Goal: Task Accomplishment & Management: Complete application form

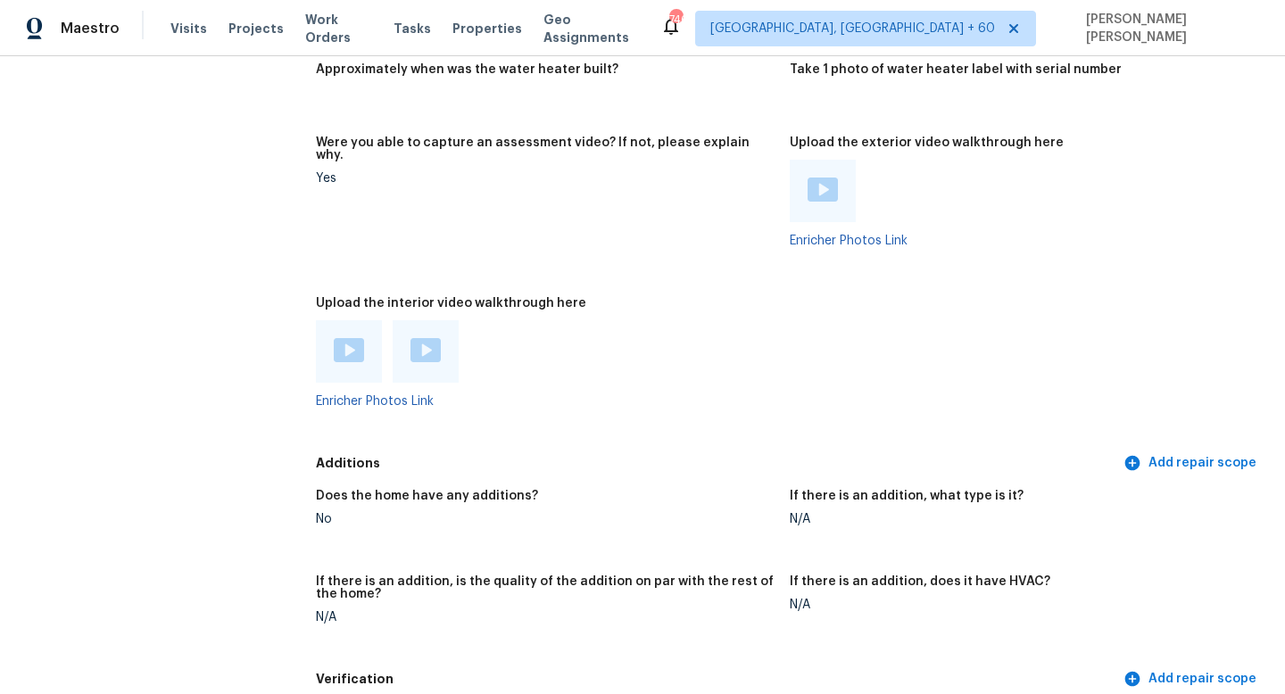
scroll to position [3311, 0]
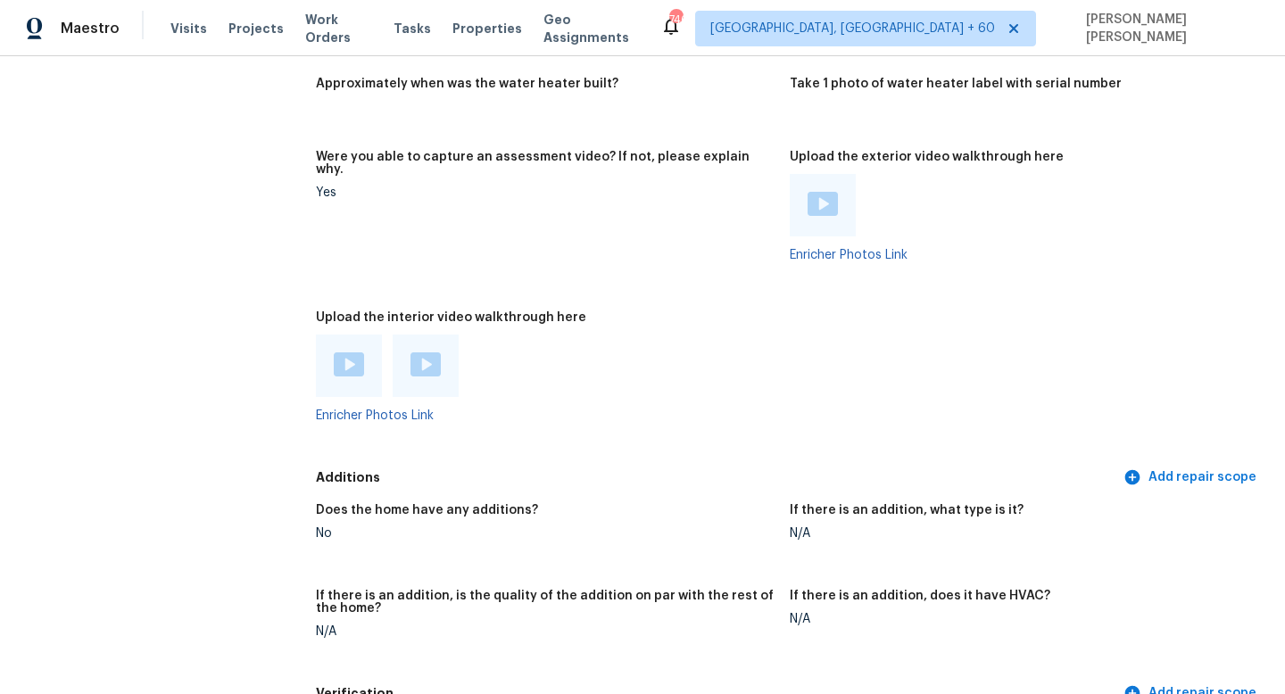
click at [274, 220] on div "All visits [STREET_ADDRESS][PERSON_NAME] Home details Other Visits No previous …" at bounding box center [642, 7] width 1242 height 6453
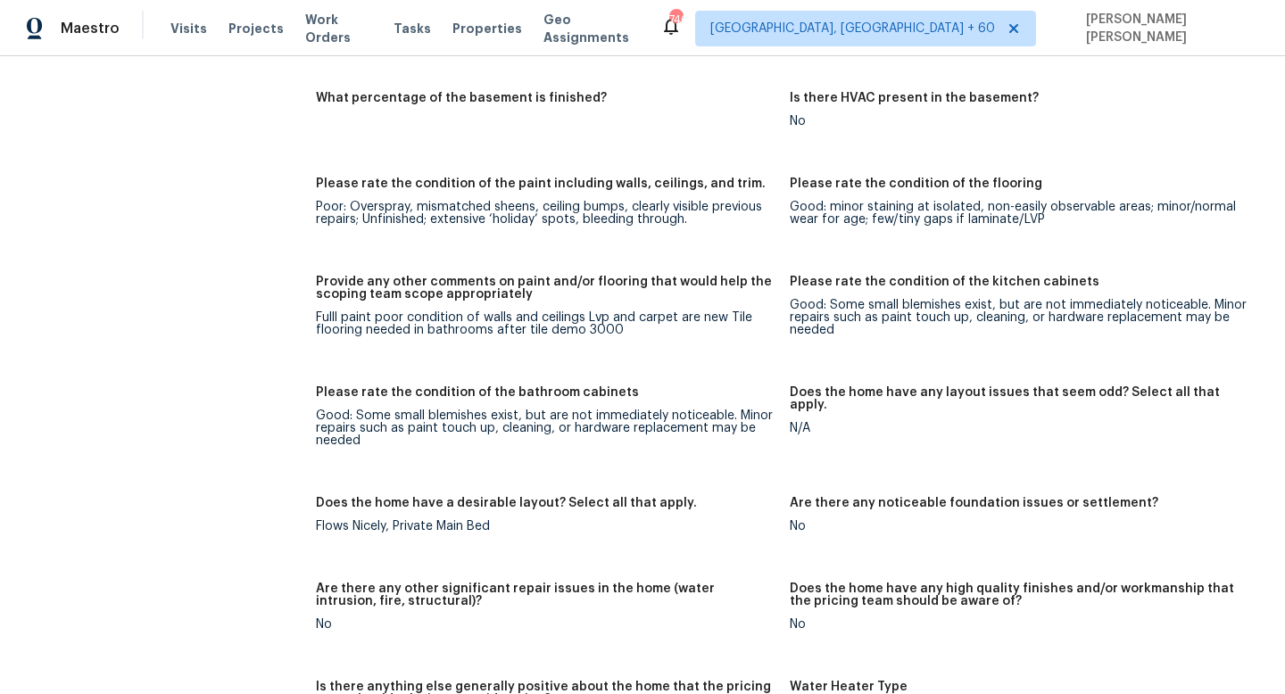
scroll to position [2661, 0]
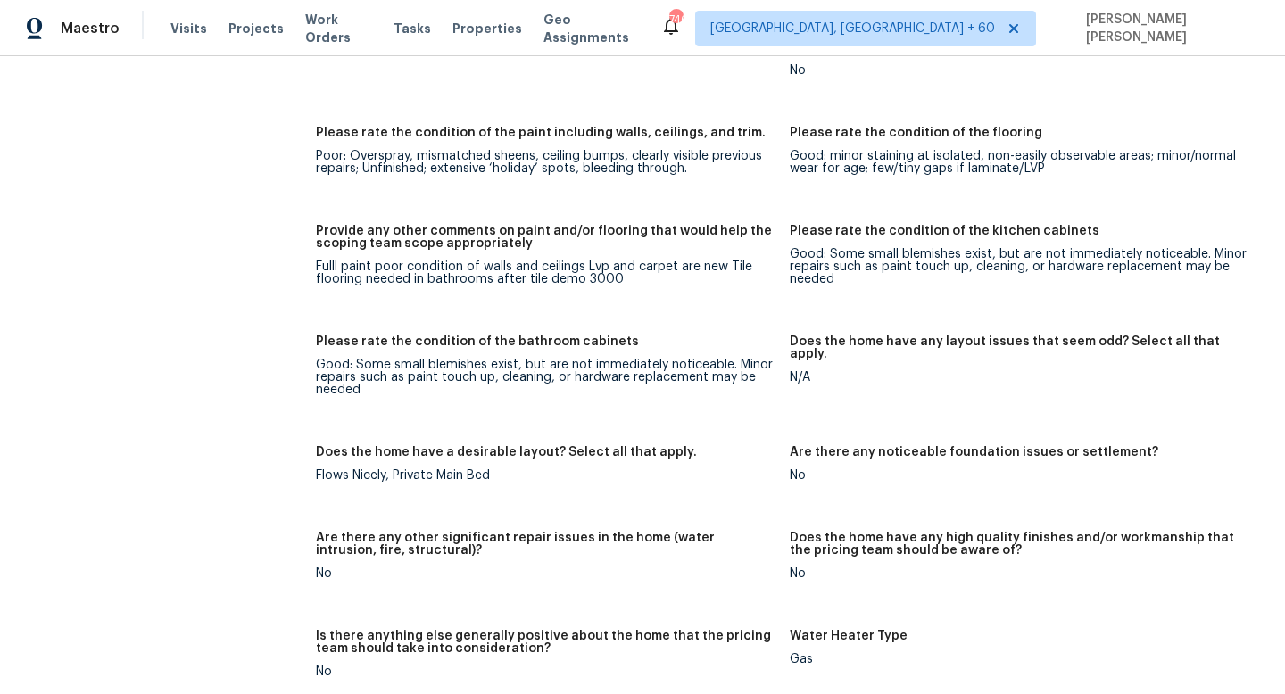
click at [168, 133] on div "All visits [STREET_ADDRESS][PERSON_NAME] Home details Other Visits No previous …" at bounding box center [139, 657] width 237 height 6453
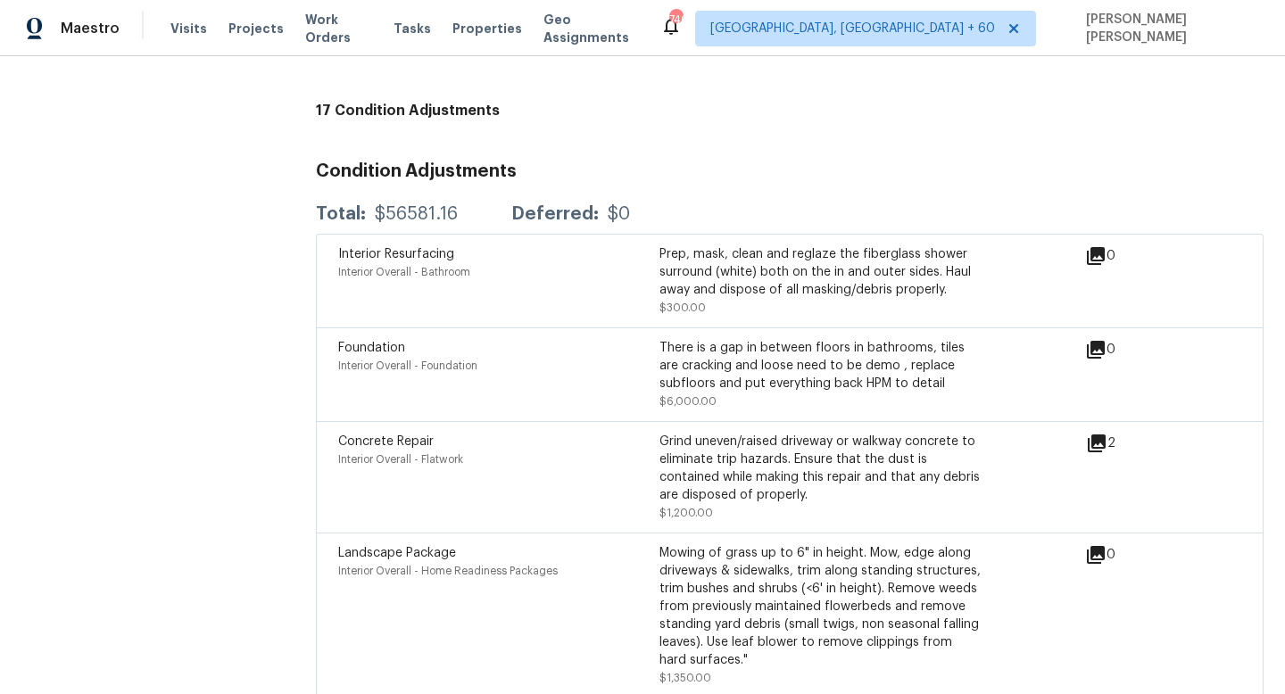
scroll to position [4178, 0]
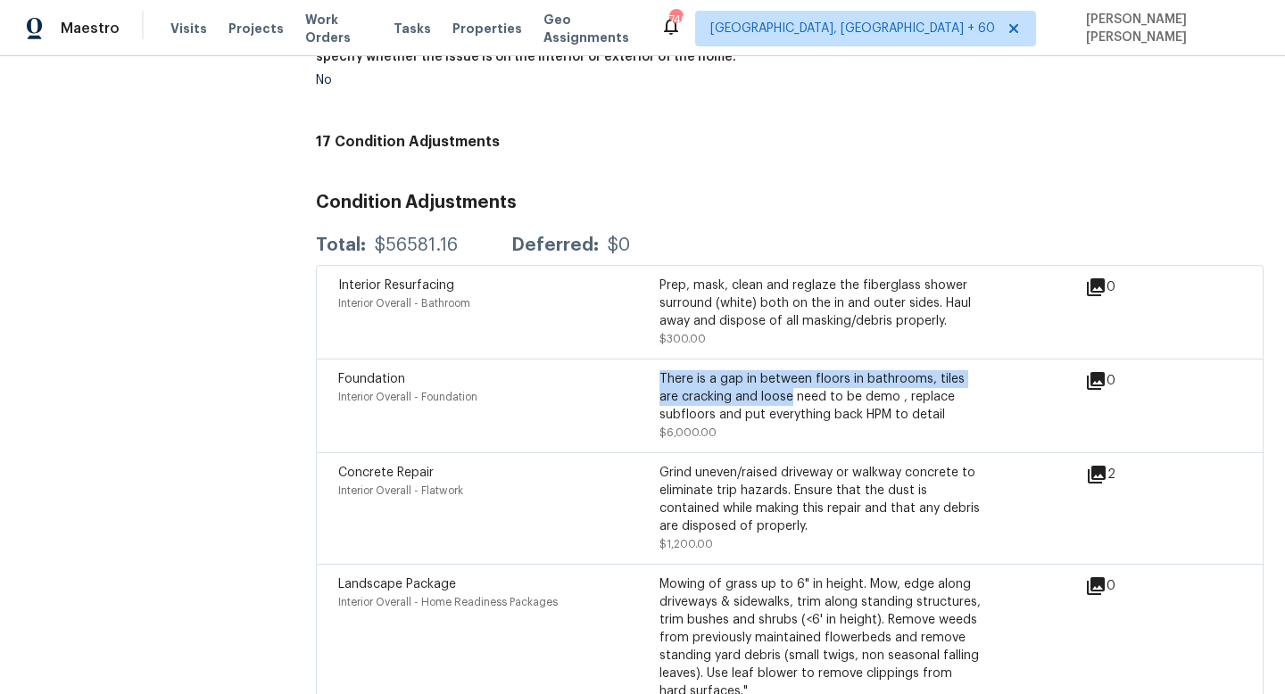
drag, startPoint x: 660, startPoint y: 339, endPoint x: 771, endPoint y: 357, distance: 112.1
click at [771, 370] on div "There is a gap in between floors in bathrooms, tiles are cracking and loose nee…" at bounding box center [819, 397] width 321 height 54
copy div "There is a gap in between floors in bathrooms, tiles are cracking and loose"
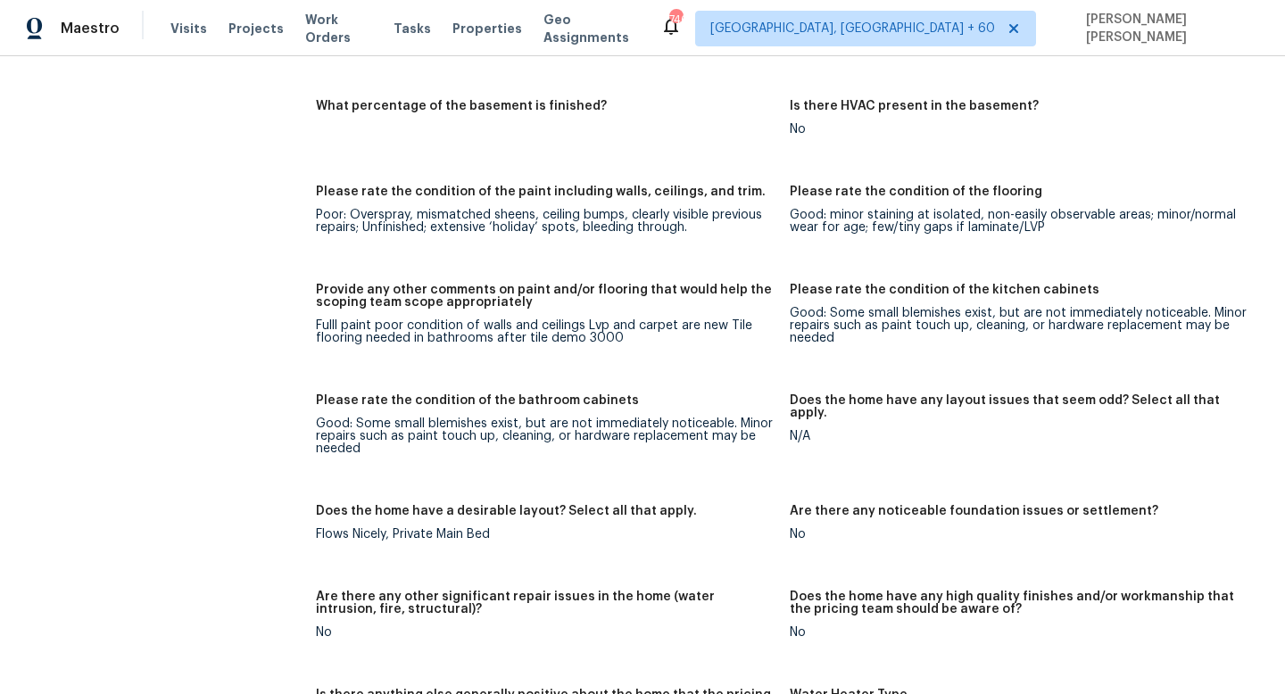
scroll to position [2611, 0]
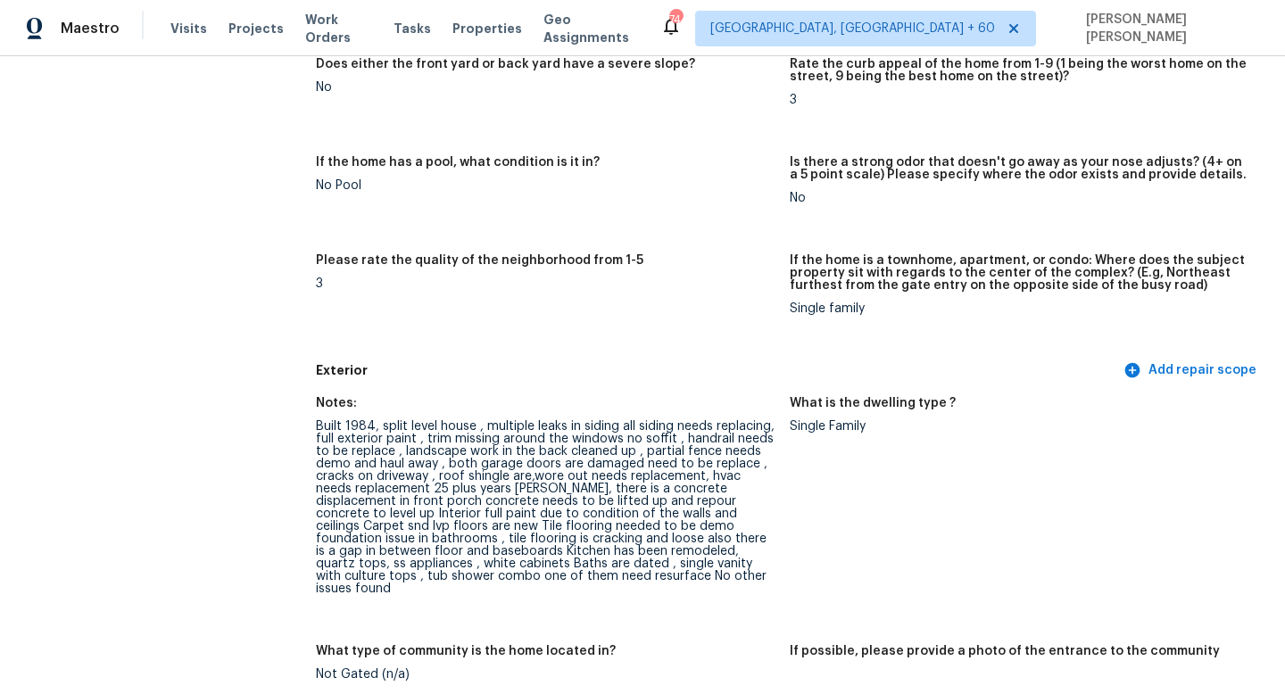
scroll to position [478, 0]
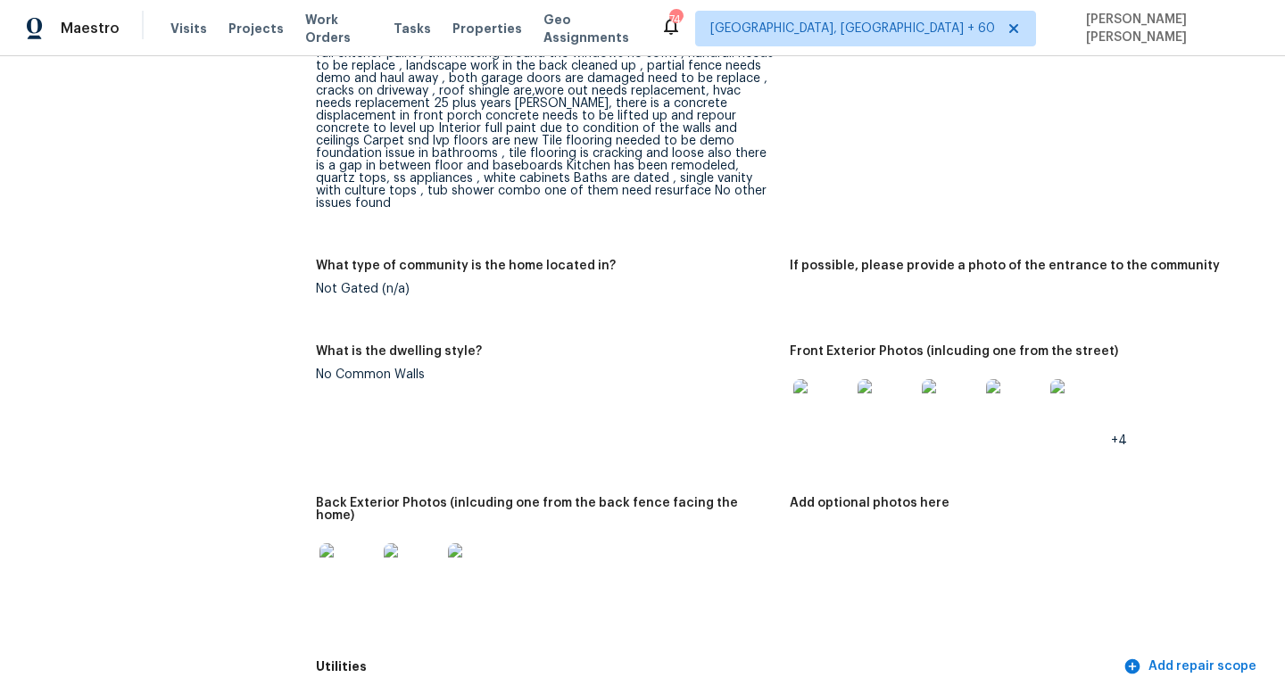
scroll to position [0, 0]
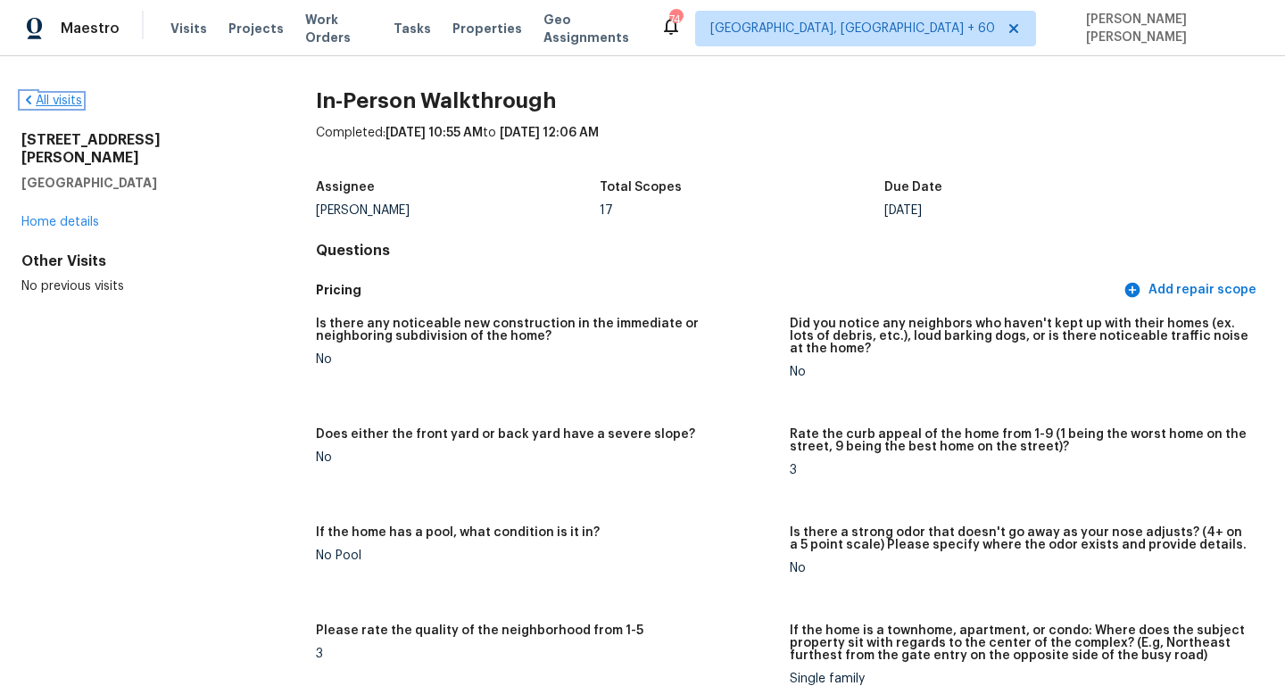
click at [54, 95] on link "All visits" at bounding box center [51, 101] width 61 height 12
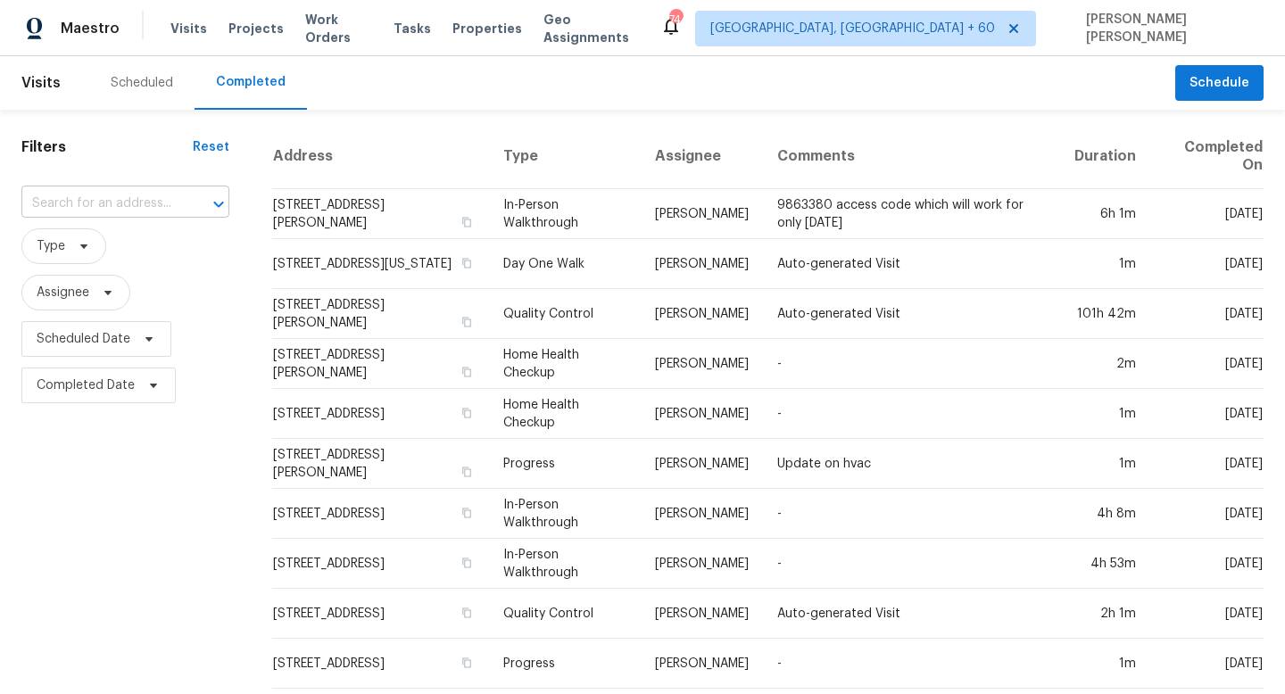
click at [111, 198] on input "text" at bounding box center [100, 204] width 158 height 28
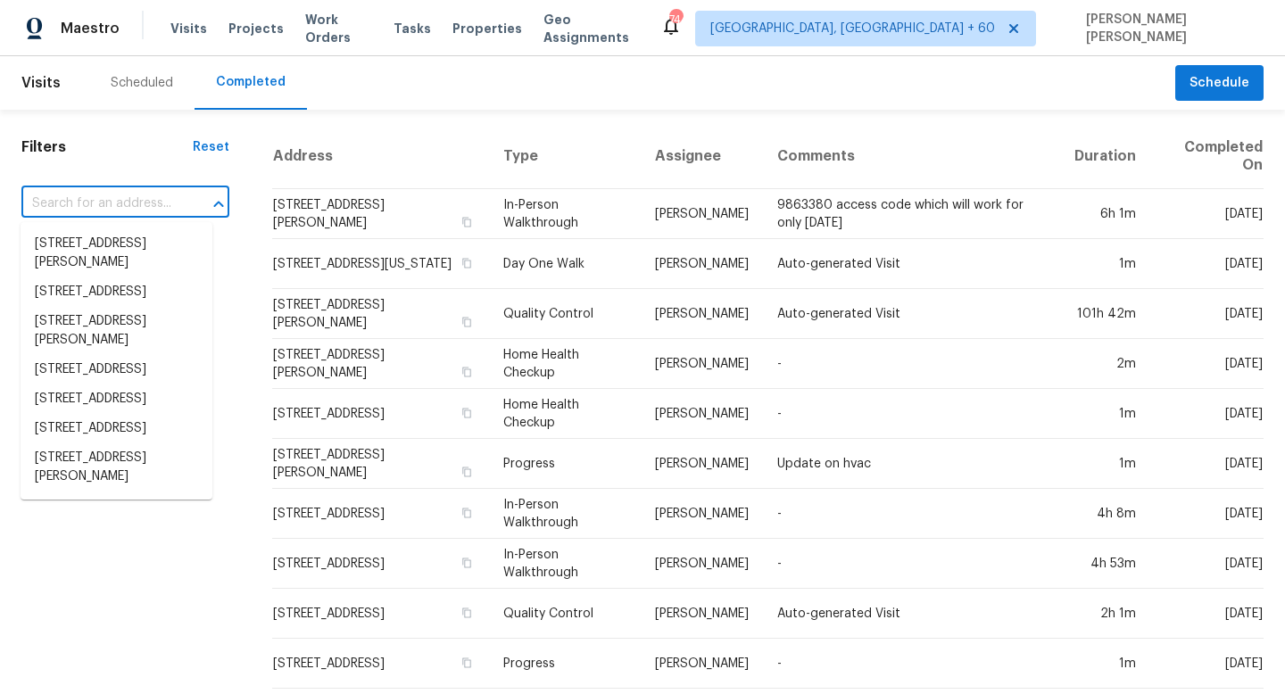
paste input "[STREET_ADDRESS][PERSON_NAME]"
type input "[STREET_ADDRESS][PERSON_NAME]"
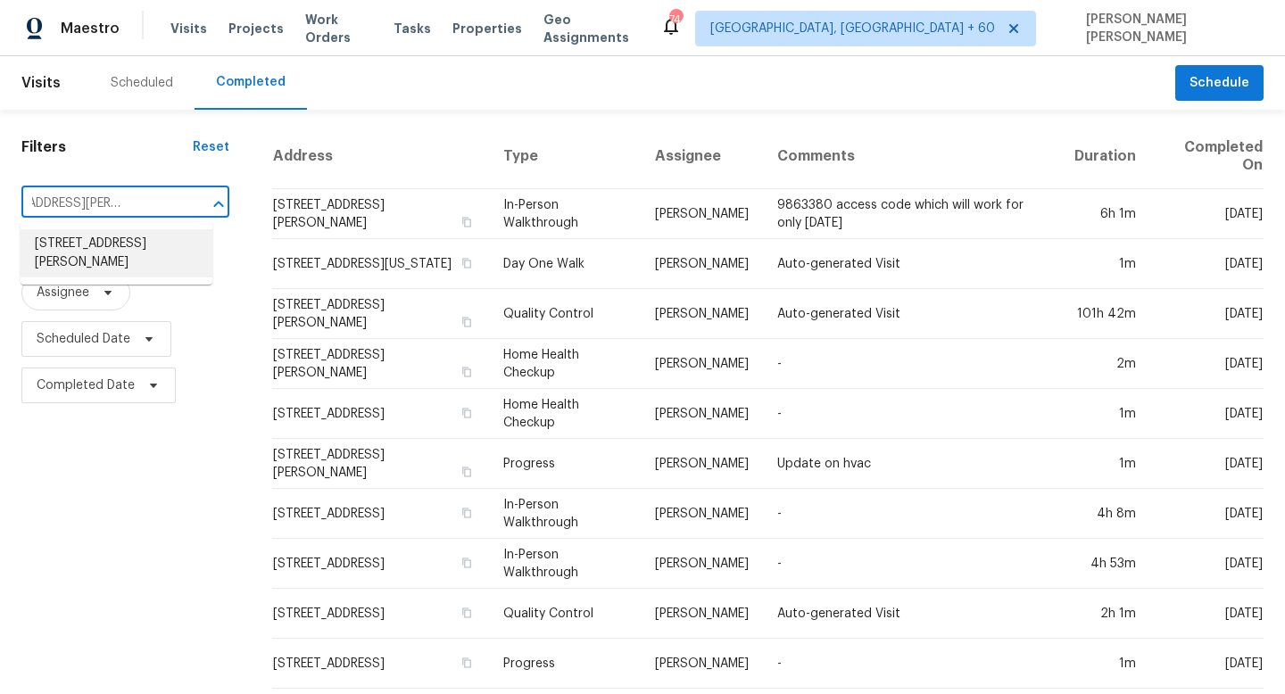
click at [146, 258] on li "[STREET_ADDRESS][PERSON_NAME]" at bounding box center [117, 253] width 192 height 48
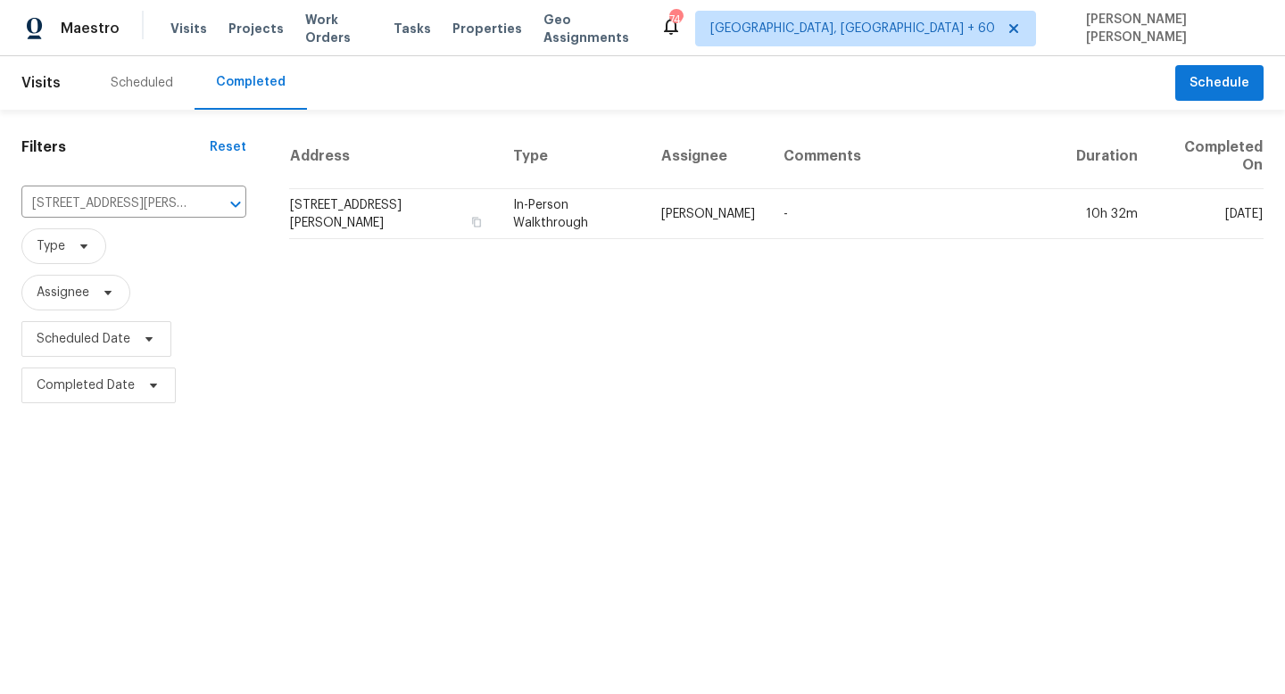
click at [782, 219] on td "-" at bounding box center [915, 214] width 293 height 50
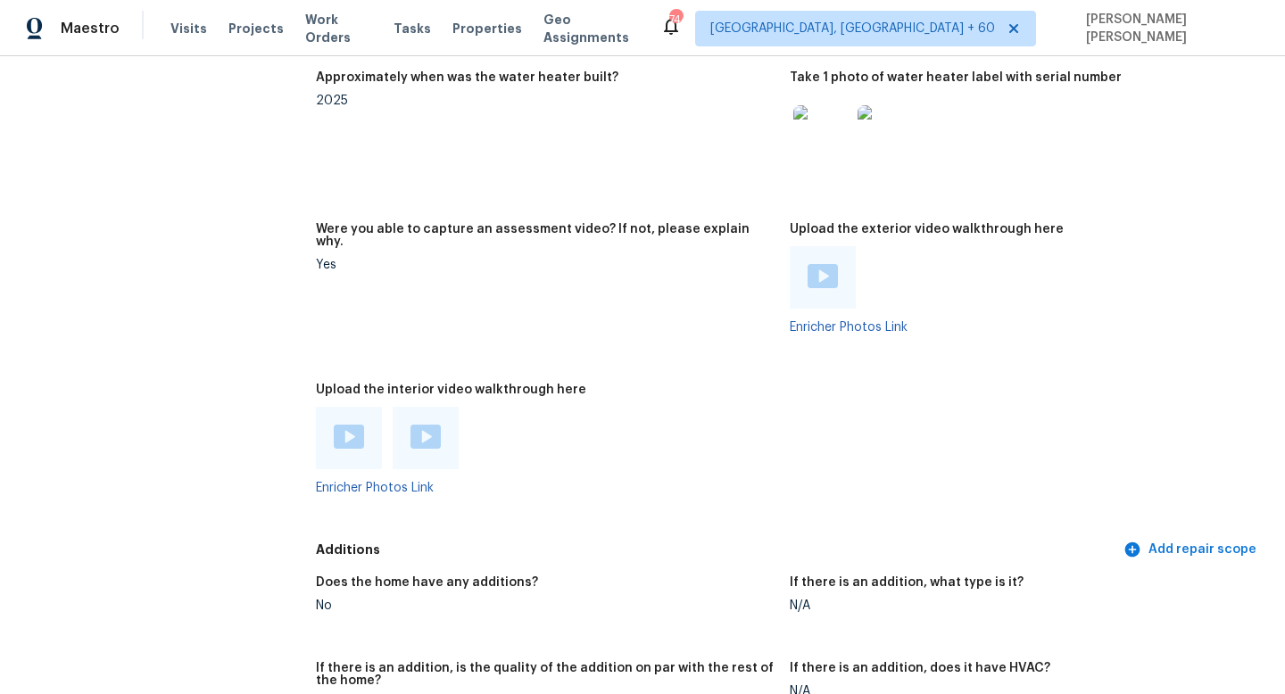
scroll to position [3857, 0]
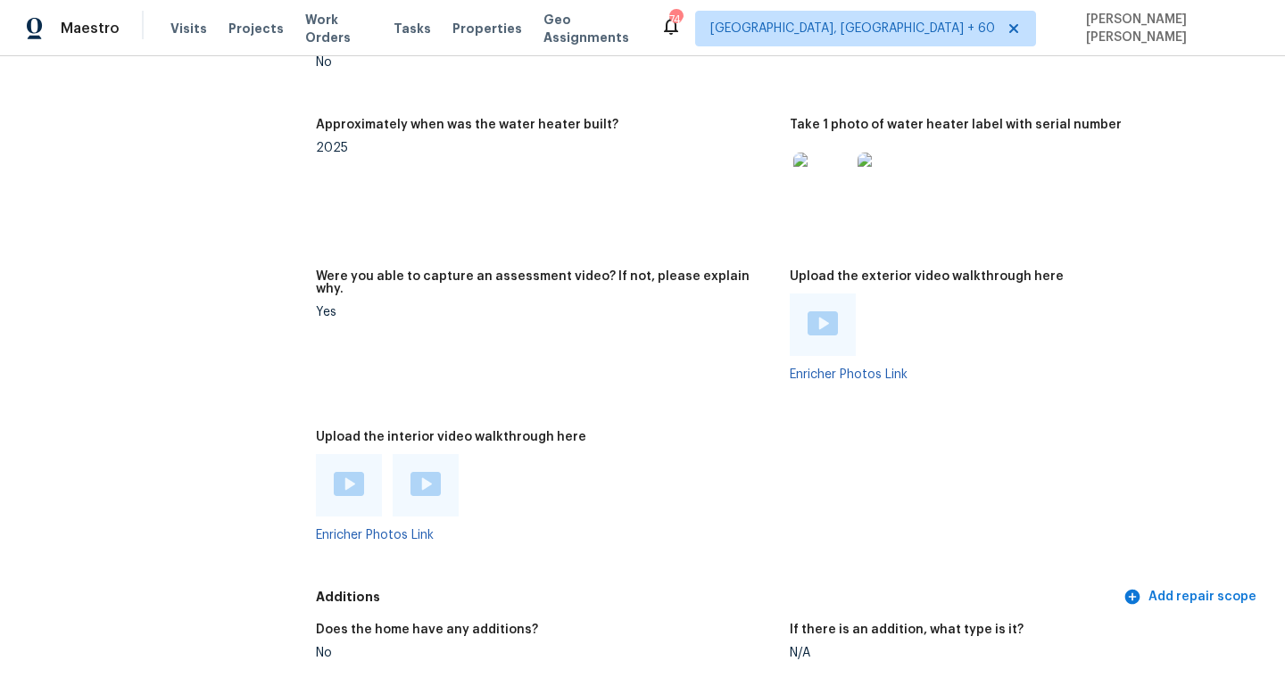
click at [354, 475] on img at bounding box center [349, 484] width 30 height 24
click at [421, 472] on img at bounding box center [425, 484] width 30 height 24
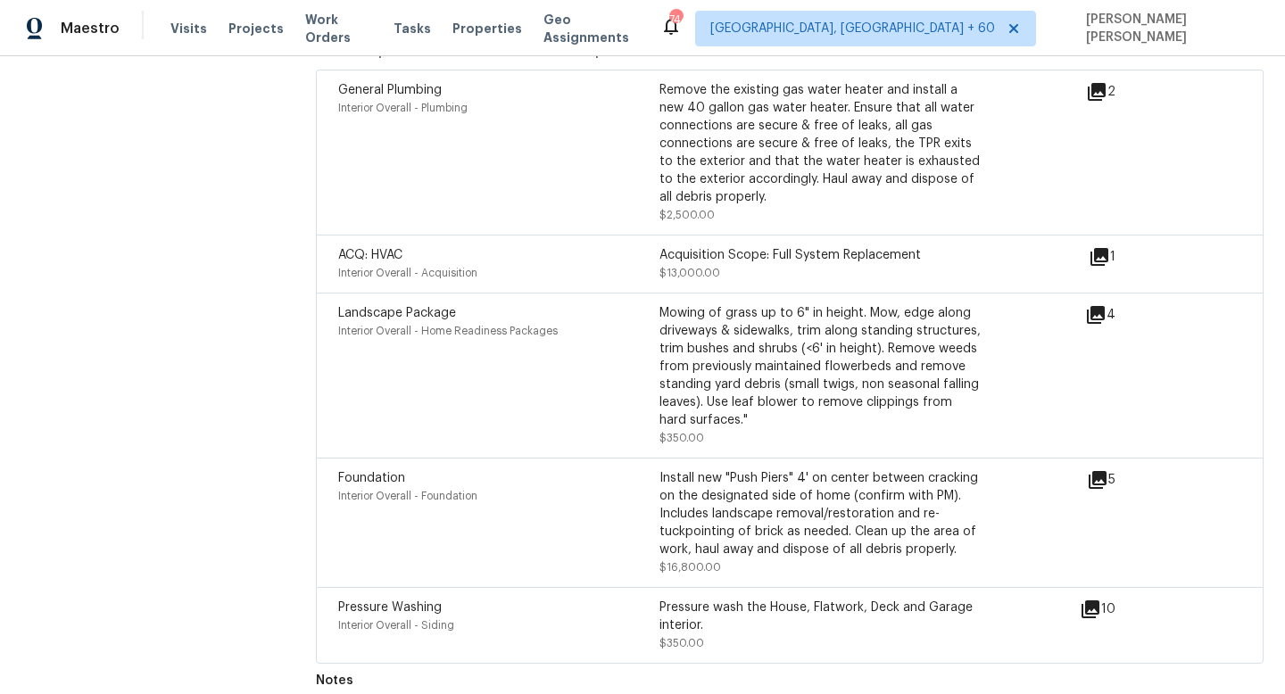
scroll to position [5042, 0]
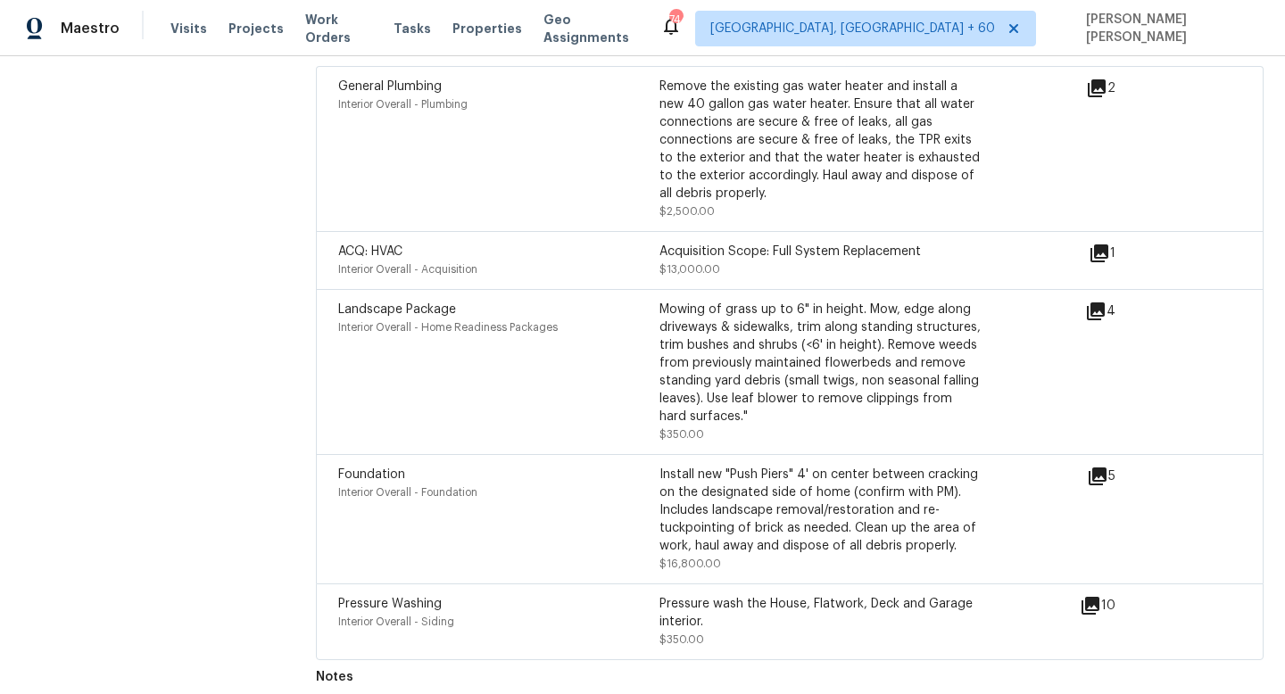
click at [1094, 468] on icon at bounding box center [1098, 477] width 18 height 18
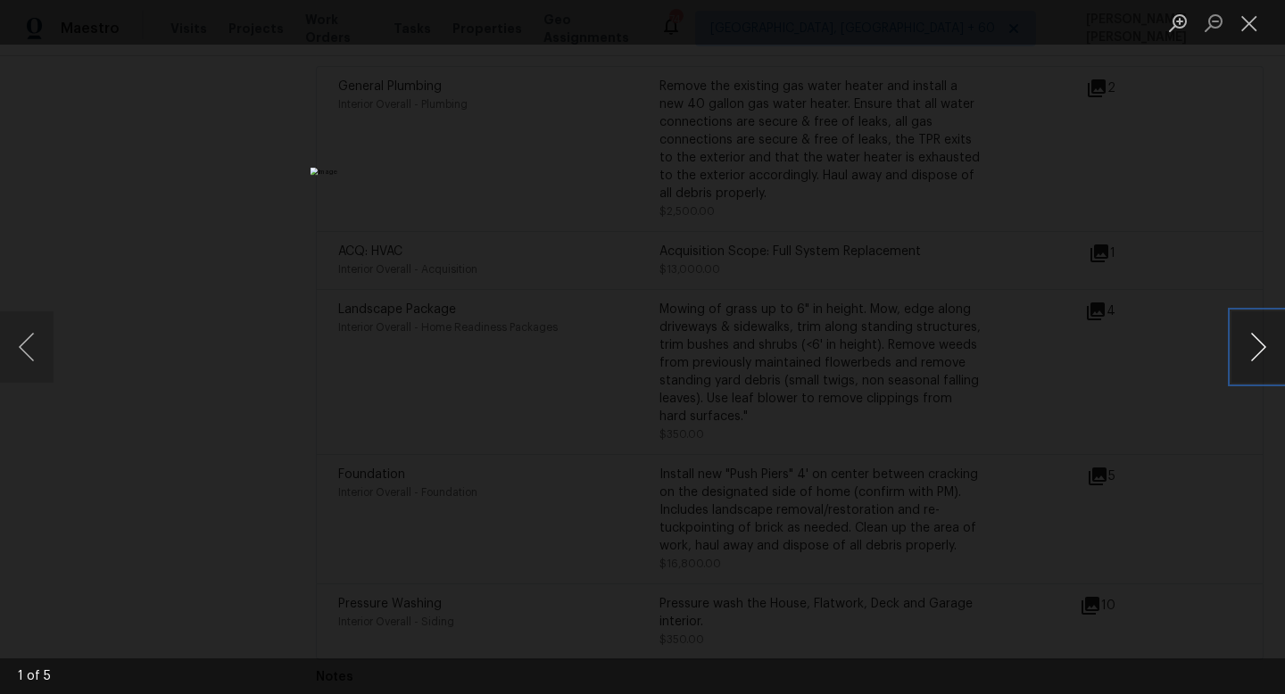
click at [1268, 352] on button "Next image" at bounding box center [1258, 346] width 54 height 71
click at [1266, 356] on button "Next image" at bounding box center [1258, 346] width 54 height 71
click at [1269, 355] on button "Next image" at bounding box center [1258, 346] width 54 height 71
click at [1256, 328] on button "Next image" at bounding box center [1258, 346] width 54 height 71
click at [426, 358] on img "Lightbox" at bounding box center [643, 347] width 665 height 359
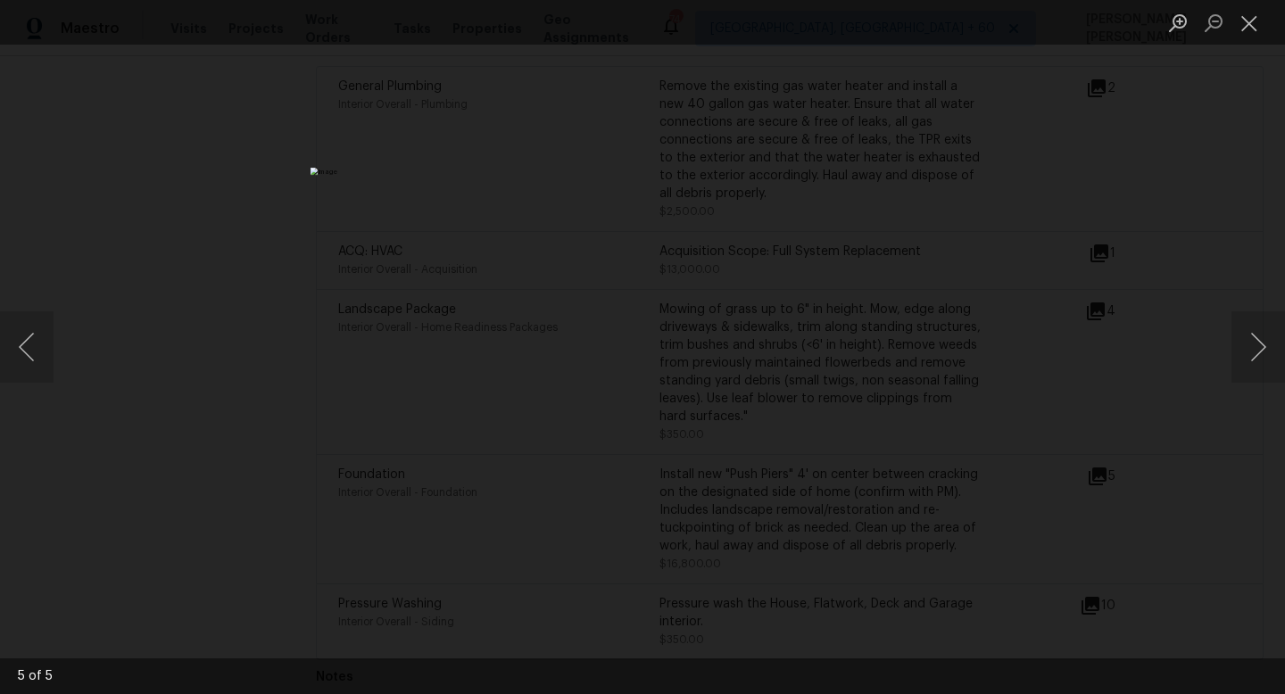
click at [313, 358] on div "Lightbox" at bounding box center [642, 347] width 1285 height 694
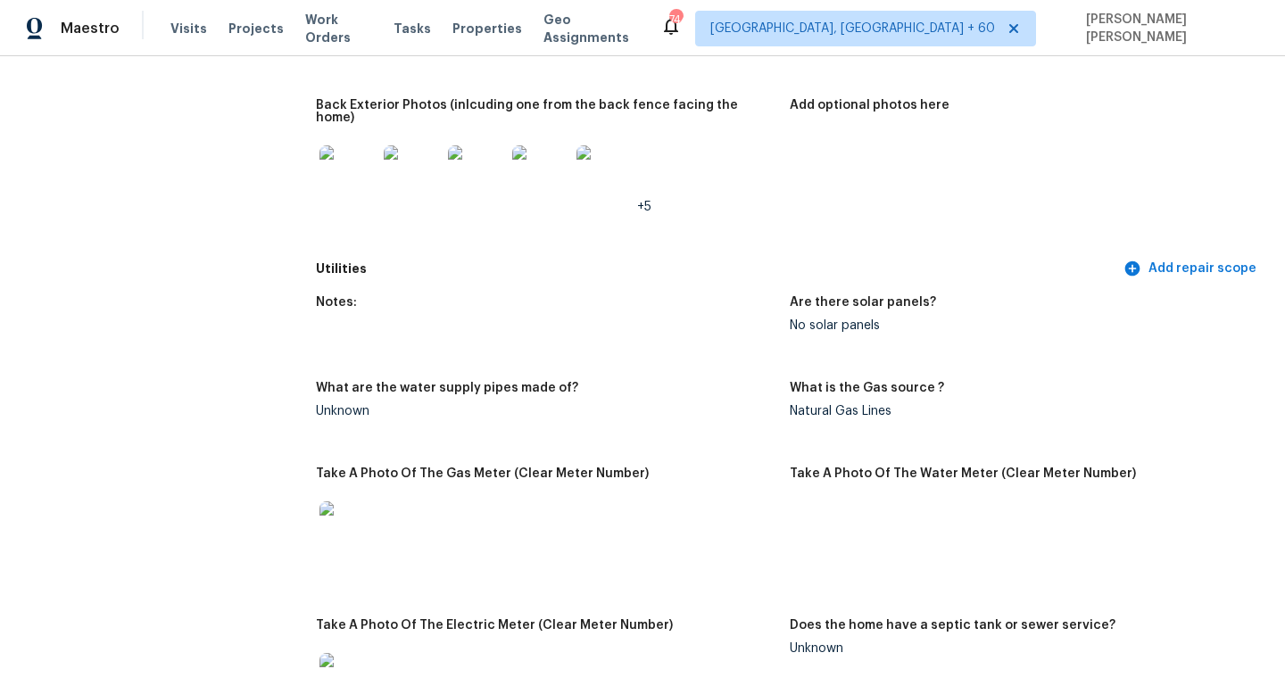
scroll to position [1981, 0]
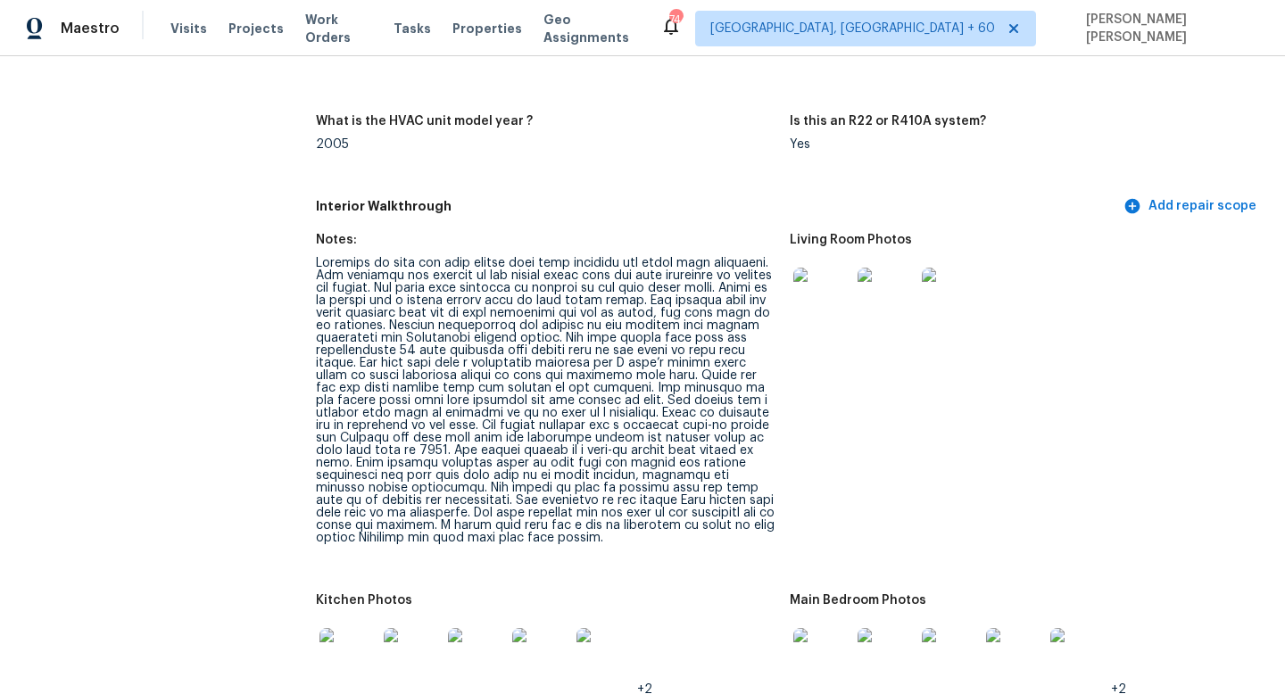
click at [480, 313] on div at bounding box center [546, 400] width 460 height 287
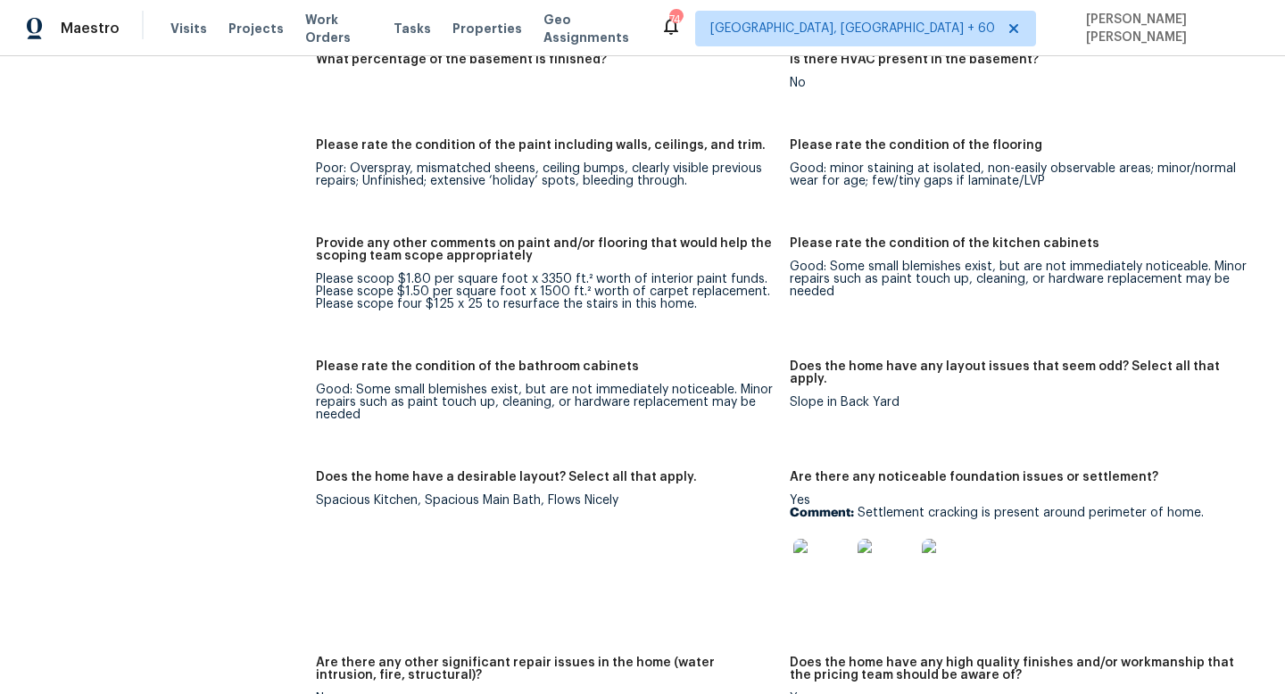
scroll to position [3005, 0]
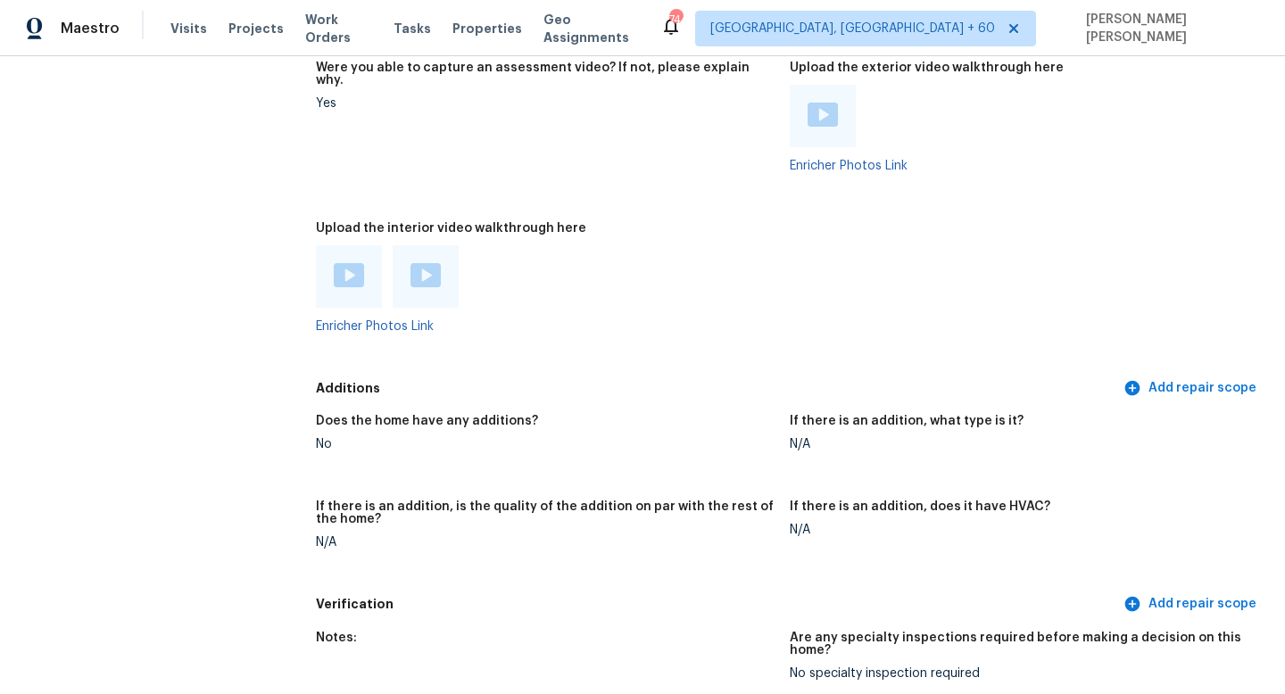
scroll to position [2989, 0]
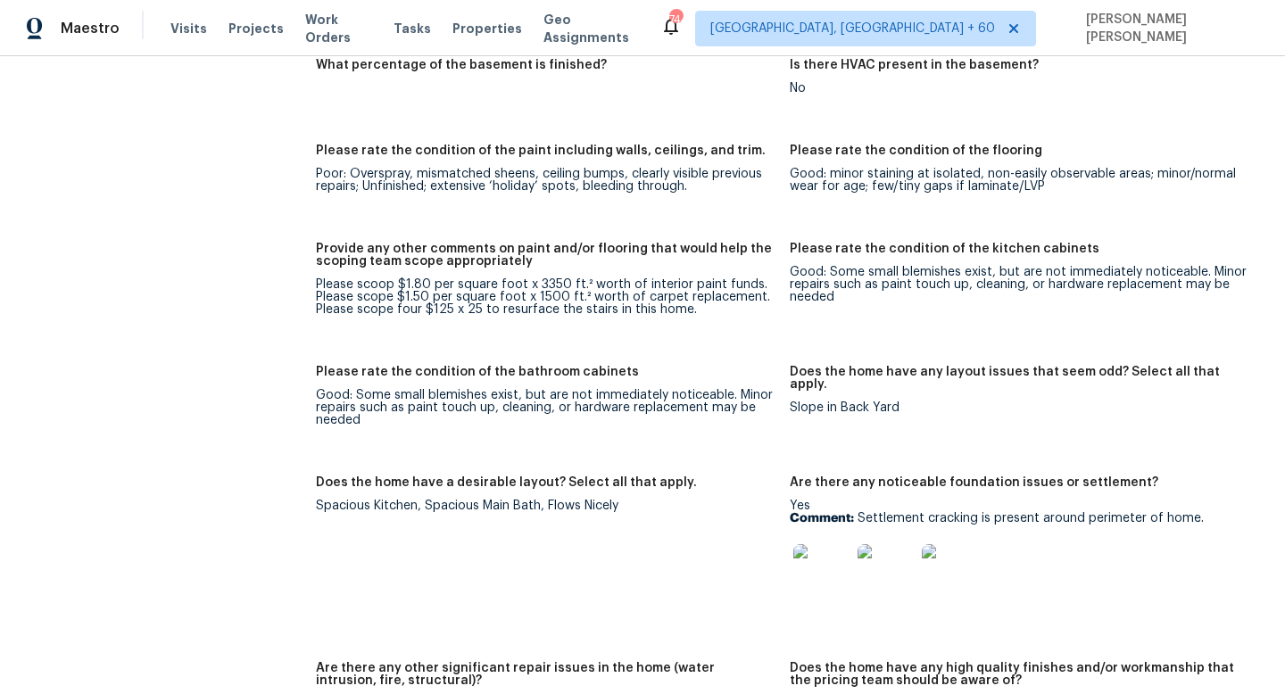
scroll to position [3009, 0]
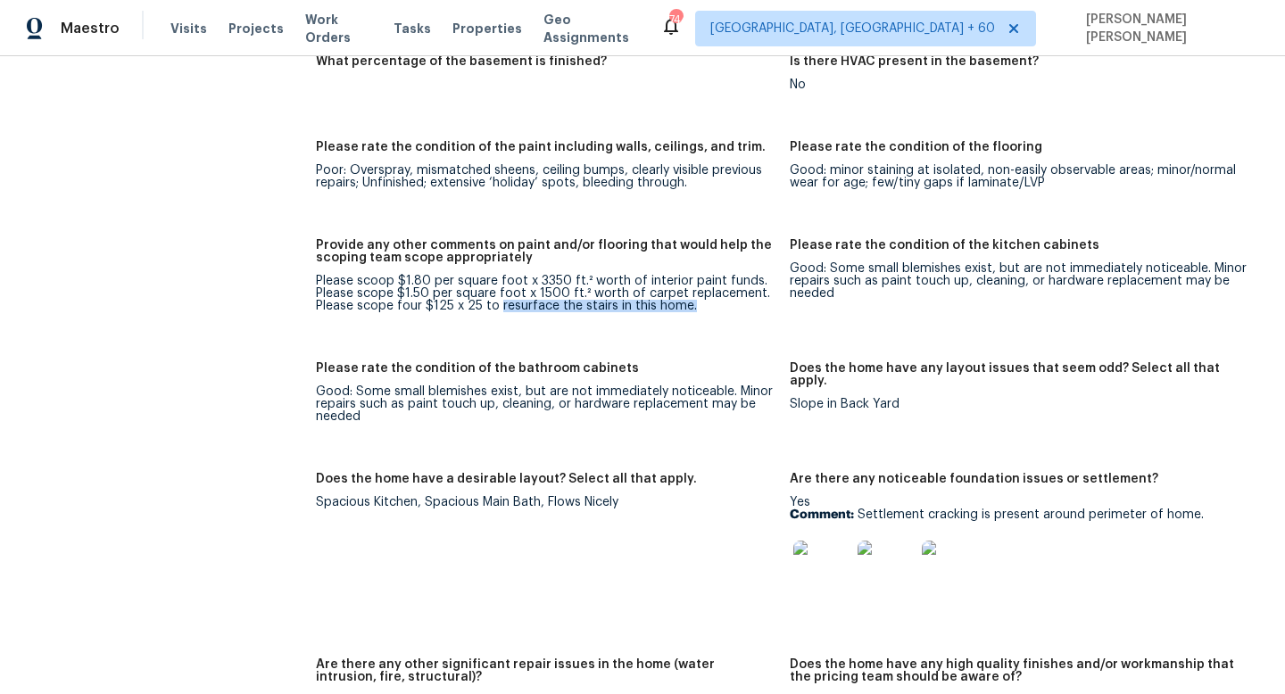
drag, startPoint x: 494, startPoint y: 294, endPoint x: 692, endPoint y: 289, distance: 198.1
click at [692, 289] on div "Please scoop $1.80 per square foot x 3350 ft.² worth of interior paint funds. P…" at bounding box center [546, 293] width 460 height 37
copy div "resurface the stairs in this home."
click at [524, 321] on figure "Provide any other comments on paint and/or flooring that would help the scoping…" at bounding box center [553, 290] width 474 height 102
drag, startPoint x: 494, startPoint y: 290, endPoint x: 608, endPoint y: 289, distance: 113.3
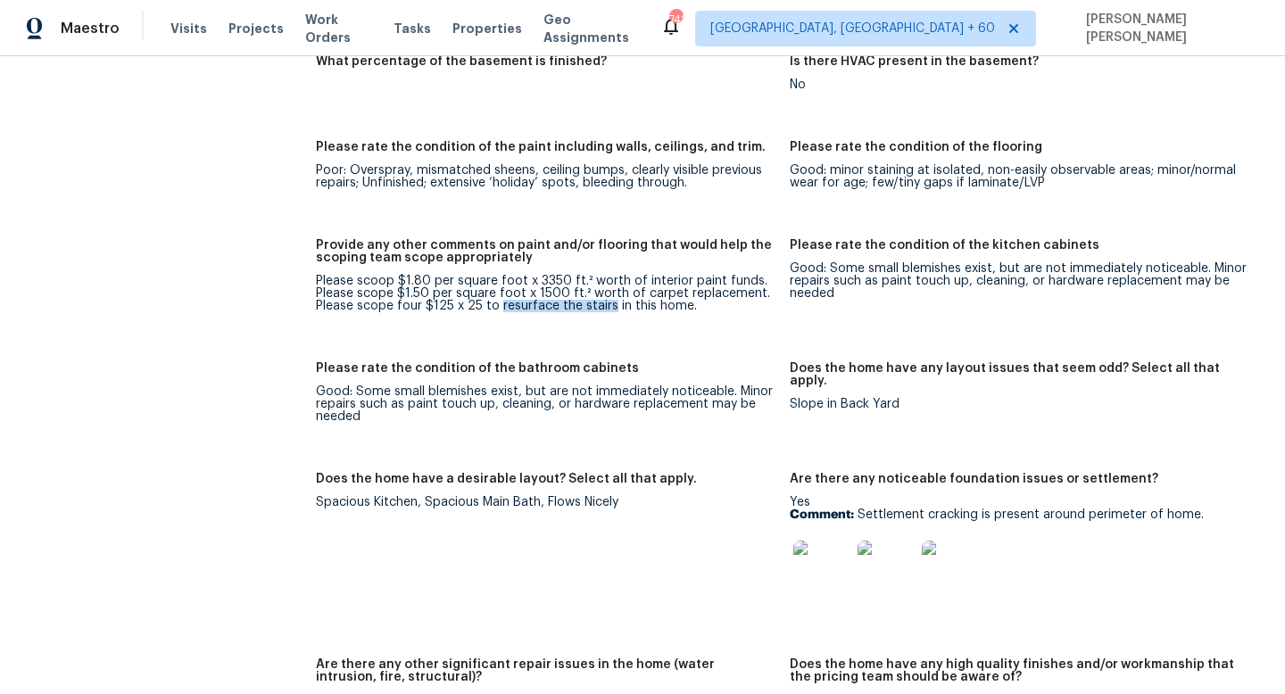
click at [608, 289] on div "Please scoop $1.80 per square foot x 3350 ft.² worth of interior paint funds. P…" at bounding box center [546, 293] width 460 height 37
copy div "resurface the stairs"
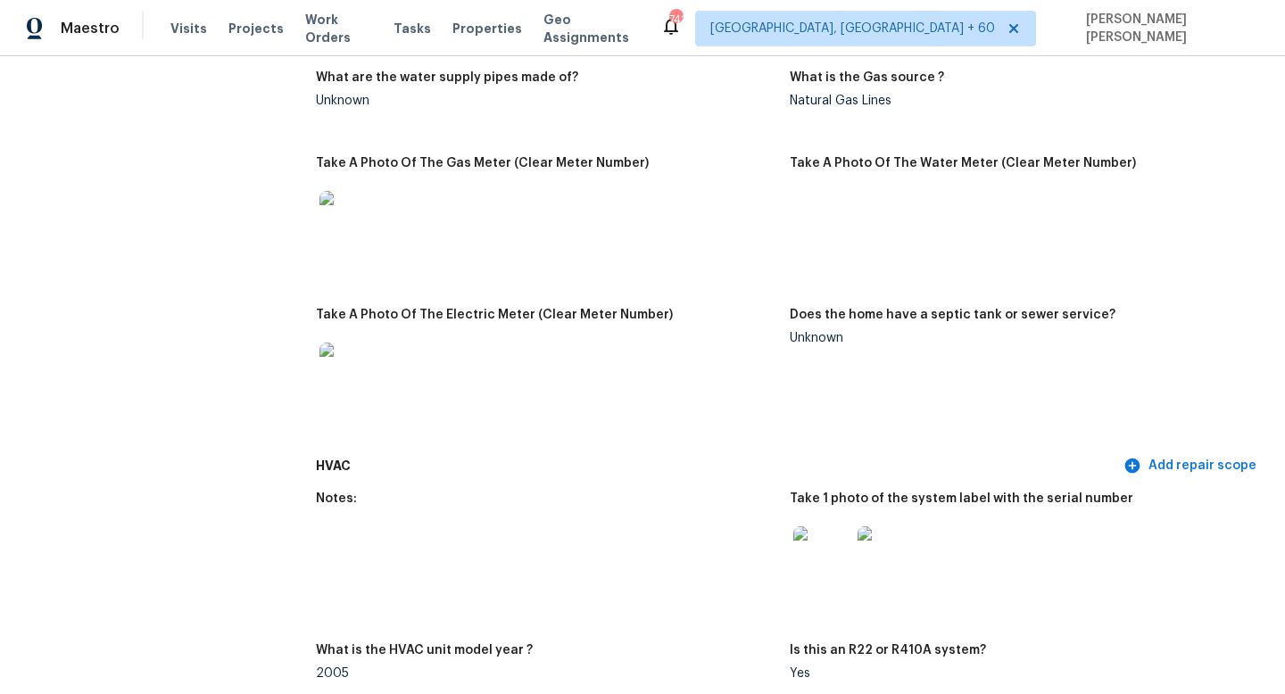
scroll to position [1413, 0]
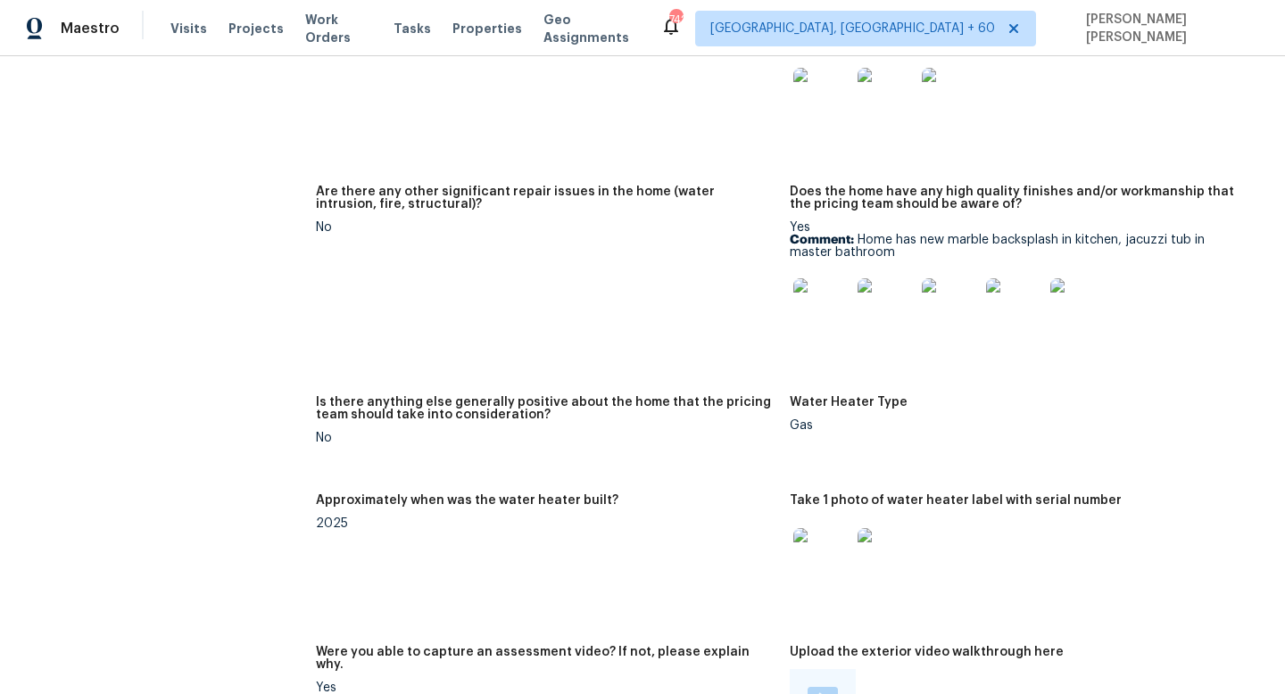
scroll to position [3438, 0]
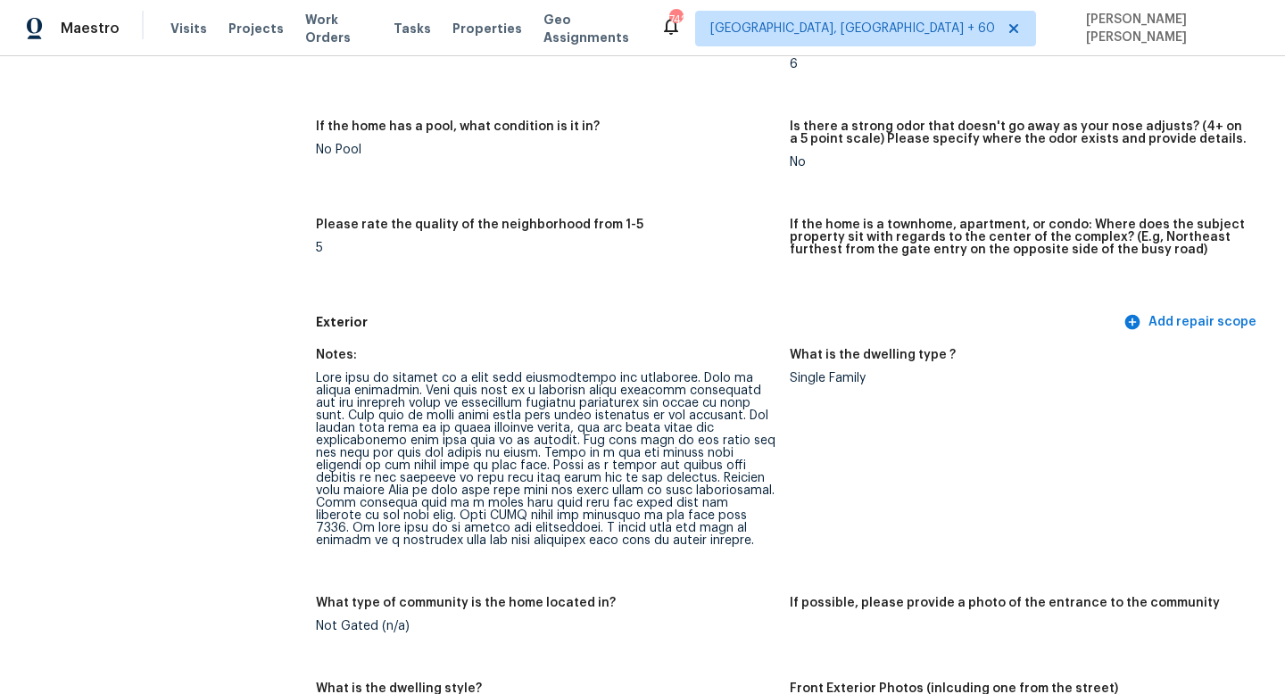
scroll to position [0, 0]
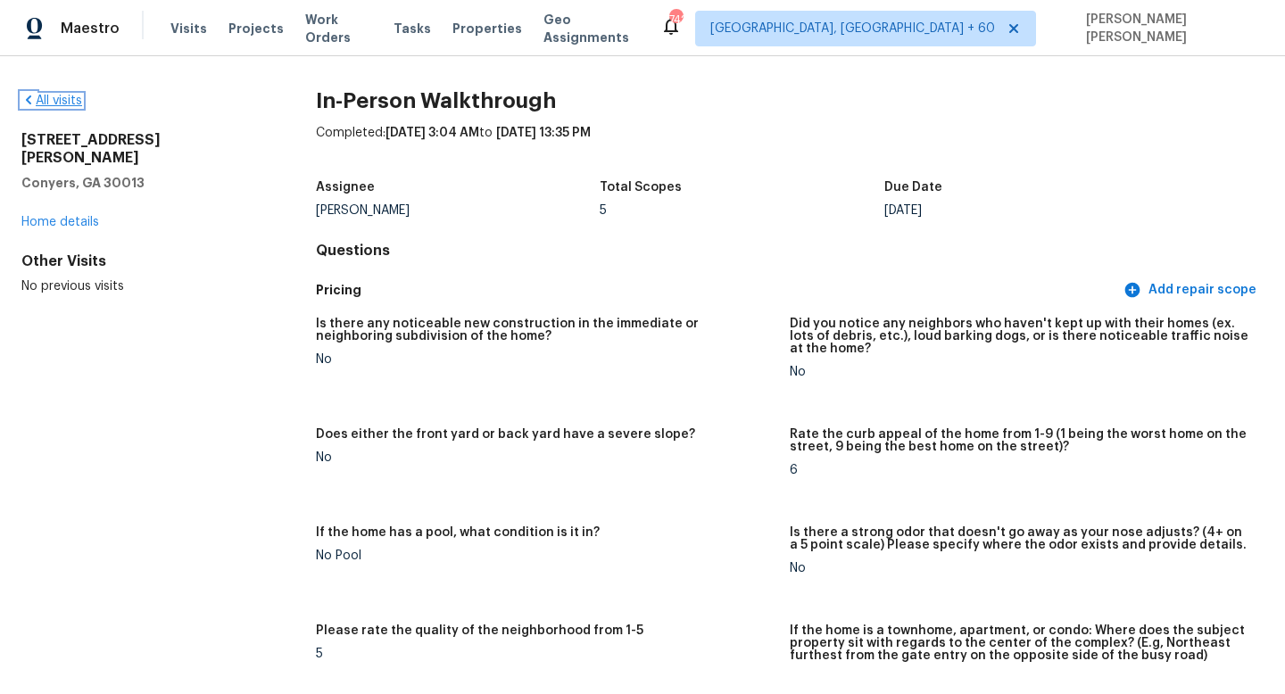
click at [49, 101] on link "All visits" at bounding box center [51, 101] width 61 height 12
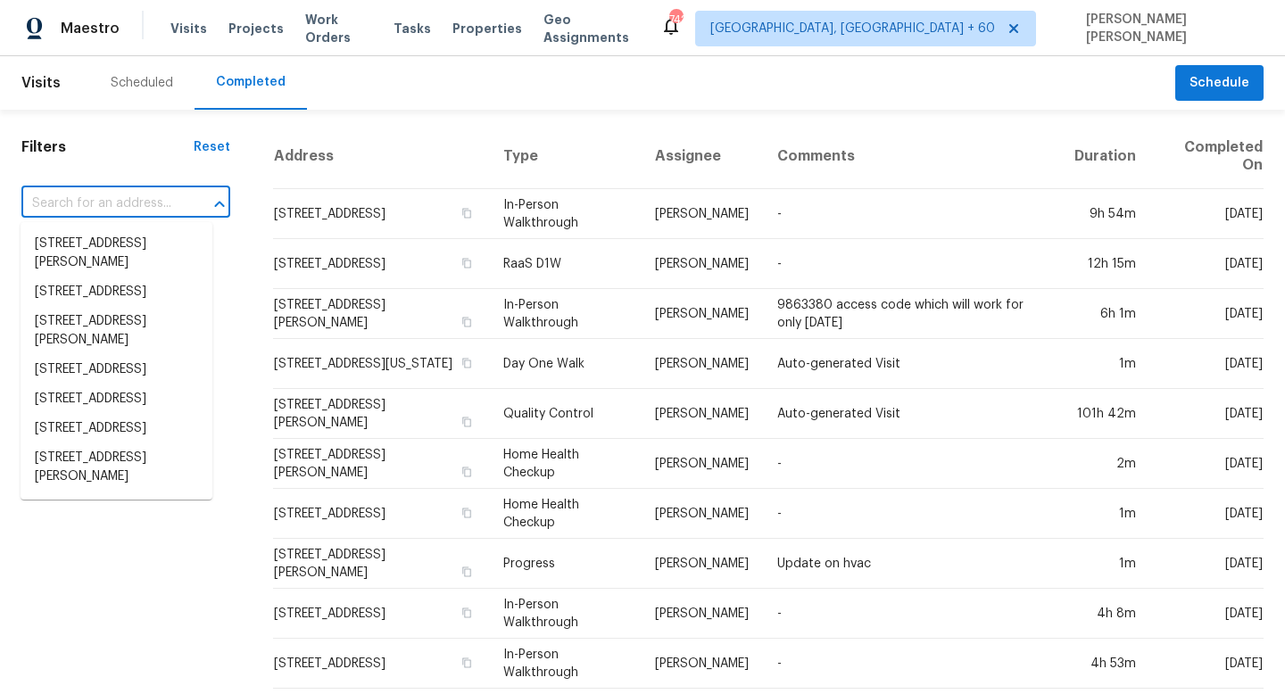
click at [82, 206] on input "text" at bounding box center [100, 204] width 159 height 28
paste input "5095 Tejon St Denver, CO, 80221"
type input "5095 Tejon St Denver, CO, 80221"
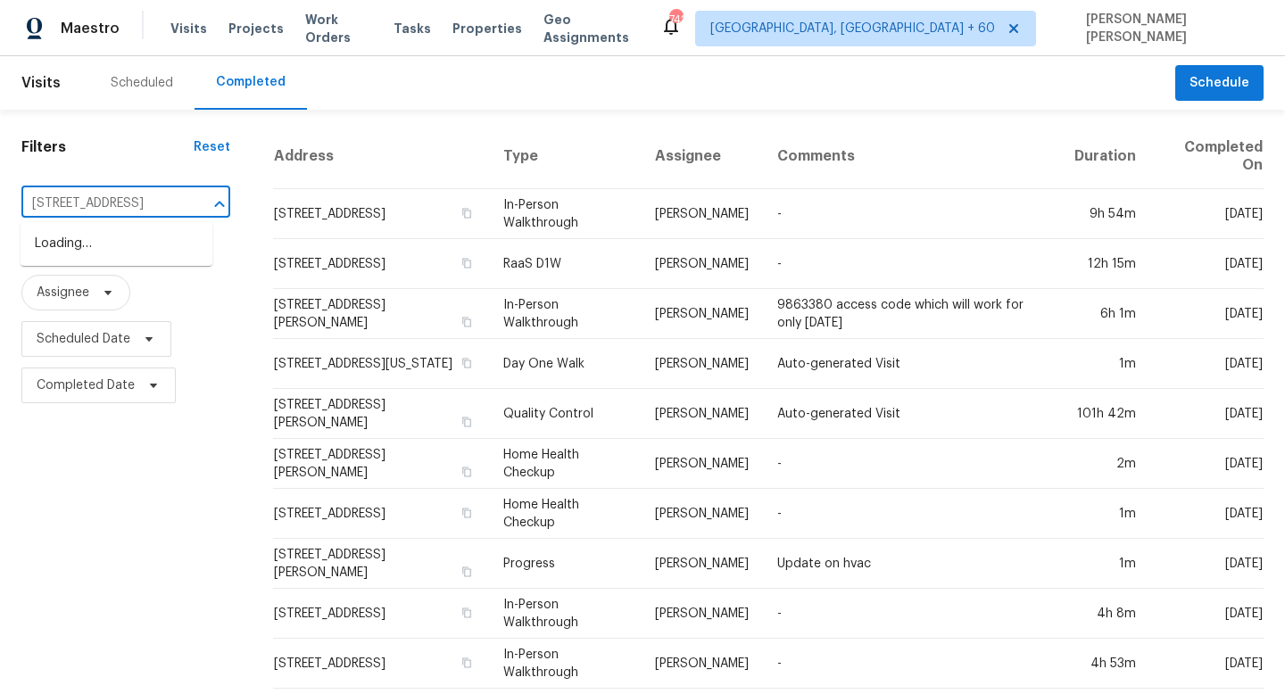
scroll to position [0, 61]
click at [154, 256] on li "5095 Tejon St, Denver, CO 80221" at bounding box center [117, 243] width 192 height 29
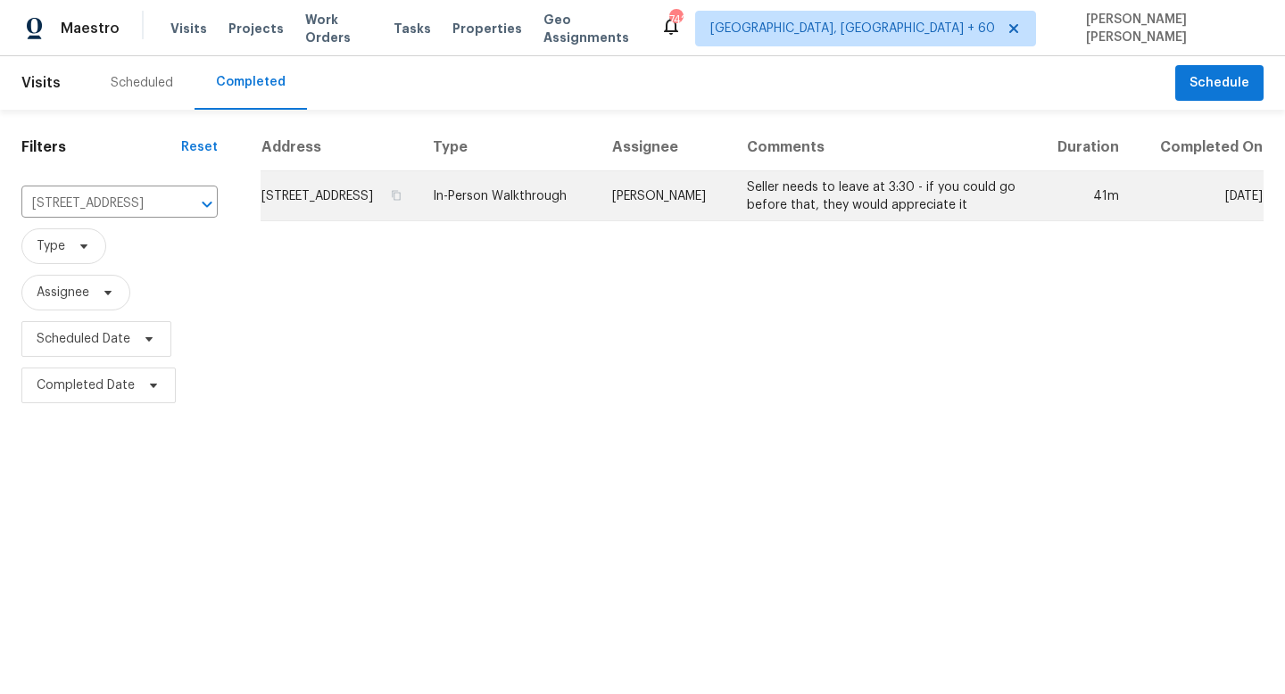
click at [598, 216] on td "In-Person Walkthrough" at bounding box center [507, 196] width 179 height 50
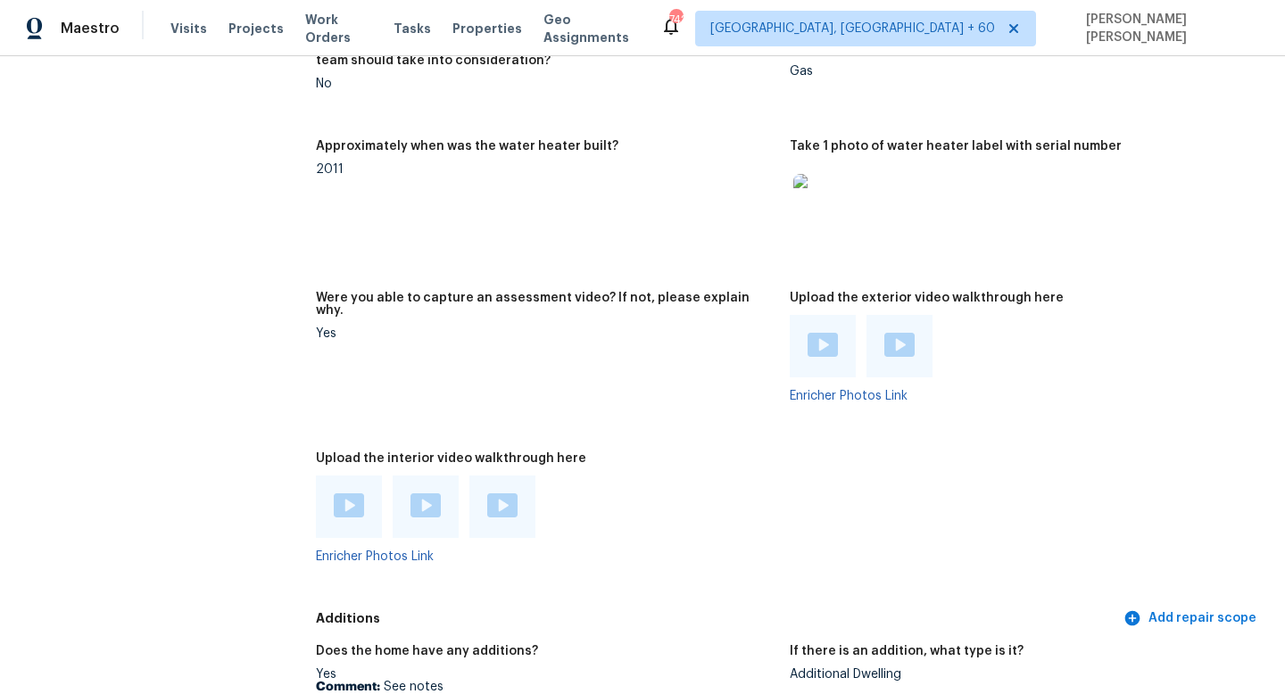
scroll to position [3315, 0]
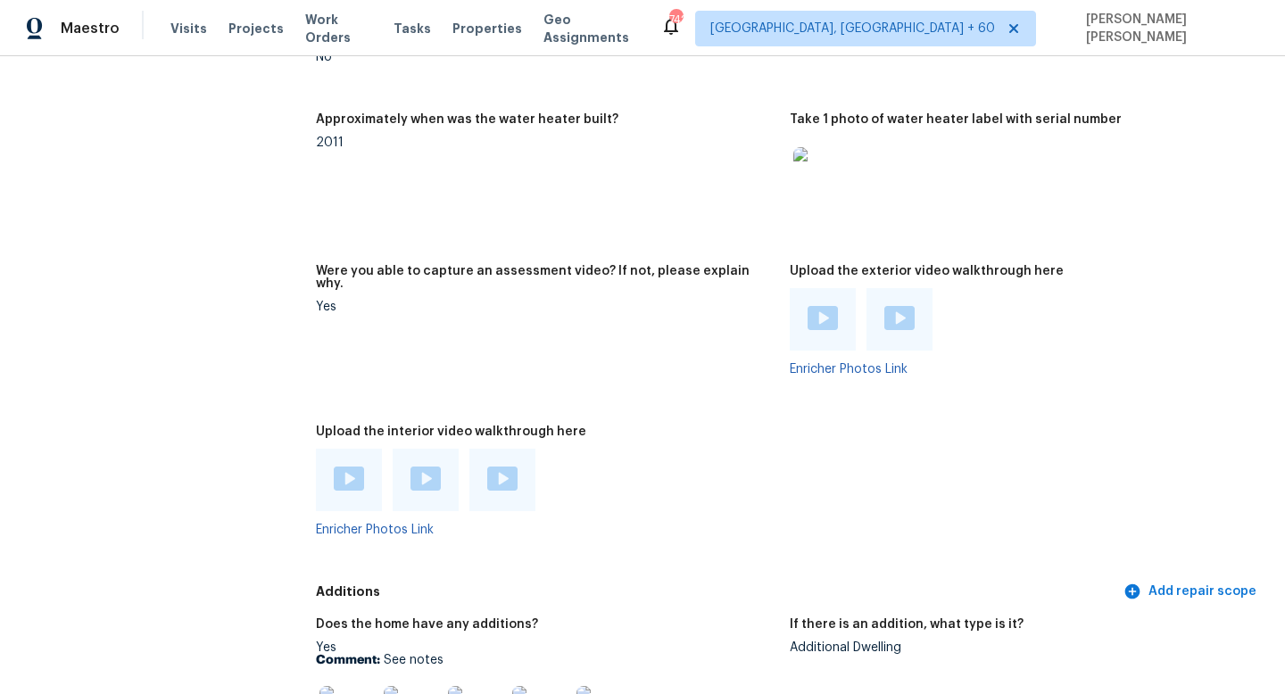
click at [346, 467] on img at bounding box center [349, 479] width 30 height 24
click at [429, 449] on div at bounding box center [426, 480] width 66 height 62
click at [428, 467] on img at bounding box center [425, 479] width 30 height 24
click at [509, 467] on img at bounding box center [502, 479] width 30 height 24
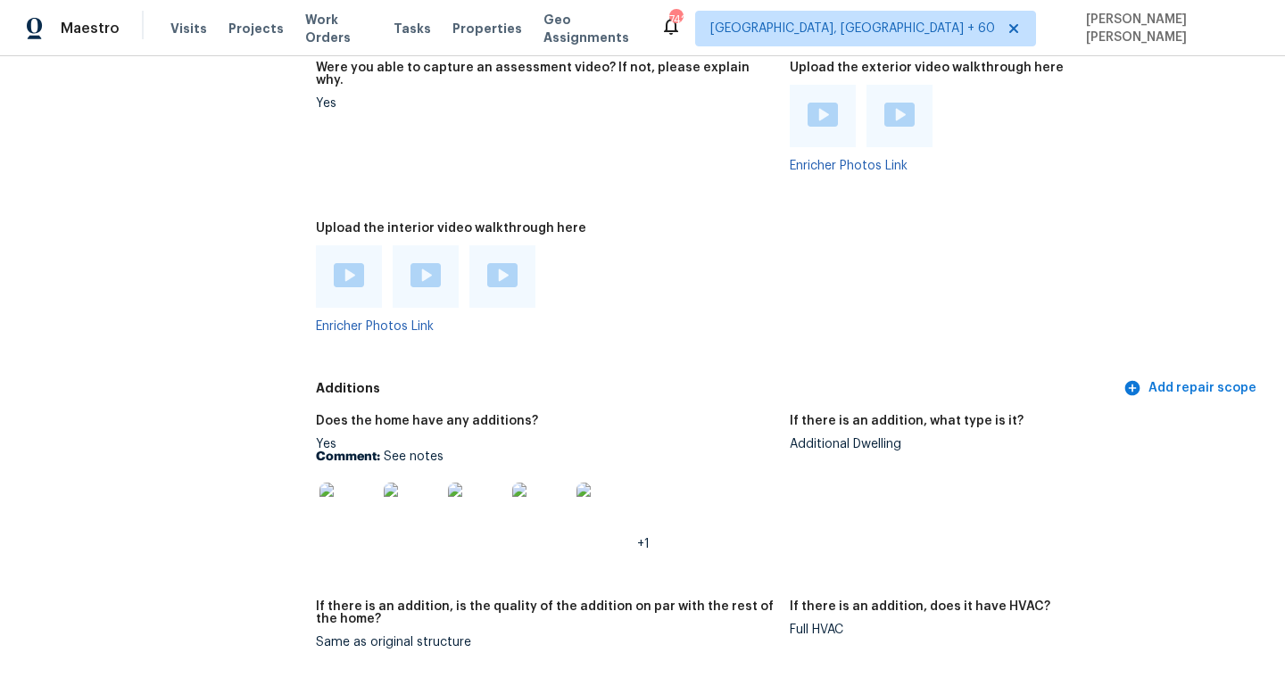
click at [331, 492] on img at bounding box center [347, 511] width 57 height 57
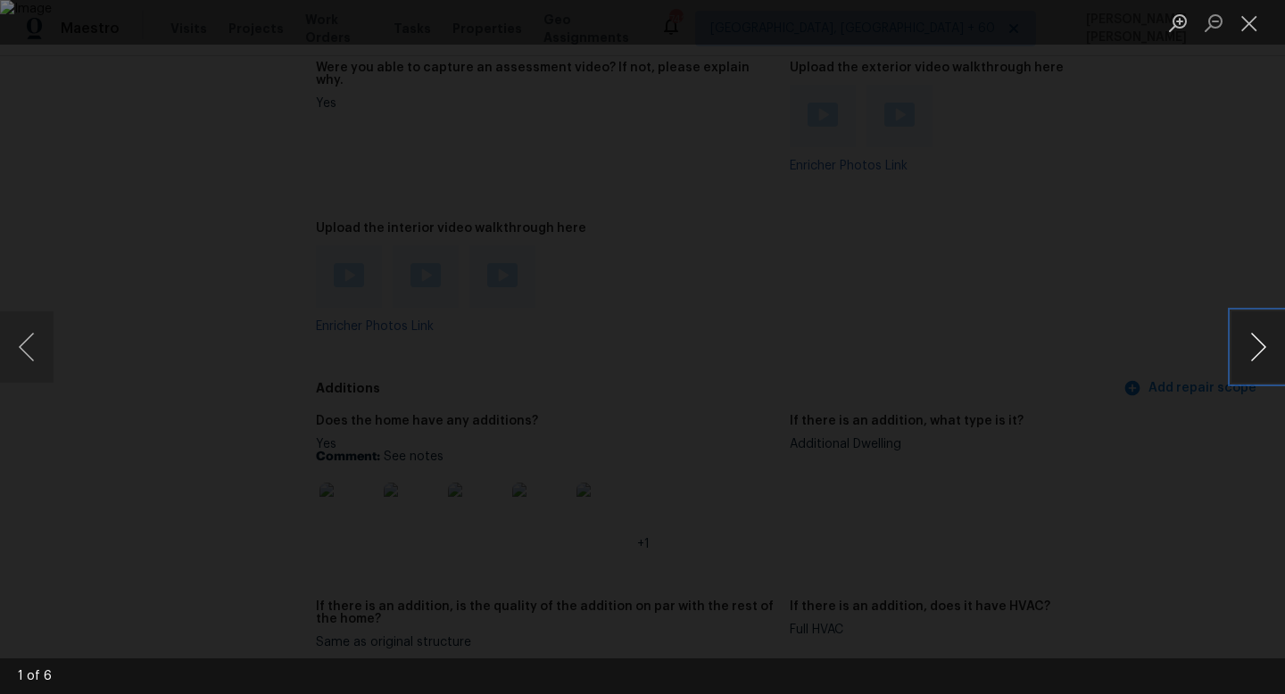
click at [1264, 345] on button "Next image" at bounding box center [1258, 346] width 54 height 71
click at [1114, 336] on div "Lightbox" at bounding box center [642, 347] width 1285 height 694
click at [1134, 293] on div "Lightbox" at bounding box center [642, 347] width 1285 height 694
click at [1163, 234] on div "Lightbox" at bounding box center [642, 347] width 1285 height 694
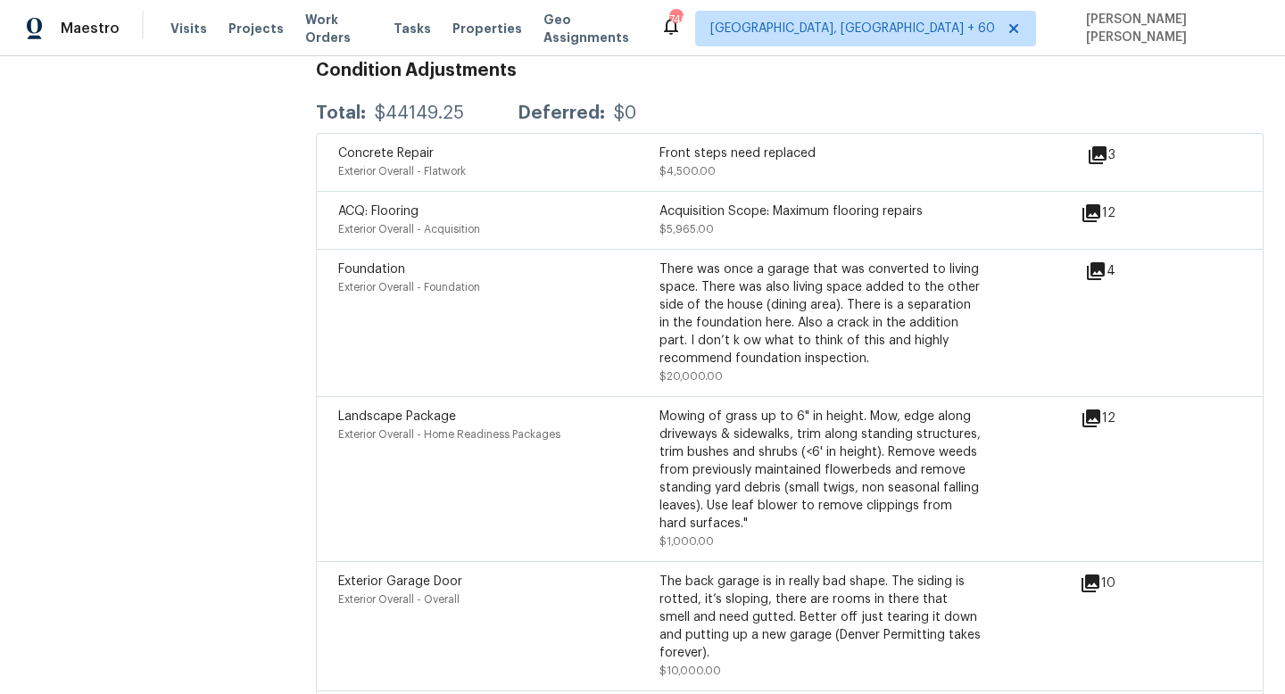
scroll to position [4750, 0]
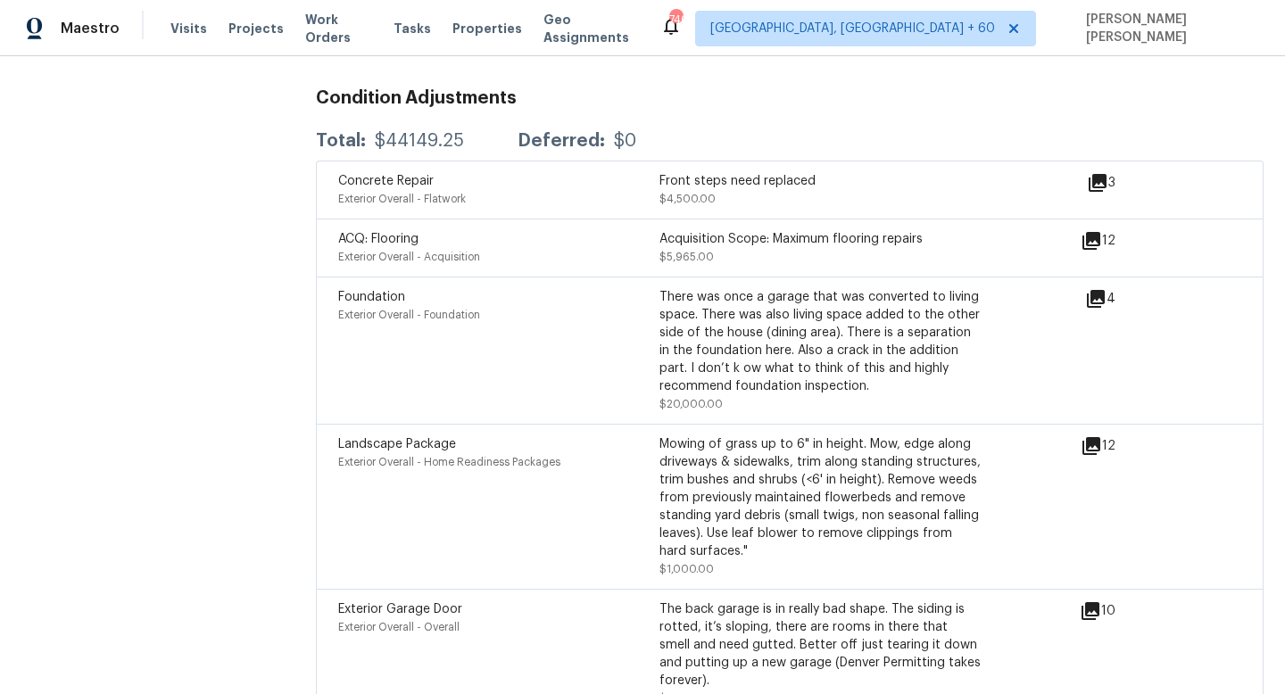
click at [1088, 290] on icon at bounding box center [1096, 299] width 18 height 18
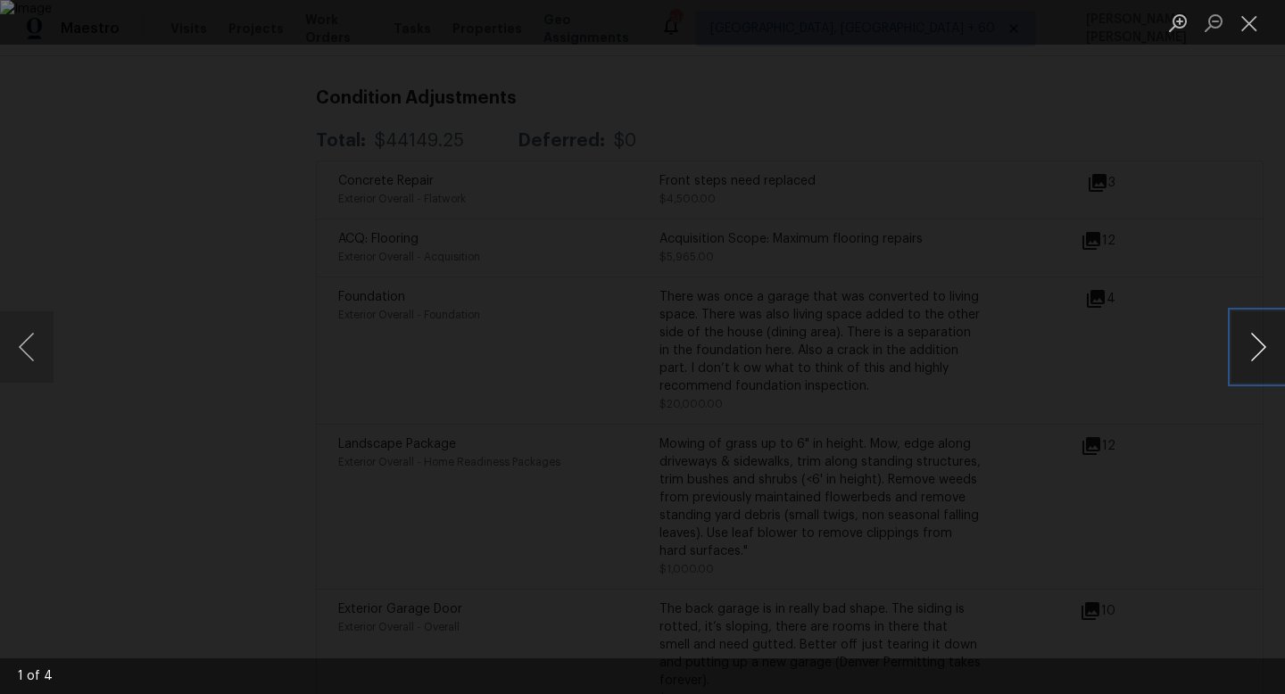
click at [1281, 337] on button "Next image" at bounding box center [1258, 346] width 54 height 71
click at [1273, 332] on button "Next image" at bounding box center [1258, 346] width 54 height 71
click at [1270, 334] on button "Next image" at bounding box center [1258, 346] width 54 height 71
click at [137, 380] on div "Lightbox" at bounding box center [642, 347] width 1285 height 694
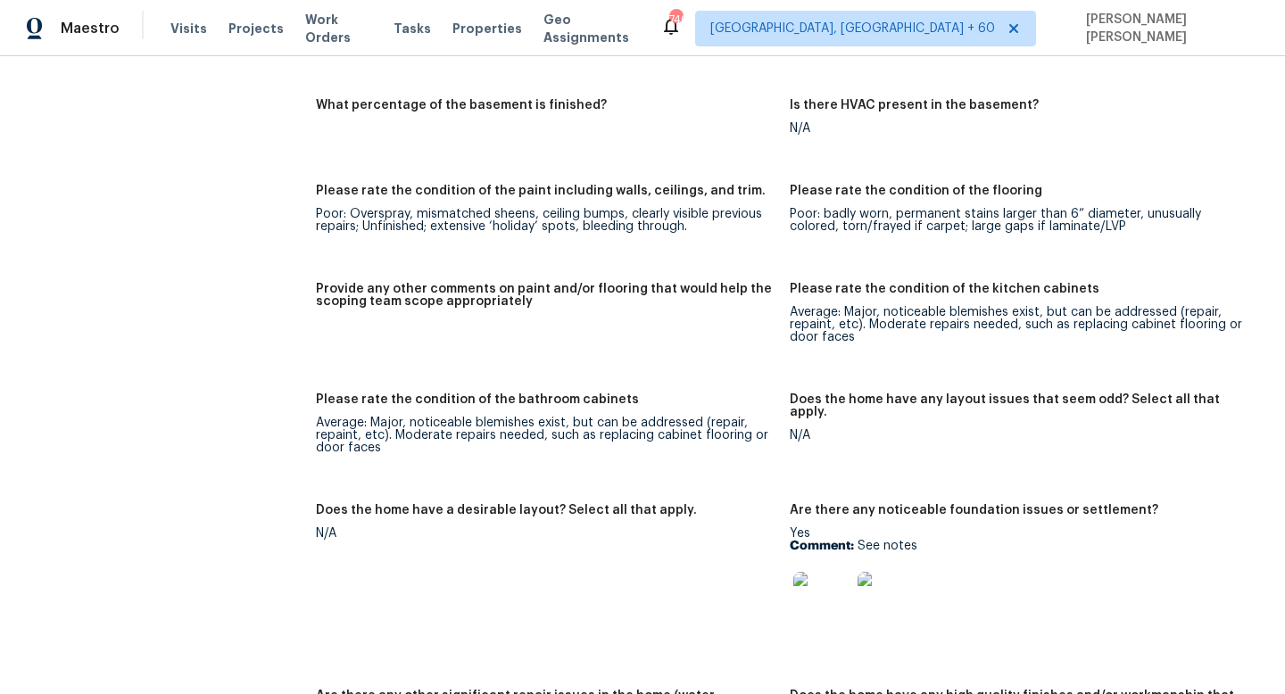
scroll to position [4238, 0]
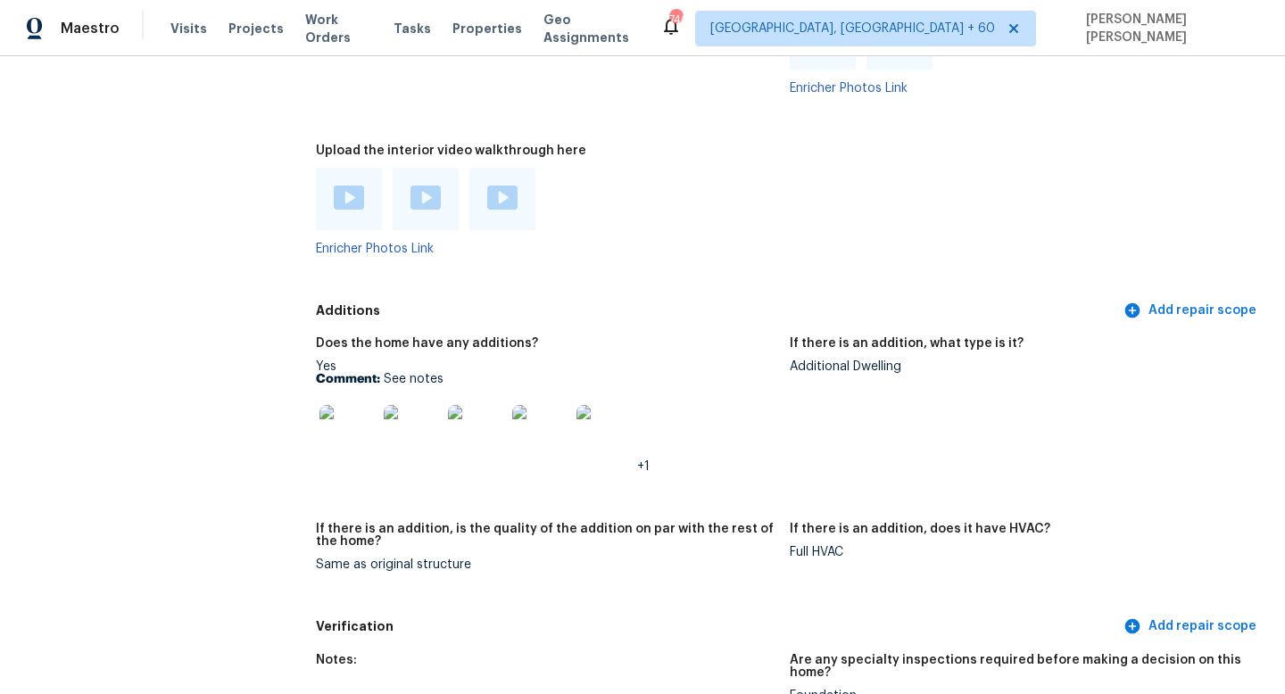
scroll to position [3600, 0]
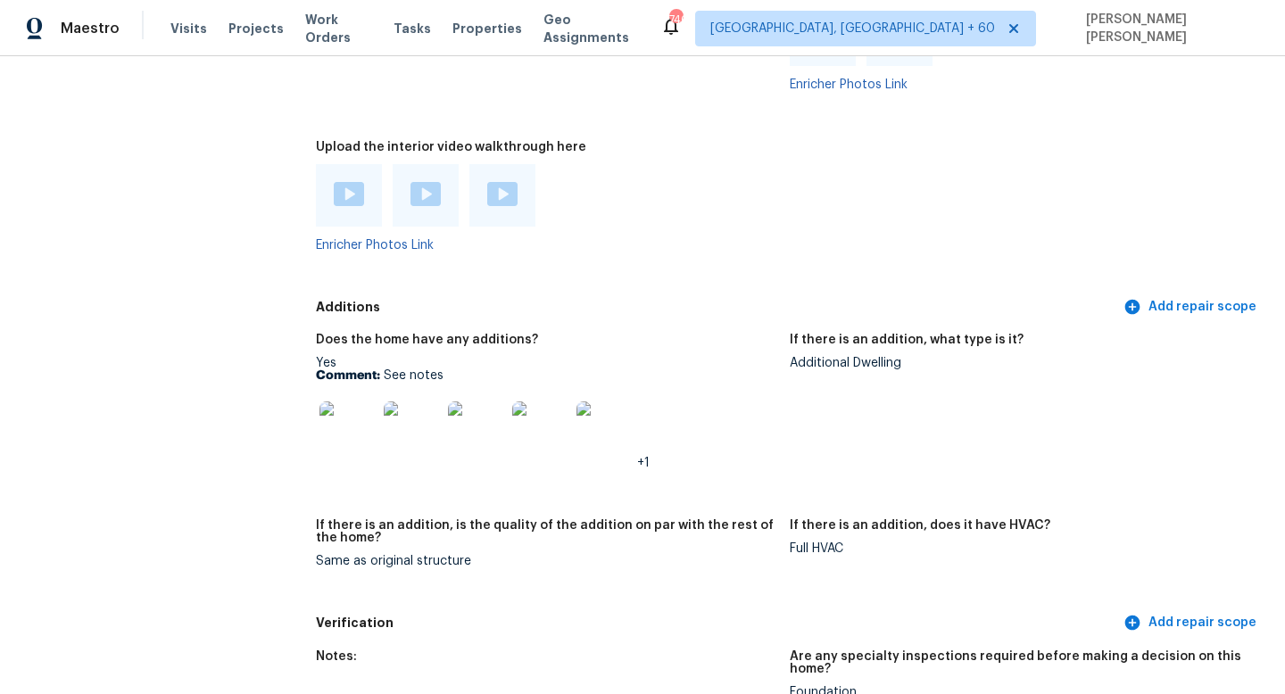
click at [351, 415] on img at bounding box center [347, 430] width 57 height 57
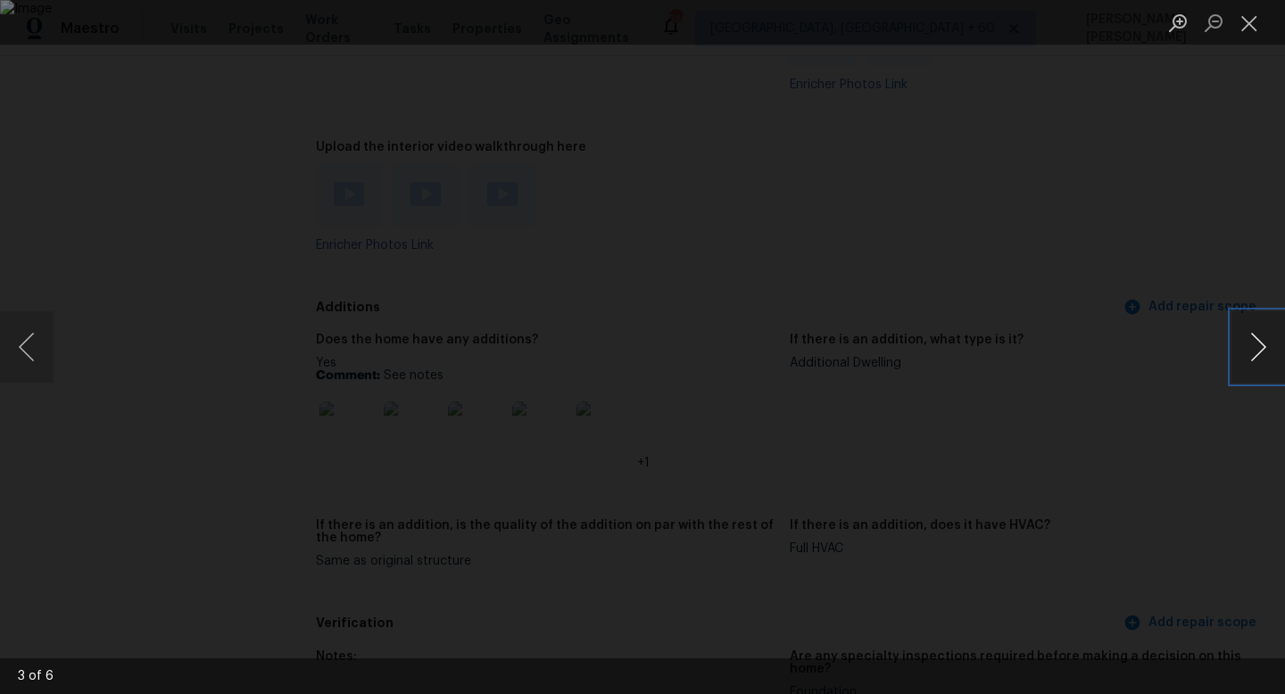
click at [1258, 350] on button "Next image" at bounding box center [1258, 346] width 54 height 71
click at [93, 171] on div "Lightbox" at bounding box center [642, 347] width 1285 height 694
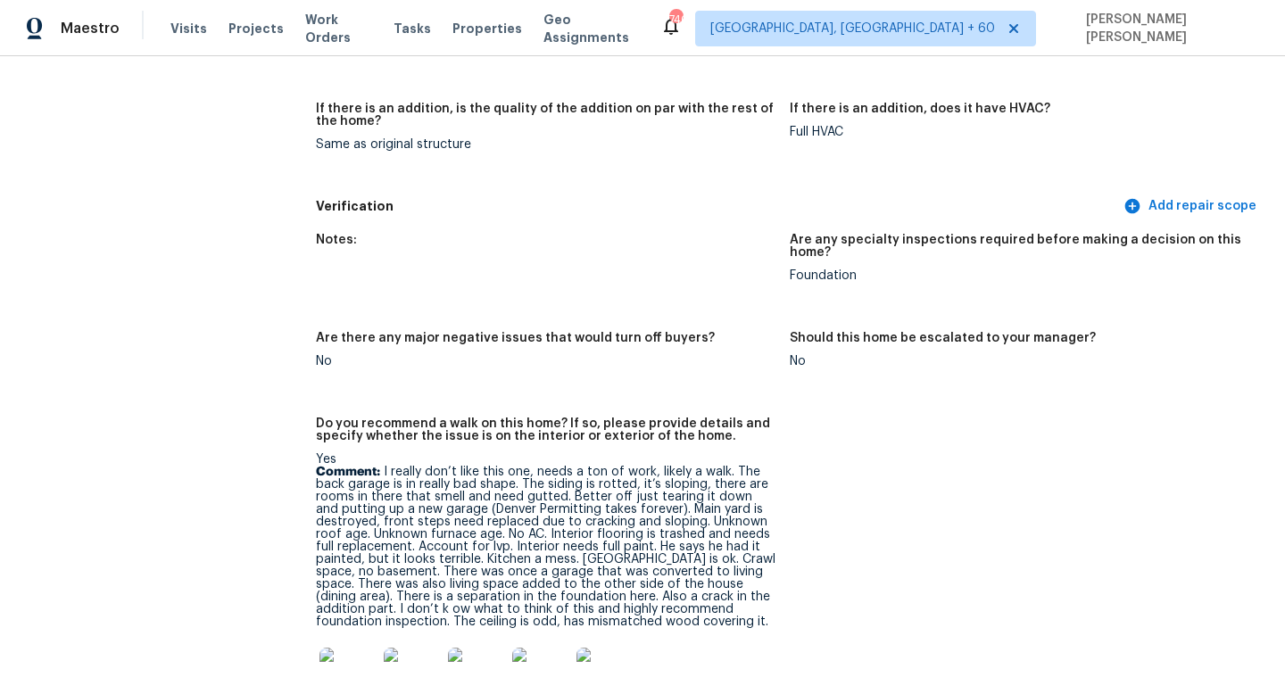
scroll to position [4113, 0]
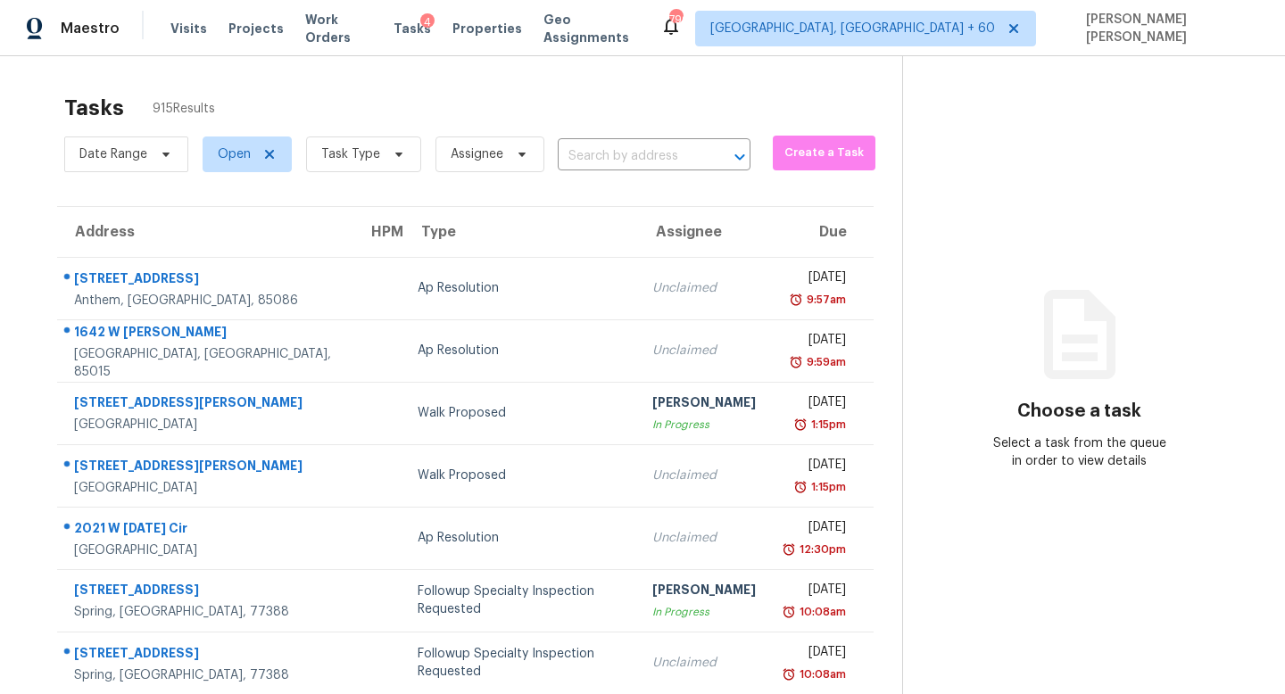
scroll to position [13, 0]
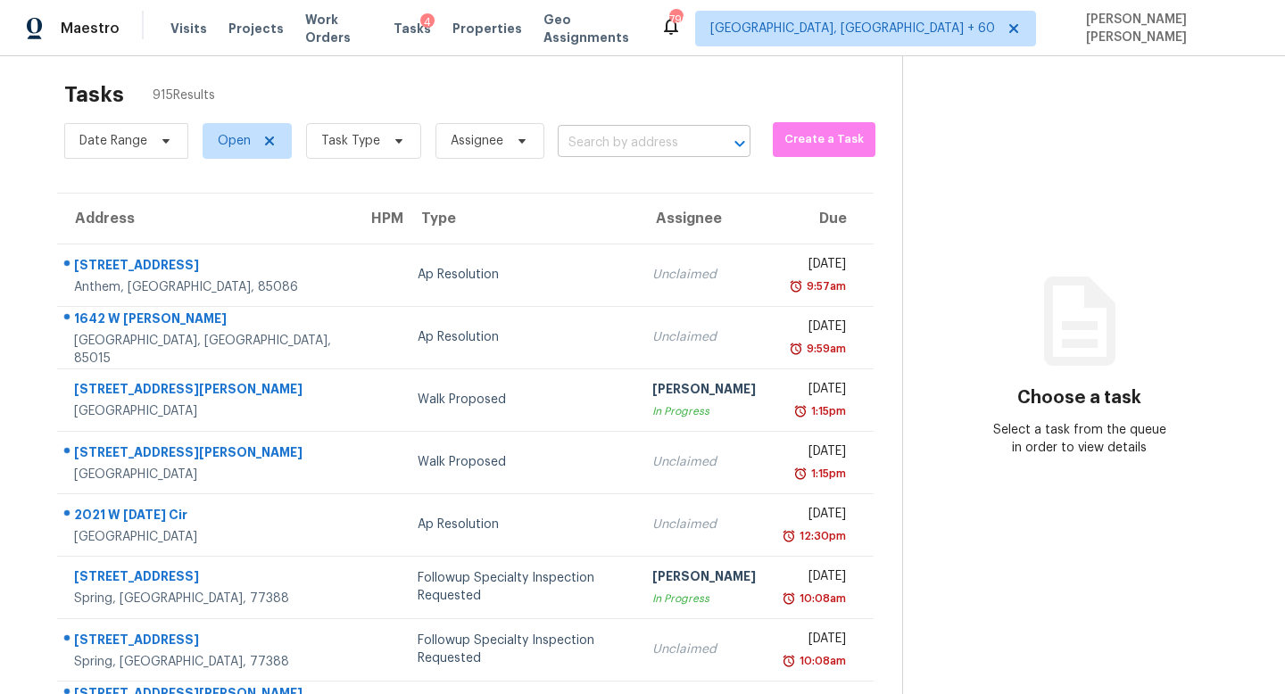
click at [614, 144] on input "text" at bounding box center [629, 143] width 143 height 28
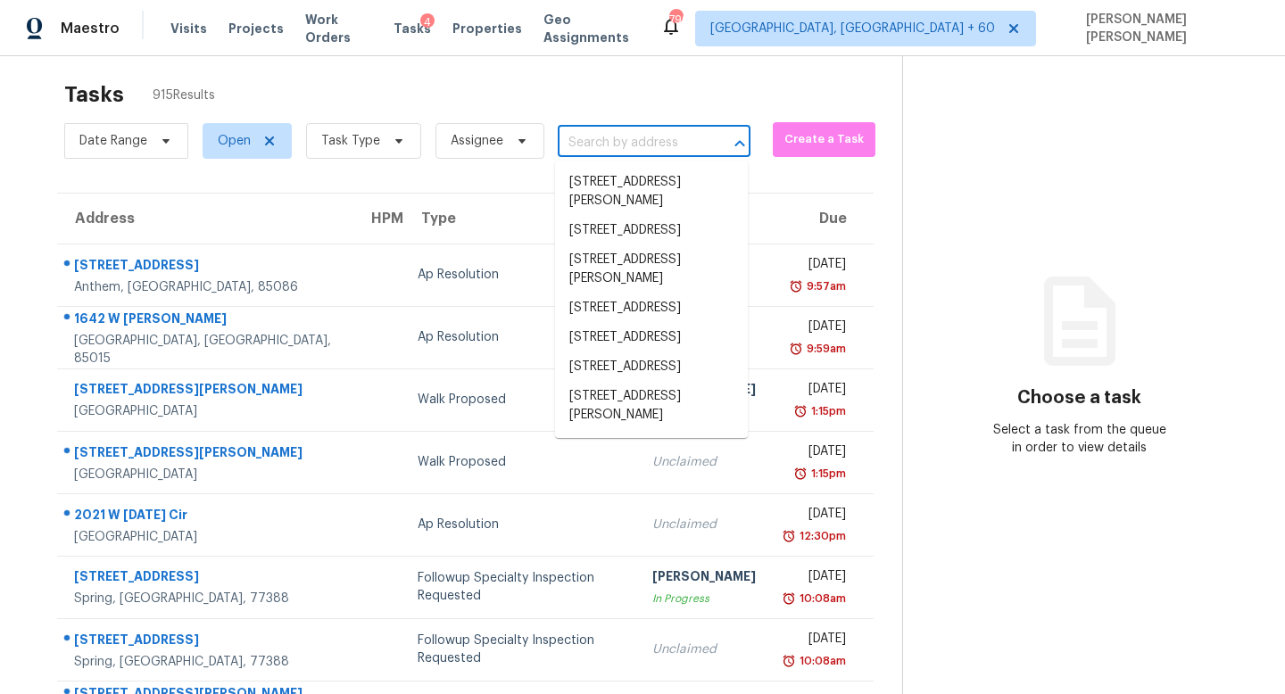
paste input "5409 Biffle Downs Rd Stone Mountain, GA, 30088"
type input "5409 Biffle Downs Rd Stone Mountain, GA, 30088"
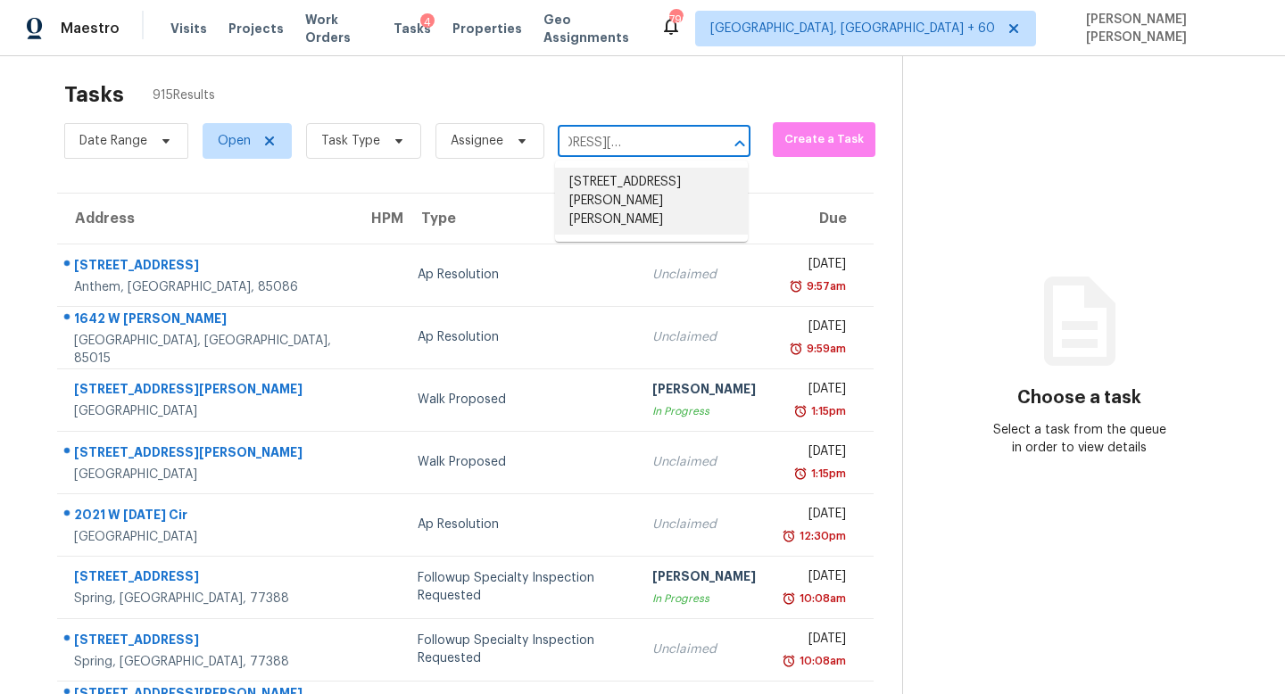
click at [619, 195] on li "5409 Biffle Downs Rd, Stone Mountain, GA 30088" at bounding box center [651, 201] width 193 height 67
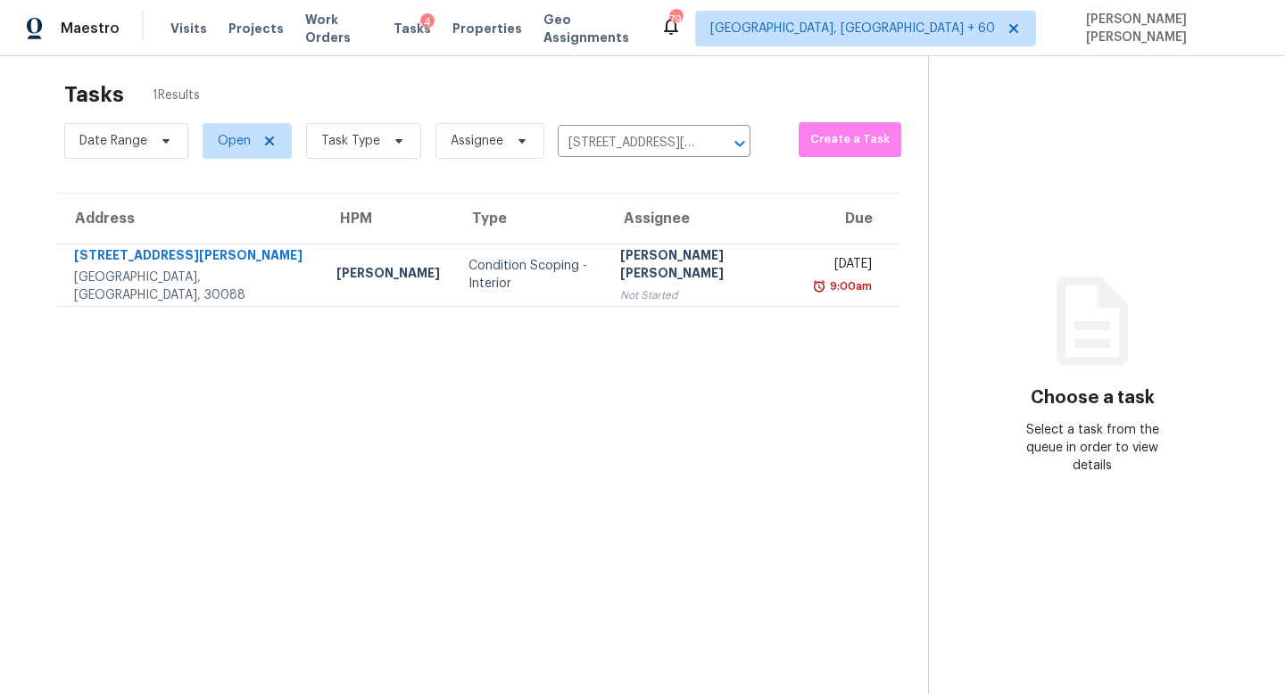
click at [596, 313] on section "Tasks 1 Results Date Range Open Task Type Assignee 5409 Biffle Downs Rd, Stone …" at bounding box center [478, 404] width 899 height 666
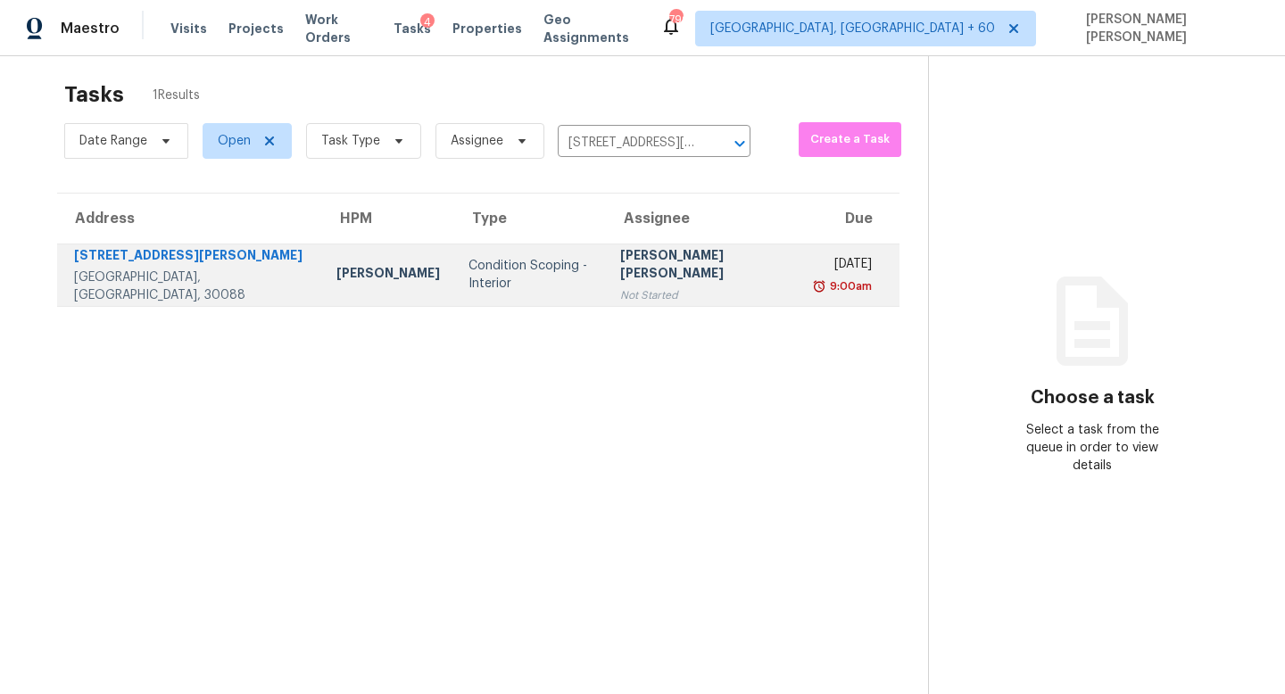
click at [620, 286] on div "Not Started" at bounding box center [704, 295] width 169 height 18
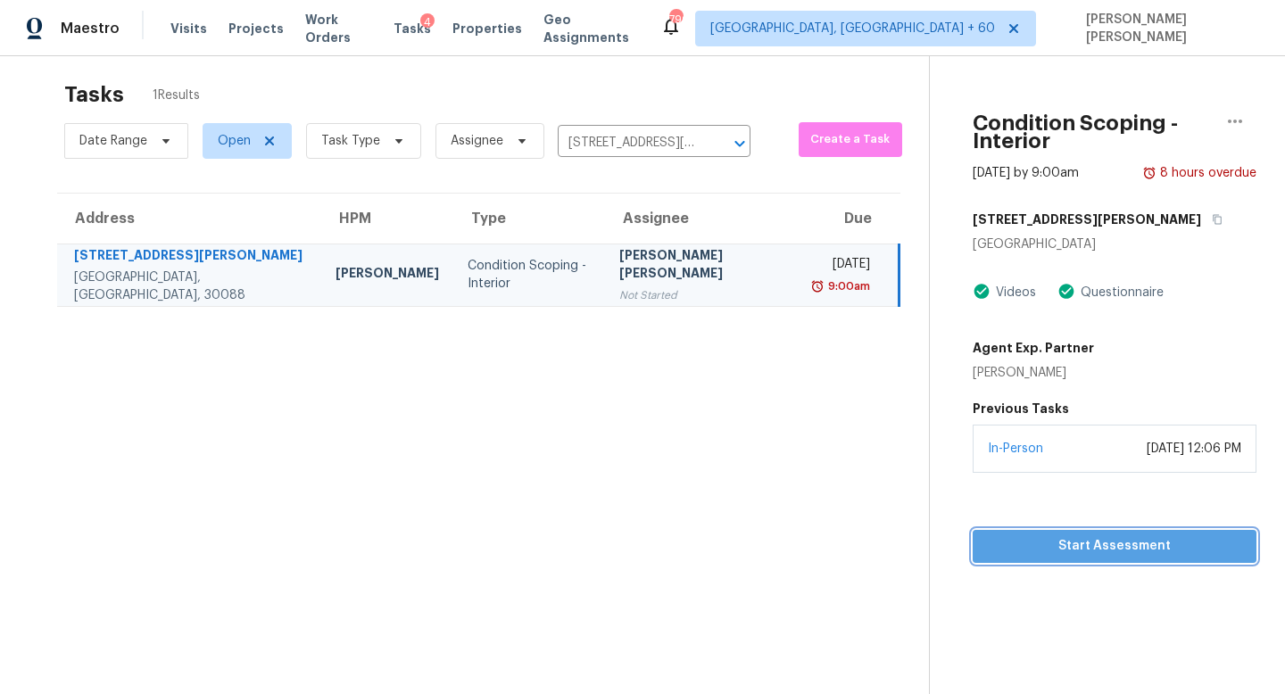
click at [1054, 535] on span "Start Assessment" at bounding box center [1115, 546] width 256 height 22
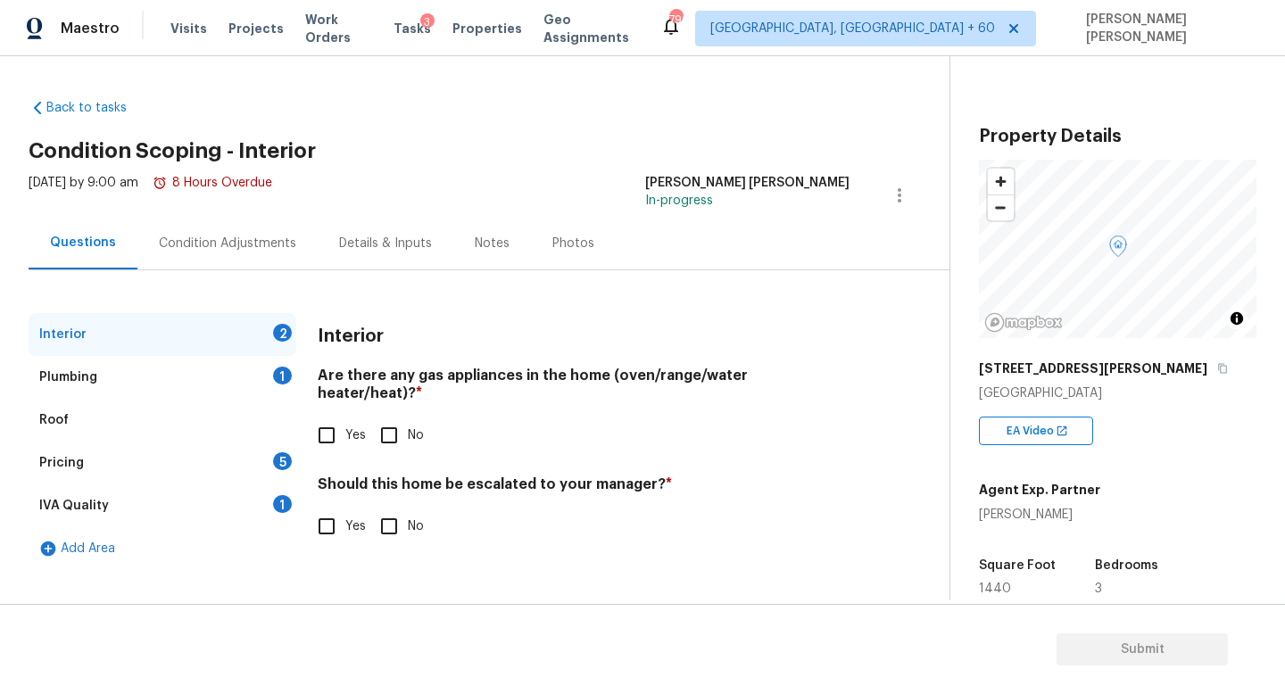
click at [342, 417] on input "Yes" at bounding box center [326, 435] width 37 height 37
checkbox input "true"
click at [1214, 367] on button "button" at bounding box center [1222, 368] width 16 height 16
click at [326, 514] on input "Yes" at bounding box center [326, 526] width 37 height 37
checkbox input "true"
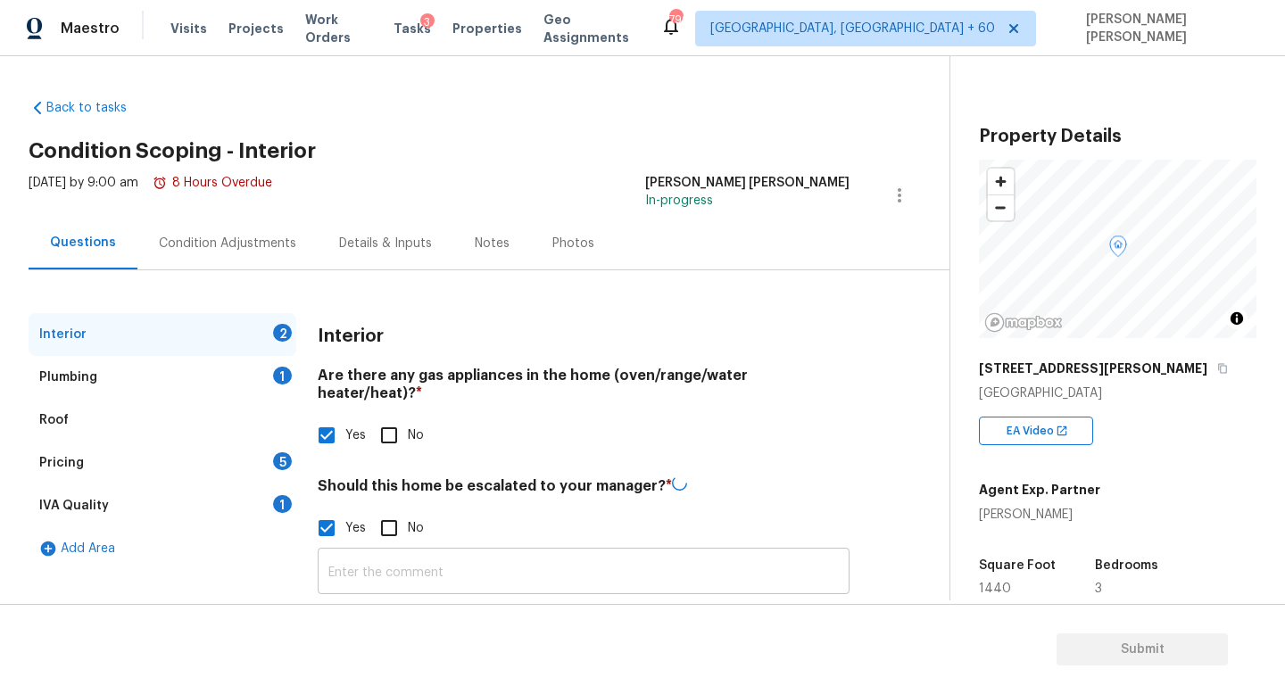
click at [431, 552] on input "text" at bounding box center [584, 573] width 532 height 42
click at [467, 517] on div "Yes No" at bounding box center [584, 528] width 532 height 37
click at [462, 547] on div "​ Photos" at bounding box center [584, 631] width 532 height 169
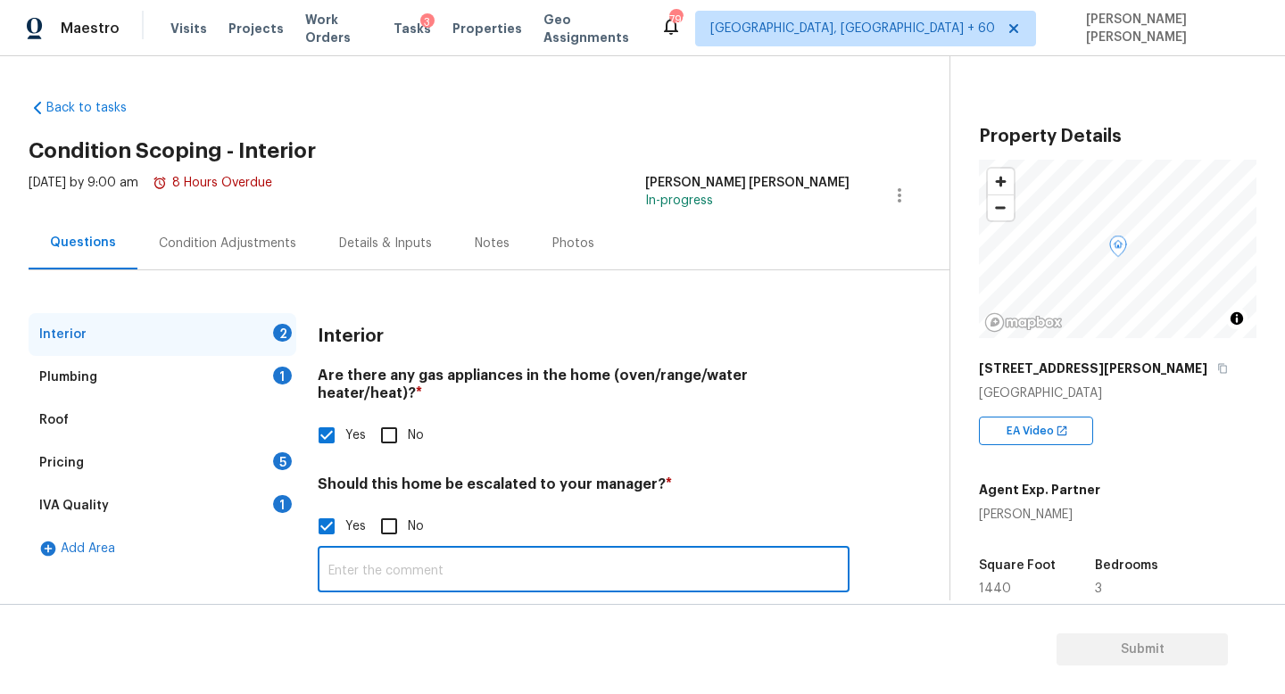
click at [441, 551] on input "text" at bounding box center [584, 572] width 532 height 42
paste input "There is a gap in between floors in bathrooms, tiles are cracking and loose"
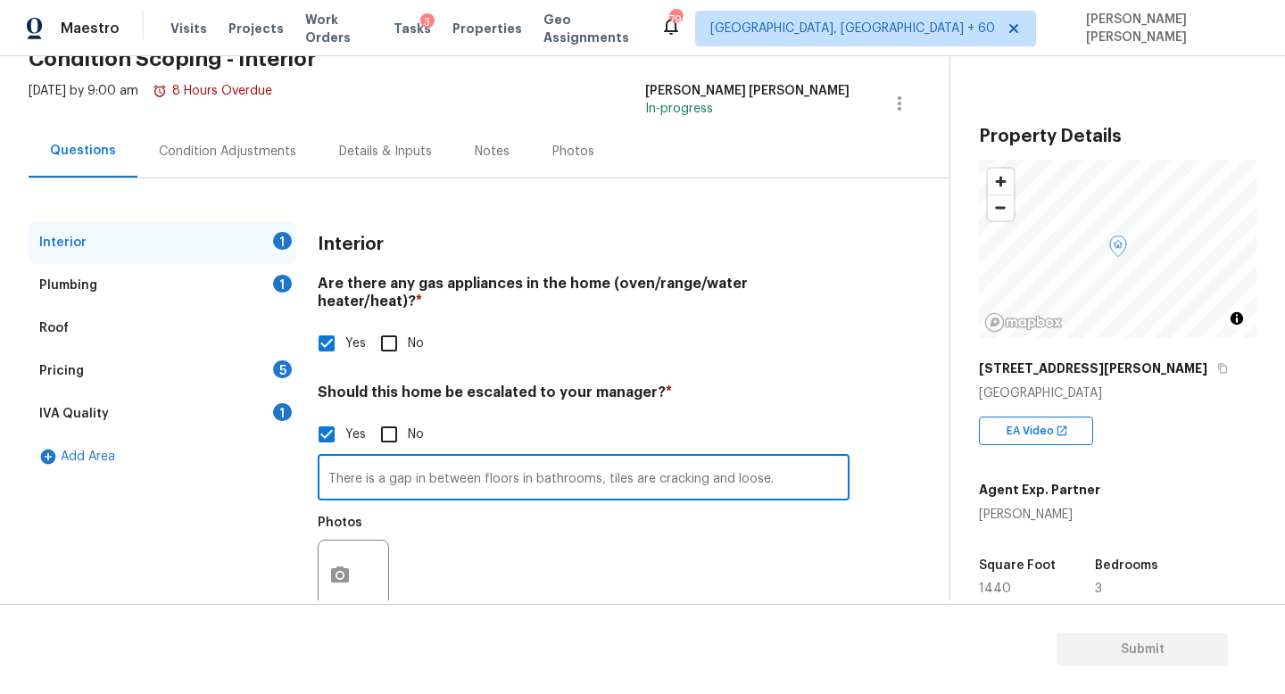
scroll to position [122, 0]
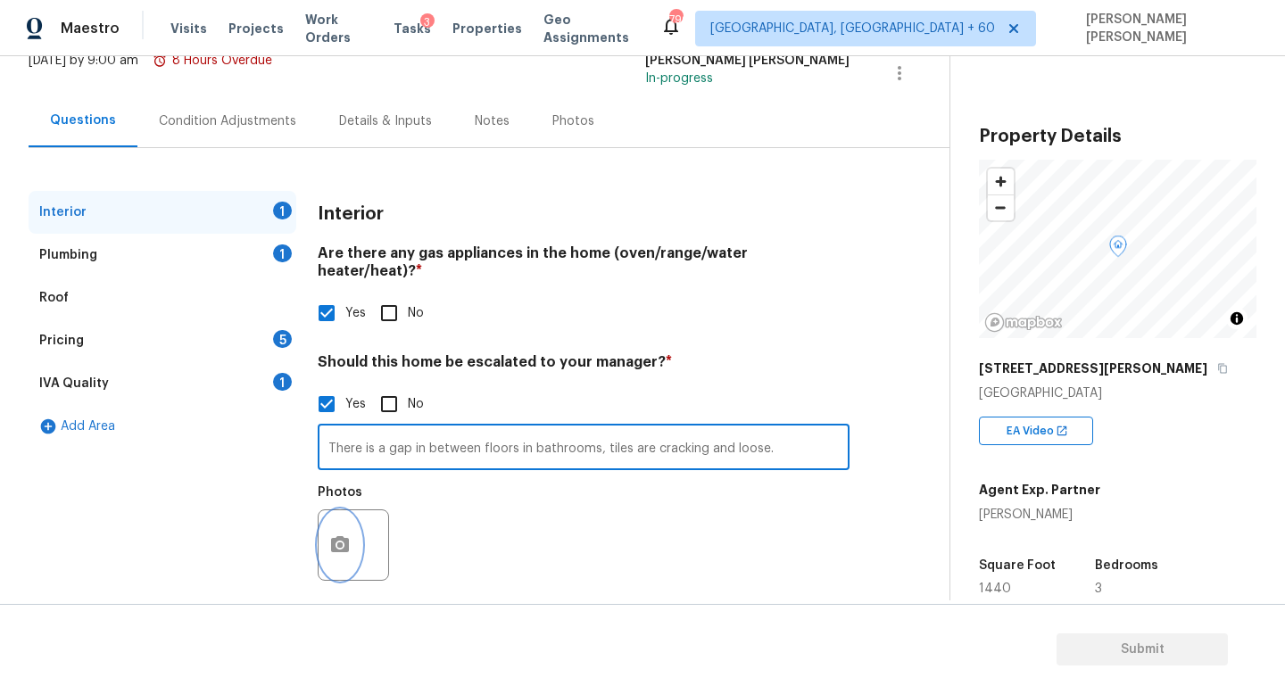
click at [352, 541] on button "button" at bounding box center [340, 545] width 43 height 70
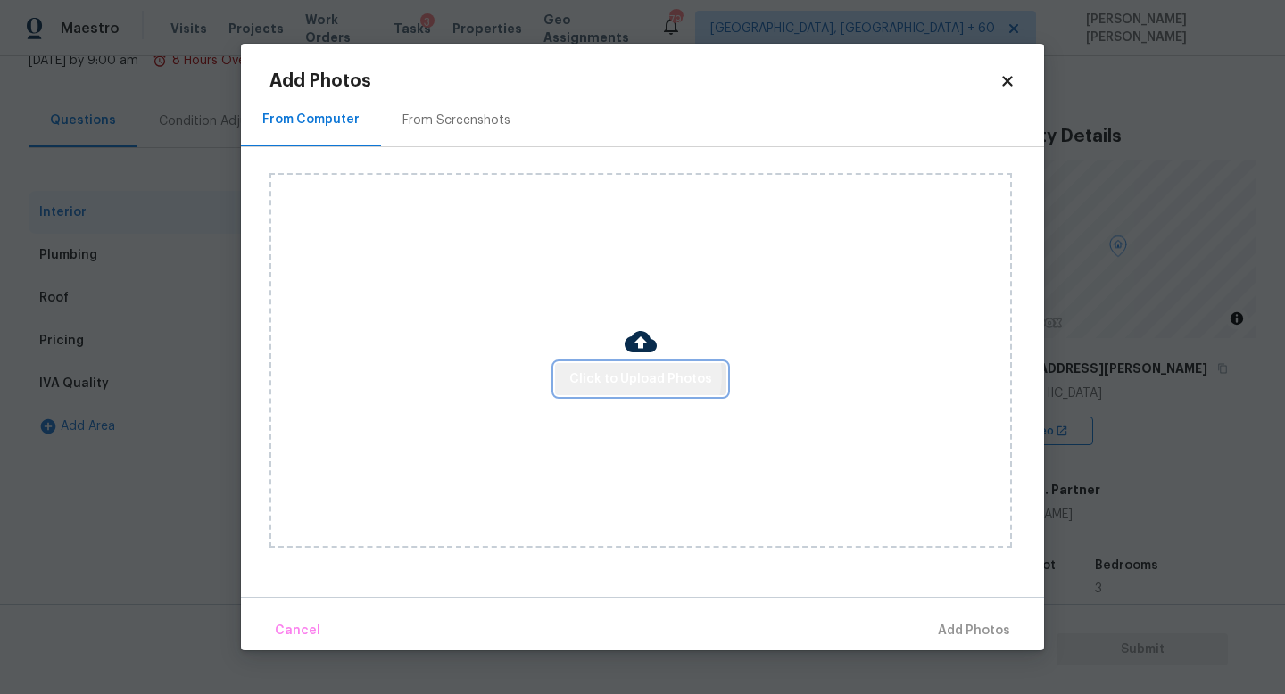
click at [635, 375] on span "Click to Upload Photos" at bounding box center [640, 380] width 143 height 22
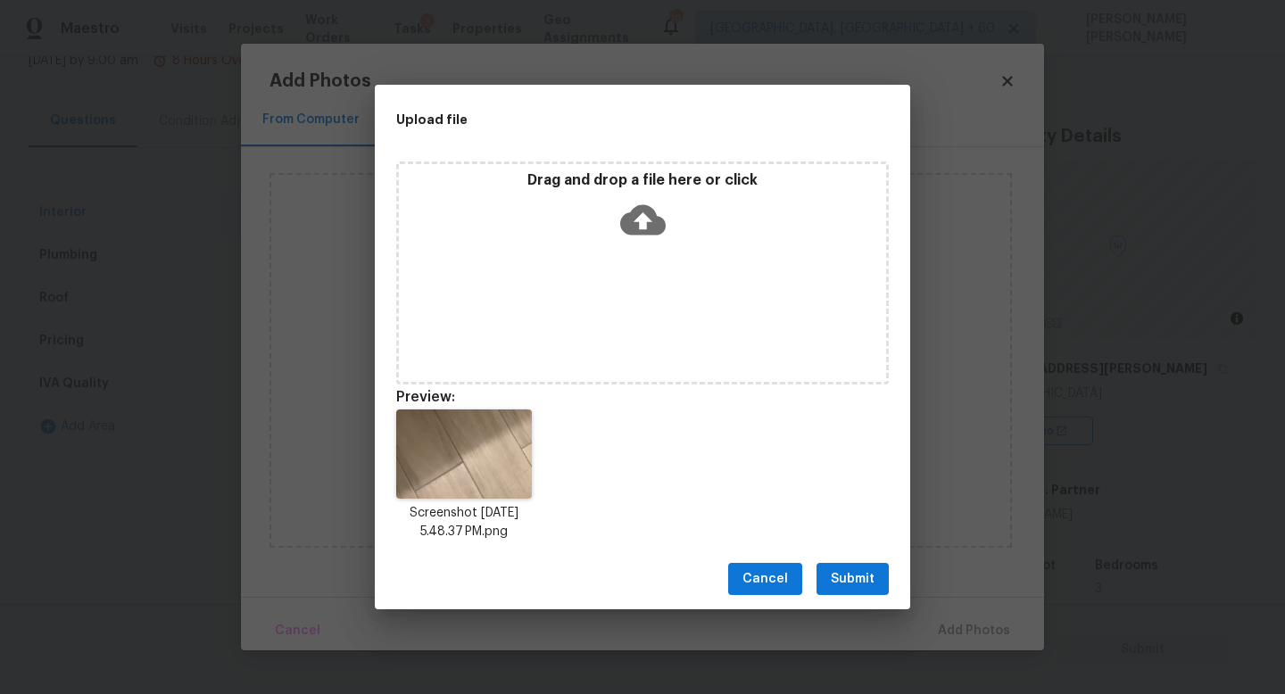
click at [873, 595] on div "Cancel Submit" at bounding box center [642, 580] width 535 height 62
click at [860, 578] on span "Submit" at bounding box center [853, 579] width 44 height 22
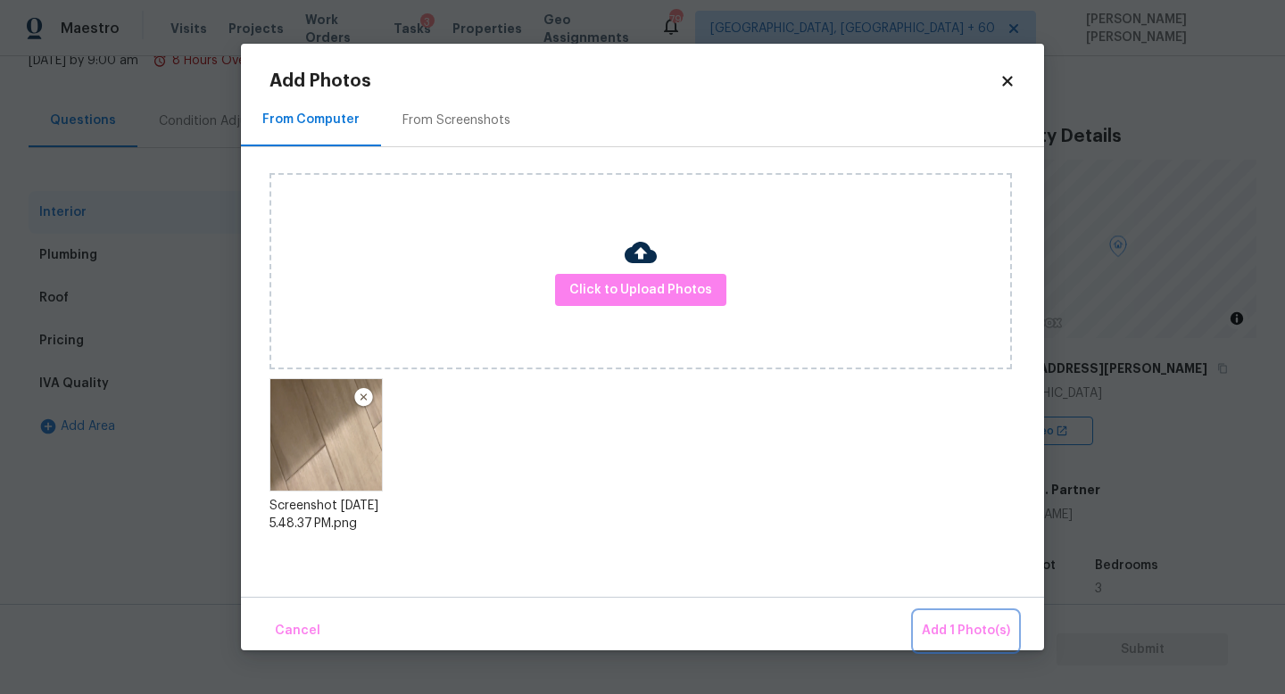
click at [982, 635] on span "Add 1 Photo(s)" at bounding box center [966, 631] width 88 height 22
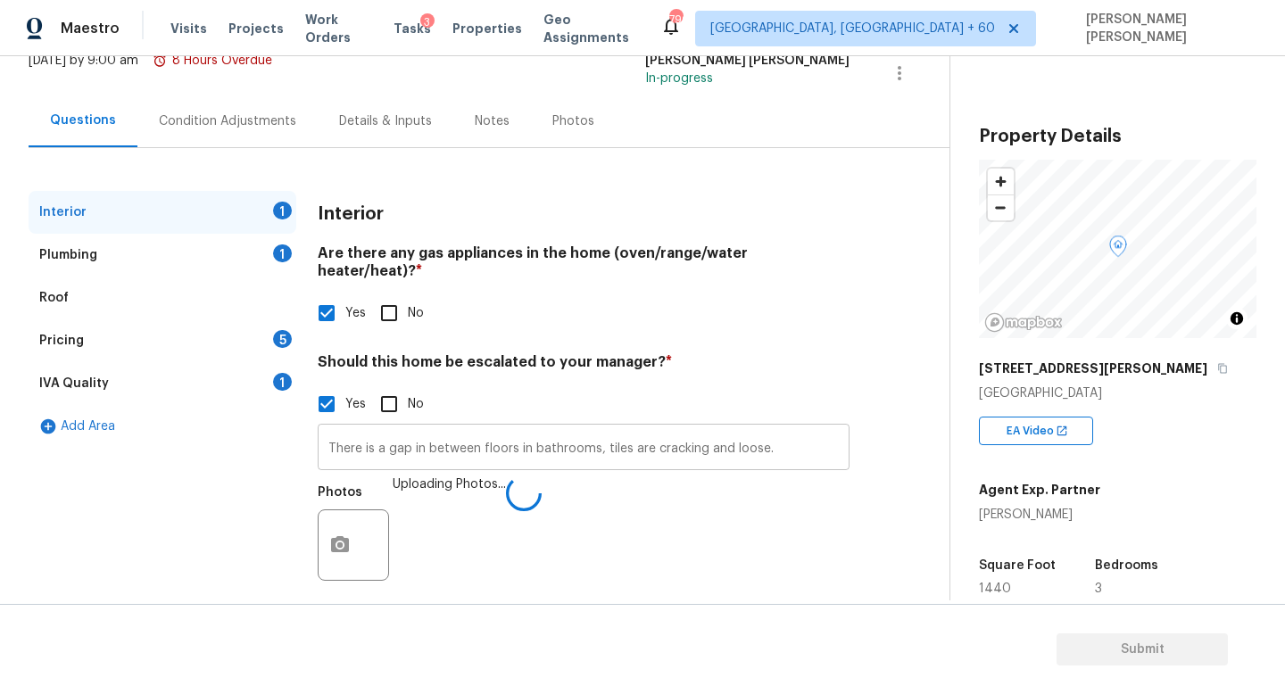
click at [806, 435] on input "There is a gap in between floors in bathrooms, tiles are cracking and loose." at bounding box center [584, 449] width 532 height 42
click at [348, 536] on icon "button" at bounding box center [339, 546] width 21 height 21
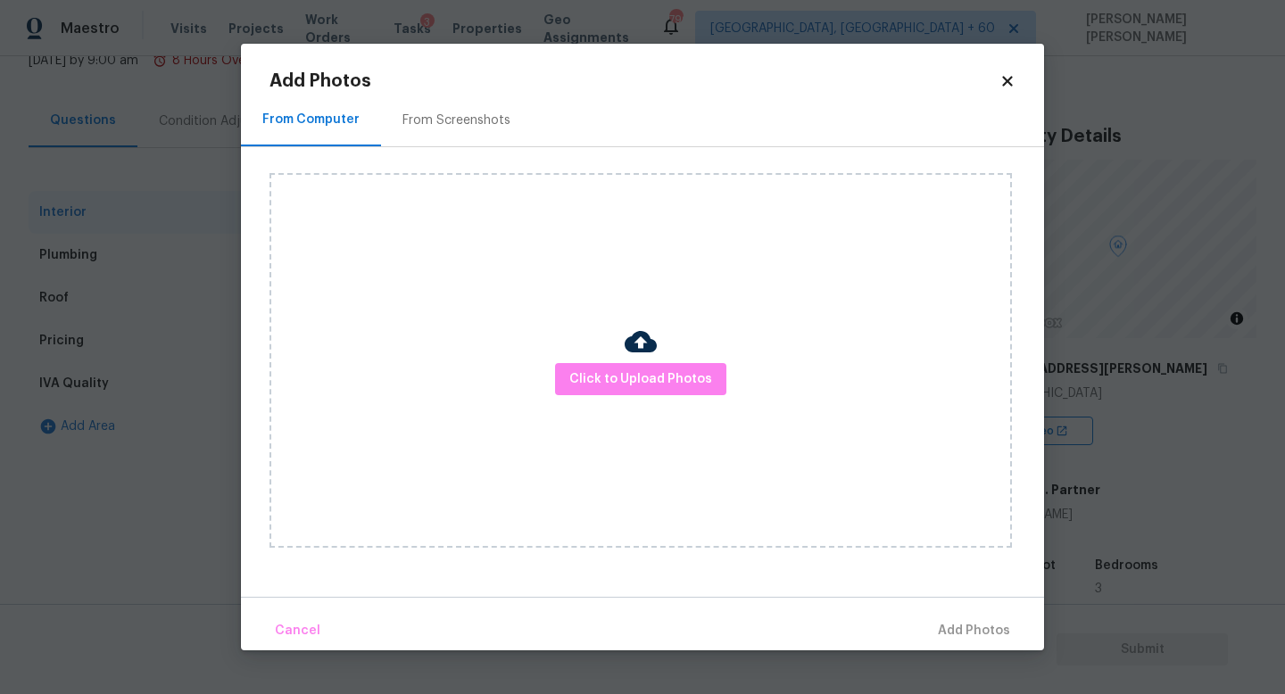
click at [648, 402] on div "Click to Upload Photos" at bounding box center [640, 360] width 742 height 375
click at [671, 381] on span "Click to Upload Photos" at bounding box center [640, 380] width 143 height 22
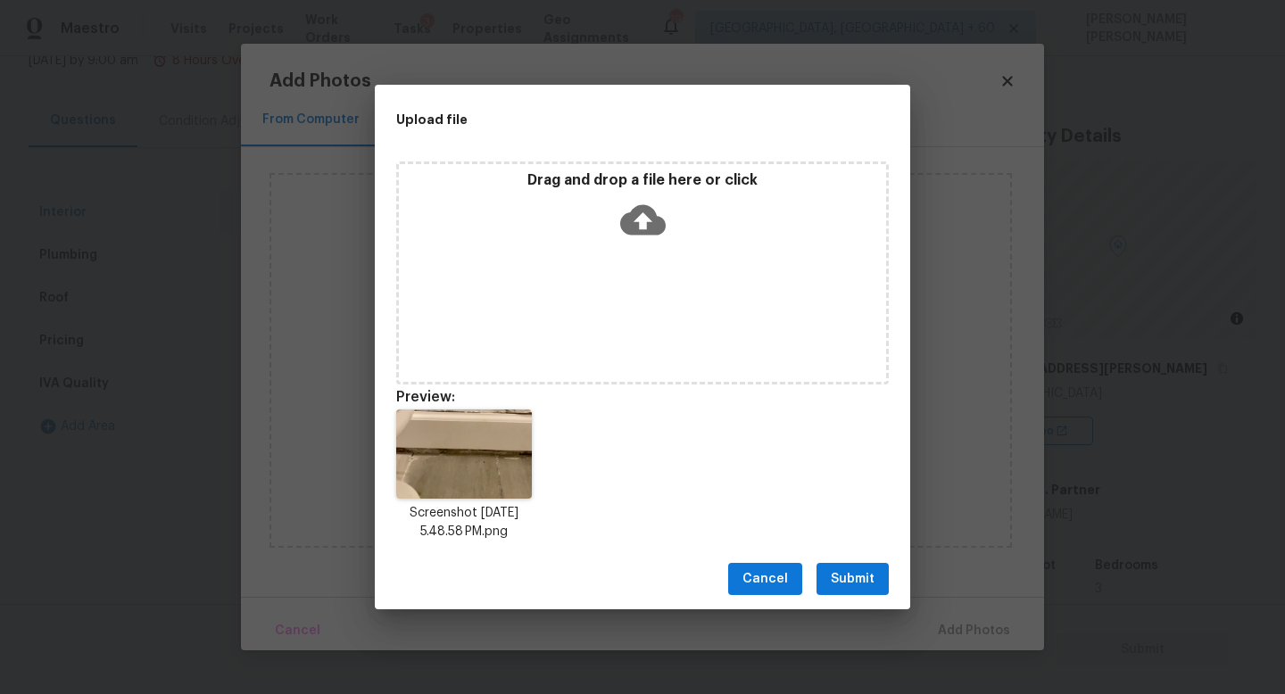
click at [844, 587] on span "Submit" at bounding box center [853, 579] width 44 height 22
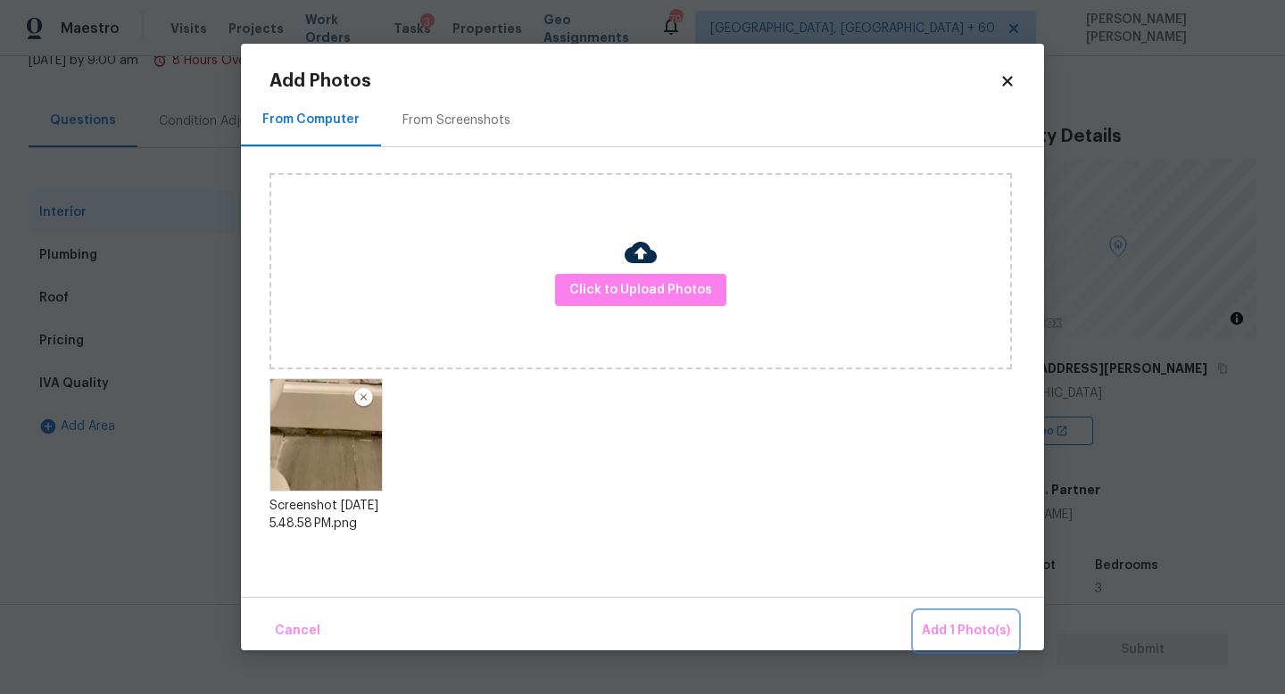
click at [969, 621] on span "Add 1 Photo(s)" at bounding box center [966, 631] width 88 height 22
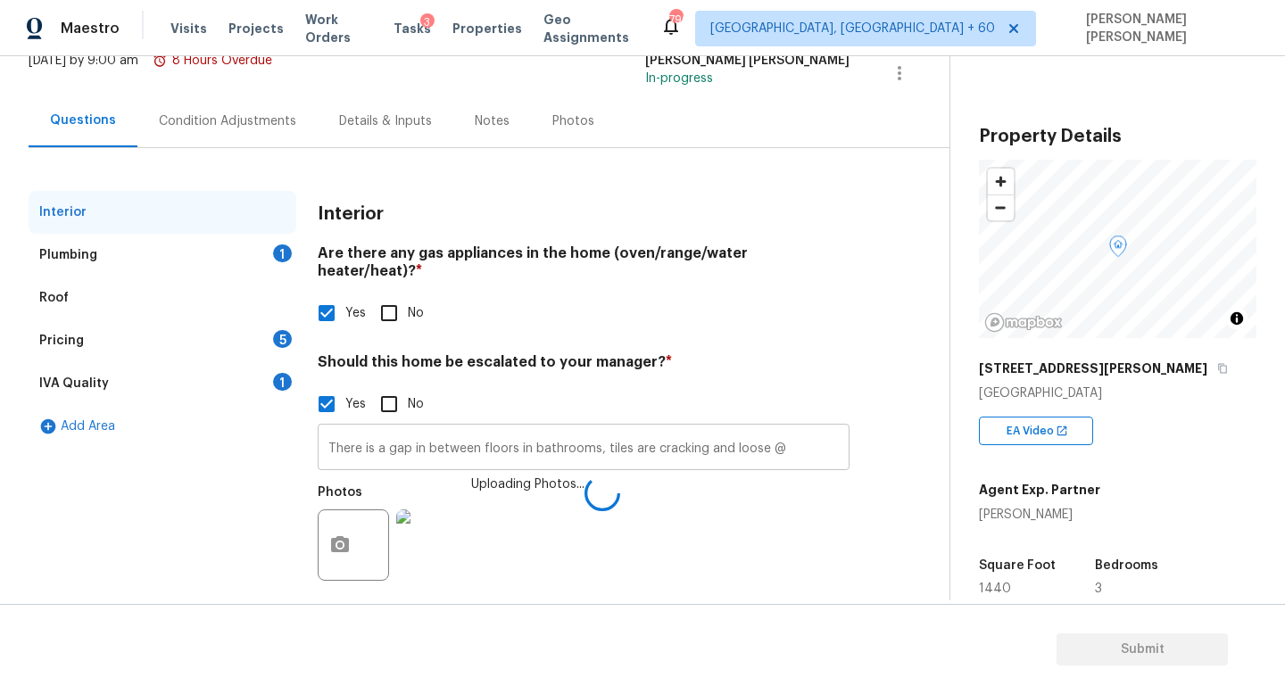
click at [828, 432] on input "There is a gap in between floors in bathrooms, tiles are cracking and loose @" at bounding box center [584, 449] width 532 height 42
type input "There is a gap in between floors in bathrooms, tiles are cracking and loose @ 2…"
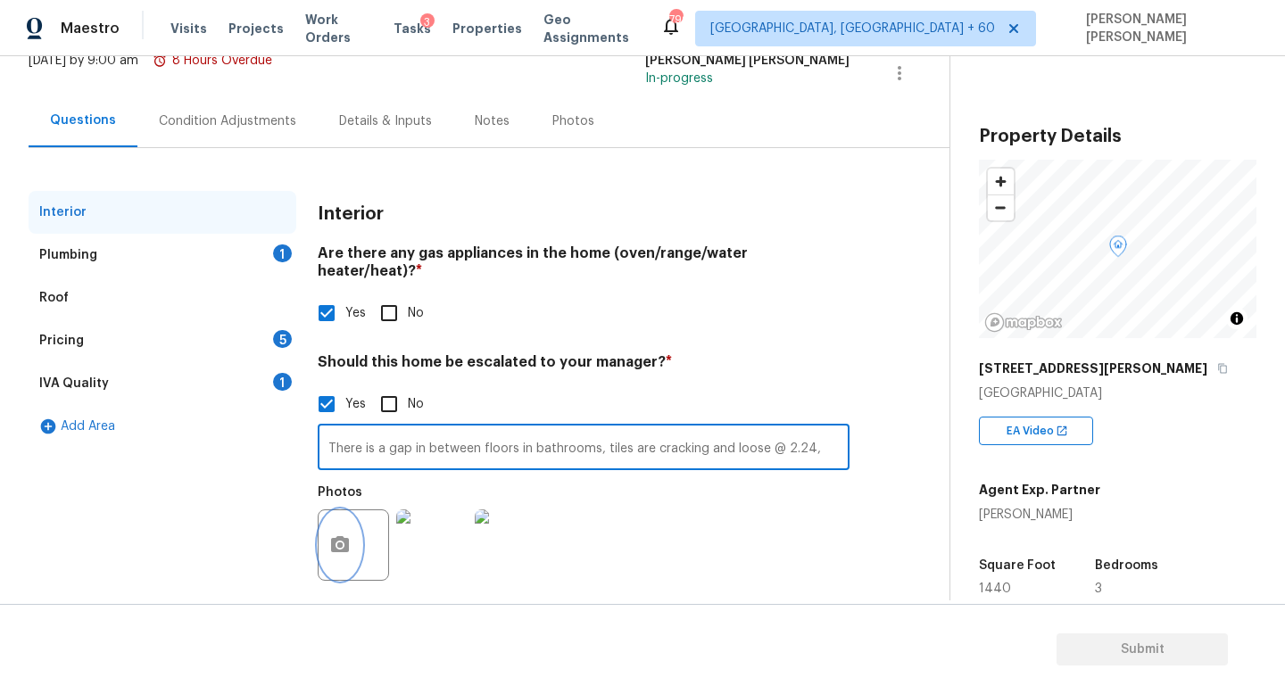
click at [349, 535] on icon "button" at bounding box center [339, 544] width 21 height 21
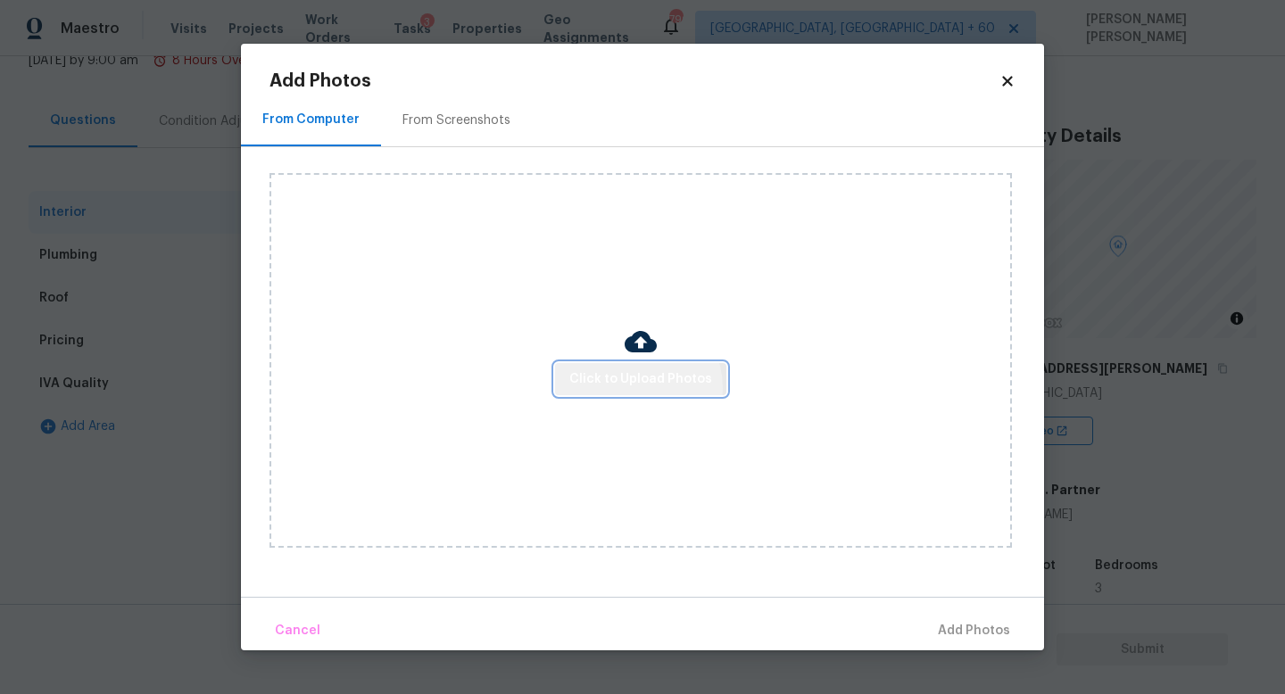
click at [635, 387] on span "Click to Upload Photos" at bounding box center [640, 380] width 143 height 22
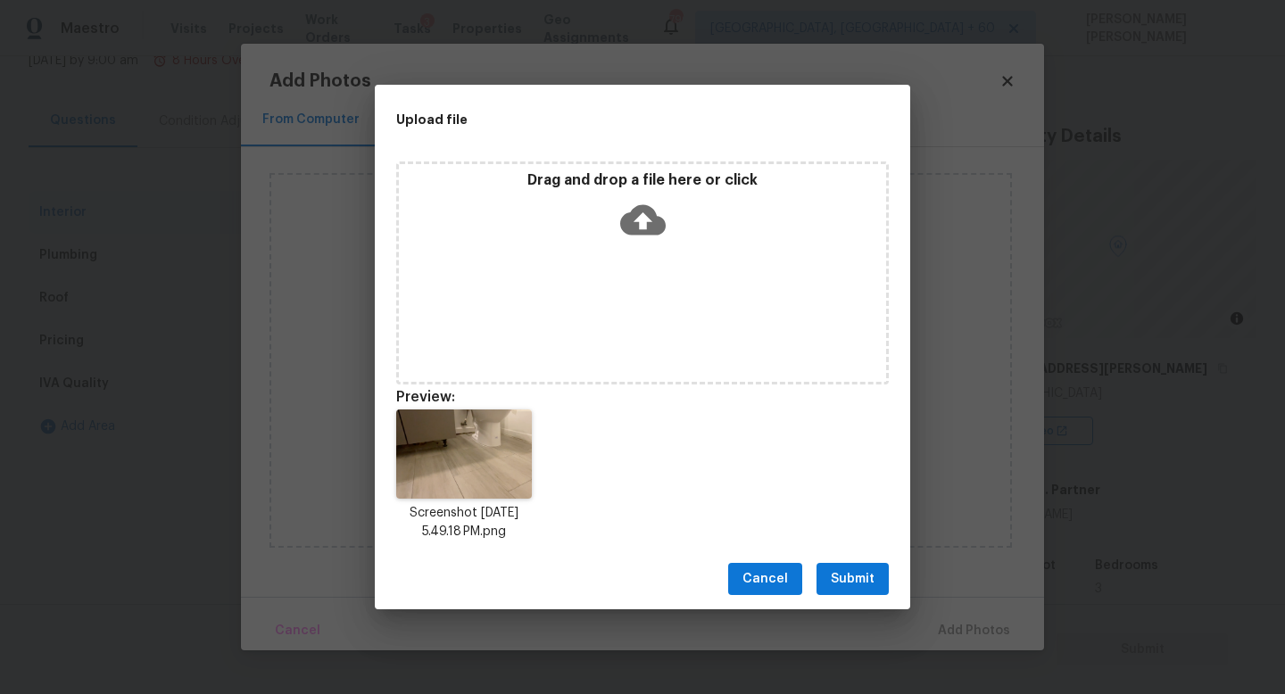
click at [838, 576] on span "Submit" at bounding box center [853, 579] width 44 height 22
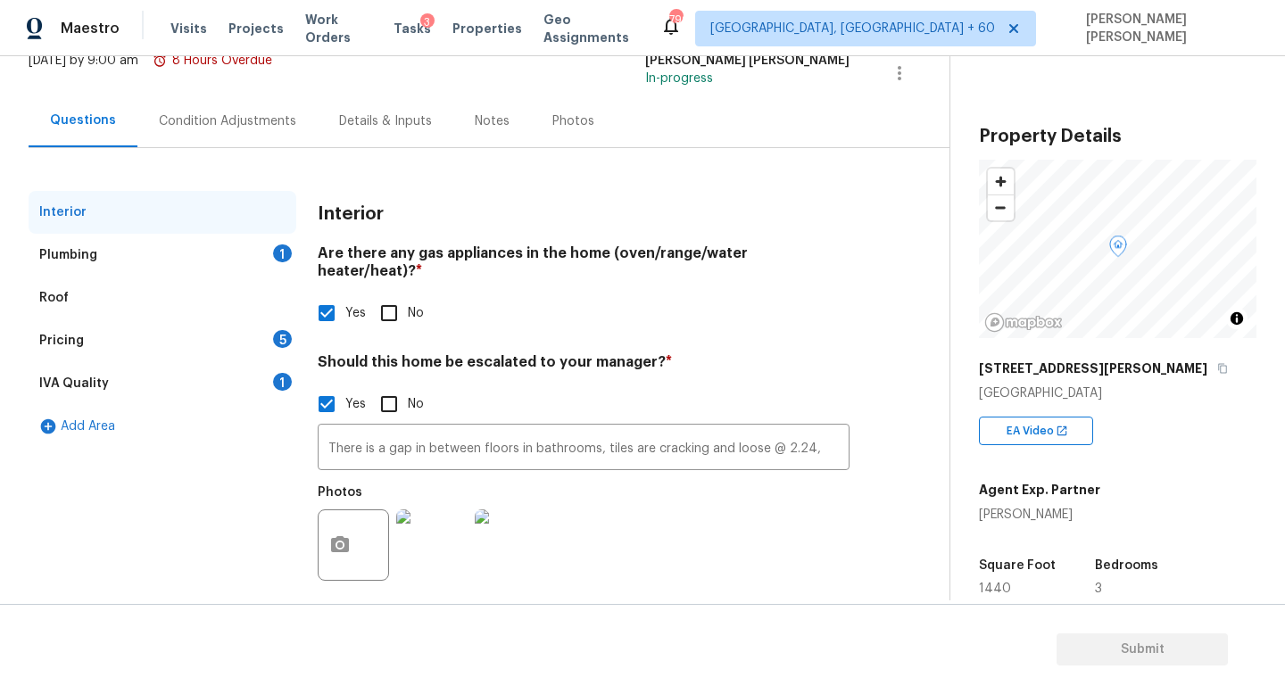
click at [985, 651] on body "Maestro Visits Projects Work Orders Tasks 3 Properties Geo Assignments 790 Knox…" at bounding box center [642, 347] width 1285 height 694
click at [342, 536] on icon "button" at bounding box center [340, 544] width 18 height 16
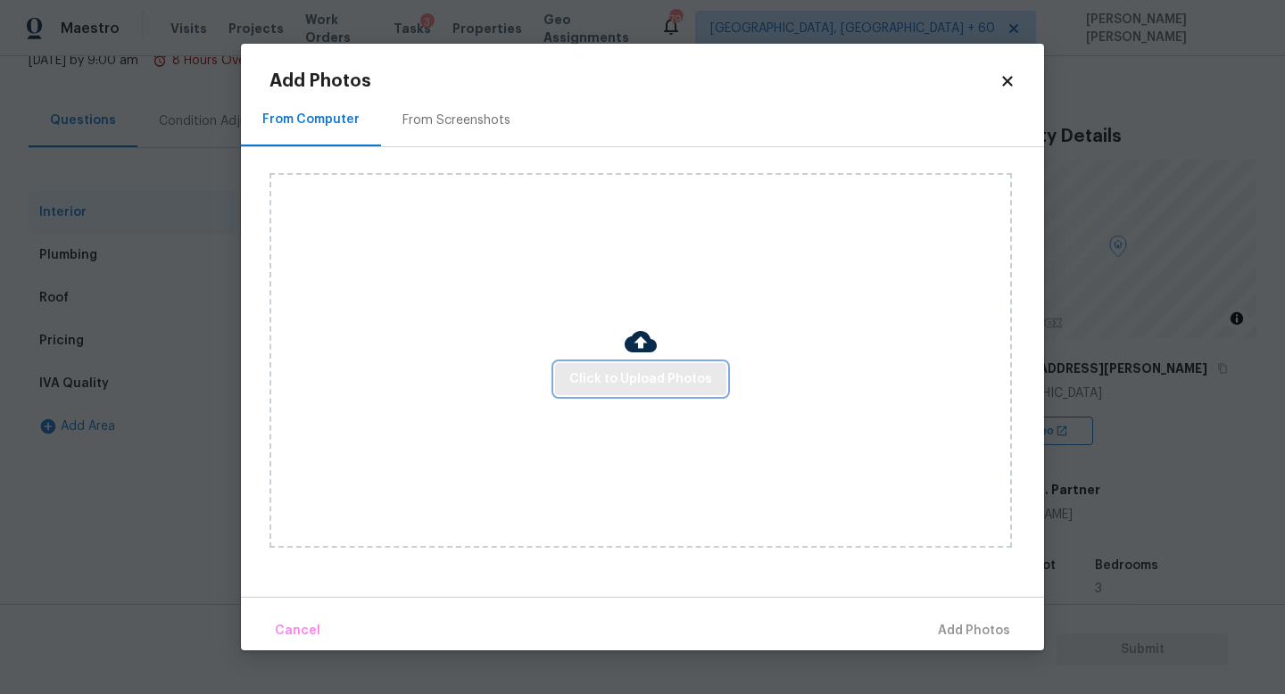
click at [648, 392] on button "Click to Upload Photos" at bounding box center [640, 379] width 171 height 33
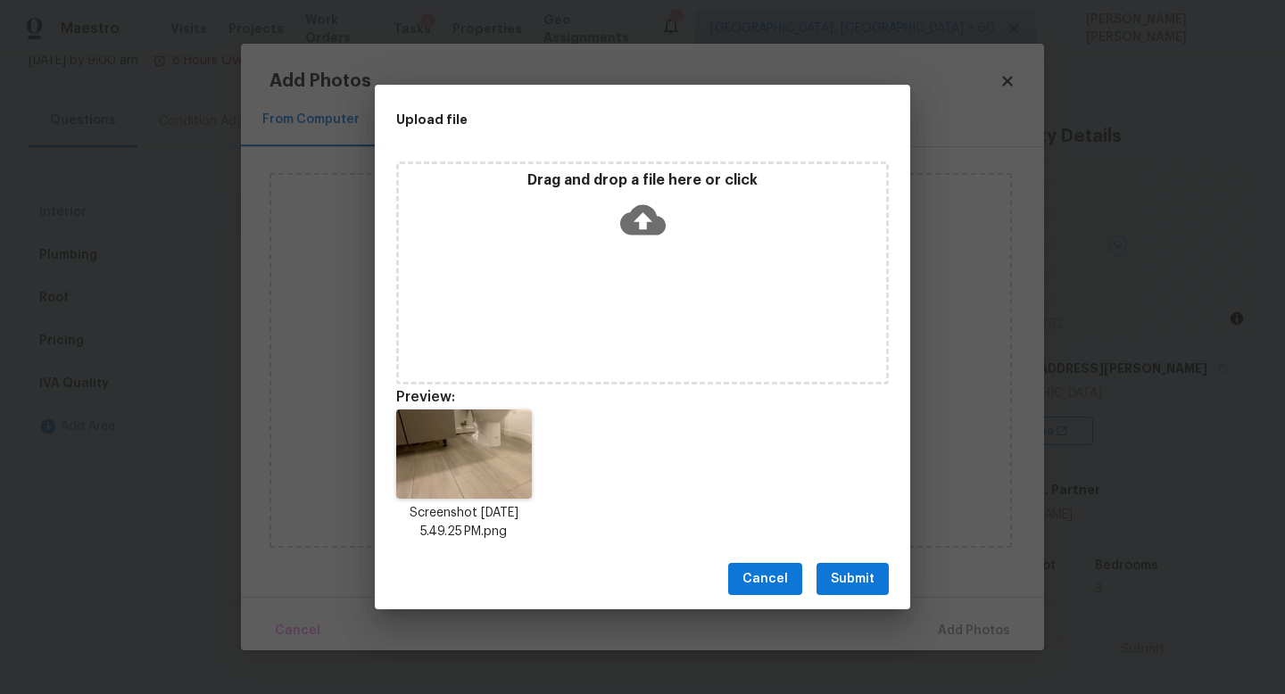
click at [849, 569] on span "Submit" at bounding box center [853, 579] width 44 height 22
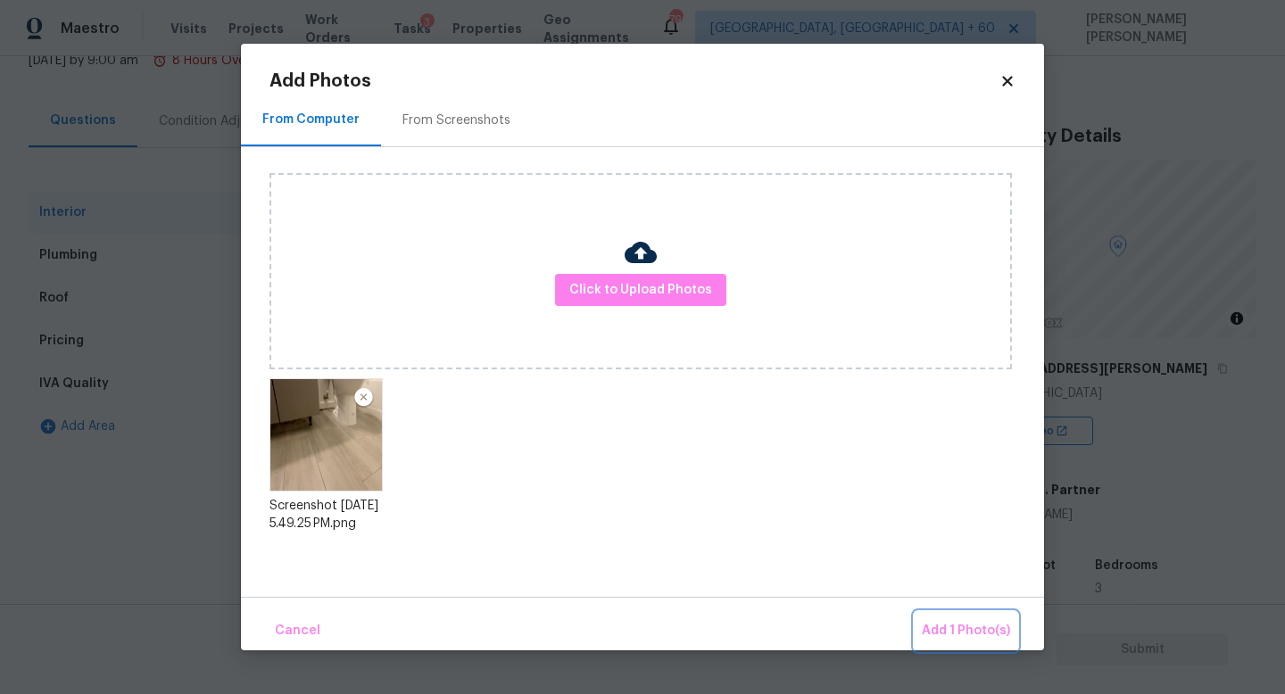
click at [934, 621] on span "Add 1 Photo(s)" at bounding box center [966, 631] width 88 height 22
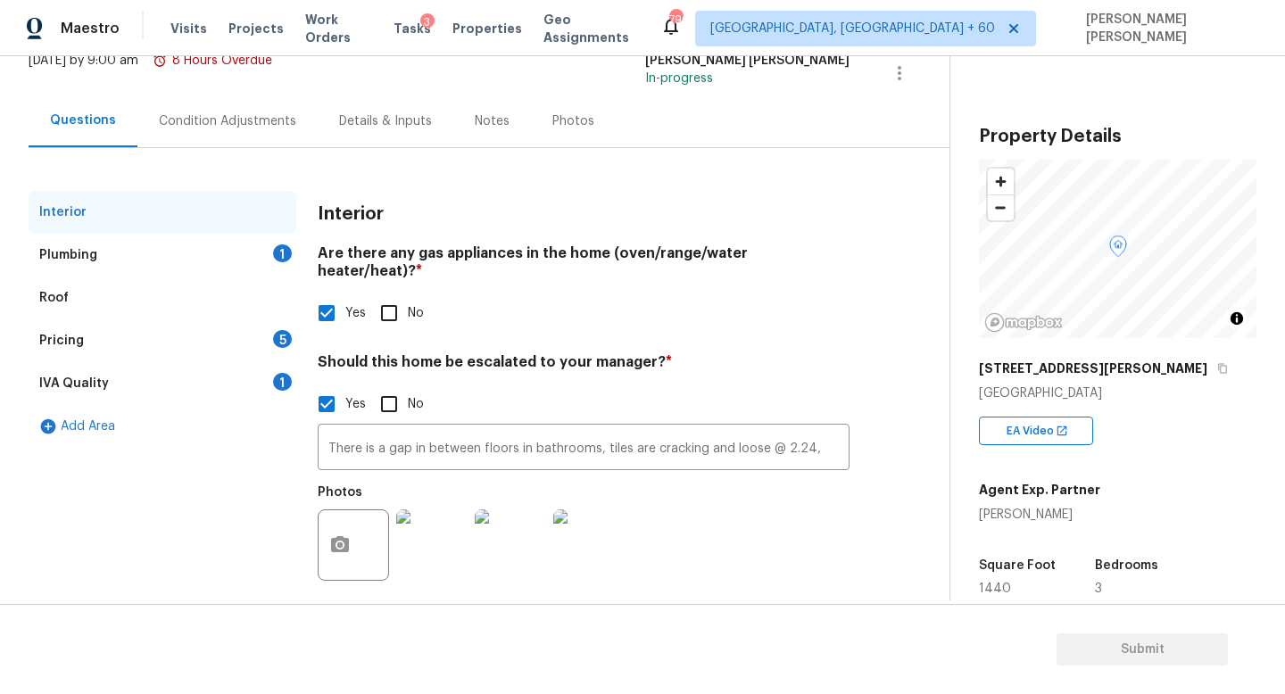
click at [170, 245] on div "Plumbing 1" at bounding box center [163, 255] width 268 height 43
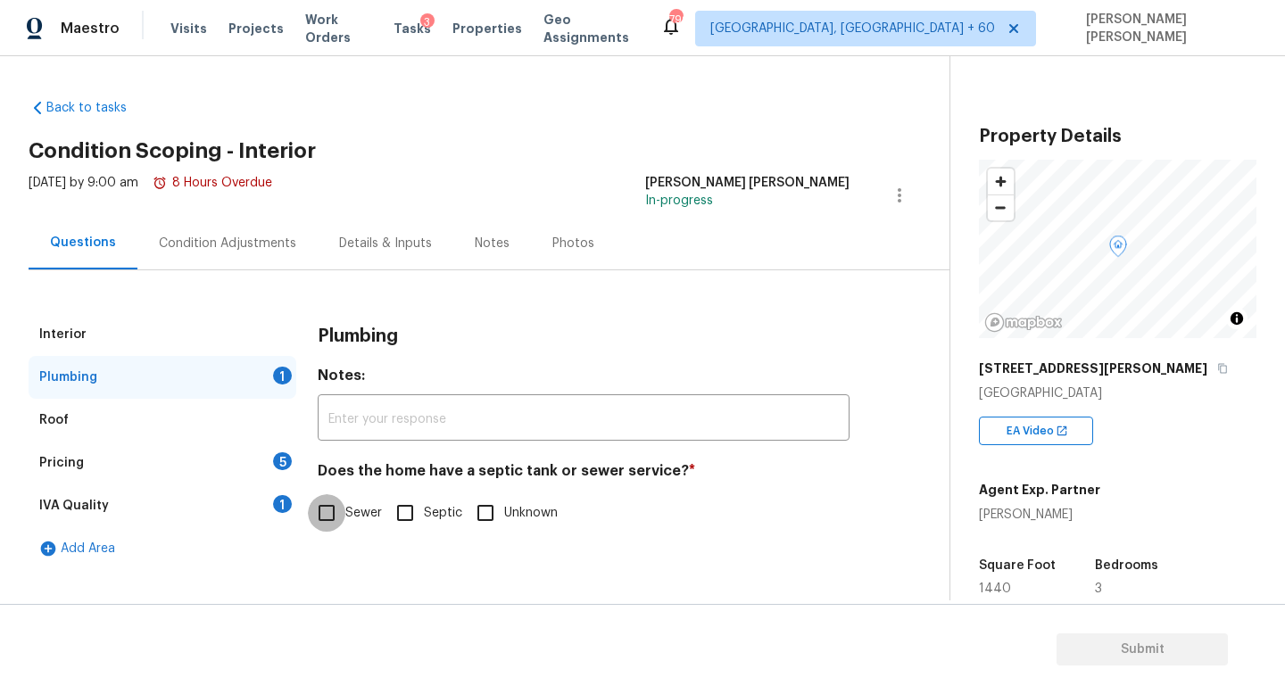
click at [327, 512] on input "Sewer" at bounding box center [326, 512] width 37 height 37
checkbox input "true"
click at [213, 460] on div "Pricing 5" at bounding box center [163, 463] width 268 height 43
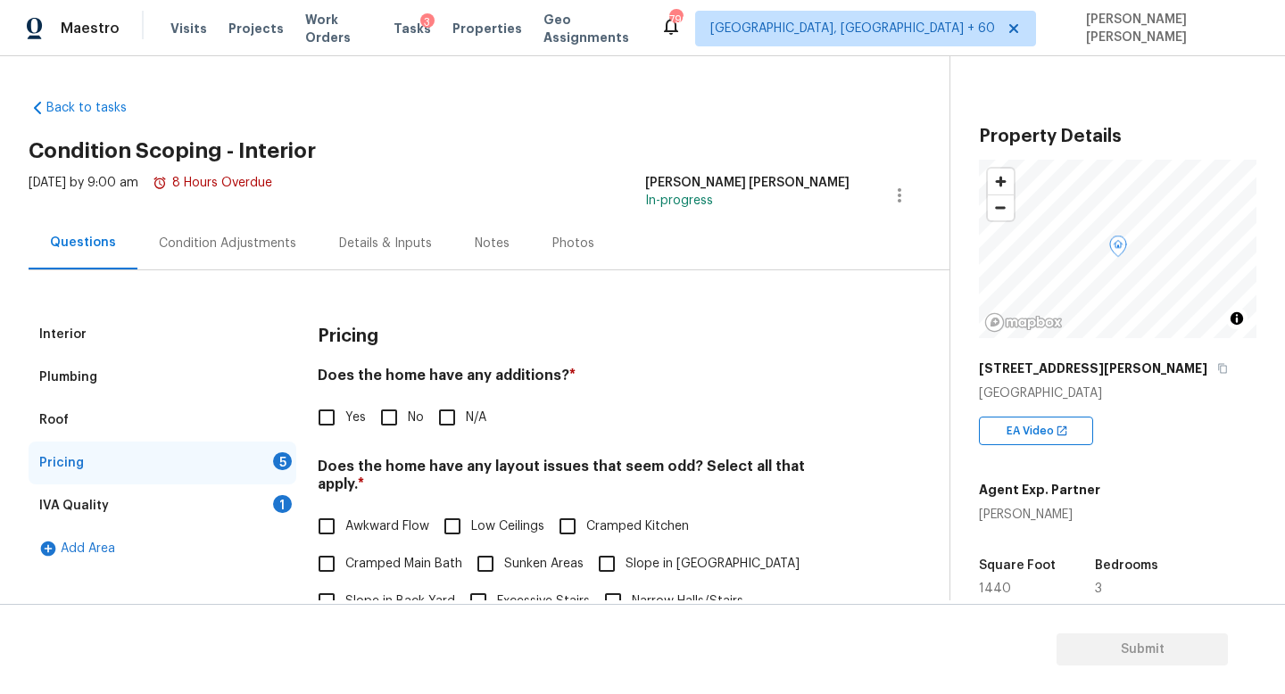
scroll to position [93, 0]
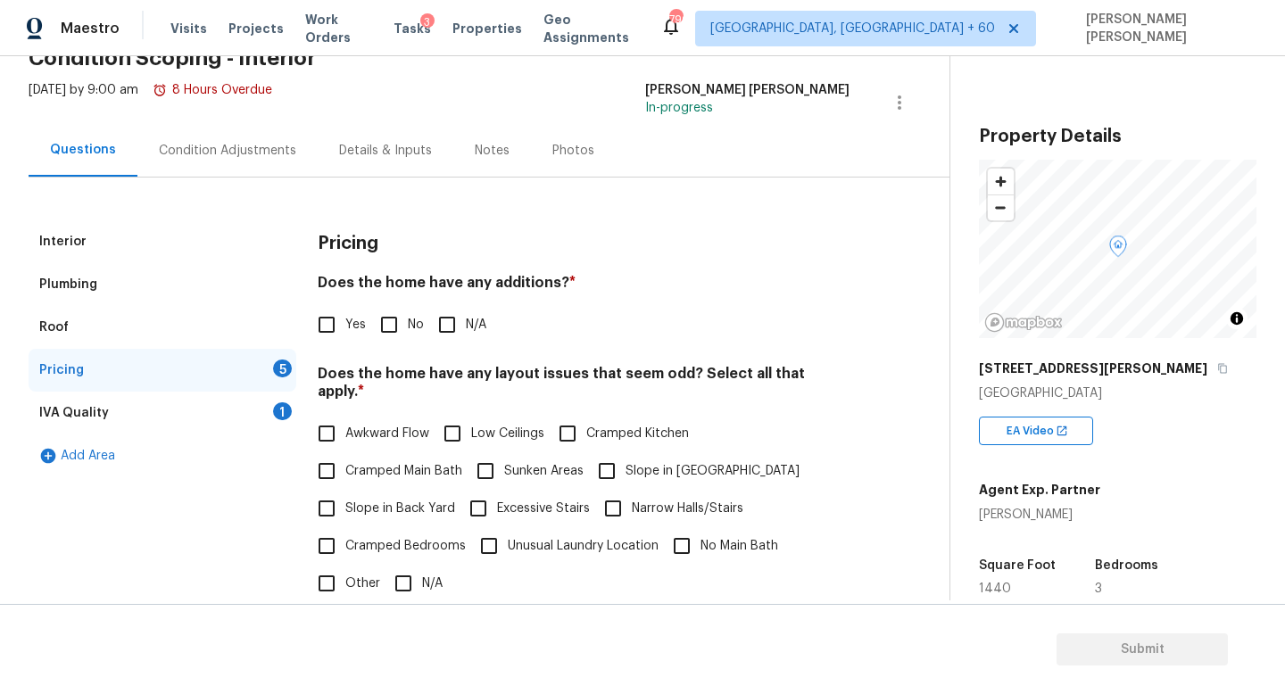
click at [366, 323] on div "Yes No N/A" at bounding box center [584, 324] width 532 height 37
click at [380, 306] on input "No" at bounding box center [388, 324] width 37 height 37
checkbox input "true"
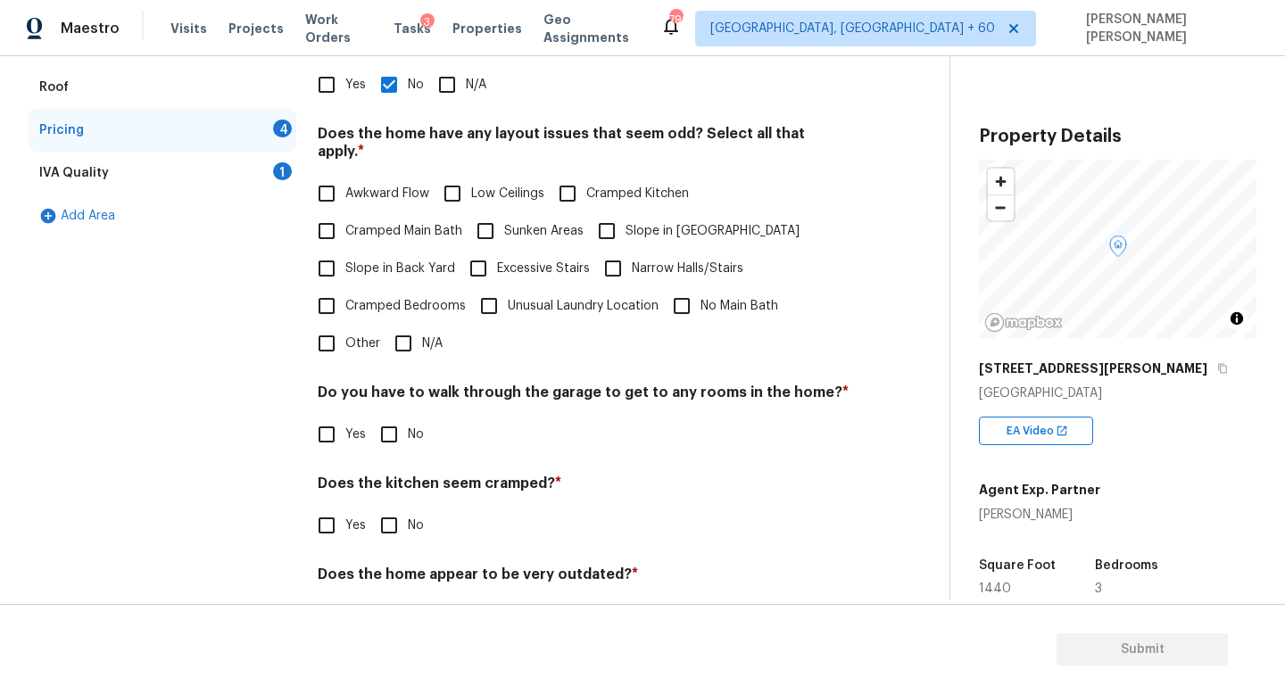
scroll to position [363, 0]
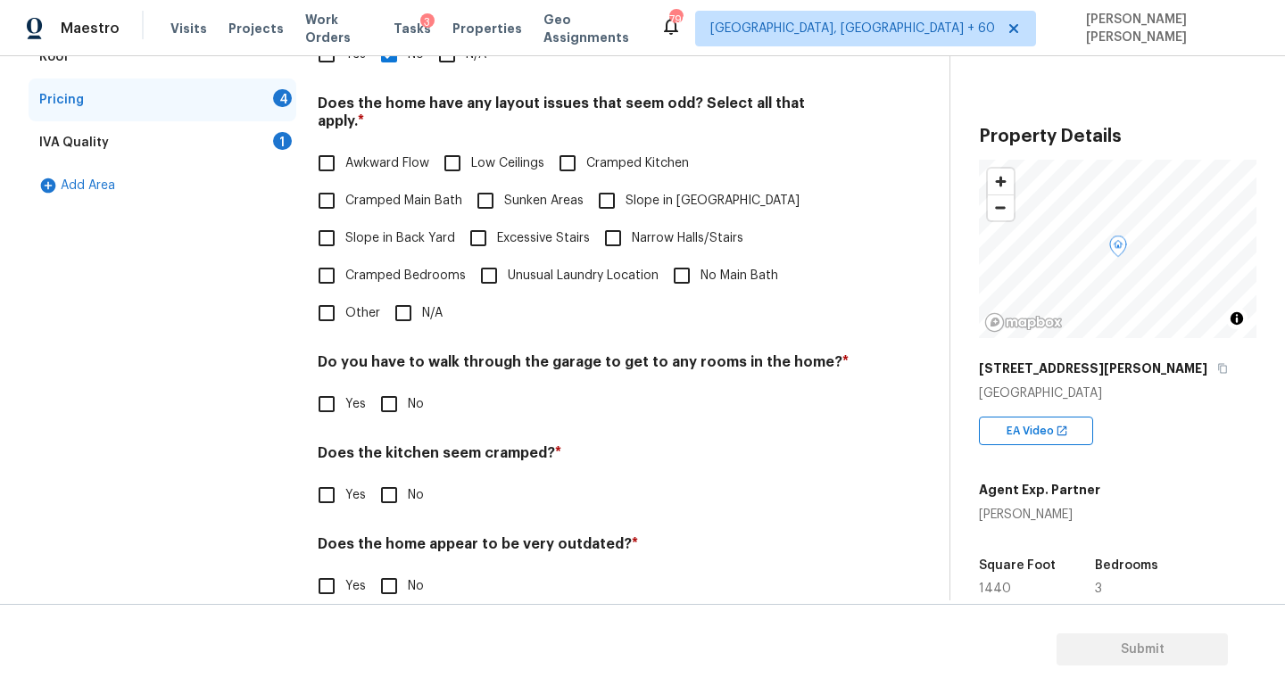
click at [418, 307] on input "N/A" at bounding box center [403, 312] width 37 height 37
checkbox input "true"
click at [386, 391] on input "No" at bounding box center [388, 405] width 37 height 37
checkbox input "true"
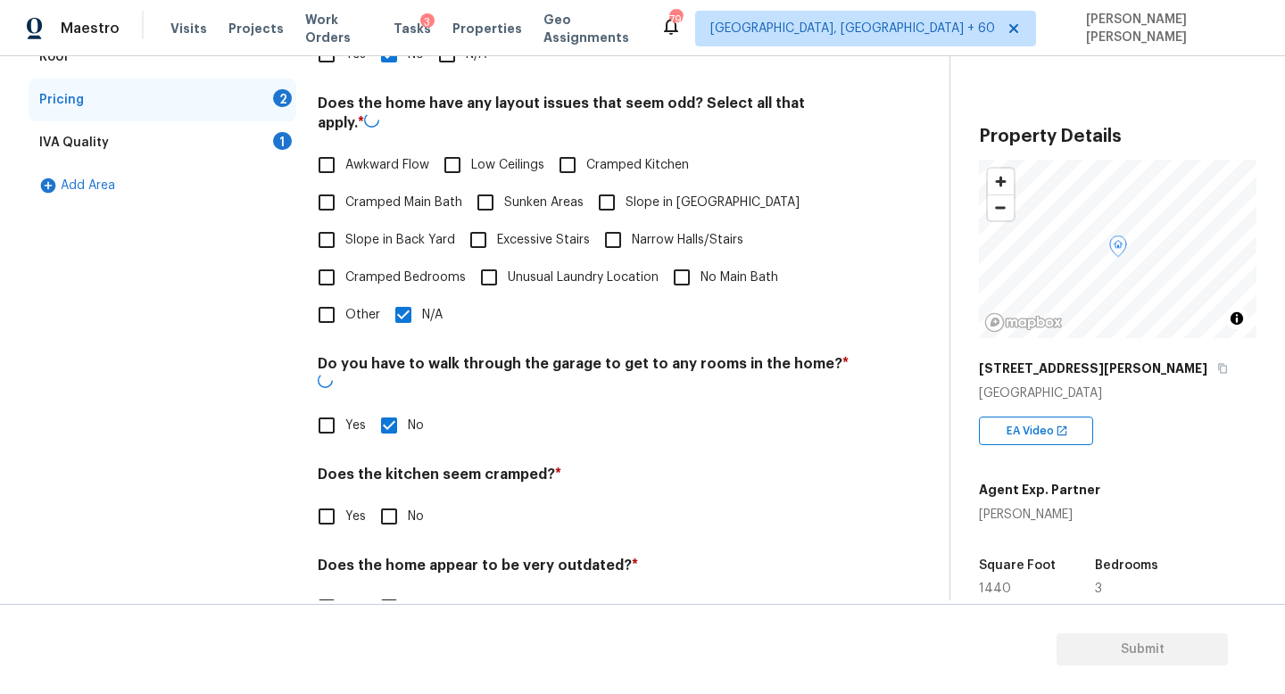
click at [385, 518] on div "Pricing Does the home have any additions? * Yes No N/A Does the home have any l…" at bounding box center [584, 299] width 532 height 698
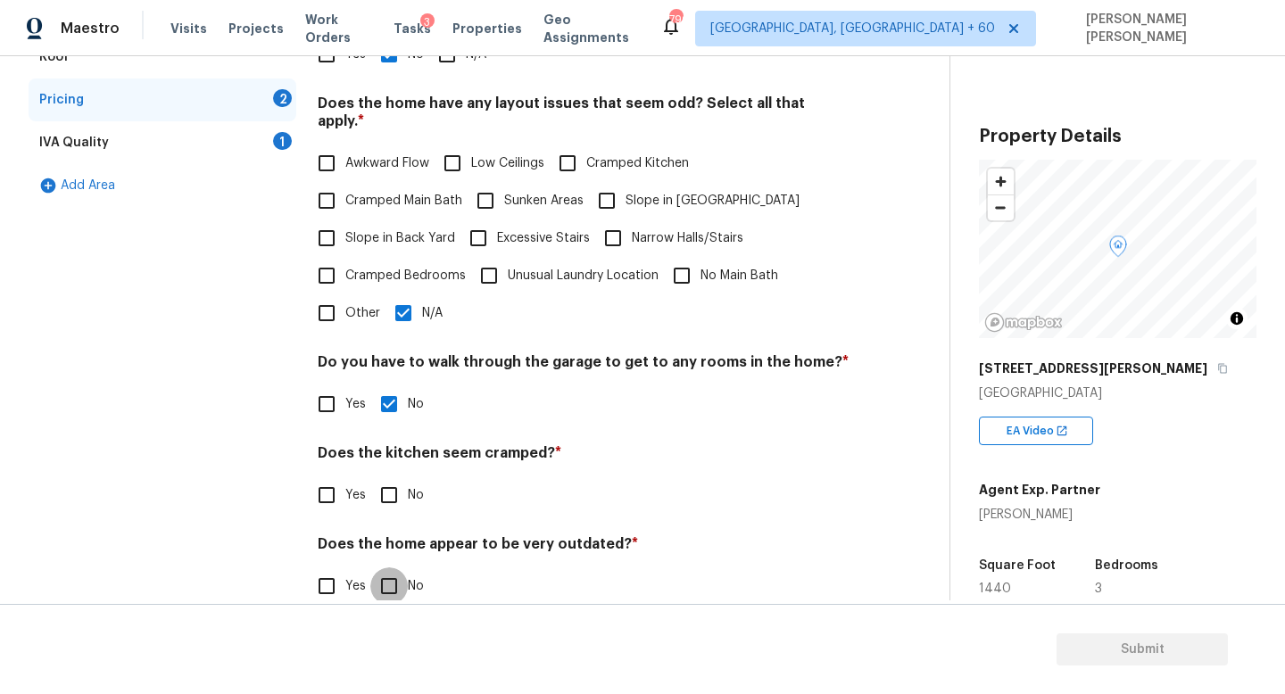
click at [386, 585] on input "No" at bounding box center [388, 586] width 37 height 37
checkbox input "true"
click at [378, 444] on h4 "Does the kitchen seem cramped? *" at bounding box center [584, 456] width 532 height 25
click at [381, 492] on input "No" at bounding box center [388, 494] width 37 height 37
checkbox input "true"
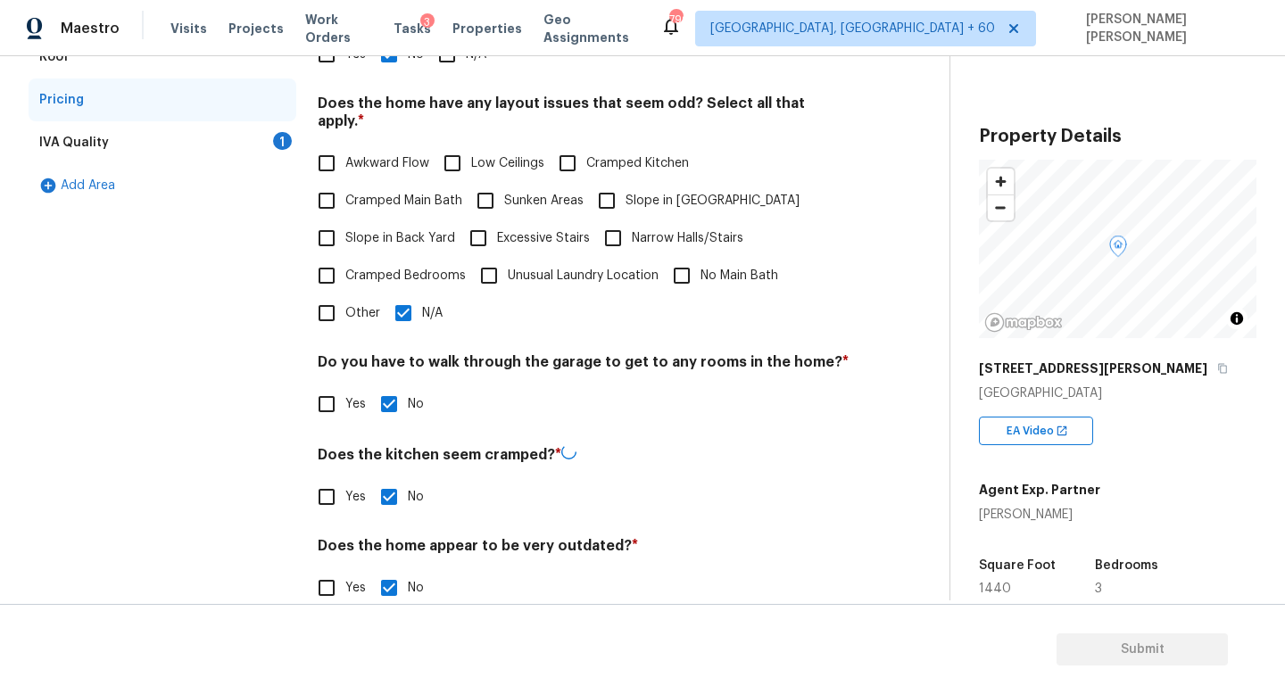
scroll to position [195, 0]
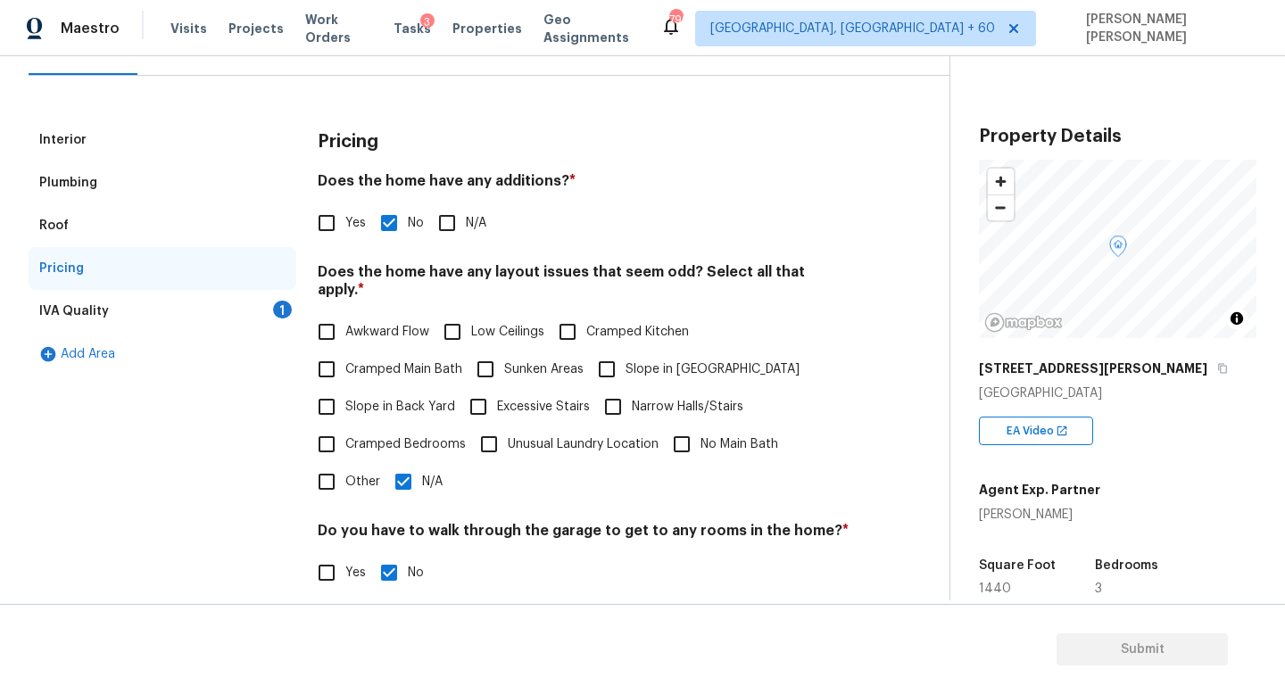
click at [236, 311] on div "IVA Quality 1" at bounding box center [163, 311] width 268 height 43
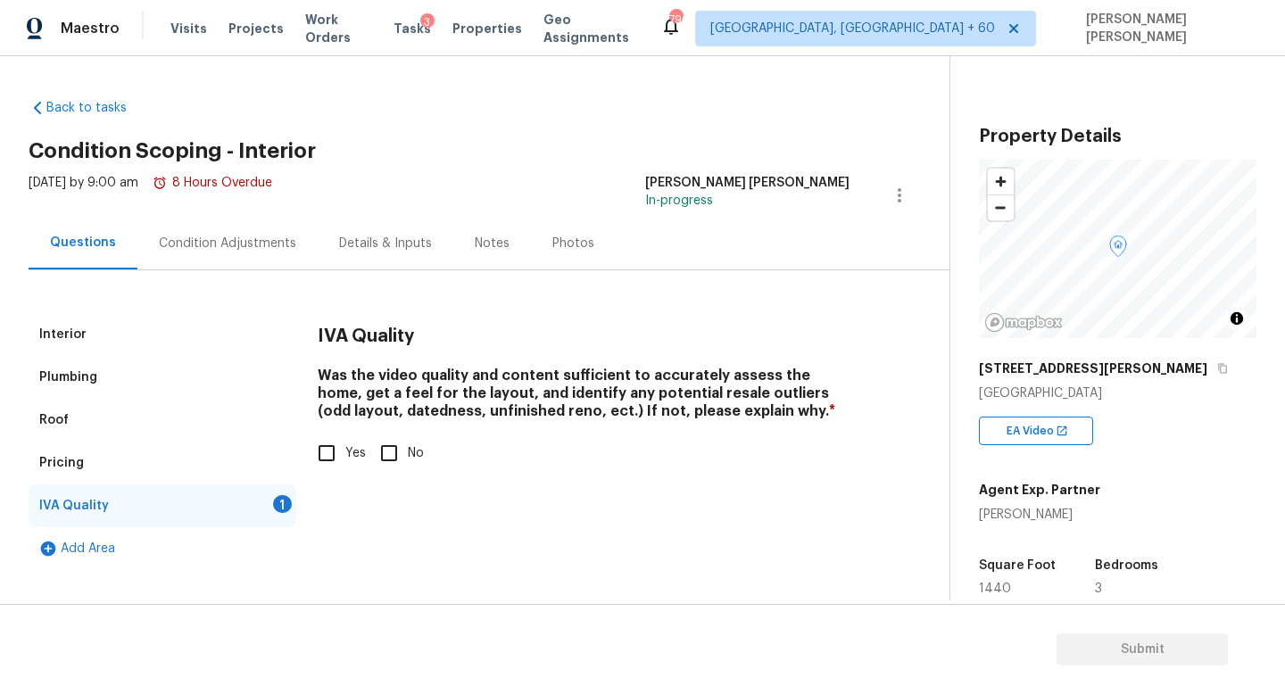
click at [326, 493] on div "IVA Quality Was the video quality and content sufficient to accurately assess t…" at bounding box center [584, 441] width 532 height 257
click at [329, 433] on div "Was the video quality and content sufficient to accurately assess the home, get…" at bounding box center [584, 419] width 532 height 105
click at [314, 418] on div "Interior Plumbing Roof Pricing IVA Quality 1 Add Area IVA Quality Was the video…" at bounding box center [468, 441] width 878 height 257
click at [329, 453] on input "Yes" at bounding box center [326, 453] width 37 height 37
checkbox input "true"
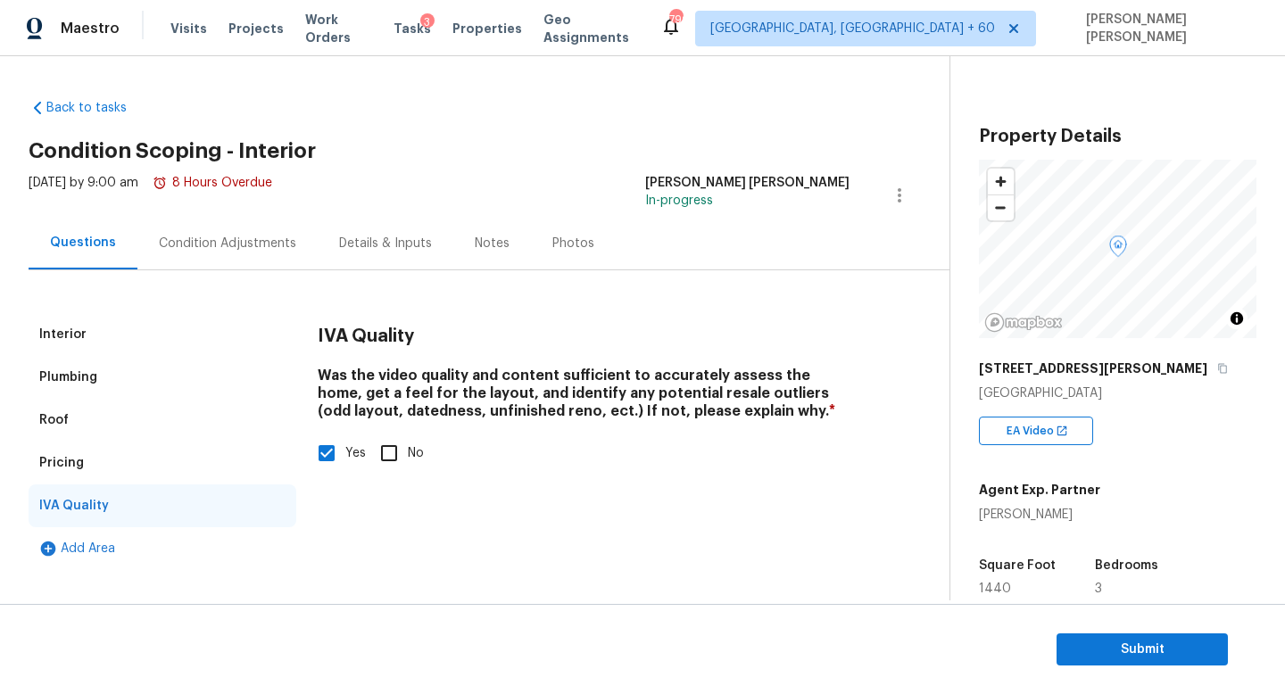
click at [228, 231] on div "Condition Adjustments" at bounding box center [227, 243] width 180 height 53
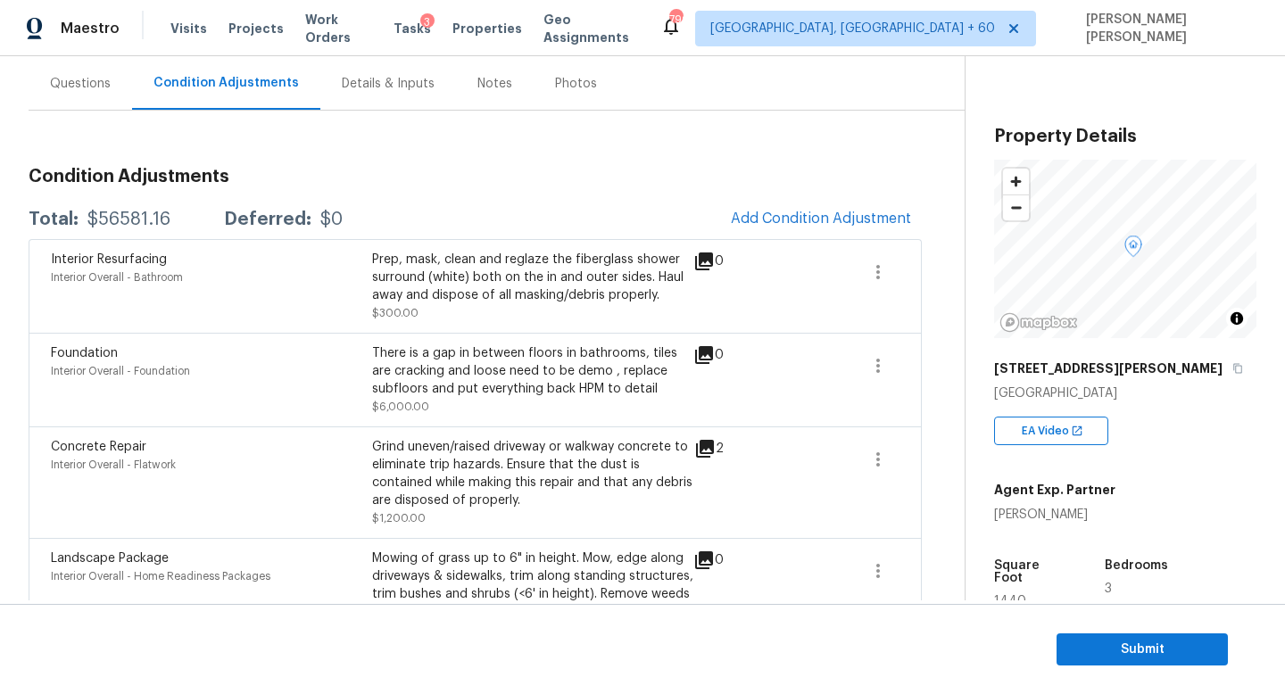
scroll to position [169, 0]
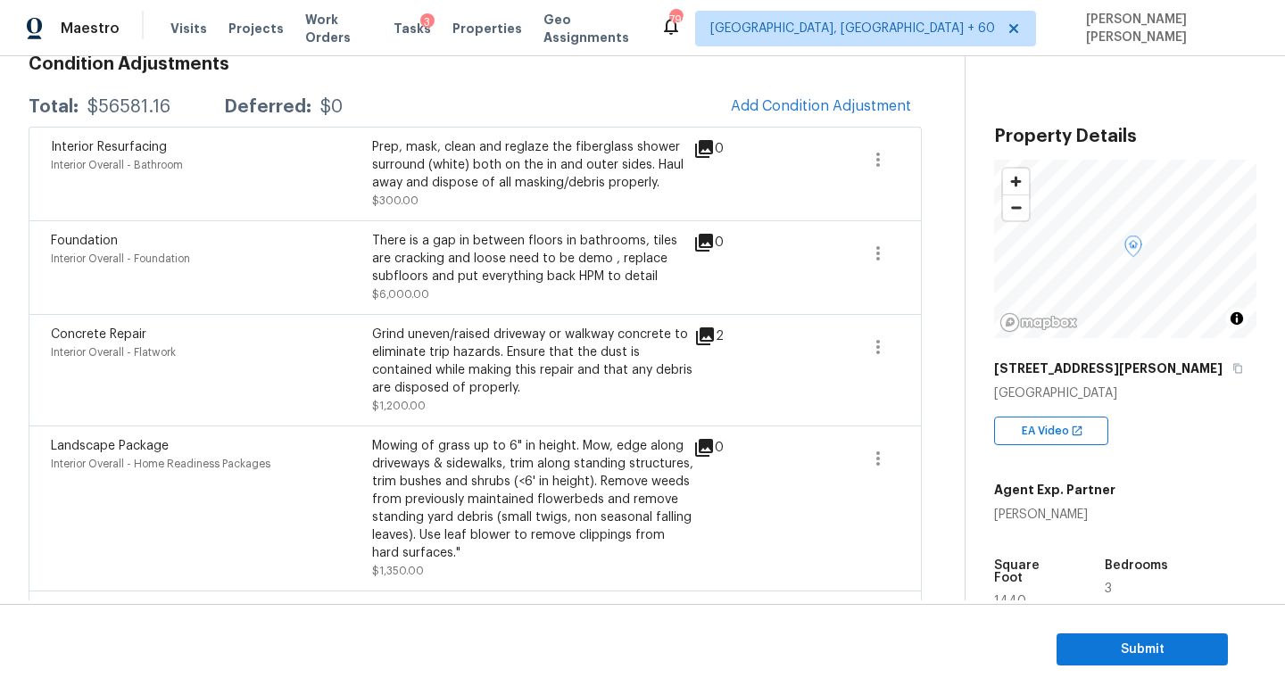
click at [473, 419] on div "Concrete Repair Interior Overall - Flatwork Grind uneven/raised driveway or wal…" at bounding box center [475, 370] width 893 height 112
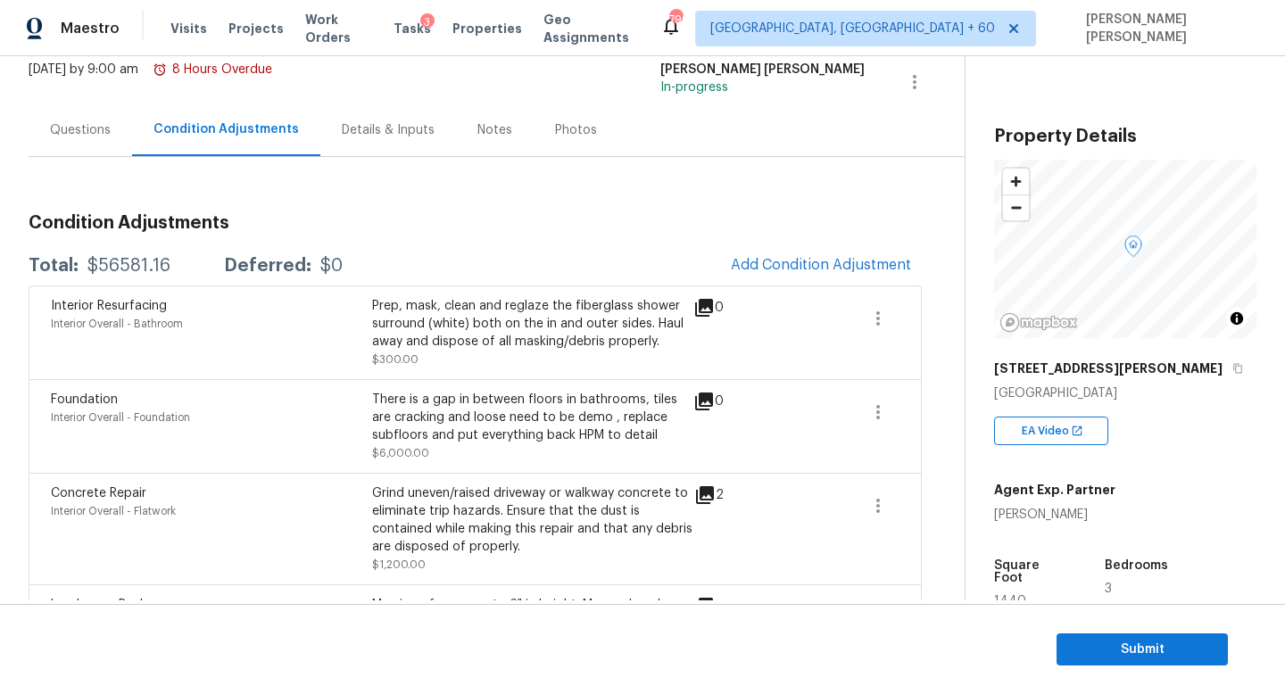
scroll to position [102, 0]
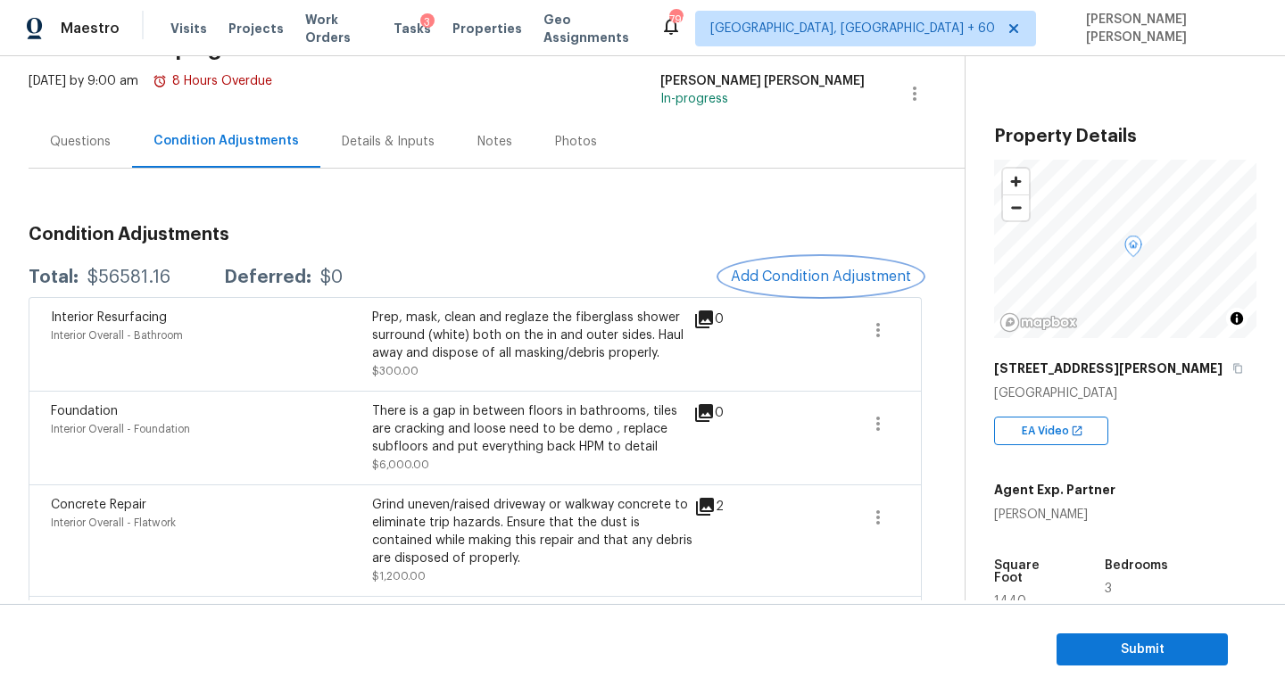
click at [824, 263] on button "Add Condition Adjustment" at bounding box center [821, 276] width 202 height 37
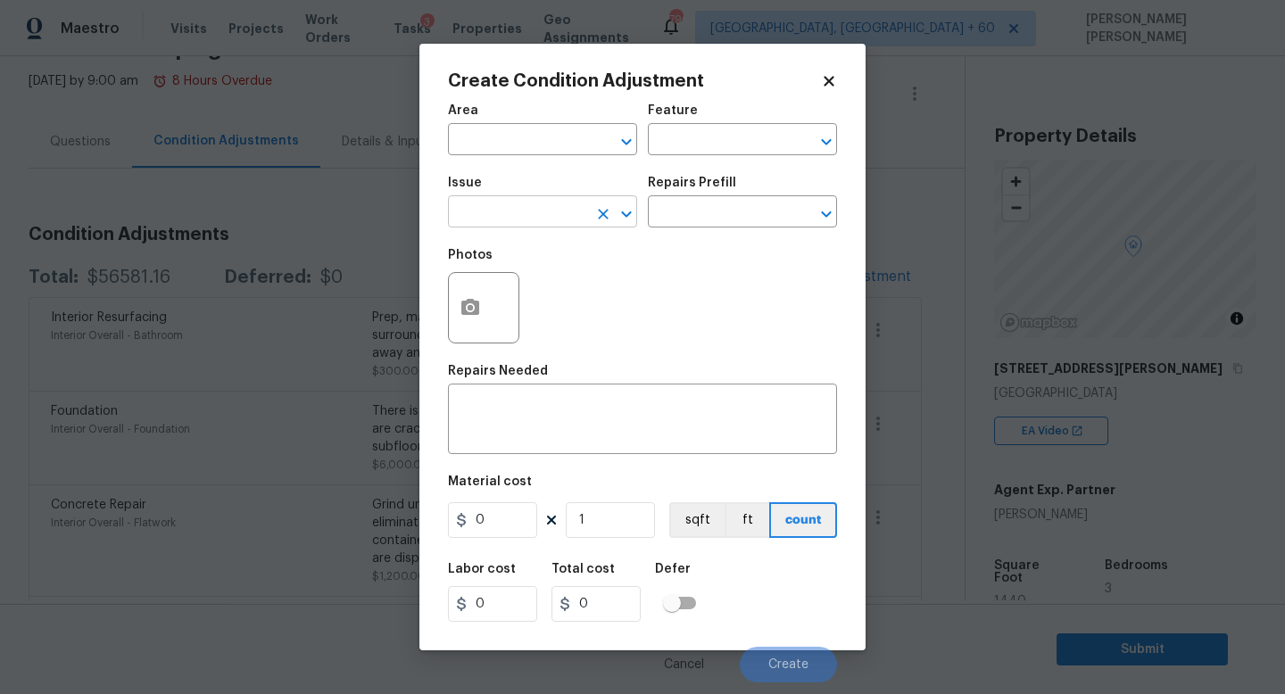
click at [528, 210] on input "text" at bounding box center [517, 214] width 139 height 28
type input "fl;oo"
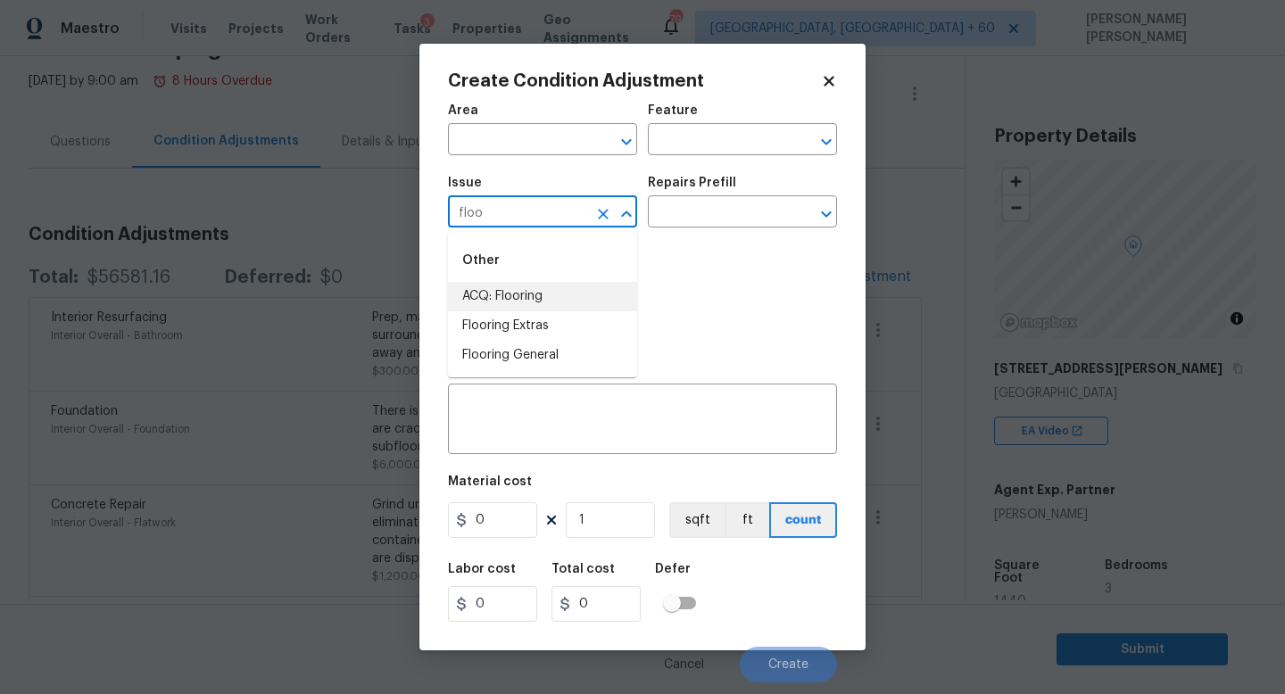
click at [533, 294] on li "ACQ: Flooring" at bounding box center [542, 296] width 189 height 29
click at [610, 286] on li "ACQ: Paint" at bounding box center [542, 296] width 189 height 29
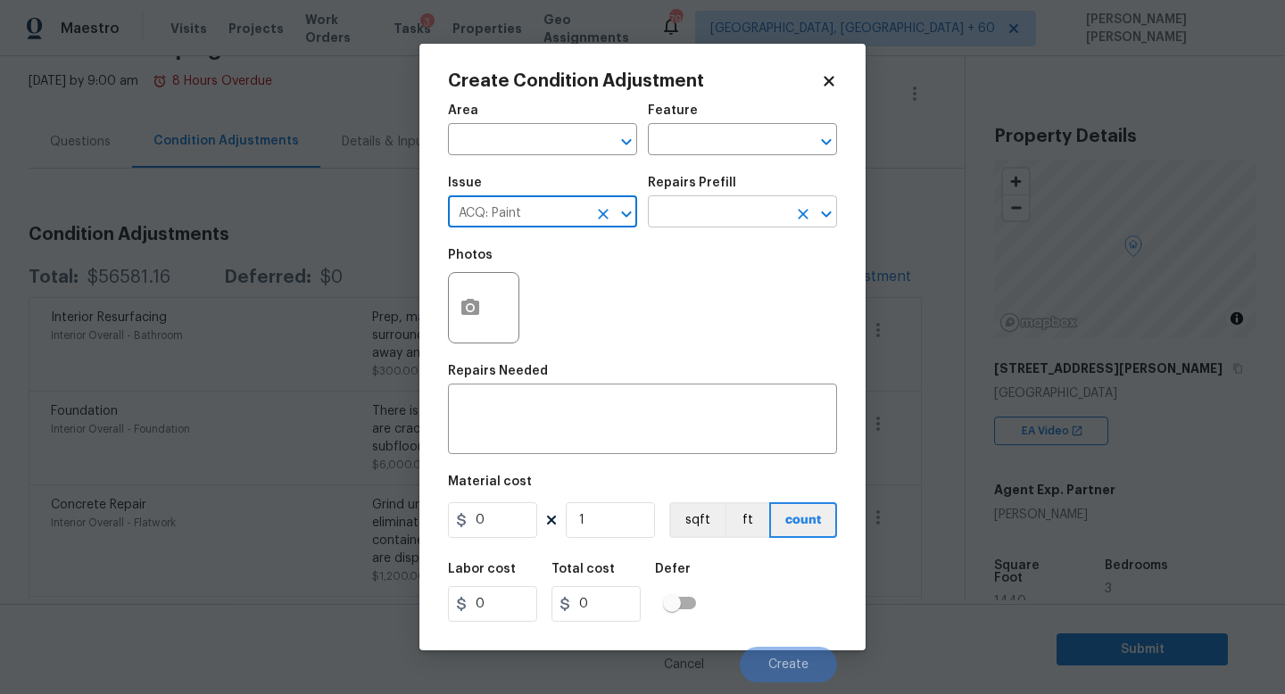
type input "ACQ: Paint"
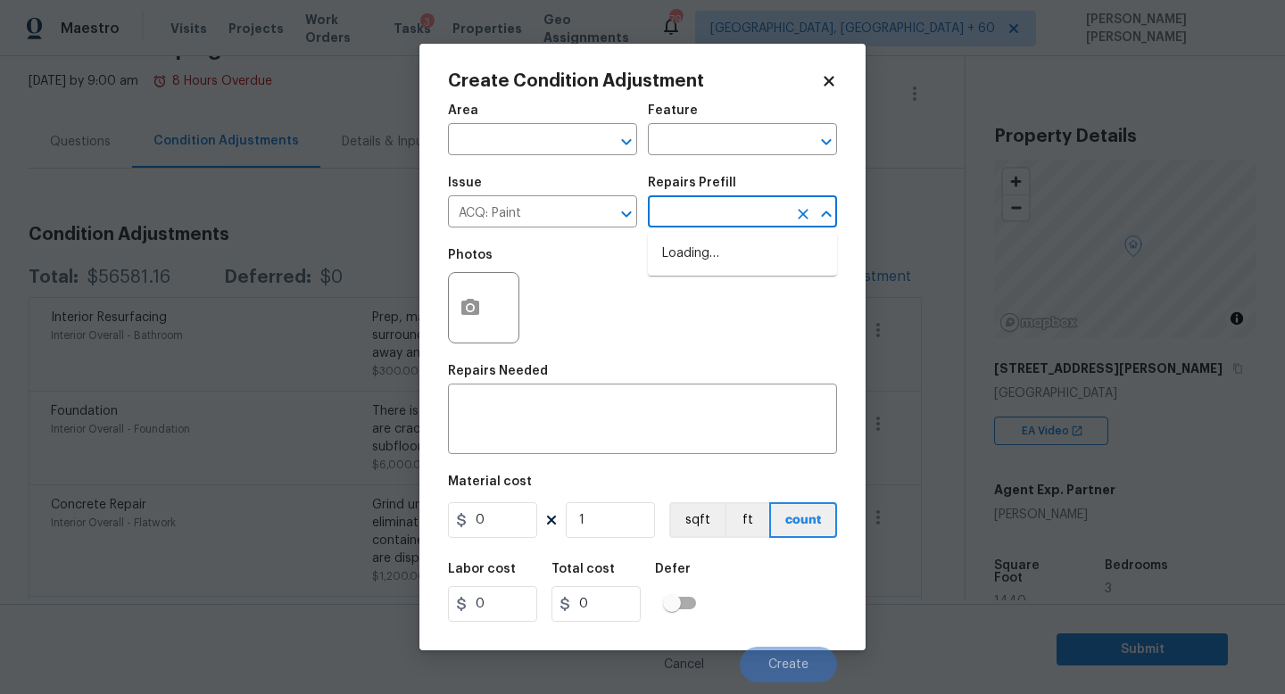
click at [724, 216] on input "text" at bounding box center [717, 214] width 139 height 28
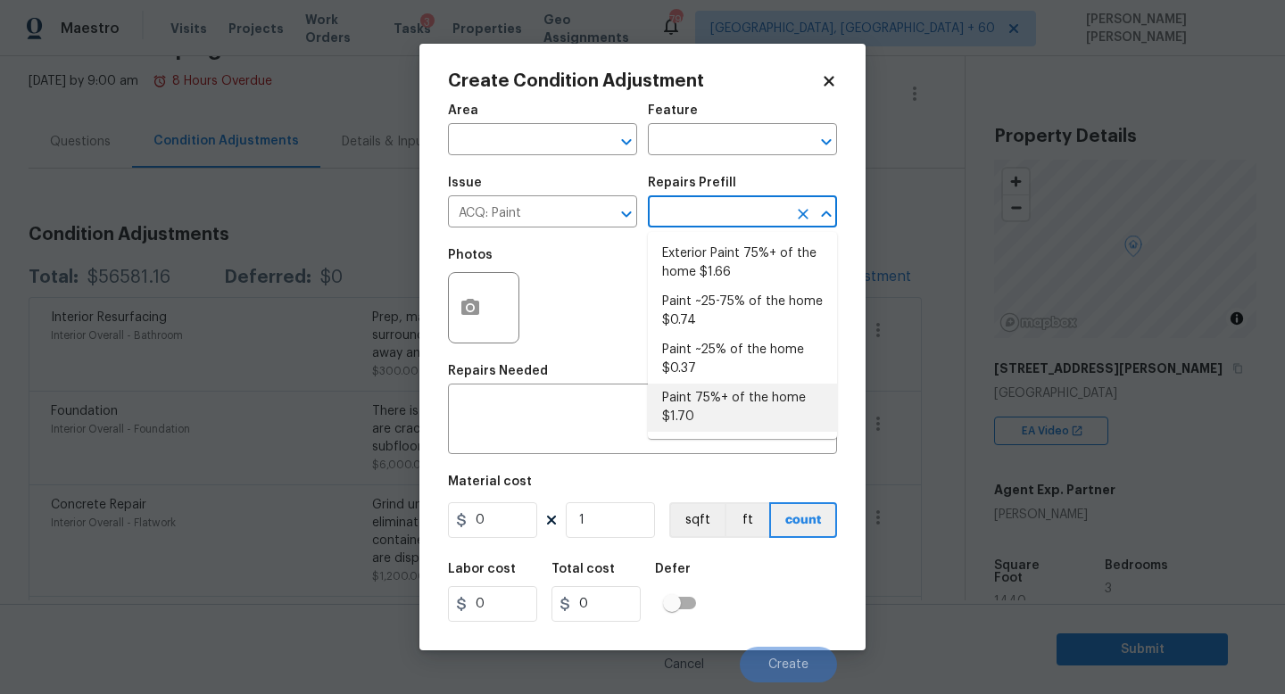
click at [705, 423] on li "Paint 75%+ of the home $1.70" at bounding box center [742, 408] width 189 height 48
type input "Acquisition"
type textarea "Acquisition Scope: 75%+ of the home will likely require interior paint"
type input "1.7"
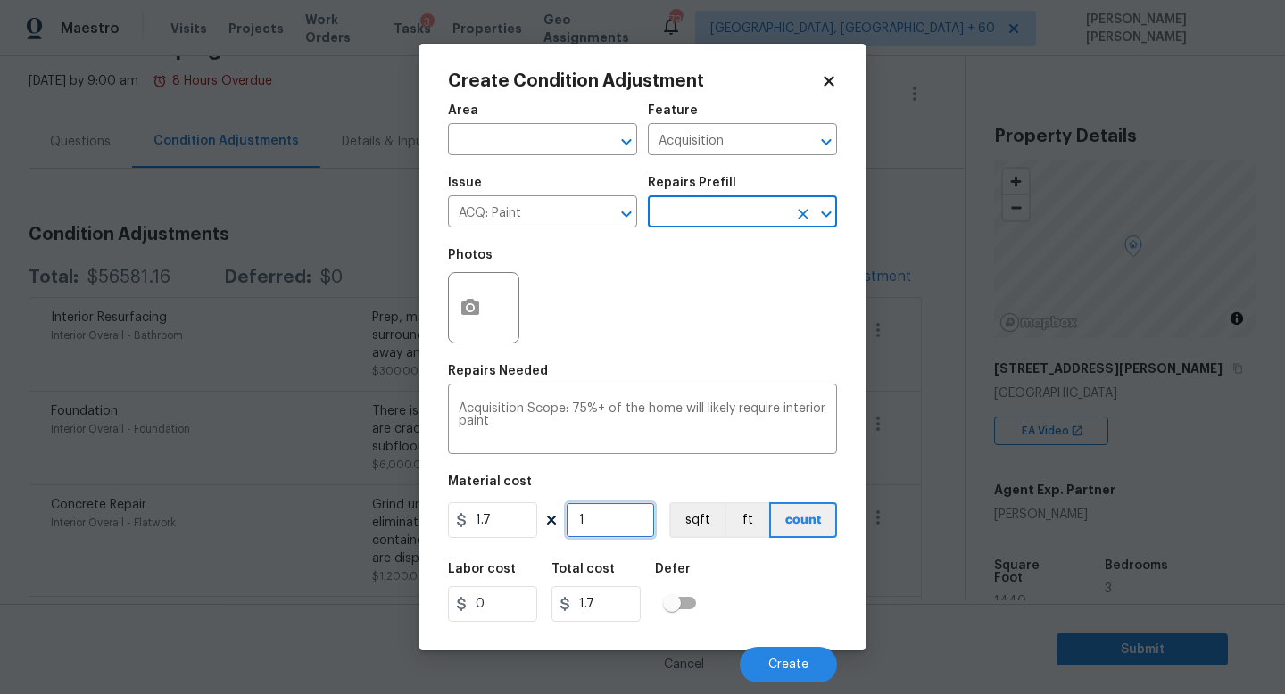
click at [631, 524] on input "1" at bounding box center [610, 520] width 89 height 36
type input "0"
type input "1"
type input "1.7"
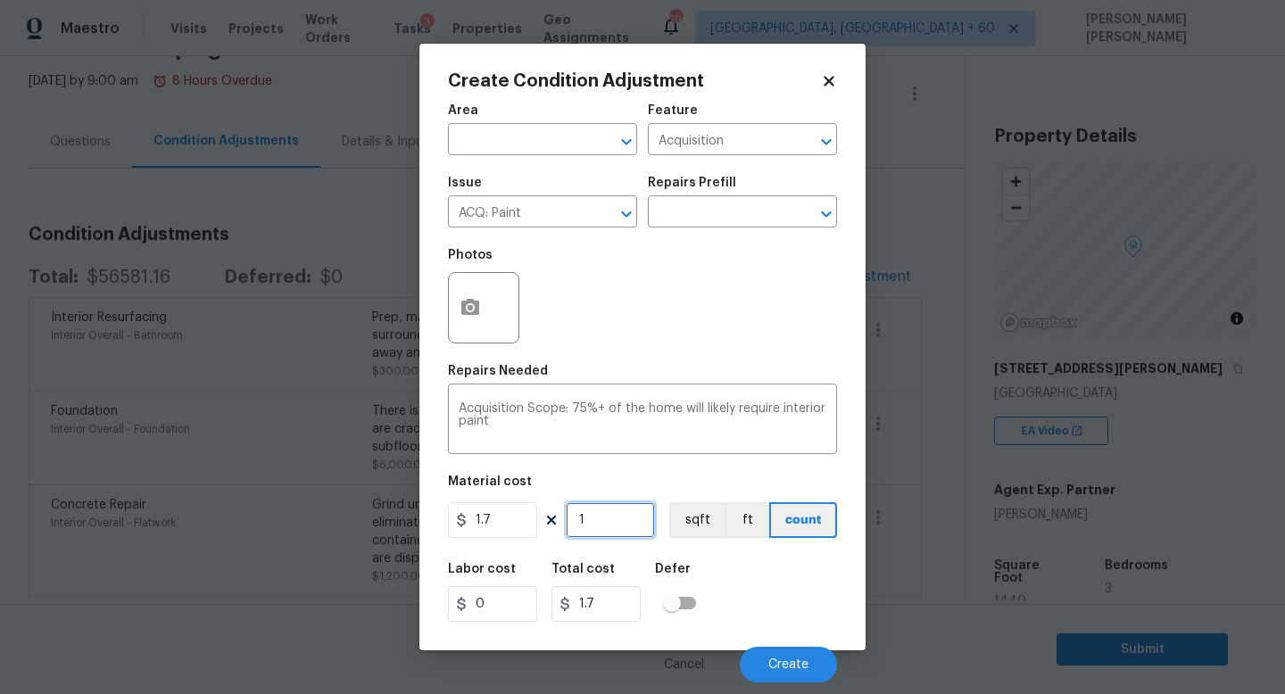
type input "14"
type input "23.8"
type input "144"
type input "244.8"
type input "1440"
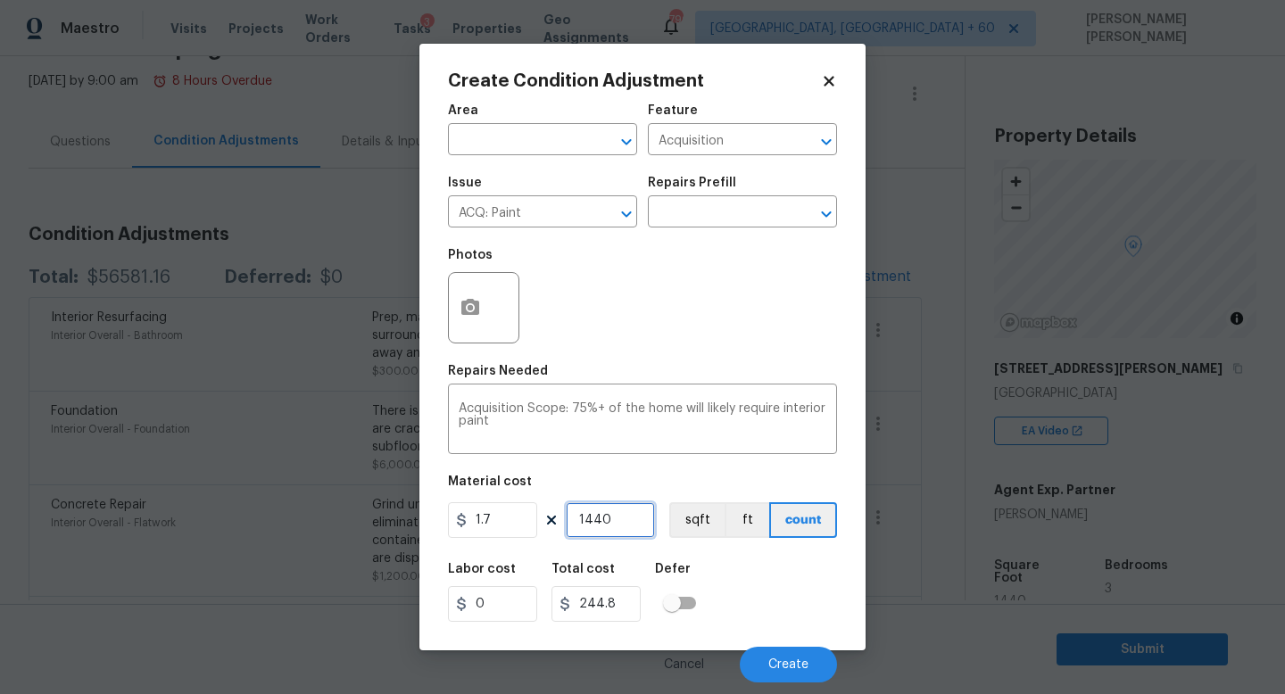
type input "2448"
type input "1440"
click at [502, 322] on div at bounding box center [483, 307] width 71 height 71
click at [458, 306] on button "button" at bounding box center [470, 308] width 43 height 70
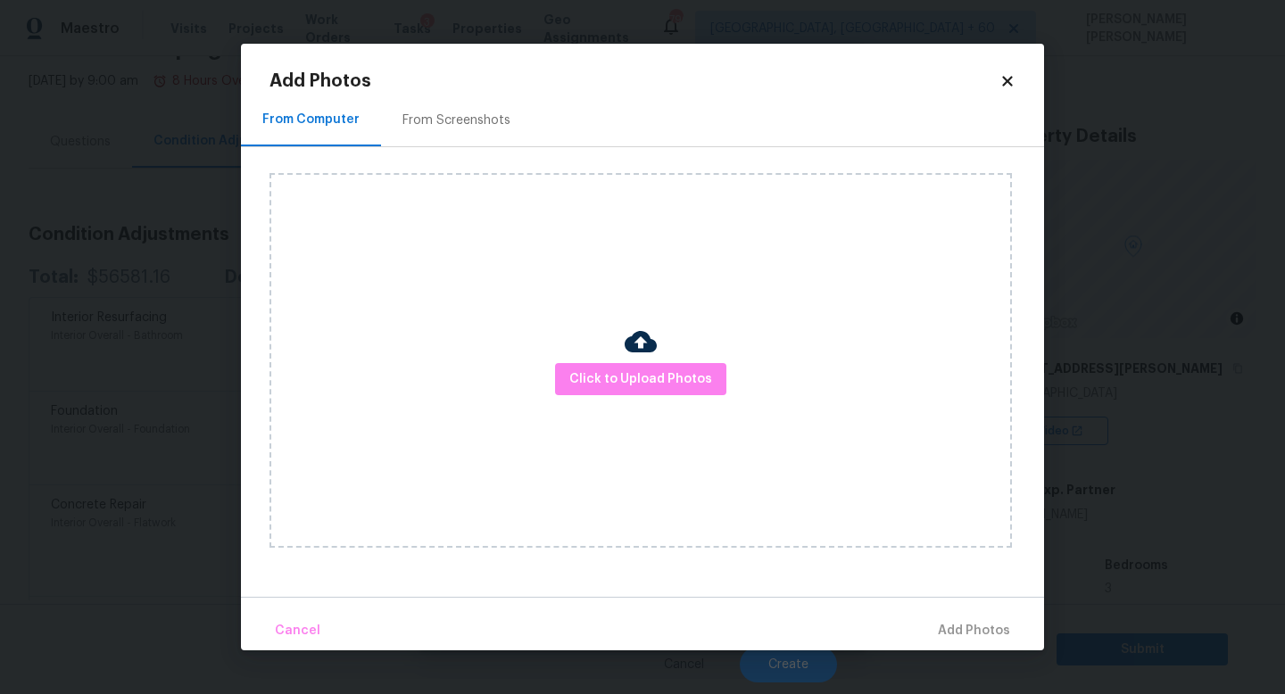
click at [627, 399] on div "Click to Upload Photos" at bounding box center [640, 360] width 742 height 375
click at [664, 369] on span "Click to Upload Photos" at bounding box center [640, 380] width 143 height 22
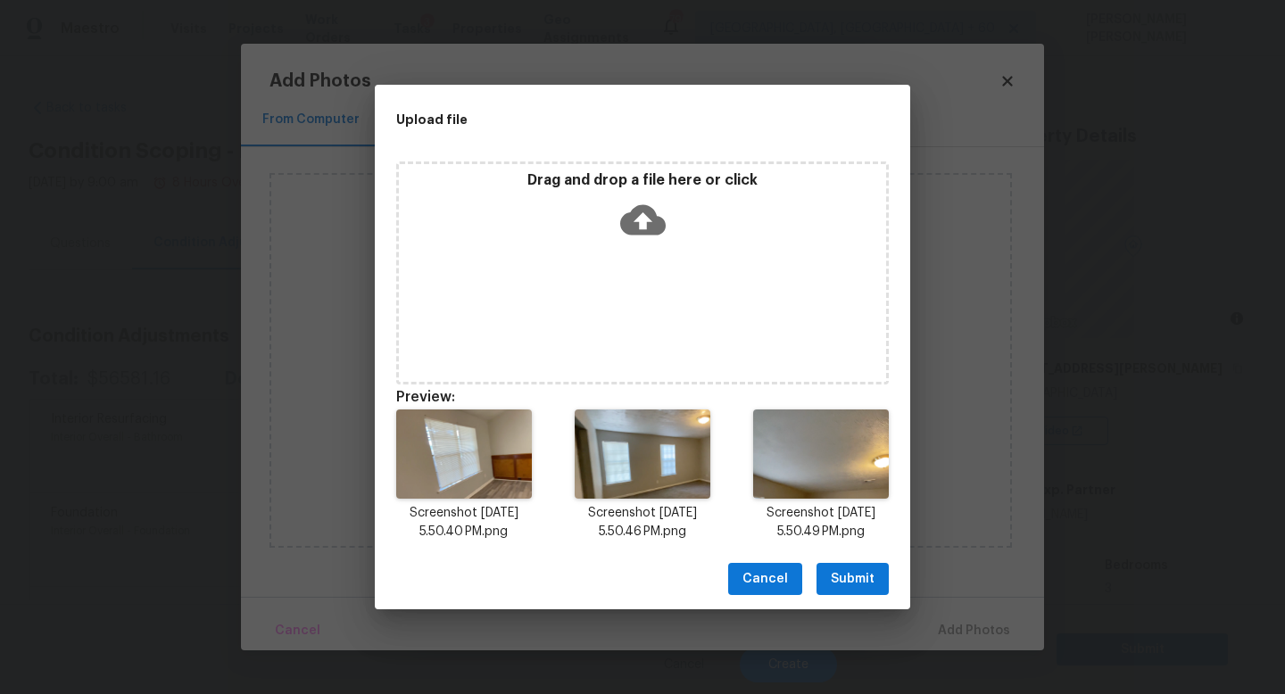
scroll to position [102, 0]
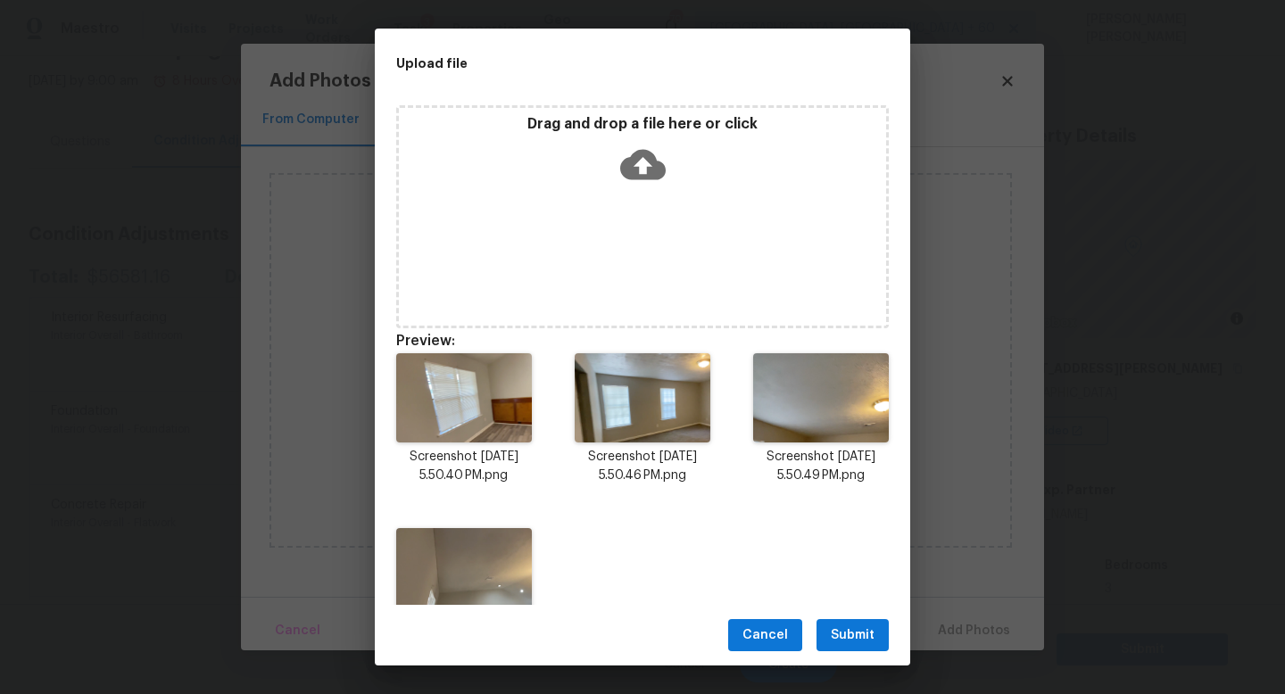
click at [864, 652] on div "Cancel Submit" at bounding box center [642, 636] width 535 height 62
click at [858, 625] on span "Submit" at bounding box center [853, 636] width 44 height 22
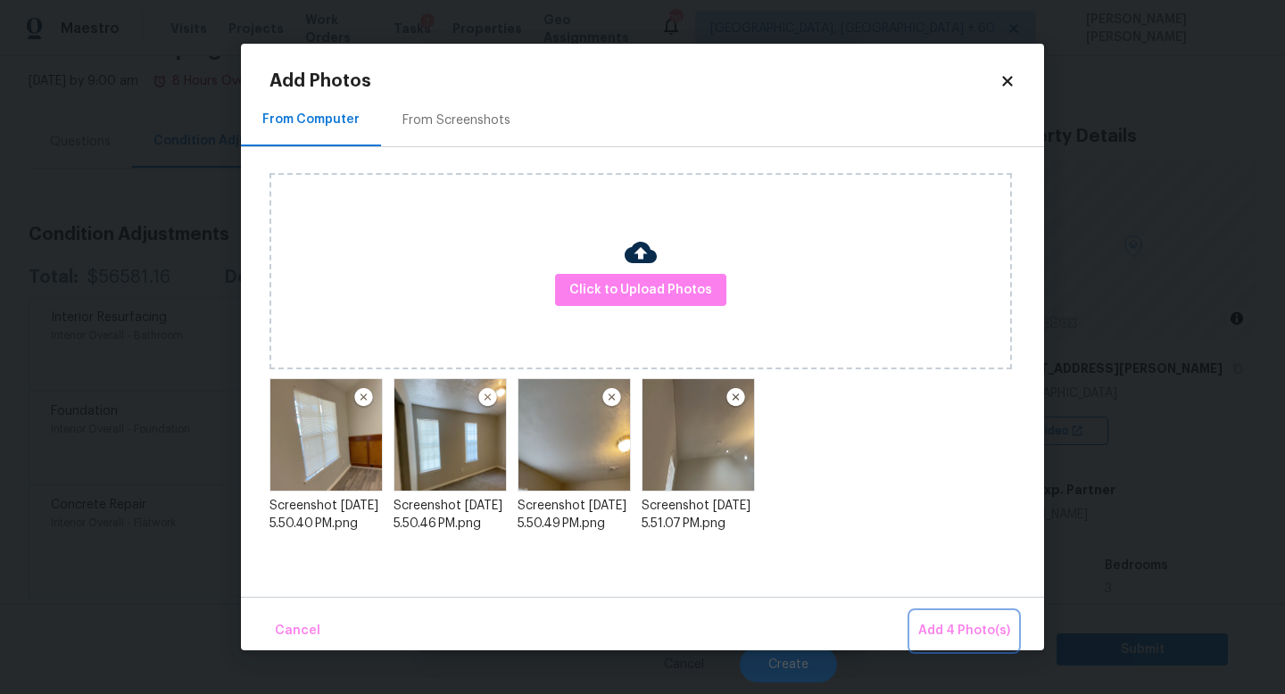
click at [957, 627] on span "Add 4 Photo(s)" at bounding box center [964, 631] width 92 height 22
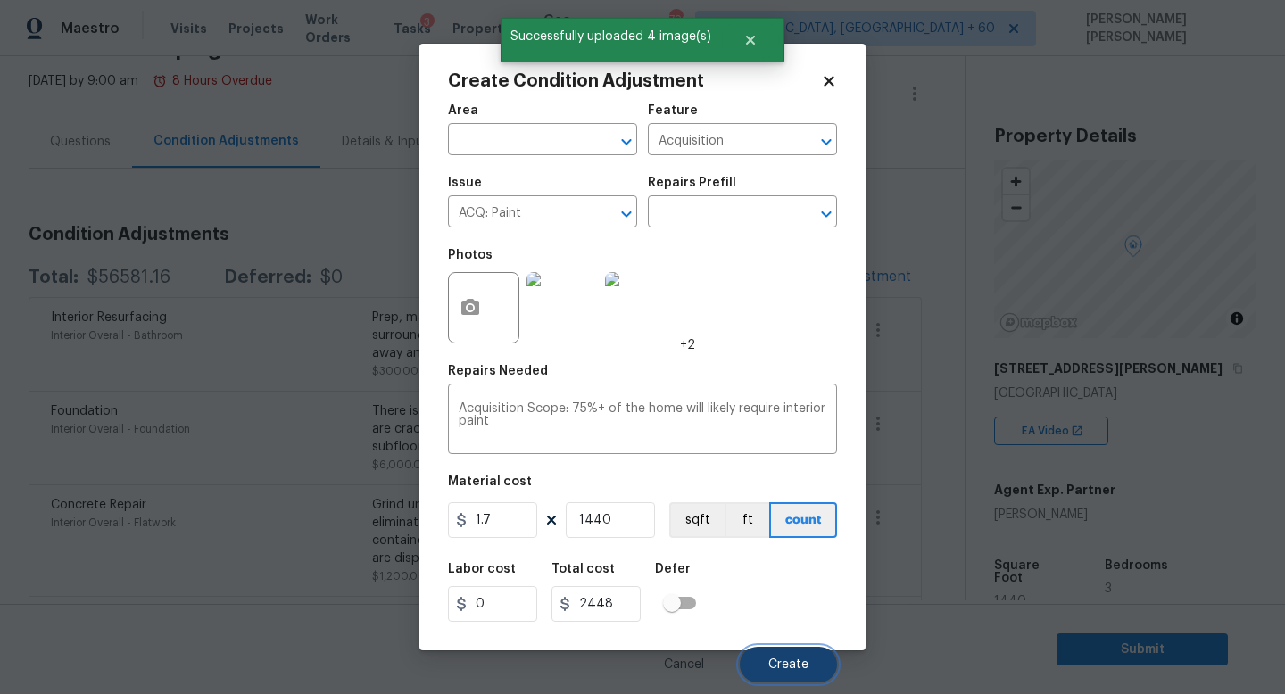
click at [795, 666] on span "Create" at bounding box center [788, 665] width 40 height 13
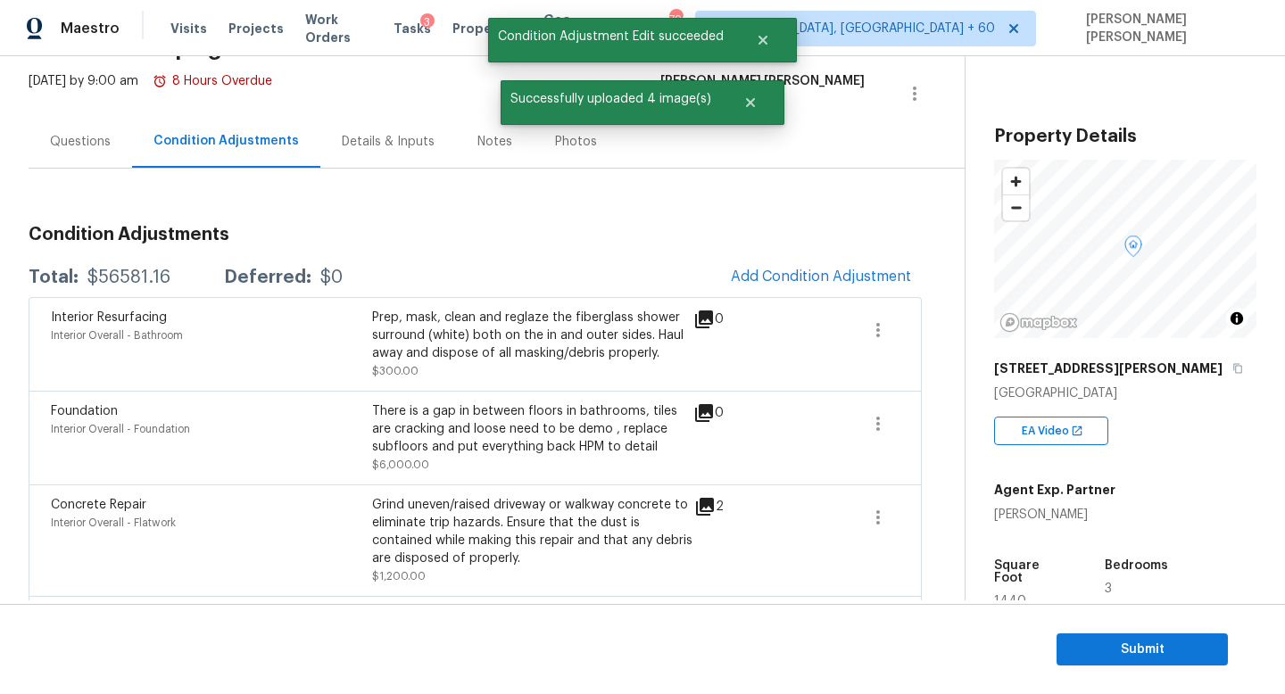
scroll to position [178, 0]
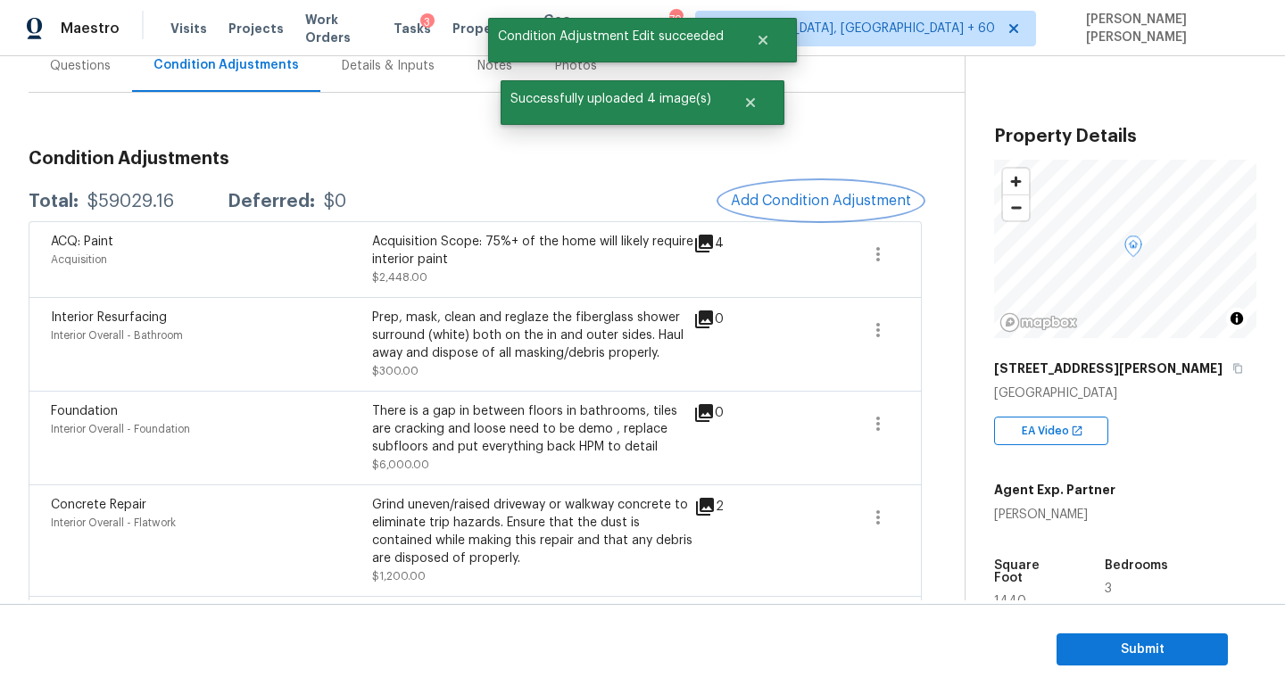
click at [810, 197] on span "Add Condition Adjustment" at bounding box center [821, 201] width 180 height 16
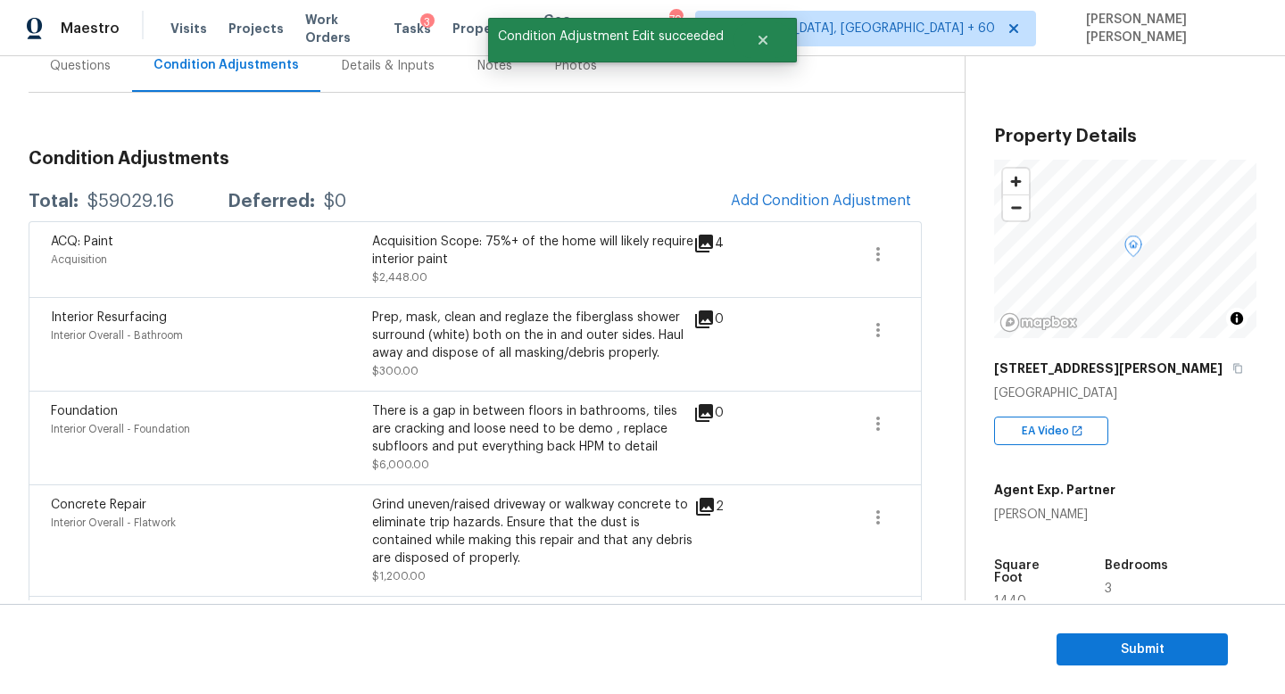
click at [275, 235] on body "Maestro Visits Projects Work Orders Tasks 3 Properties Geo Assignments 790 Knox…" at bounding box center [642, 347] width 1285 height 694
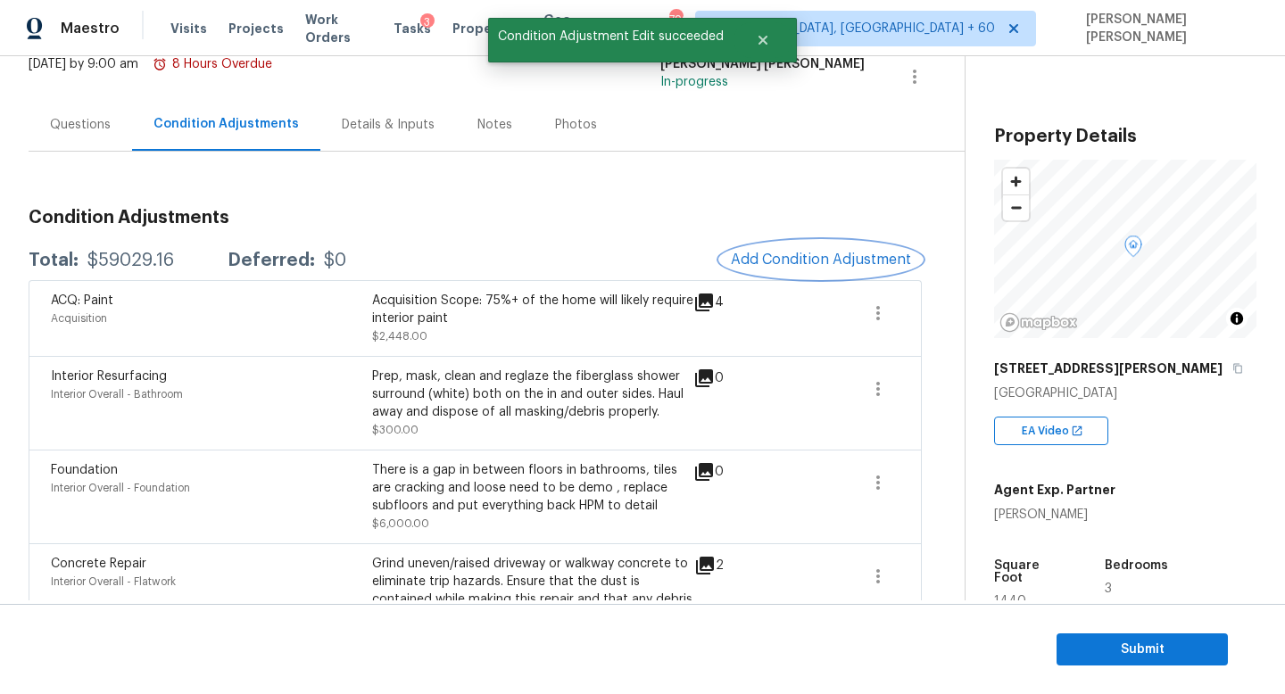
scroll to position [72, 0]
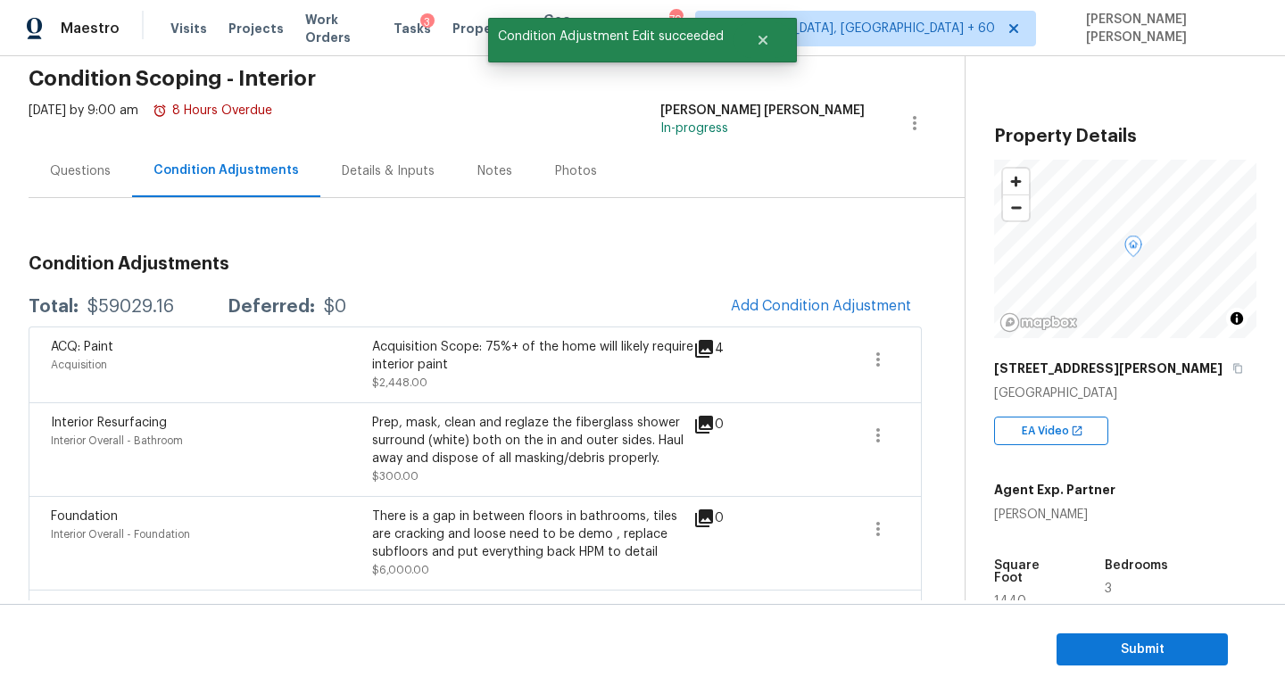
click at [93, 158] on div "Questions" at bounding box center [81, 171] width 104 height 53
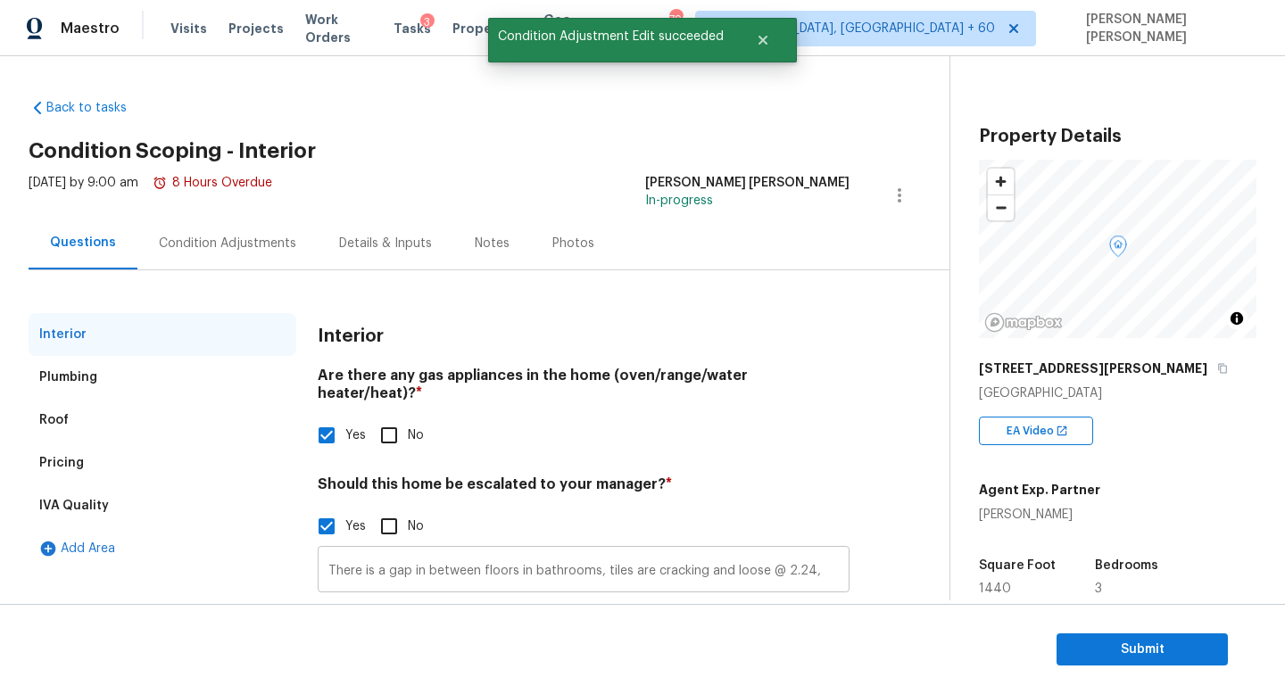
click at [815, 557] on input "There is a gap in between floors in bathrooms, tiles are cracking and loose @ 2…" at bounding box center [584, 572] width 532 height 42
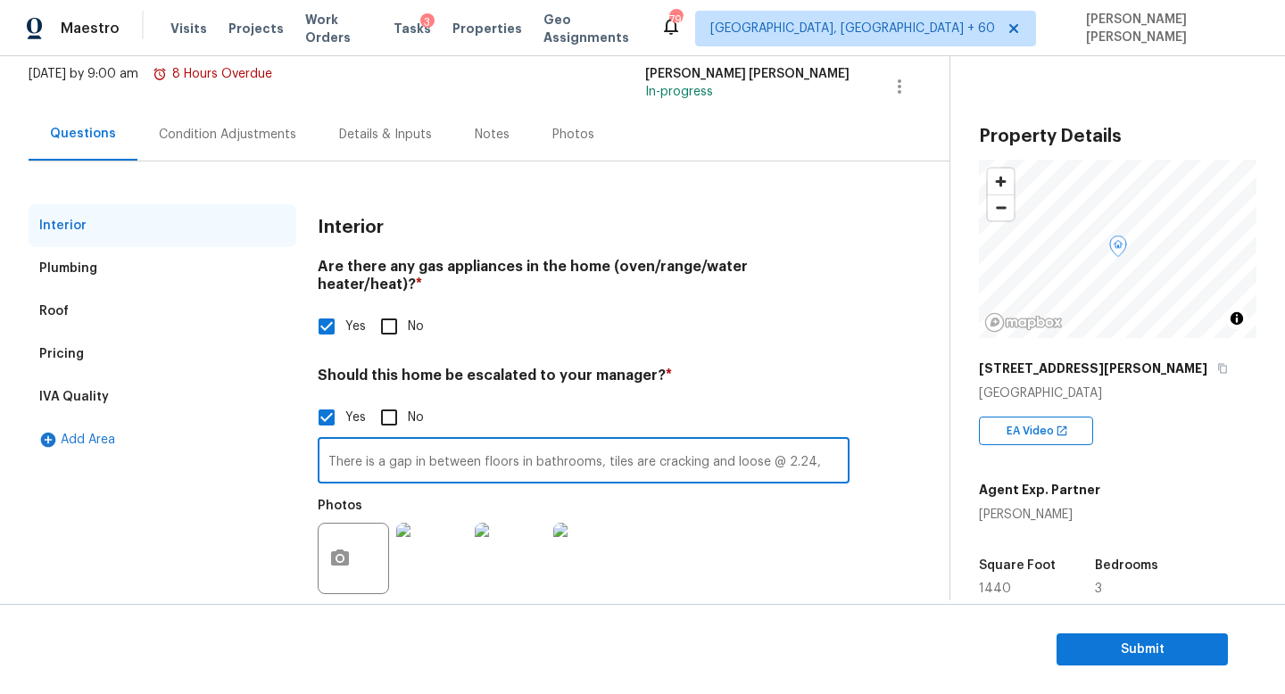
scroll to position [122, 0]
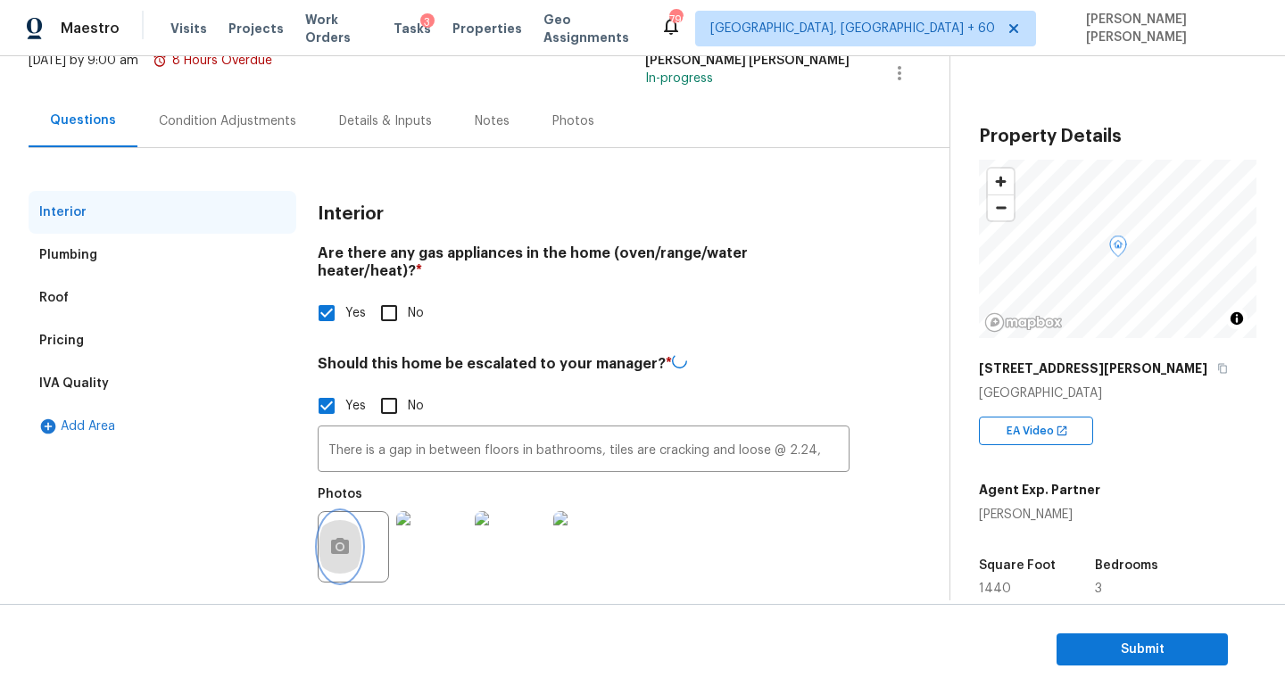
click at [352, 537] on button "button" at bounding box center [340, 547] width 43 height 70
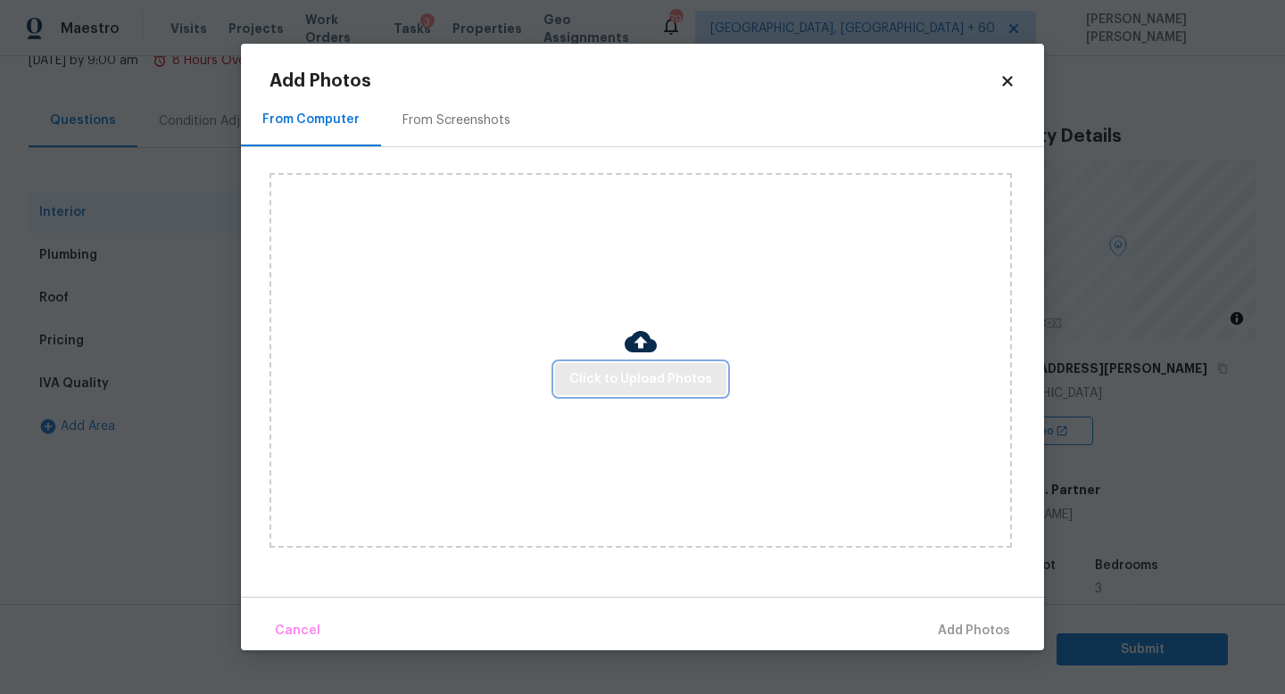
click at [592, 382] on span "Click to Upload Photos" at bounding box center [640, 380] width 143 height 22
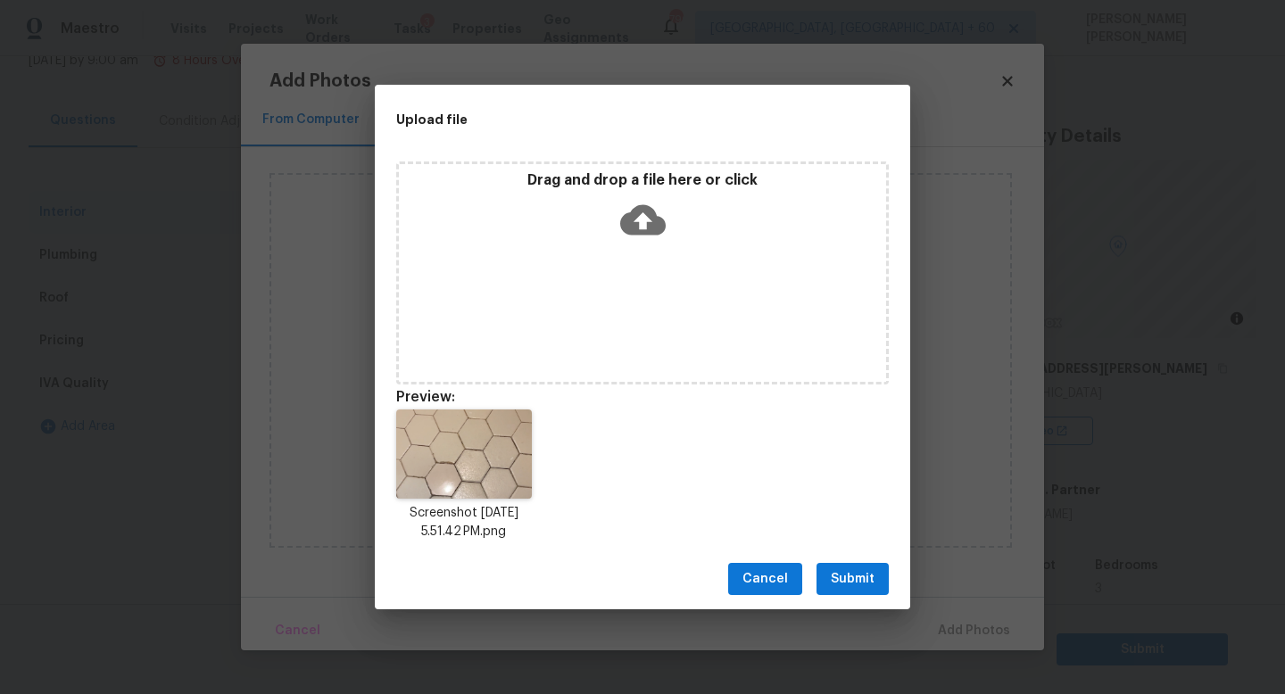
click at [843, 576] on span "Submit" at bounding box center [853, 579] width 44 height 22
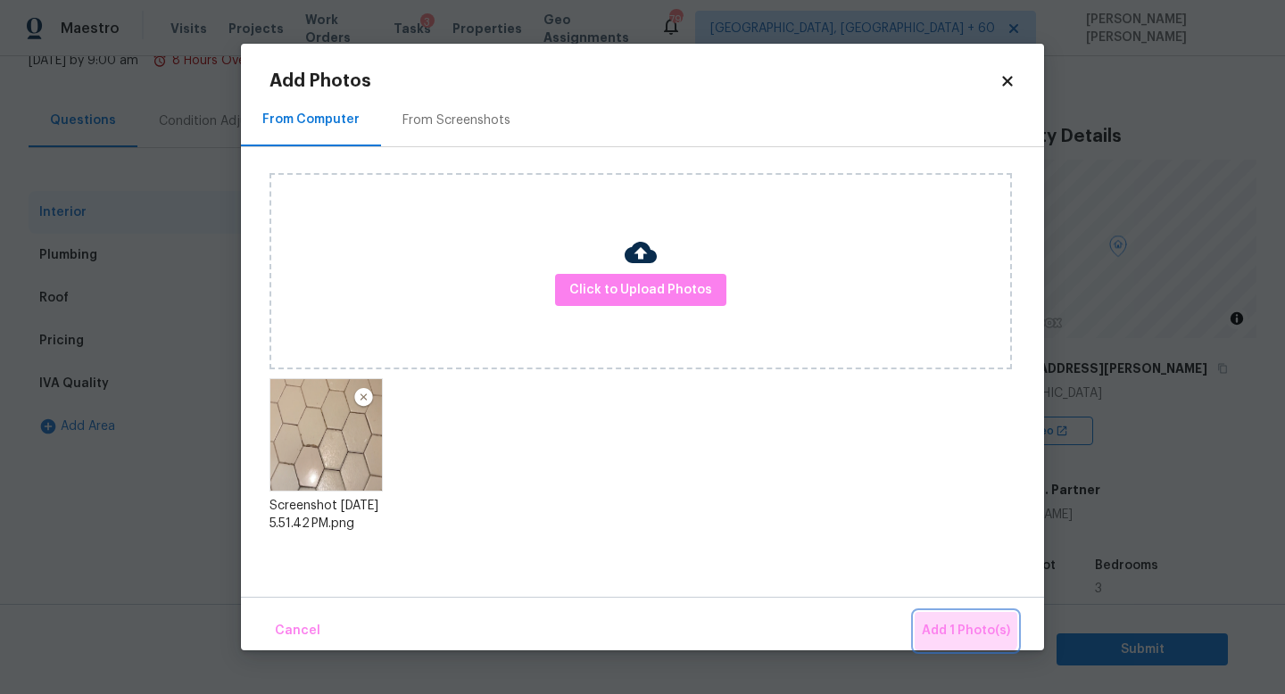
click at [964, 623] on span "Add 1 Photo(s)" at bounding box center [966, 631] width 88 height 22
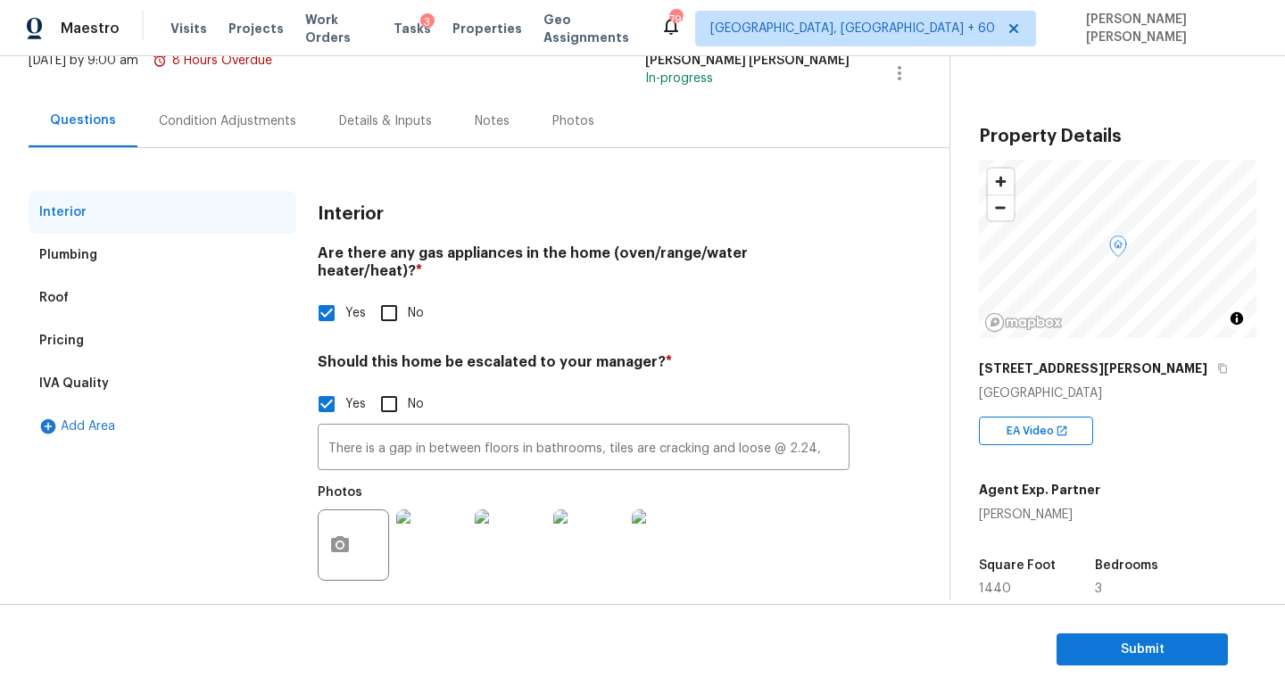
click at [212, 100] on div "Condition Adjustments" at bounding box center [227, 121] width 180 height 53
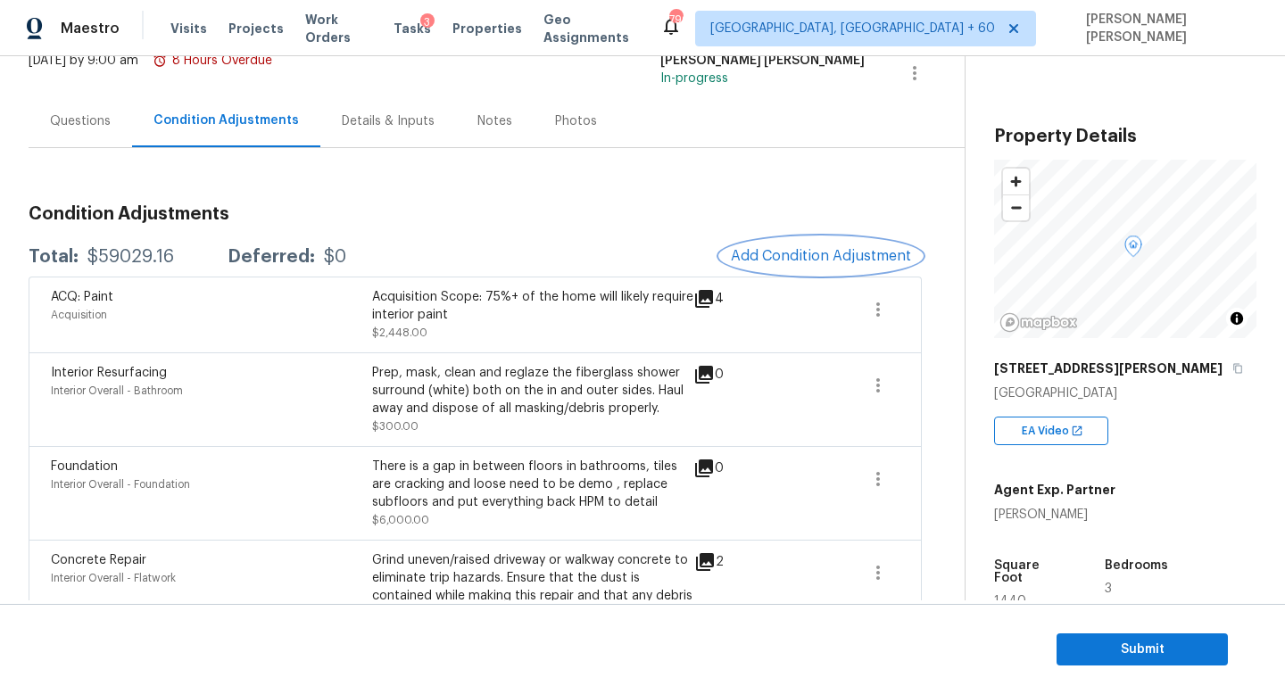
click at [857, 255] on span "Add Condition Adjustment" at bounding box center [821, 256] width 180 height 16
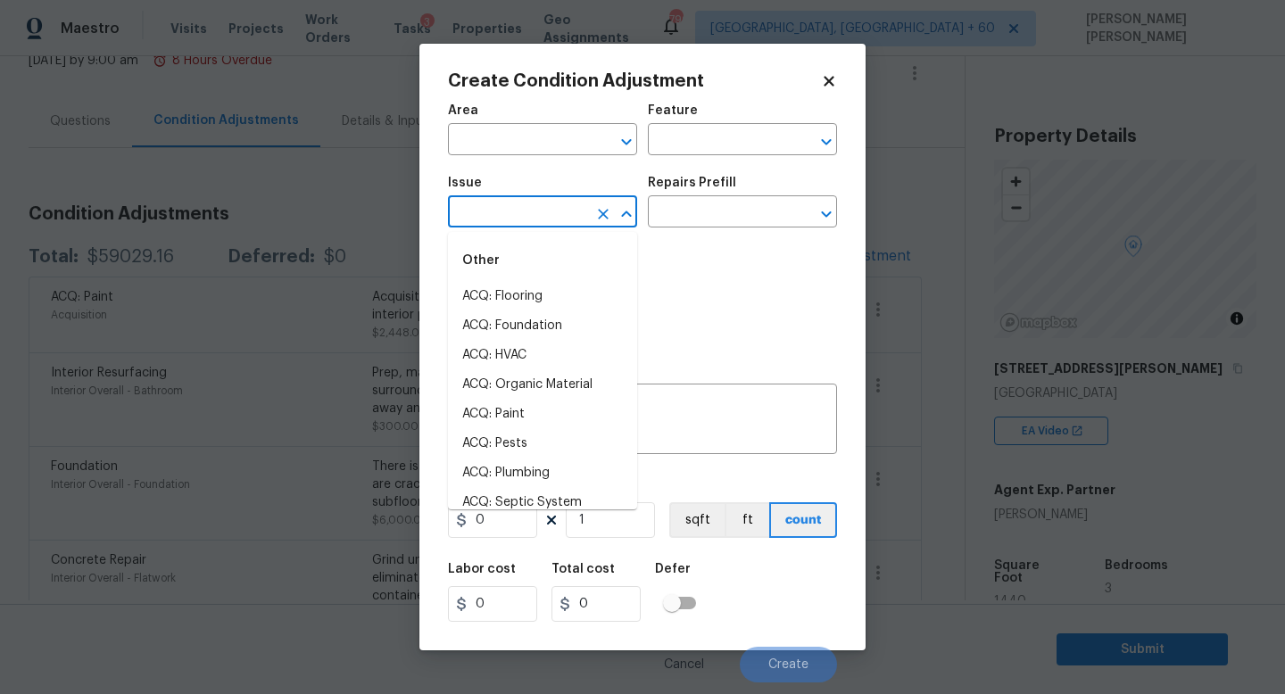
click at [494, 211] on input "text" at bounding box center [517, 214] width 139 height 28
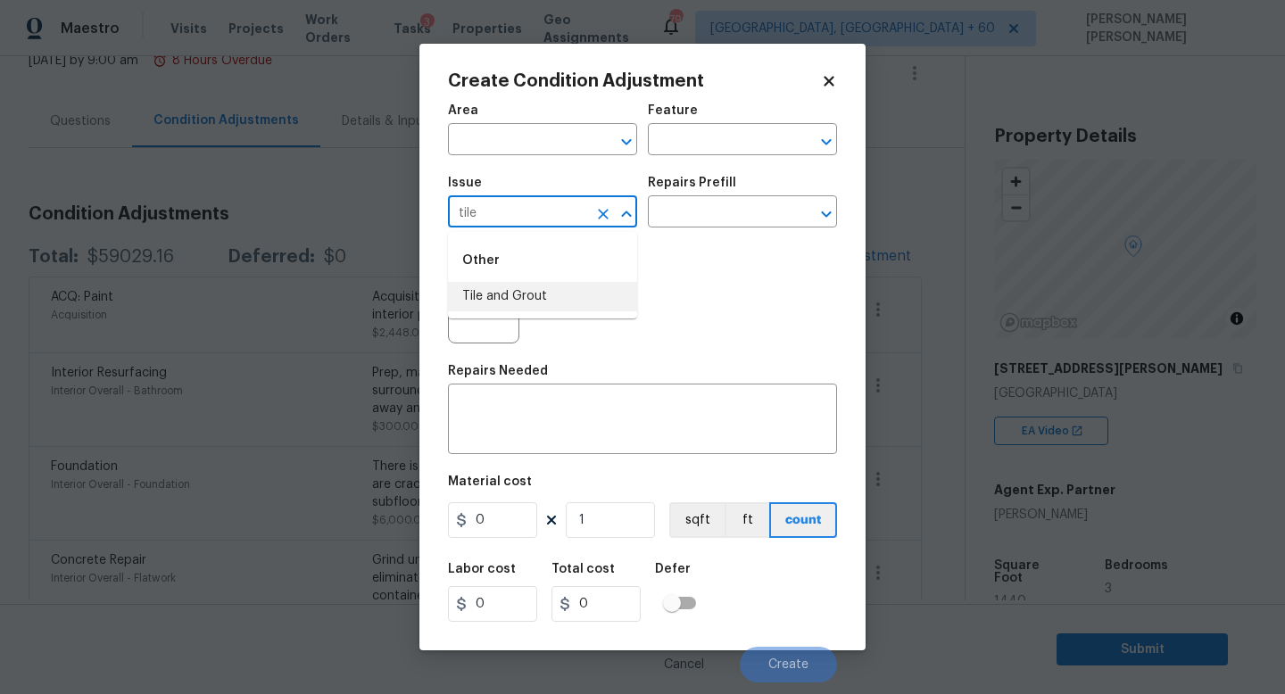
click at [504, 295] on li "Tile and Grout" at bounding box center [542, 296] width 189 height 29
type input "Tile and Grout"
click at [729, 203] on input "text" at bounding box center [717, 214] width 139 height 28
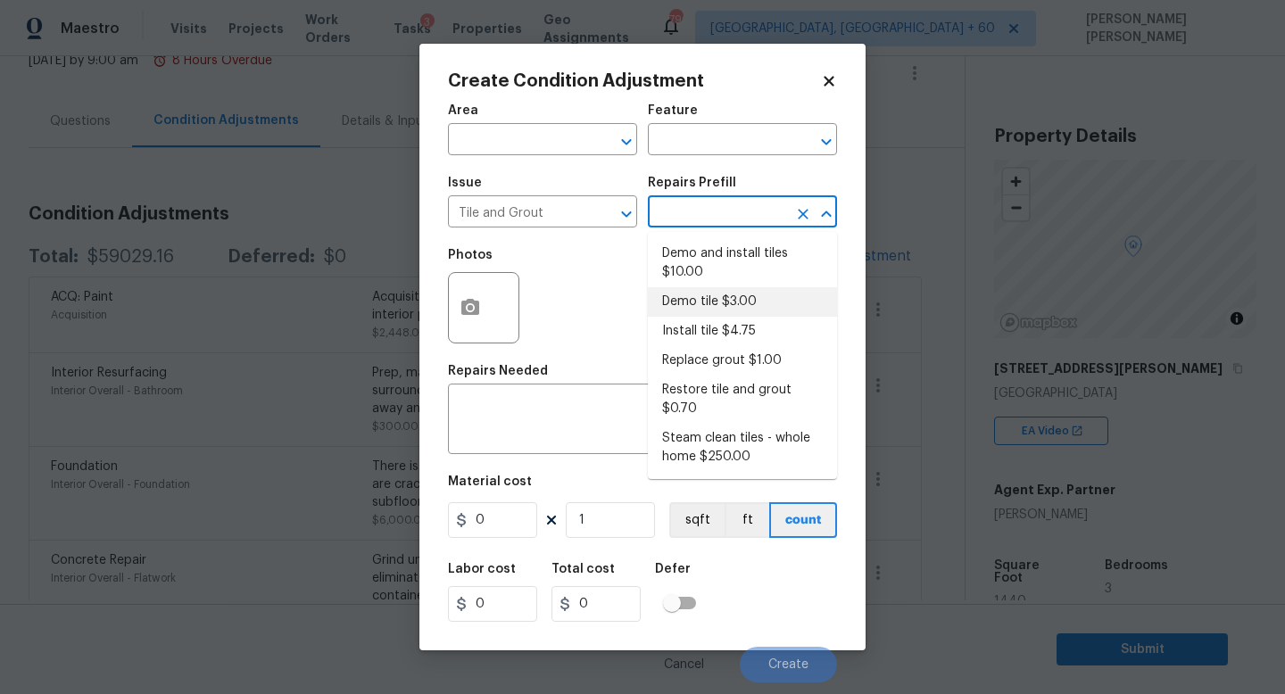
click at [738, 308] on li "Demo tile $3.00" at bounding box center [742, 301] width 189 height 29
type input "Overall Flooring"
type textarea "Demo tile and thinset"
type input "3"
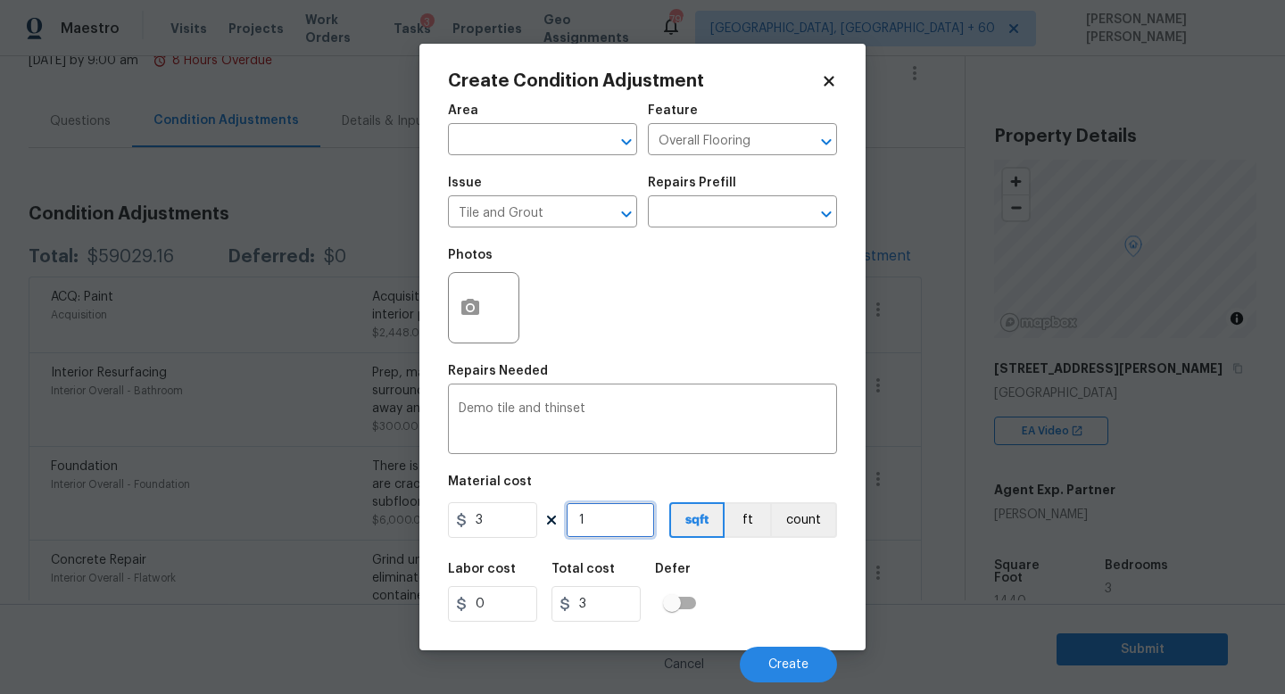
drag, startPoint x: 603, startPoint y: 518, endPoint x: 535, endPoint y: 518, distance: 67.8
click at [545, 518] on div "3 1 sqft ft count" at bounding box center [642, 520] width 389 height 36
type input "3"
type input "9"
type input "30"
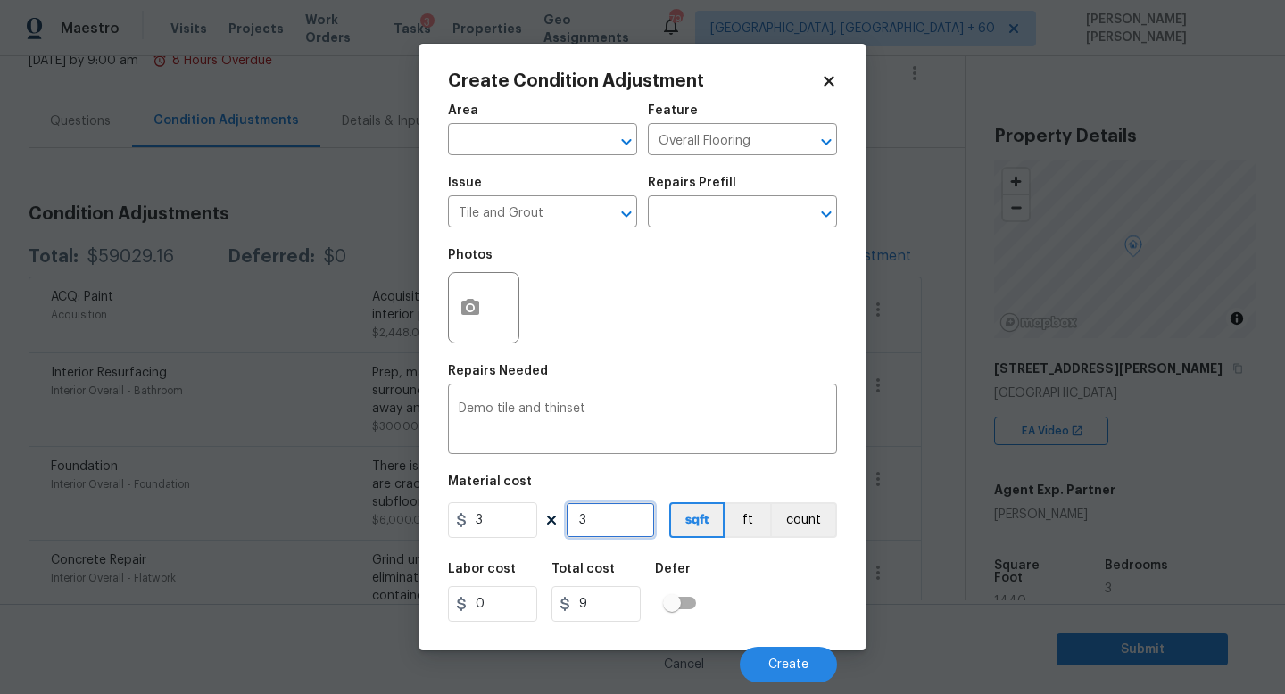
type input "90"
type input "300"
type input "900"
type input "3000"
type input "9000"
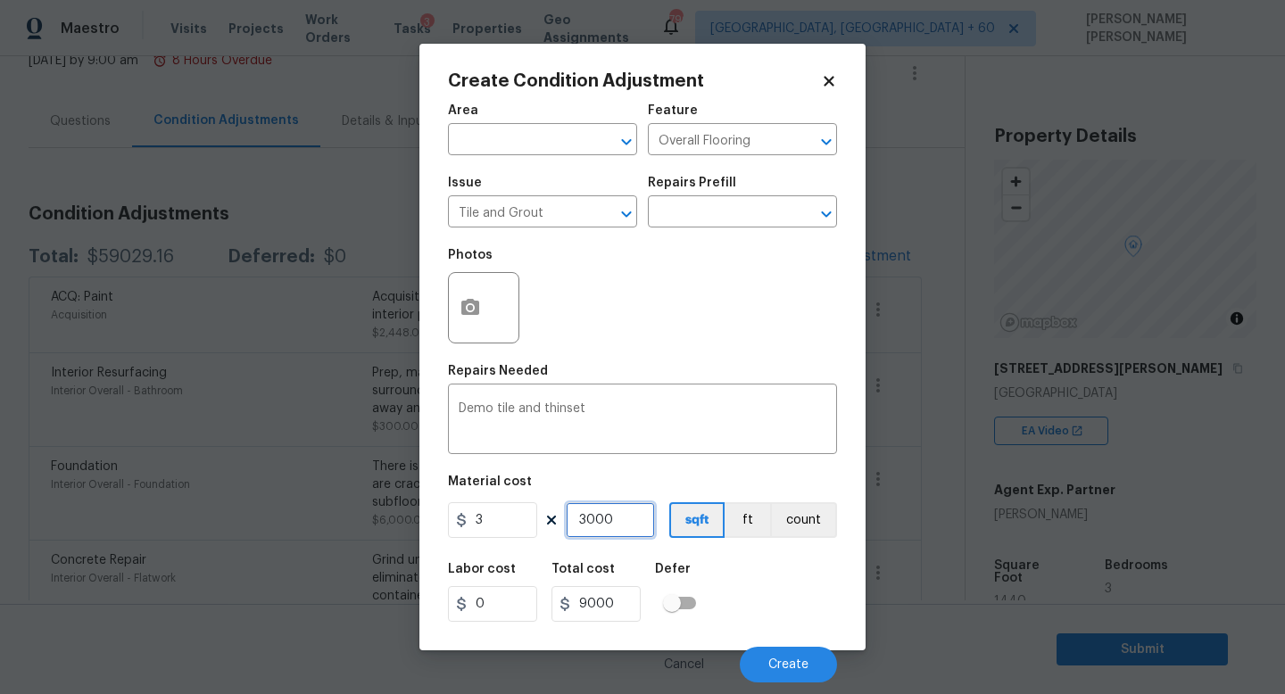
type input "300"
type input "900"
type input "300"
click at [783, 585] on div "Labor cost 0 Total cost 900 Defer" at bounding box center [642, 592] width 389 height 80
drag, startPoint x: 493, startPoint y: 527, endPoint x: 460, endPoint y: 527, distance: 33.0
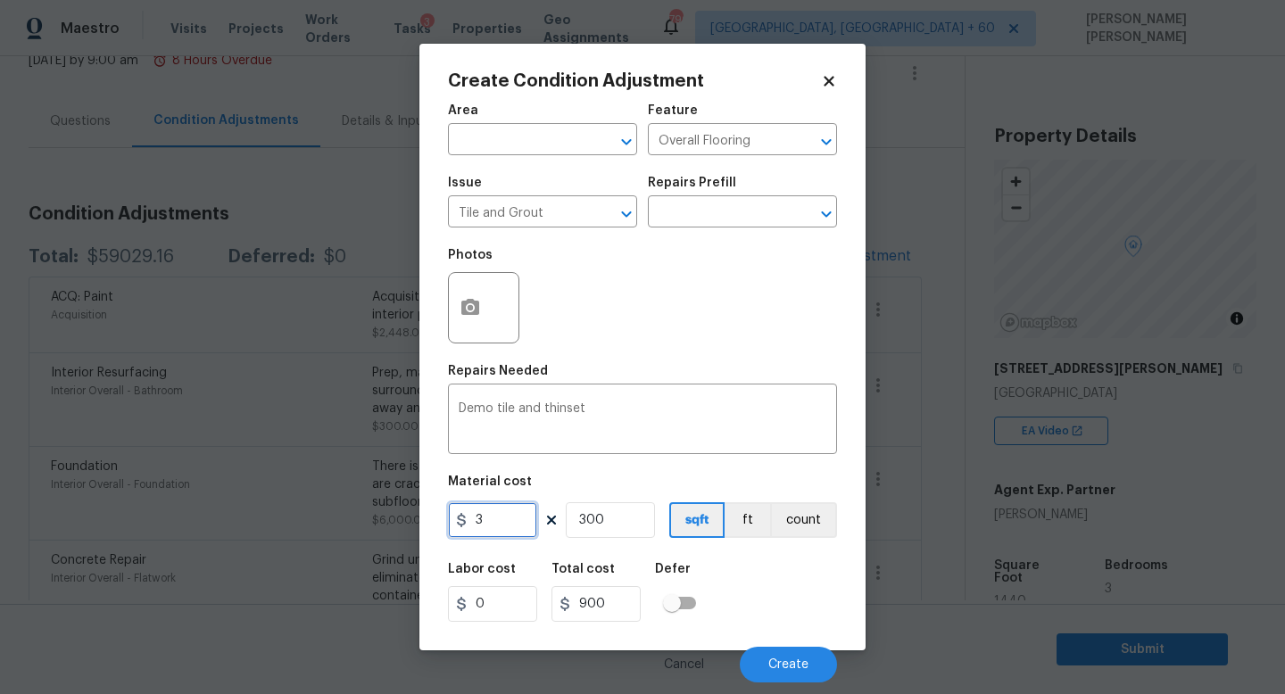
click at [461, 527] on div "3" at bounding box center [492, 520] width 89 height 36
type input "1"
type input "300"
click at [833, 606] on div "Labor cost 0 Total cost 300 Defer" at bounding box center [642, 592] width 389 height 80
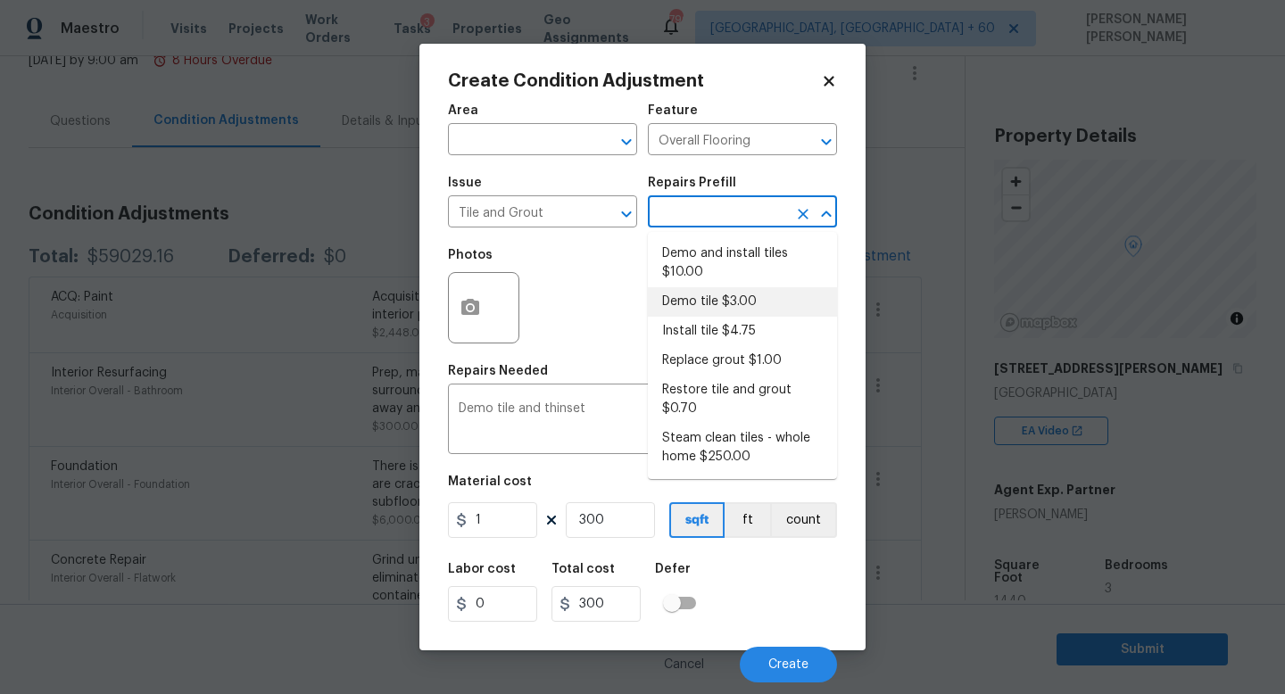
click at [727, 212] on input "text" at bounding box center [717, 214] width 139 height 28
click at [722, 312] on li "Demo tile $3.00" at bounding box center [742, 301] width 189 height 29
type input "3"
type input "900"
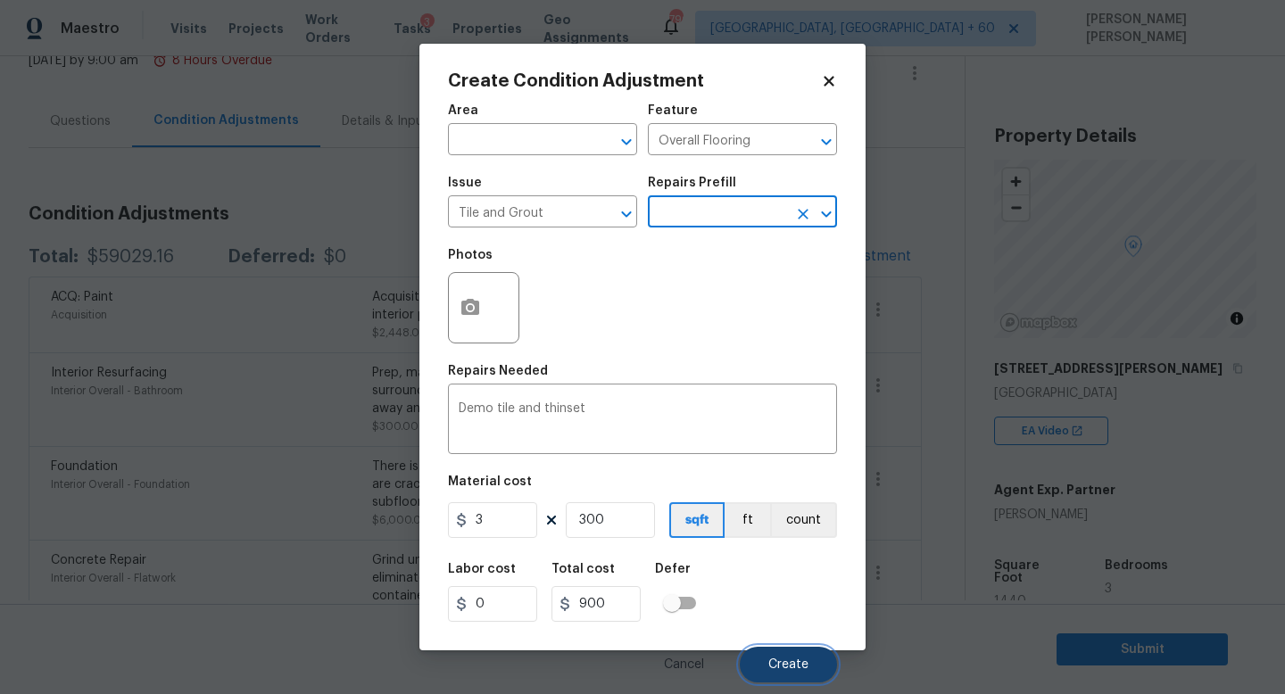
click at [788, 663] on span "Create" at bounding box center [788, 665] width 40 height 13
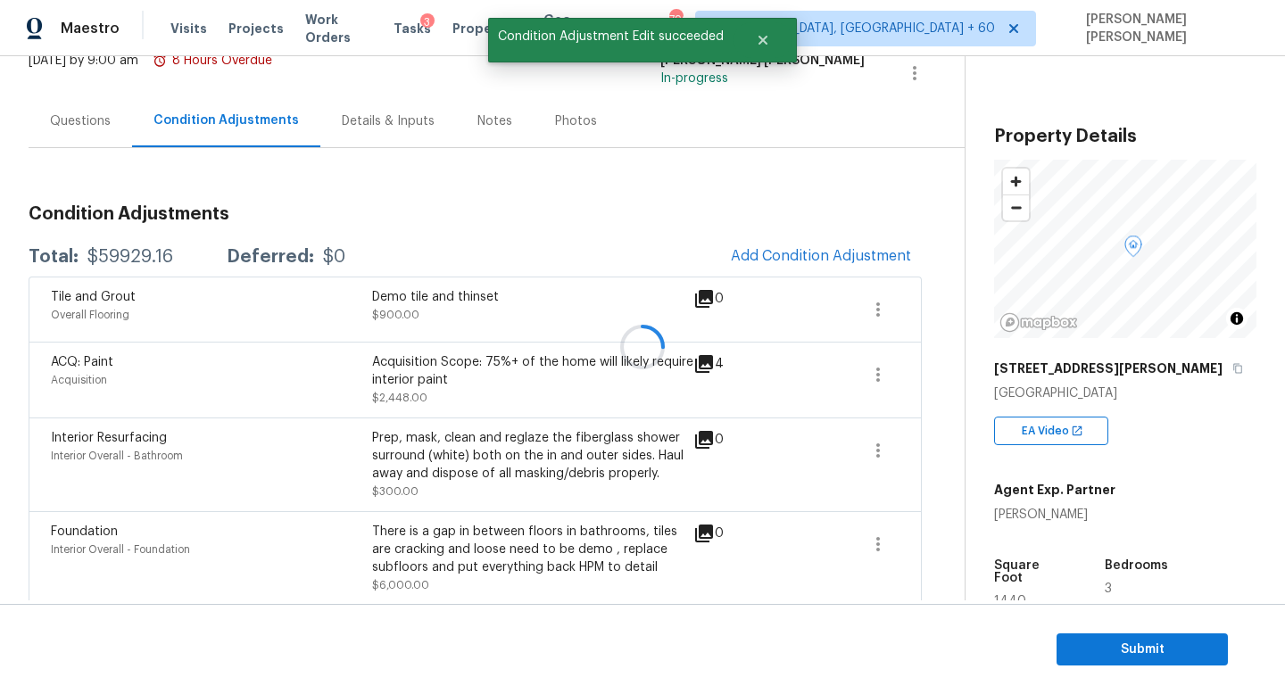
click at [805, 260] on div at bounding box center [642, 347] width 1285 height 694
click at [814, 257] on span "Add Condition Adjustment" at bounding box center [821, 256] width 180 height 16
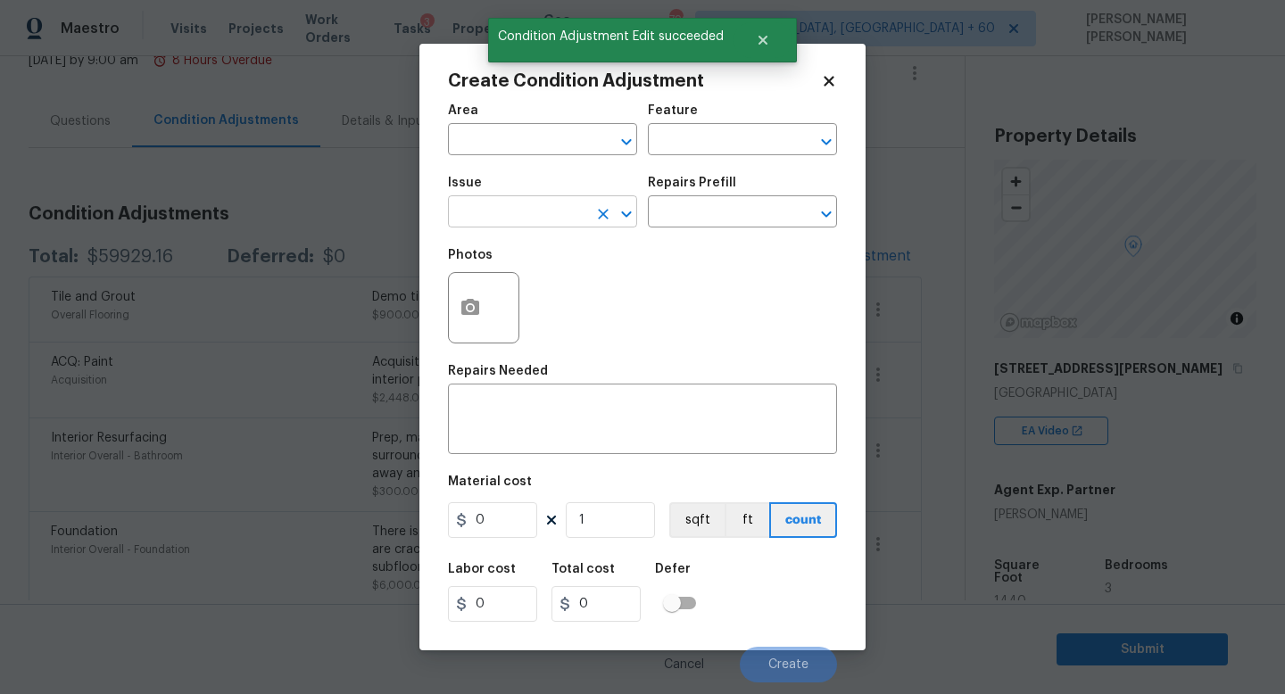
click at [505, 207] on input "text" at bounding box center [517, 214] width 139 height 28
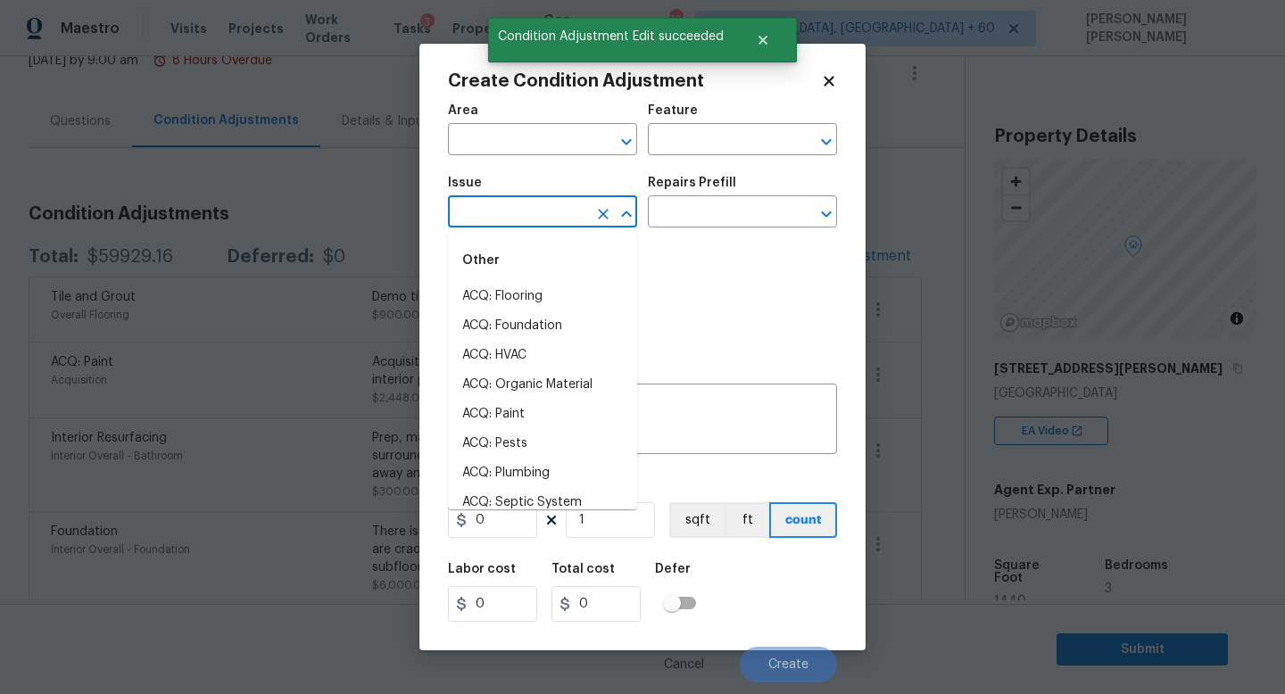
type input "T"
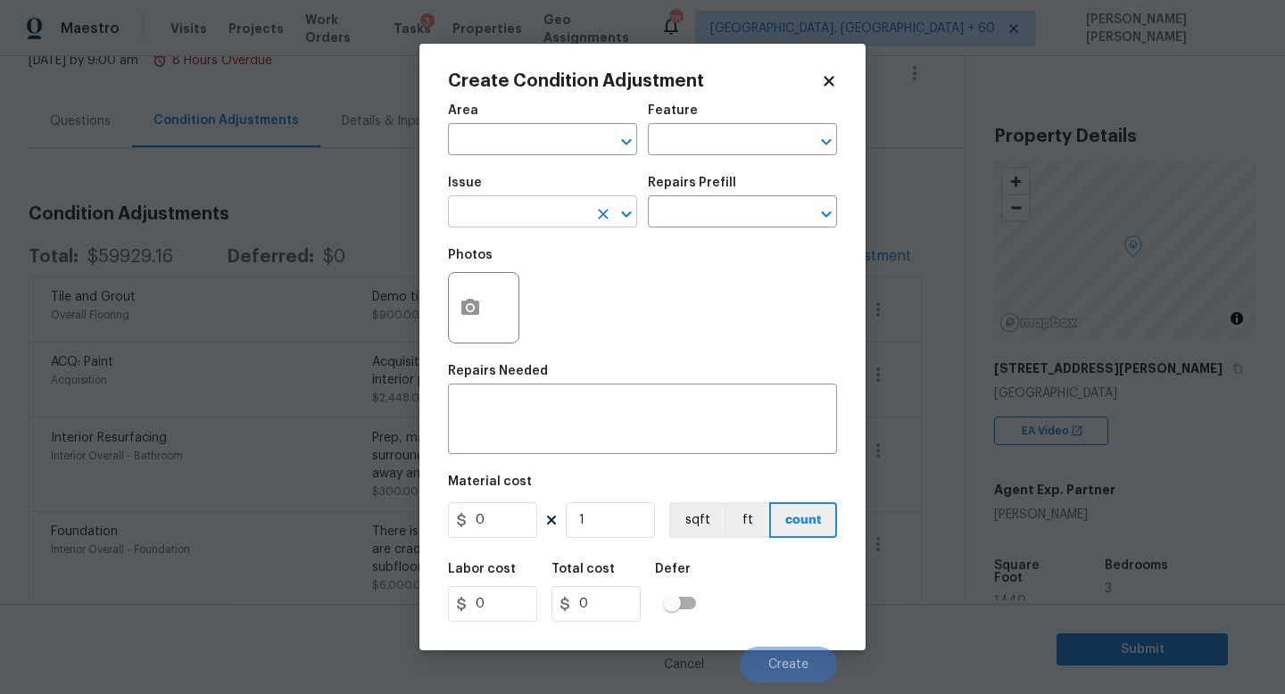
click at [505, 207] on input "text" at bounding box center [517, 214] width 139 height 28
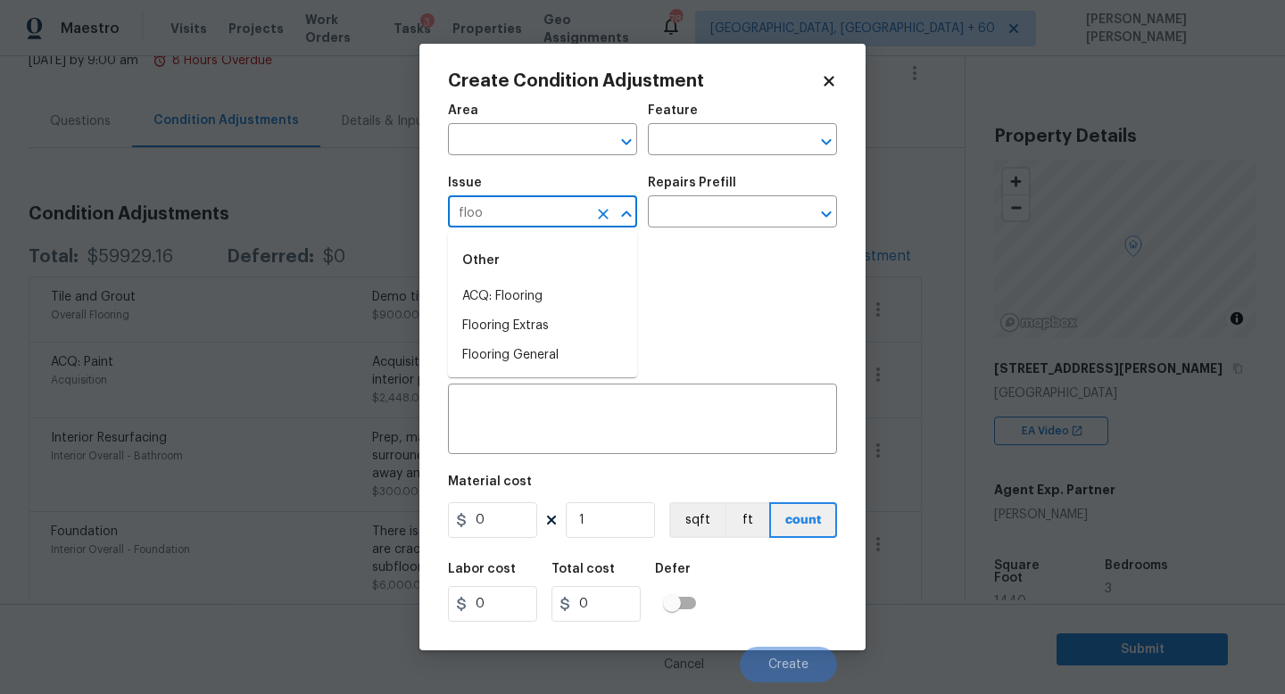
click at [500, 290] on li "ACQ: Flooring" at bounding box center [542, 296] width 189 height 29
type input "ACQ: Flooring"
click at [722, 217] on input "text" at bounding box center [717, 214] width 139 height 28
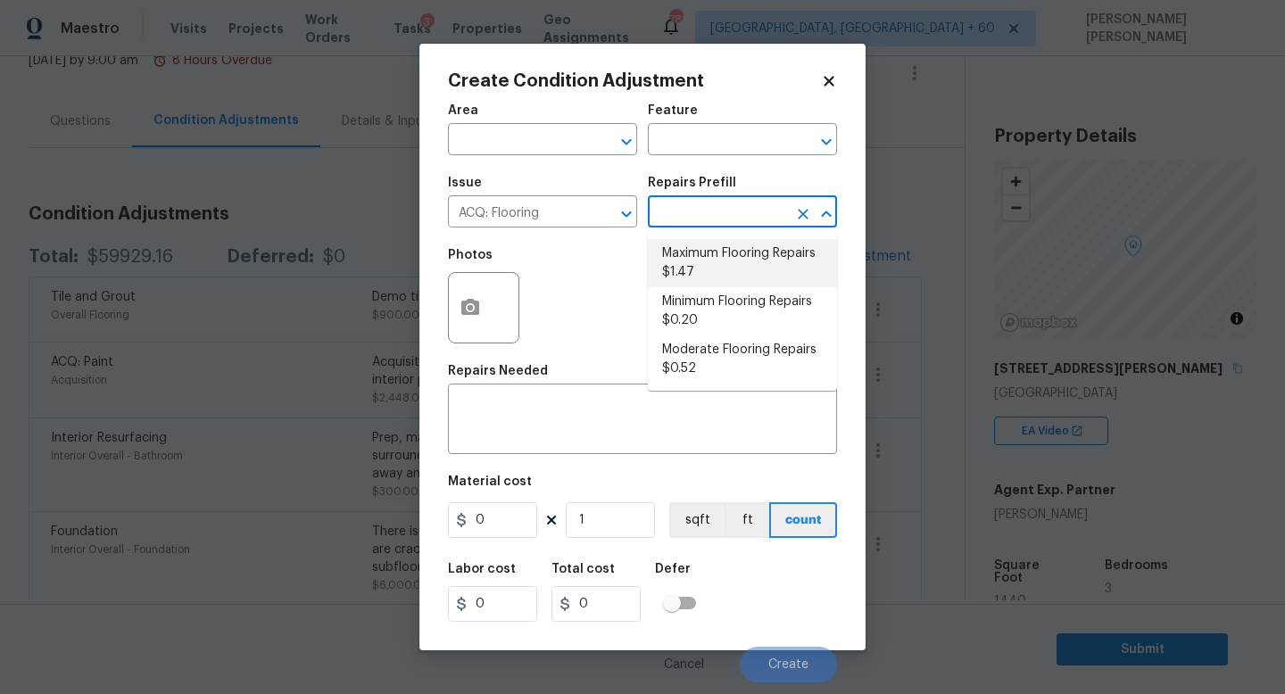
click at [722, 258] on li "Maximum Flooring Repairs $1.47" at bounding box center [742, 263] width 189 height 48
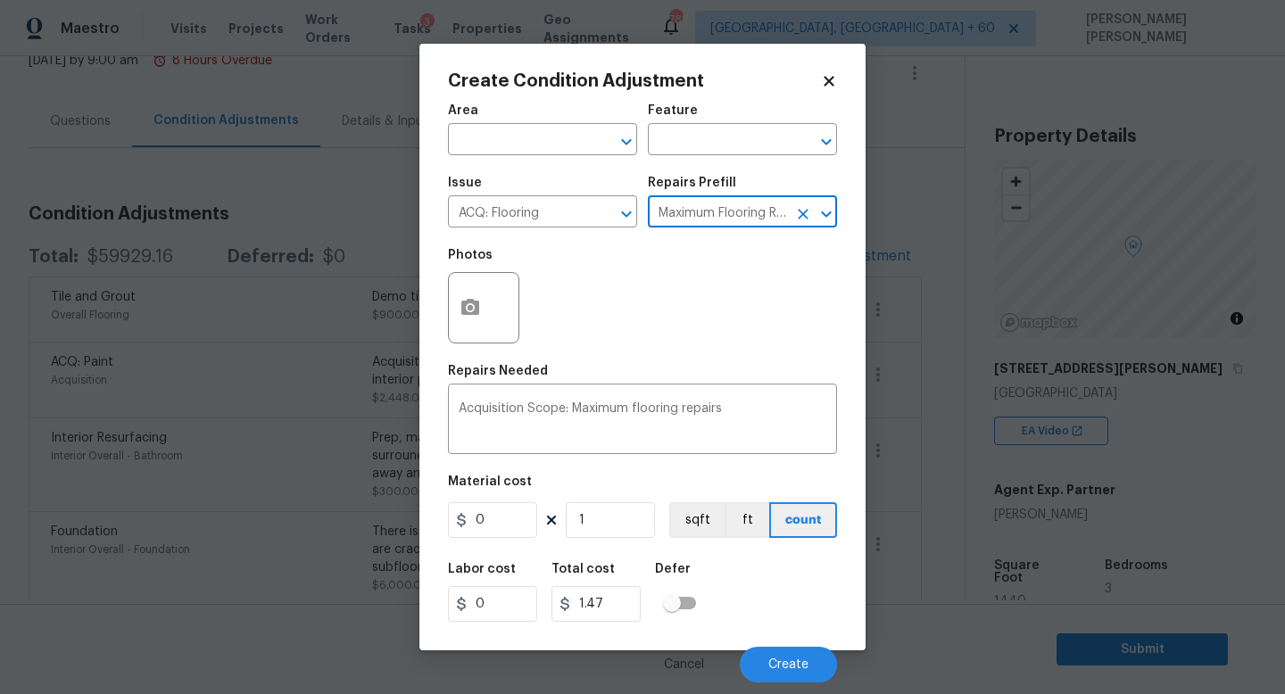
type input "Acquisition"
type textarea "Acquisition Scope: Maximum flooring repairs"
type input "1.47"
click at [664, 402] on div "Acquisition Scope: Maximum flooring repairs x ​" at bounding box center [642, 421] width 389 height 66
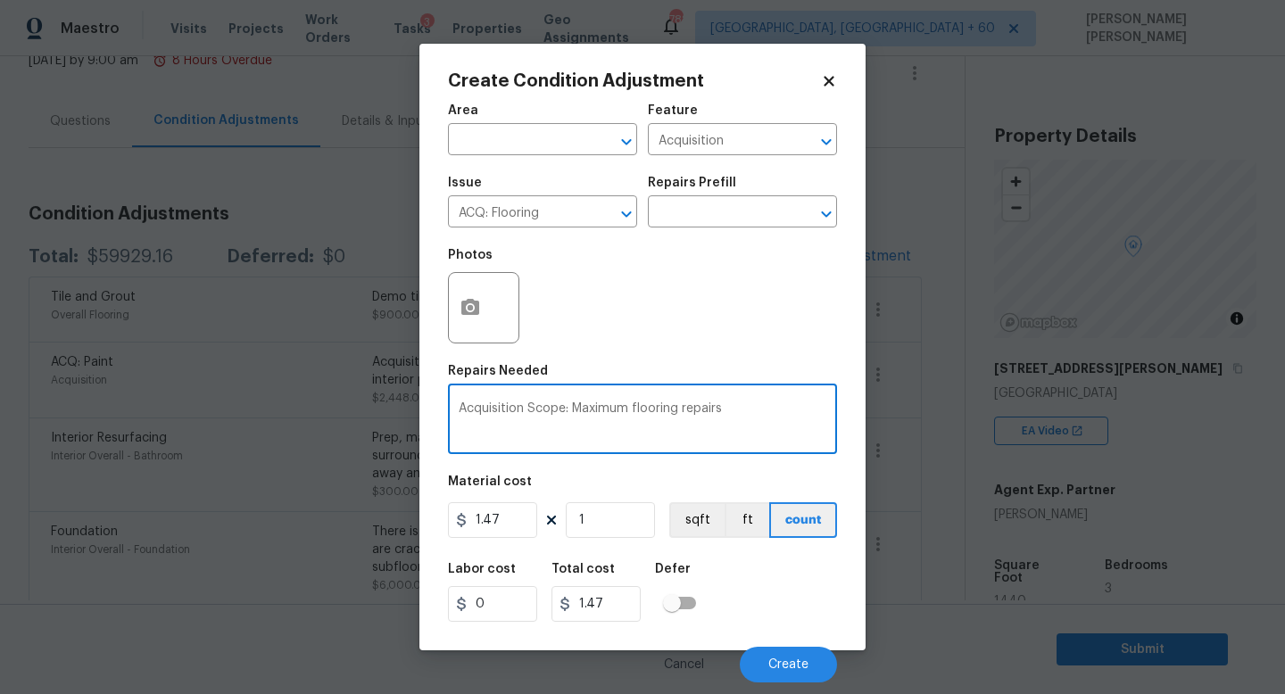
click at [781, 377] on div "Repairs Needed" at bounding box center [642, 376] width 389 height 23
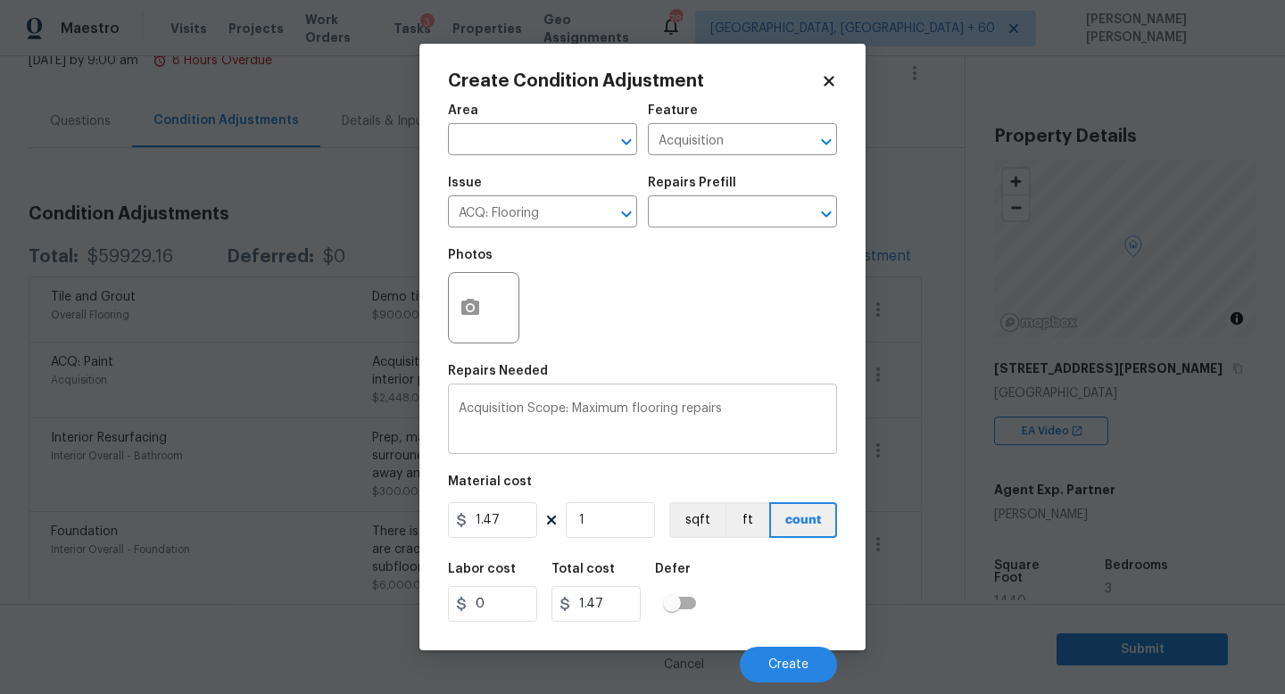
click at [761, 409] on textarea "Acquisition Scope: Maximum flooring repairs" at bounding box center [643, 420] width 368 height 37
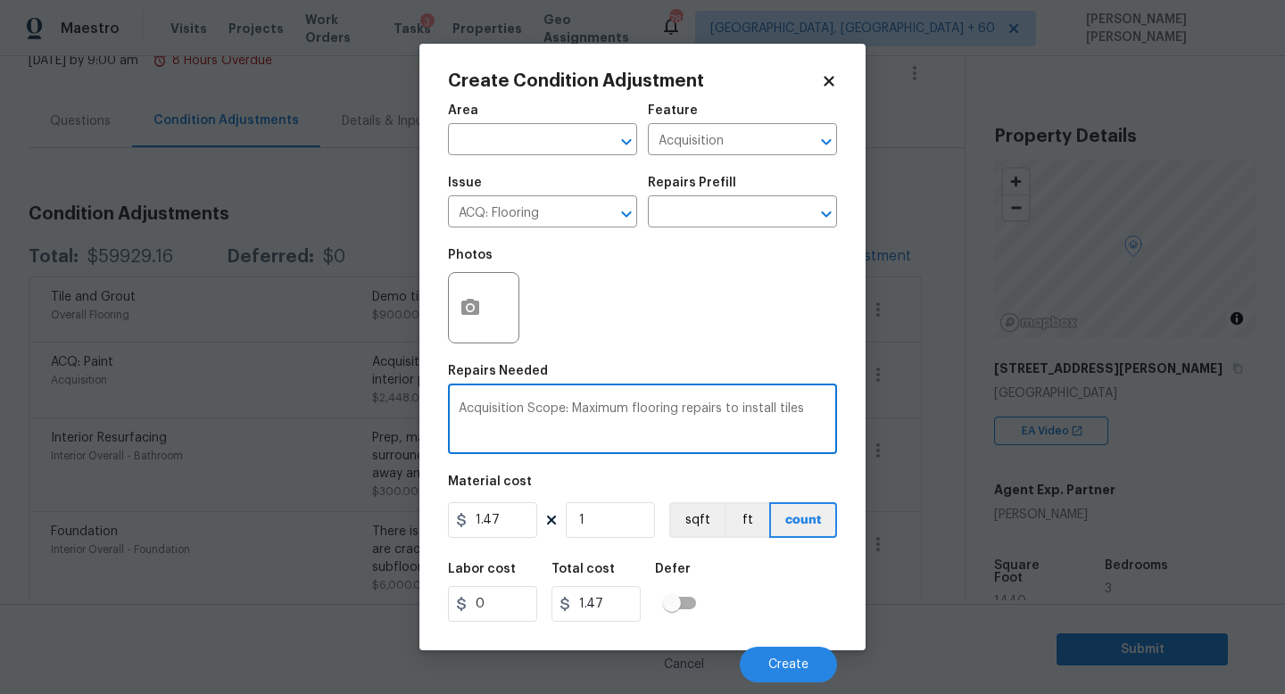
type textarea "Acquisition Scope: Maximum flooring repairs to install tiles"
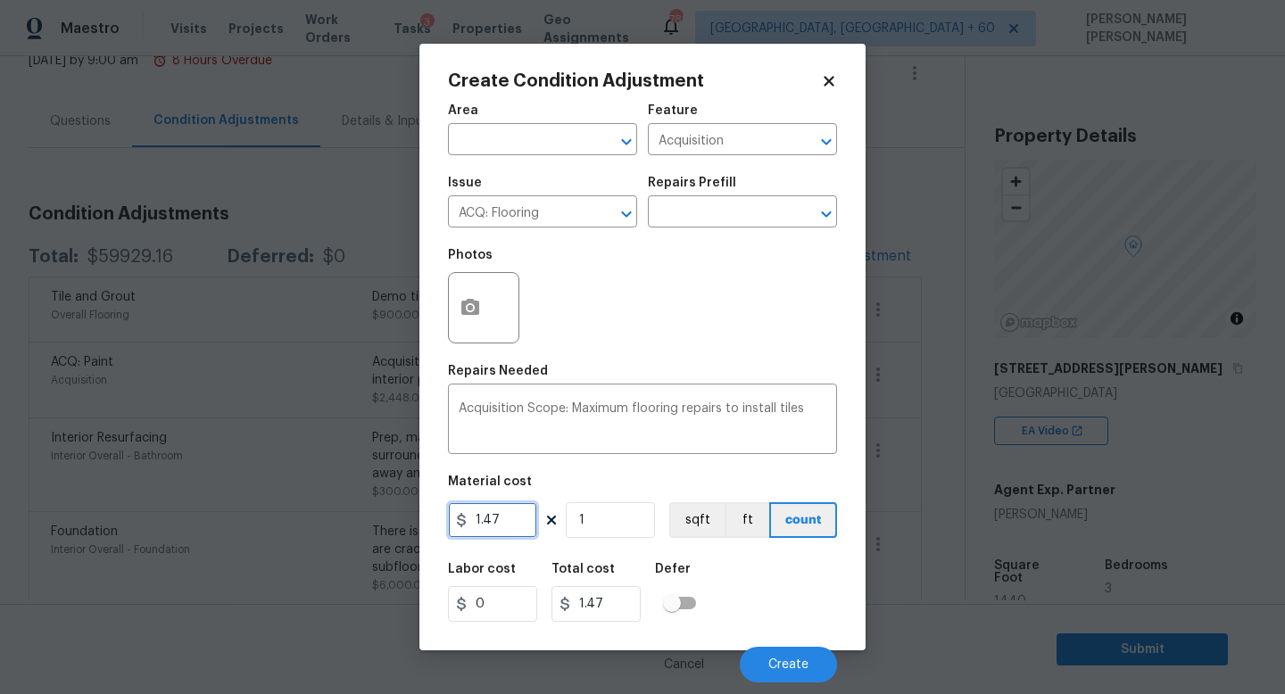
drag, startPoint x: 512, startPoint y: 518, endPoint x: 0, endPoint y: 498, distance: 512.6
click at [0, 498] on div "Create Condition Adjustment Area ​ Feature Acquisition ​ Issue ACQ: Flooring ​ …" at bounding box center [642, 347] width 1285 height 694
type input "3000"
click at [747, 587] on div "Labor cost 0 Total cost 3000 Defer" at bounding box center [642, 592] width 389 height 80
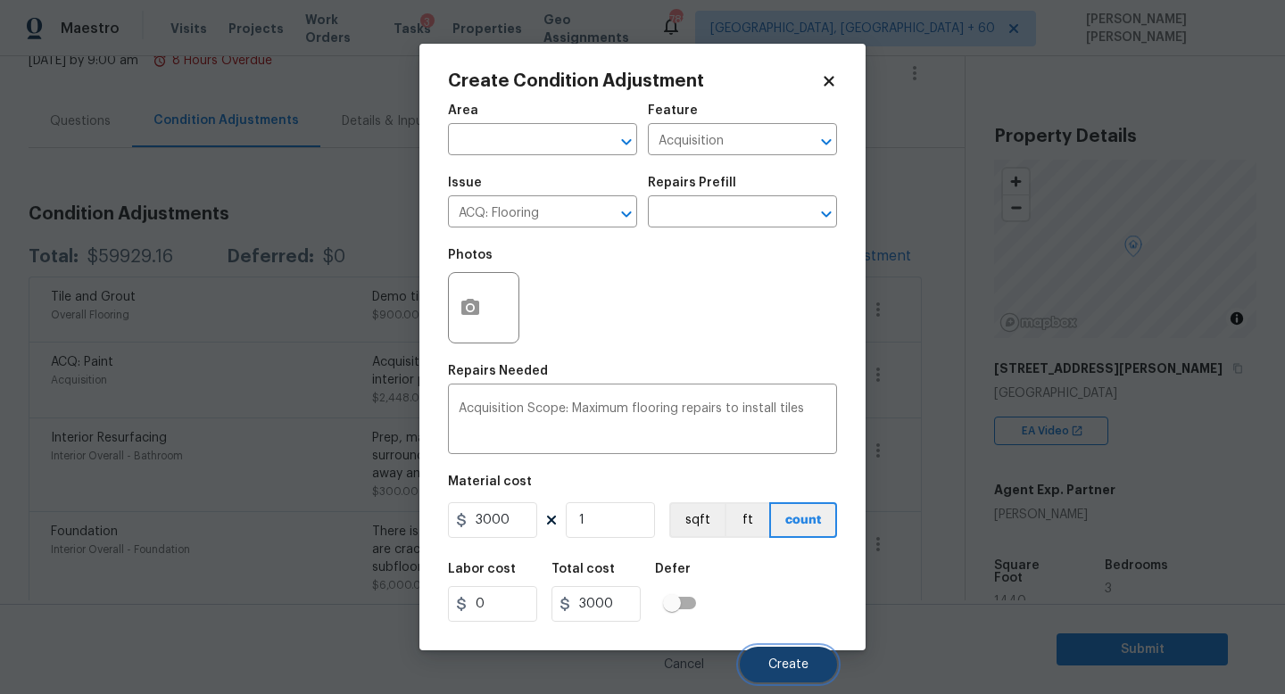
click at [781, 670] on span "Create" at bounding box center [788, 665] width 40 height 13
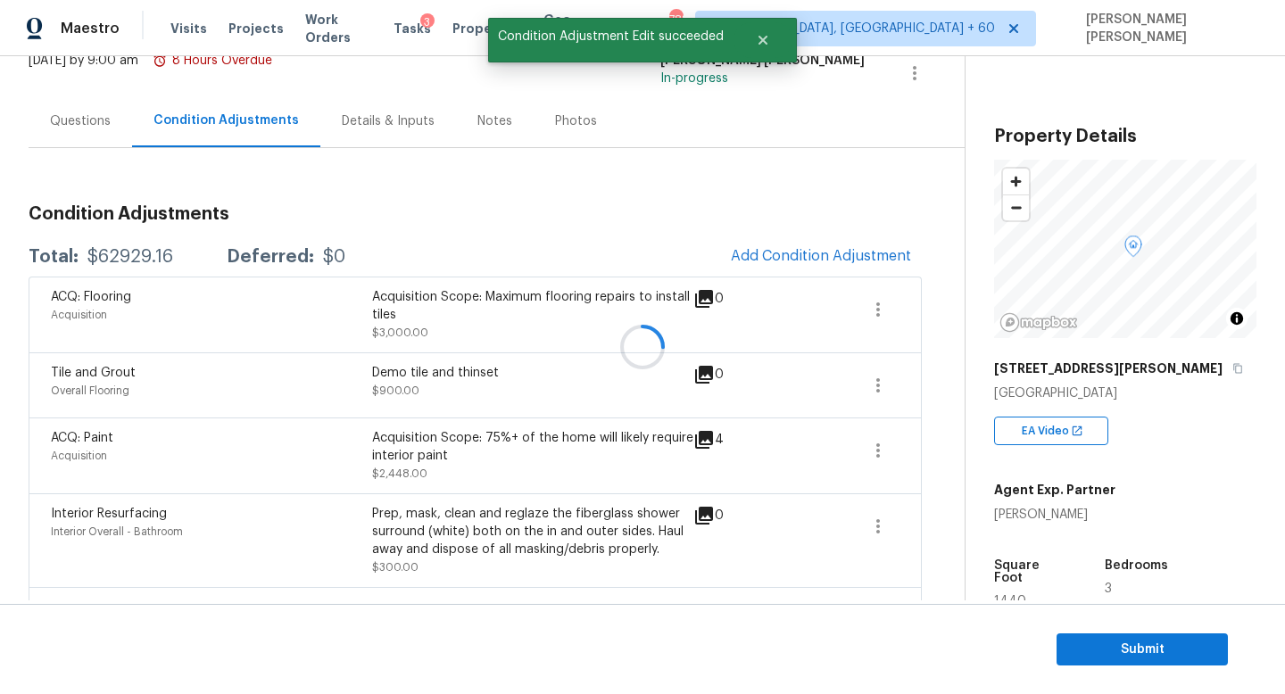
click at [874, 320] on div at bounding box center [642, 347] width 1285 height 694
click at [885, 309] on icon "button" at bounding box center [877, 309] width 21 height 21
click at [955, 309] on div "Edit" at bounding box center [979, 306] width 139 height 18
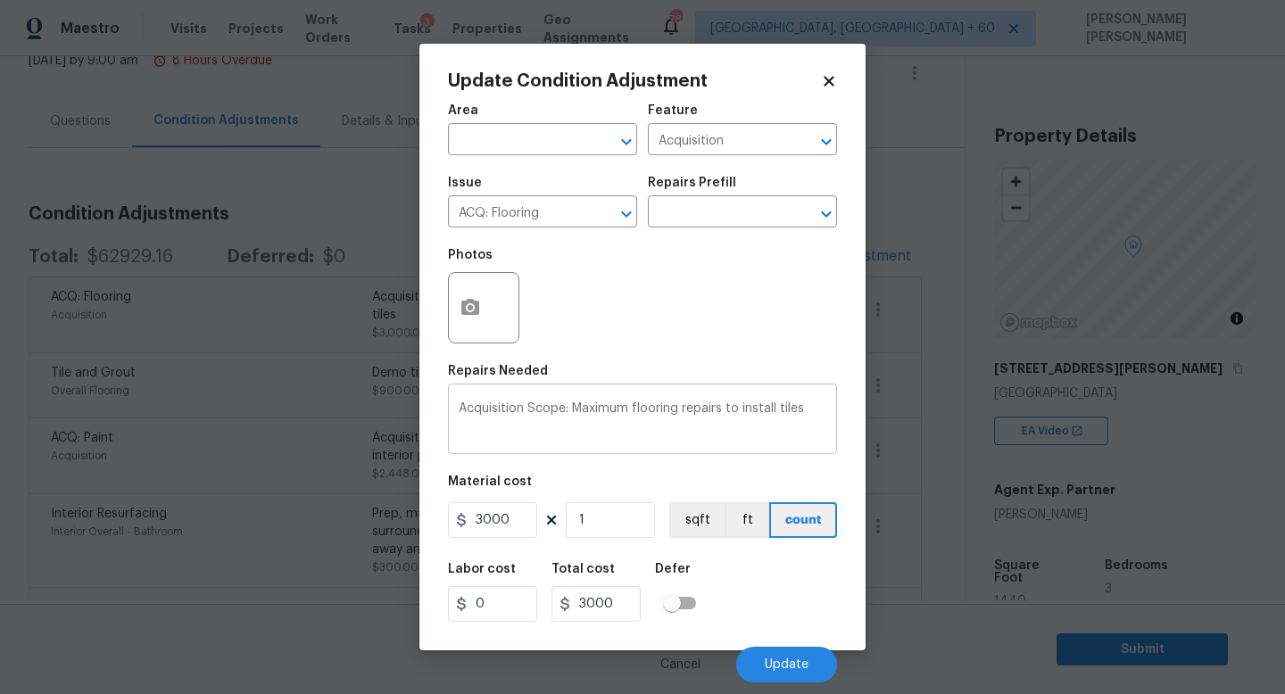
click at [822, 414] on textarea "Acquisition Scope: Maximum flooring repairs to install tiles" at bounding box center [643, 420] width 368 height 37
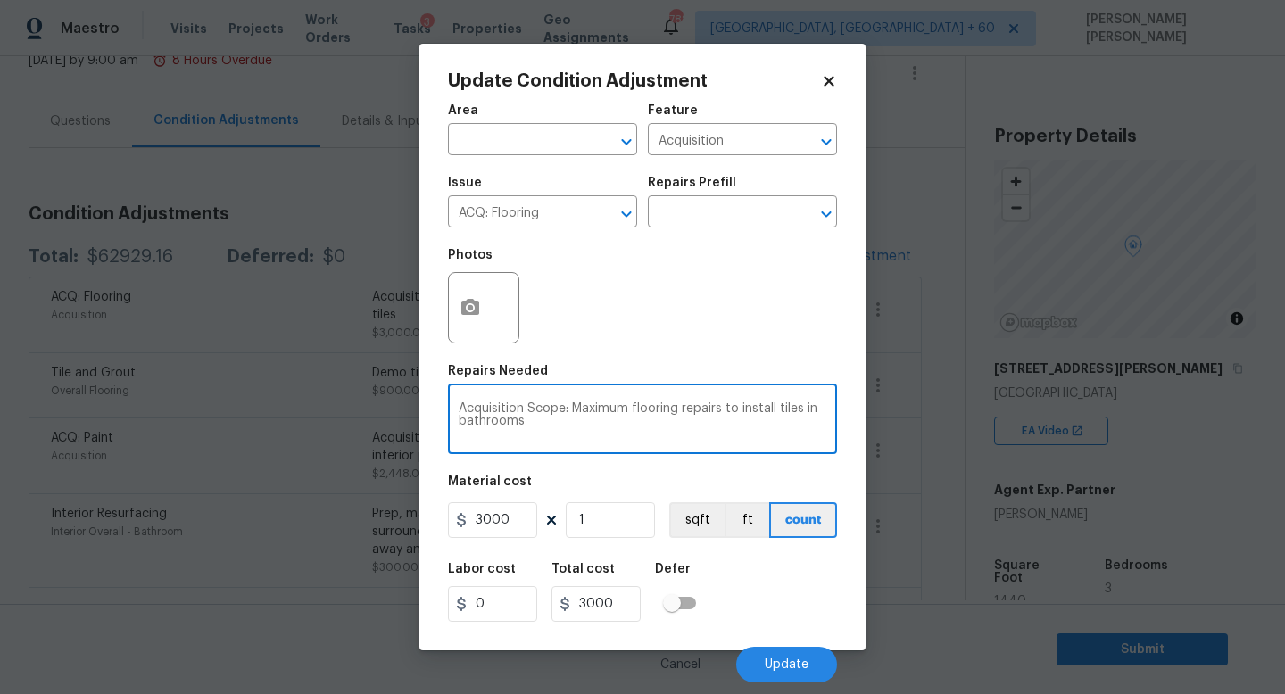
type textarea "Acquisition Scope: Maximum flooring repairs to install tiles in bathrooms"
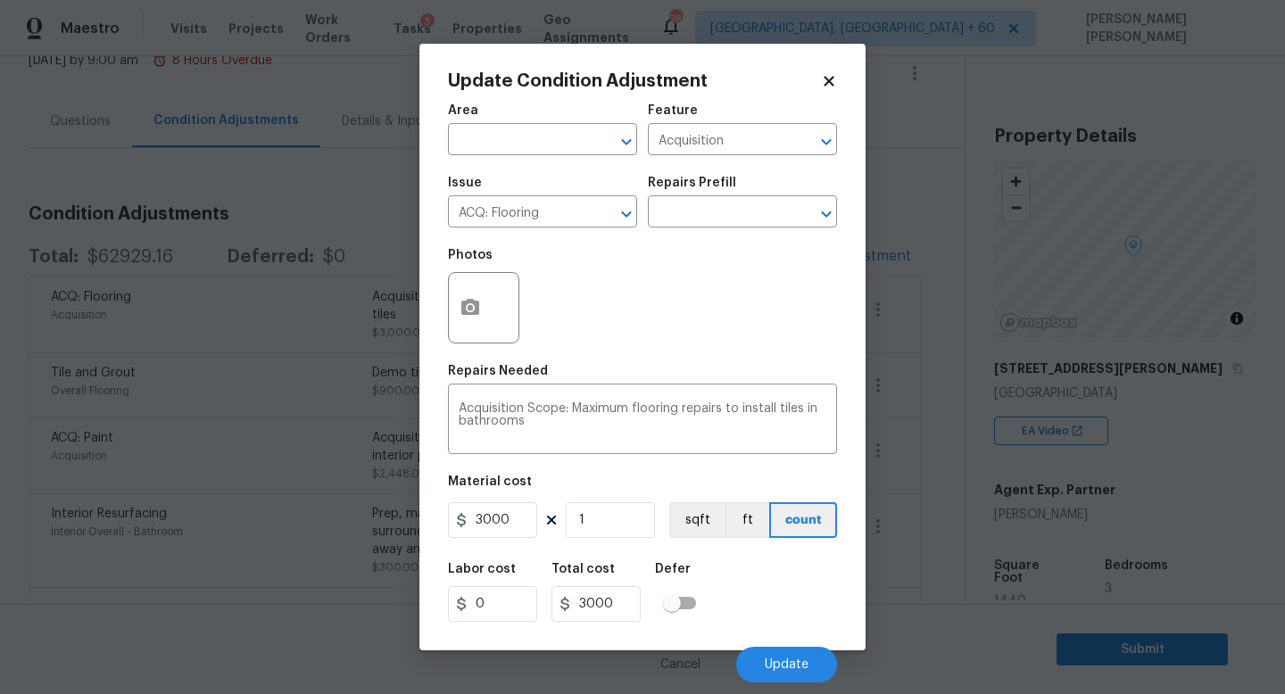
click at [452, 278] on div at bounding box center [483, 307] width 71 height 71
click at [476, 302] on icon "button" at bounding box center [470, 307] width 18 height 16
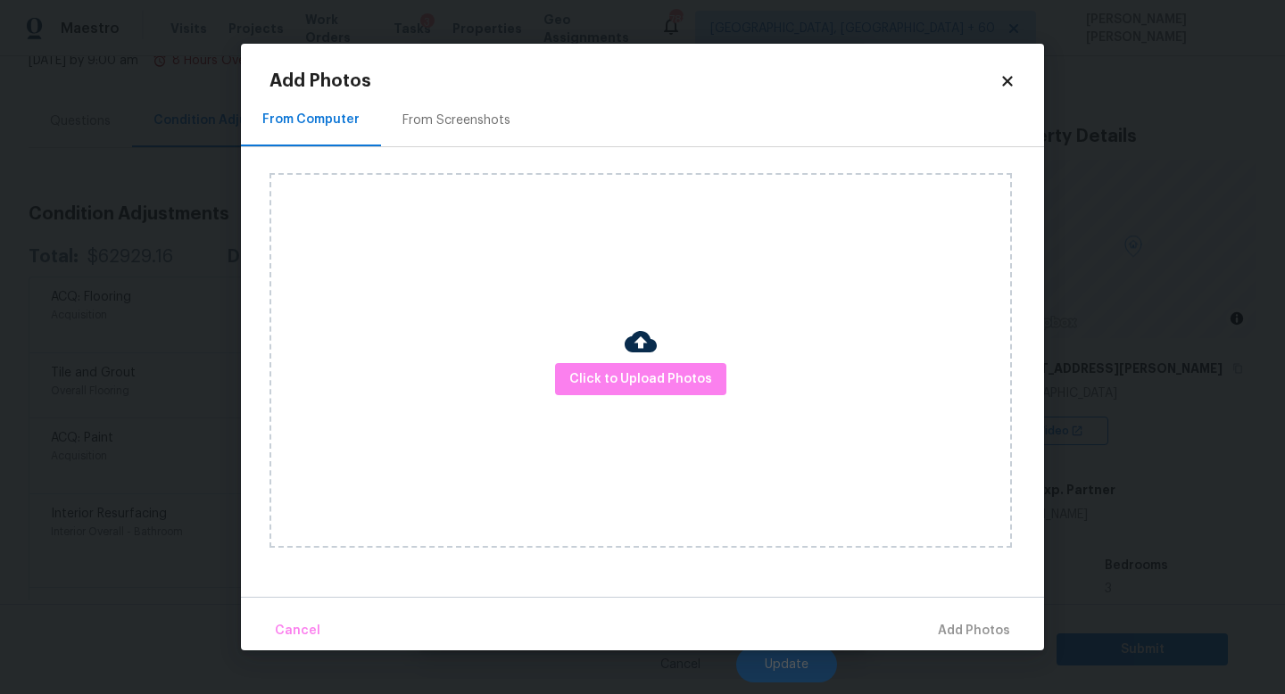
click at [635, 355] on img at bounding box center [641, 342] width 32 height 32
click at [639, 377] on span "Click to Upload Photos" at bounding box center [640, 380] width 143 height 22
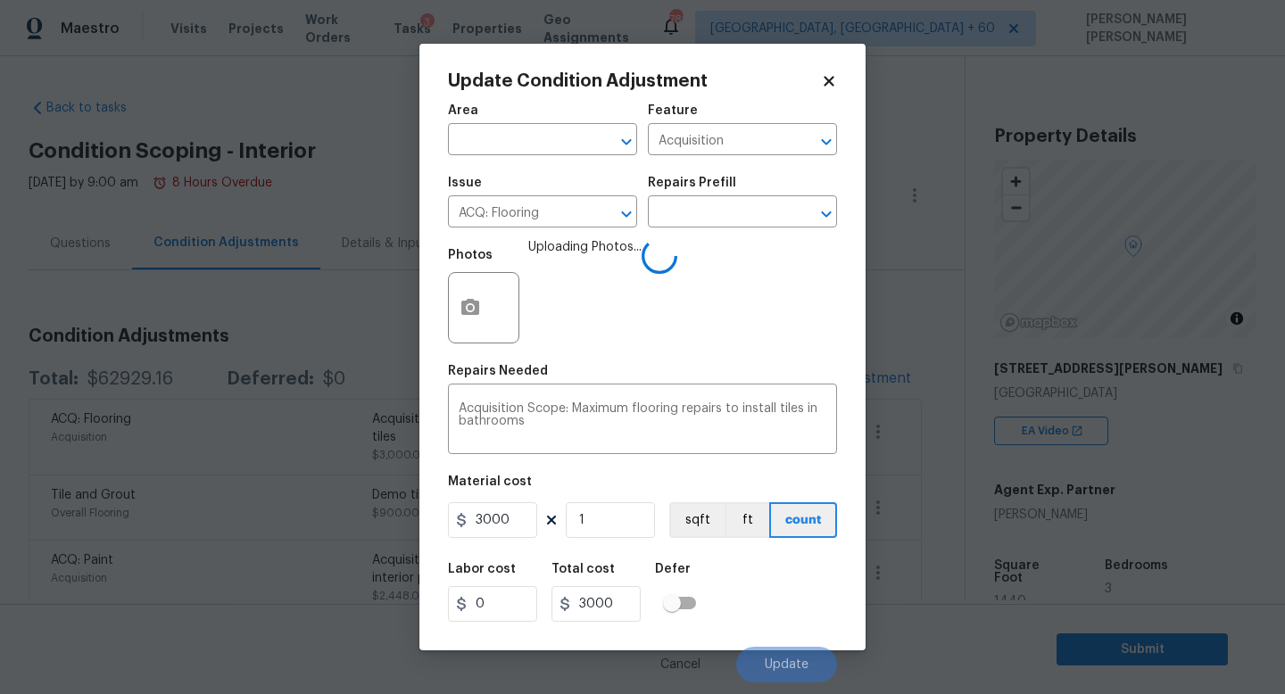
scroll to position [122, 0]
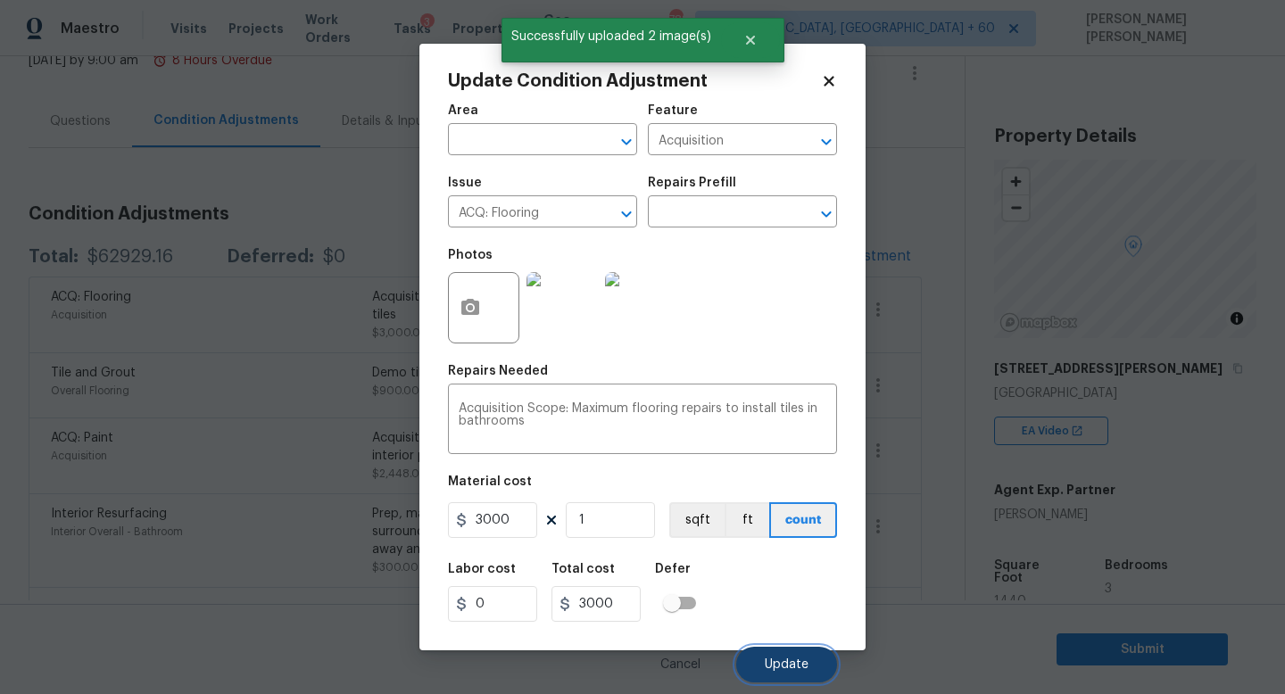
click at [786, 659] on span "Update" at bounding box center [787, 665] width 44 height 13
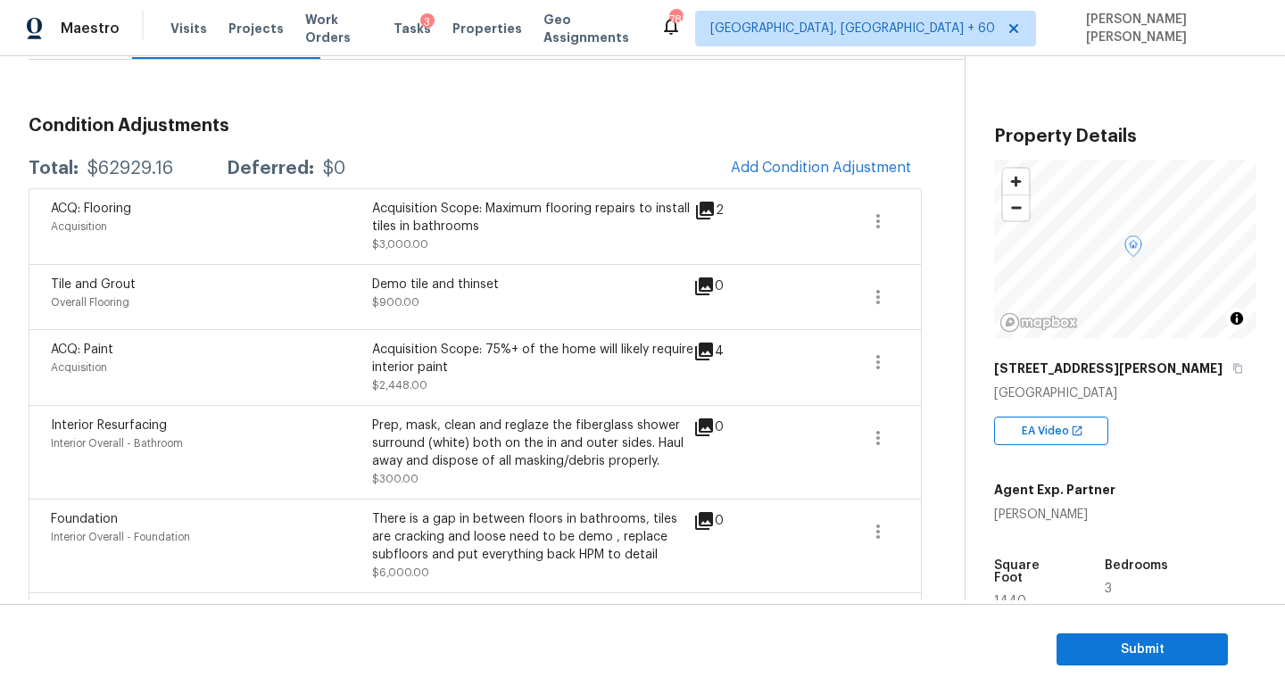
scroll to position [155, 0]
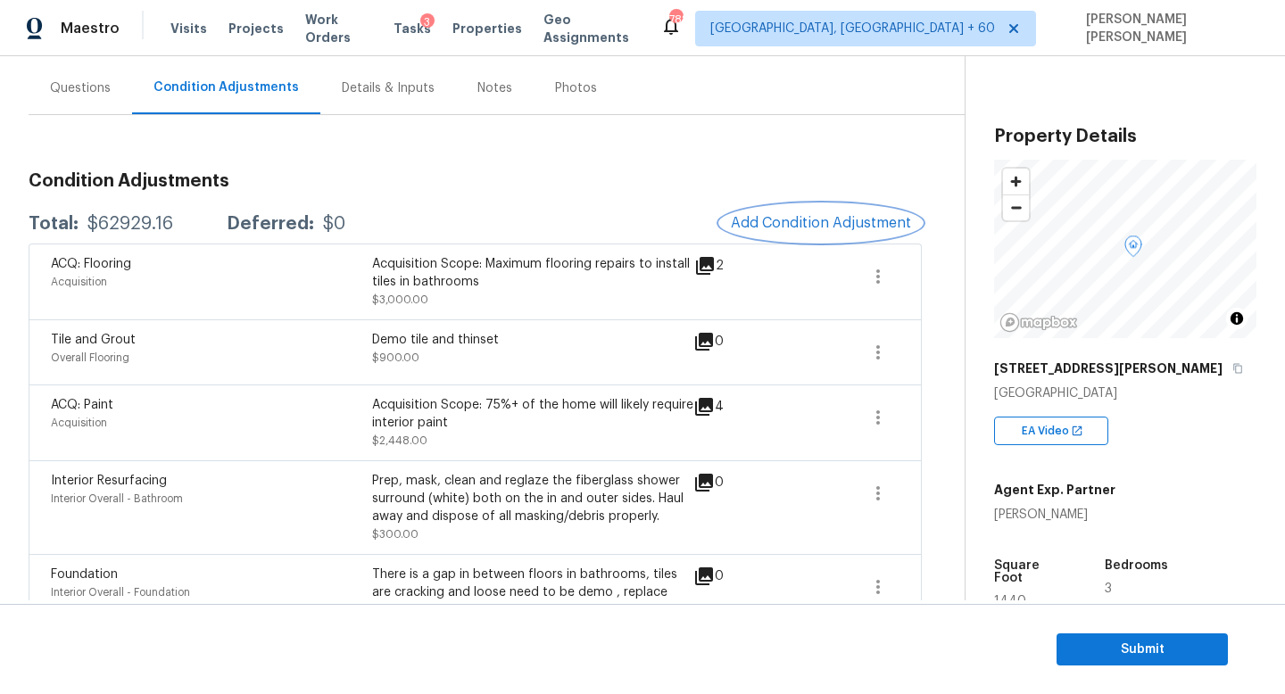
click at [787, 223] on span "Add Condition Adjustment" at bounding box center [821, 223] width 180 height 16
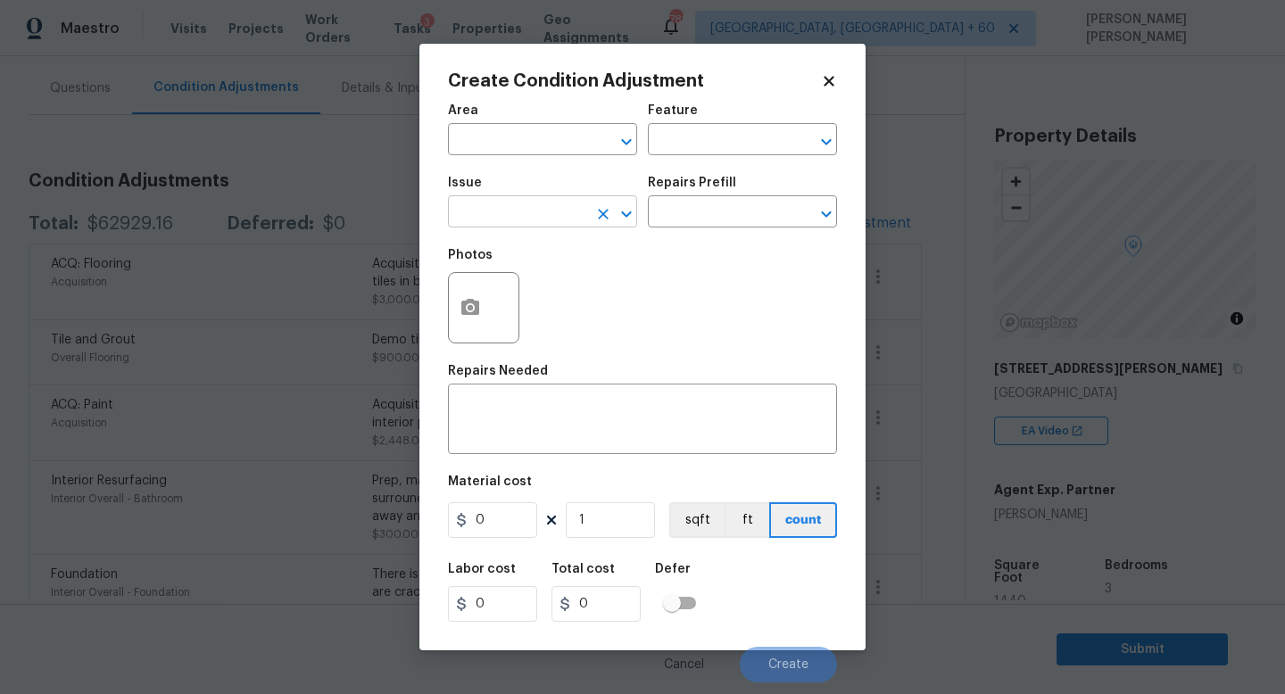
click at [501, 205] on input "text" at bounding box center [517, 214] width 139 height 28
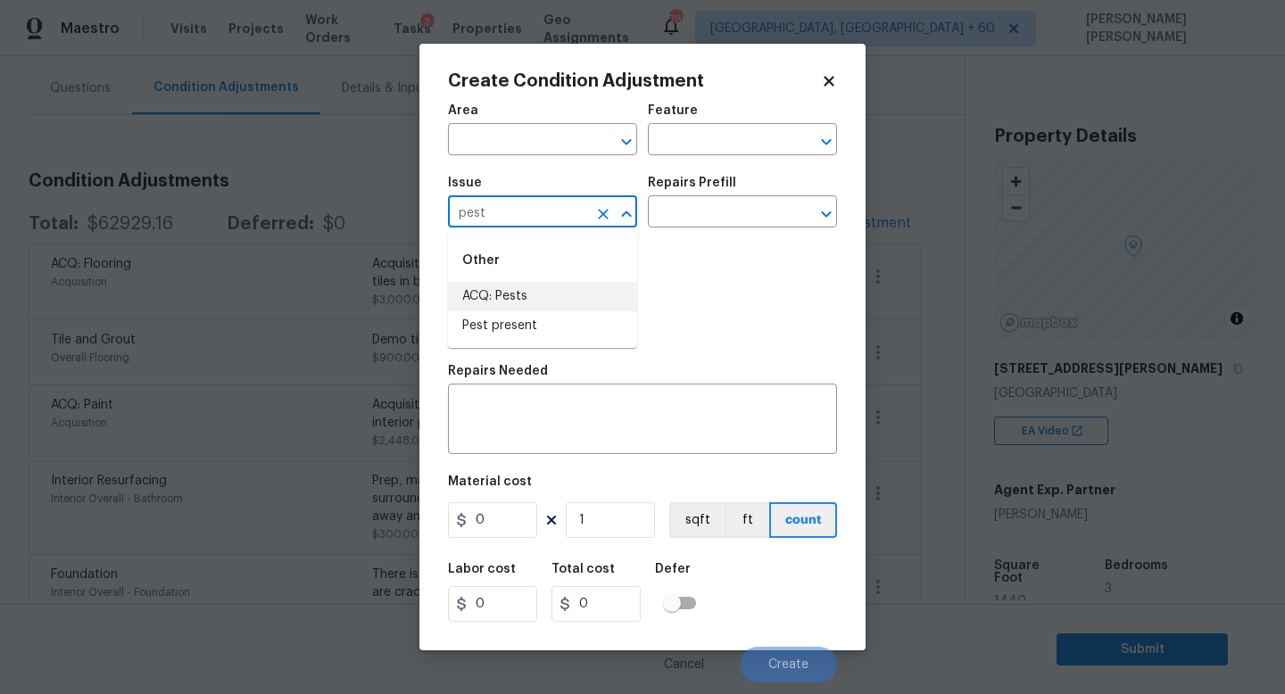
click at [503, 305] on li "ACQ: Pests" at bounding box center [542, 296] width 189 height 29
type input "ACQ: Pests"
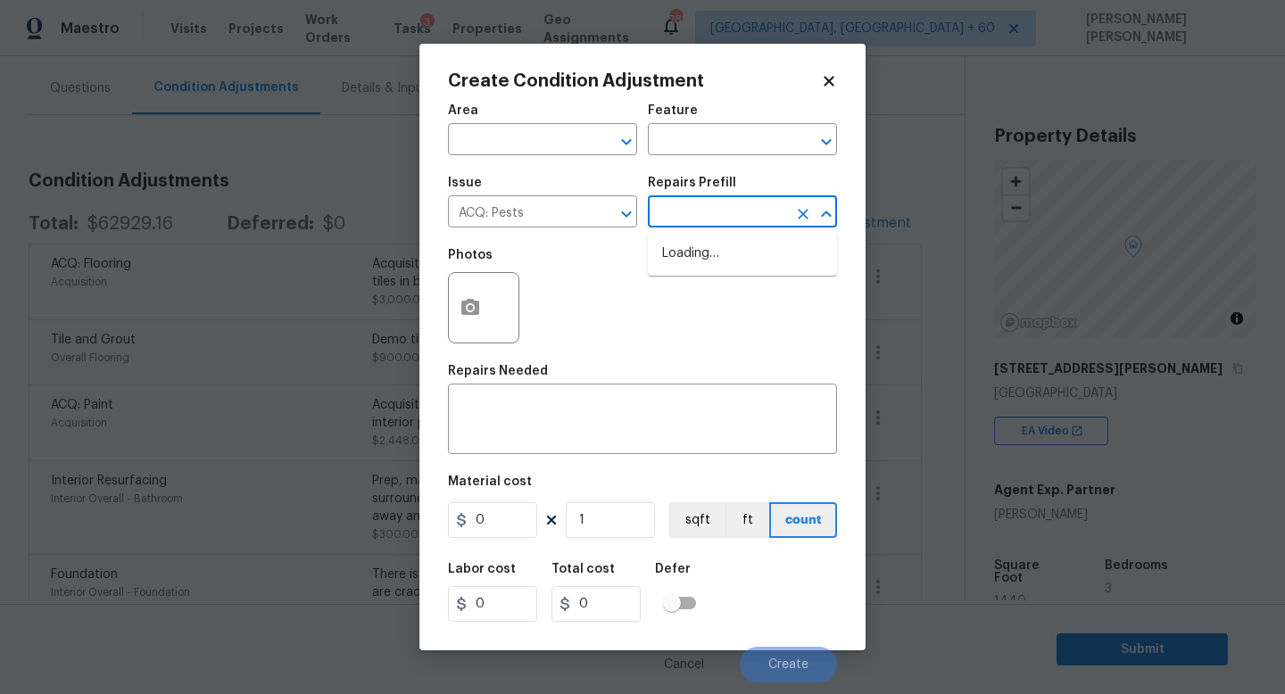
click at [711, 215] on input "text" at bounding box center [717, 214] width 139 height 28
type input "t"
click at [601, 215] on icon "Clear" at bounding box center [603, 214] width 18 height 18
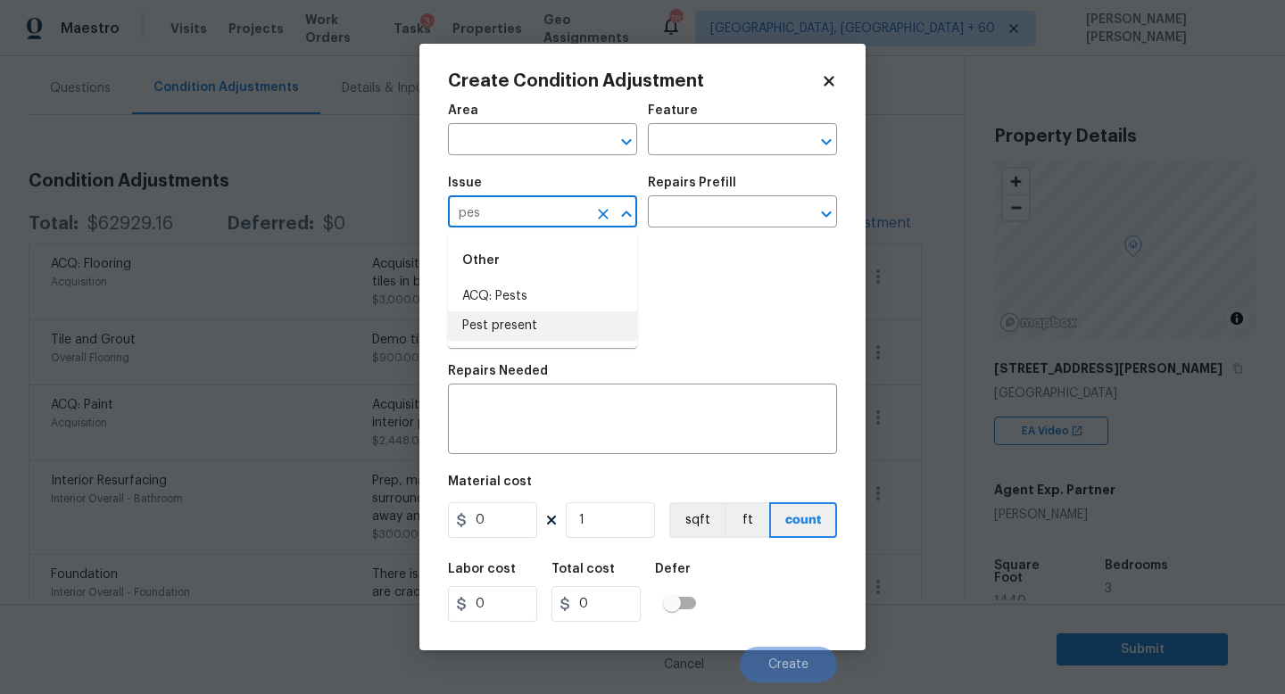
click at [609, 317] on li "Pest present" at bounding box center [542, 325] width 189 height 29
type input "Pest present"
click at [731, 208] on input "text" at bounding box center [717, 214] width 139 height 28
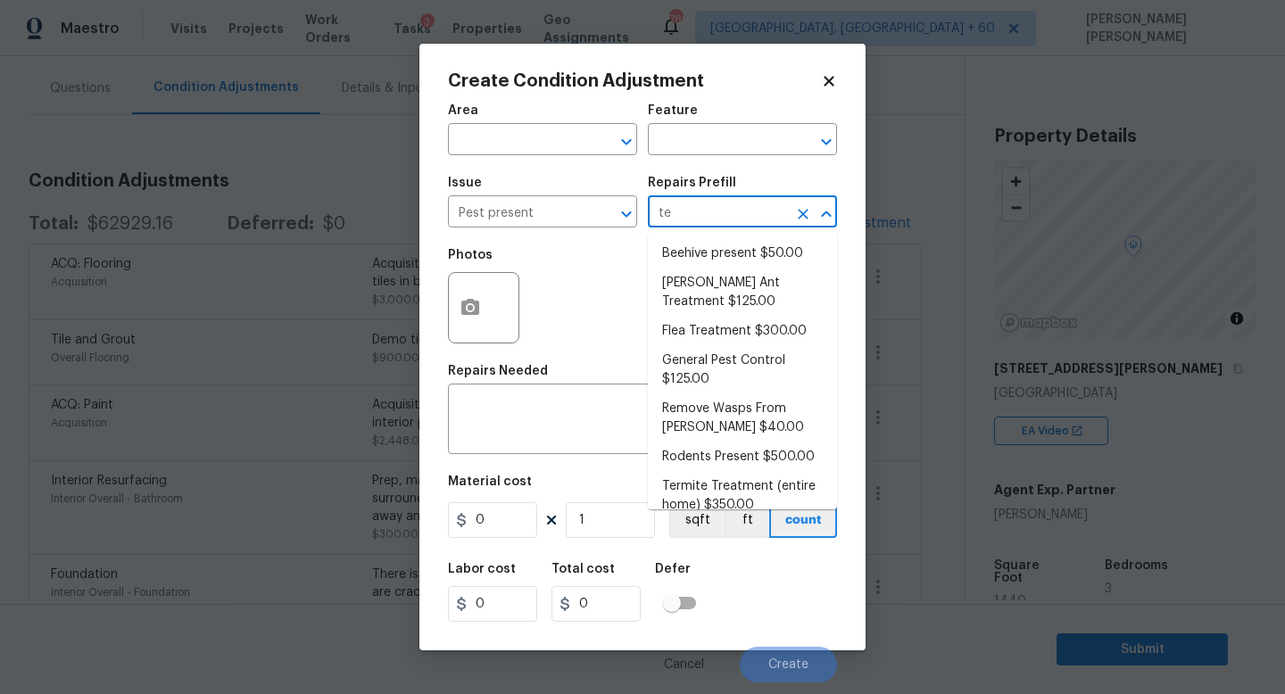
type input "ter"
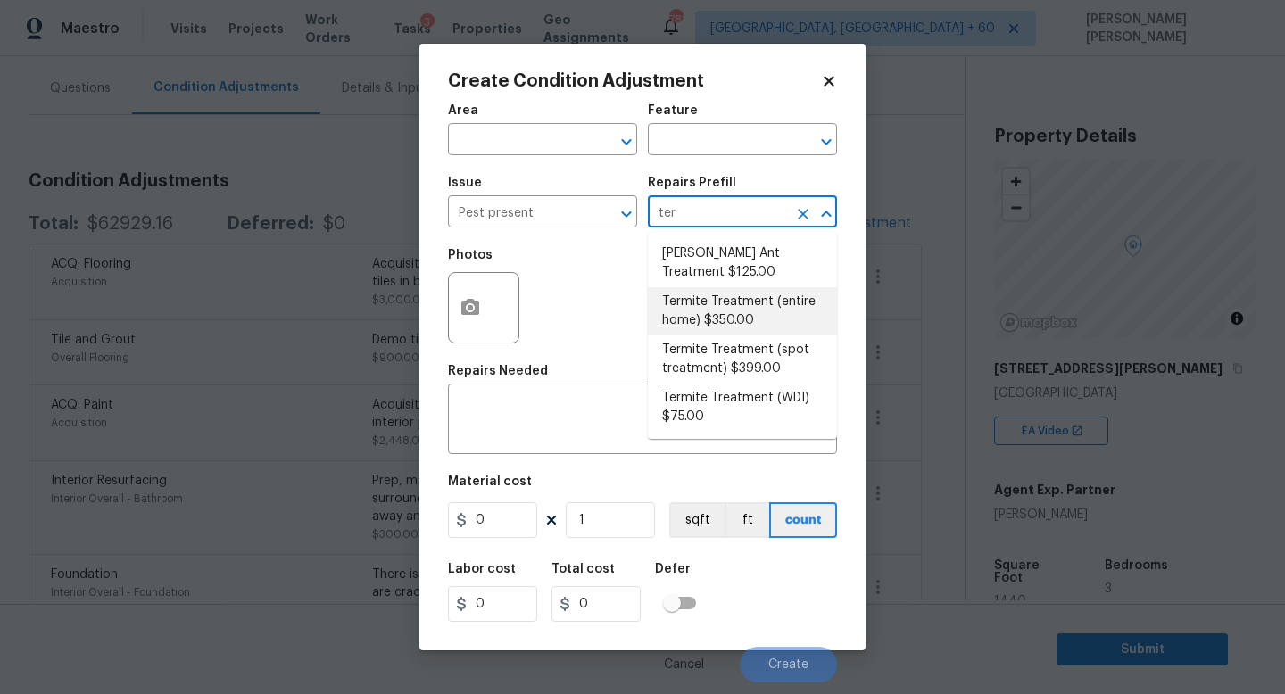
click at [746, 317] on li "Termite Treatment (entire home) $350.00" at bounding box center [742, 311] width 189 height 48
type input "Pests"
type textarea "Treat for Termites - Perimeter Plus; to include trenching, drilling where neede…"
type input "350"
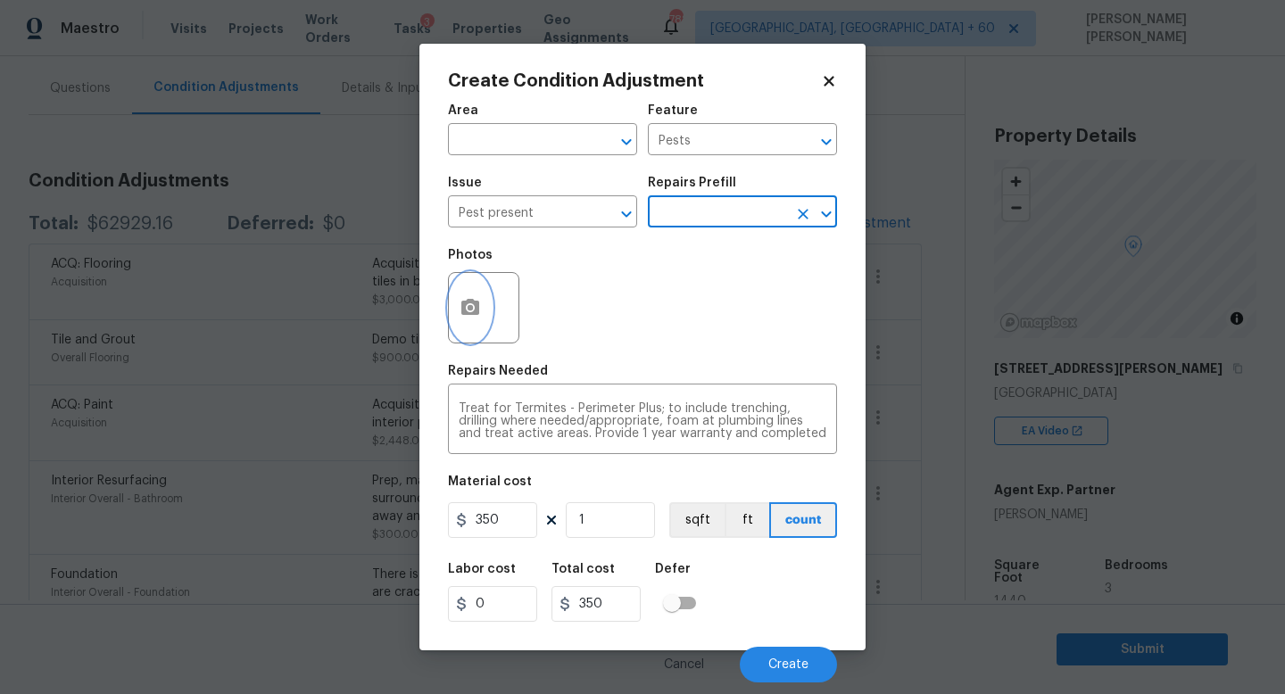
click at [475, 313] on icon "button" at bounding box center [470, 307] width 18 height 16
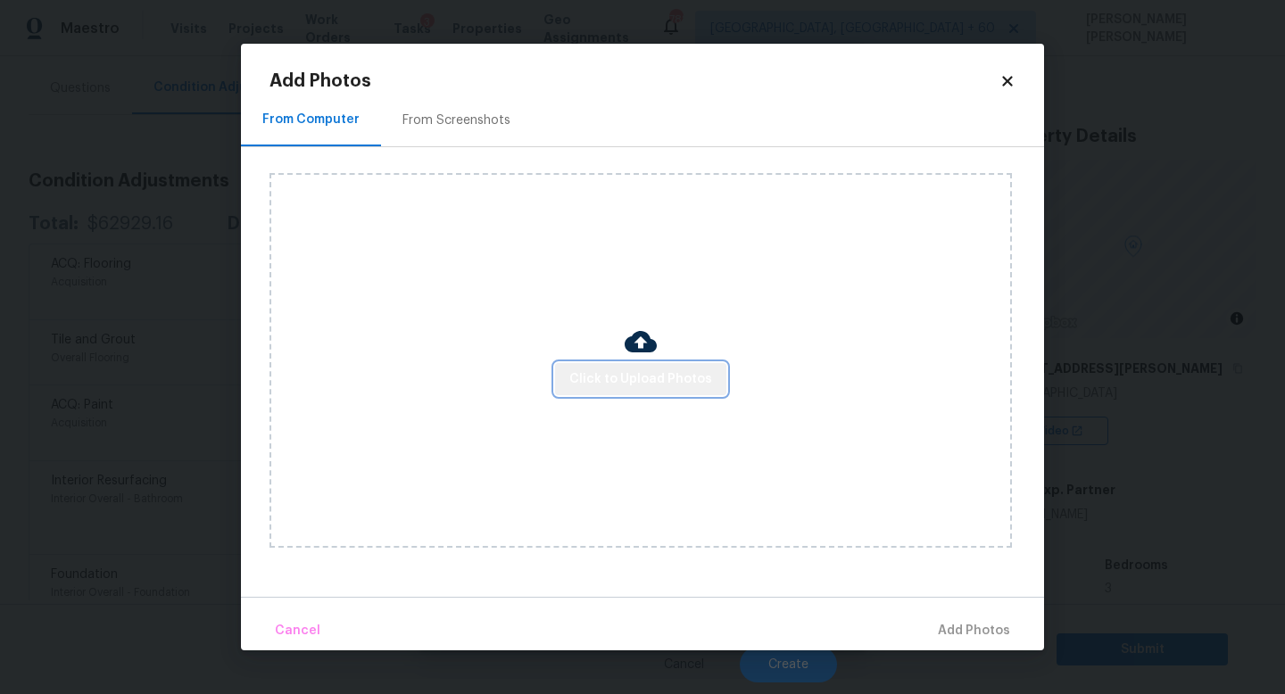
click at [644, 383] on span "Click to Upload Photos" at bounding box center [640, 380] width 143 height 22
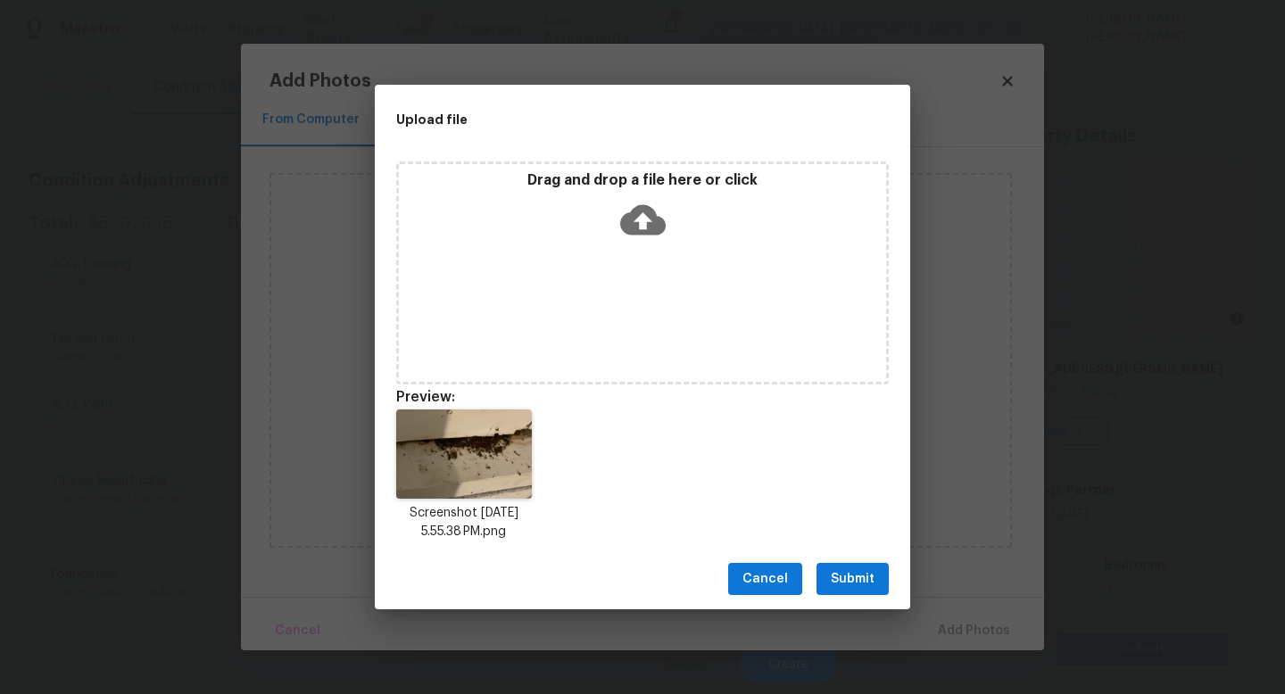
click at [854, 579] on span "Submit" at bounding box center [853, 579] width 44 height 22
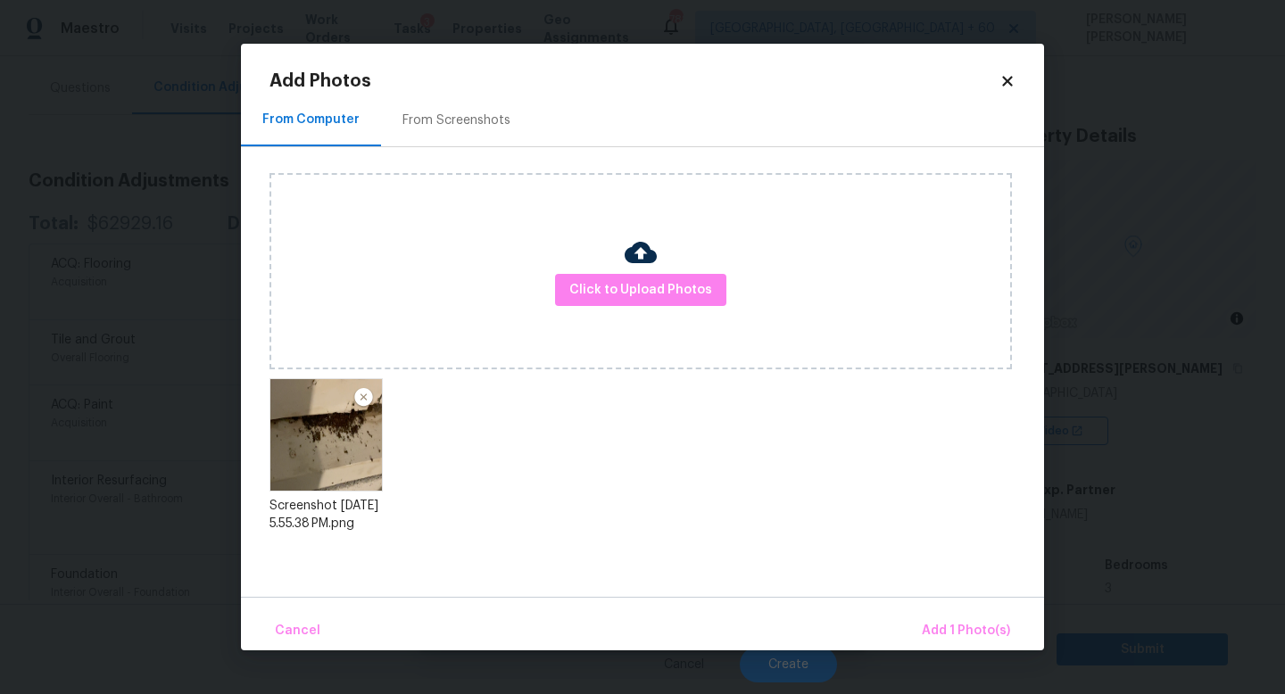
click at [964, 611] on div "Cancel Add 1 Photo(s)" at bounding box center [642, 624] width 803 height 54
click at [961, 625] on span "Add 1 Photo(s)" at bounding box center [966, 631] width 88 height 22
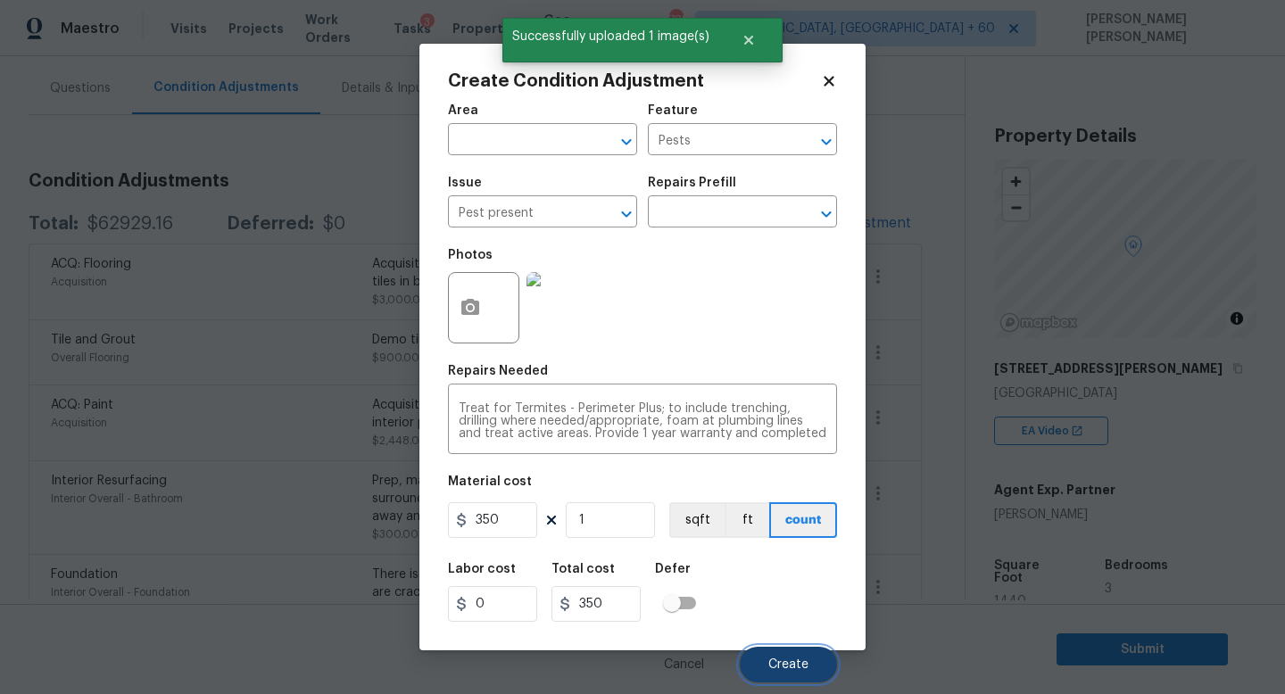
click at [791, 659] on span "Create" at bounding box center [788, 665] width 40 height 13
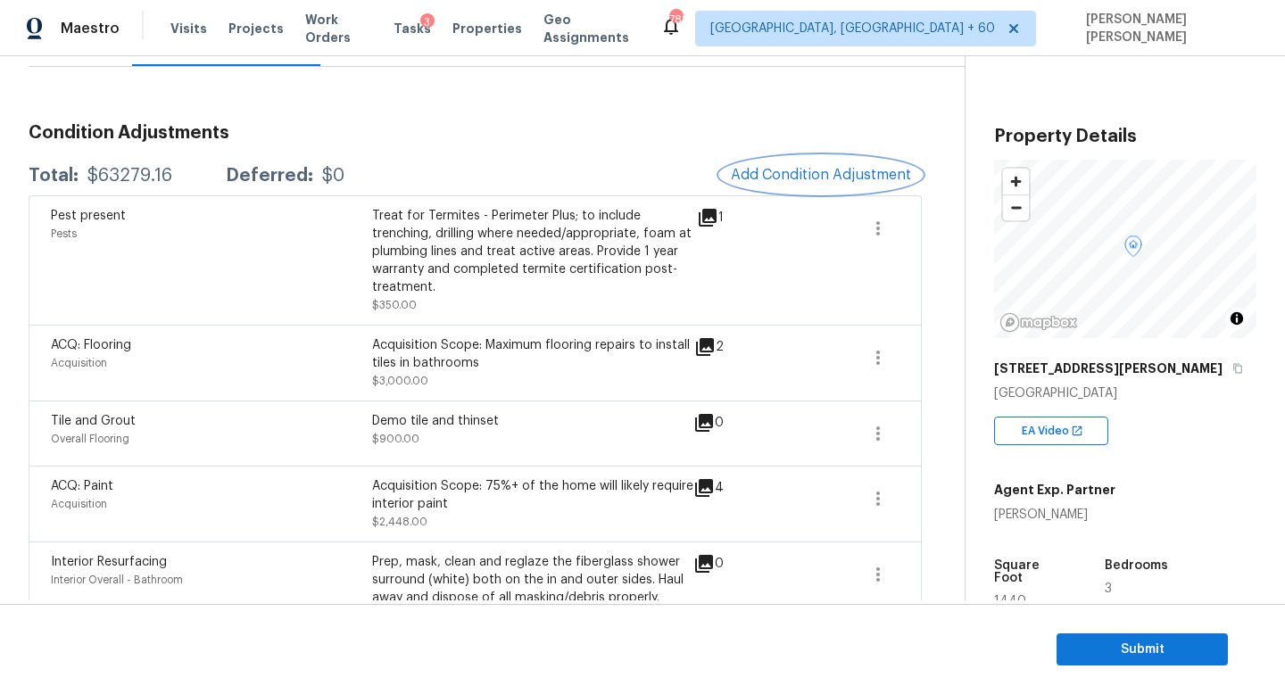
scroll to position [183, 0]
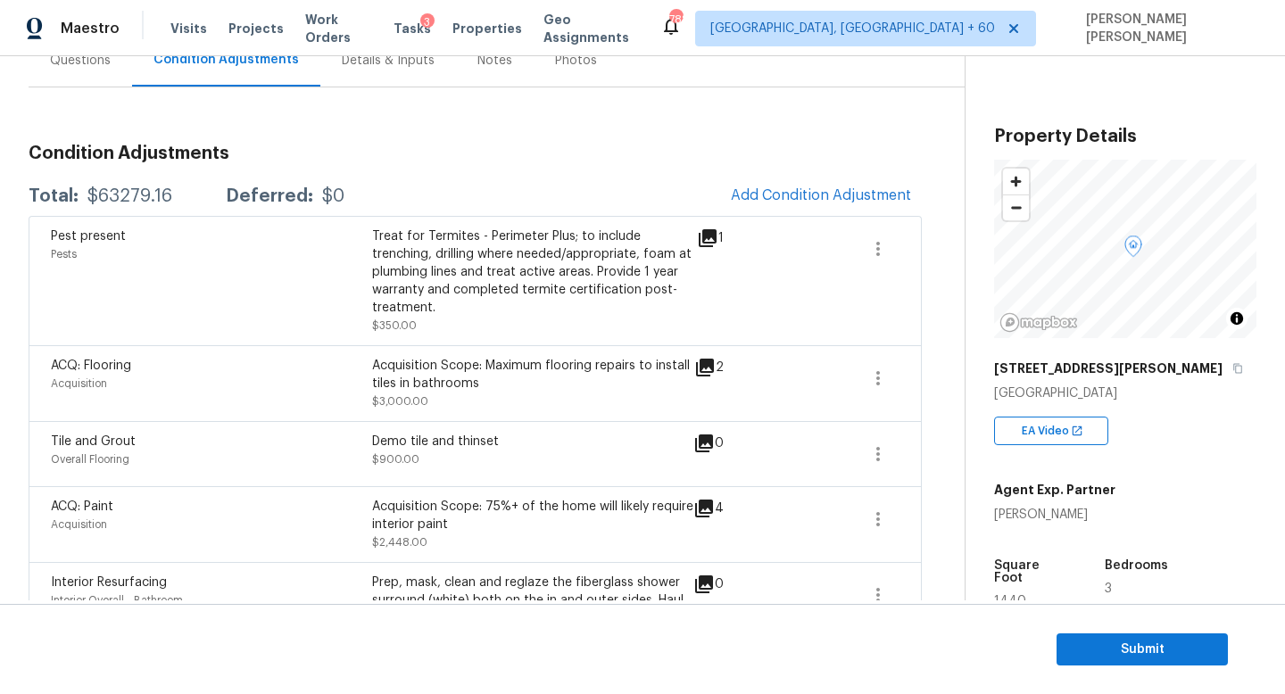
click at [108, 184] on div "Total: $63279.16 Deferred: $0 Add Condition Adjustment" at bounding box center [475, 196] width 893 height 39
copy div "$63279.16"
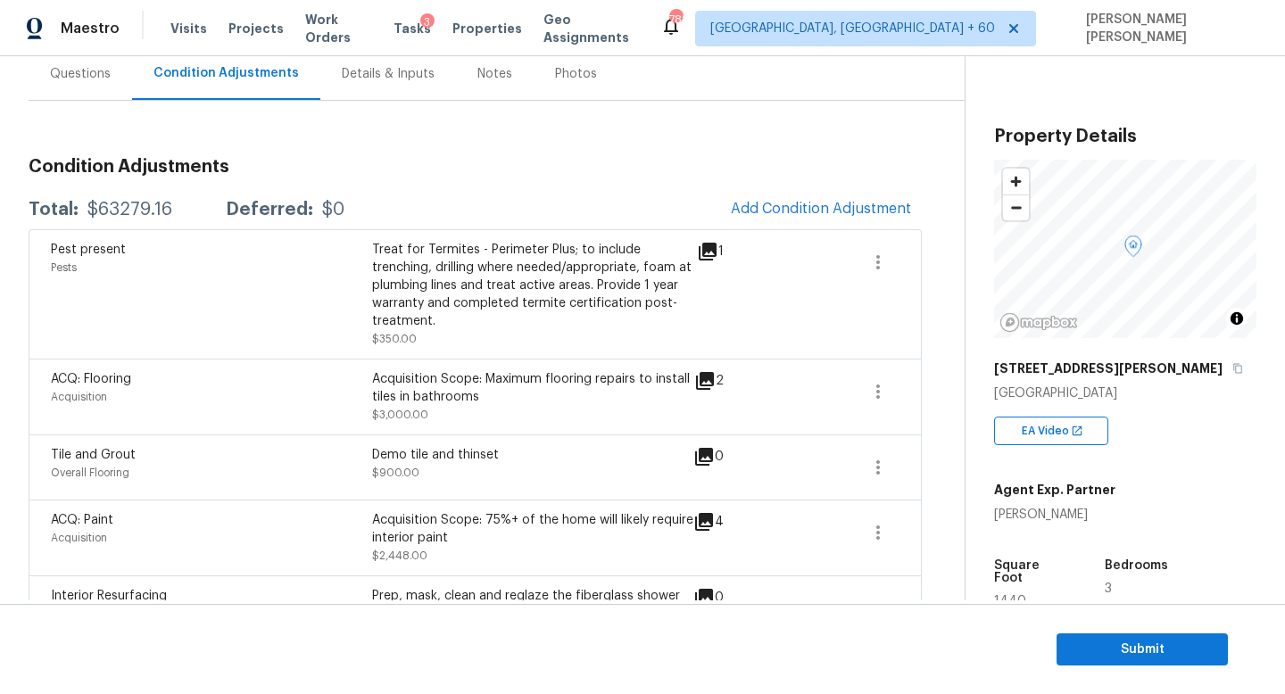
click at [98, 72] on div "Questions" at bounding box center [80, 74] width 61 height 18
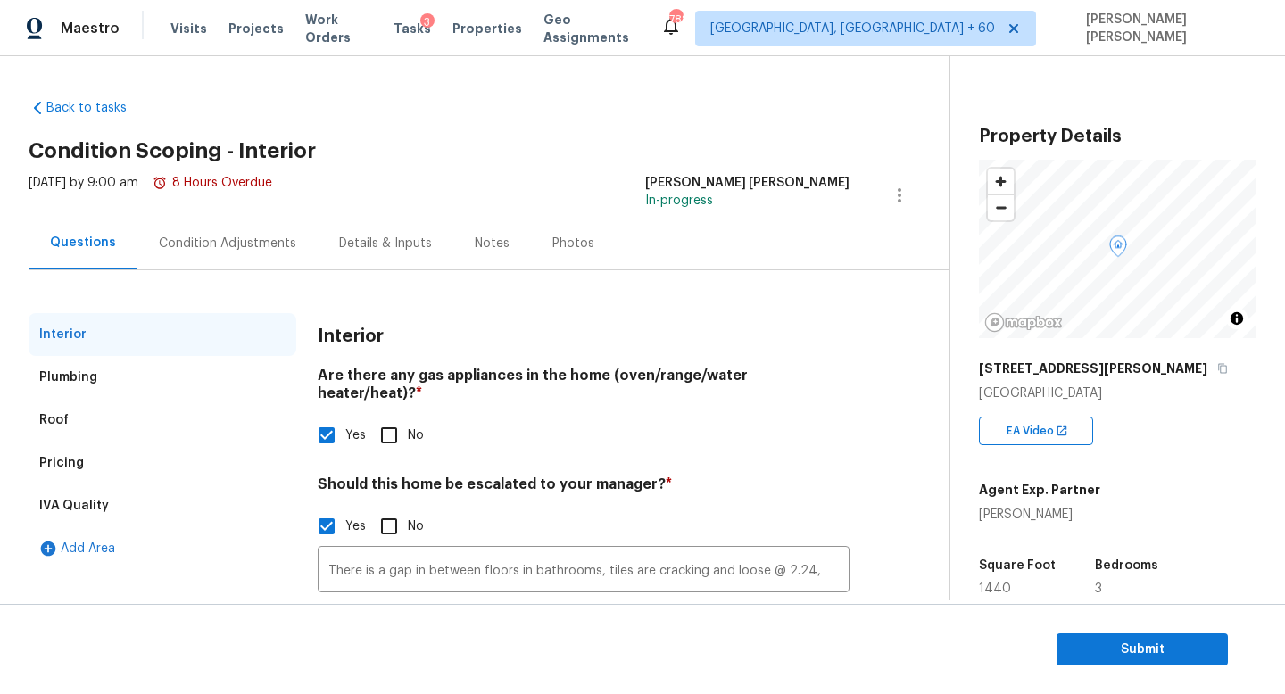
scroll to position [122, 0]
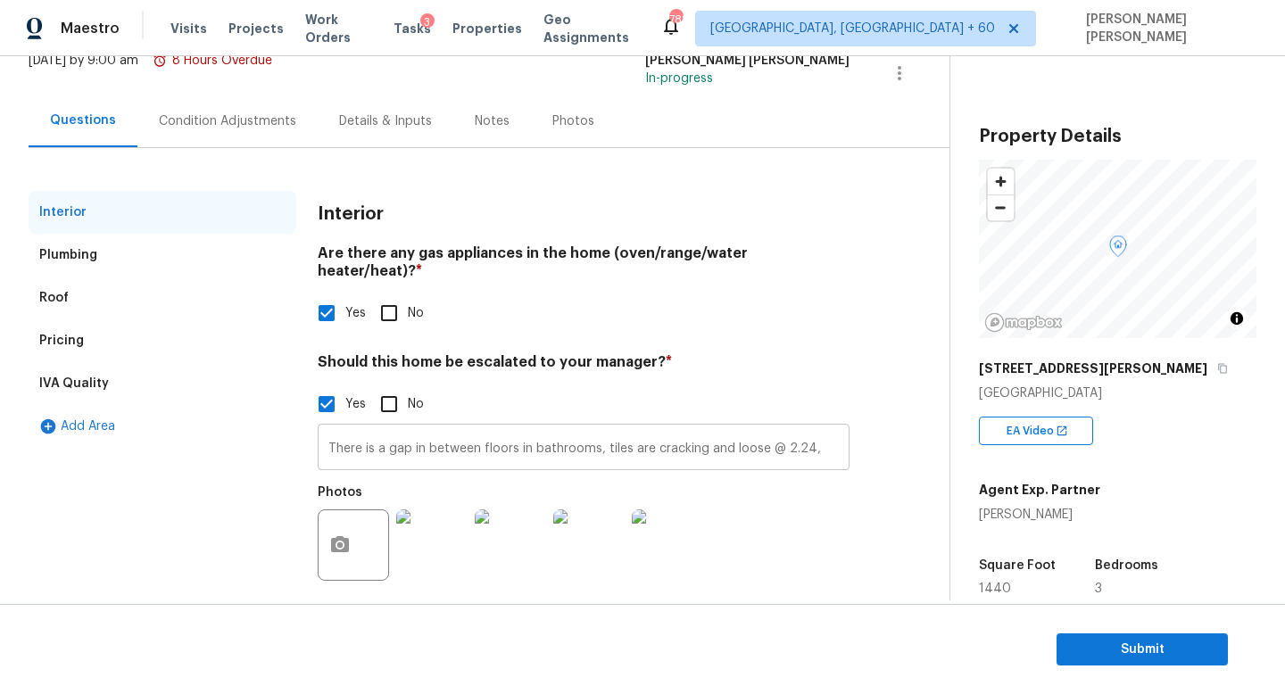
click at [544, 435] on input "There is a gap in between floors in bathrooms, tiles are cracking and loose @ 2…" at bounding box center [584, 449] width 532 height 42
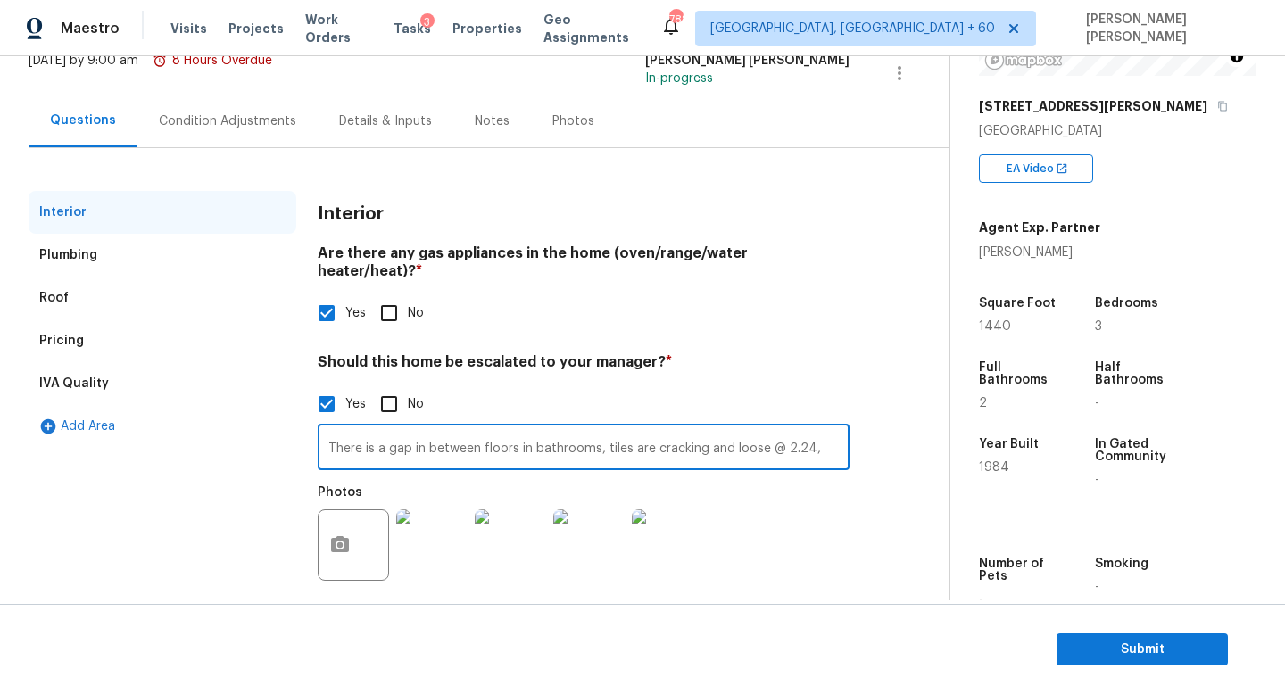
scroll to position [263, 0]
click at [836, 311] on div "Yes No" at bounding box center [584, 312] width 532 height 37
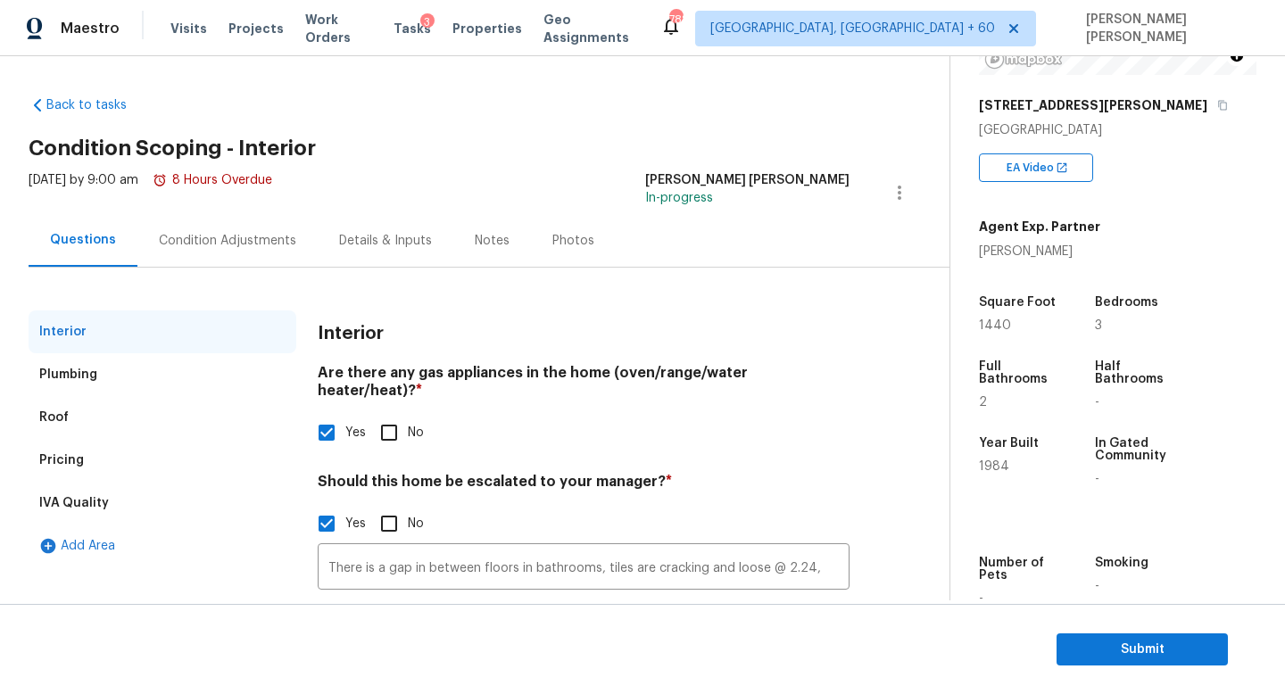
scroll to position [0, 0]
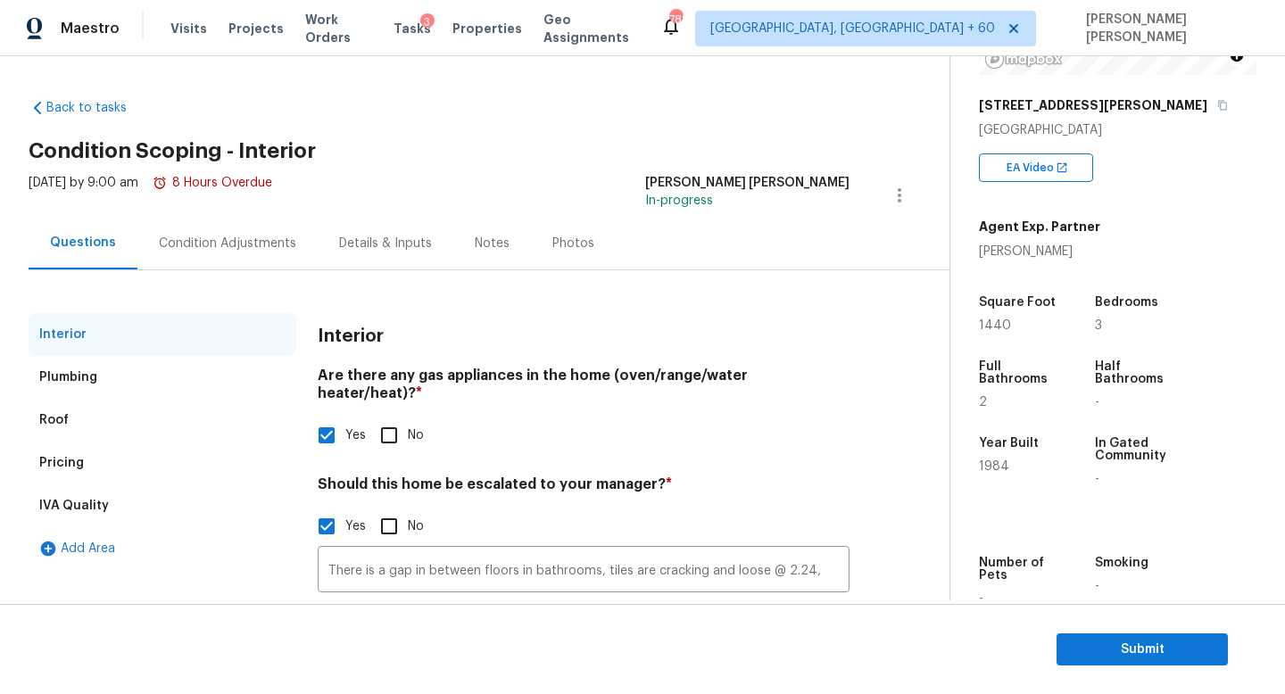
click at [212, 255] on div "Condition Adjustments" at bounding box center [227, 243] width 180 height 53
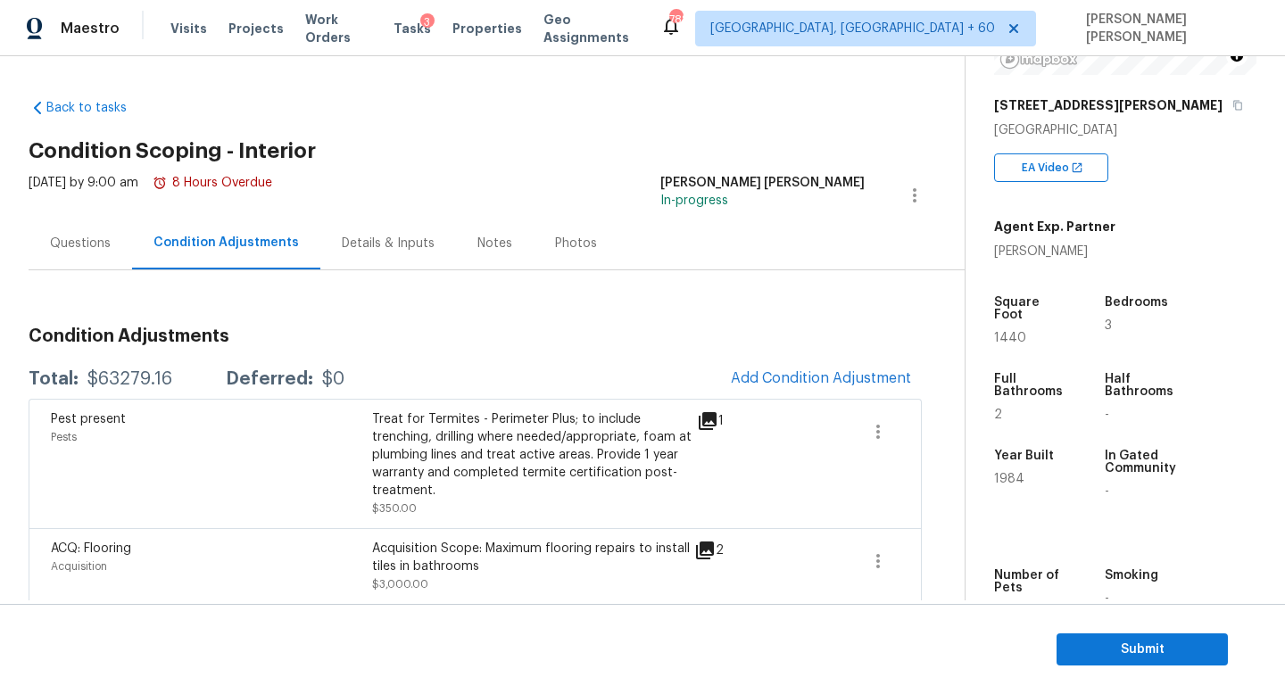
scroll to position [50, 0]
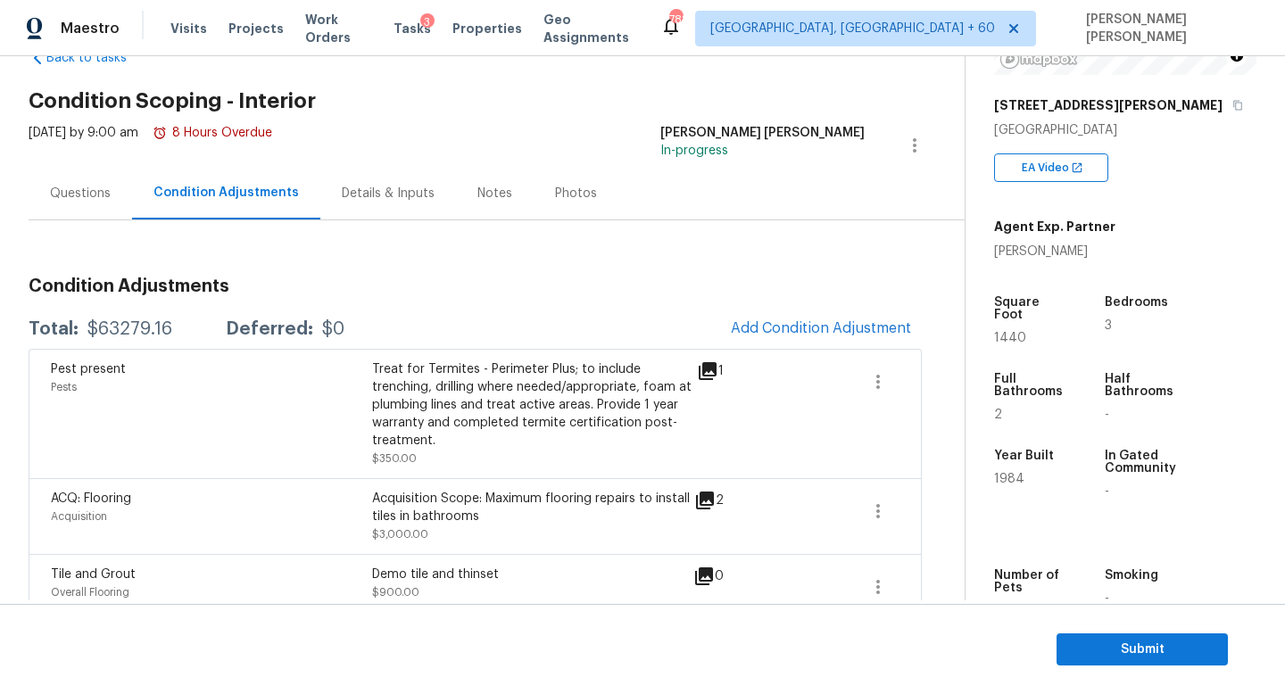
click at [111, 332] on div "$63279.16" at bounding box center [129, 329] width 85 height 18
copy div "$63279.16"
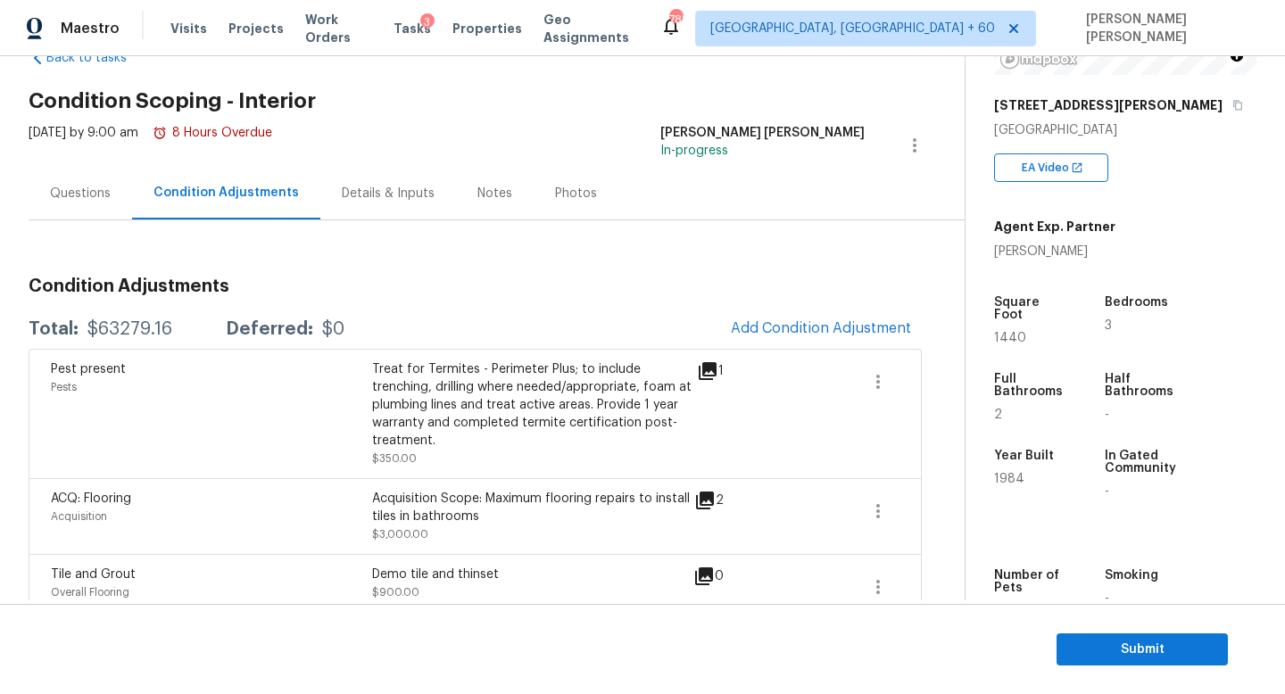
click at [77, 180] on div "Questions" at bounding box center [81, 193] width 104 height 53
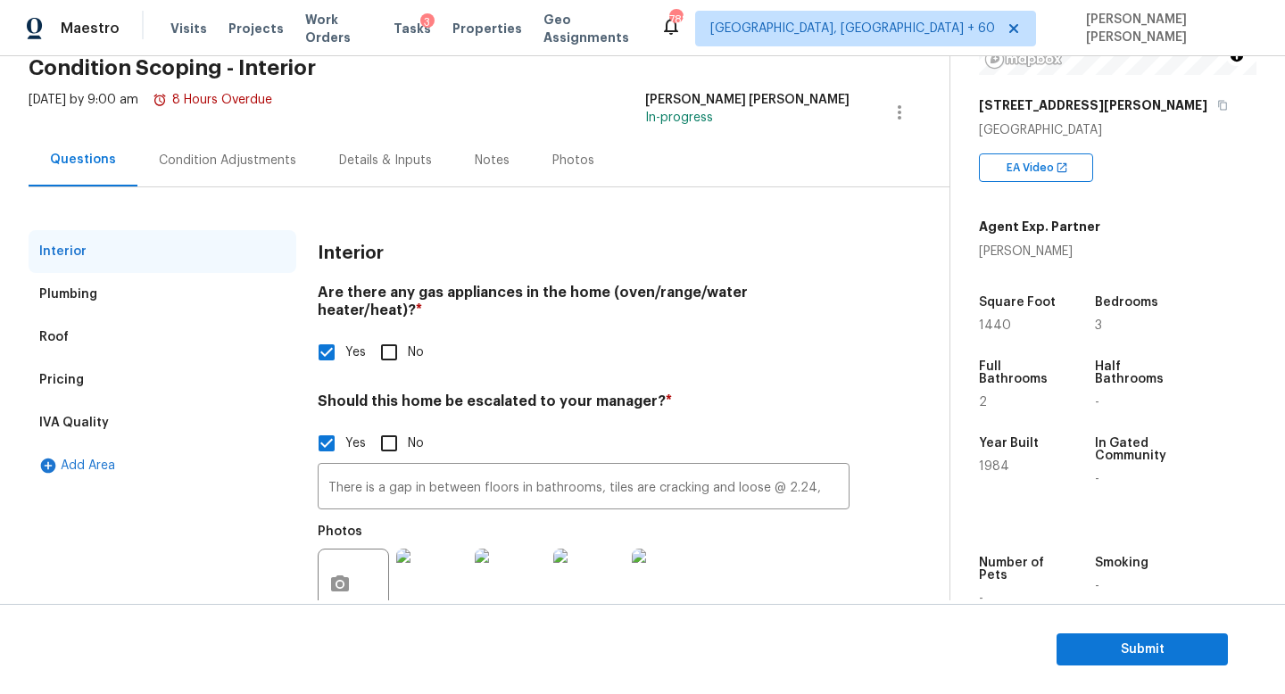
scroll to position [122, 0]
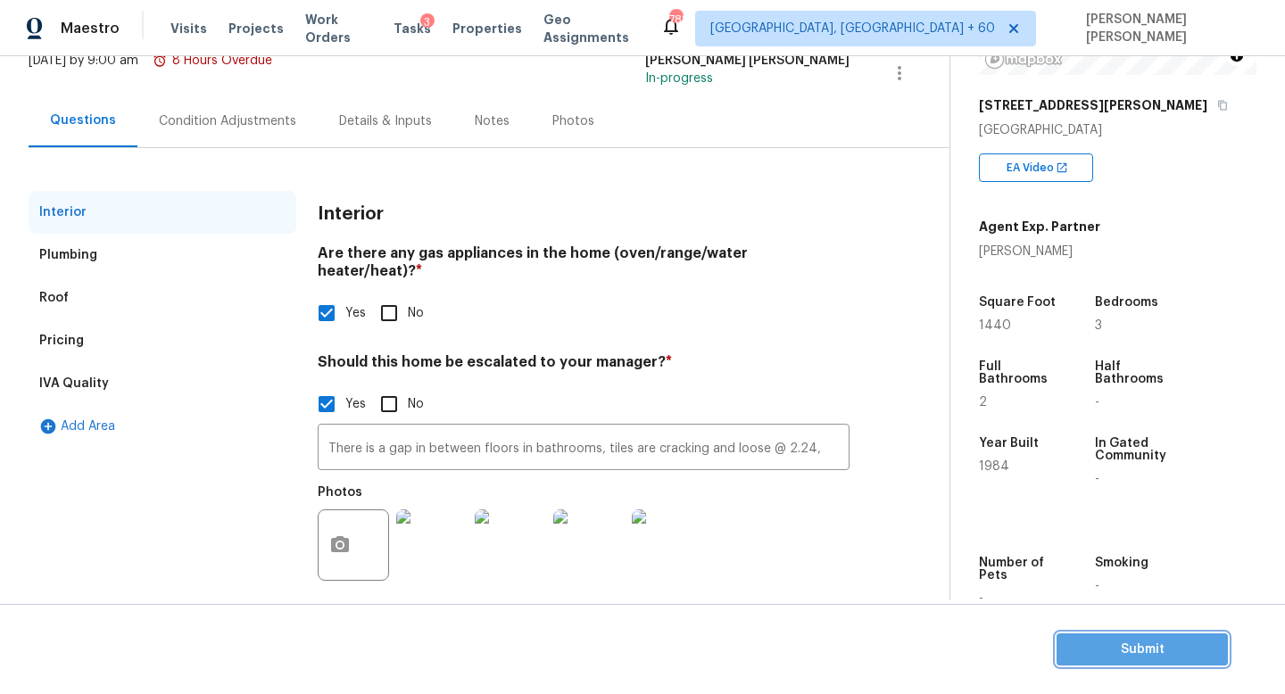
click at [1164, 637] on button "Submit" at bounding box center [1141, 650] width 171 height 33
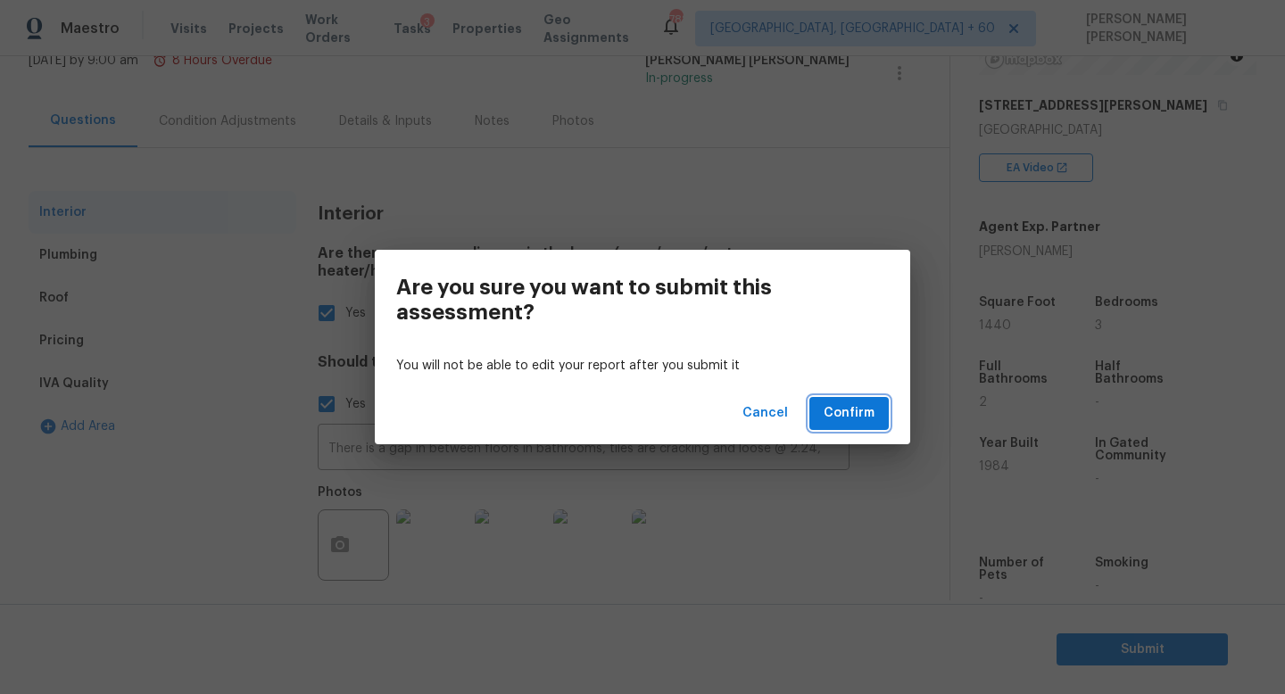
click at [862, 422] on span "Confirm" at bounding box center [849, 413] width 51 height 22
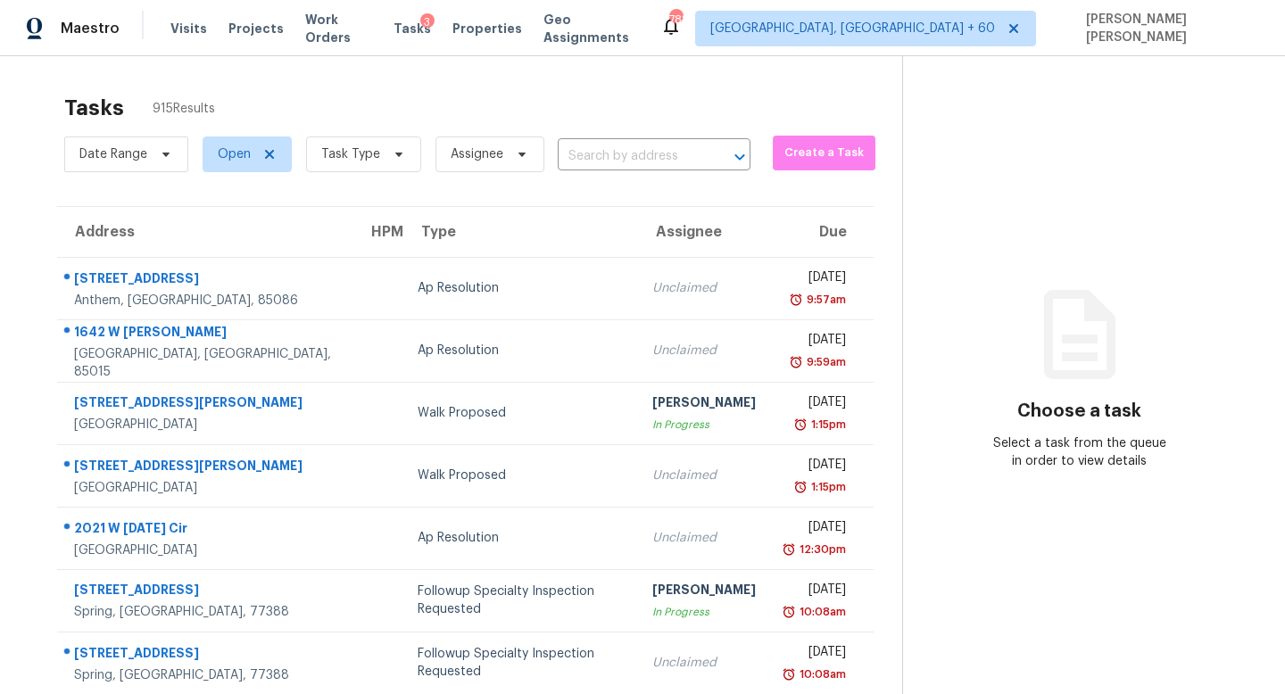
click at [319, 80] on div "Tasks 915 Results Date Range Open Task Type Assignee ​ Create a Task Address HP…" at bounding box center [642, 493] width 1285 height 874
click at [602, 159] on input "text" at bounding box center [629, 157] width 143 height 28
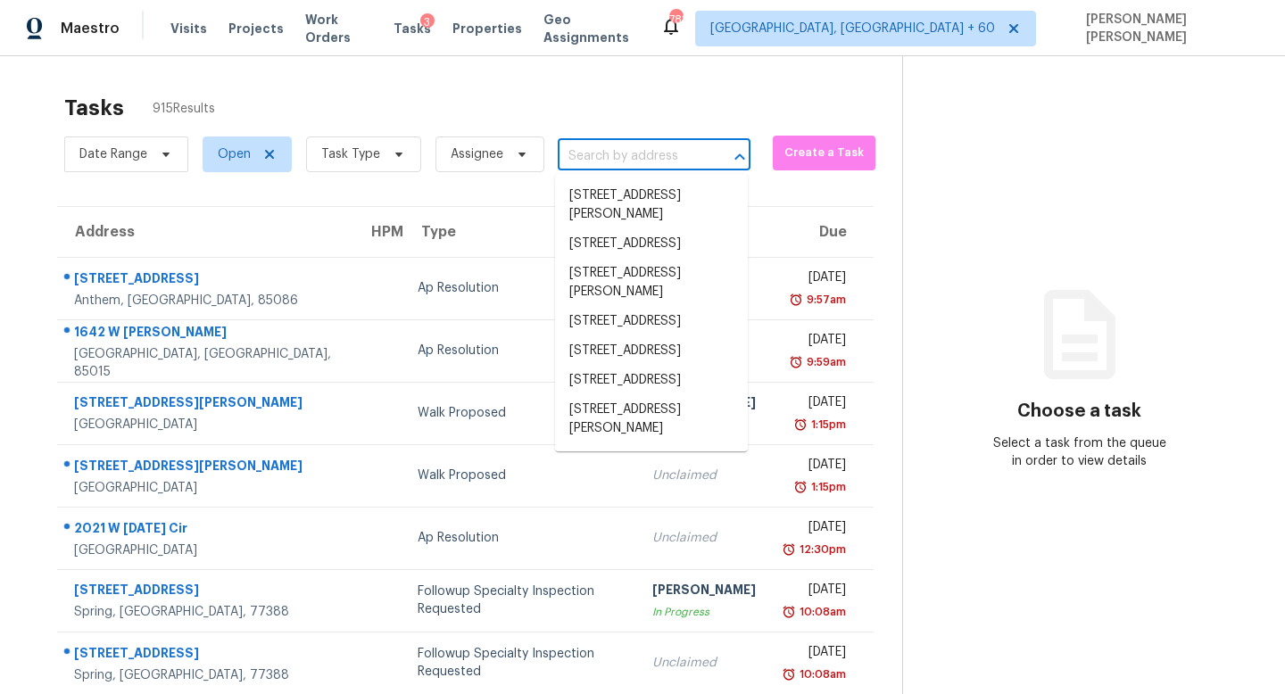
paste input "https://maestro.ops.opendoor.com/homes/223779a9-c87b-56ea-a8e2-899d708da465/vis…"
type input "https://maestro.ops.opendoor.com/homes/223779a9-c87b-56ea-a8e2-899d708da465/vis…"
click at [650, 153] on input "text" at bounding box center [629, 157] width 143 height 28
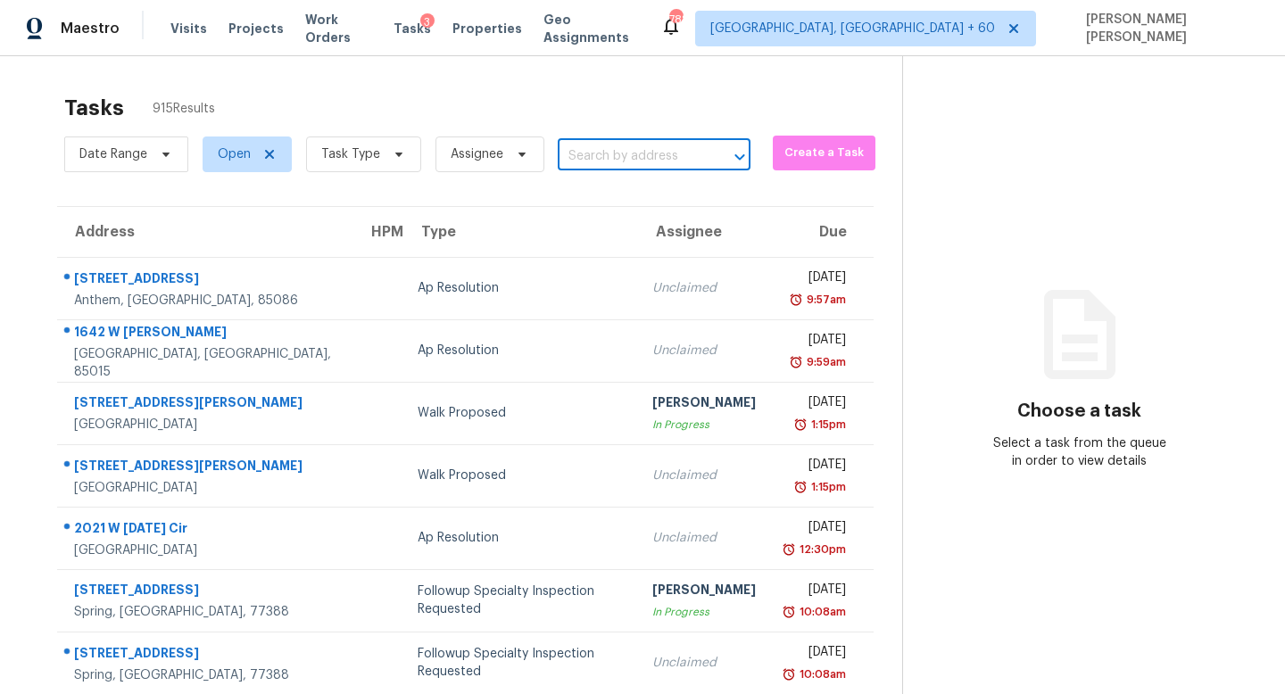
paste input "2725 Bailey Pl NE, Conyers, GA 30013"
type input "2725 Bailey Pl NE, Conyers, GA 30013"
click at [667, 202] on li "2725 Bailey Pl NE, Conyers, GA 30013" at bounding box center [651, 205] width 193 height 48
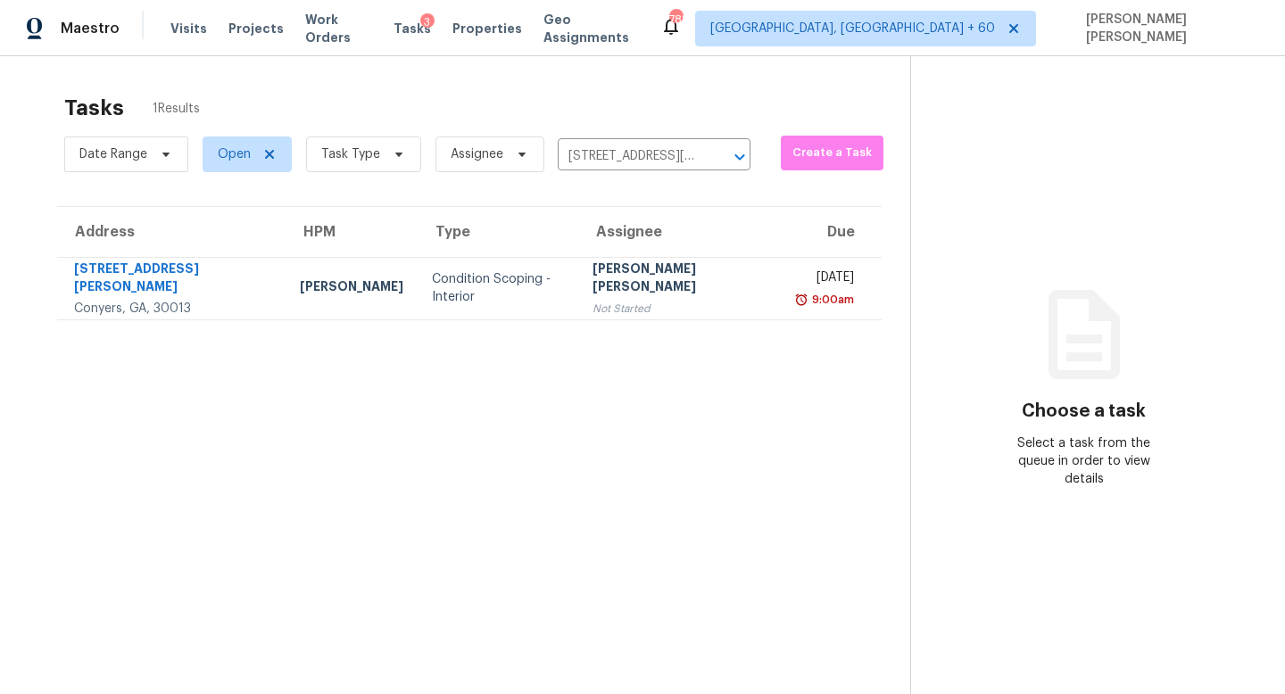
click at [626, 282] on div "[PERSON_NAME] [PERSON_NAME]" at bounding box center [681, 280] width 178 height 40
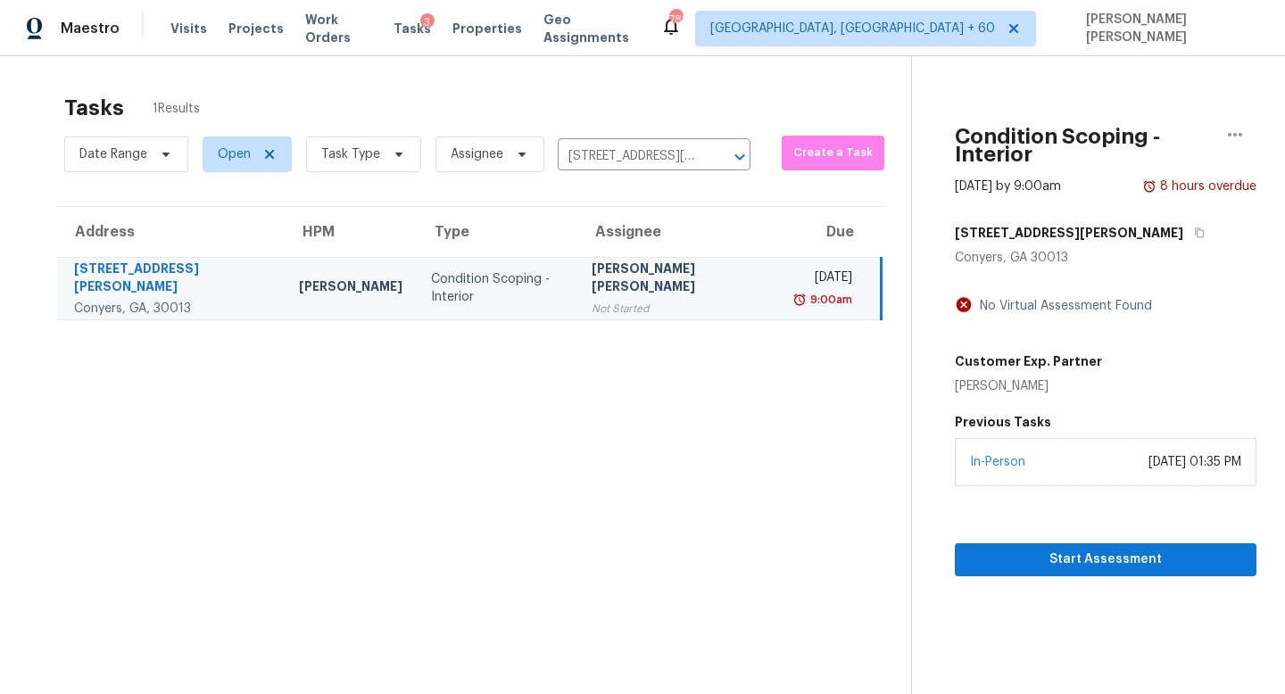
click at [1029, 461] on div "In-Person August 25, 2025 at 01:35 PM" at bounding box center [1106, 462] width 302 height 48
click at [997, 549] on span "Start Assessment" at bounding box center [1105, 560] width 273 height 22
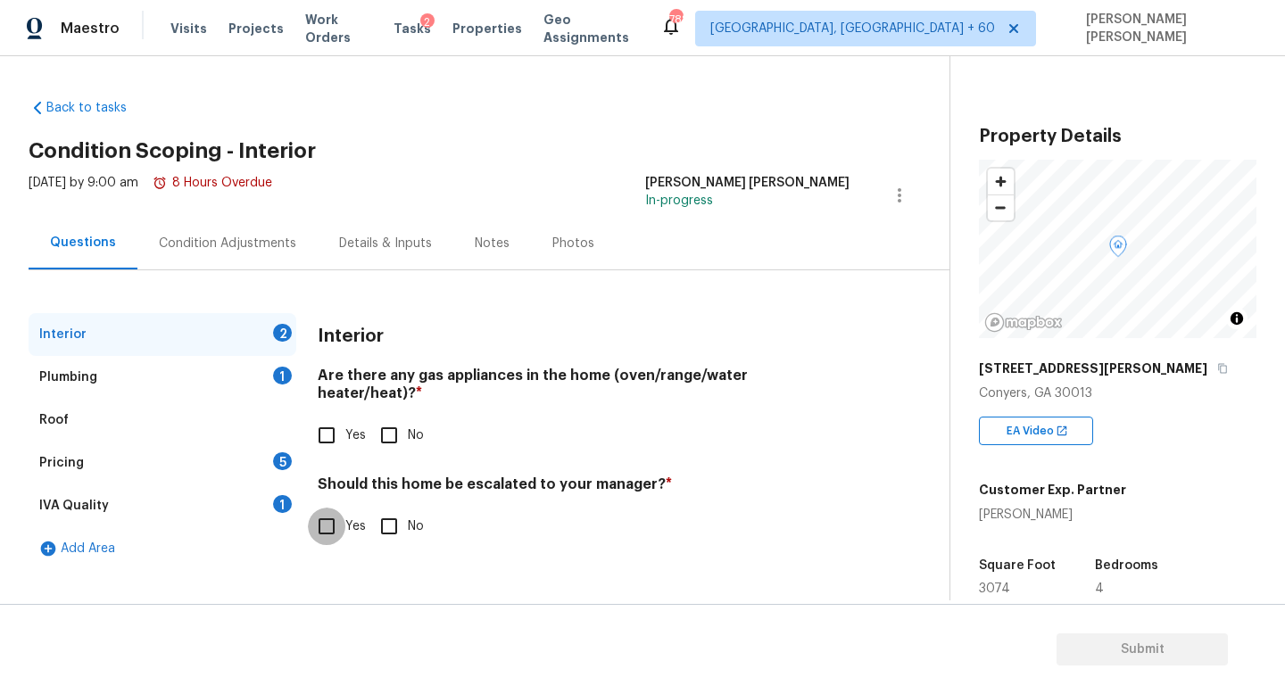
click at [319, 508] on input "Yes" at bounding box center [326, 526] width 37 height 37
checkbox input "true"
click at [400, 566] on input "text" at bounding box center [584, 573] width 532 height 42
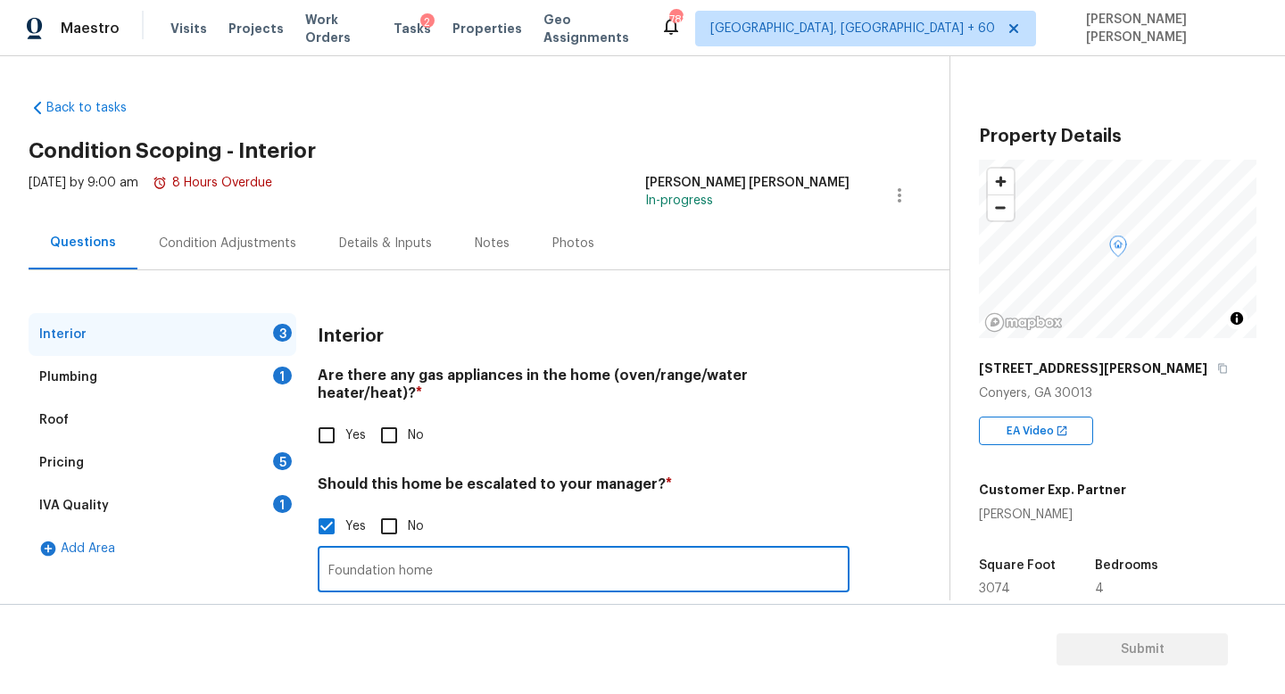
scroll to position [122, 0]
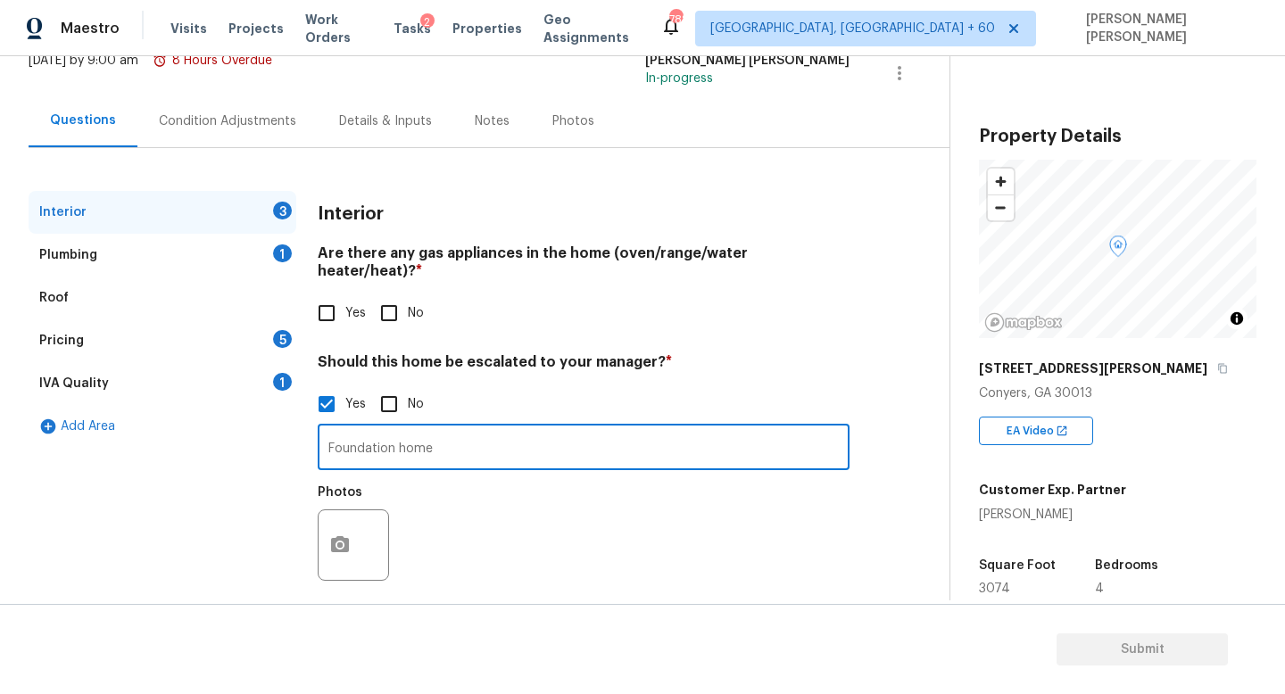
type input "Foundation home"
click at [352, 550] on button "button" at bounding box center [340, 545] width 43 height 70
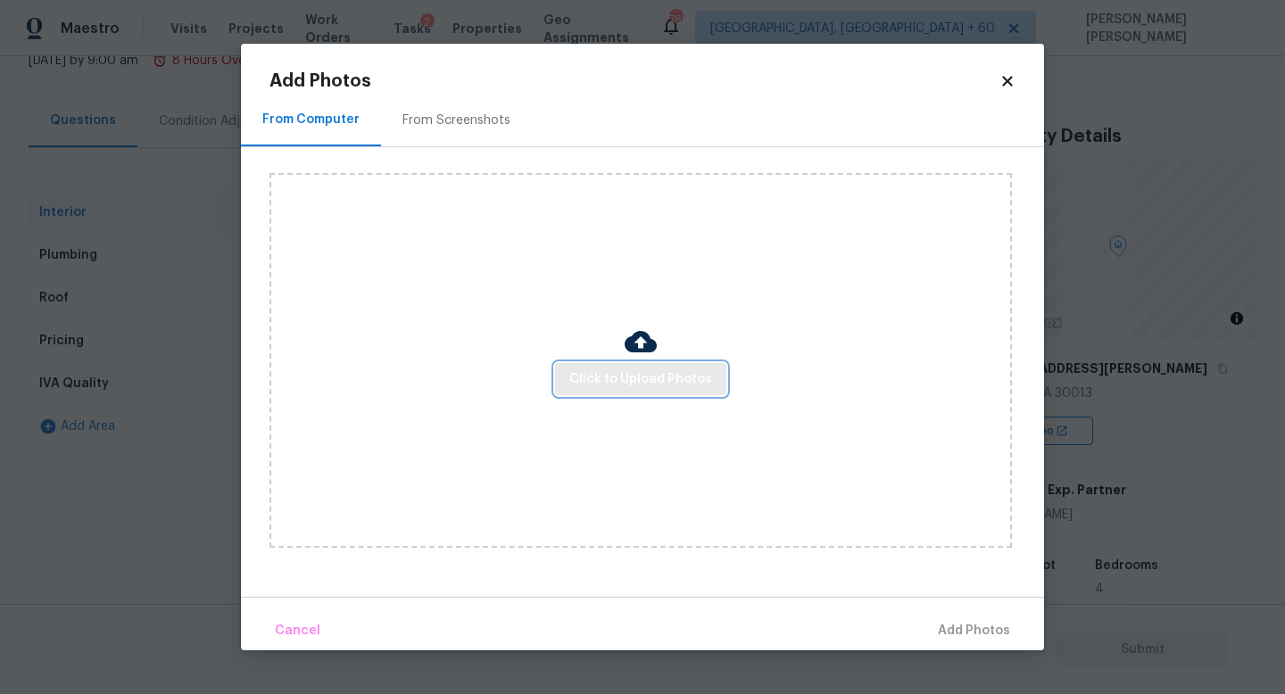
click at [626, 377] on span "Click to Upload Photos" at bounding box center [640, 380] width 143 height 22
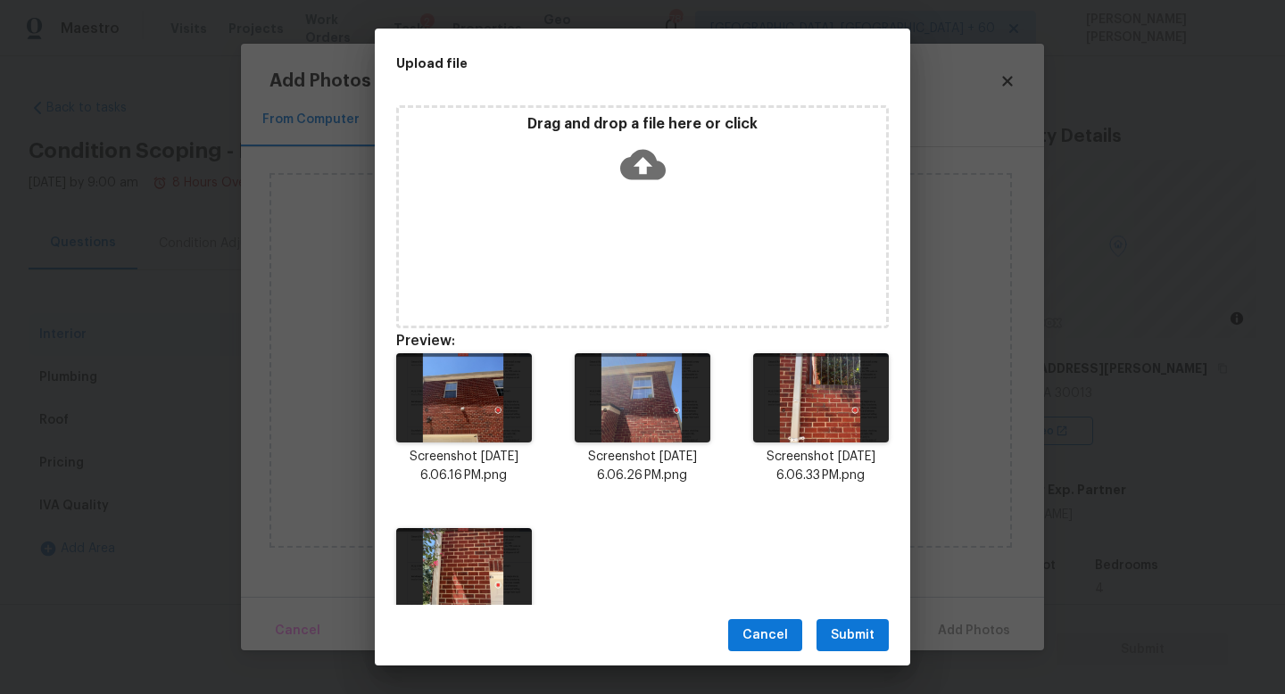
scroll to position [122, 0]
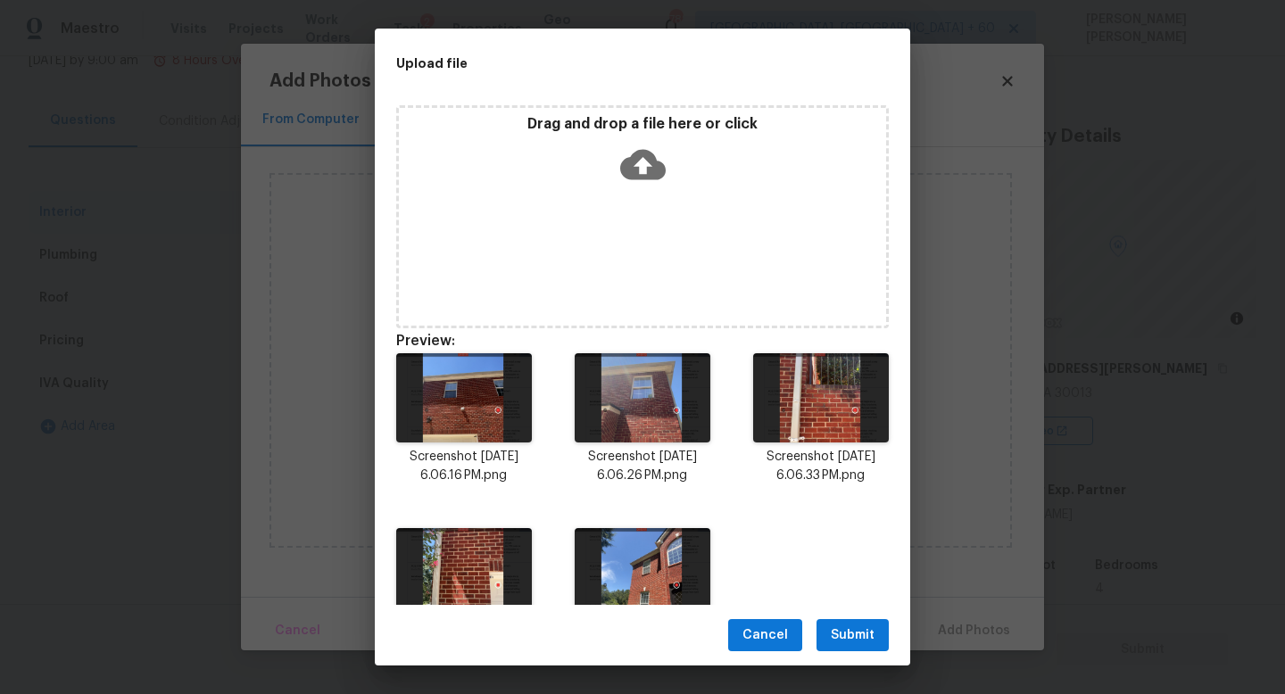
click at [854, 639] on span "Submit" at bounding box center [853, 636] width 44 height 22
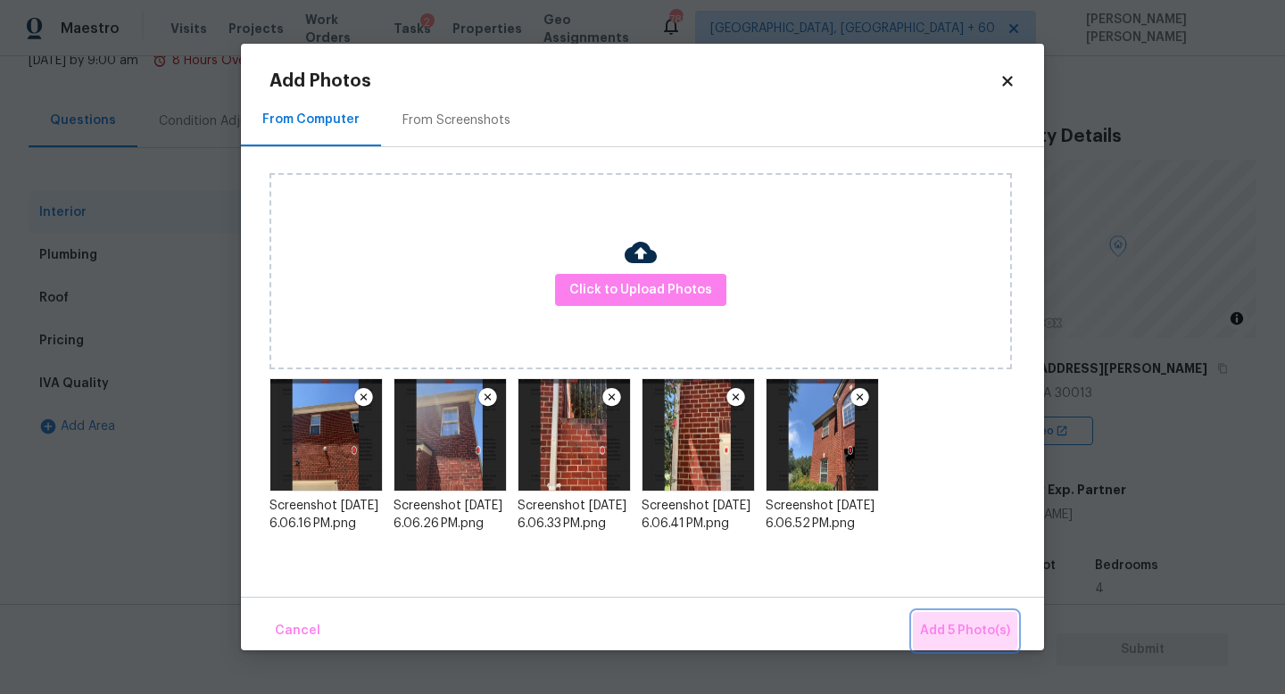
click at [953, 622] on span "Add 5 Photo(s)" at bounding box center [965, 631] width 90 height 22
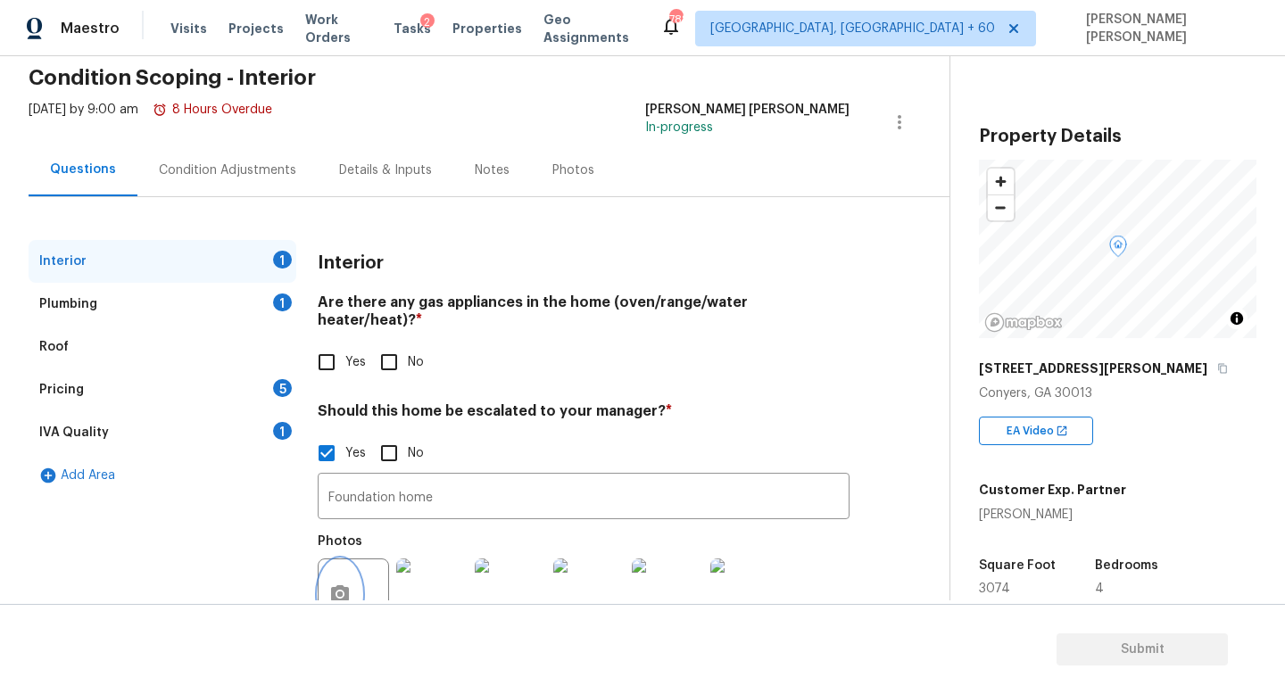
scroll to position [66, 0]
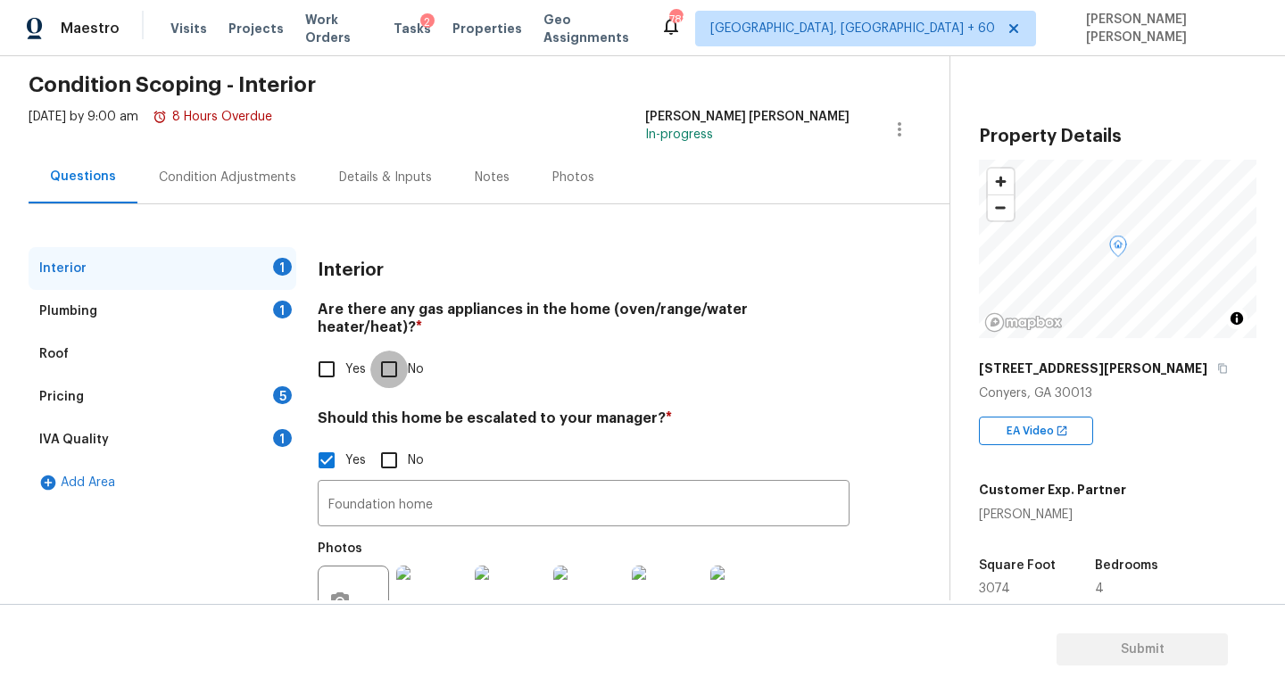
click at [397, 354] on input "No" at bounding box center [388, 369] width 37 height 37
checkbox input "true"
click at [314, 359] on input "Yes" at bounding box center [326, 369] width 37 height 37
checkbox input "true"
checkbox input "false"
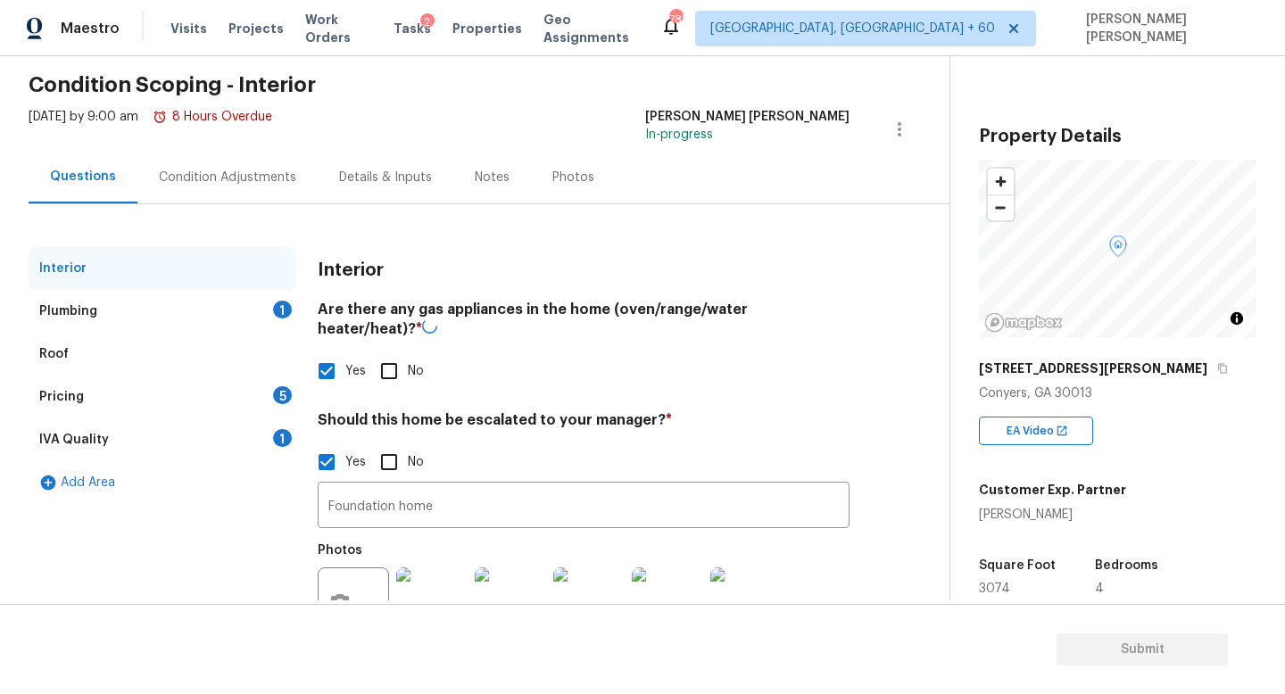
click at [233, 311] on div "Plumbing 1" at bounding box center [163, 311] width 268 height 43
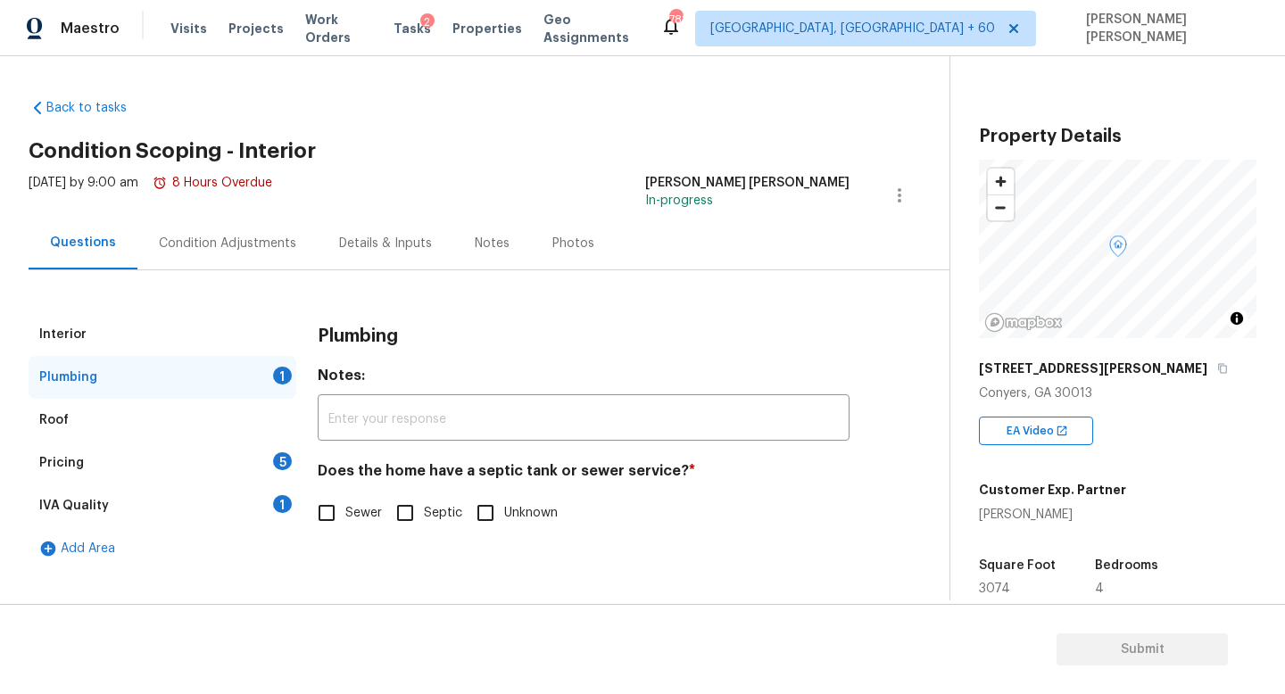
click at [503, 501] on label "Unknown" at bounding box center [512, 512] width 91 height 37
click at [503, 501] on input "Unknown" at bounding box center [485, 512] width 37 height 37
checkbox input "true"
click at [222, 455] on div "Pricing 5" at bounding box center [163, 463] width 268 height 43
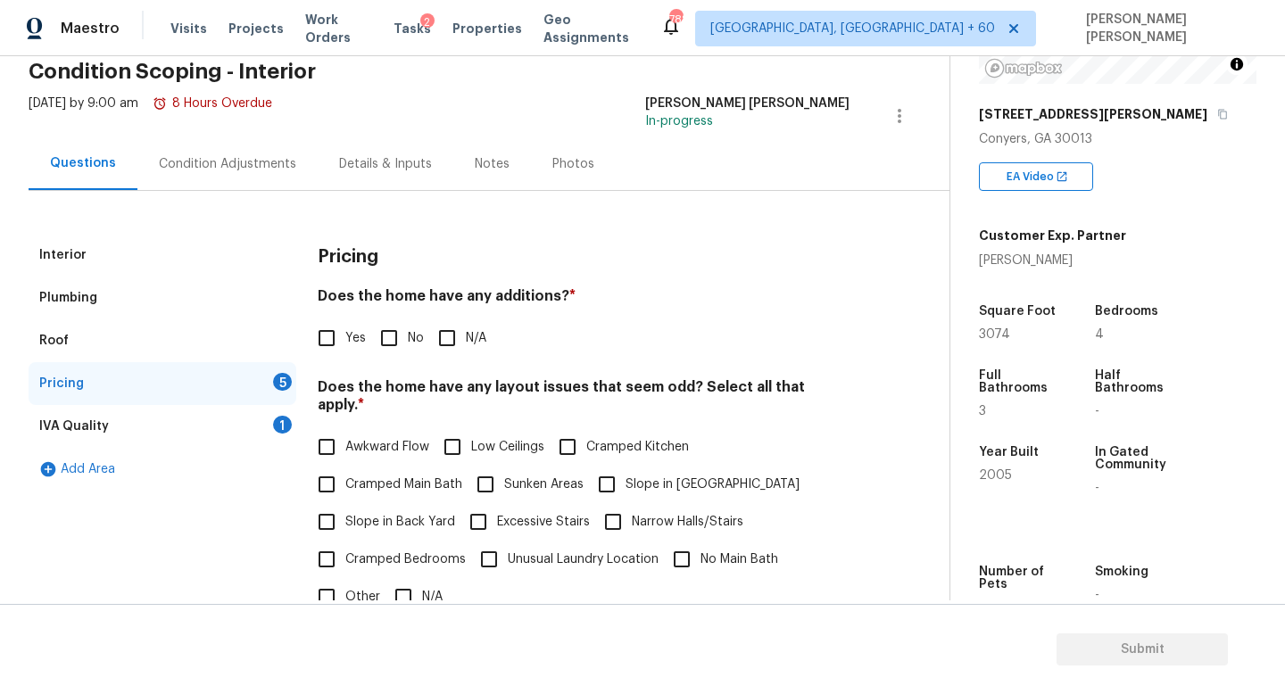
scroll to position [380, 0]
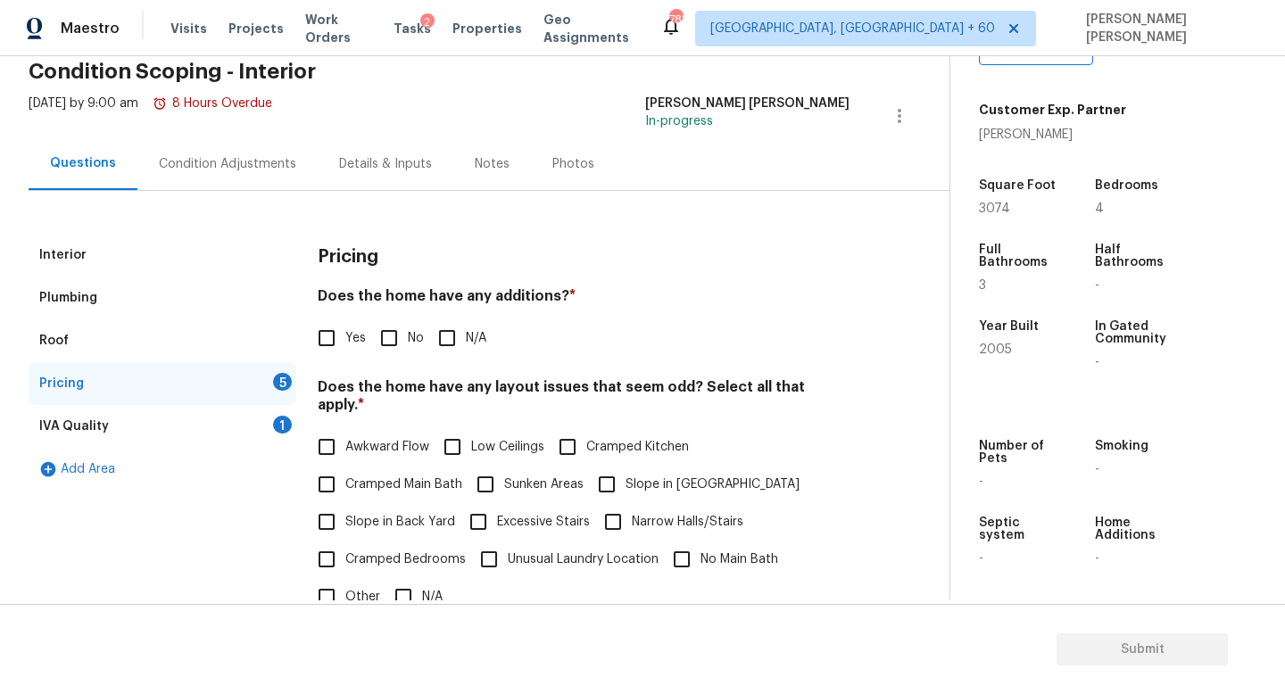
click at [330, 503] on input "Slope in Back Yard" at bounding box center [326, 521] width 37 height 37
checkbox input "true"
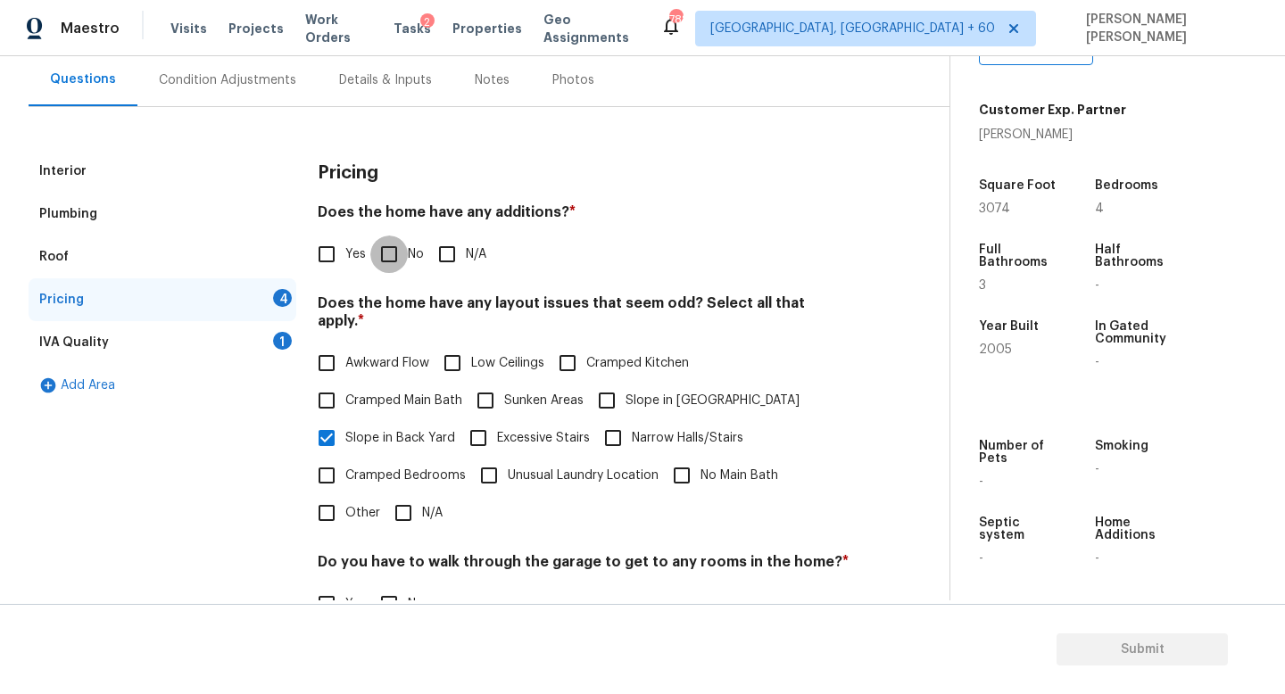
click at [386, 240] on input "No" at bounding box center [388, 254] width 37 height 37
checkbox input "true"
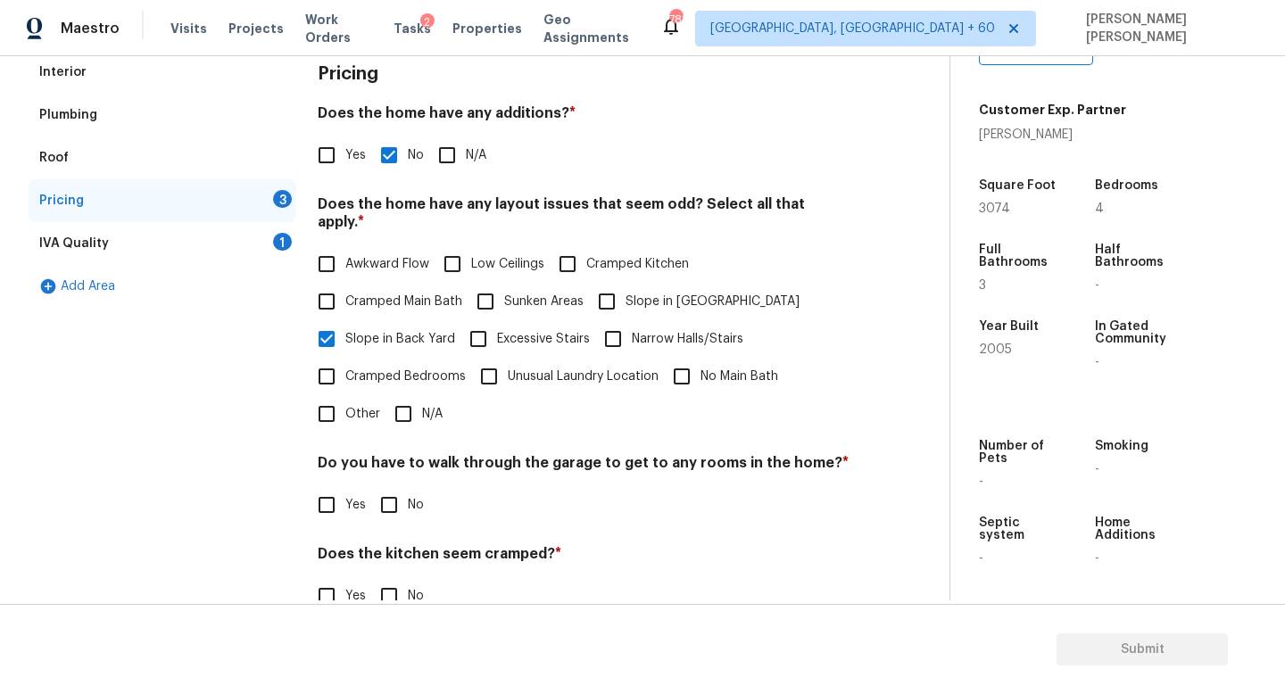
scroll to position [377, 0]
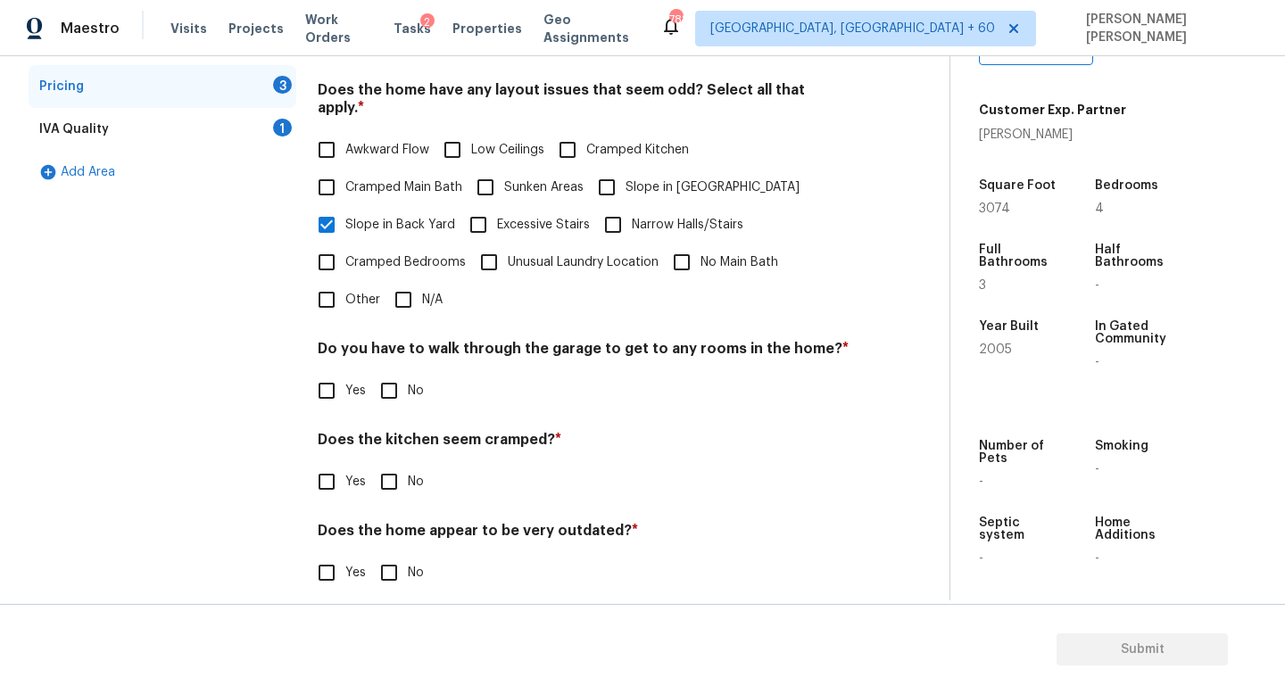
click at [391, 372] on input "No" at bounding box center [388, 390] width 37 height 37
checkbox input "true"
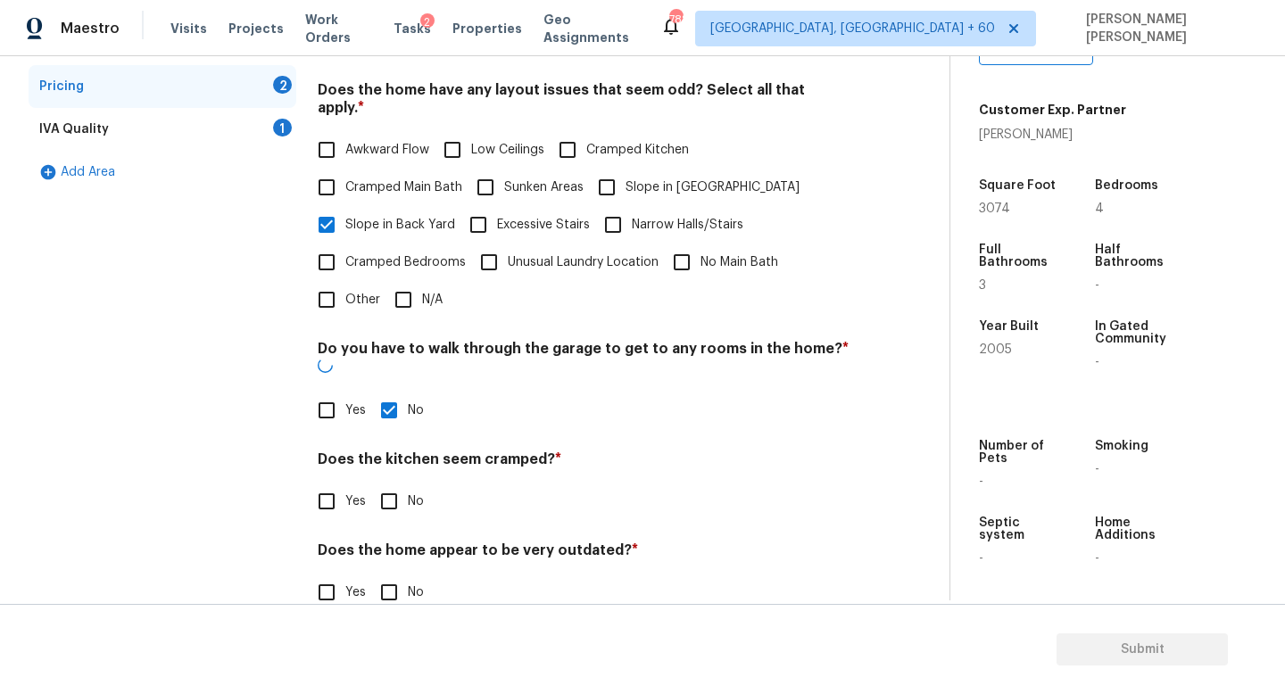
click at [391, 483] on input "No" at bounding box center [388, 501] width 37 height 37
checkbox input "true"
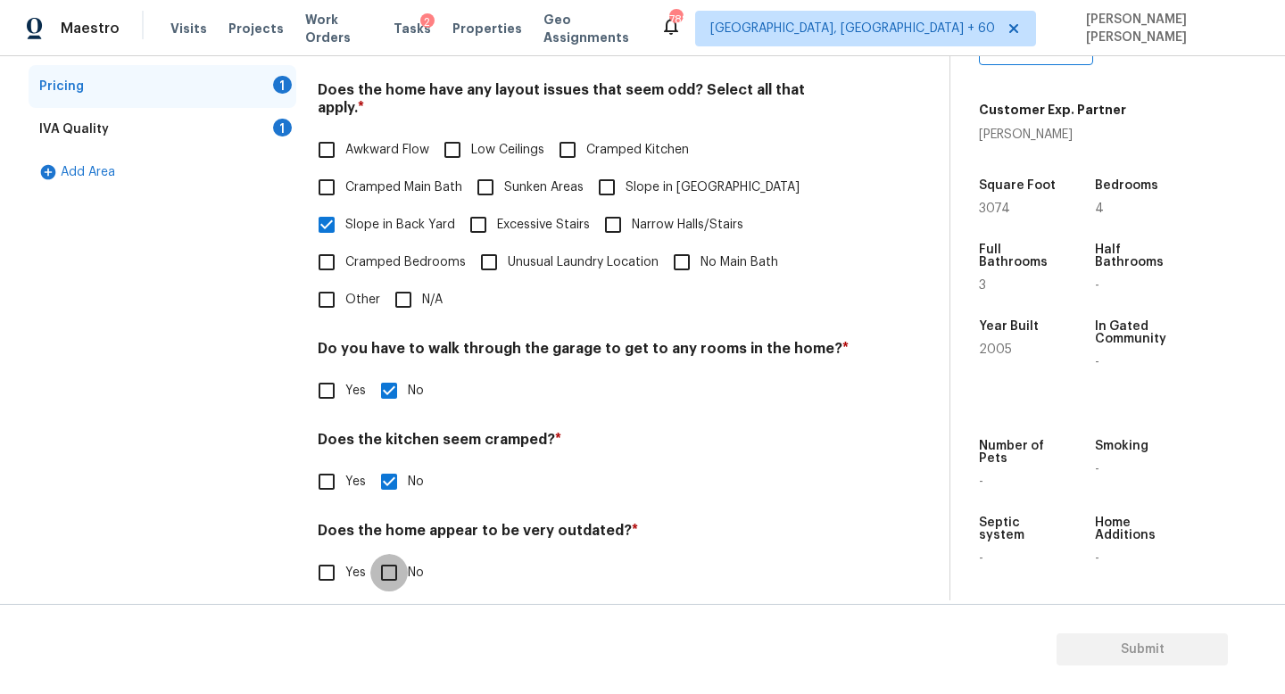
click at [383, 564] on input "No" at bounding box center [388, 572] width 37 height 37
checkbox input "true"
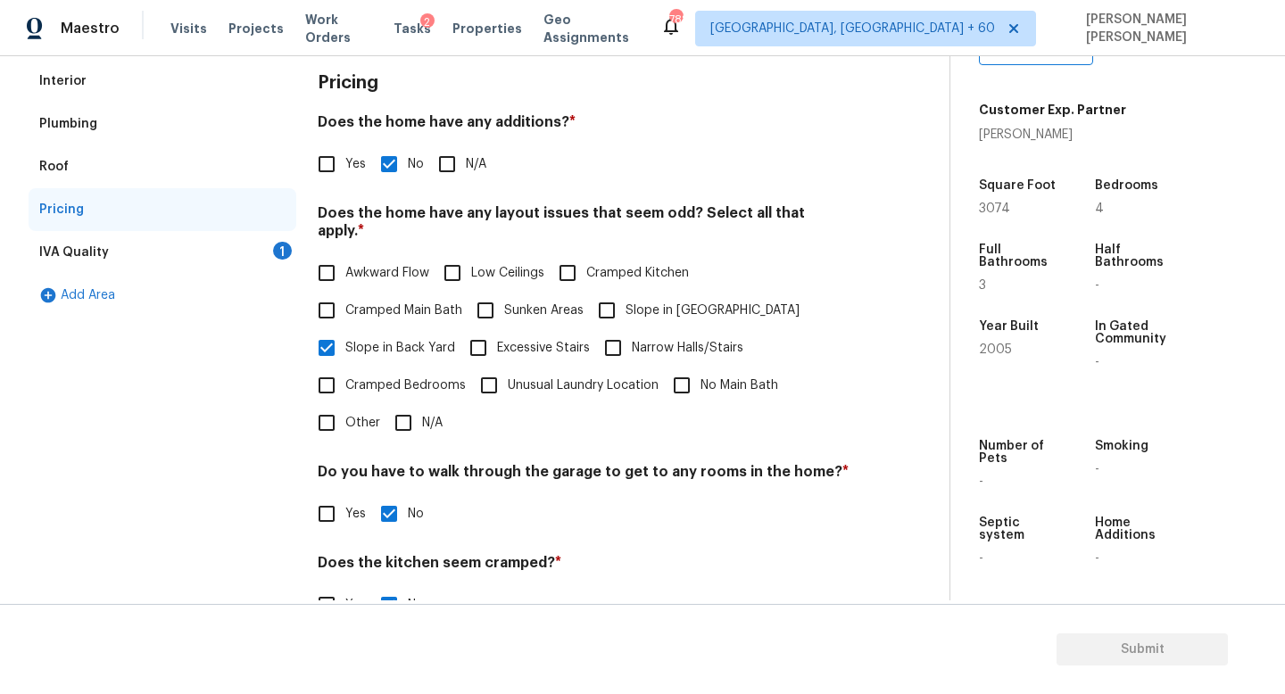
scroll to position [328, 0]
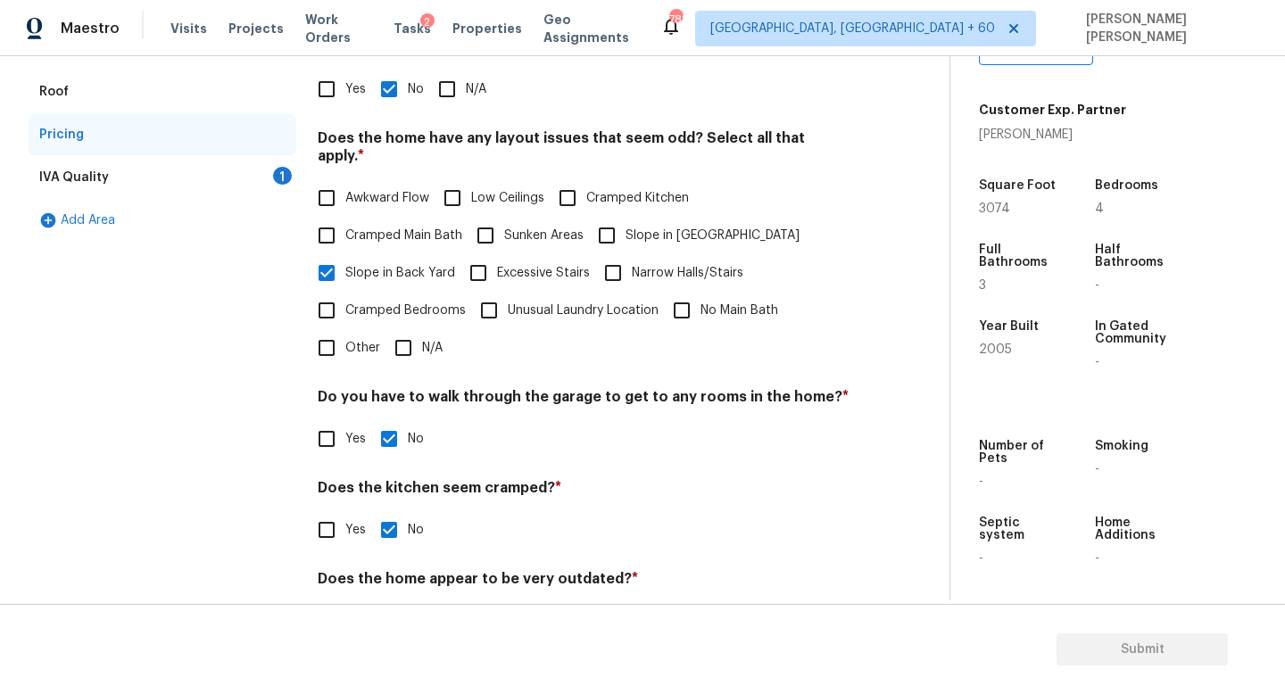
click at [173, 180] on div "IVA Quality 1" at bounding box center [163, 177] width 268 height 43
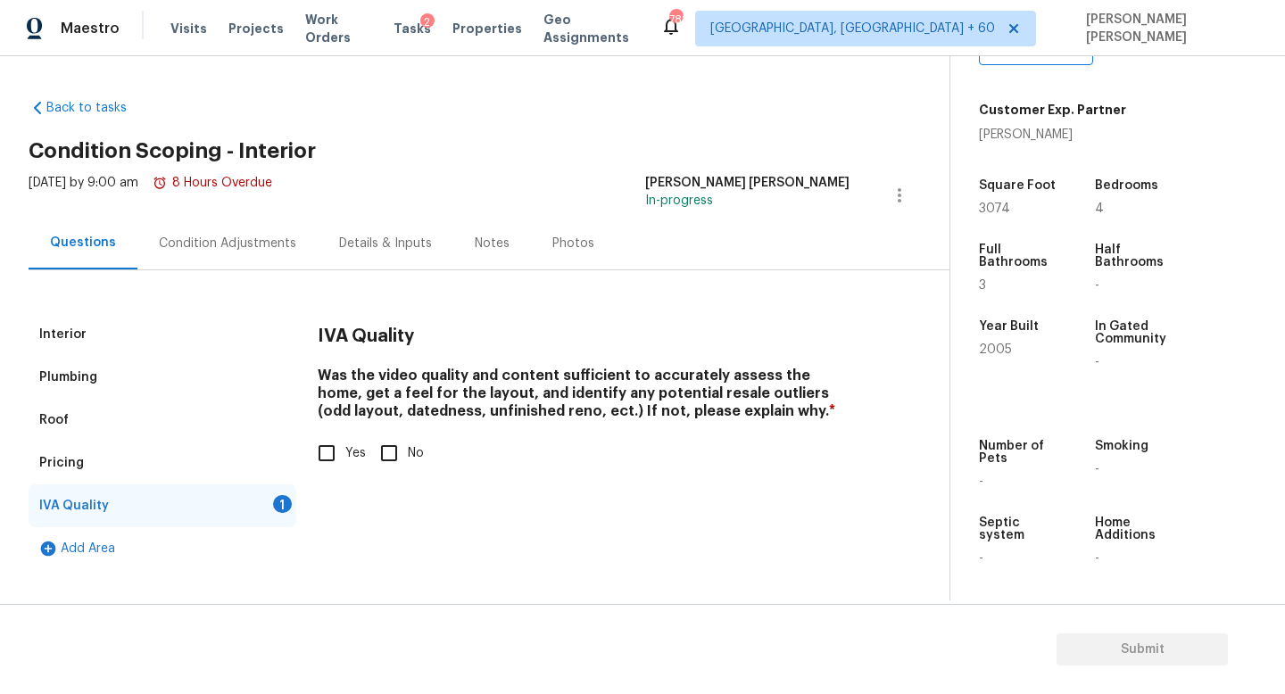
scroll to position [0, 0]
click at [327, 453] on input "Yes" at bounding box center [326, 453] width 37 height 37
checkbox input "true"
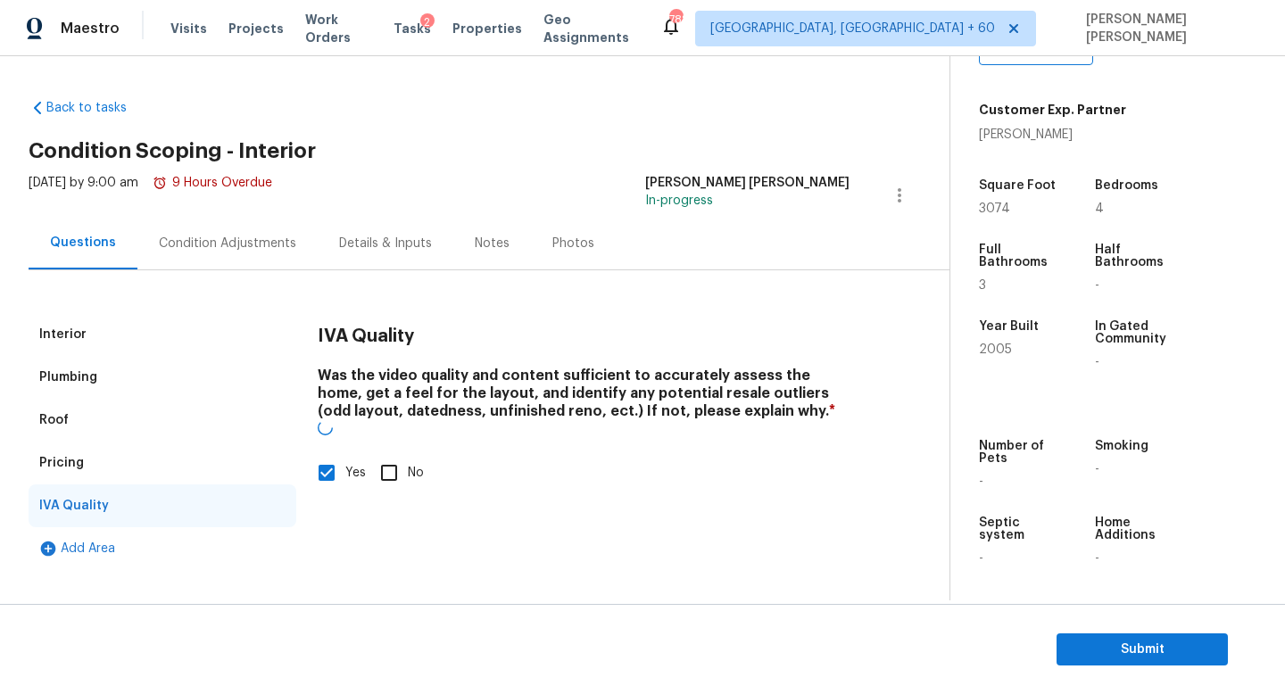
click at [248, 232] on div "Condition Adjustments" at bounding box center [227, 243] width 180 height 53
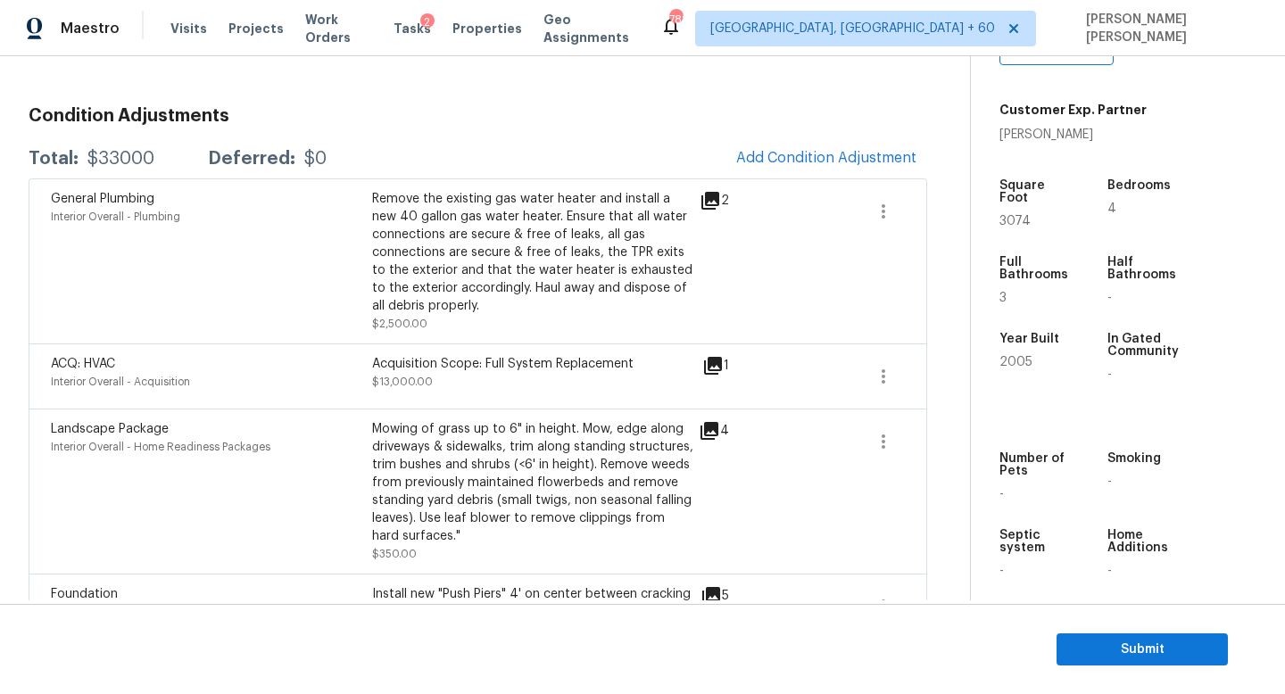
scroll to position [159, 0]
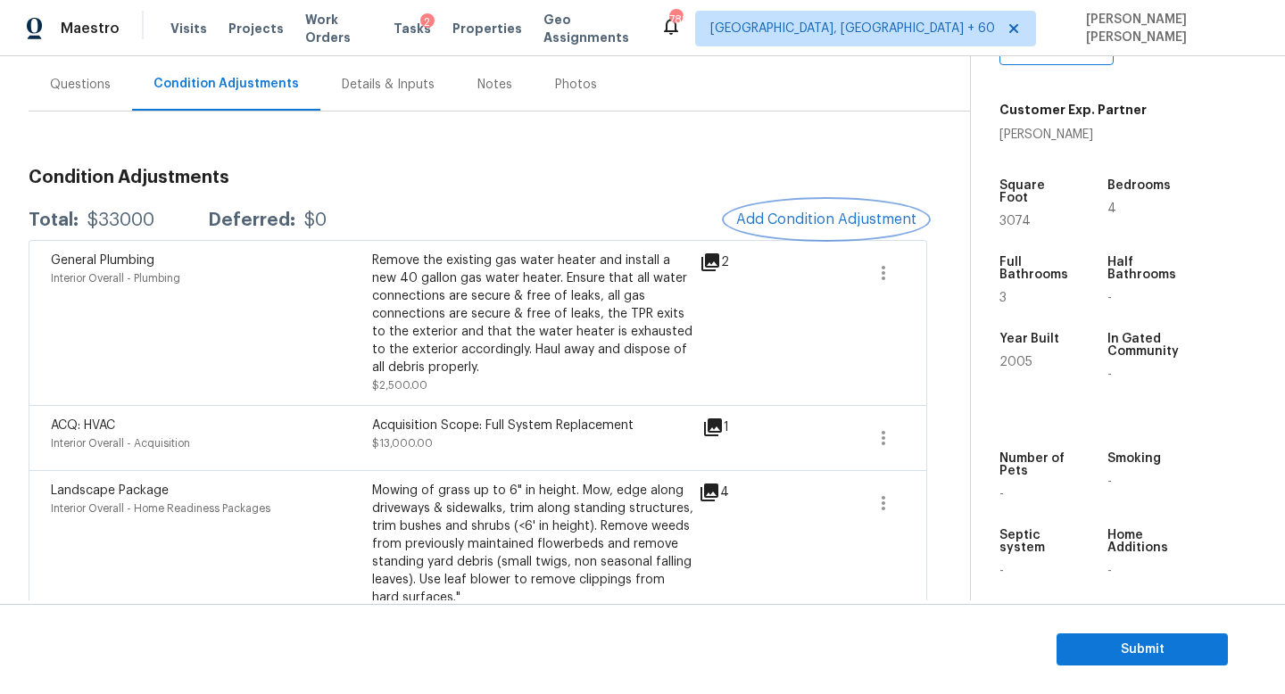
click at [785, 218] on span "Add Condition Adjustment" at bounding box center [826, 219] width 180 height 16
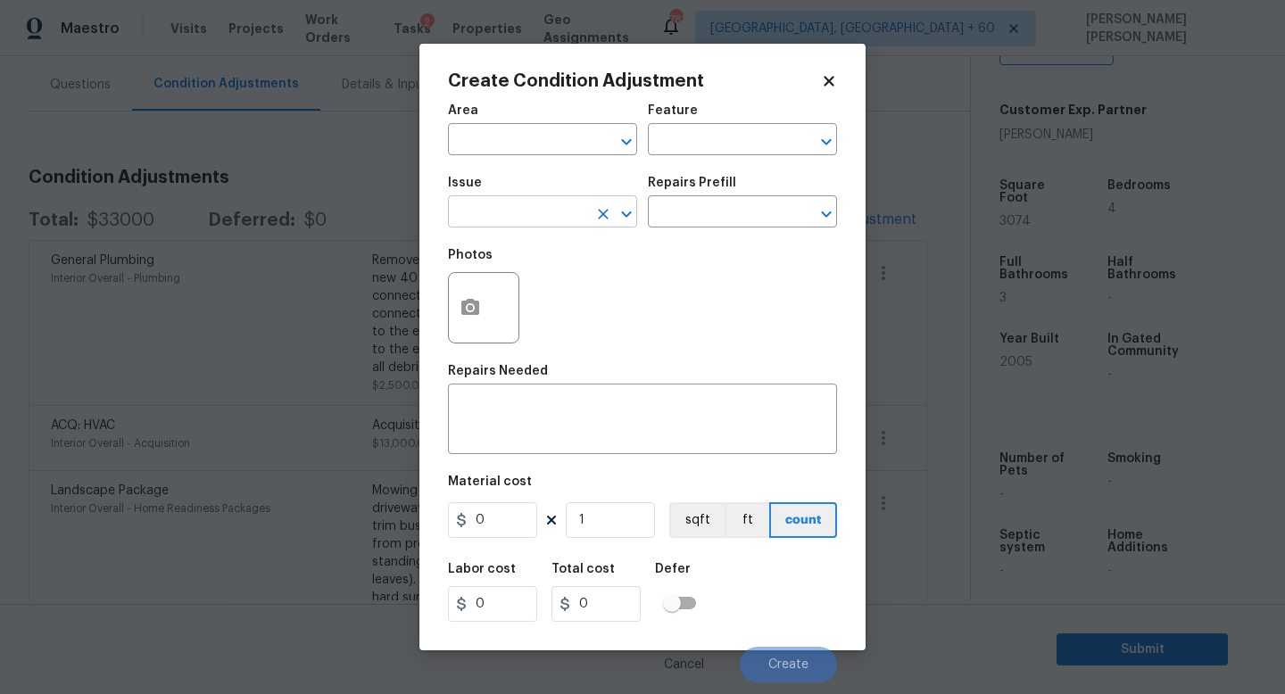
click at [512, 219] on input "text" at bounding box center [517, 214] width 139 height 28
type input "od"
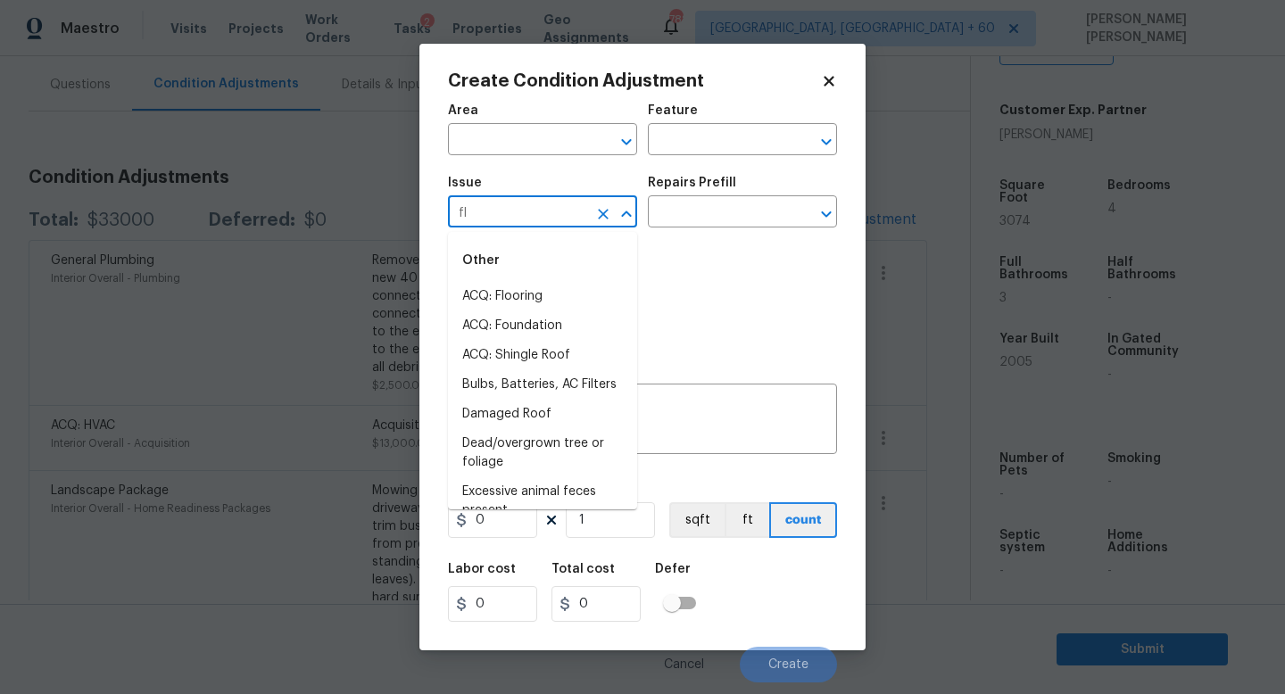
type input "flo"
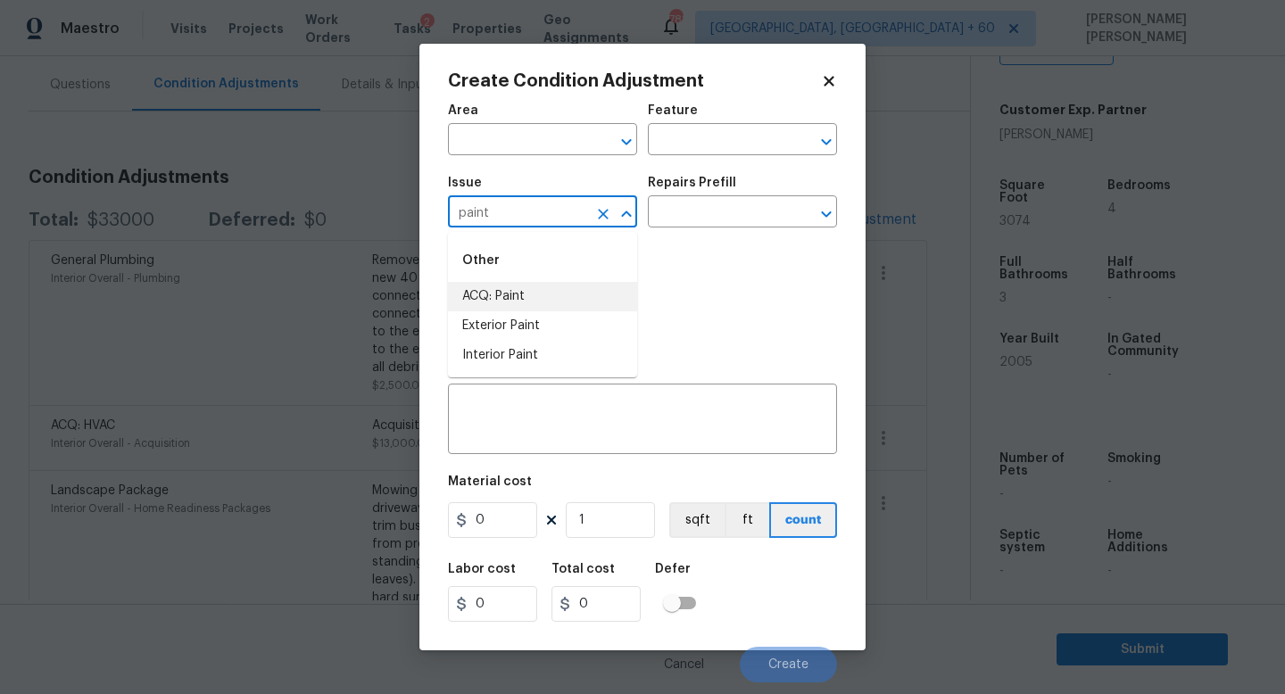
click at [541, 285] on li "ACQ: Paint" at bounding box center [542, 296] width 189 height 29
type input "ACQ: Paint"
click at [717, 208] on input "text" at bounding box center [717, 214] width 139 height 28
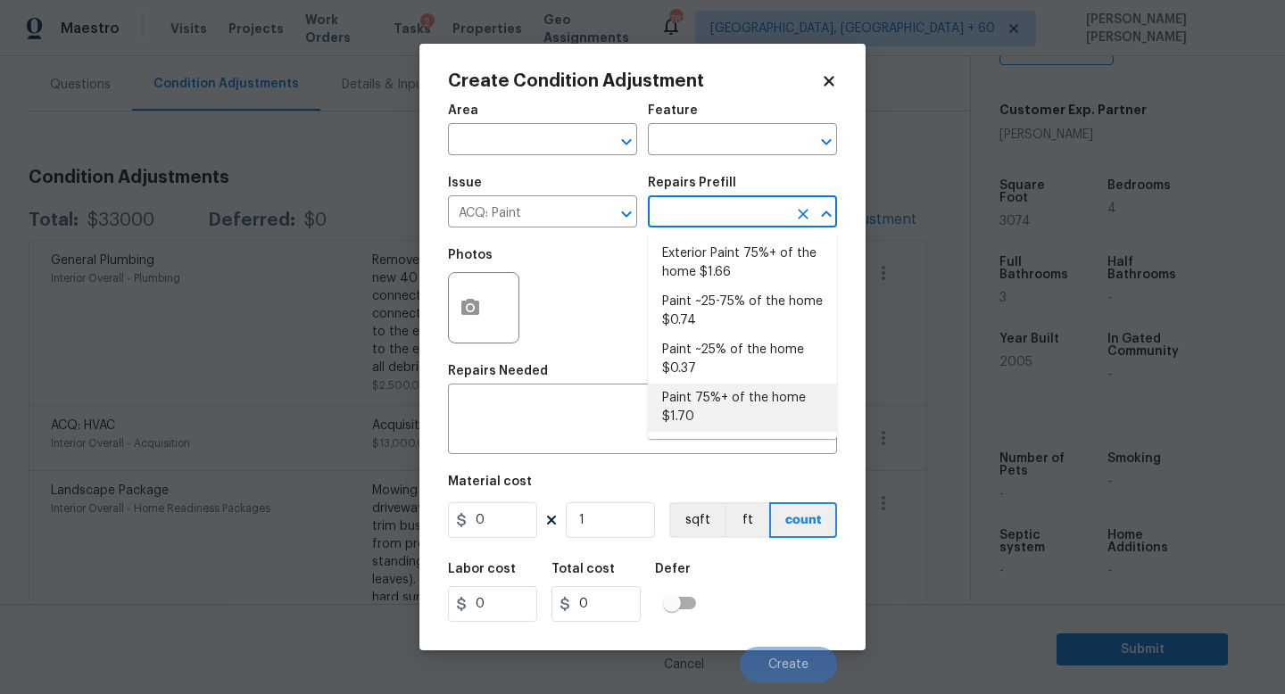
click at [702, 388] on li "Paint 75%+ of the home $1.70" at bounding box center [742, 408] width 189 height 48
type input "Acquisition"
type textarea "Acquisition Scope: 75%+ of the home will likely require interior paint"
type input "1.7"
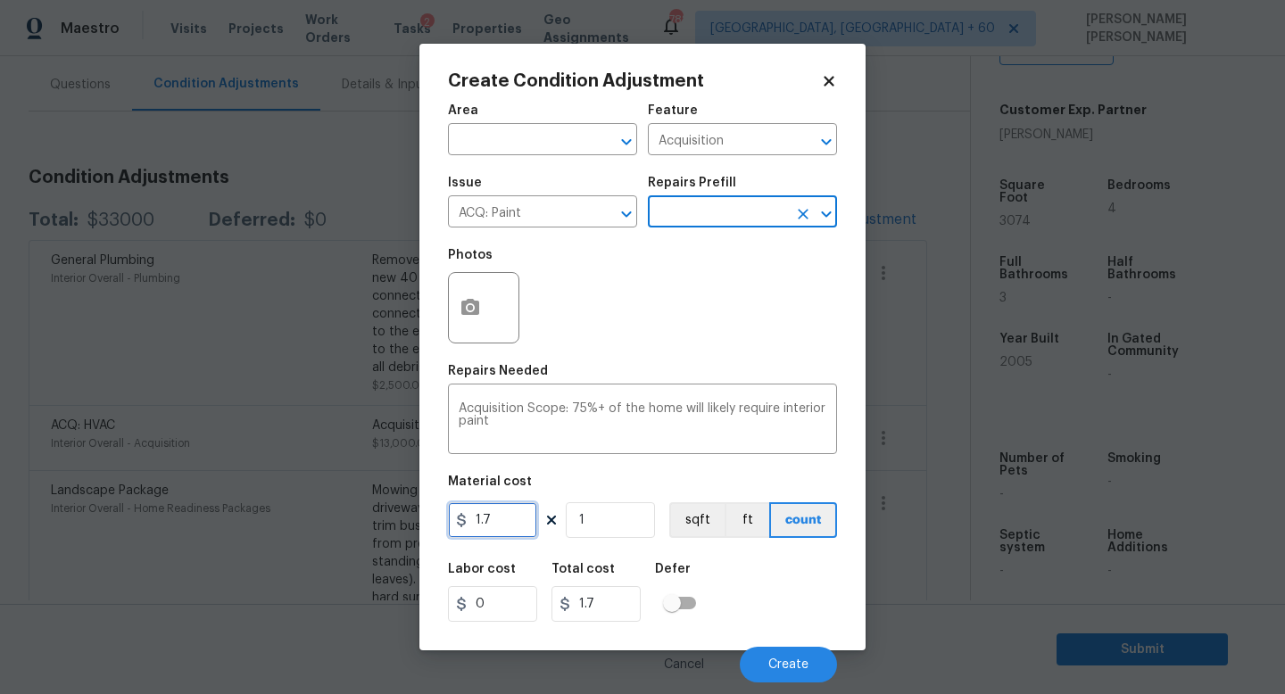
click at [524, 530] on input "1.7" at bounding box center [492, 520] width 89 height 36
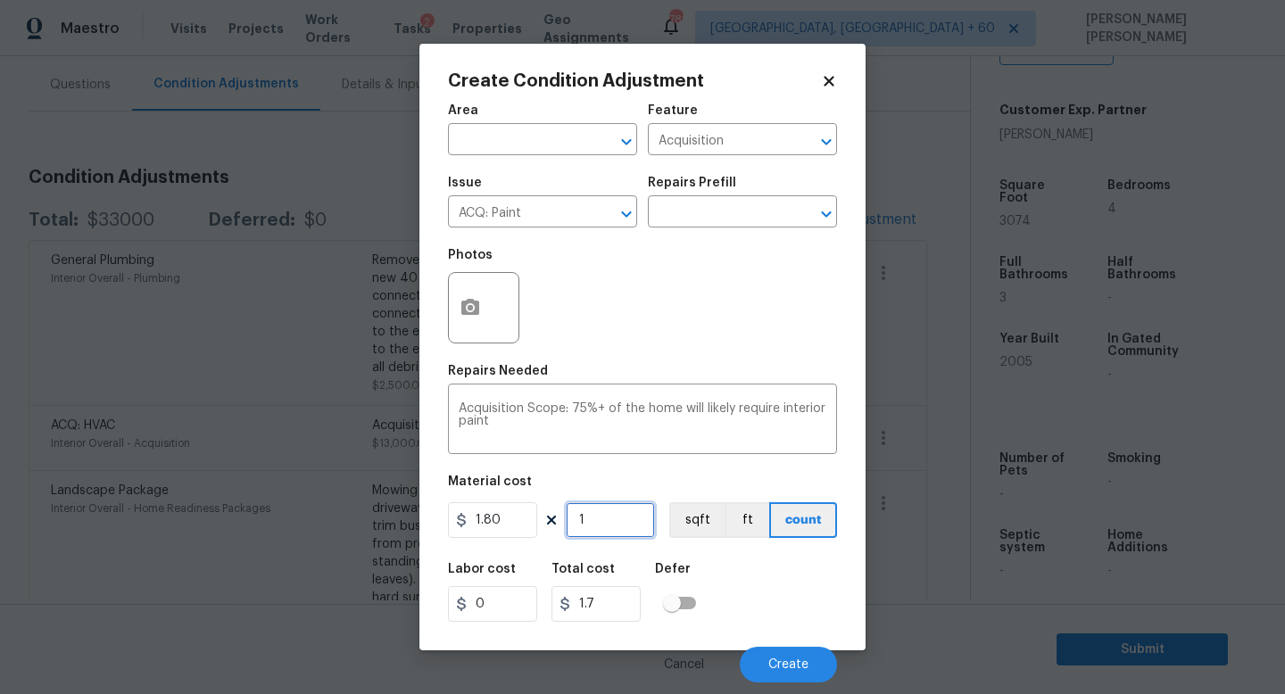
type input "1.8"
click at [640, 527] on input "1" at bounding box center [610, 520] width 89 height 36
type input "0"
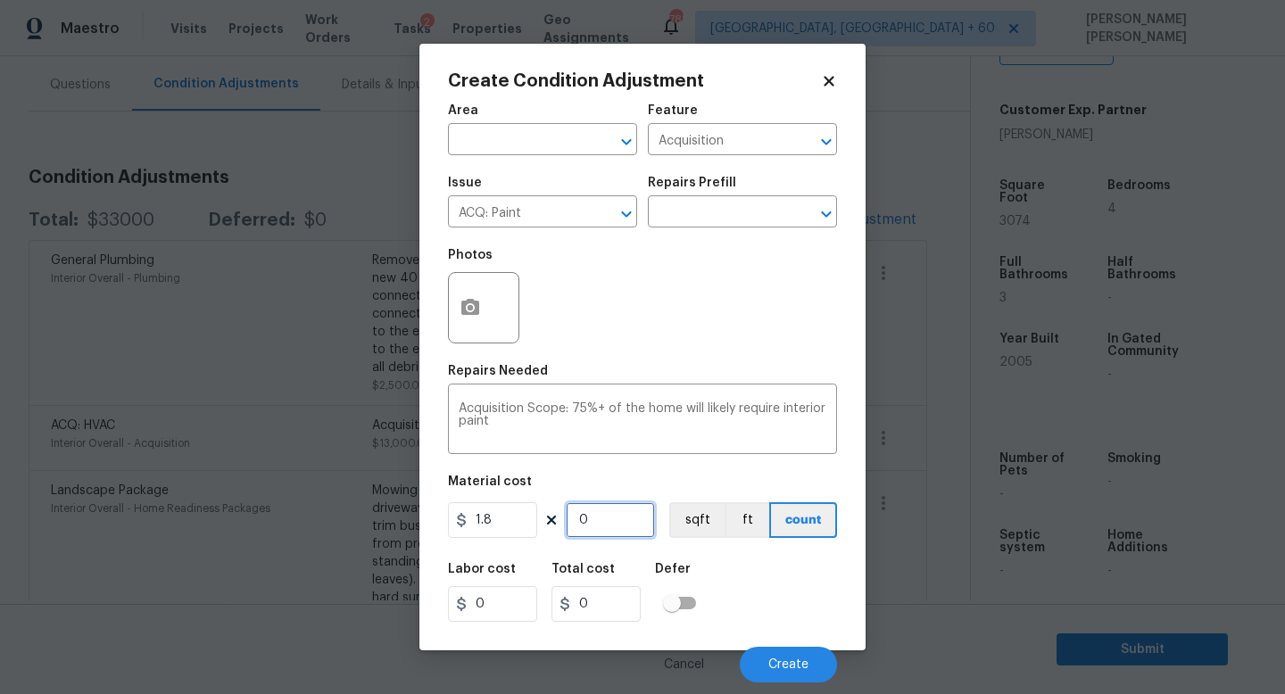
type input "3"
type input "5.4"
type input "33"
type input "59.4"
type input "335"
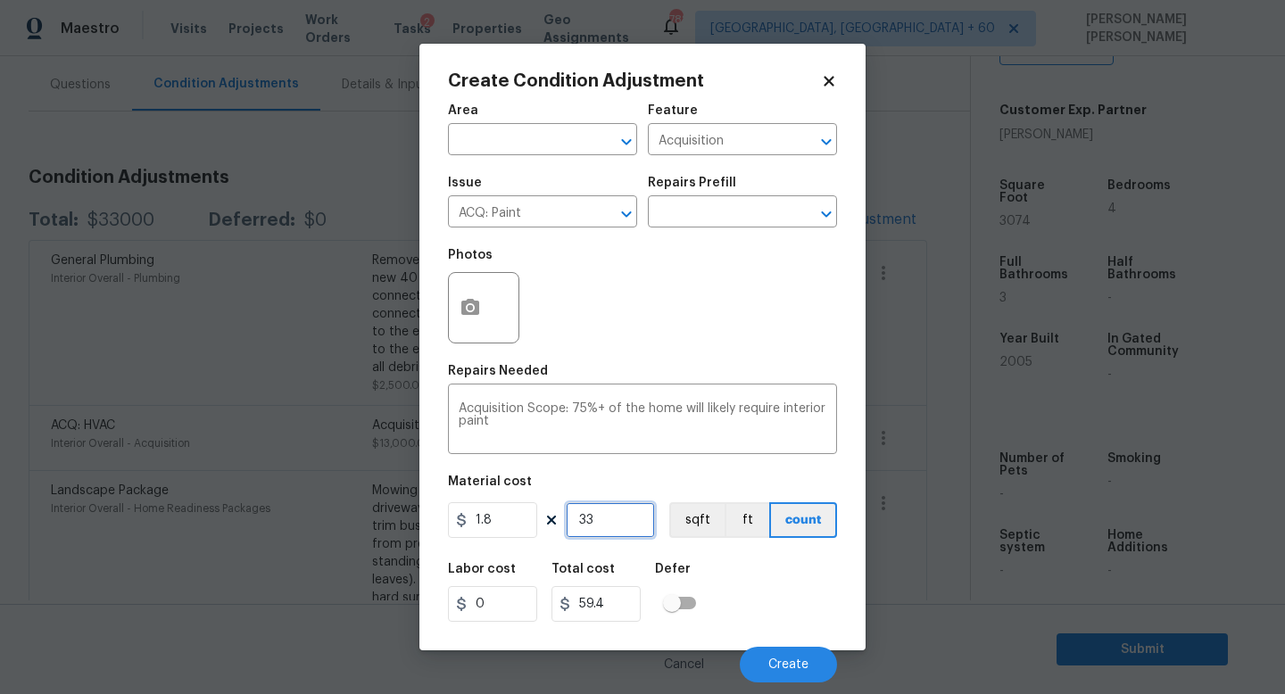
type input "603"
type input "3350"
type input "6030"
type input "3350"
click at [467, 314] on icon "button" at bounding box center [470, 307] width 18 height 16
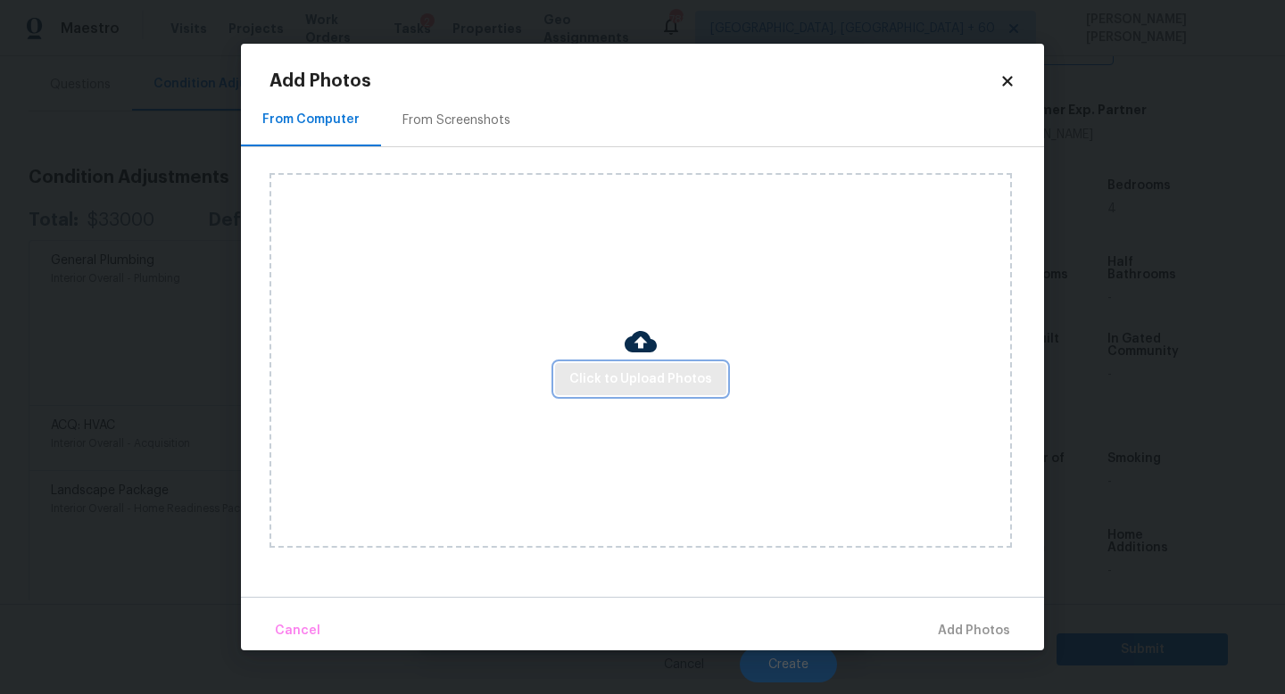
click at [612, 381] on span "Click to Upload Photos" at bounding box center [640, 380] width 143 height 22
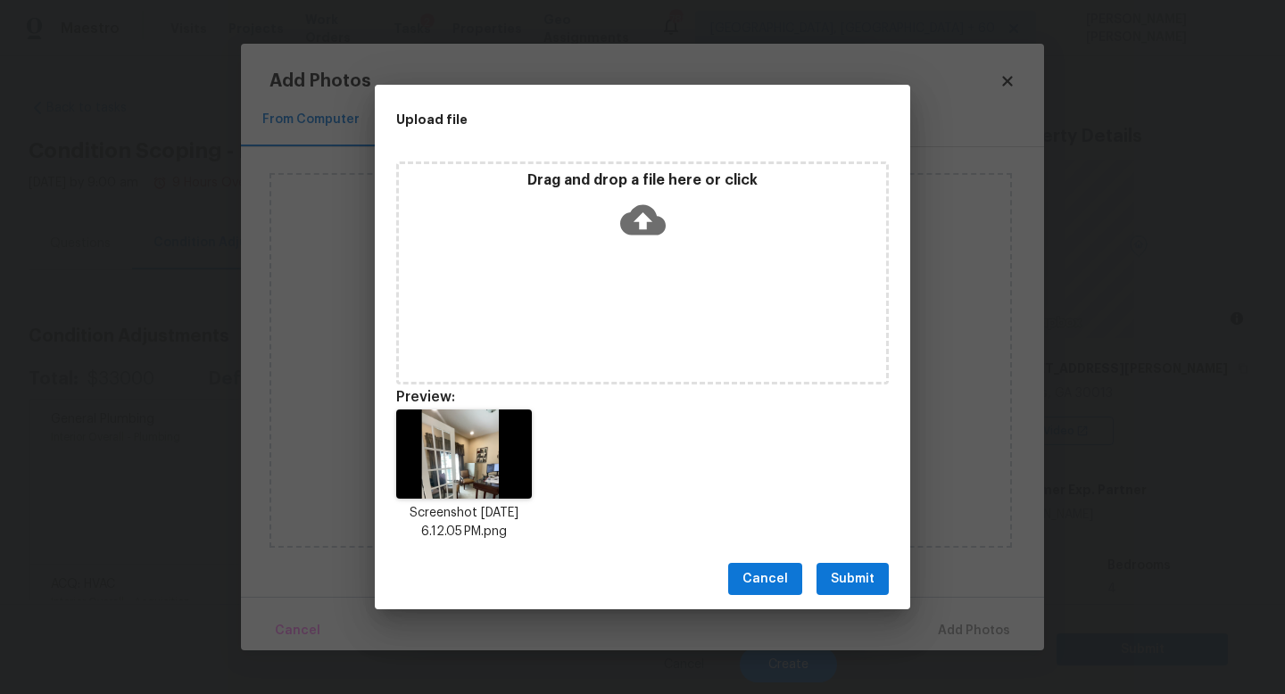
scroll to position [380, 0]
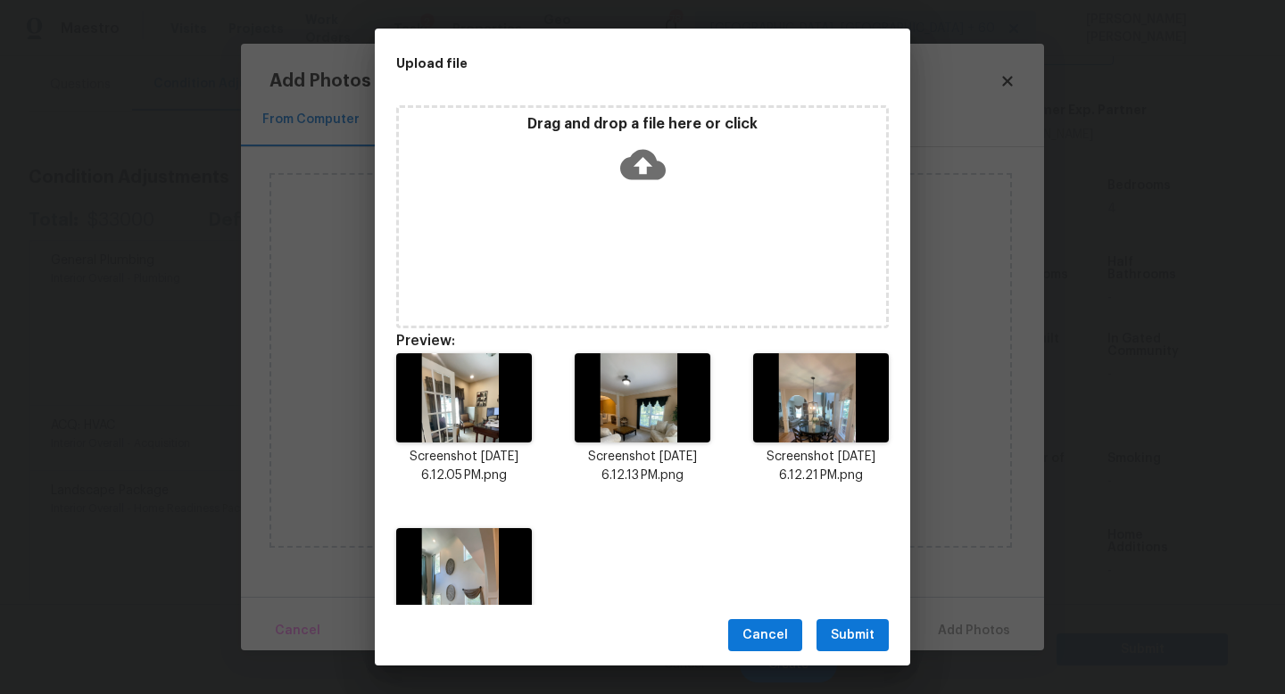
click at [828, 627] on button "Submit" at bounding box center [852, 635] width 72 height 33
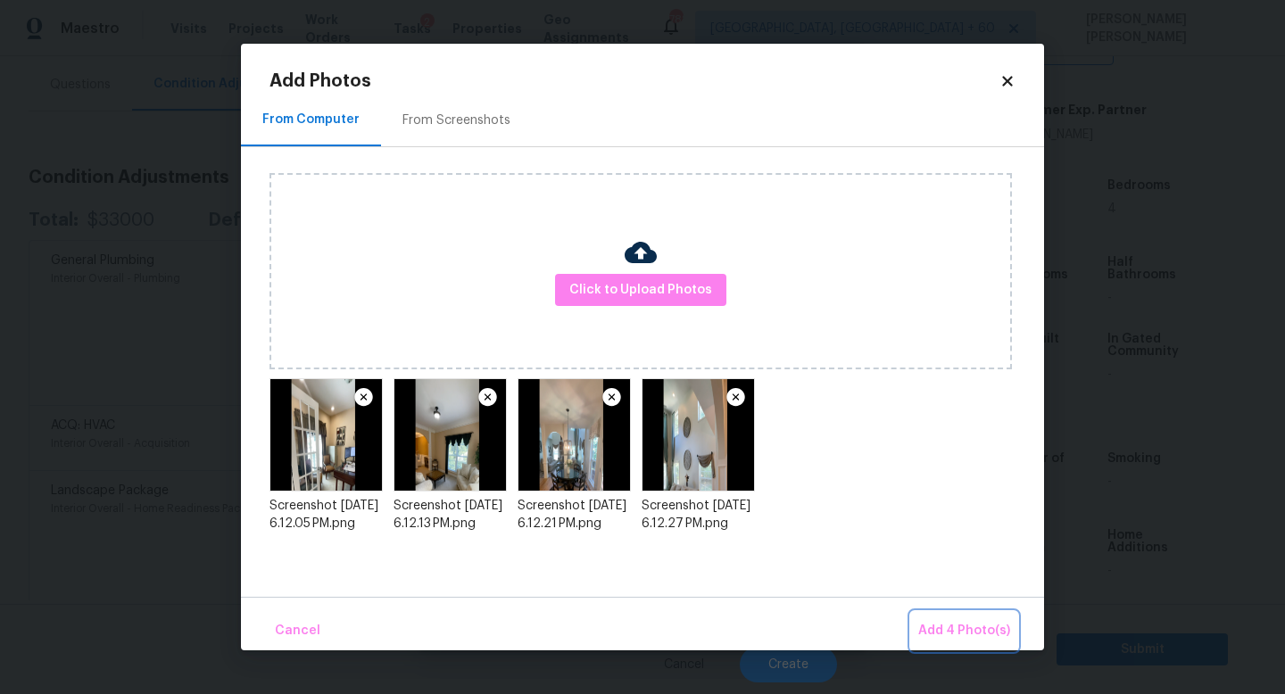
click at [972, 622] on span "Add 4 Photo(s)" at bounding box center [964, 631] width 92 height 22
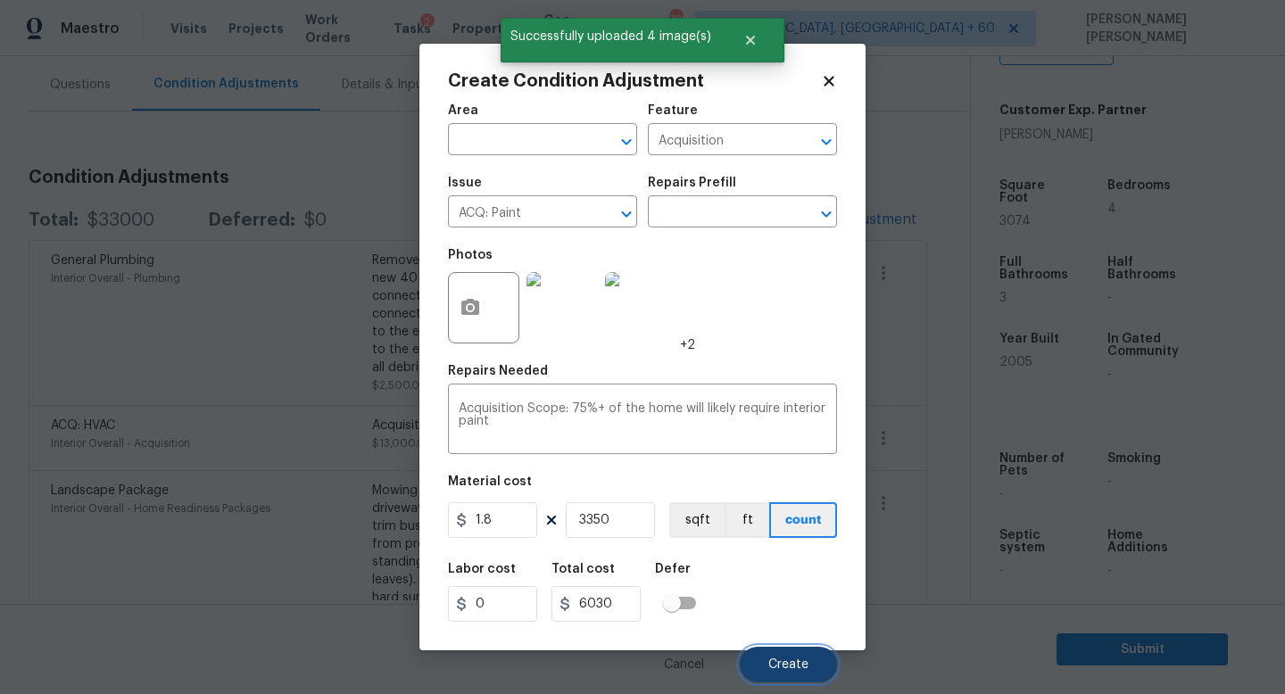
click at [784, 670] on span "Create" at bounding box center [788, 665] width 40 height 13
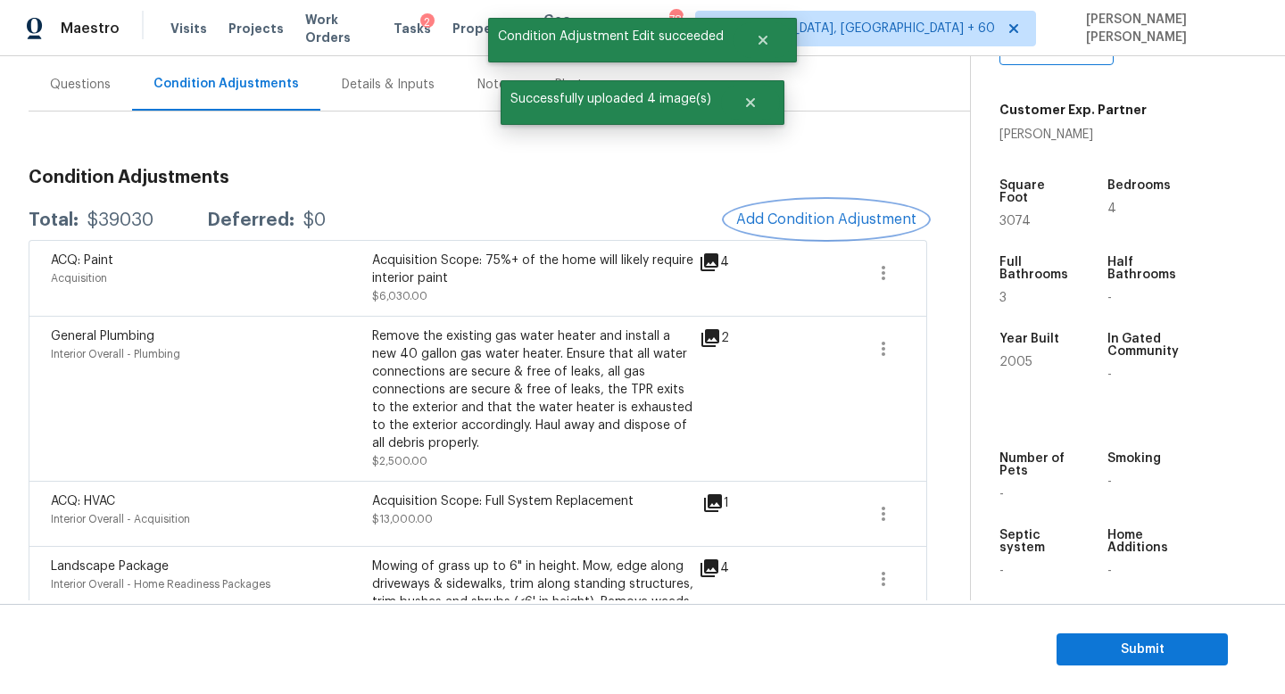
click at [770, 218] on span "Add Condition Adjustment" at bounding box center [826, 219] width 180 height 16
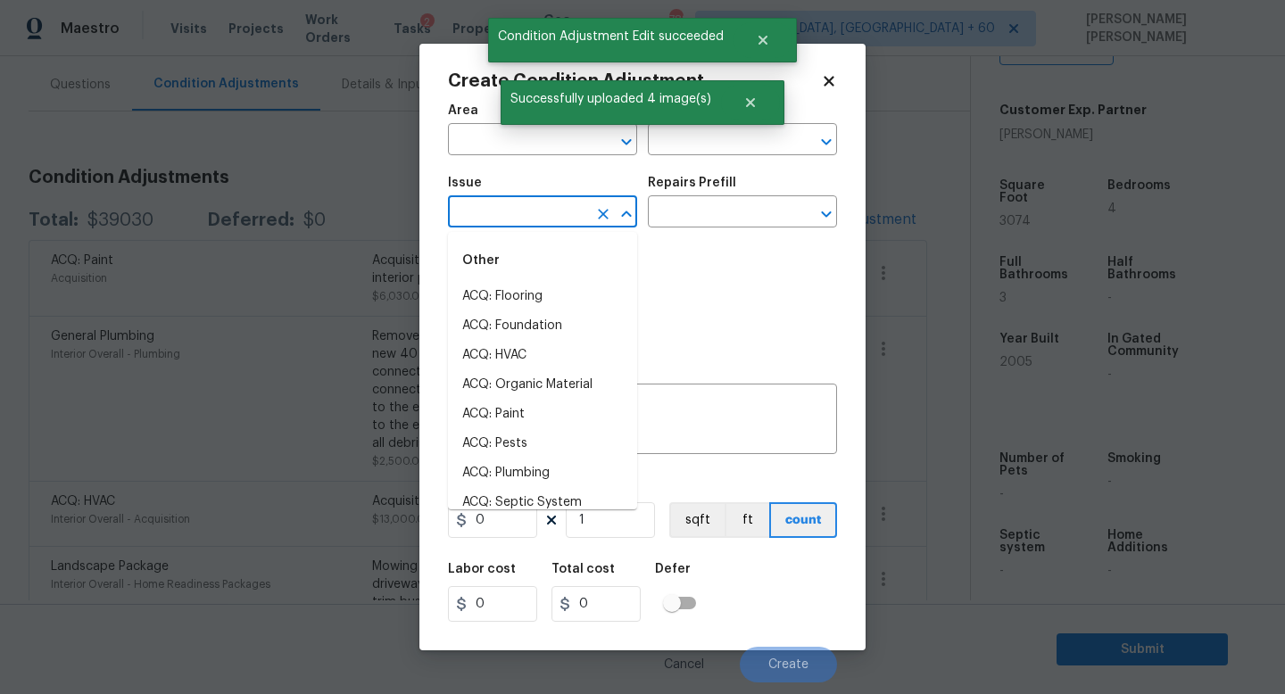
click at [499, 223] on input "text" at bounding box center [517, 214] width 139 height 28
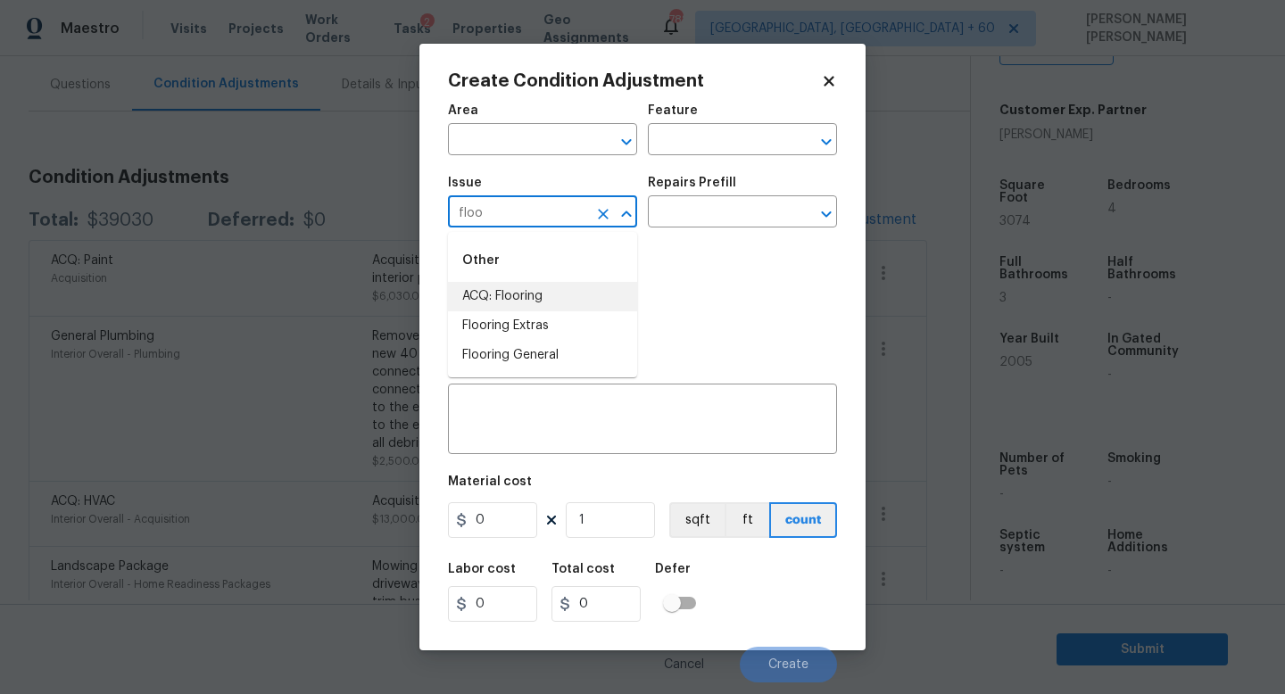
click at [534, 290] on li "ACQ: Flooring" at bounding box center [542, 296] width 189 height 29
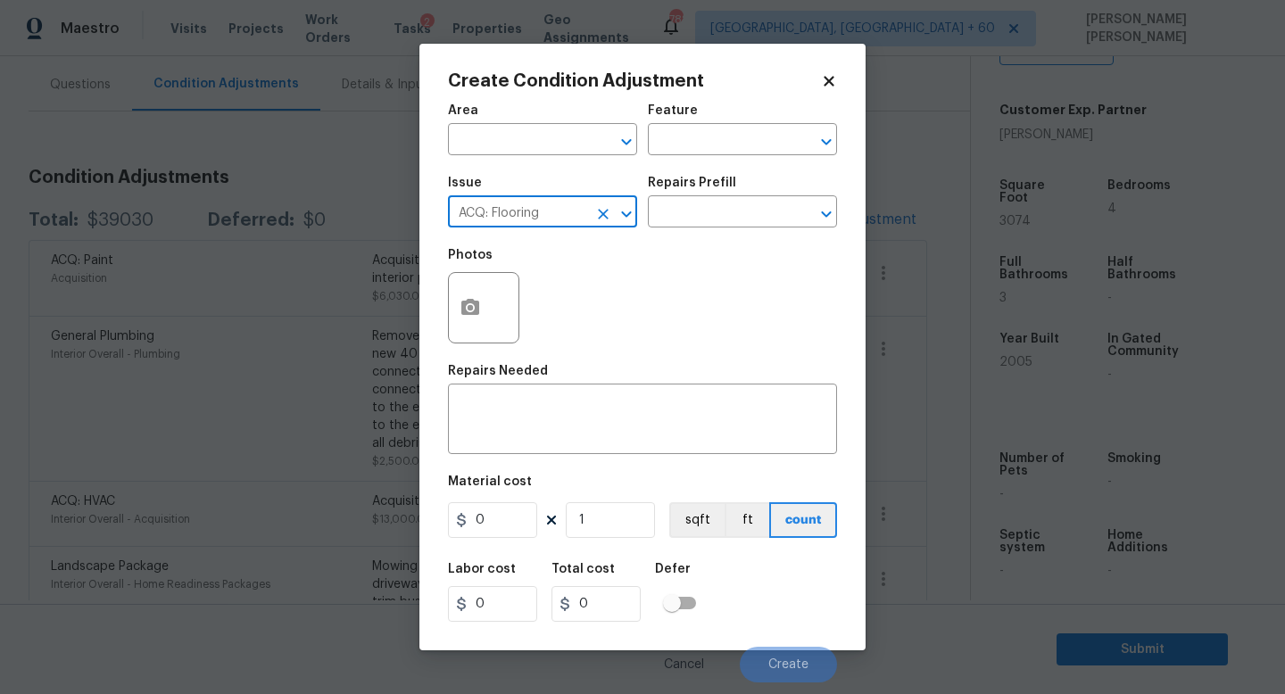
type input "ACQ: Flooring"
click at [713, 234] on div "Issue ACQ: Flooring ​ Repairs Prefill ​" at bounding box center [642, 202] width 389 height 72
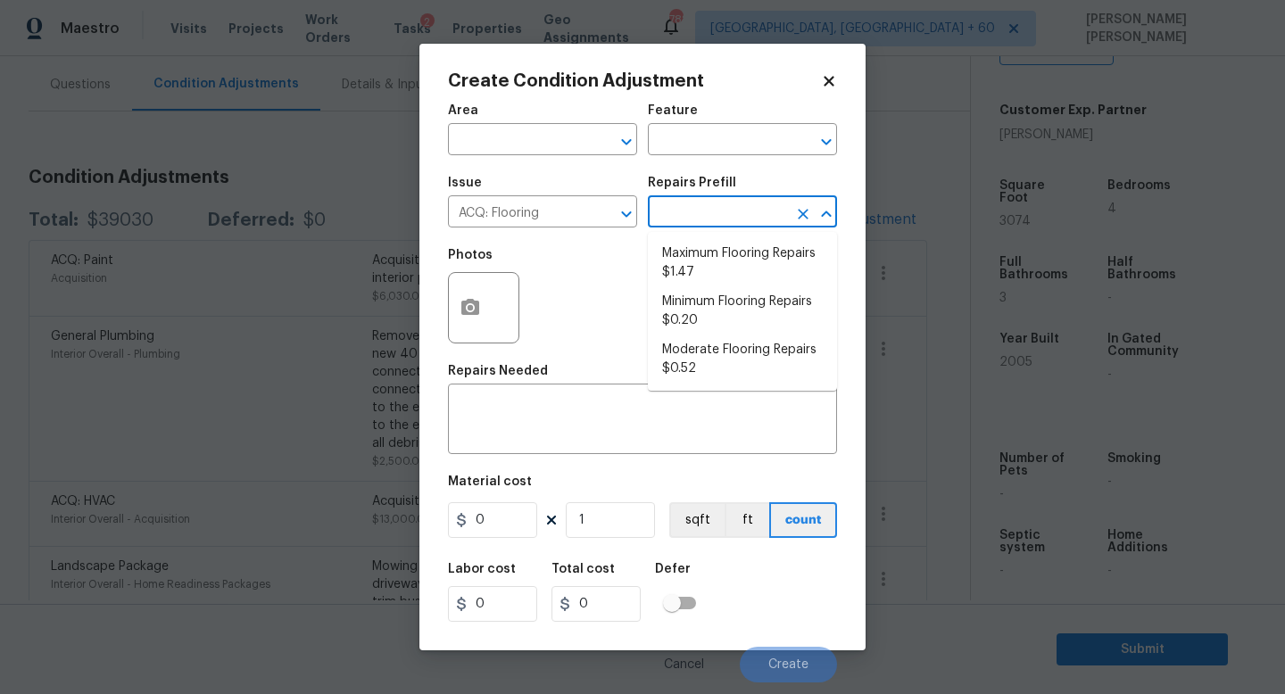
click at [713, 212] on input "text" at bounding box center [717, 214] width 139 height 28
click at [721, 279] on li "Maximum Flooring Repairs $1.47" at bounding box center [742, 263] width 189 height 48
type input "Acquisition"
type textarea "Acquisition Scope: Maximum flooring repairs"
type input "1.47"
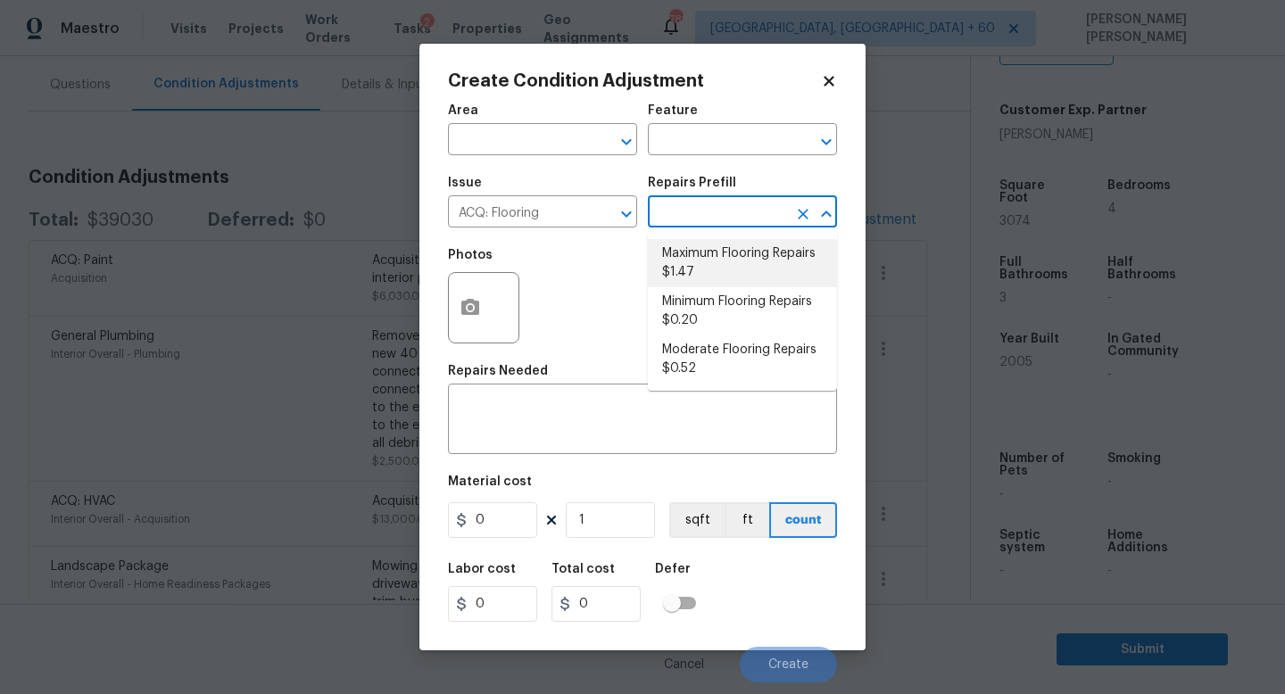
type input "1.47"
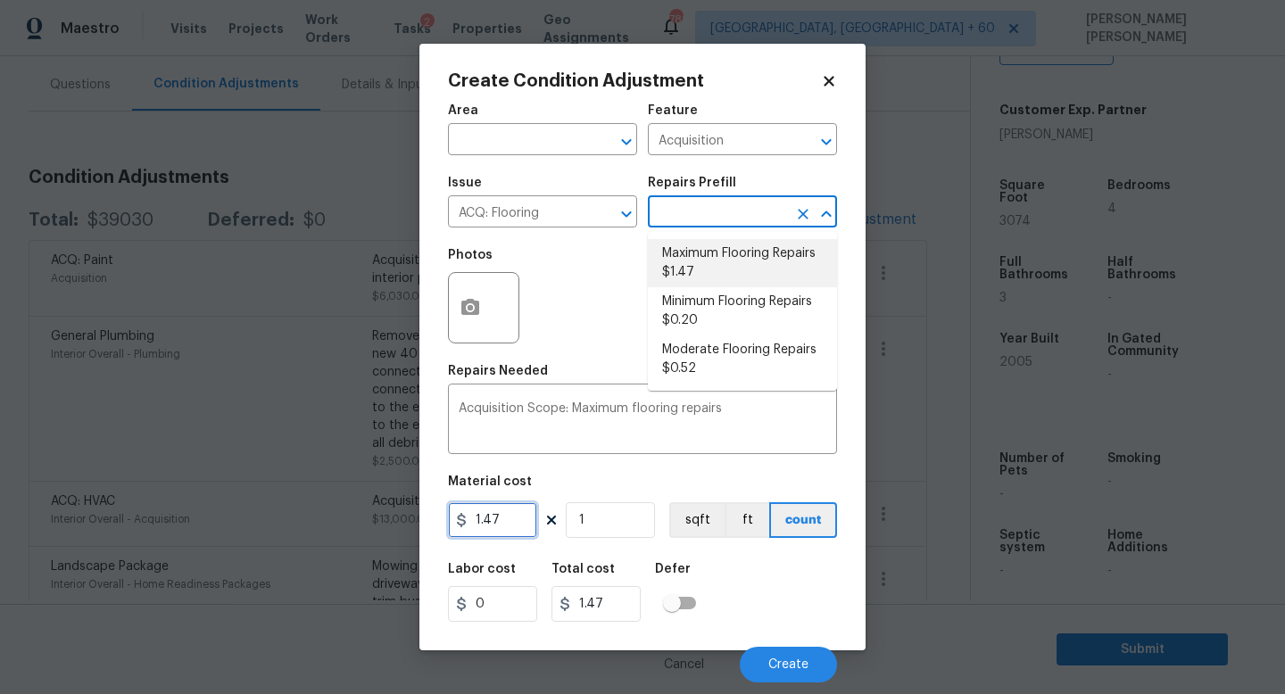
click at [507, 523] on input "1.47" at bounding box center [492, 520] width 89 height 36
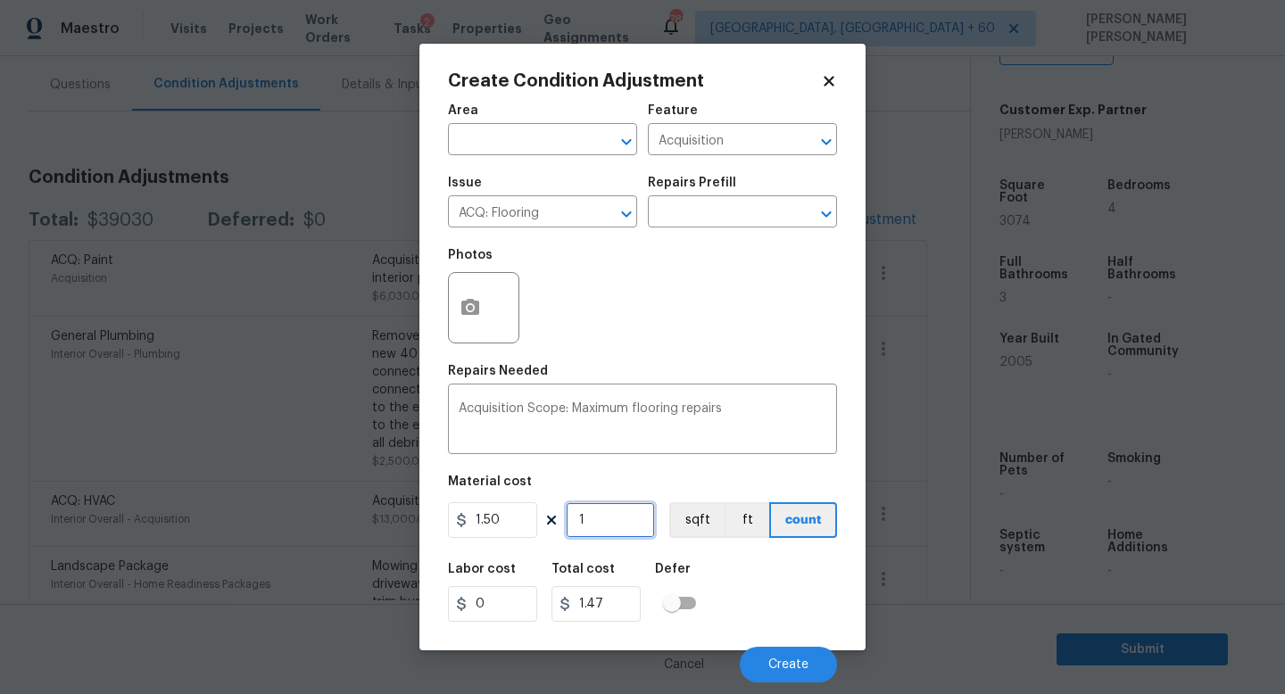
type input "1.5"
click at [603, 528] on input "1" at bounding box center [610, 520] width 89 height 36
type input "0"
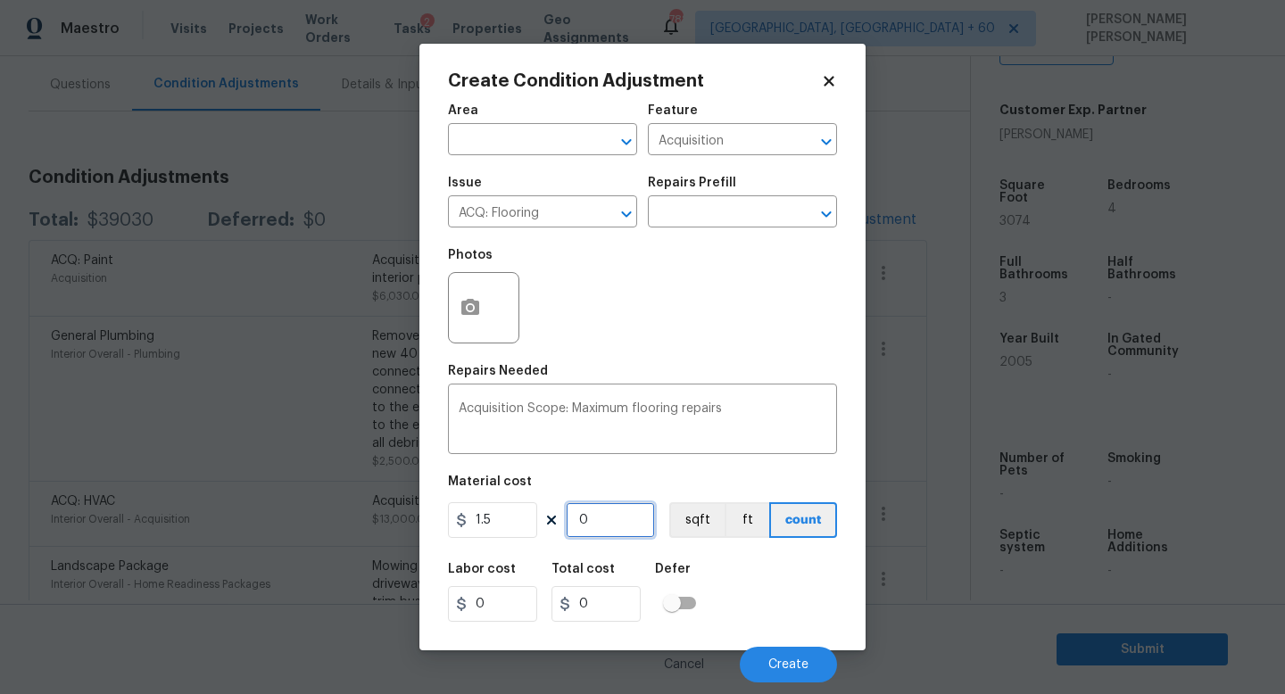
type input "1"
type input "1.5"
type input "15"
type input "22.5"
type input "150"
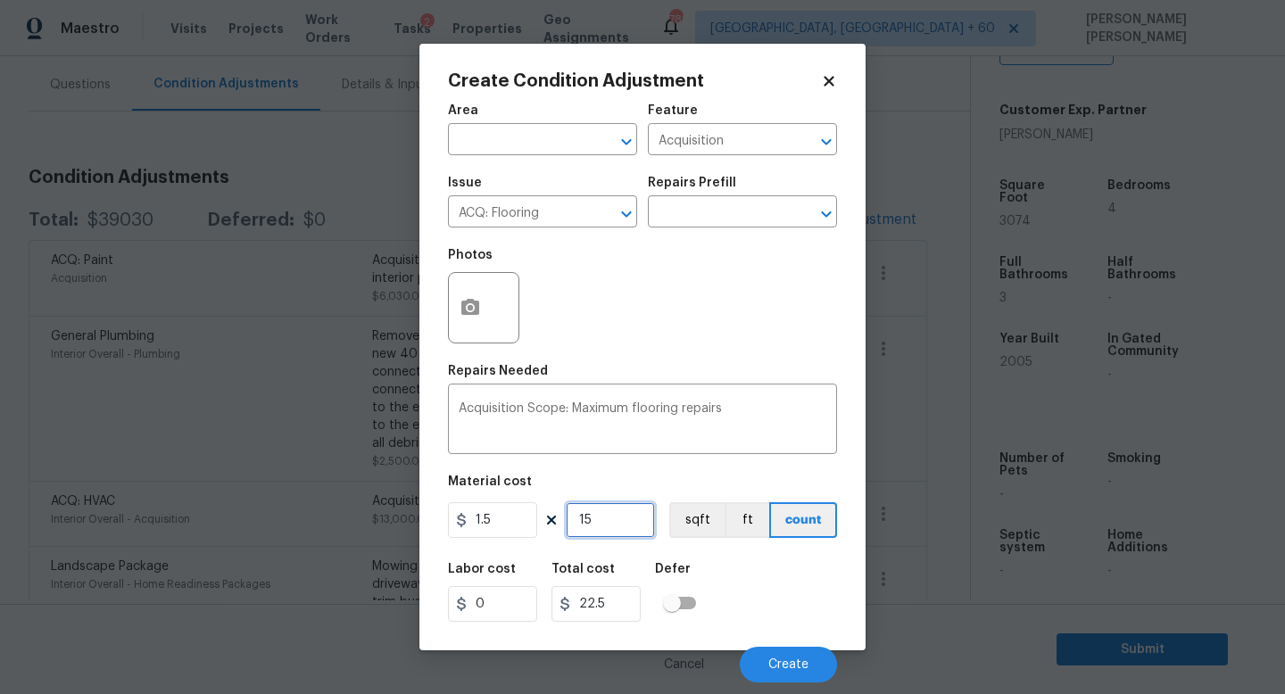
type input "225"
type input "1500"
type input "2250"
type input "1500"
click at [466, 306] on icon "button" at bounding box center [470, 307] width 18 height 16
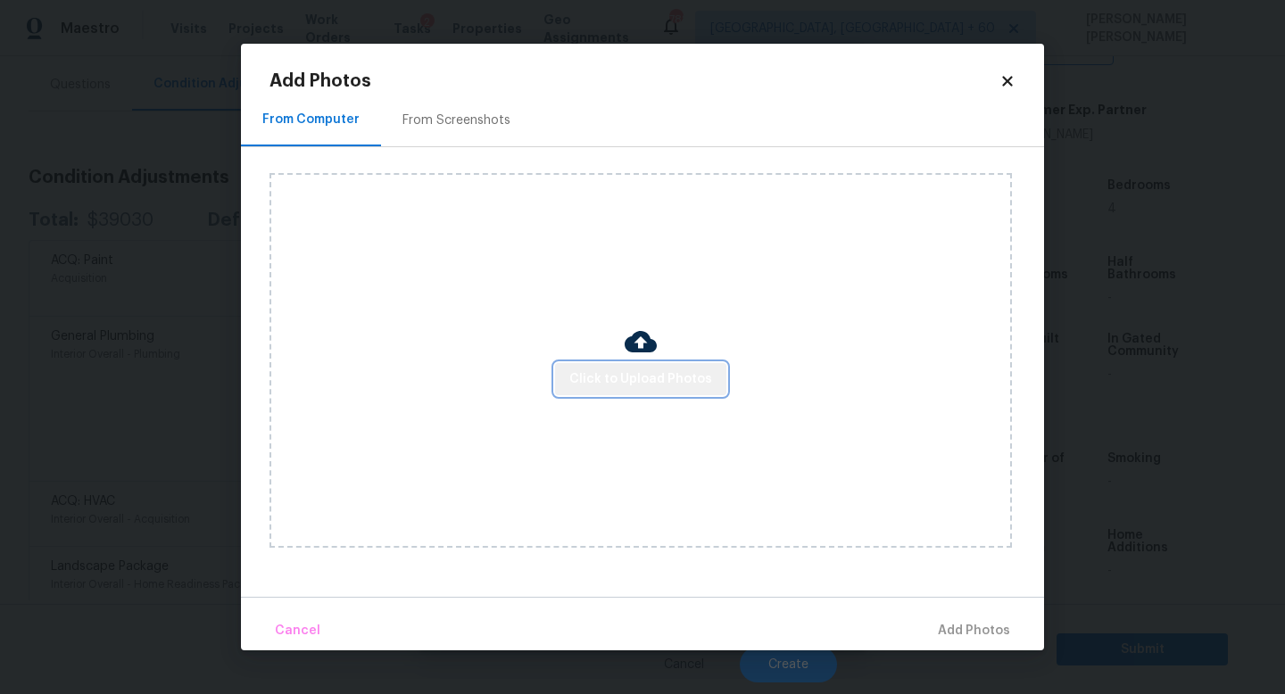
click at [675, 371] on span "Click to Upload Photos" at bounding box center [640, 380] width 143 height 22
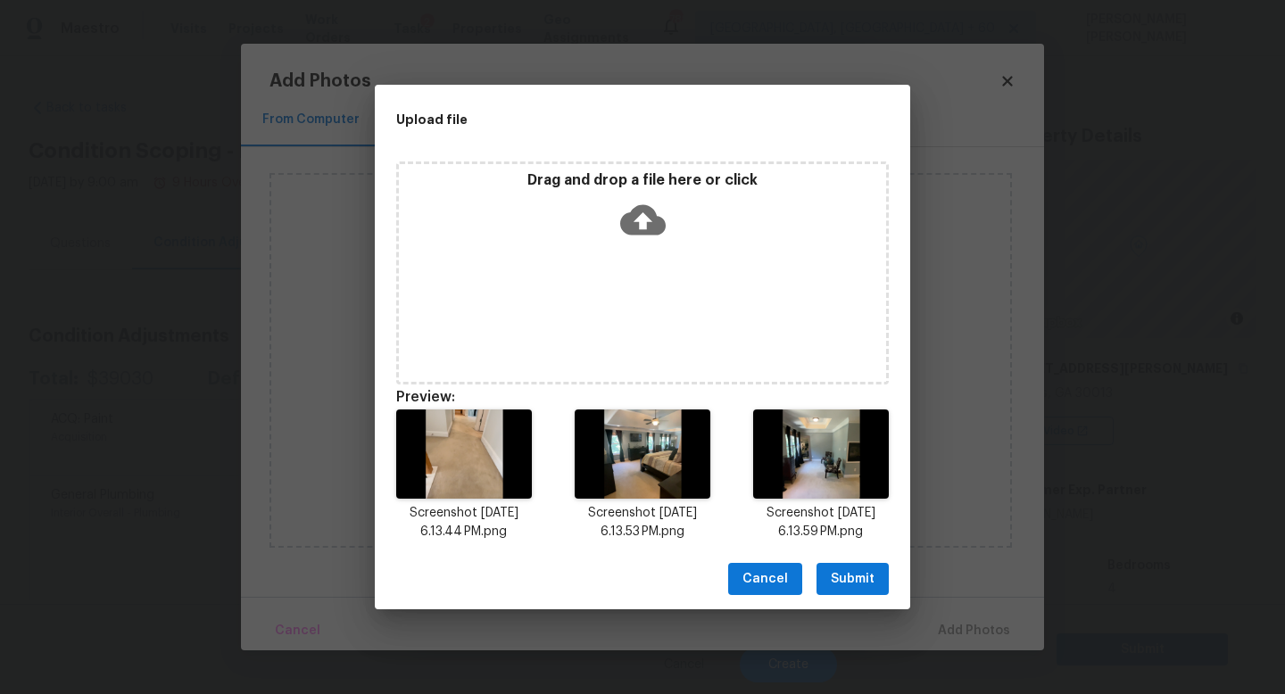
scroll to position [380, 0]
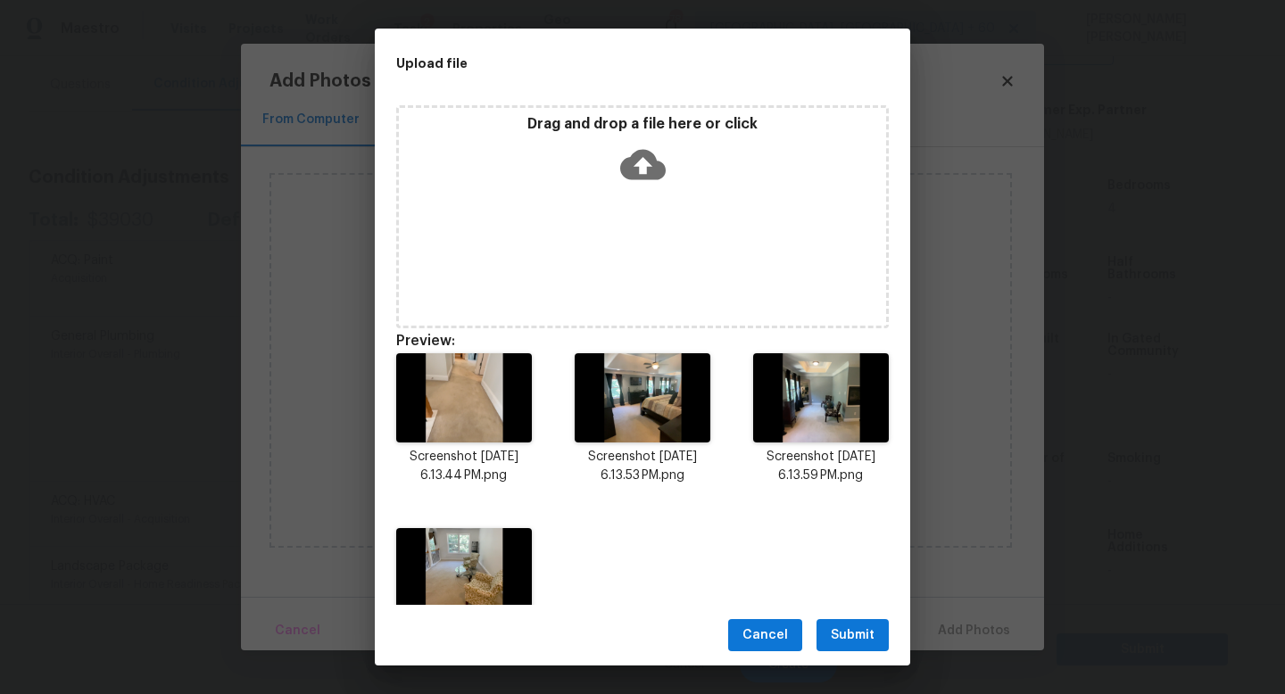
click at [866, 637] on span "Submit" at bounding box center [853, 636] width 44 height 22
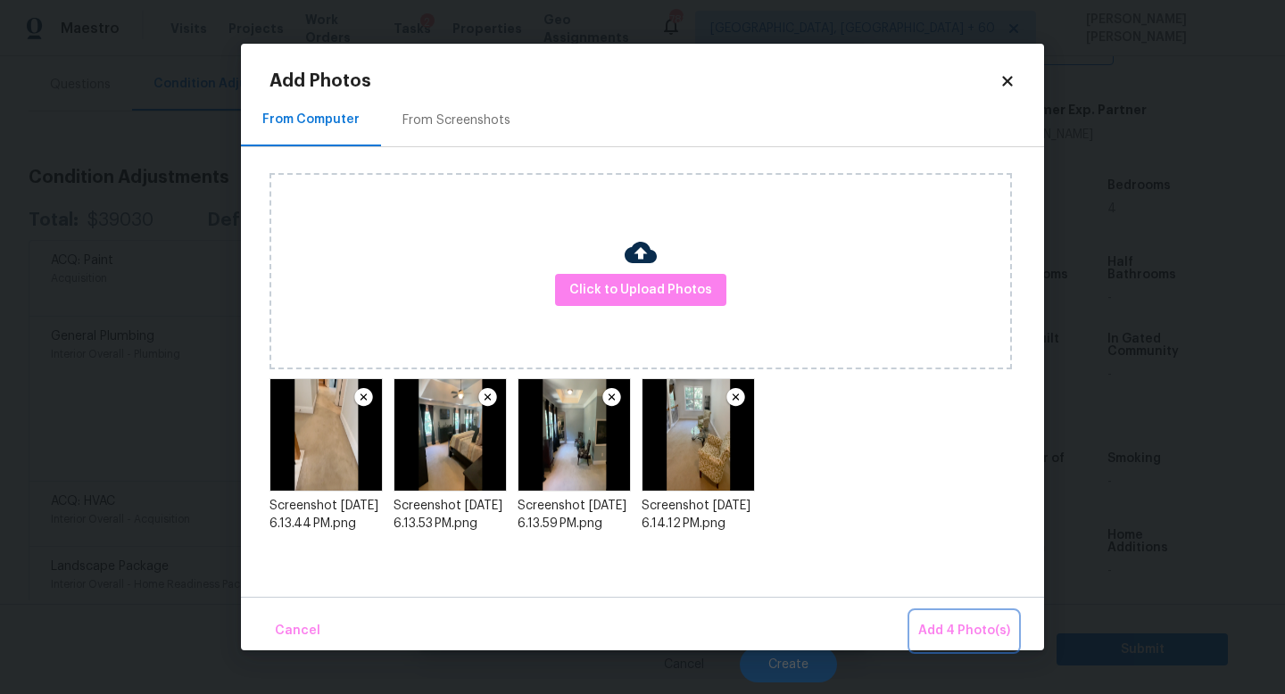
click at [971, 615] on button "Add 4 Photo(s)" at bounding box center [964, 631] width 106 height 38
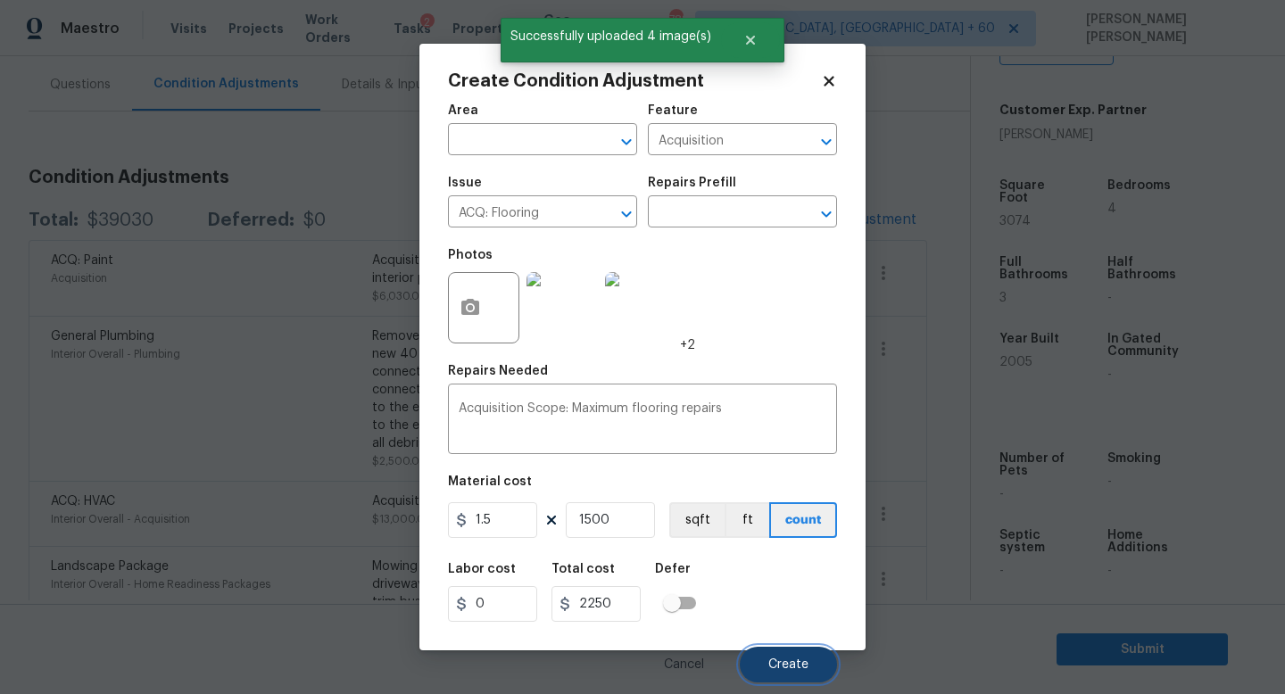
click at [772, 656] on button "Create" at bounding box center [788, 665] width 97 height 36
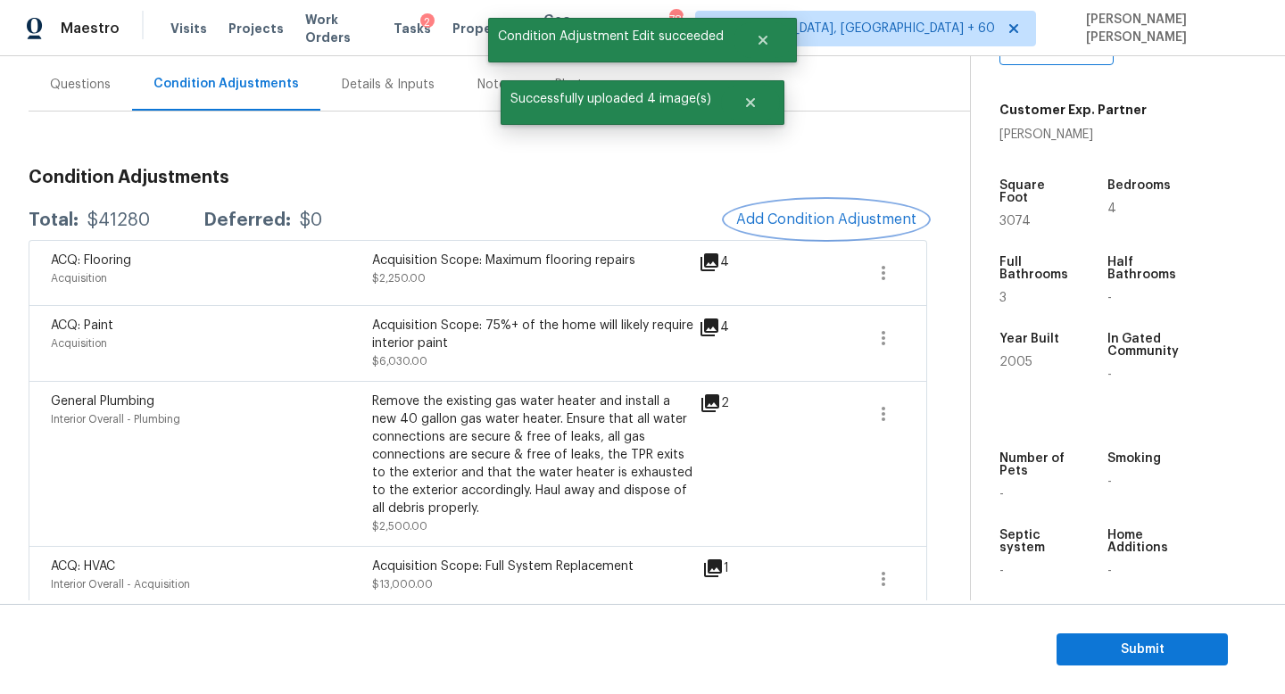
scroll to position [138, 0]
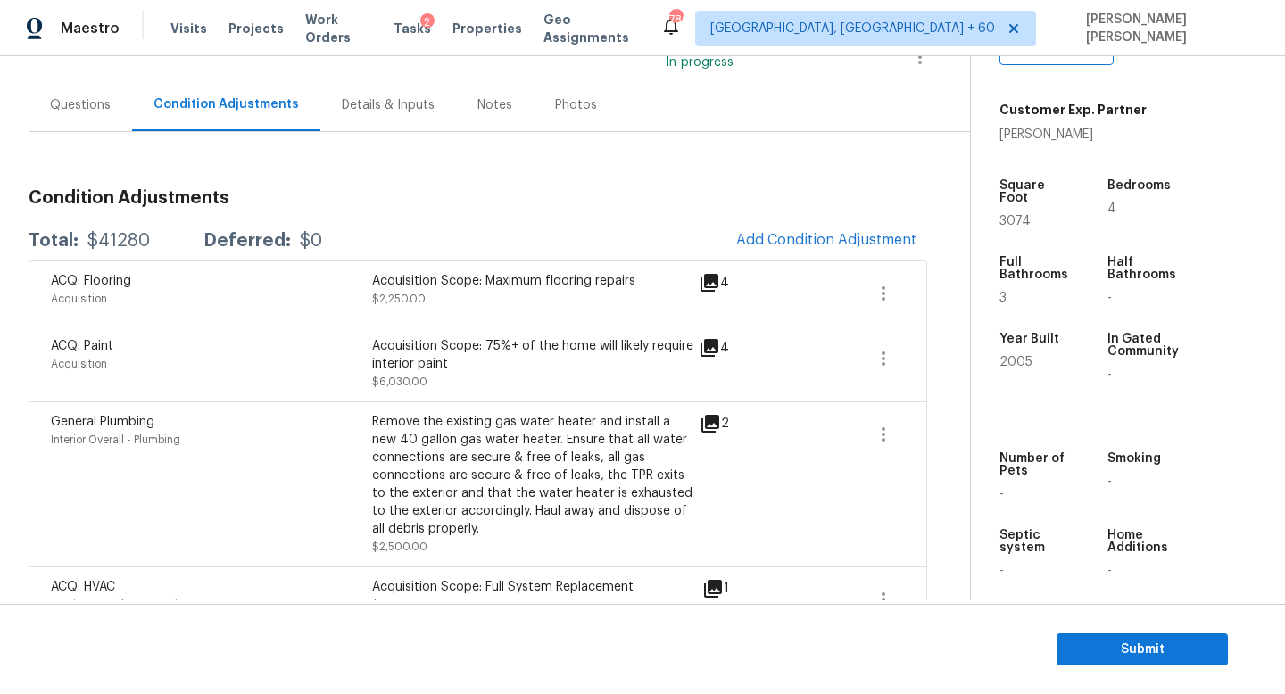
click at [763, 266] on div "ACQ: Flooring Acquisition Acquisition Scope: Maximum flooring repairs $2,250.00…" at bounding box center [478, 293] width 899 height 65
click at [795, 233] on span "Add Condition Adjustment" at bounding box center [826, 240] width 180 height 16
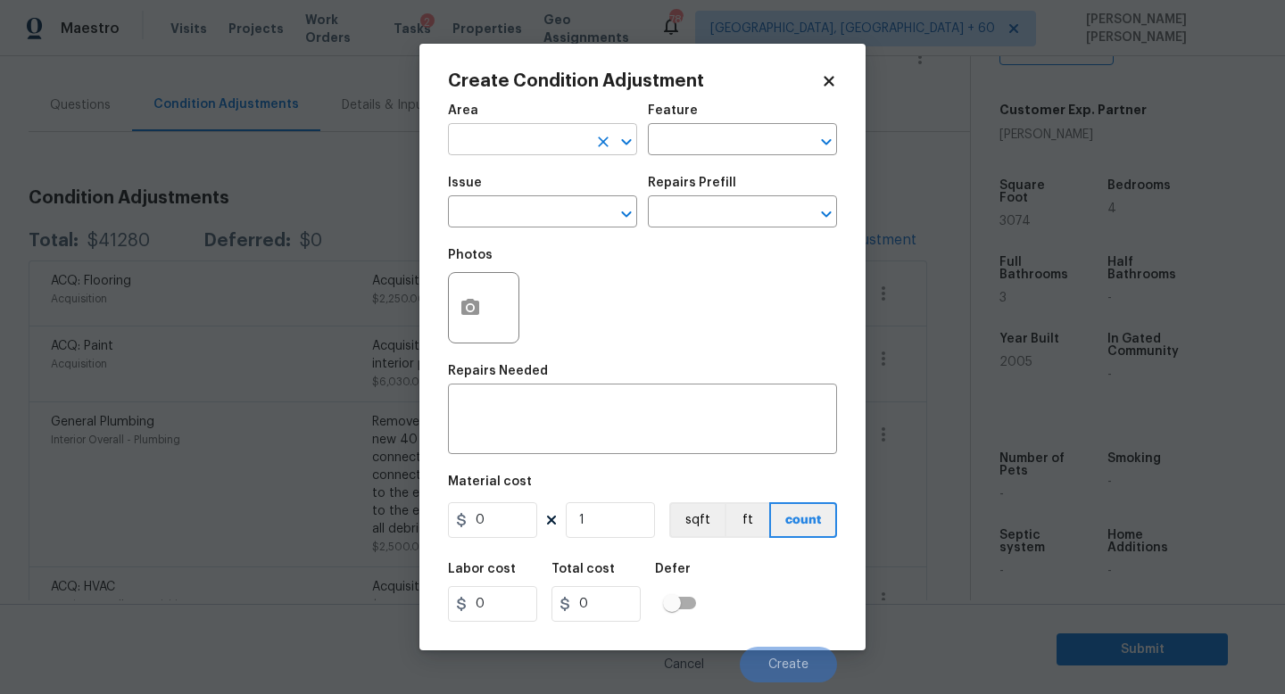
click at [495, 144] on input "text" at bounding box center [517, 142] width 139 height 28
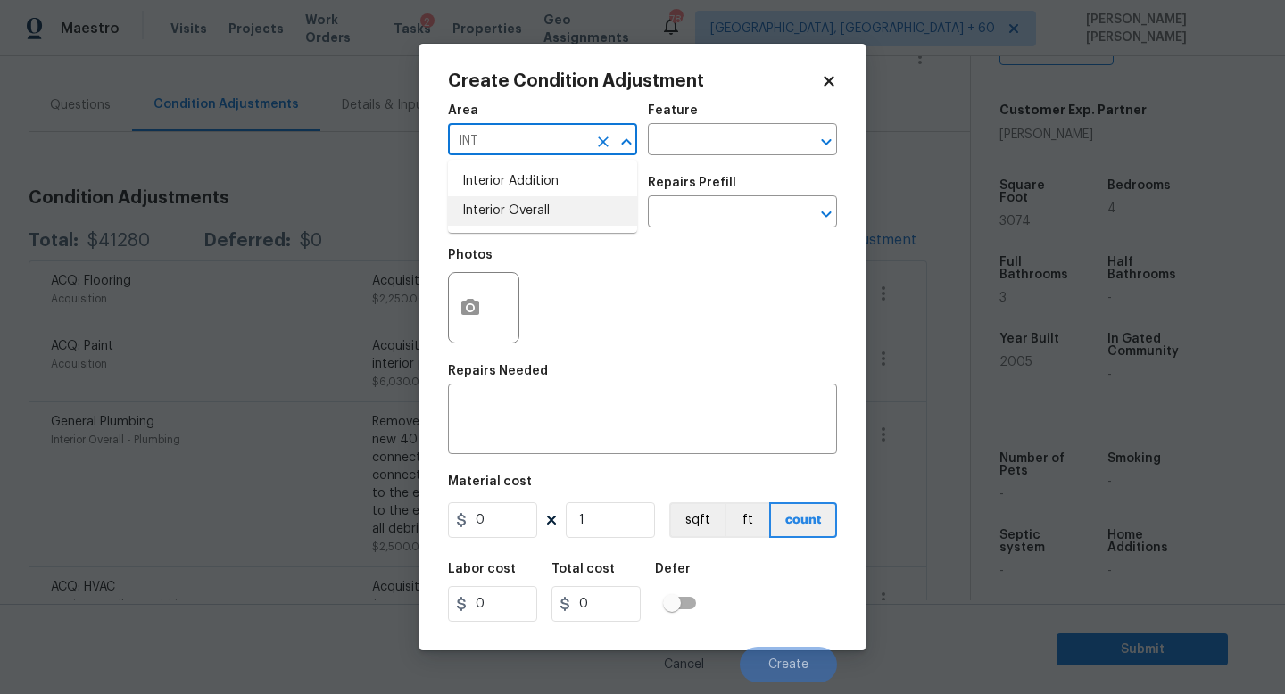
click at [511, 209] on li "Interior Overall" at bounding box center [542, 210] width 189 height 29
type input "Interior Overall"
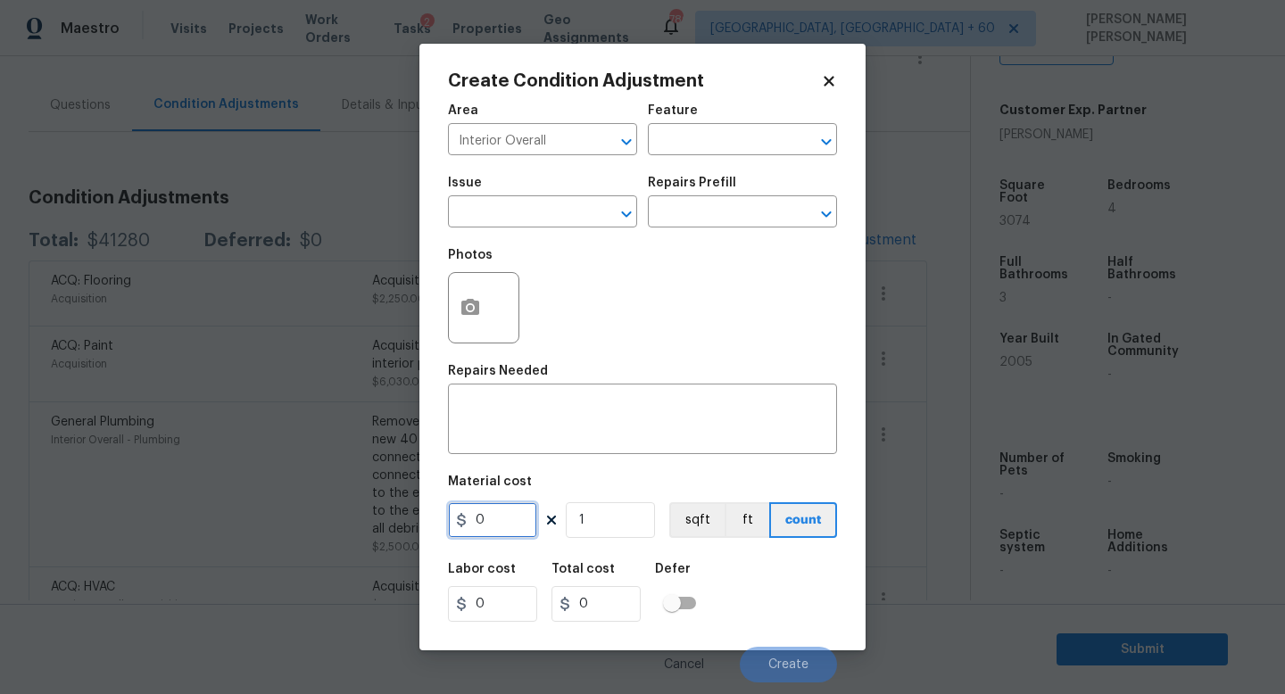
drag, startPoint x: 518, startPoint y: 519, endPoint x: 451, endPoint y: 519, distance: 67.8
click at [474, 519] on input "0" at bounding box center [492, 520] width 89 height 36
type input "125"
click at [609, 514] on input "1" at bounding box center [610, 520] width 89 height 36
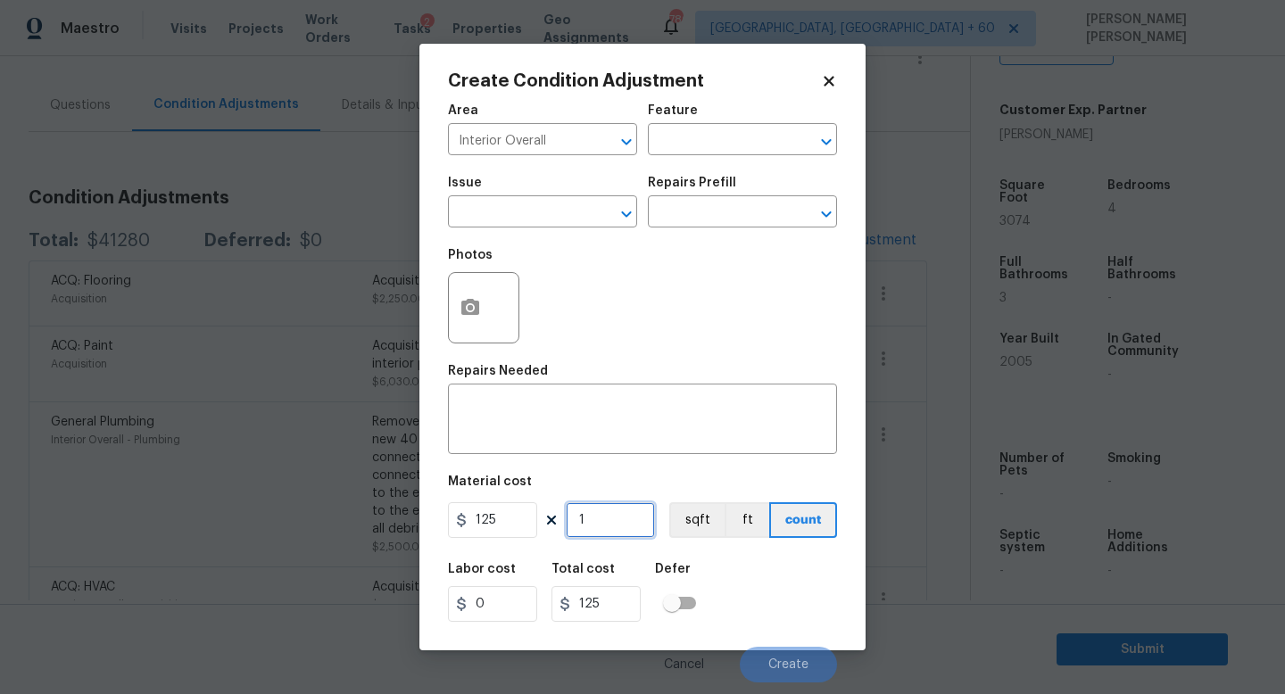
type input "0"
type input "5"
type input "625"
click at [600, 527] on input "5" at bounding box center [610, 520] width 89 height 36
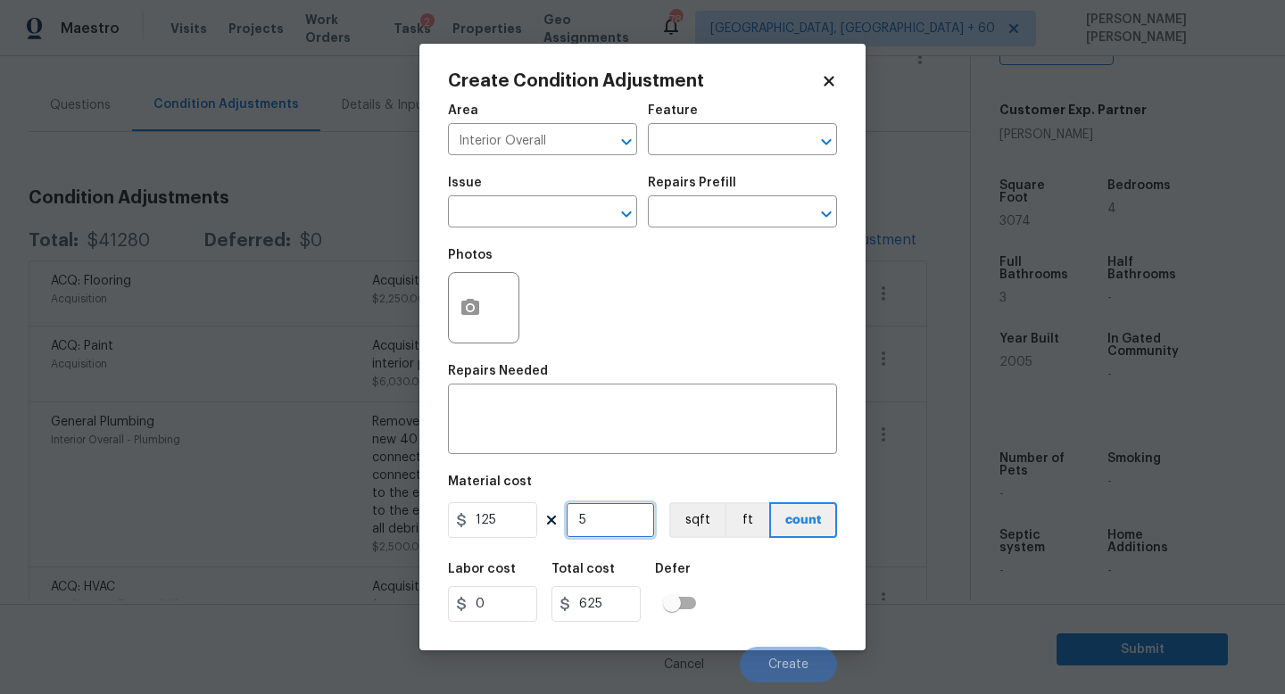
type input "0"
type input "2"
type input "250"
type input "25"
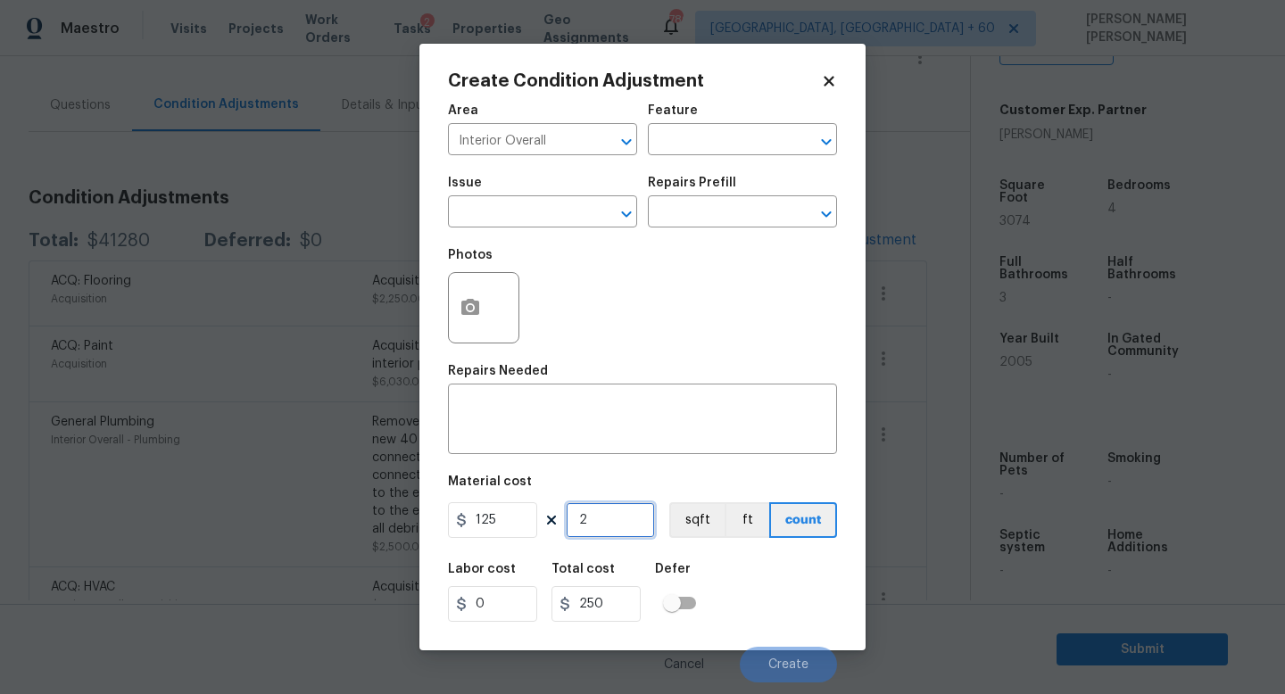
type input "3125"
type input "25"
click at [604, 443] on div "x ​" at bounding box center [642, 421] width 389 height 66
paste textarea "resurface the stairs"
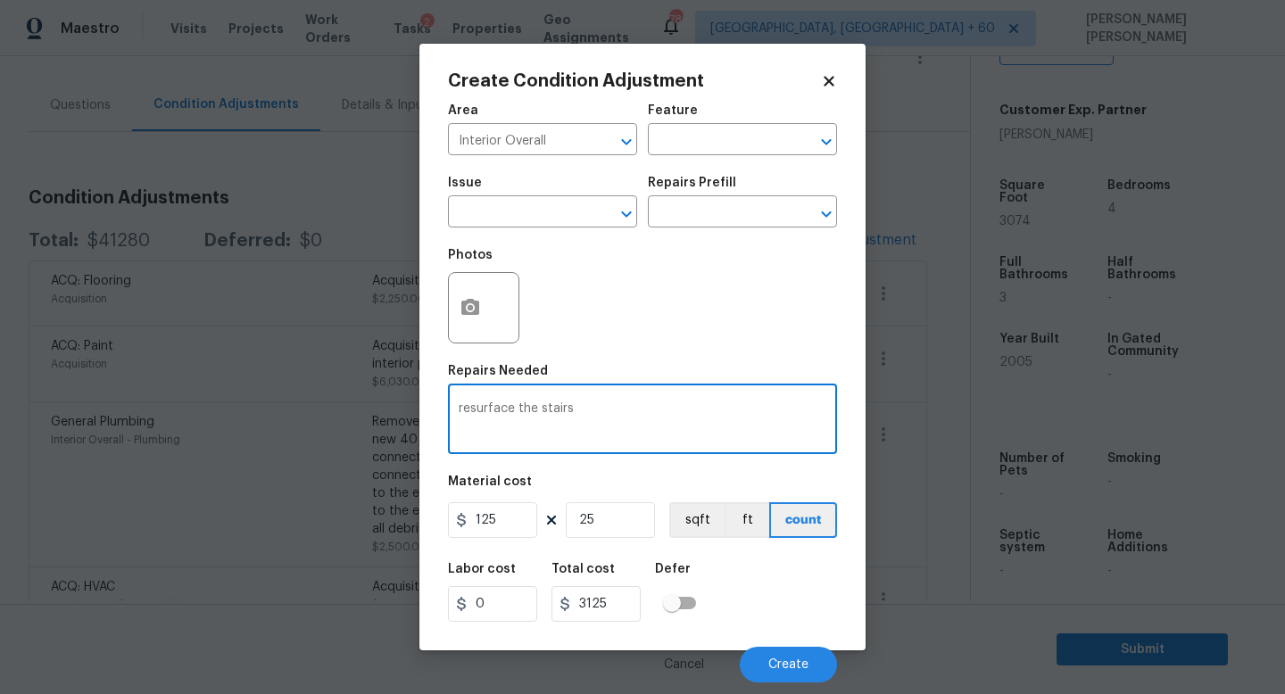
type textarea "resurface the stairs"
click at [465, 303] on icon "button" at bounding box center [470, 307] width 18 height 16
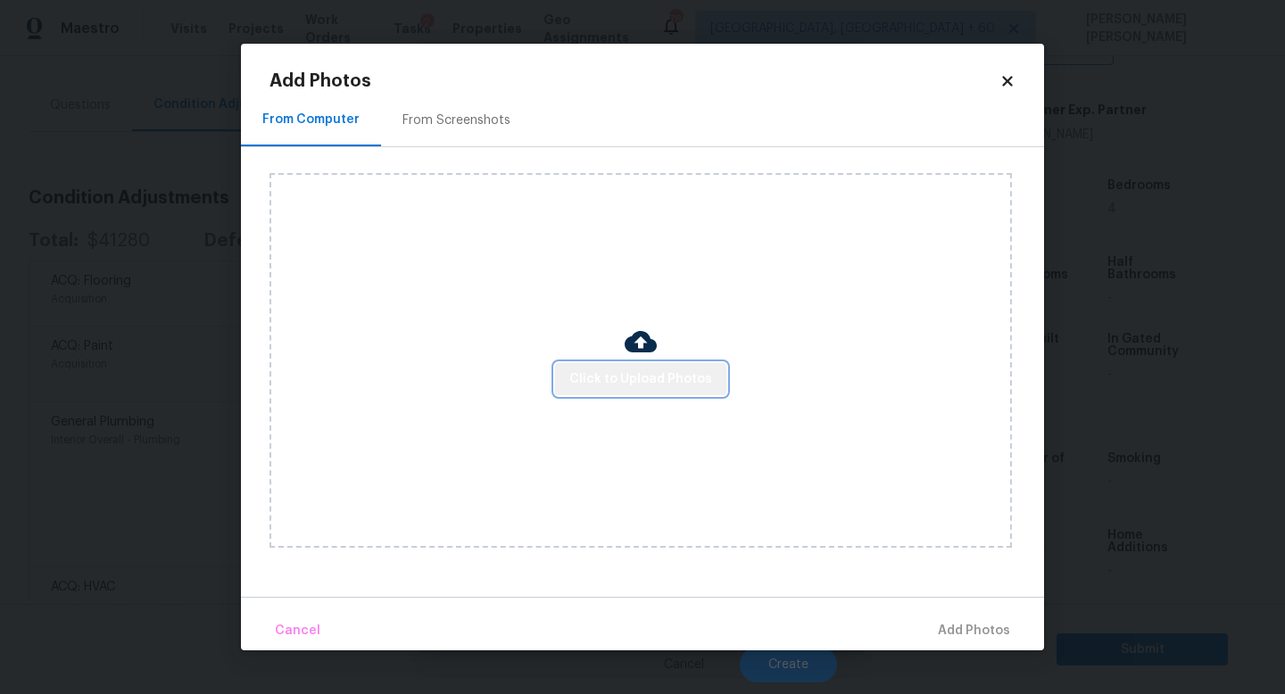
click at [658, 384] on span "Click to Upload Photos" at bounding box center [640, 380] width 143 height 22
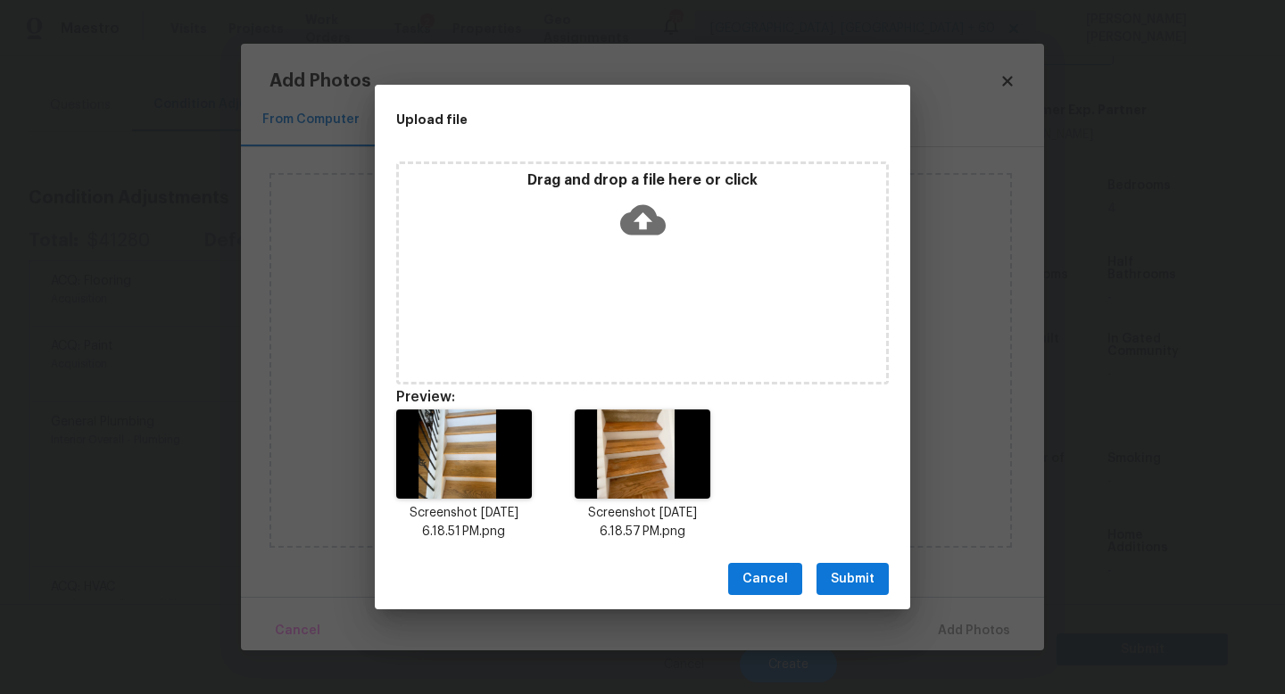
click at [847, 576] on span "Submit" at bounding box center [853, 579] width 44 height 22
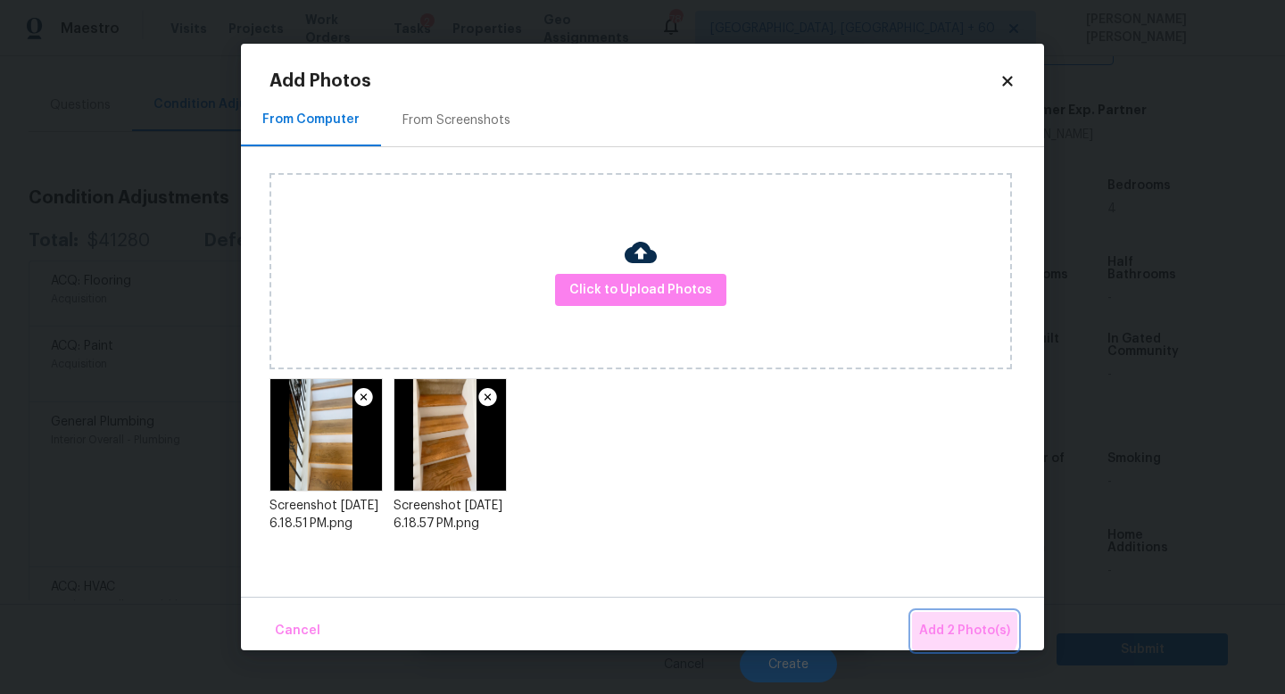
click at [948, 623] on span "Add 2 Photo(s)" at bounding box center [964, 631] width 91 height 22
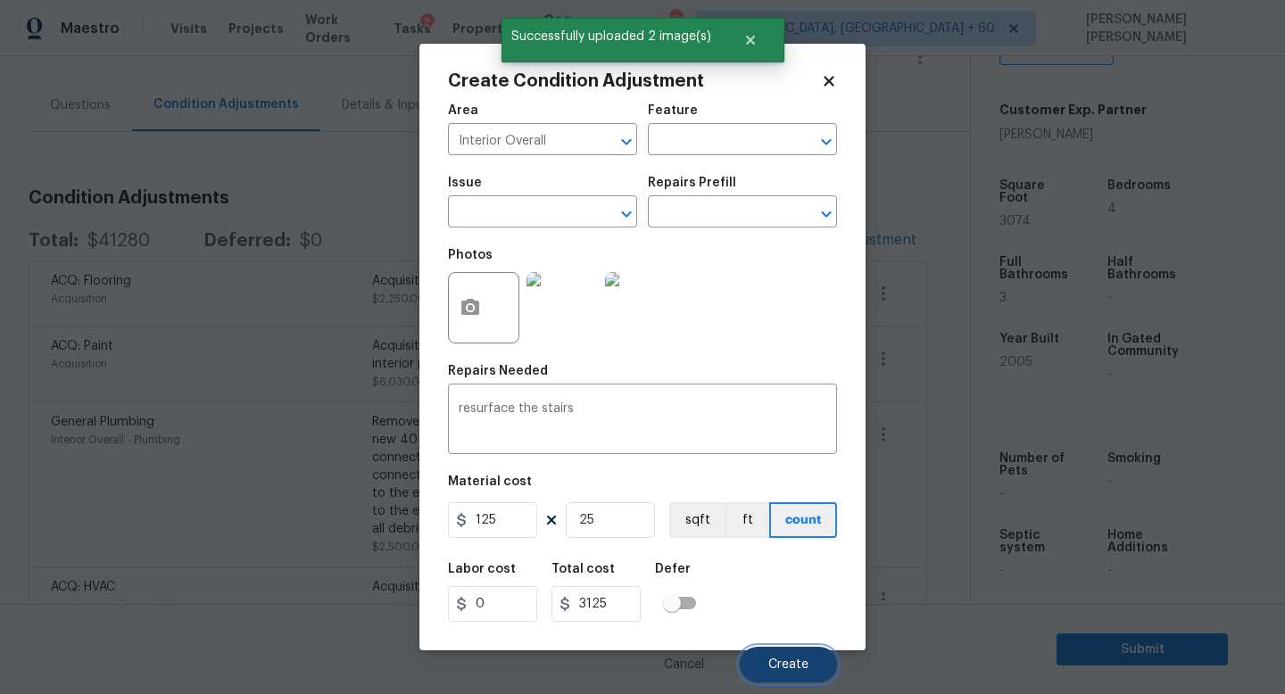
click at [777, 658] on button "Create" at bounding box center [788, 665] width 97 height 36
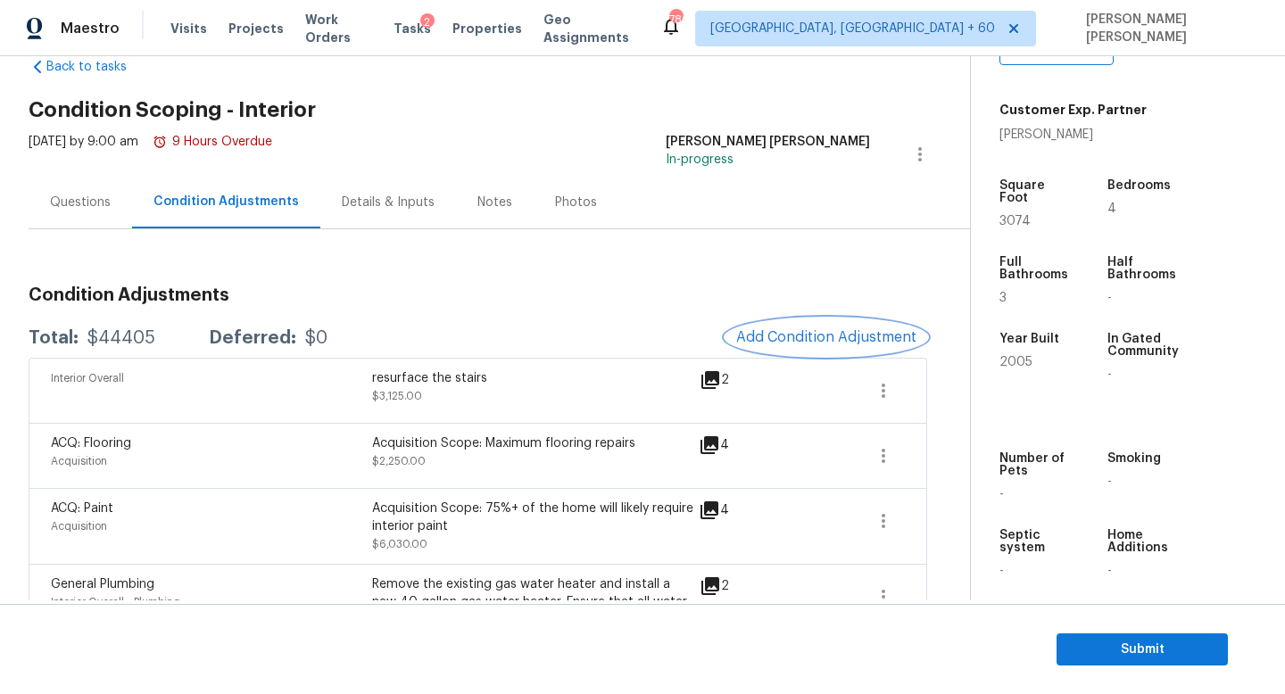
scroll to position [63, 0]
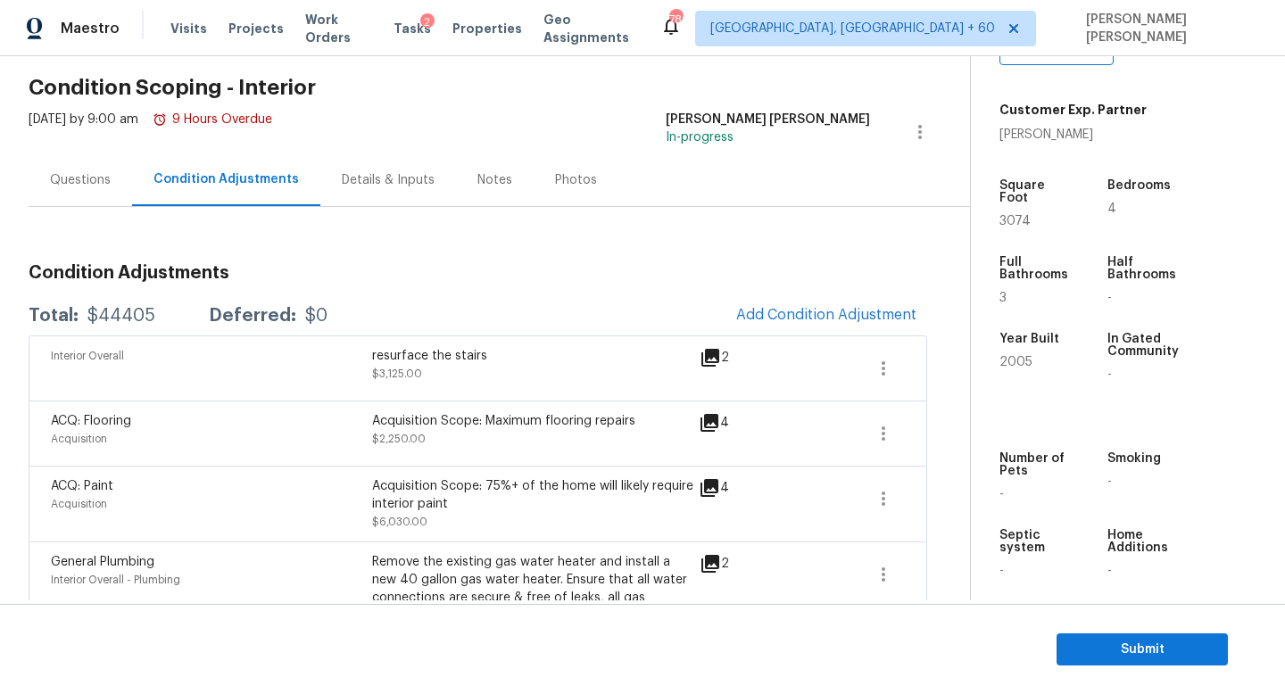
click at [73, 193] on div "Questions" at bounding box center [81, 179] width 104 height 53
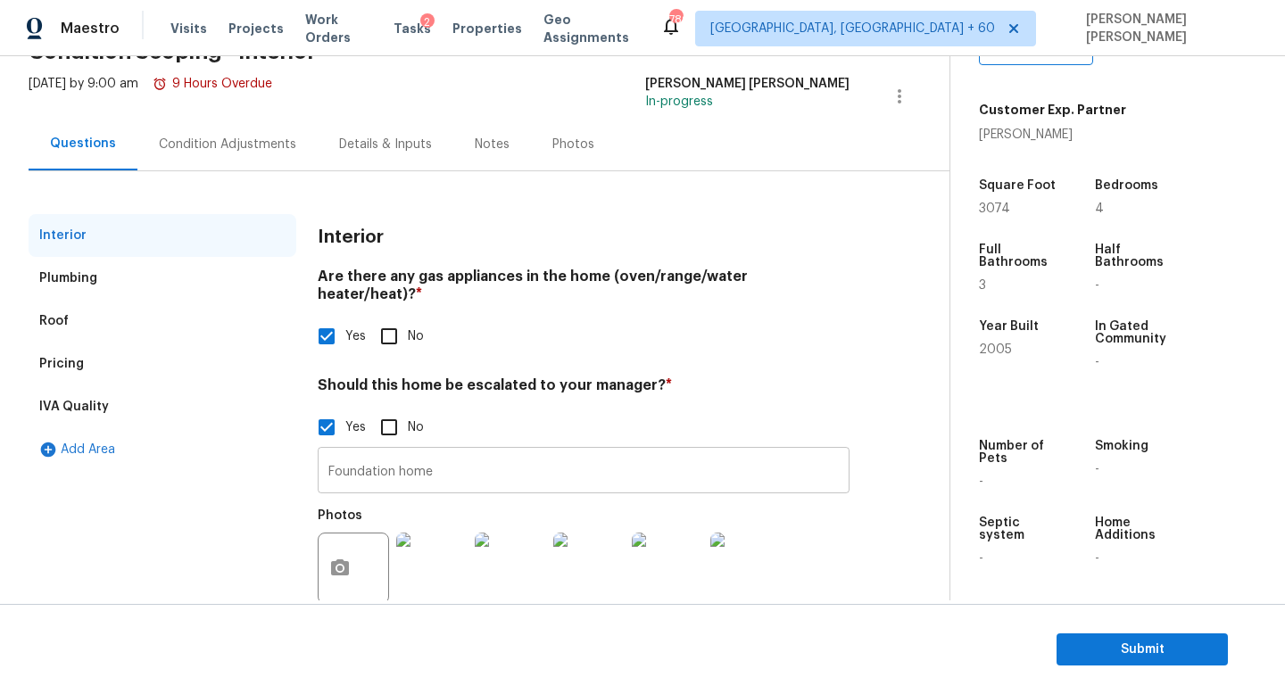
scroll to position [112, 0]
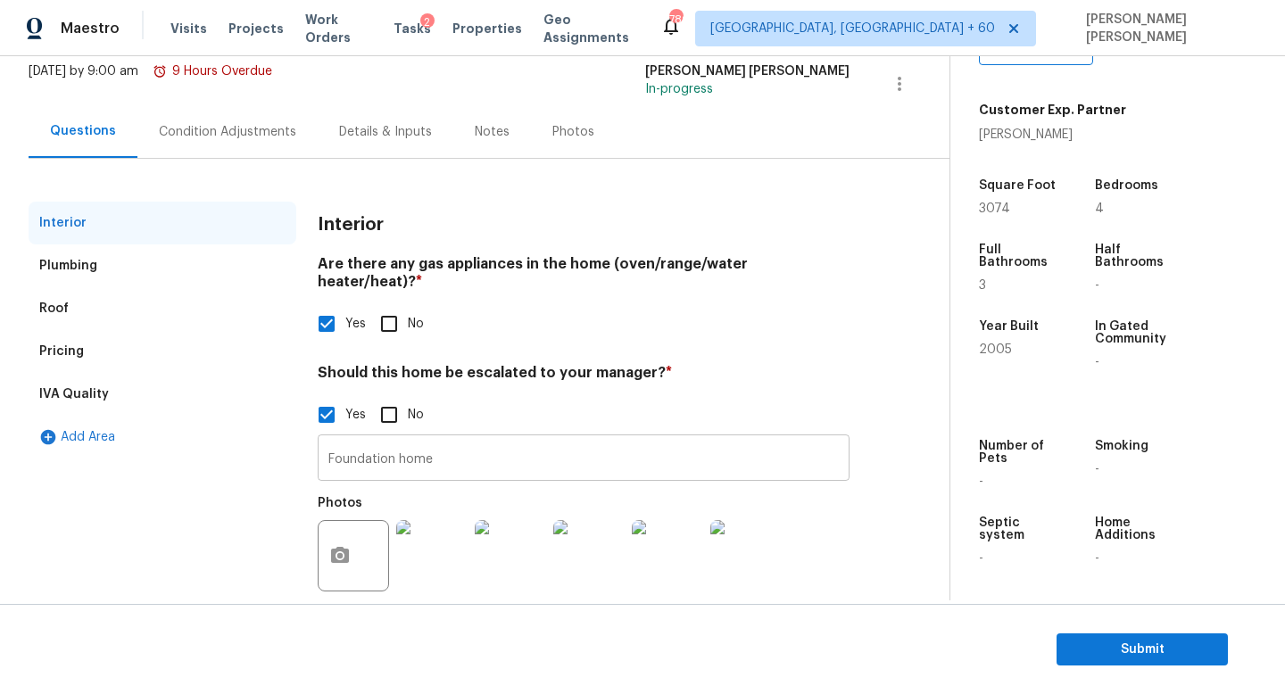
click at [479, 443] on input "Foundation home" at bounding box center [584, 460] width 532 height 42
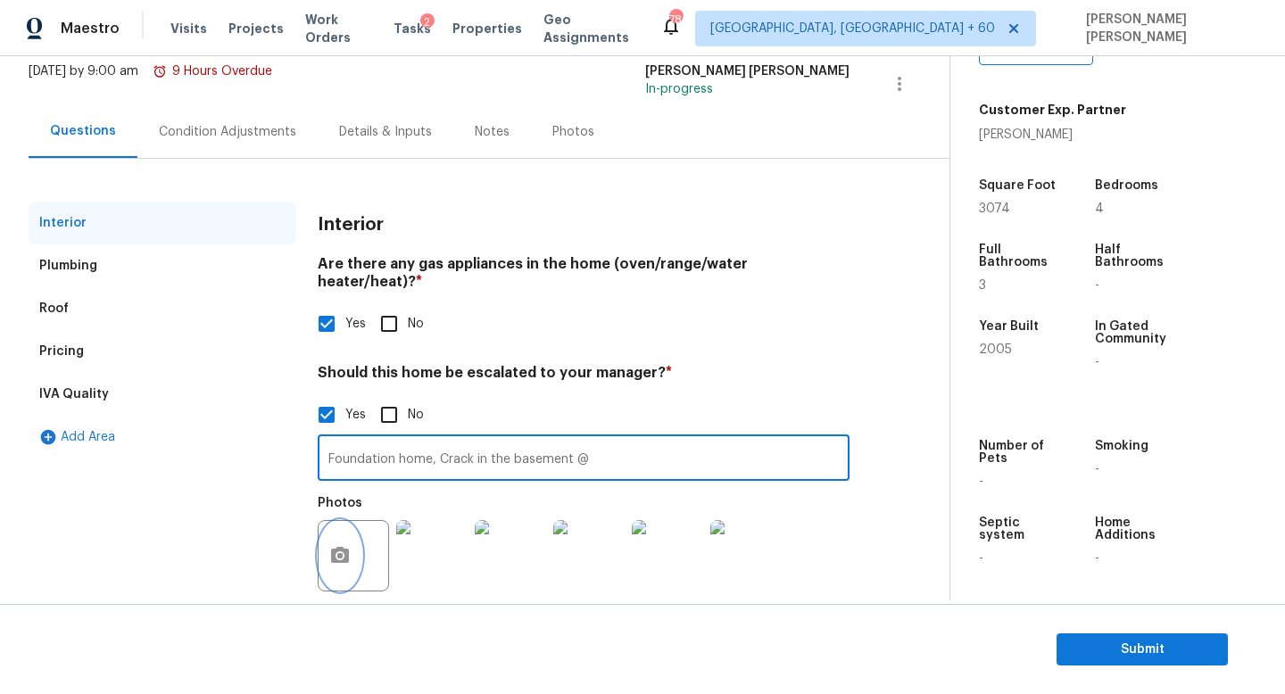
click at [349, 545] on icon "button" at bounding box center [339, 555] width 21 height 21
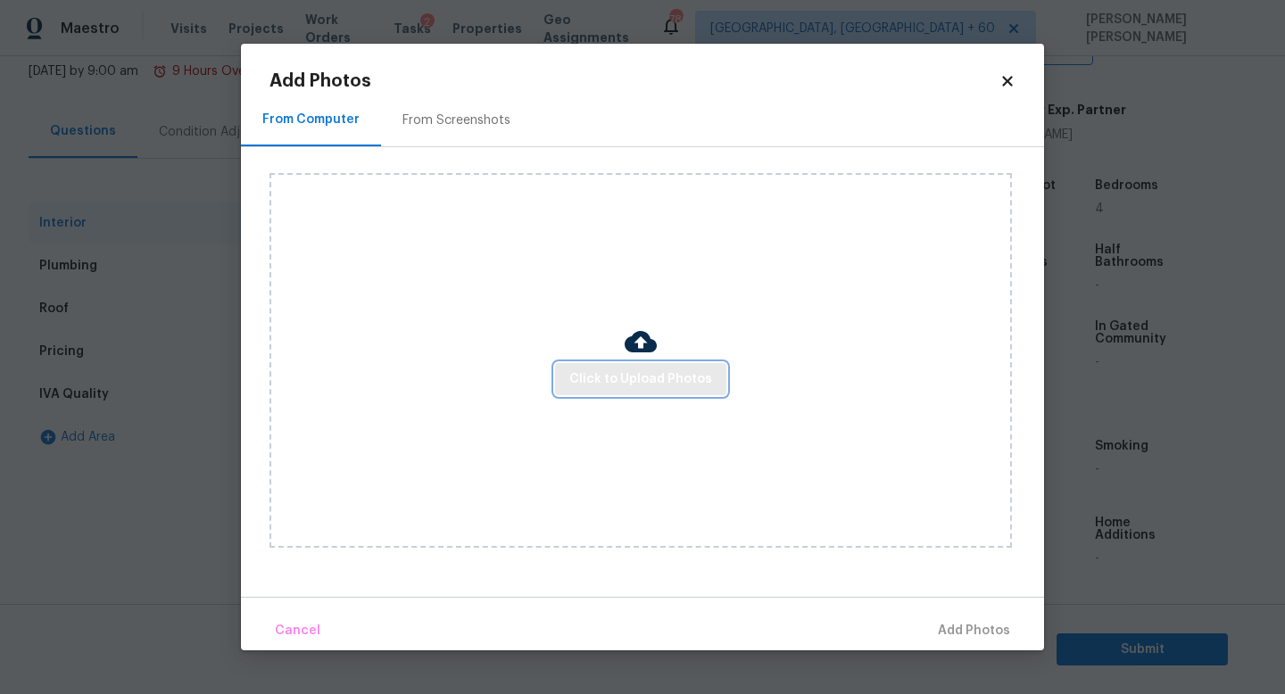
click at [677, 385] on span "Click to Upload Photos" at bounding box center [640, 380] width 143 height 22
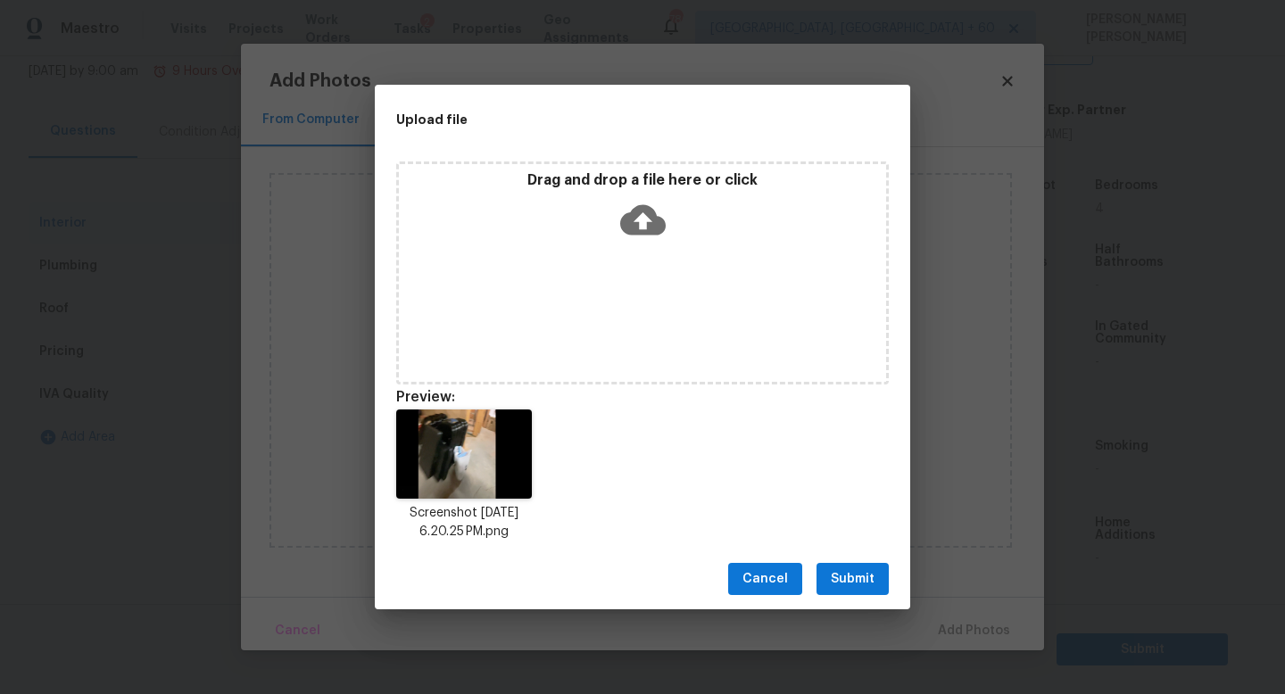
click at [840, 567] on button "Submit" at bounding box center [852, 579] width 72 height 33
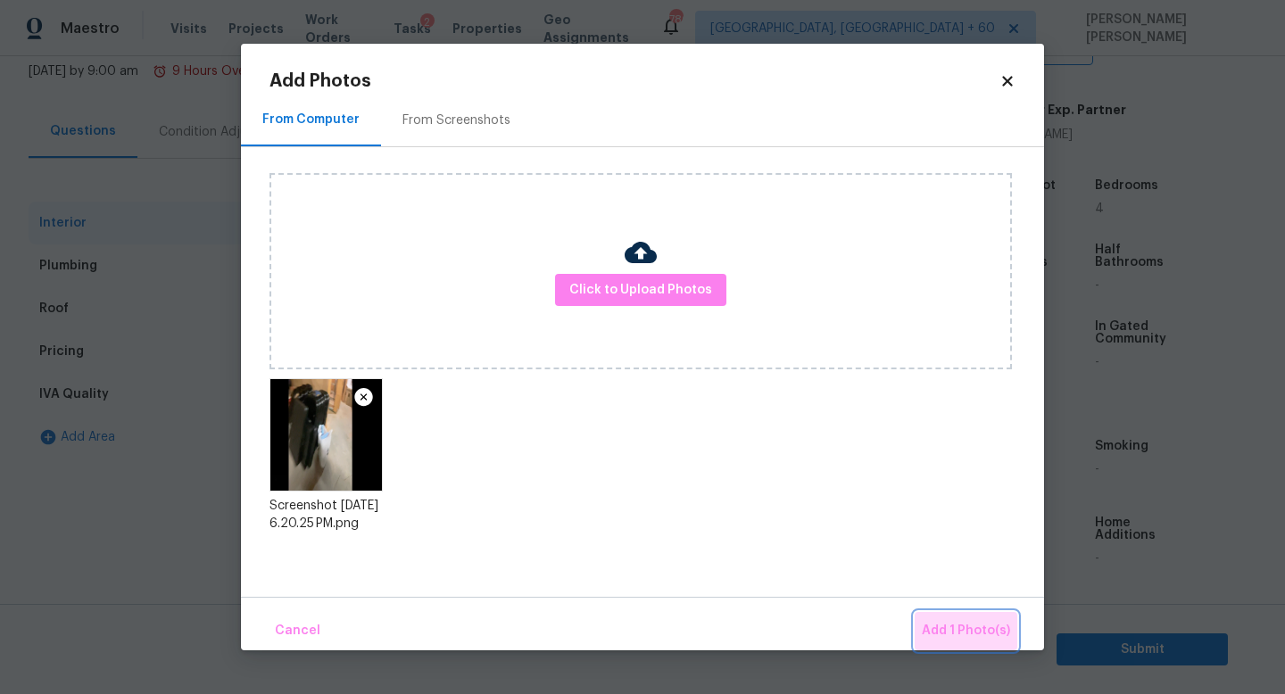
click at [999, 643] on button "Add 1 Photo(s)" at bounding box center [966, 631] width 103 height 38
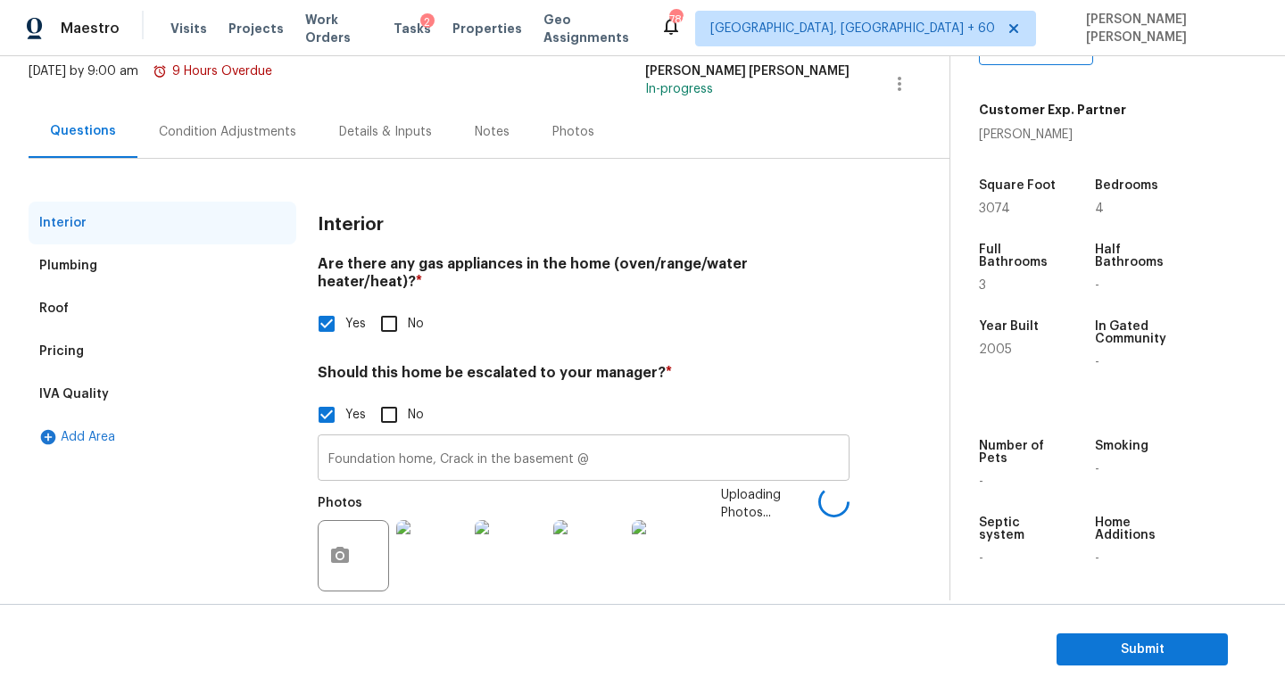
click at [662, 446] on input "Foundation home, Crack in the basement @" at bounding box center [584, 460] width 532 height 42
type input "Foundation home, Crack in the basement @"
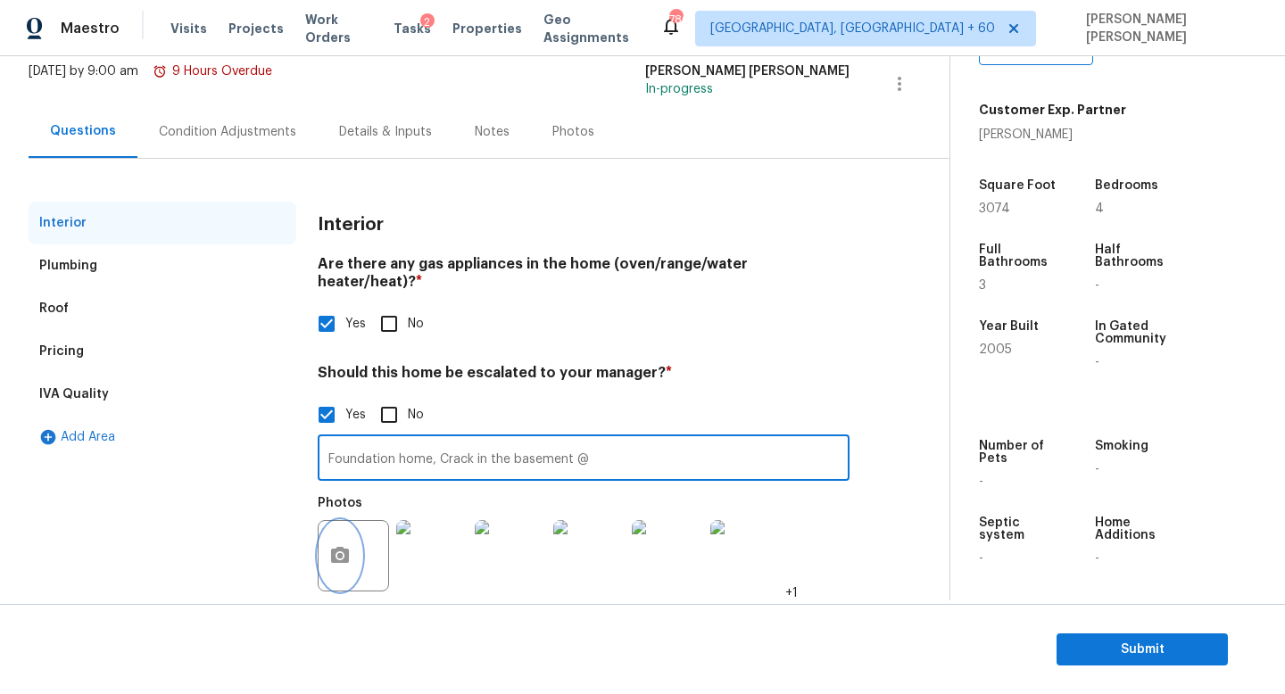
click at [341, 545] on icon "button" at bounding box center [339, 555] width 21 height 21
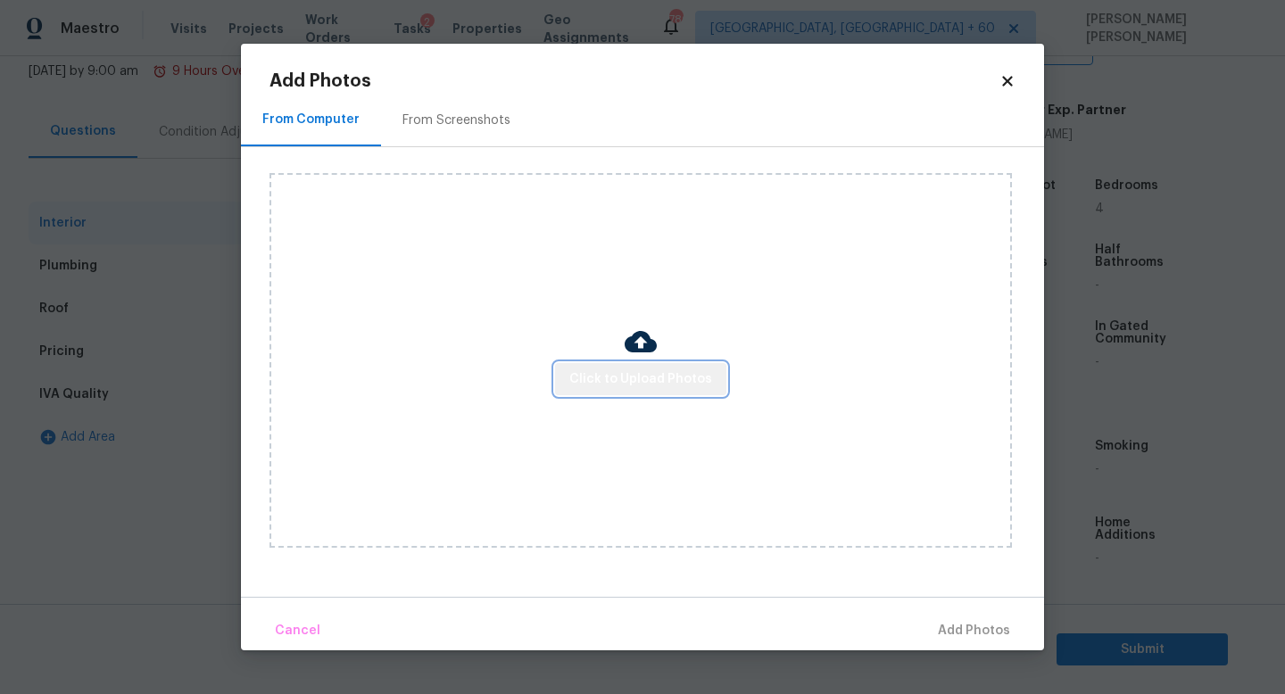
click at [644, 377] on span "Click to Upload Photos" at bounding box center [640, 380] width 143 height 22
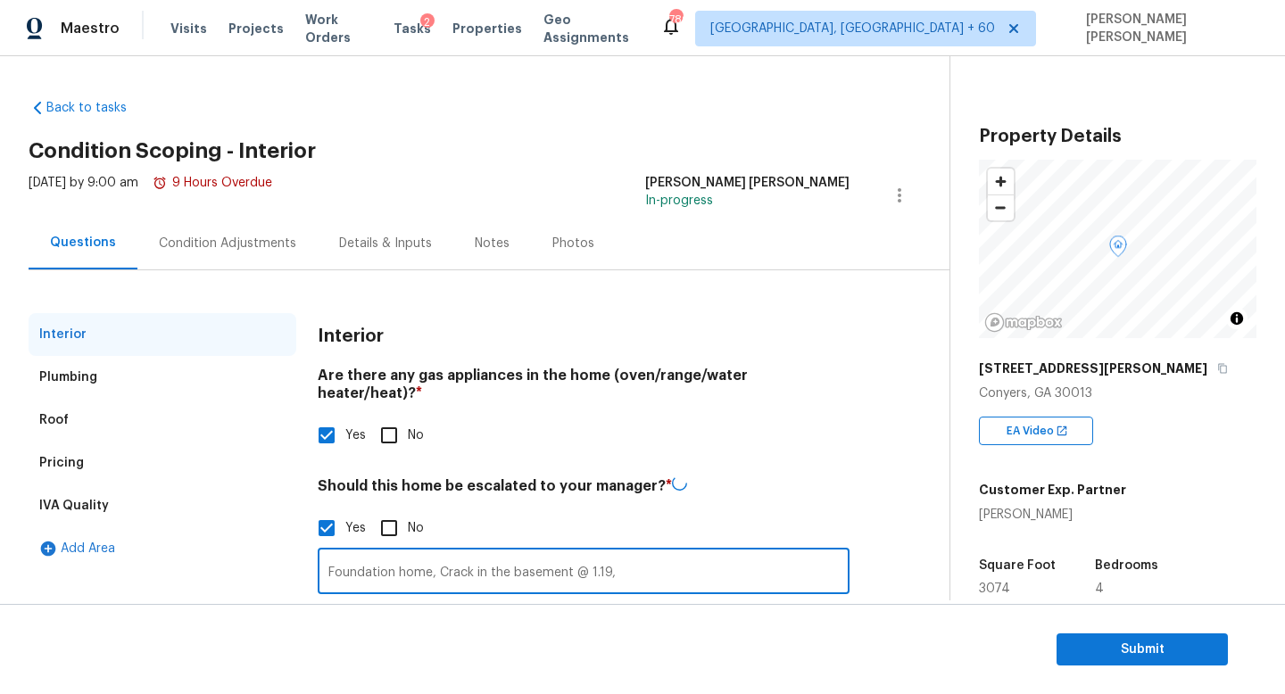
scroll to position [380, 0]
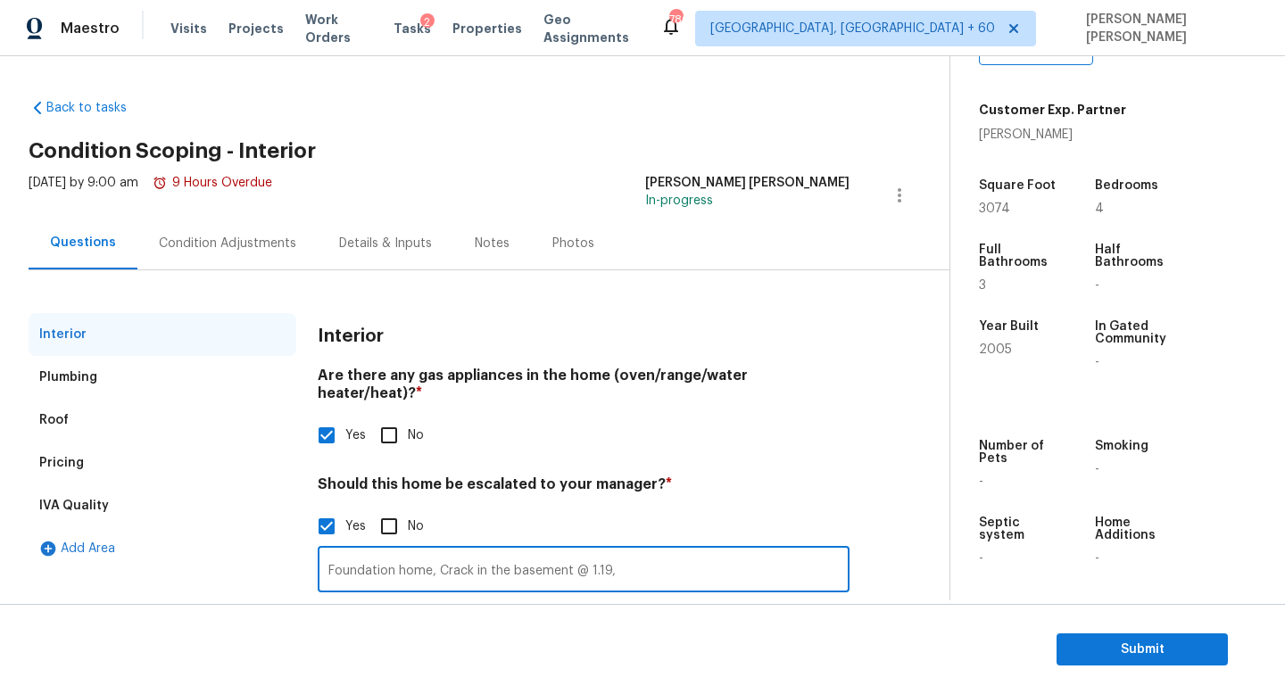
click at [576, 551] on input "Foundation home, Crack in the basement @ 1.19," at bounding box center [584, 572] width 532 height 42
type input "Foundation home, Crack in the basement @ 1.19,"
click at [216, 226] on div "Condition Adjustments" at bounding box center [227, 243] width 180 height 53
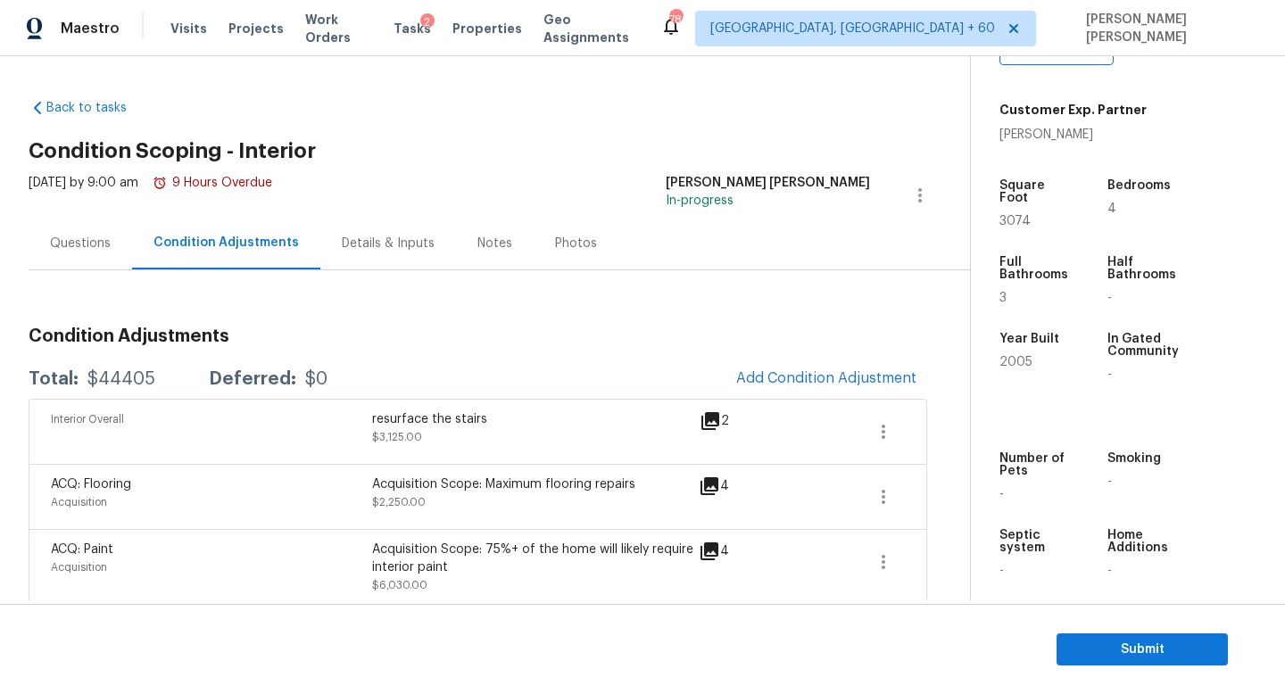
click at [114, 369] on div "Total: $44405 Deferred: $0 Add Condition Adjustment" at bounding box center [478, 379] width 899 height 39
copy div "$44405"
click at [87, 248] on div "Questions" at bounding box center [80, 244] width 61 height 18
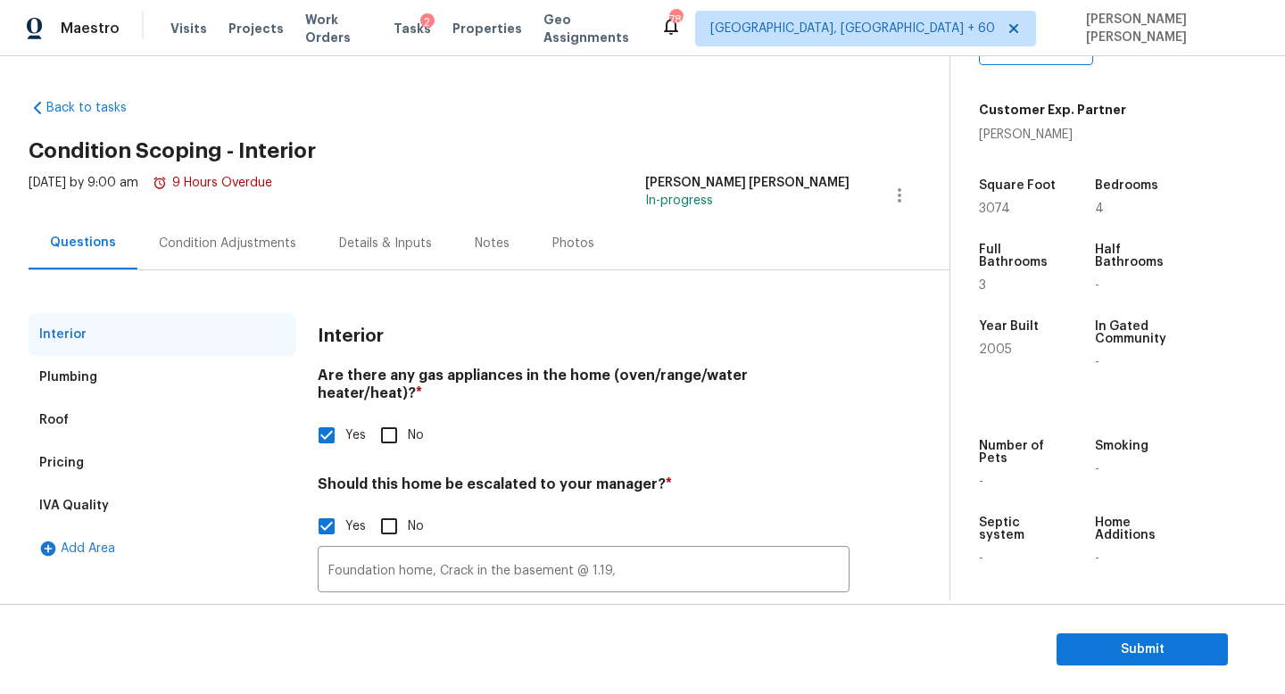
click at [86, 440] on div "Roof" at bounding box center [163, 420] width 268 height 43
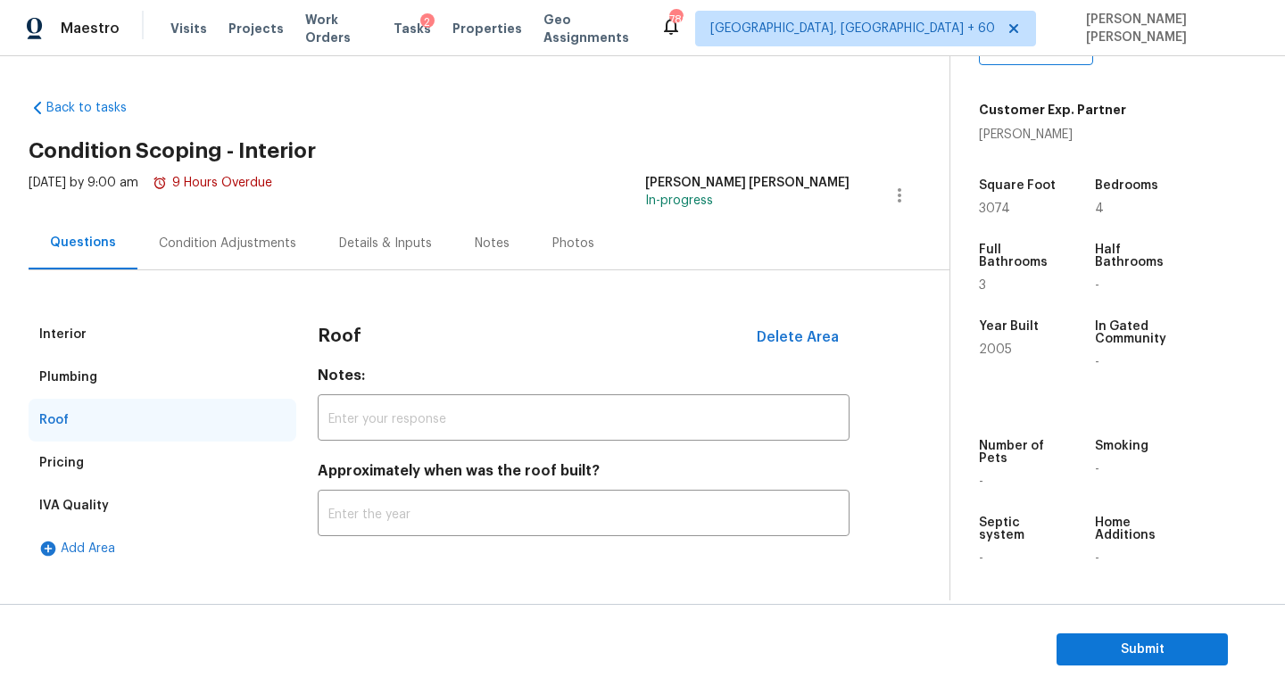
click at [86, 454] on div "Pricing" at bounding box center [163, 463] width 268 height 43
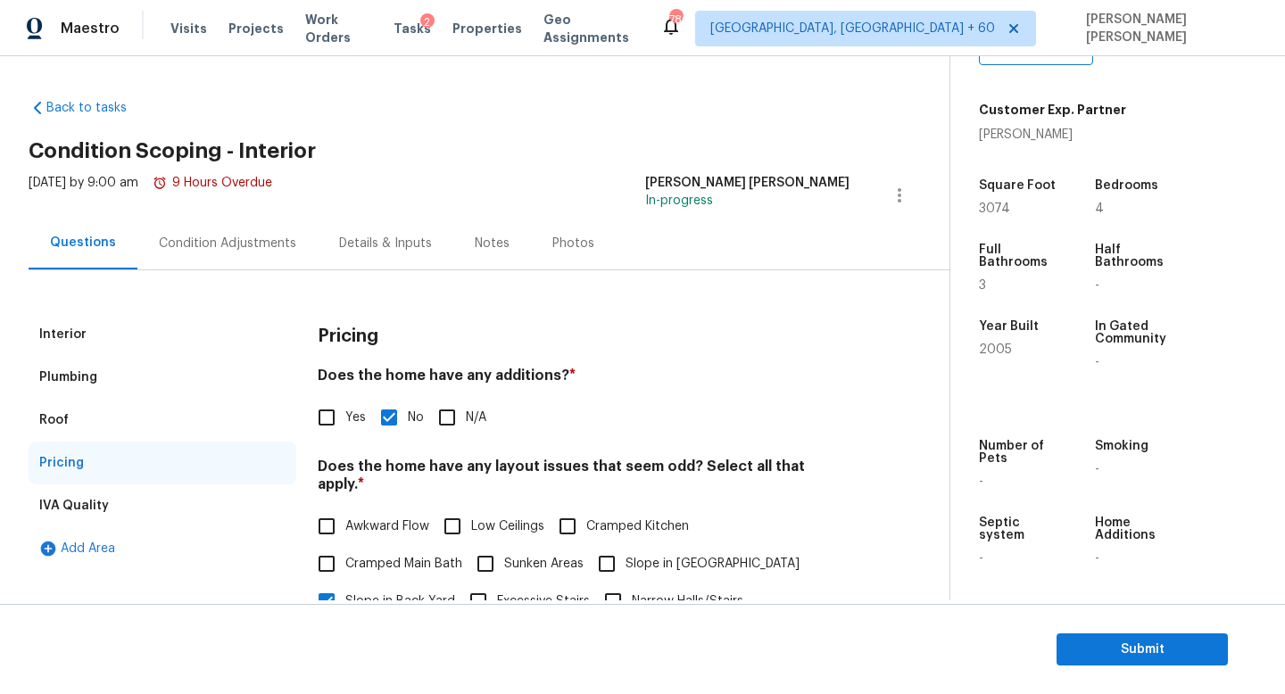
click at [204, 261] on div "Condition Adjustments" at bounding box center [227, 243] width 180 height 53
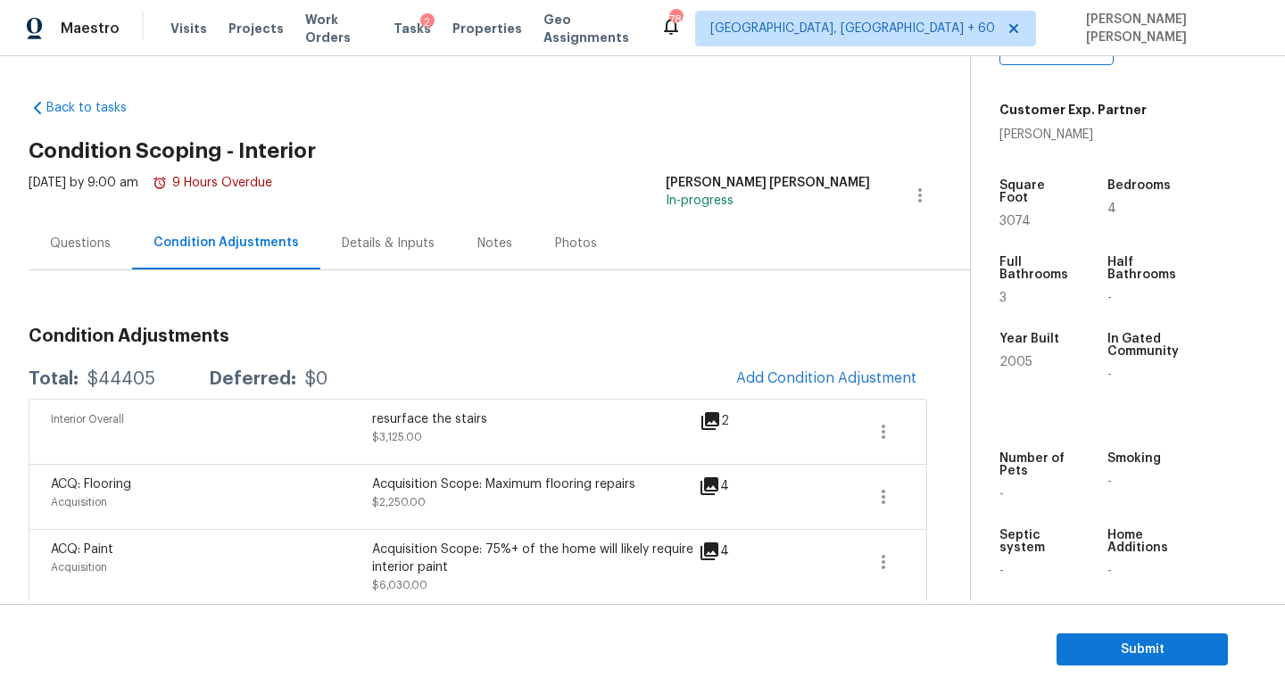
click at [114, 377] on div "$44405" at bounding box center [121, 379] width 68 height 18
click at [79, 245] on div "Questions" at bounding box center [80, 244] width 61 height 18
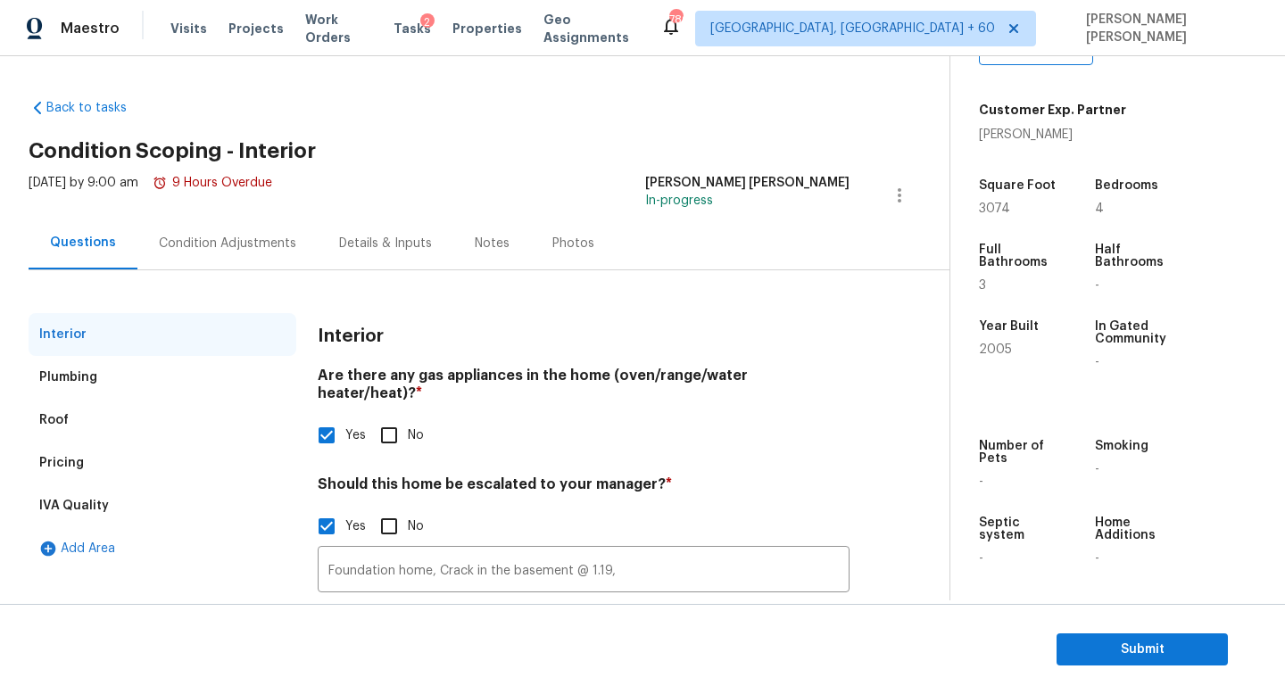
click at [225, 233] on div "Condition Adjustments" at bounding box center [227, 243] width 180 height 53
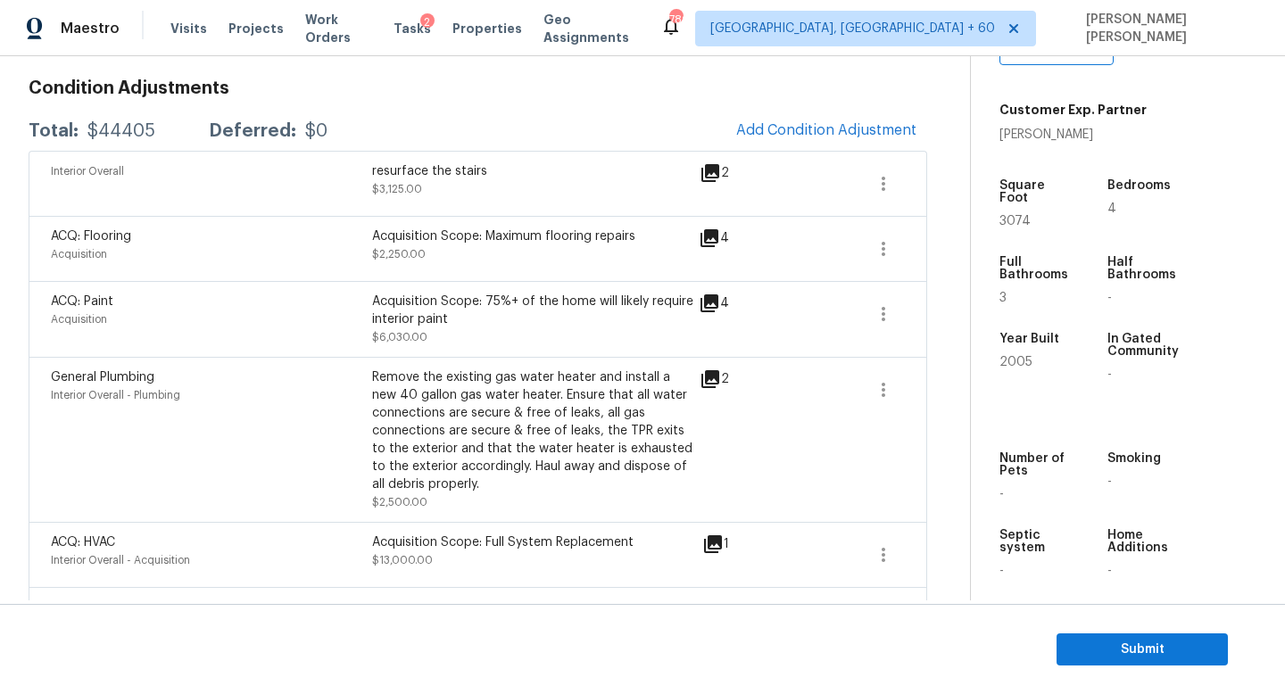
scroll to position [244, 0]
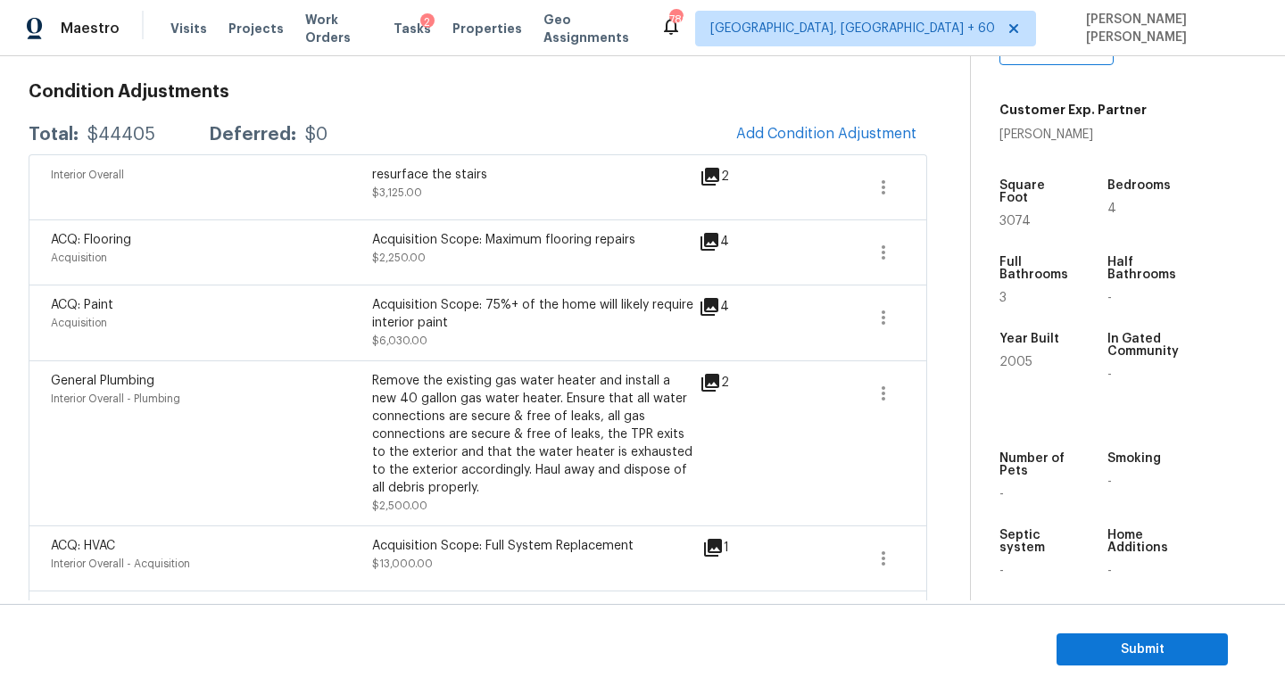
click at [1152, 681] on section "Submit" at bounding box center [642, 649] width 1285 height 91
click at [1151, 658] on span "Submit" at bounding box center [1142, 650] width 143 height 22
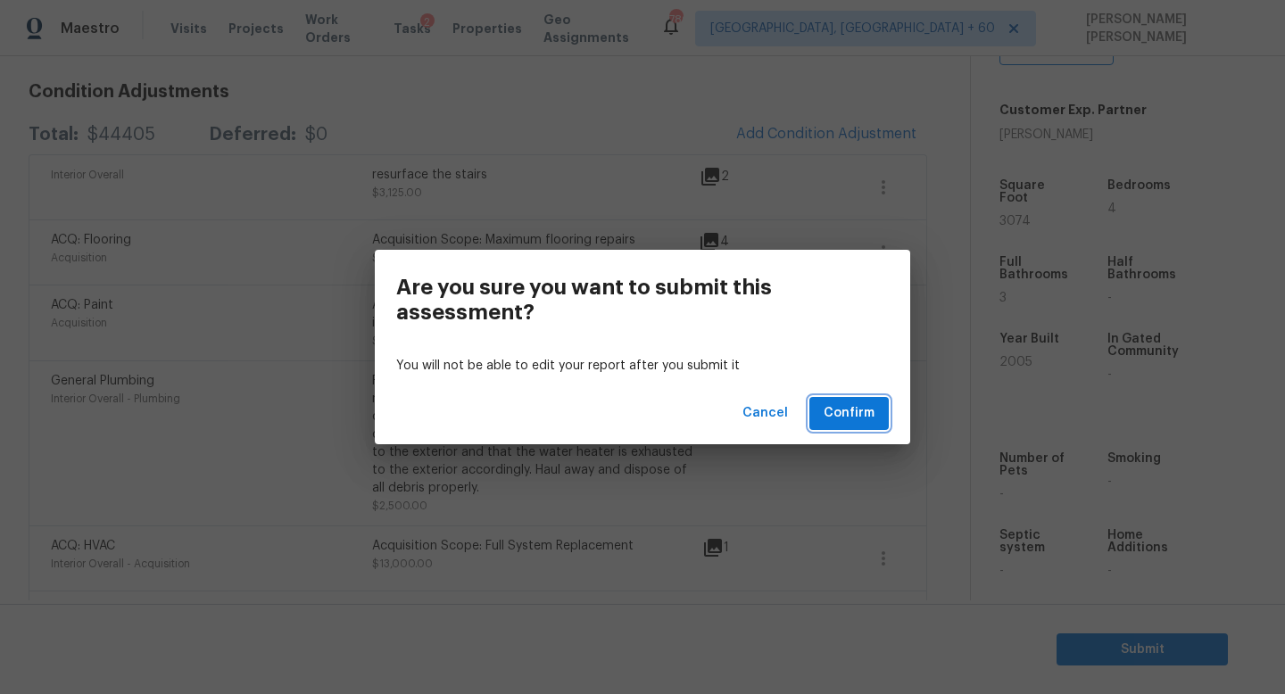
click at [836, 406] on span "Confirm" at bounding box center [849, 413] width 51 height 22
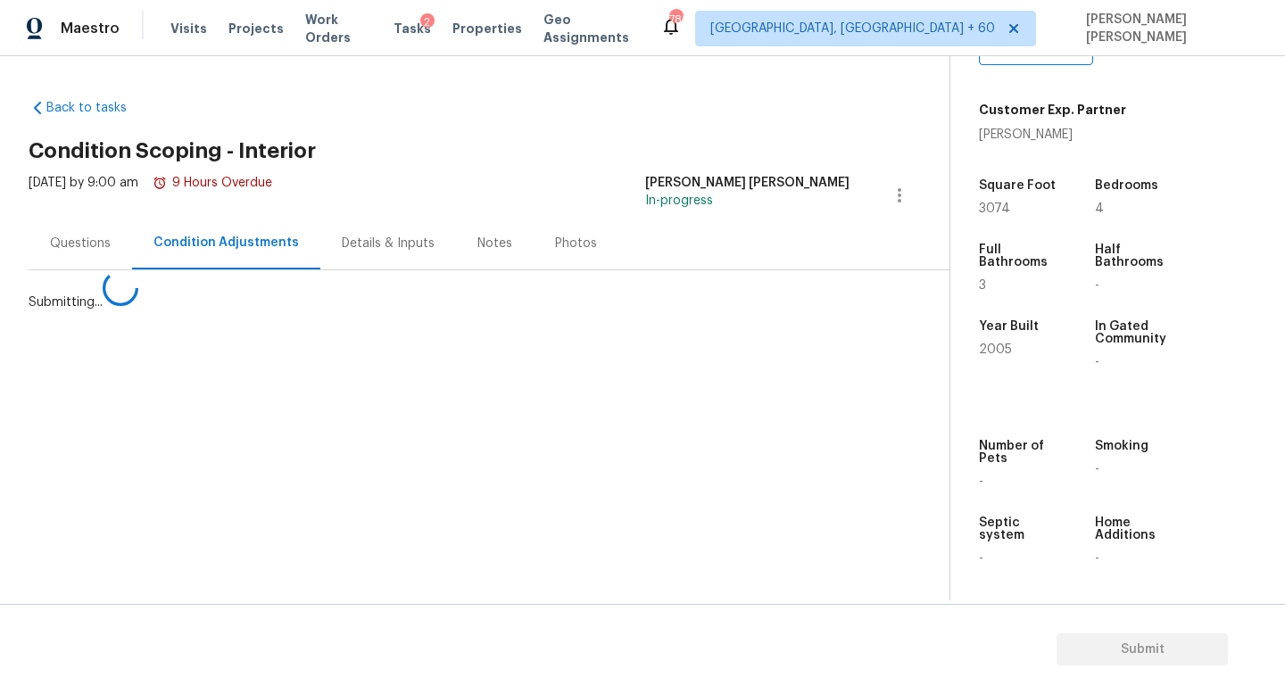
scroll to position [0, 0]
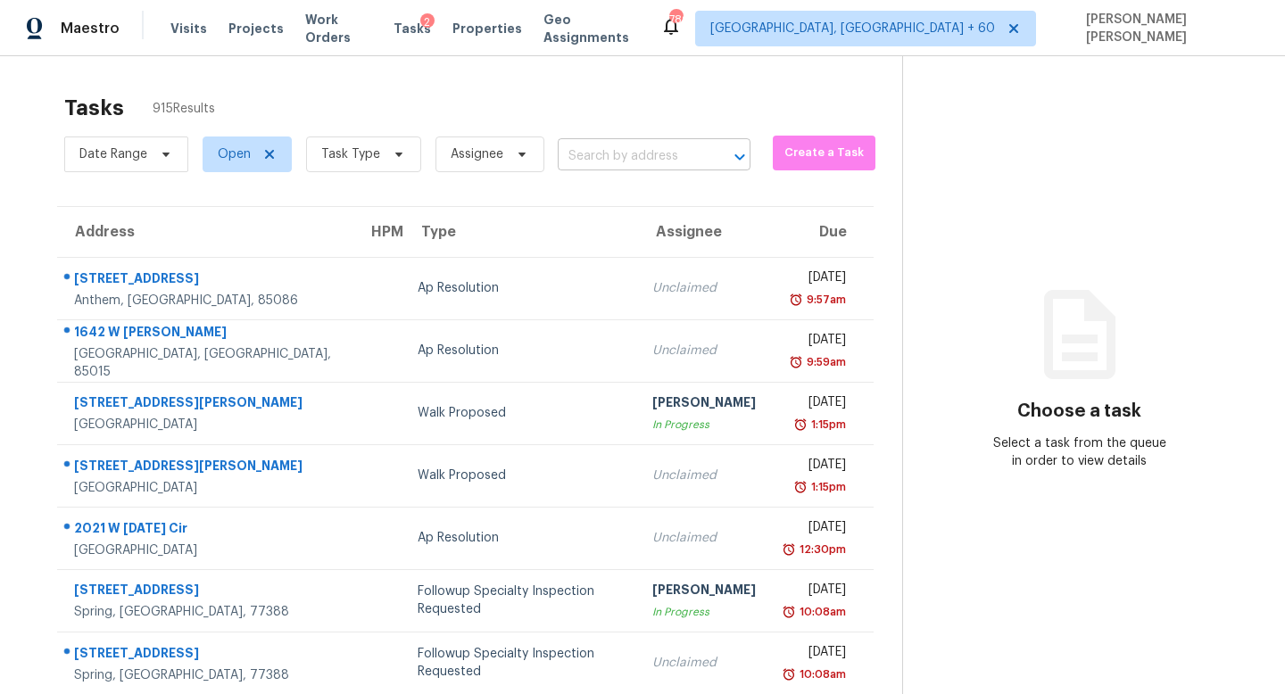
click at [649, 154] on input "text" at bounding box center [629, 157] width 143 height 28
paste input "[STREET_ADDRESS]"
type input "[STREET_ADDRESS]"
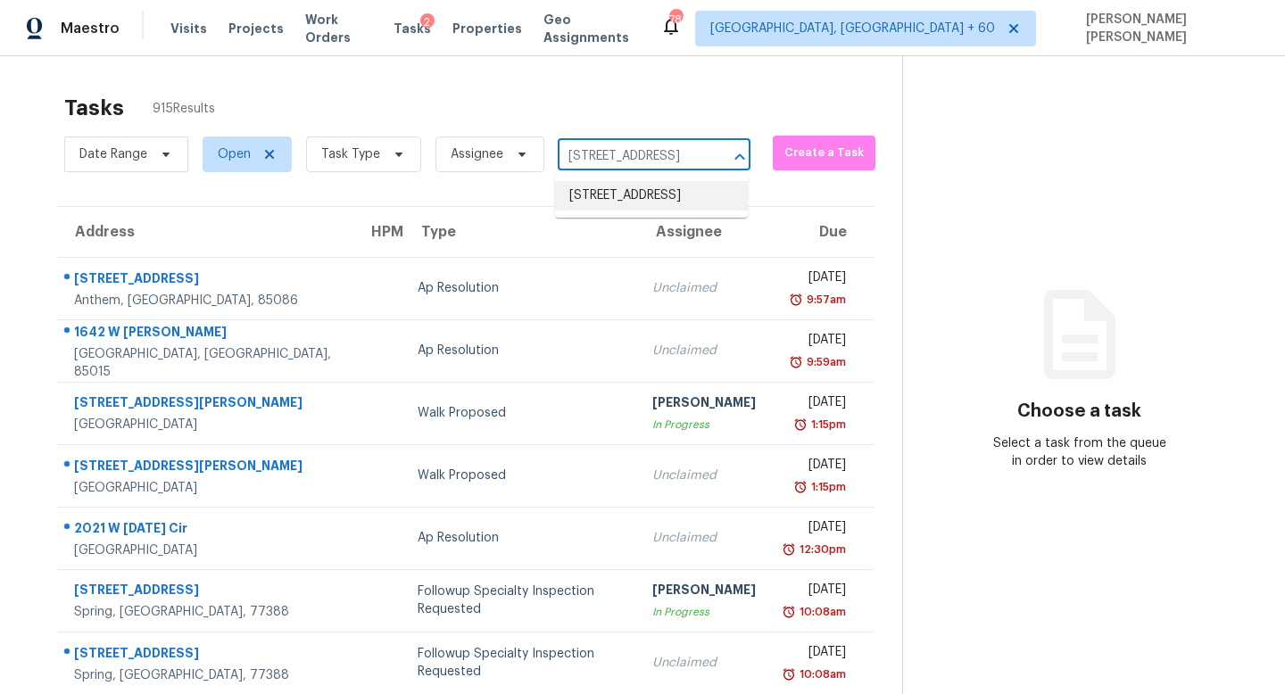
click at [649, 195] on li "[STREET_ADDRESS]" at bounding box center [651, 195] width 193 height 29
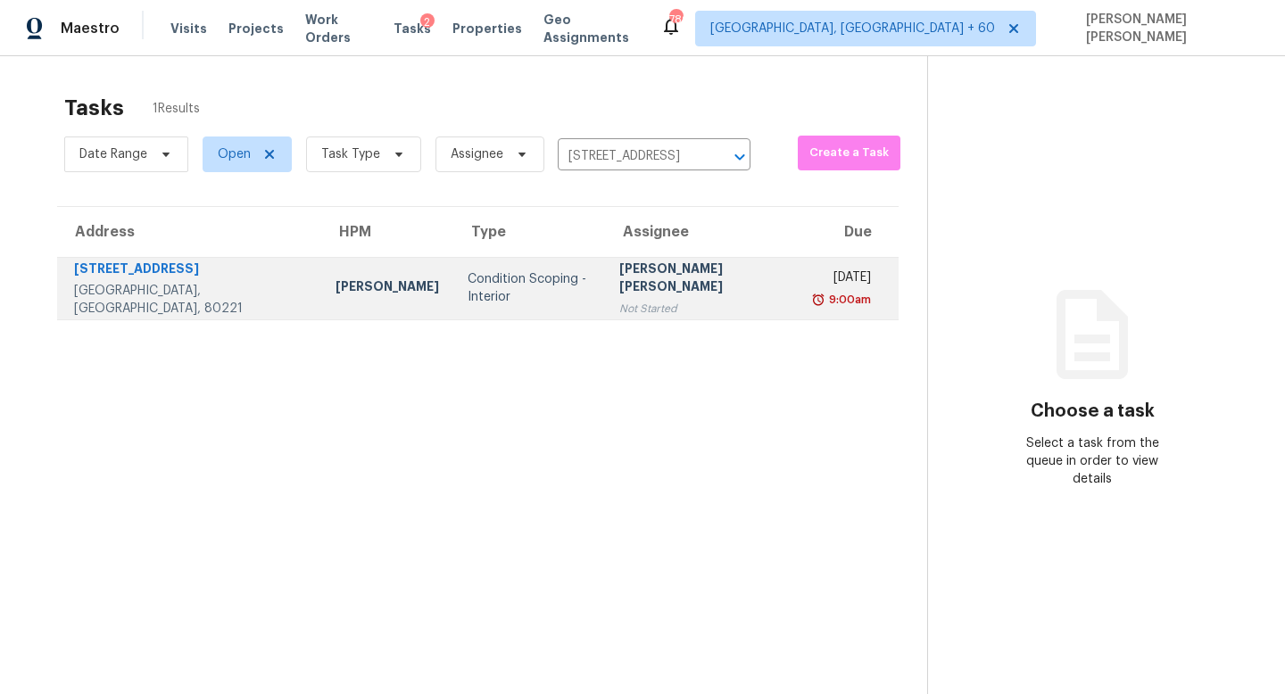
click at [628, 302] on div "Not Started" at bounding box center [703, 309] width 169 height 18
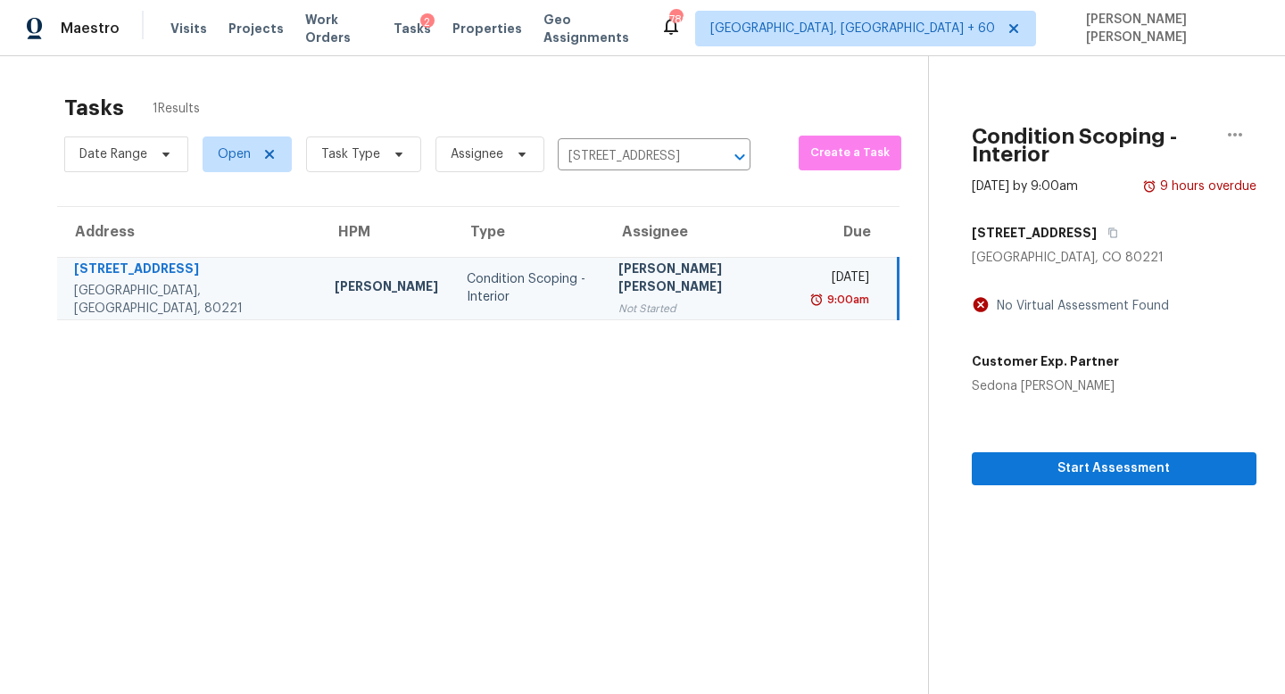
click at [1089, 476] on section "Condition Scoping - Interior [DATE] by 9:00am 9 hours overdue [STREET_ADDRESS] …" at bounding box center [1092, 403] width 328 height 694
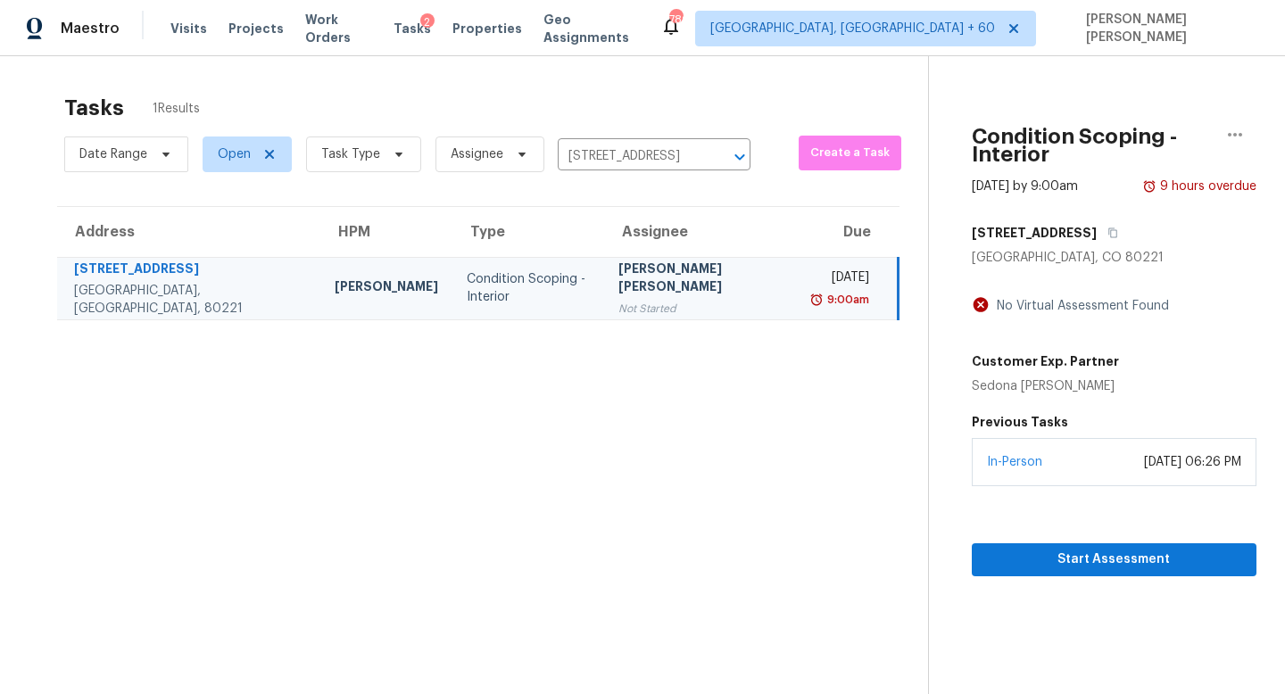
click at [1089, 460] on div "In-Person [DATE] 06:26 PM" at bounding box center [1114, 462] width 285 height 48
click at [1075, 543] on button "Start Assessment" at bounding box center [1114, 559] width 285 height 33
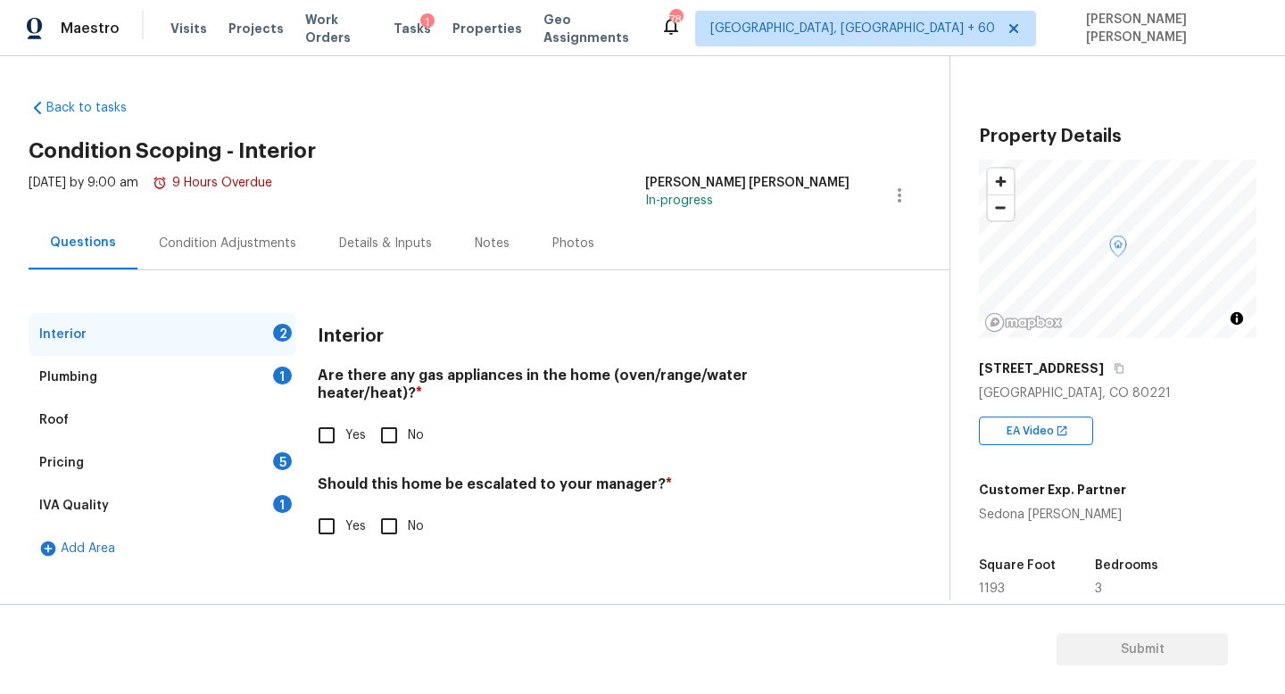
click at [319, 520] on input "Yes" at bounding box center [326, 526] width 37 height 37
checkbox input "true"
click at [385, 552] on input "text" at bounding box center [584, 573] width 532 height 42
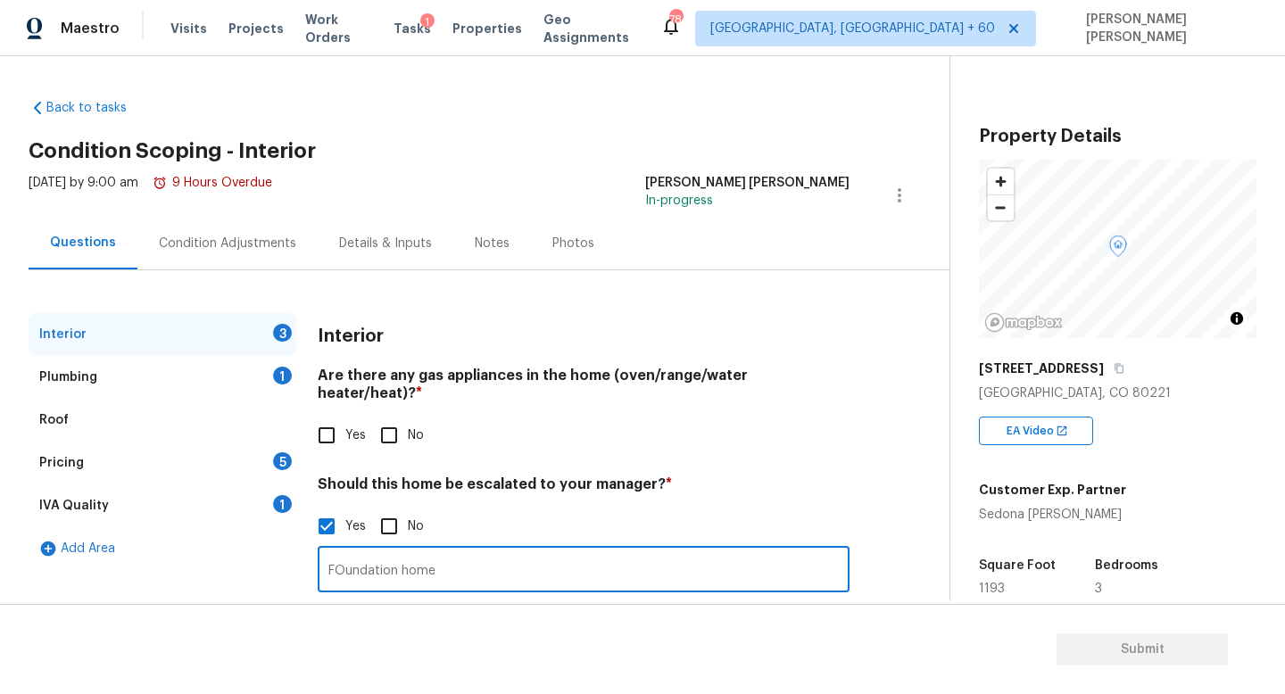
click at [342, 553] on input "FOundation home" at bounding box center [584, 572] width 532 height 42
click at [455, 551] on input "Foundation home" at bounding box center [584, 572] width 532 height 42
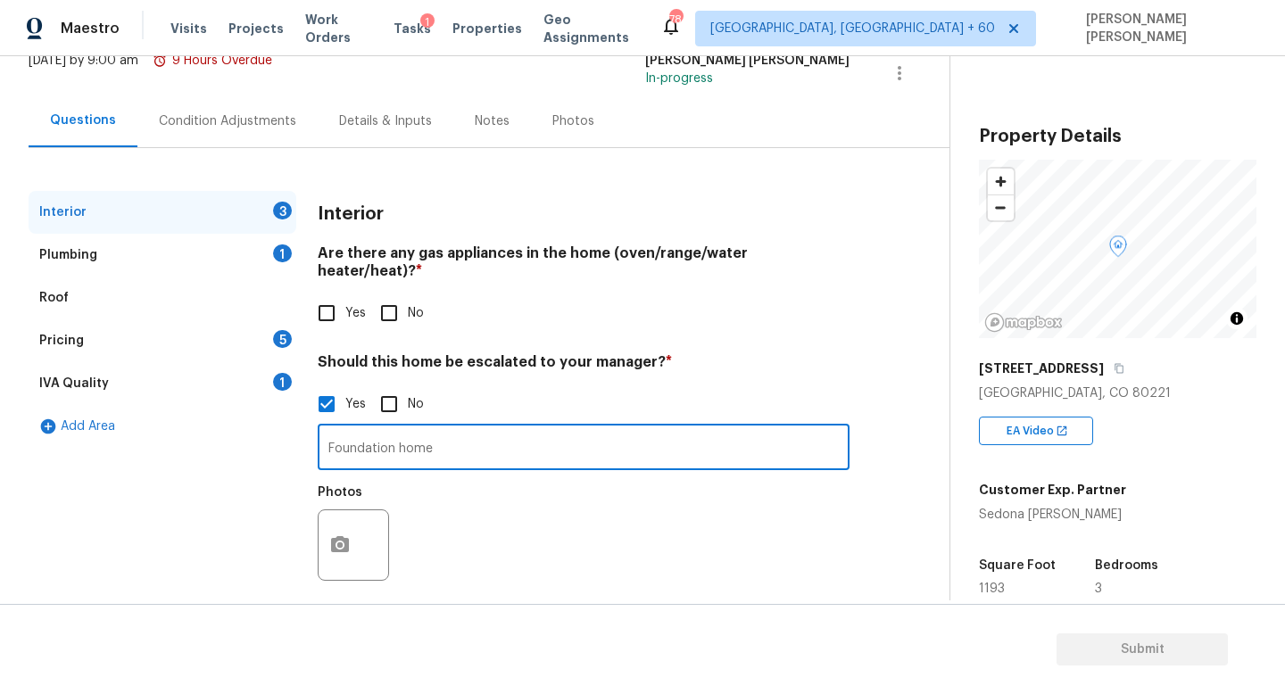
type input "Foundation home"
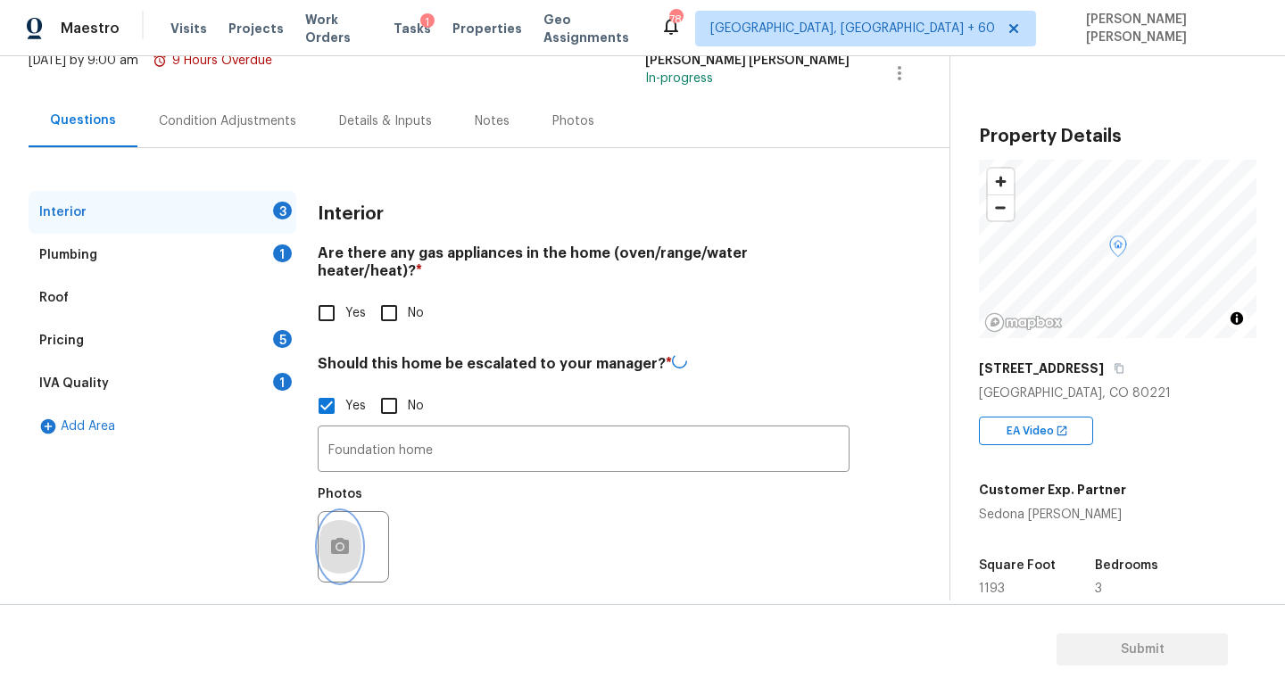
click at [341, 538] on icon "button" at bounding box center [340, 546] width 18 height 16
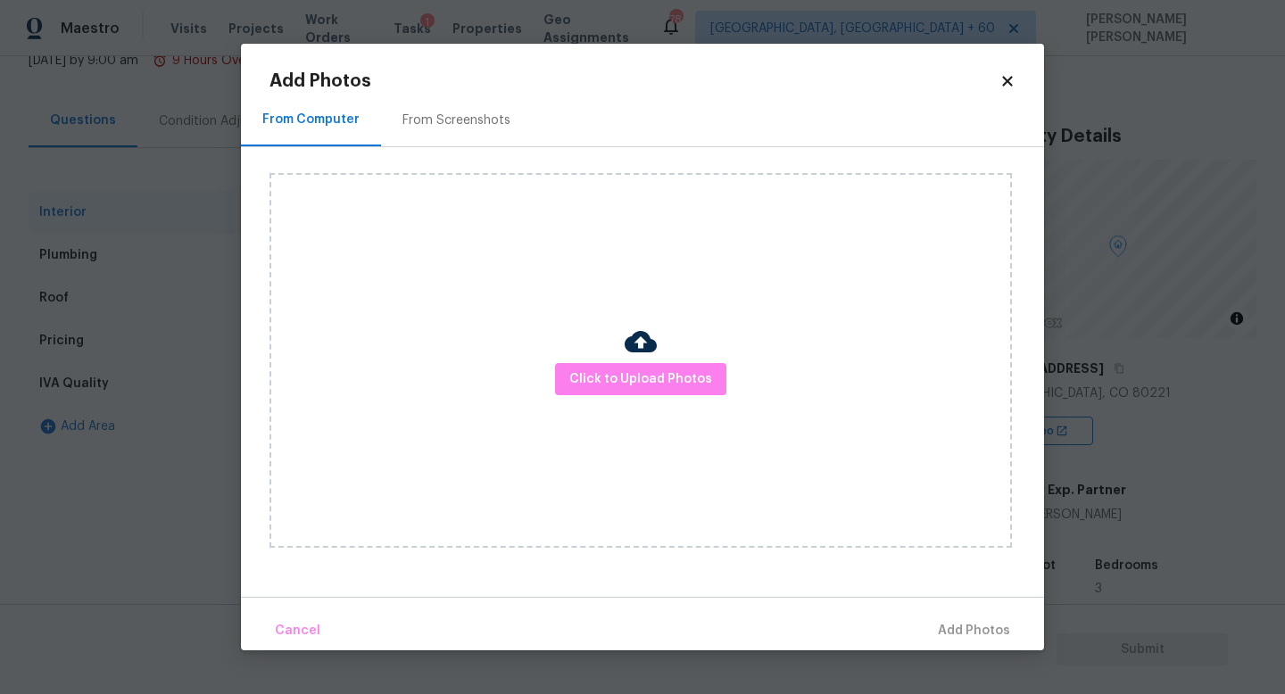
click at [645, 340] on img at bounding box center [641, 342] width 32 height 32
click at [641, 377] on span "Click to Upload Photos" at bounding box center [640, 380] width 143 height 22
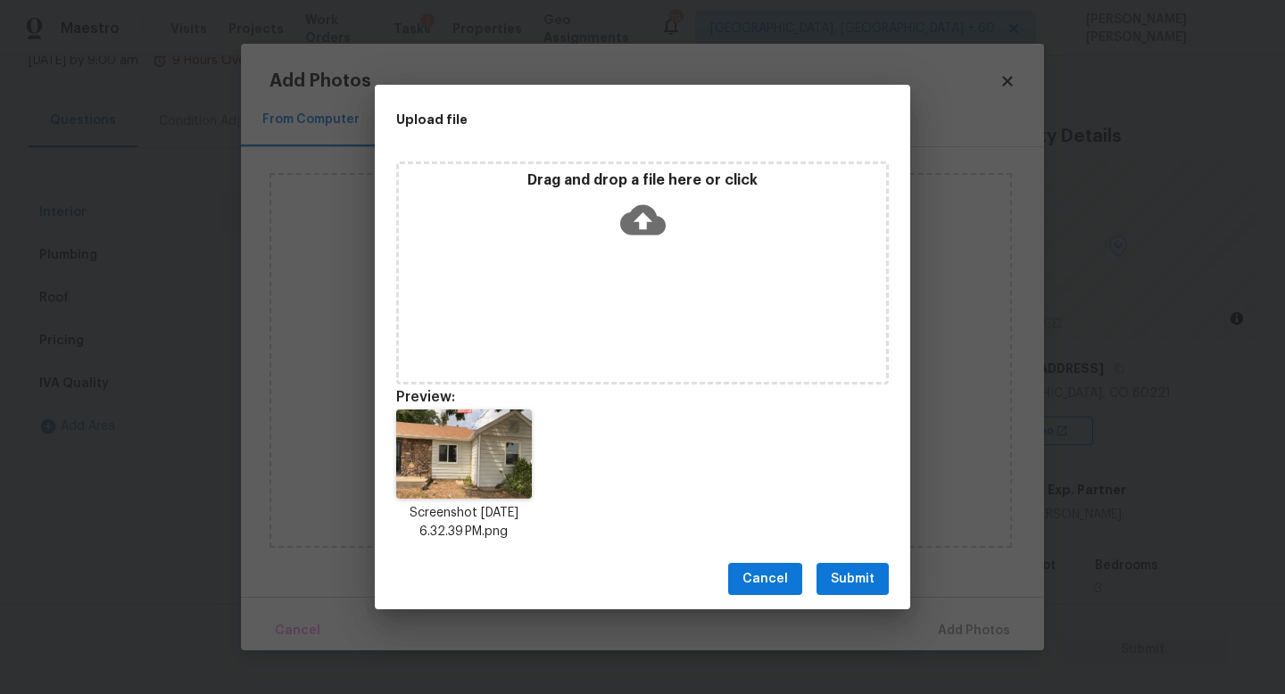
drag, startPoint x: 1231, startPoint y: 693, endPoint x: 588, endPoint y: 237, distance: 788.5
click at [588, 237] on div "Upload file Drag and drop a file here or click Preview: Screenshot [DATE] 6.32.…" at bounding box center [642, 347] width 1285 height 694
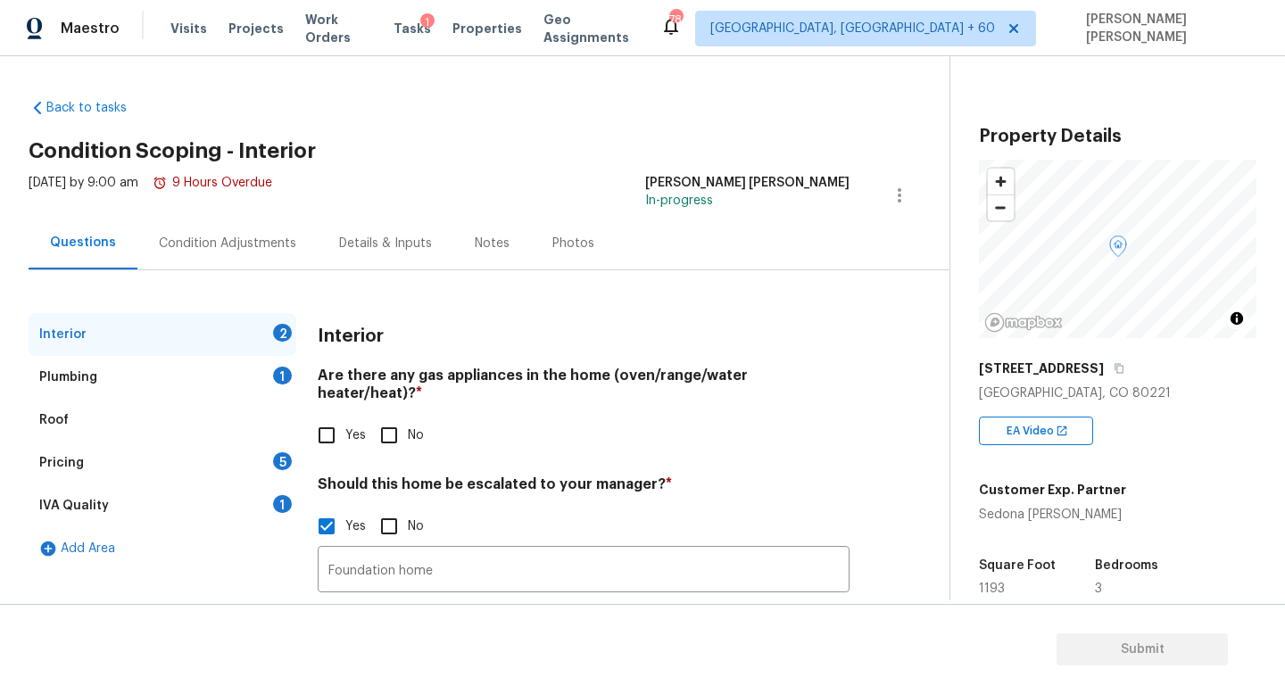
scroll to position [122, 0]
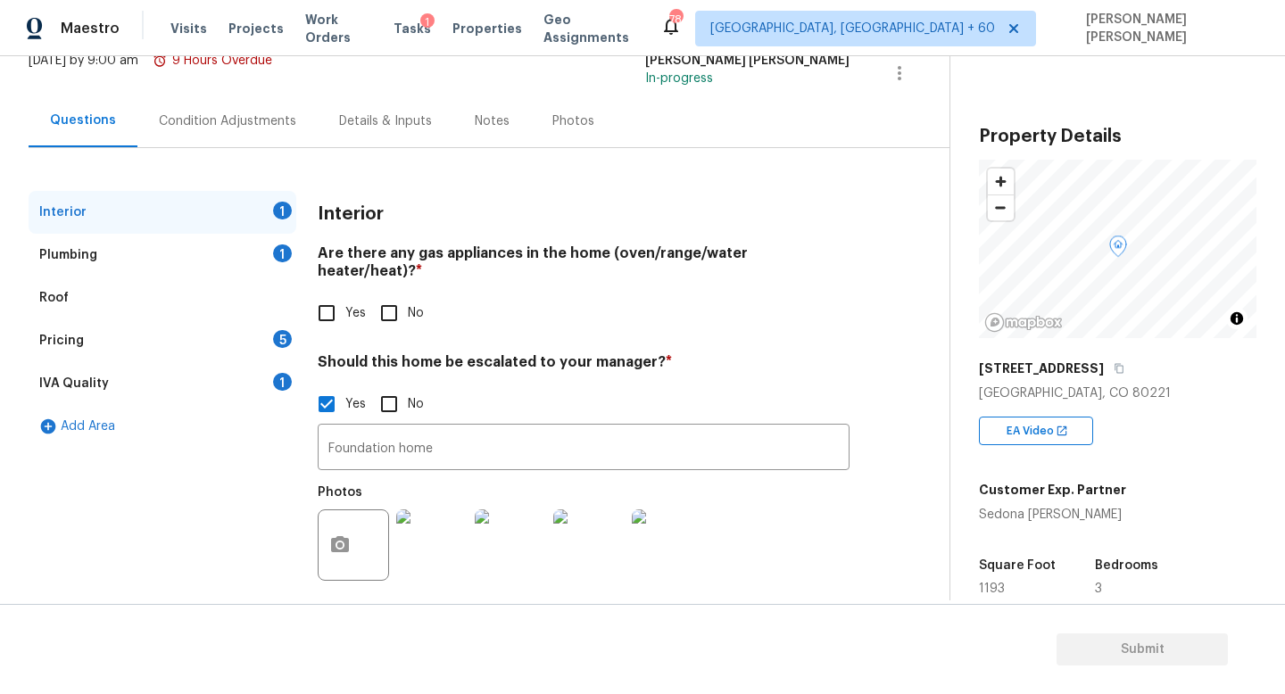
click at [330, 294] on input "Yes" at bounding box center [326, 312] width 37 height 37
checkbox input "true"
click at [233, 251] on div "Plumbing 1" at bounding box center [163, 255] width 268 height 43
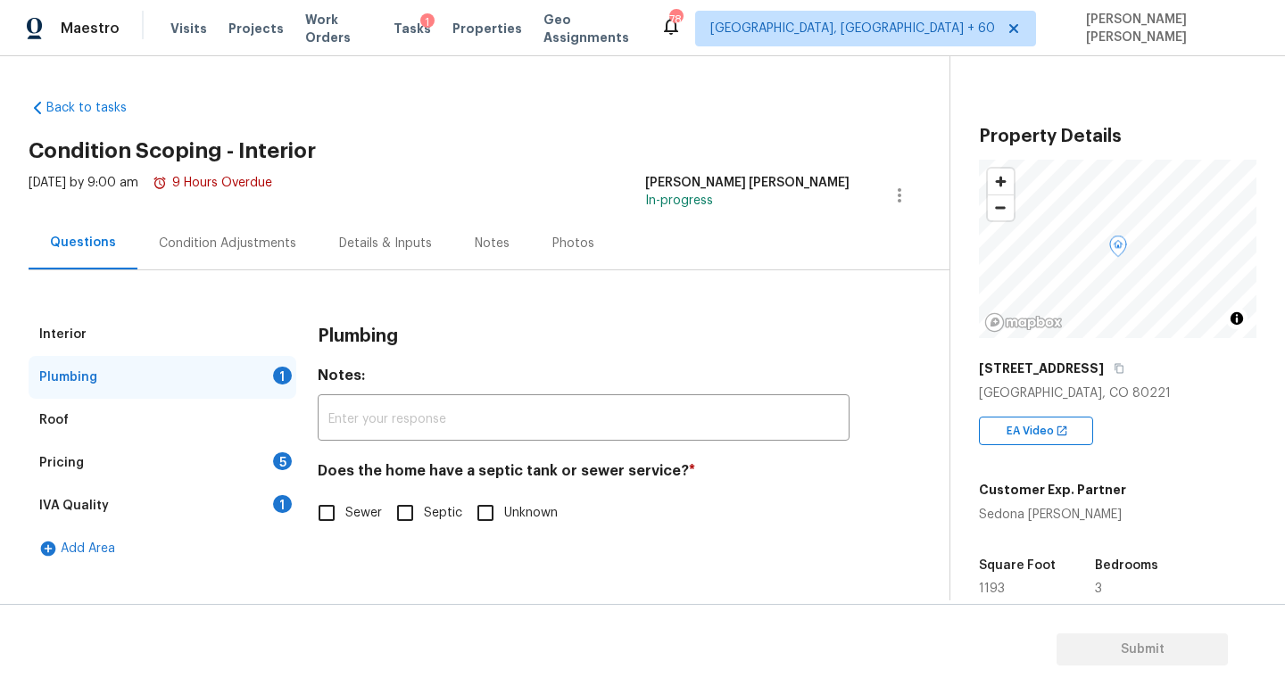
click at [331, 501] on input "Sewer" at bounding box center [326, 512] width 37 height 37
checkbox input "true"
click at [161, 326] on div "Interior" at bounding box center [163, 334] width 268 height 43
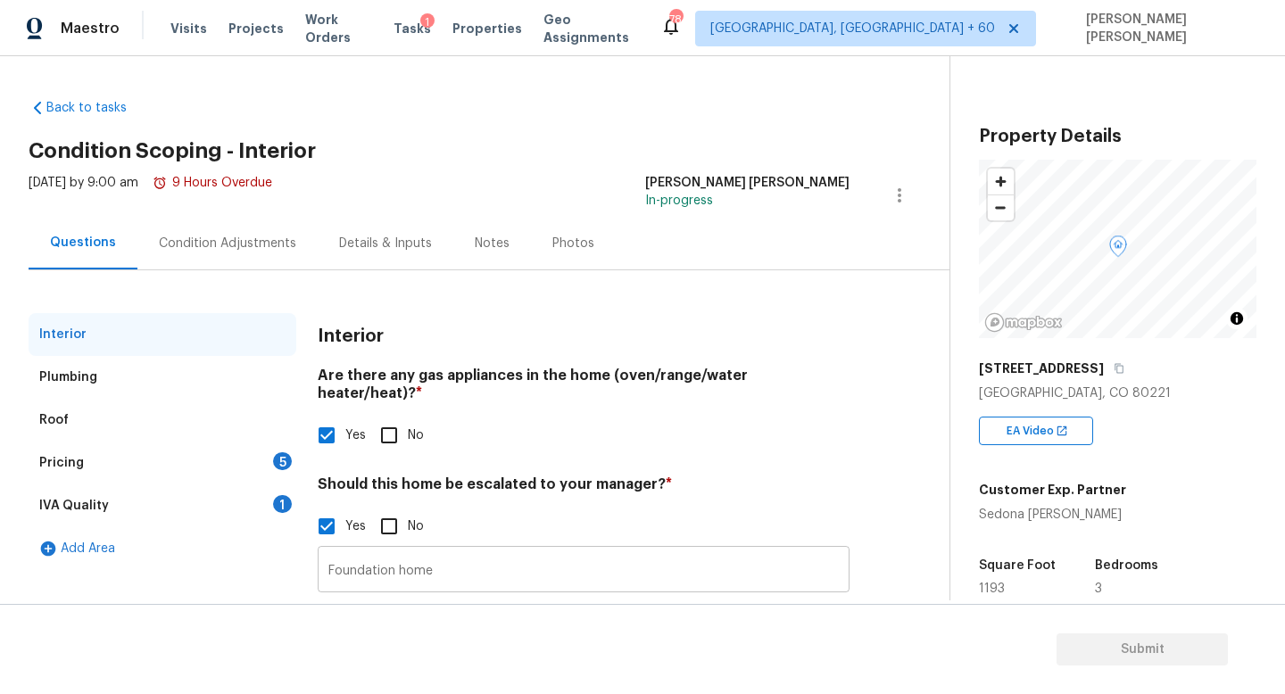
click at [573, 568] on input "Foundation home" at bounding box center [584, 572] width 532 height 42
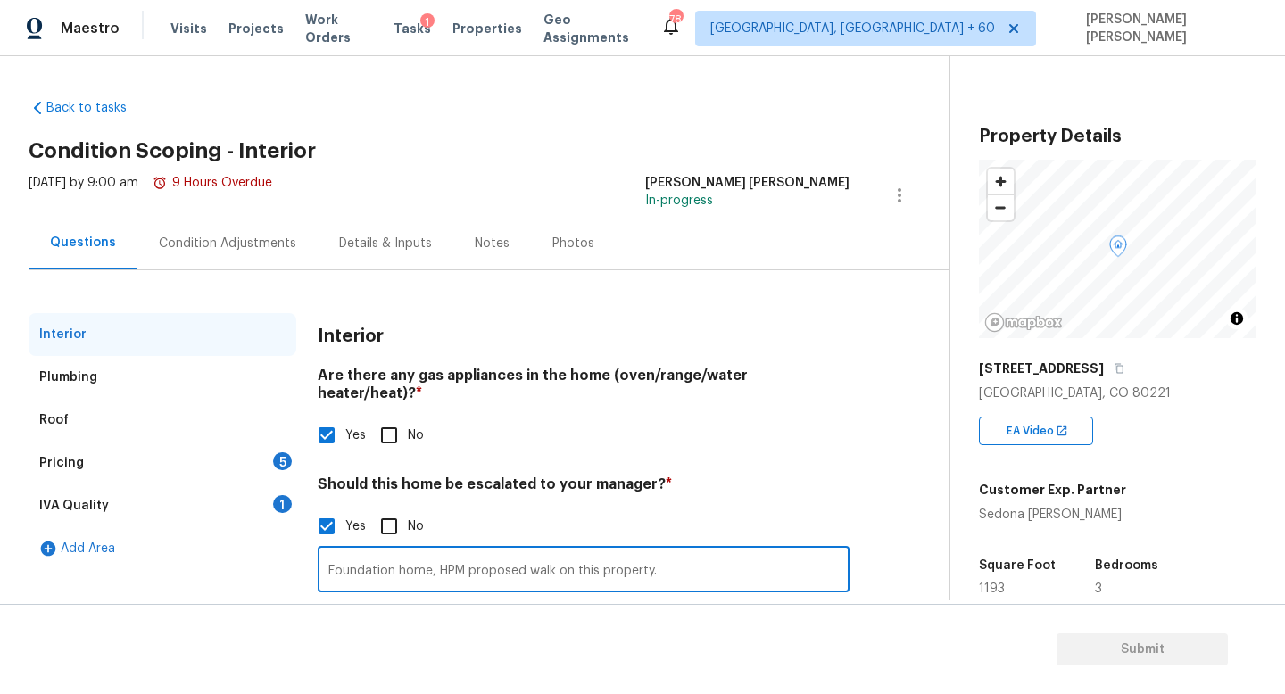
type input "Foundation home, HPM proposed walk on this property."
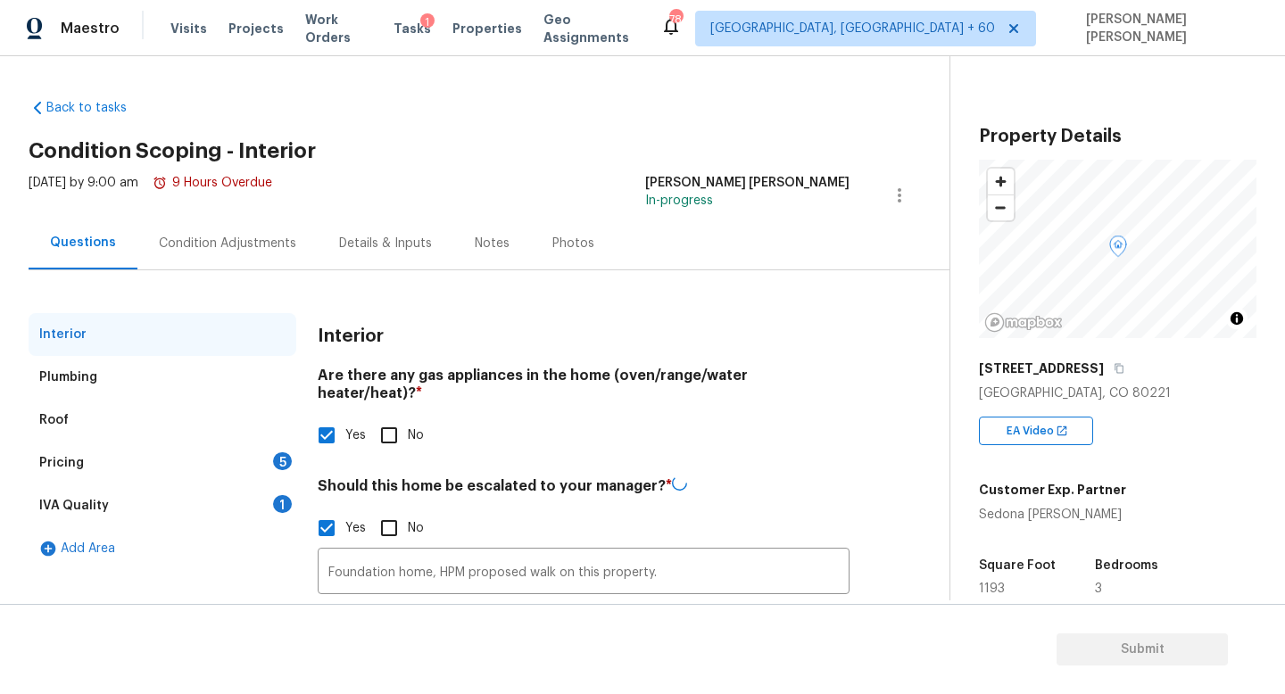
click at [238, 231] on div "Condition Adjustments" at bounding box center [227, 243] width 180 height 53
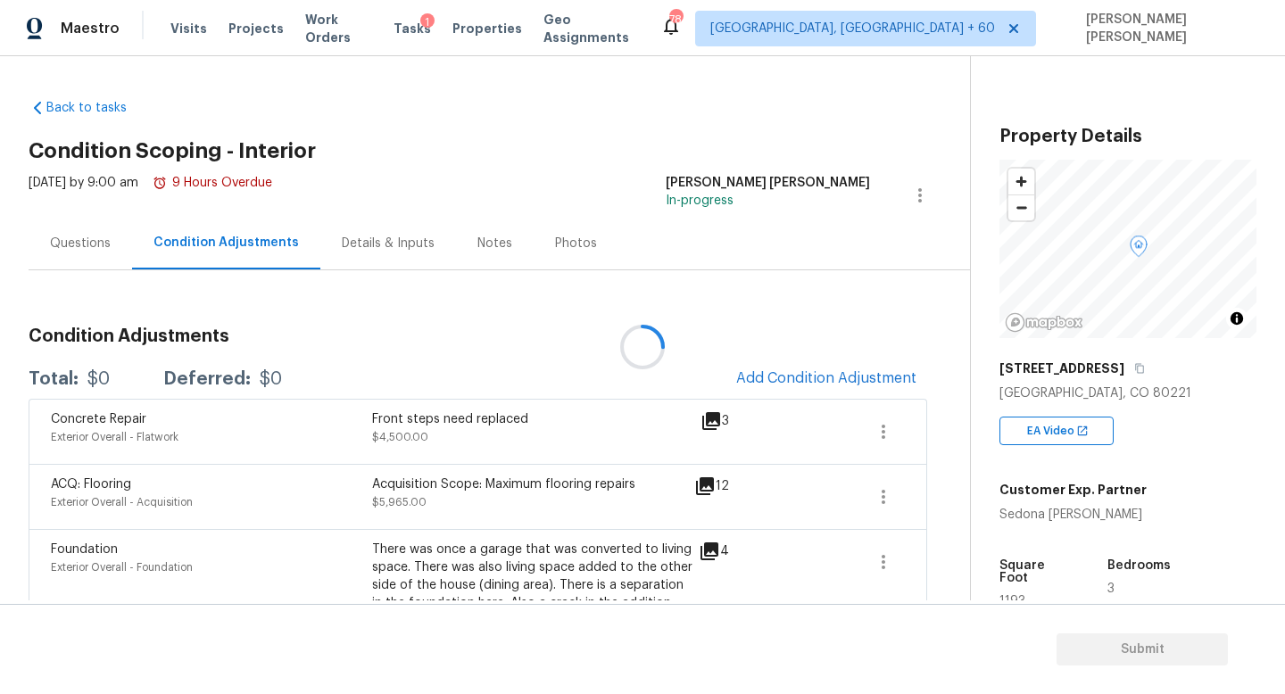
drag, startPoint x: 238, startPoint y: 231, endPoint x: 530, endPoint y: 693, distance: 546.6
click at [530, 693] on div "Back to tasks Condition Scoping - Interior [DATE] by 9:00 am 9 Hours Overdue [P…" at bounding box center [642, 375] width 1285 height 638
click at [624, 235] on div "Questions Condition Adjustments Details & Inputs Notes Photos" at bounding box center [499, 244] width 941 height 54
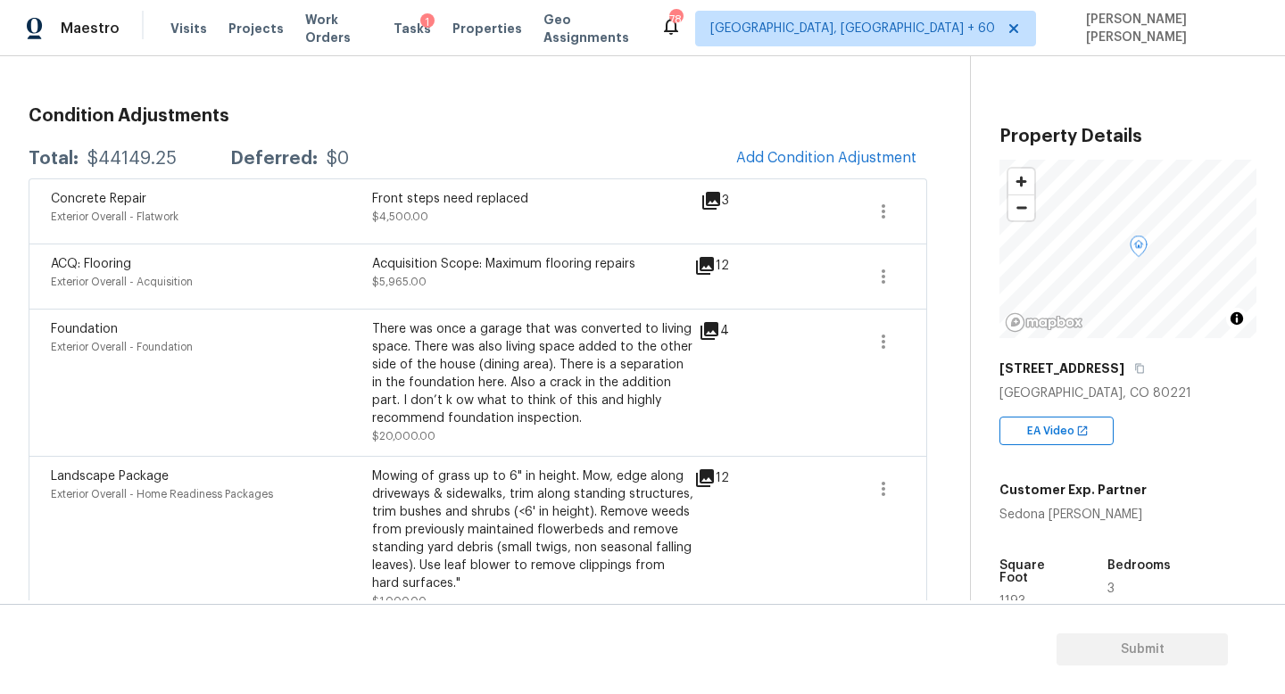
scroll to position [209, 0]
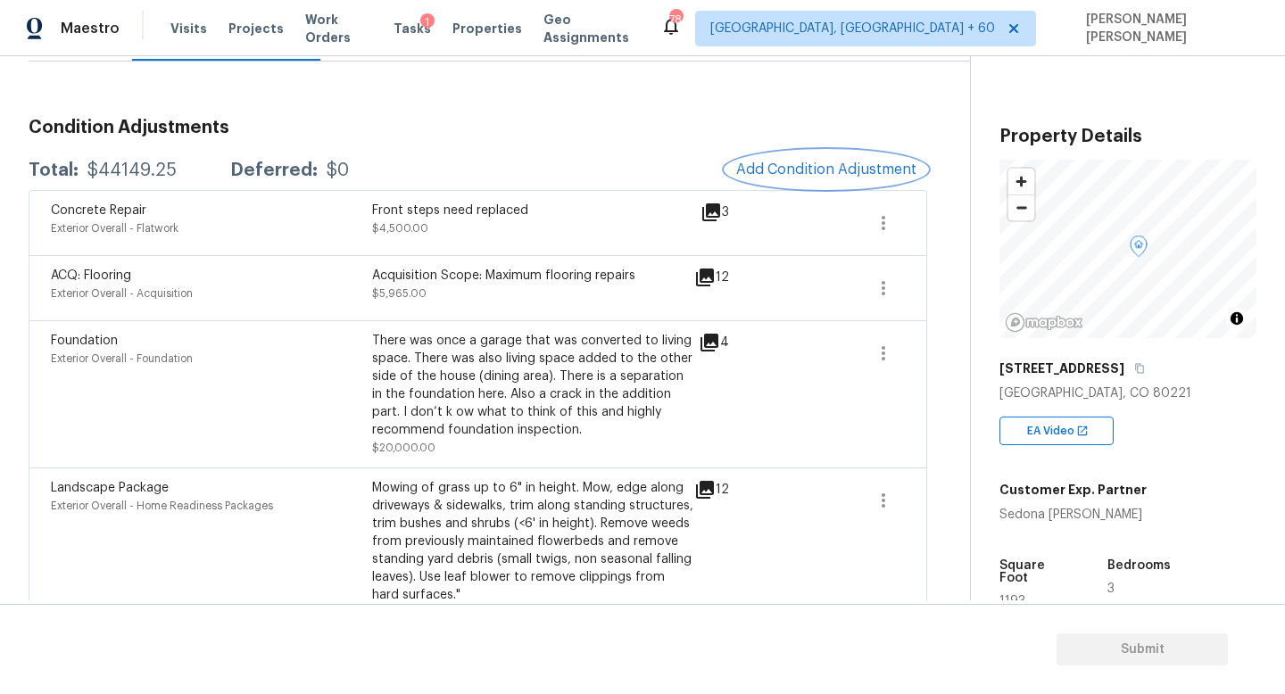
click at [754, 177] on span "Add Condition Adjustment" at bounding box center [826, 170] width 180 height 16
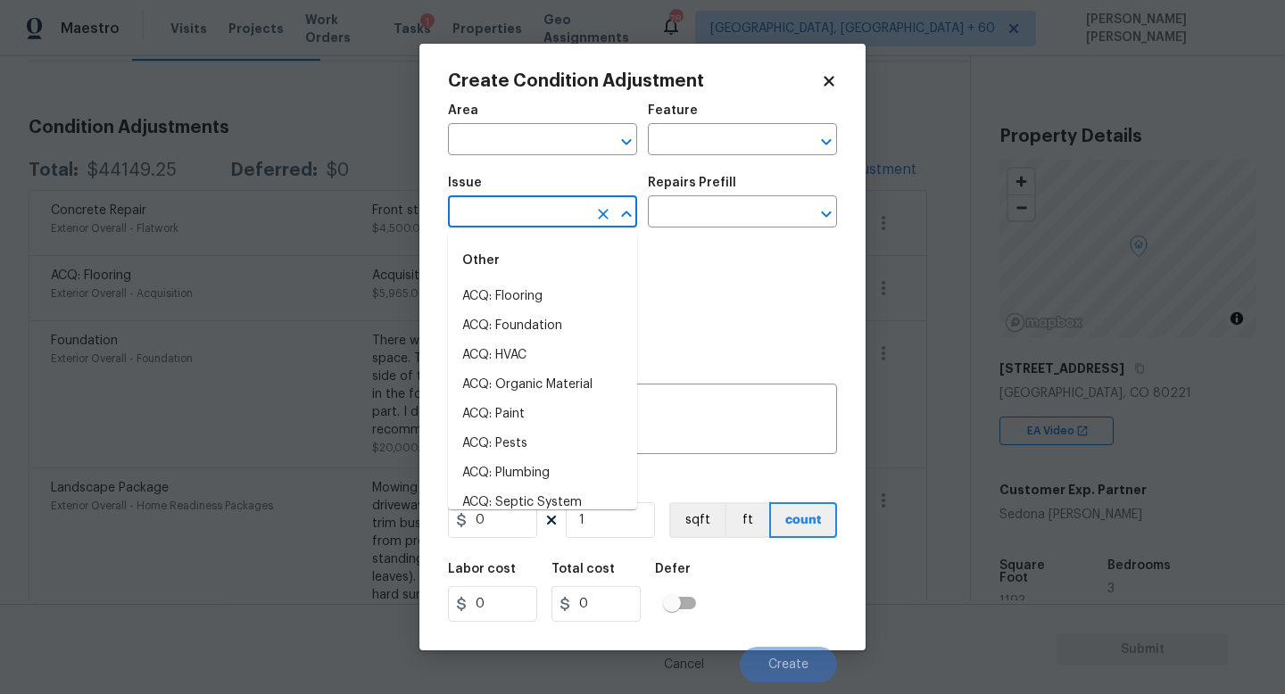
click at [495, 203] on input "text" at bounding box center [517, 214] width 139 height 28
type input "o"
click at [505, 370] on li "Pet Odor" at bounding box center [542, 384] width 189 height 29
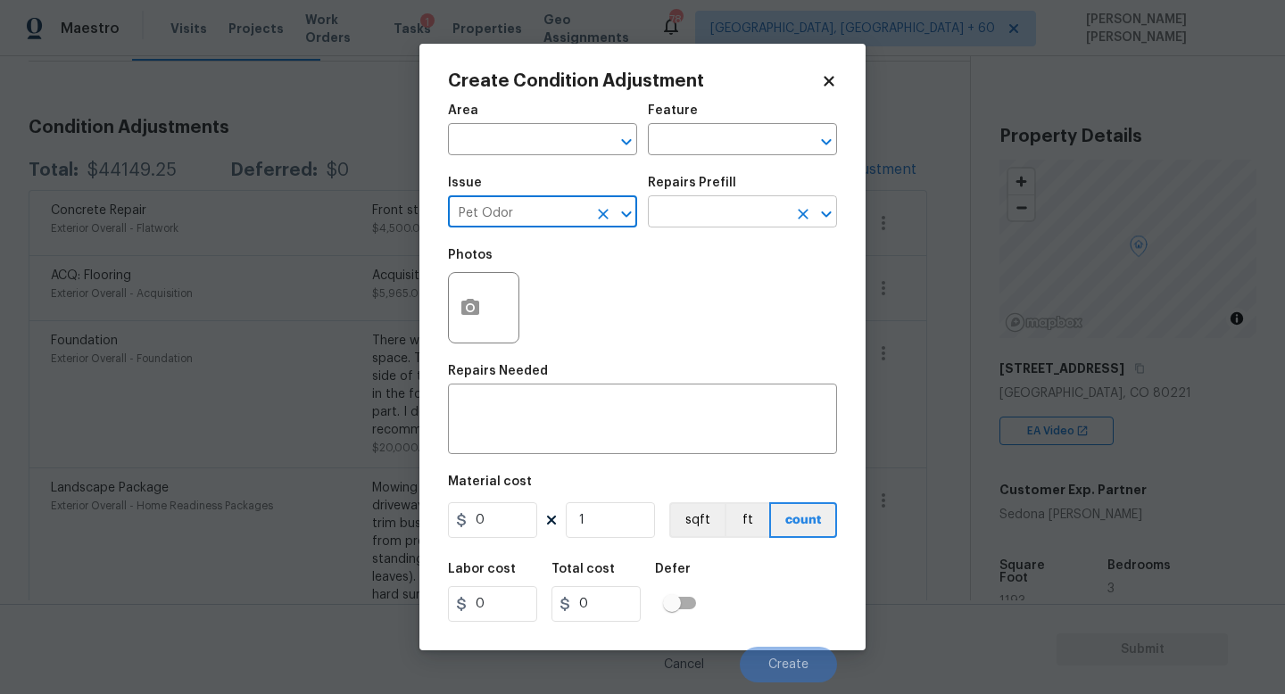
type input "Pet Odor"
click at [650, 210] on input "text" at bounding box center [717, 214] width 139 height 28
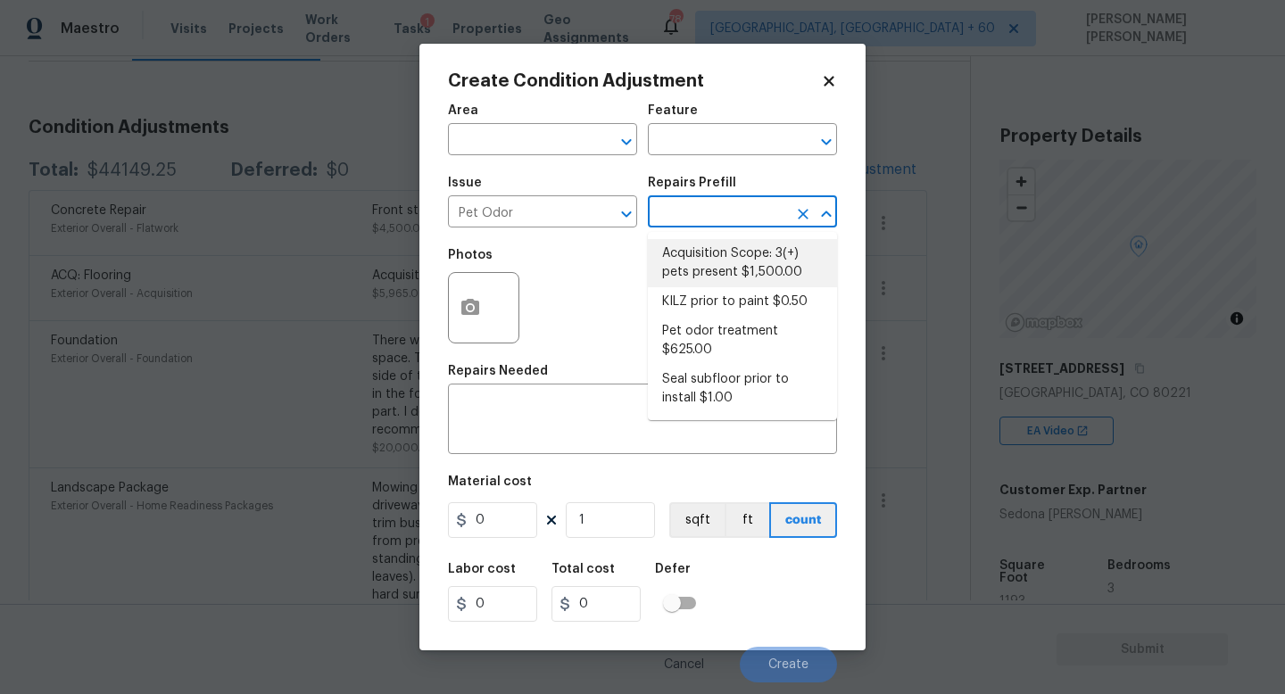
click at [705, 294] on li "KILZ prior to paint $0.50" at bounding box center [742, 301] width 189 height 29
type textarea "Apply odor blocking kilz primer prior to paint for odor in home."
type input "0.5"
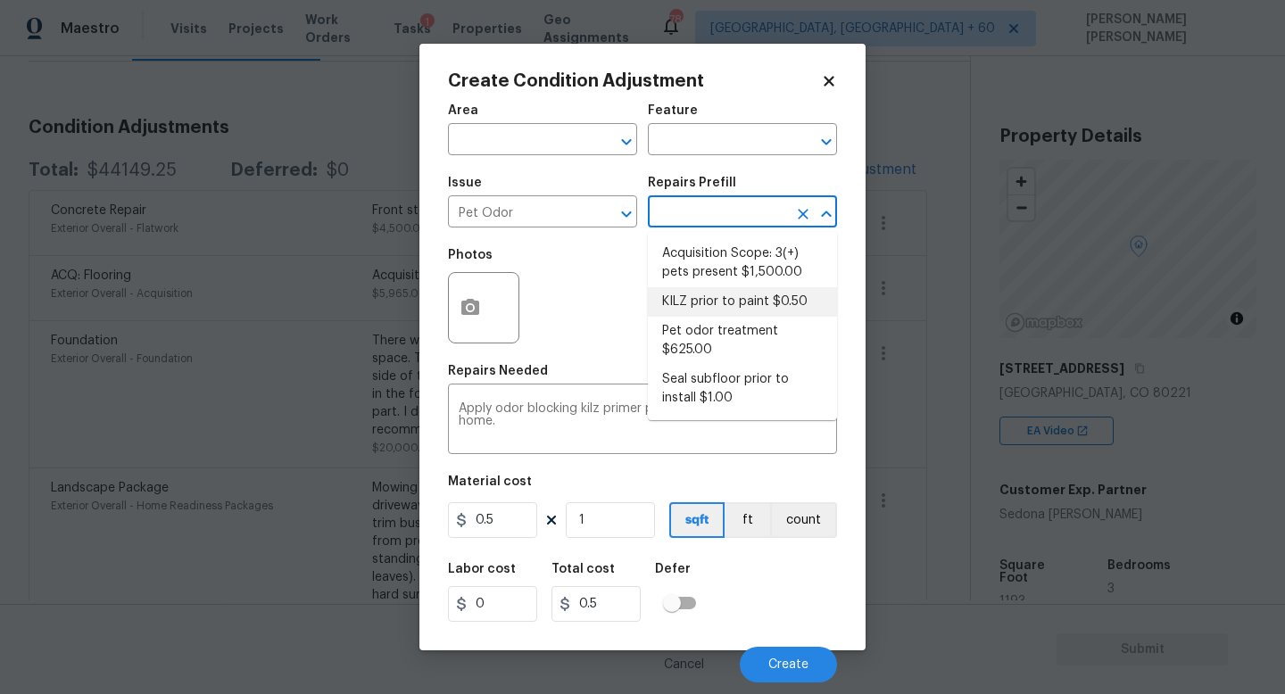
click at [736, 213] on input "text" at bounding box center [717, 214] width 139 height 28
click at [734, 253] on li "Acquisition Scope: 3(+) pets present $1,500.00" at bounding box center [742, 263] width 189 height 48
type textarea "Acquisition Scope: 3(+) pets present"
type input "1500"
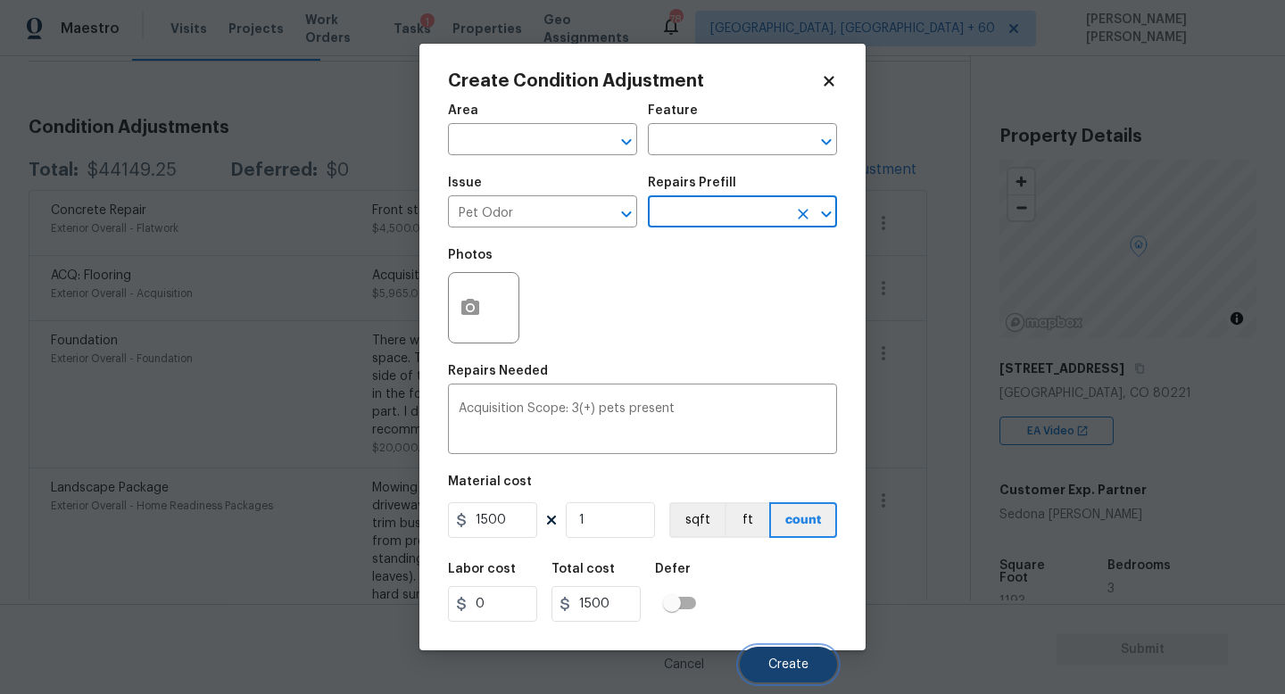
click at [759, 653] on button "Create" at bounding box center [788, 665] width 97 height 36
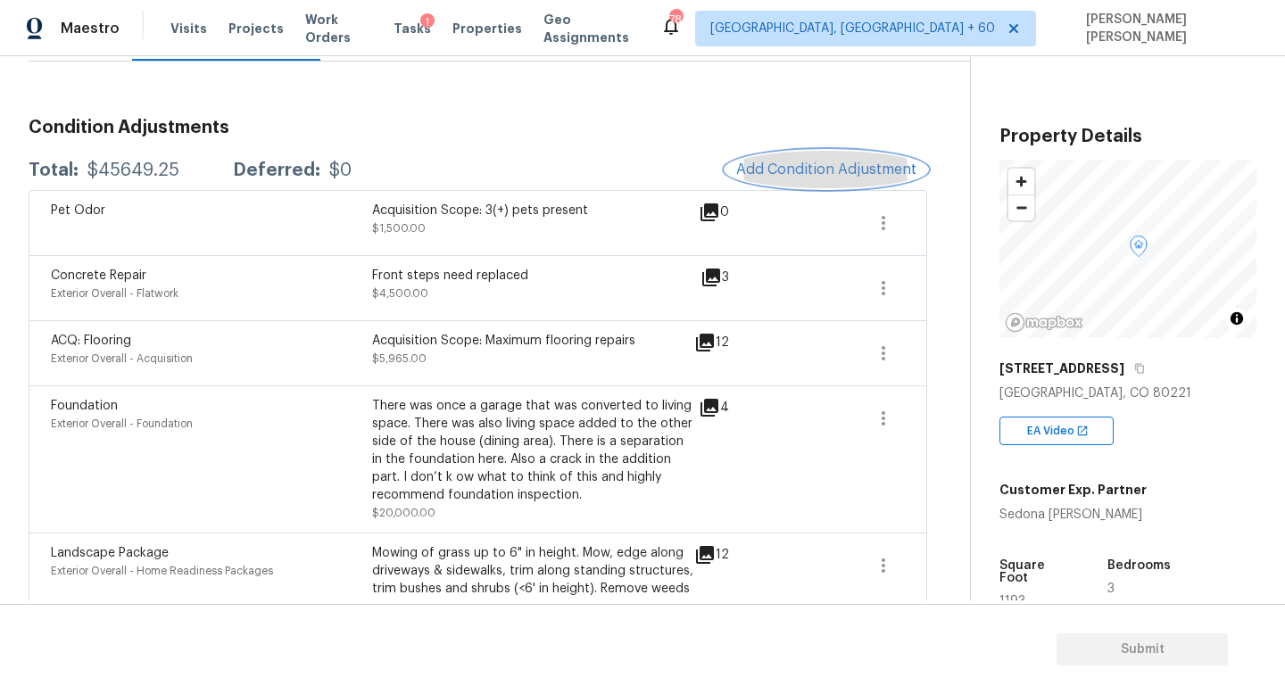
click at [866, 164] on span "Add Condition Adjustment" at bounding box center [826, 170] width 180 height 16
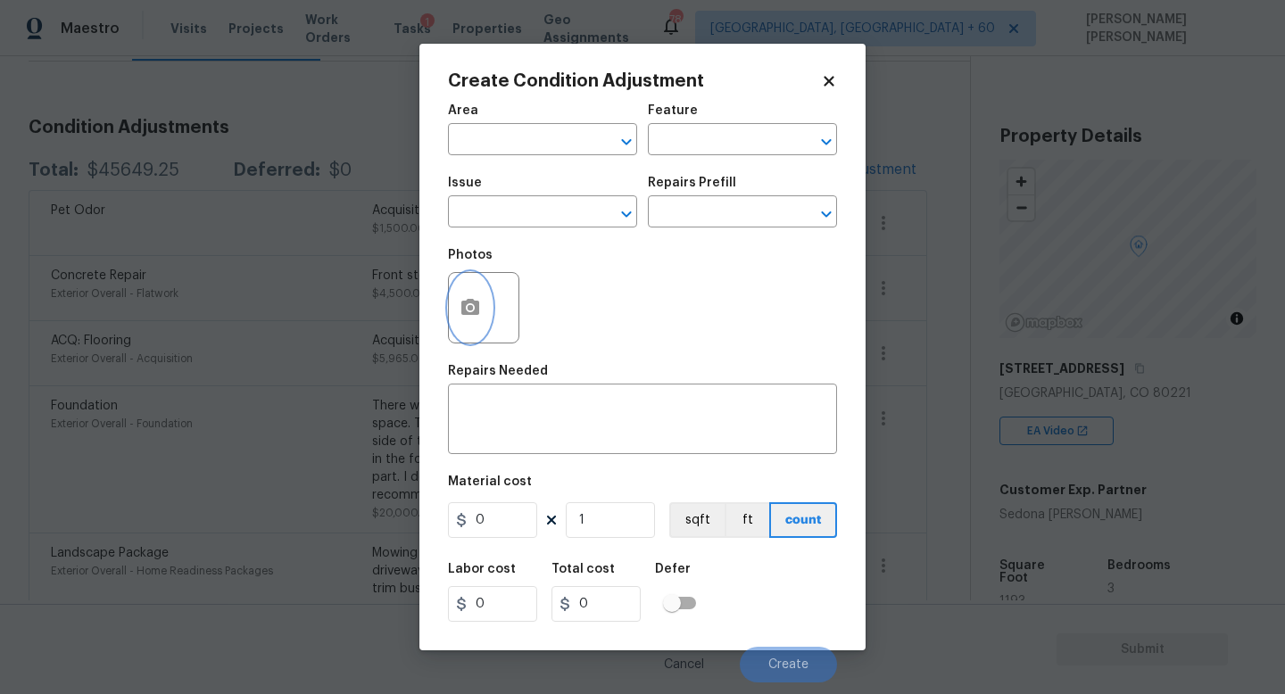
click at [487, 307] on button "button" at bounding box center [470, 308] width 43 height 70
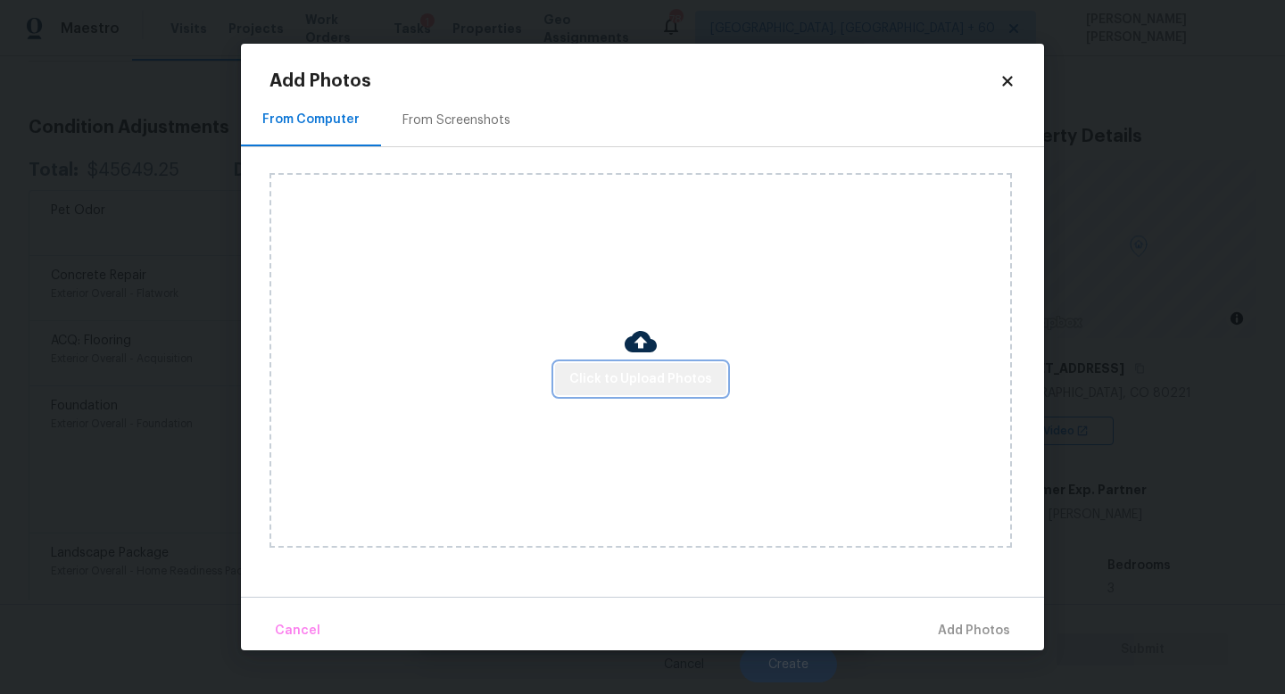
click at [678, 373] on span "Click to Upload Photos" at bounding box center [640, 380] width 143 height 22
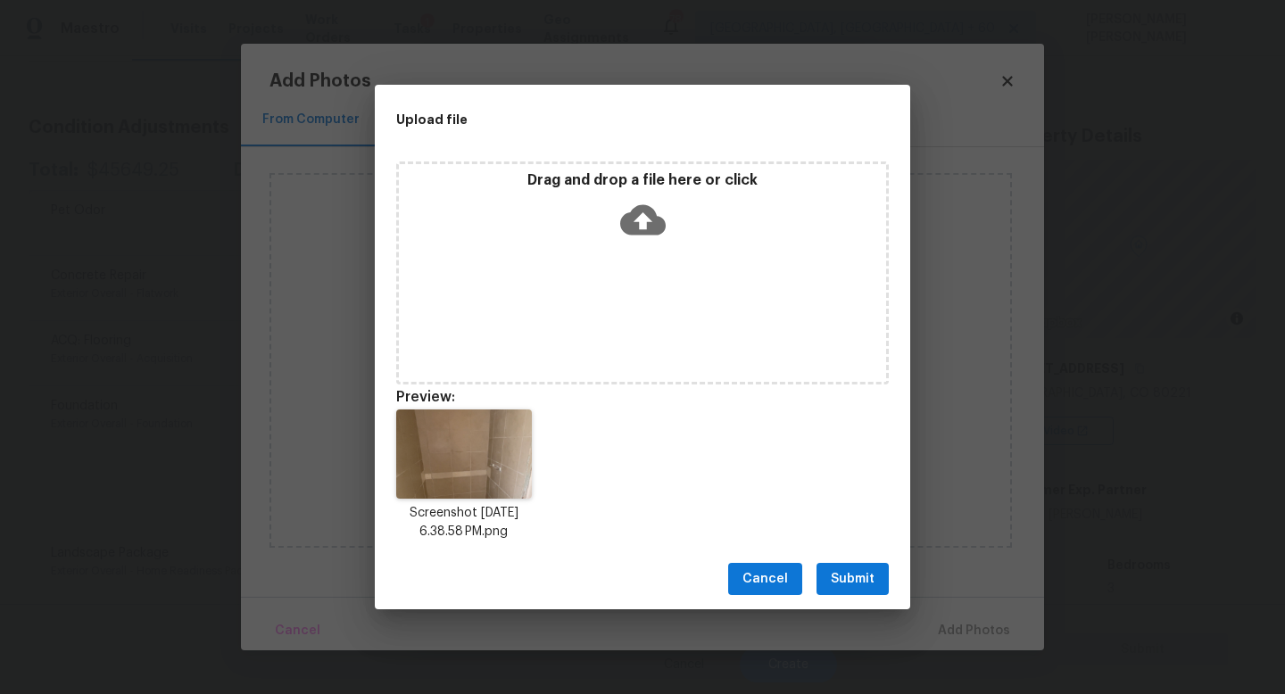
click at [854, 570] on span "Submit" at bounding box center [853, 579] width 44 height 22
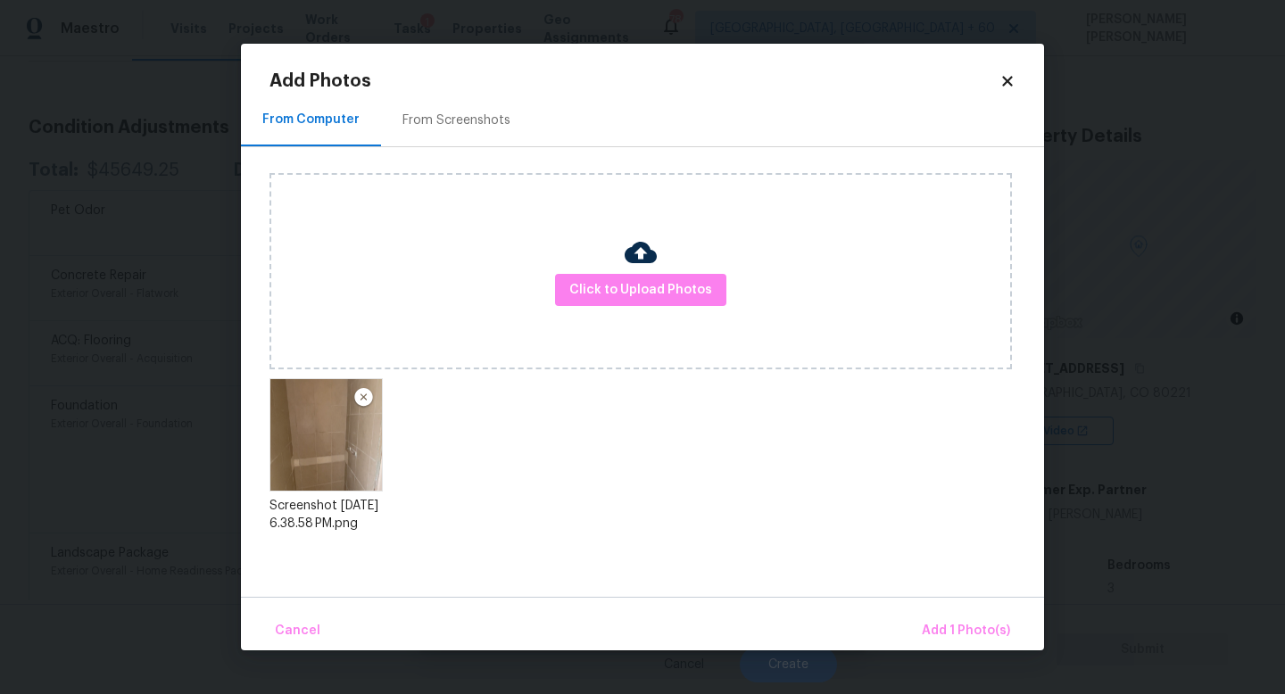
click at [915, 604] on div "Cancel Add 1 Photo(s)" at bounding box center [642, 624] width 803 height 54
click at [942, 613] on button "Add 1 Photo(s)" at bounding box center [966, 631] width 103 height 38
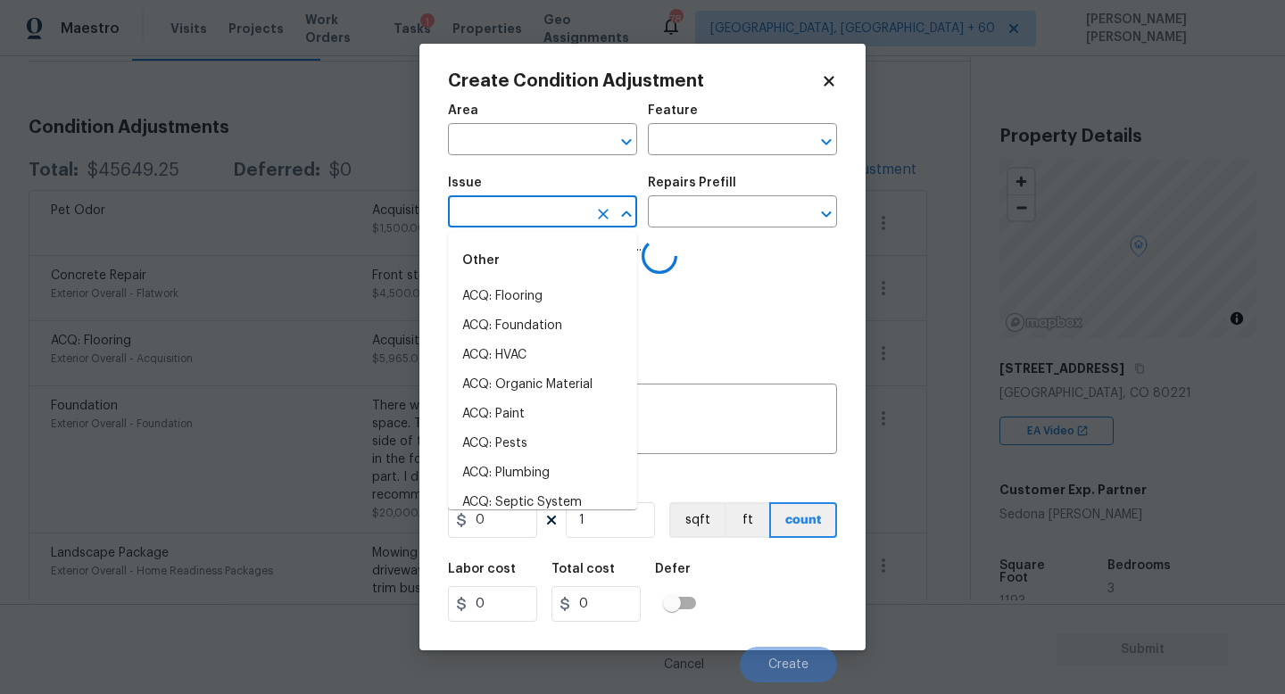
click at [565, 217] on input "text" at bounding box center [517, 214] width 139 height 28
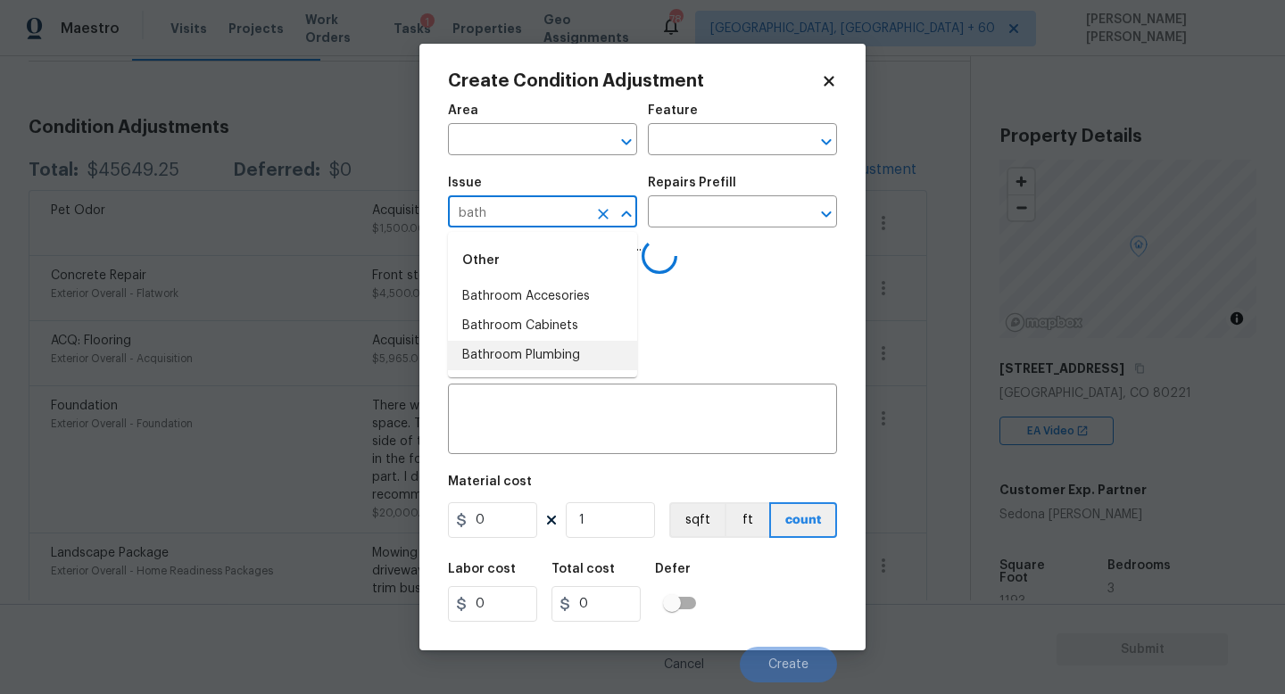
click at [566, 341] on li "Bathroom Plumbing" at bounding box center [542, 355] width 189 height 29
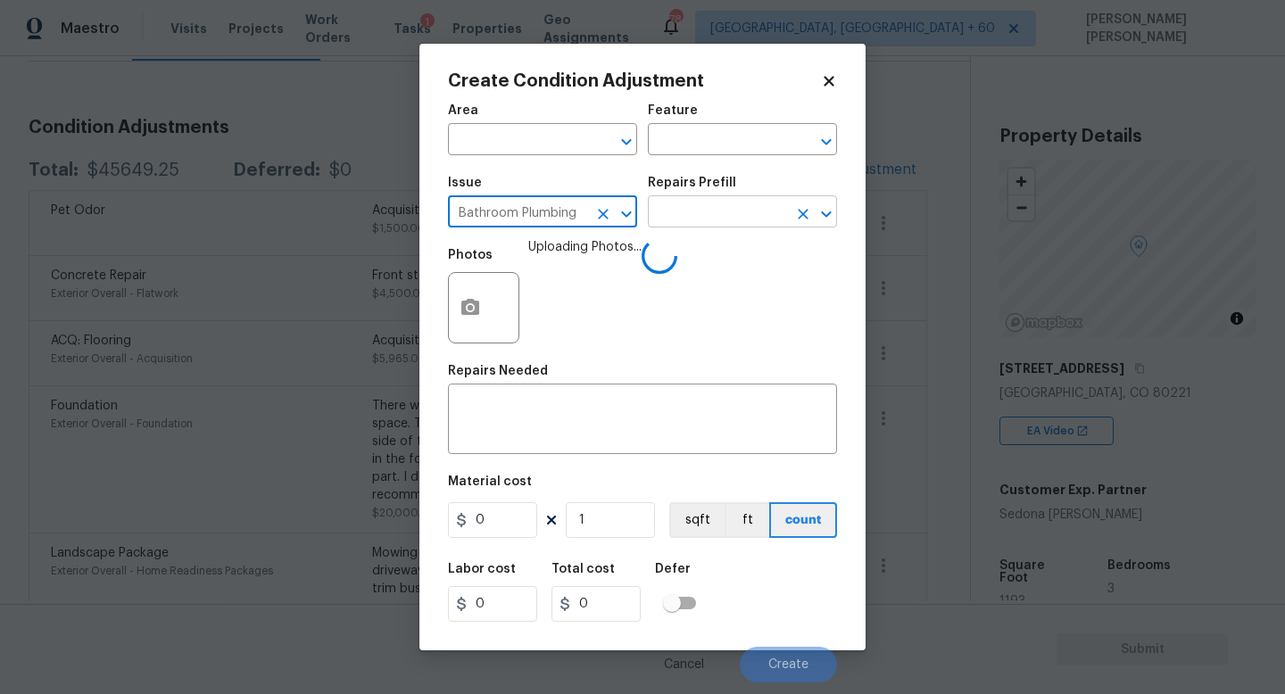
type input "Bathroom Plumbing"
click at [741, 215] on input "text" at bounding box center [717, 214] width 139 height 28
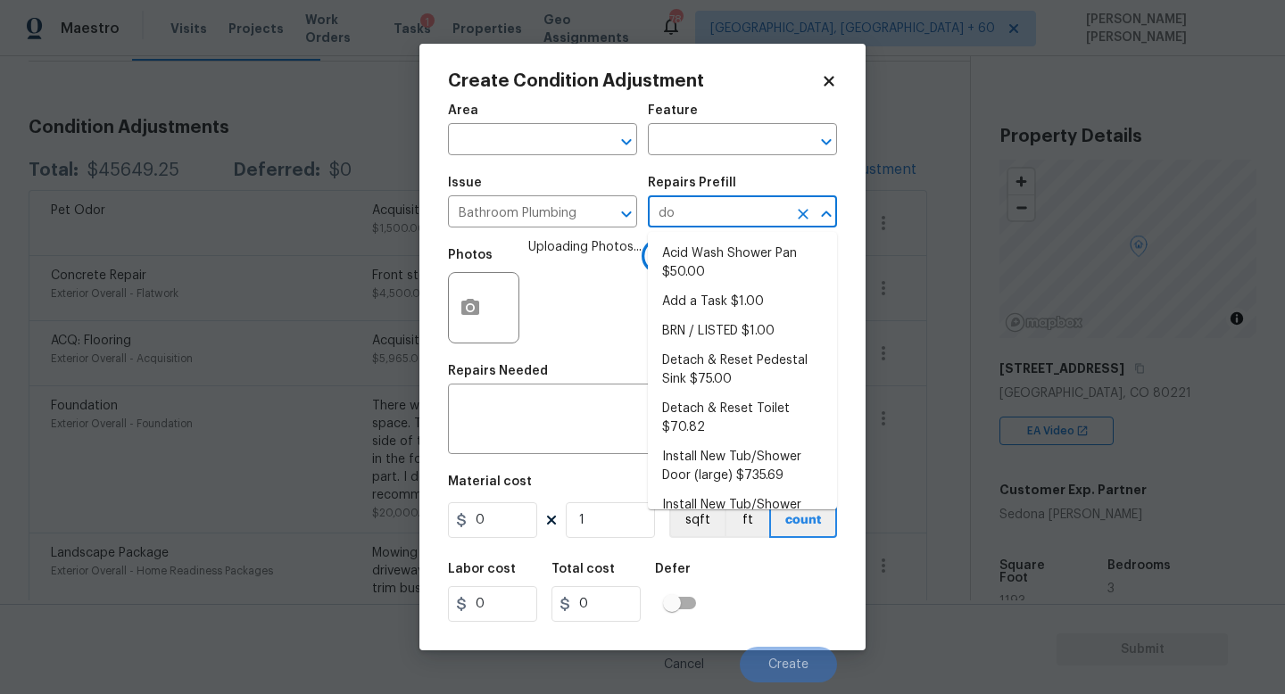
type input "doo"
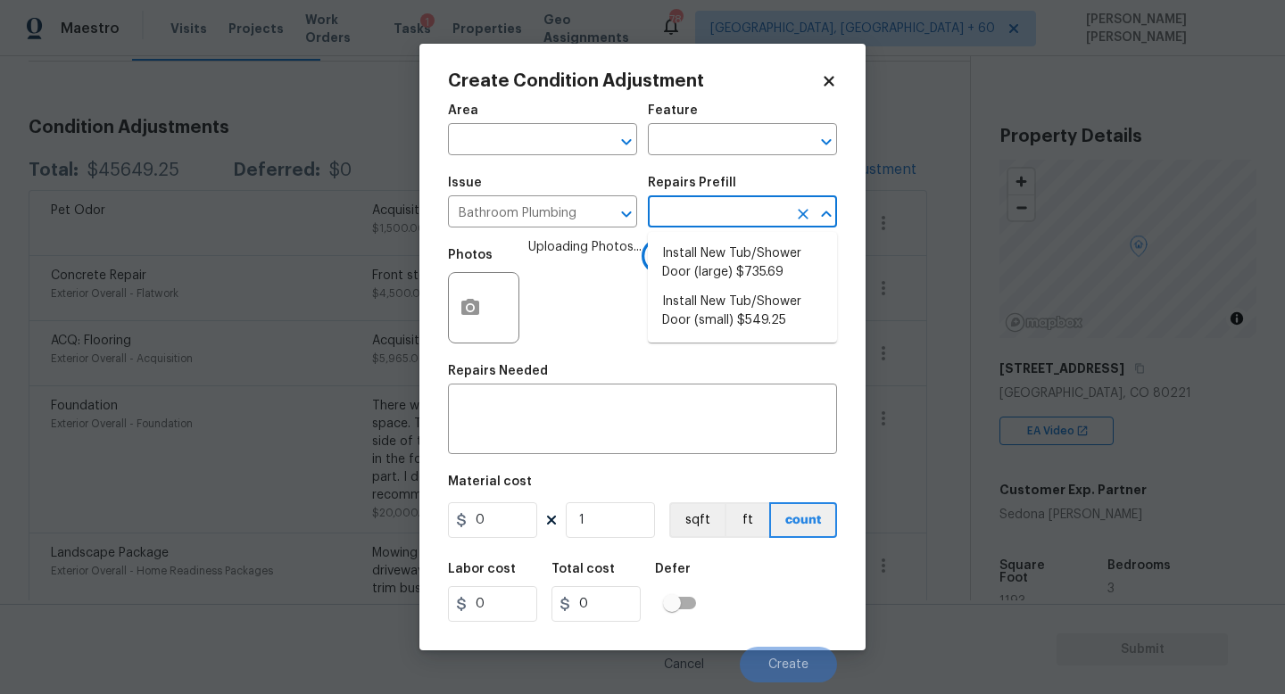
type input "r"
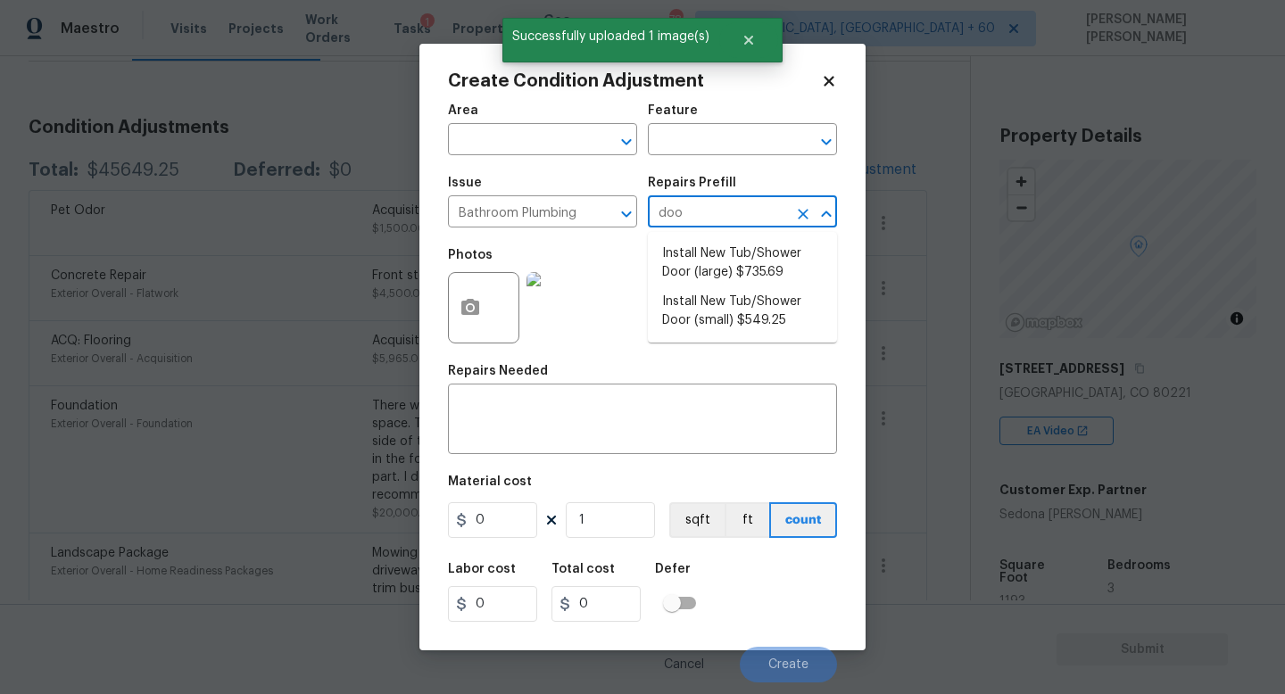
type input "door"
click at [746, 309] on li "Install New Tub/Shower Door (small) $549.25" at bounding box center [742, 311] width 189 height 48
type input "Plumbing"
type textarea "Prep the tub/shower surround and install a new 32''-36'' tempered shower door. …"
type input "549.25"
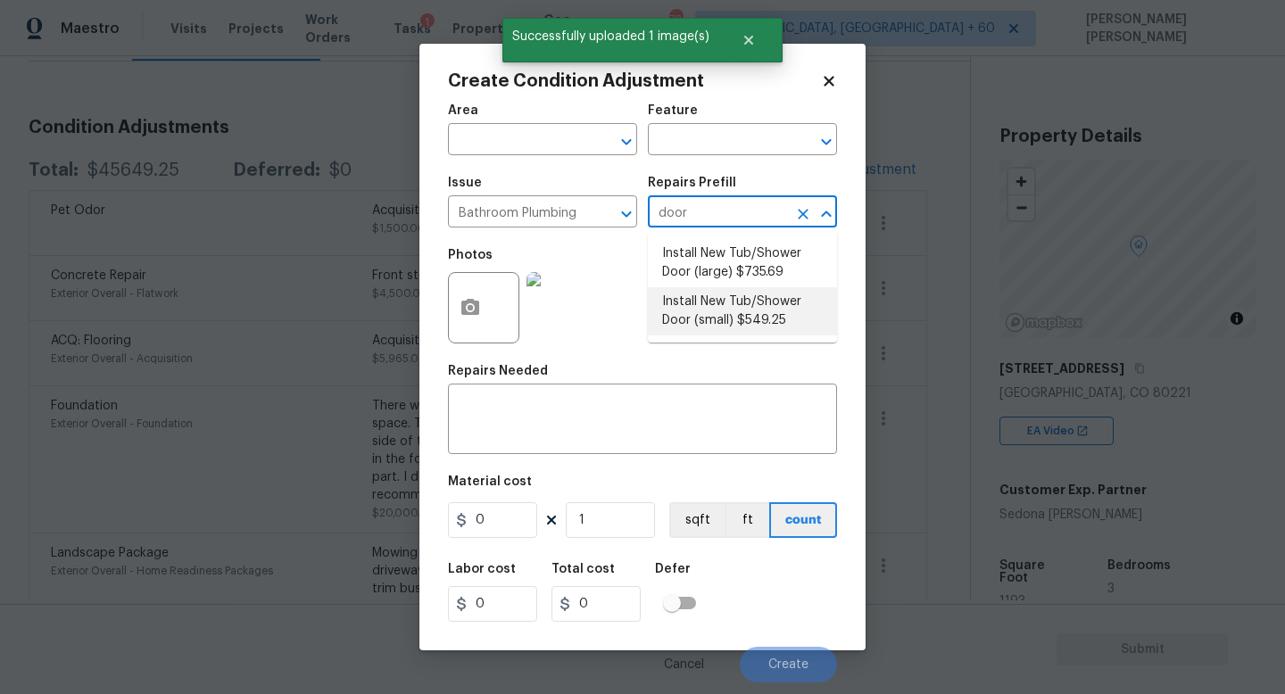
type input "549.25"
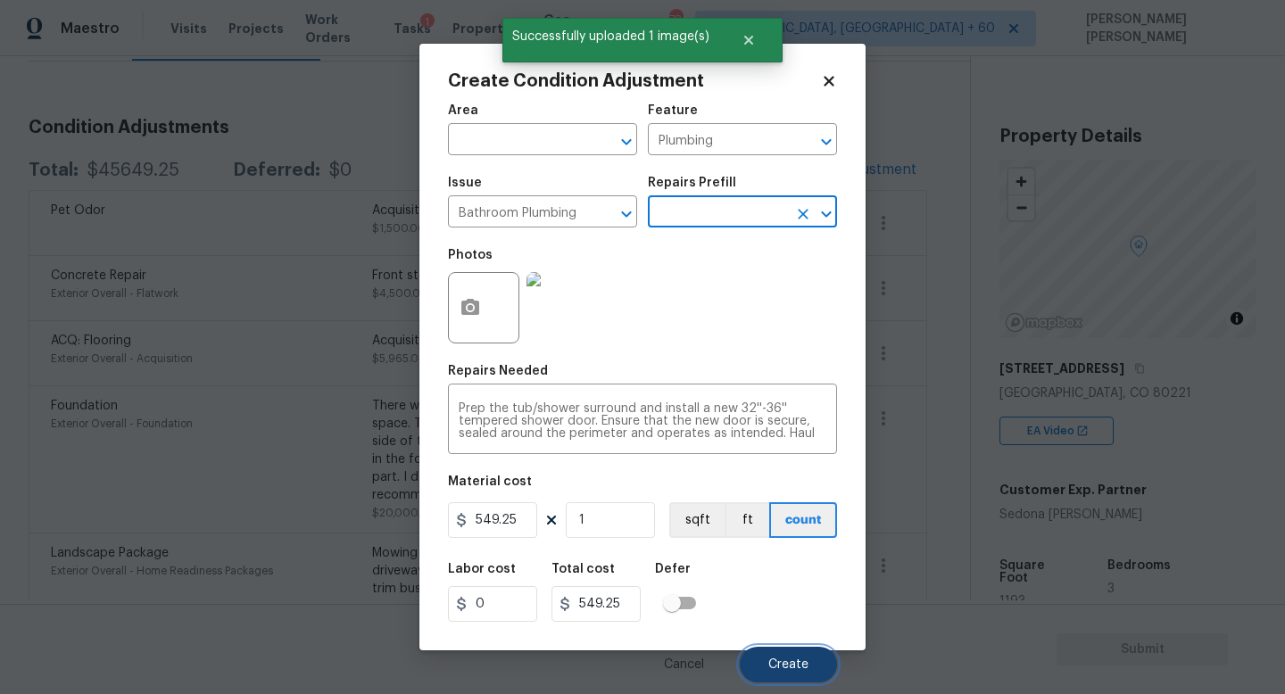
click at [819, 659] on button "Create" at bounding box center [788, 665] width 97 height 36
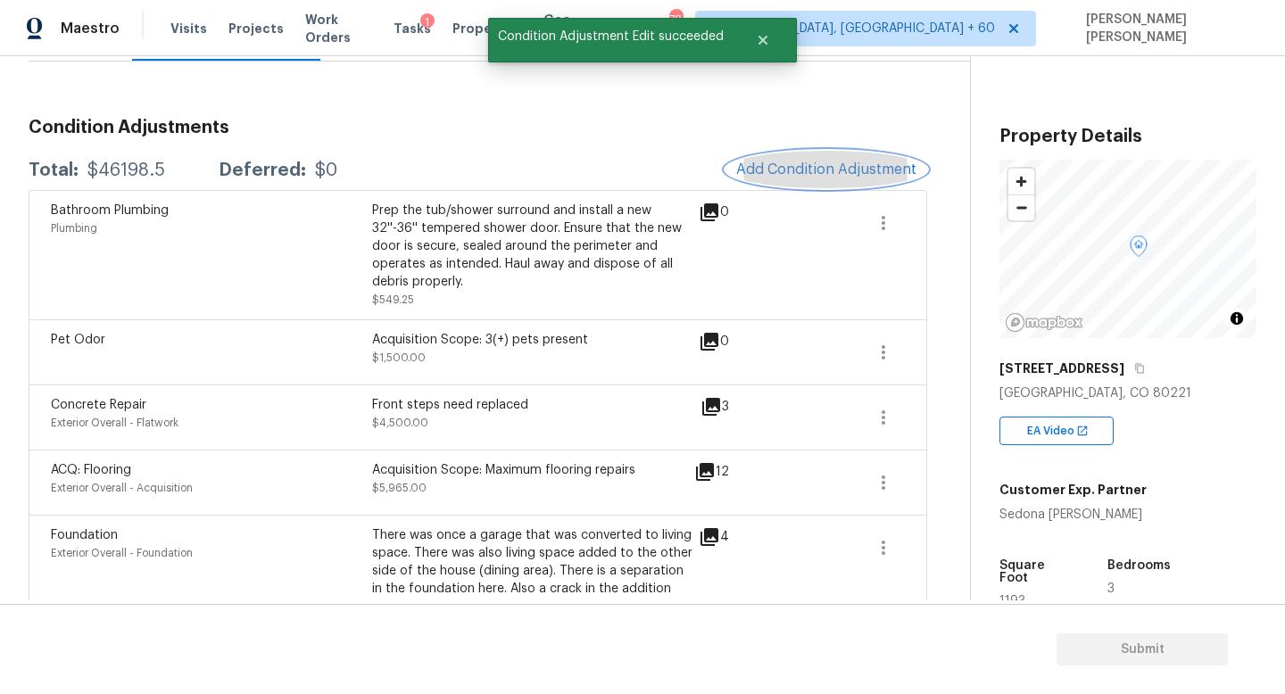
click at [861, 170] on span "Add Condition Adjustment" at bounding box center [826, 170] width 180 height 16
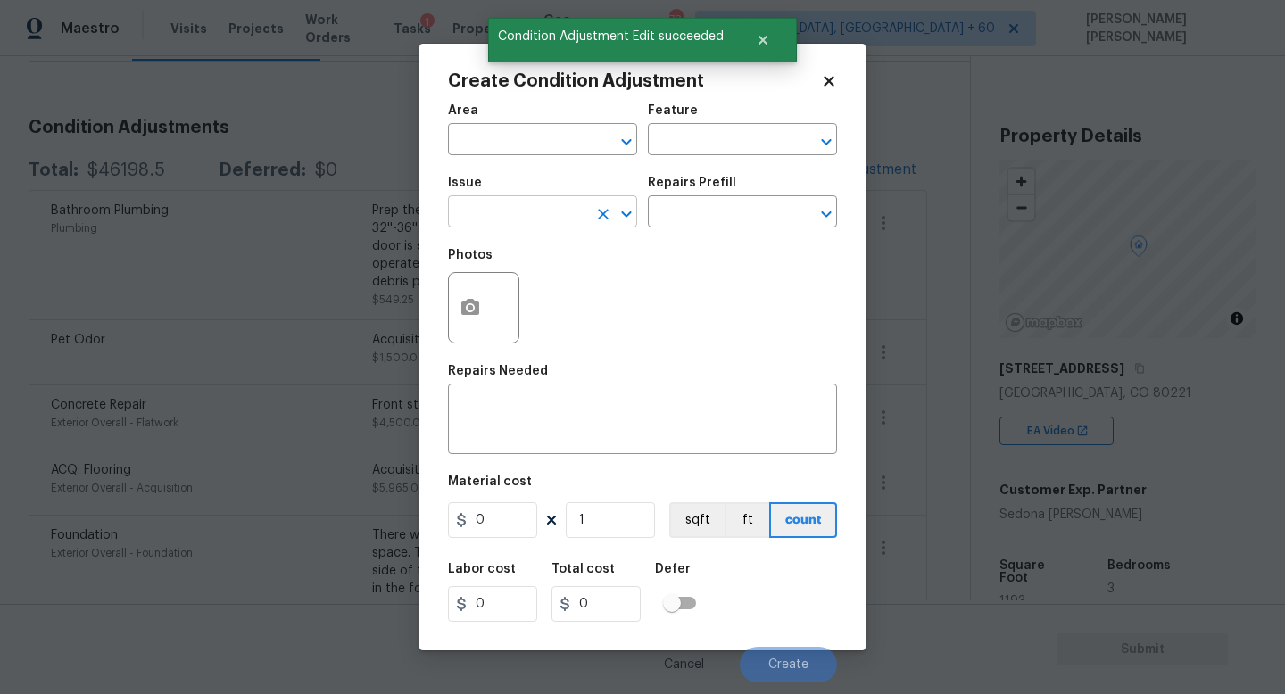
click at [543, 219] on input "text" at bounding box center [517, 214] width 139 height 28
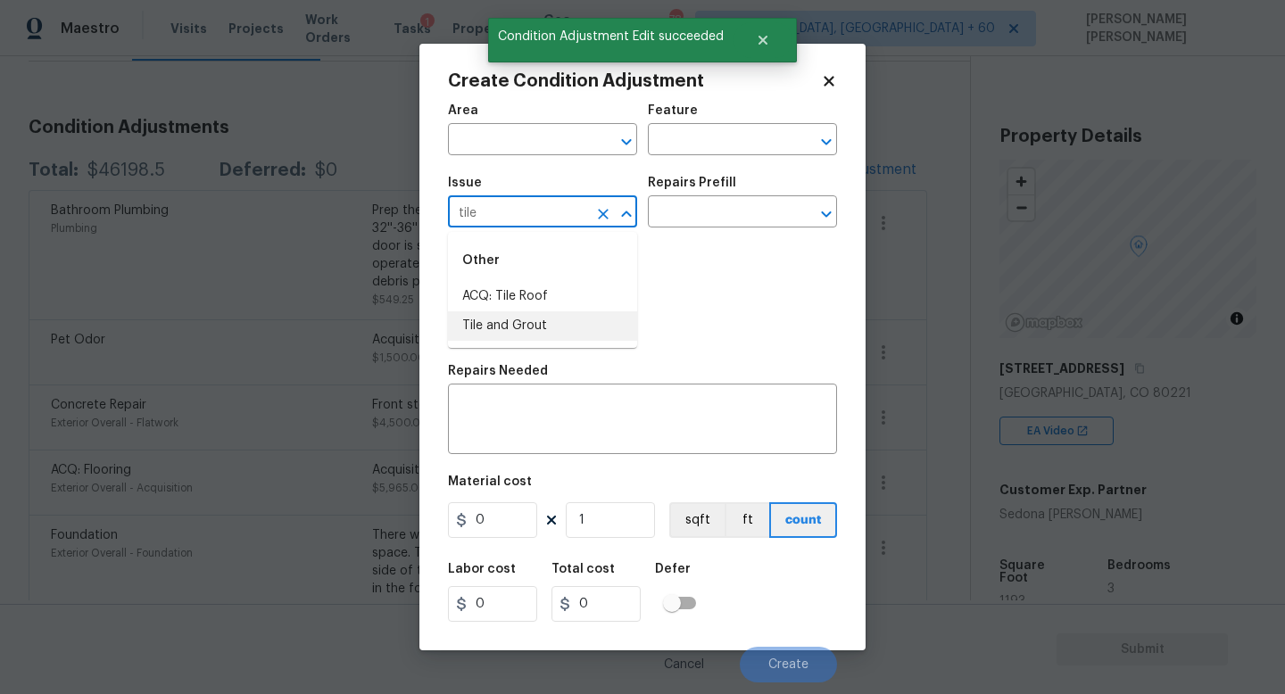
click at [532, 312] on li "Tile and Grout" at bounding box center [542, 325] width 189 height 29
type input "Tile and Grout"
click at [699, 215] on input "text" at bounding box center [717, 214] width 139 height 28
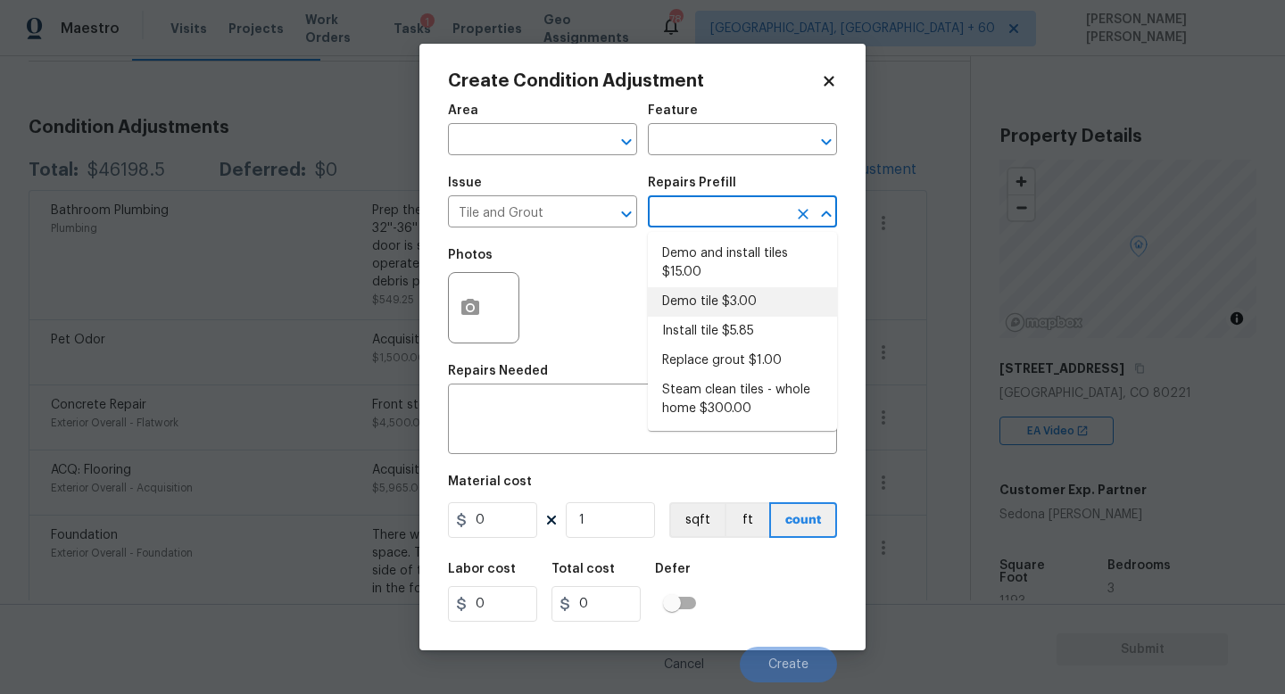
click at [738, 314] on li "Demo tile $3.00" at bounding box center [742, 301] width 189 height 29
type input "Overall Flooring"
type textarea "Demo tile and thinset"
type input "3"
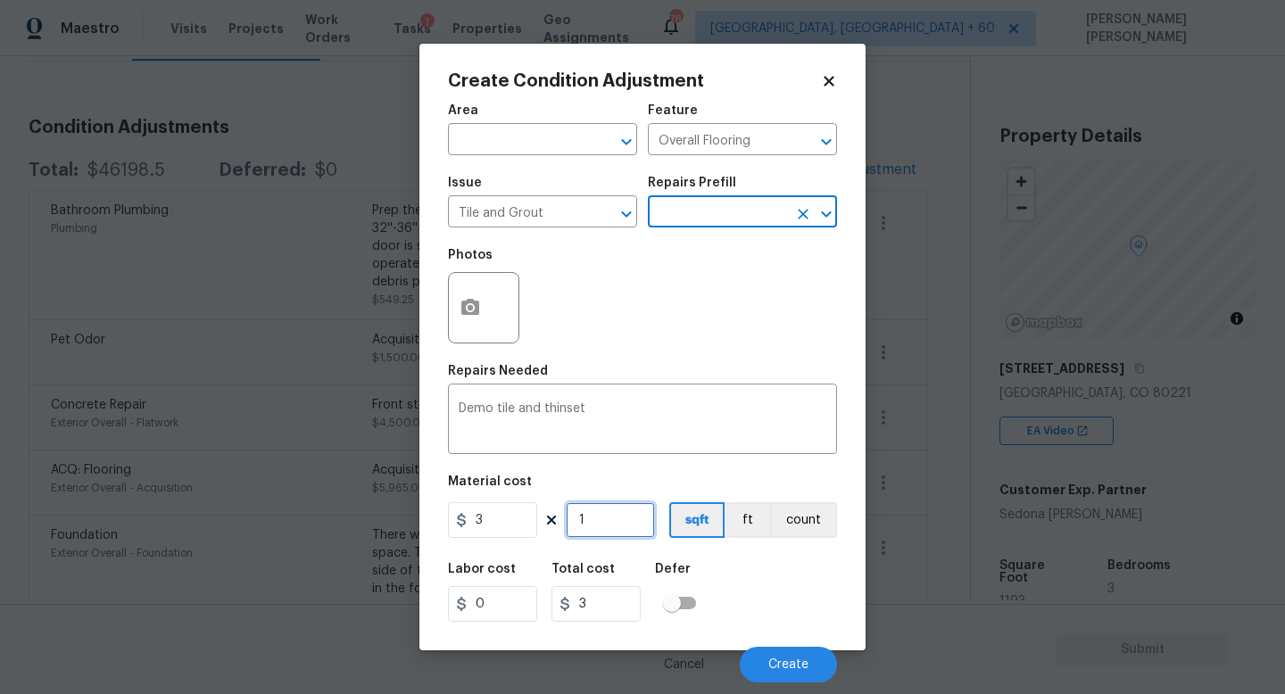
click at [614, 518] on input "1" at bounding box center [610, 520] width 89 height 36
type input "0"
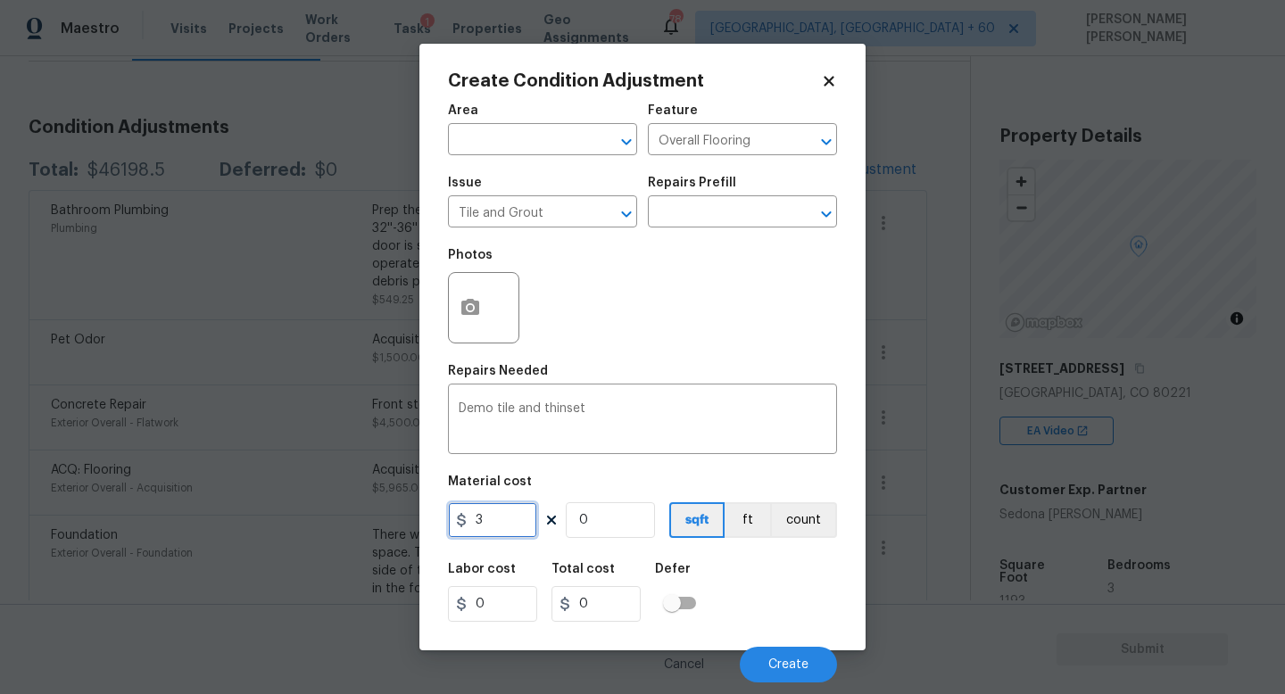
drag, startPoint x: 527, startPoint y: 519, endPoint x: 385, endPoint y: 517, distance: 142.8
click at [477, 519] on input "3" at bounding box center [492, 520] width 89 height 36
type input "300"
click at [477, 294] on button "button" at bounding box center [470, 308] width 43 height 70
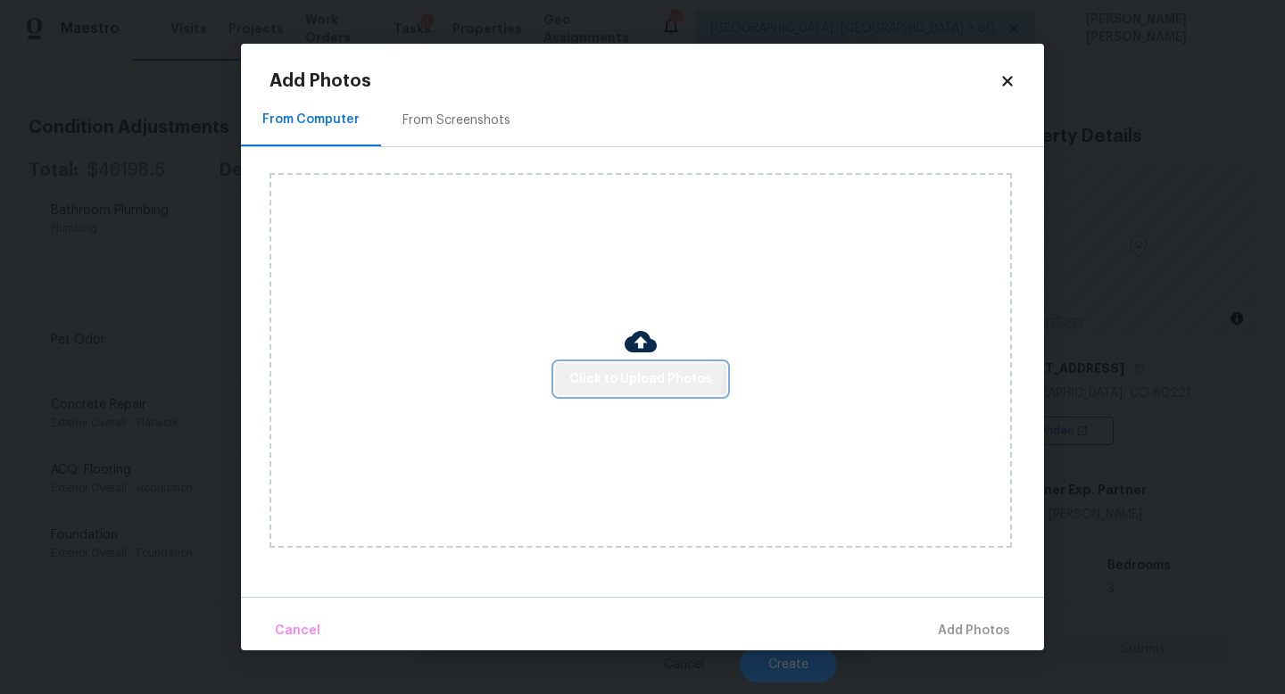
click at [592, 363] on button "Click to Upload Photos" at bounding box center [640, 379] width 171 height 33
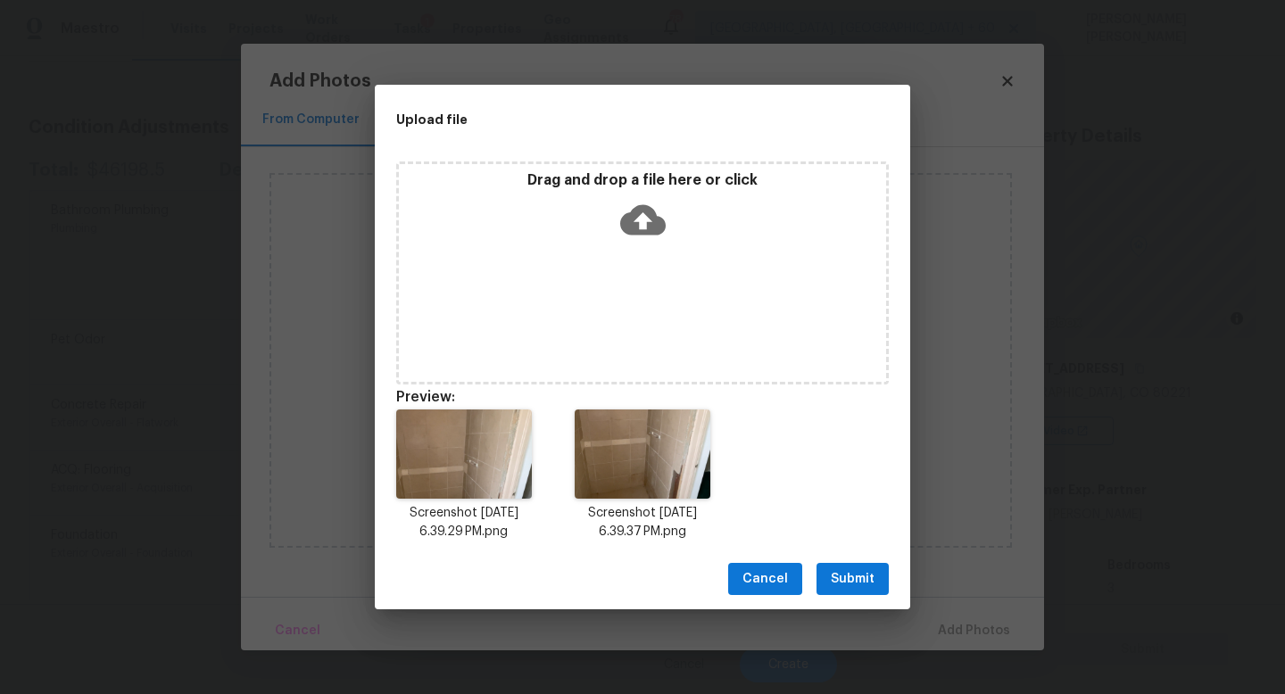
click at [849, 583] on span "Submit" at bounding box center [853, 579] width 44 height 22
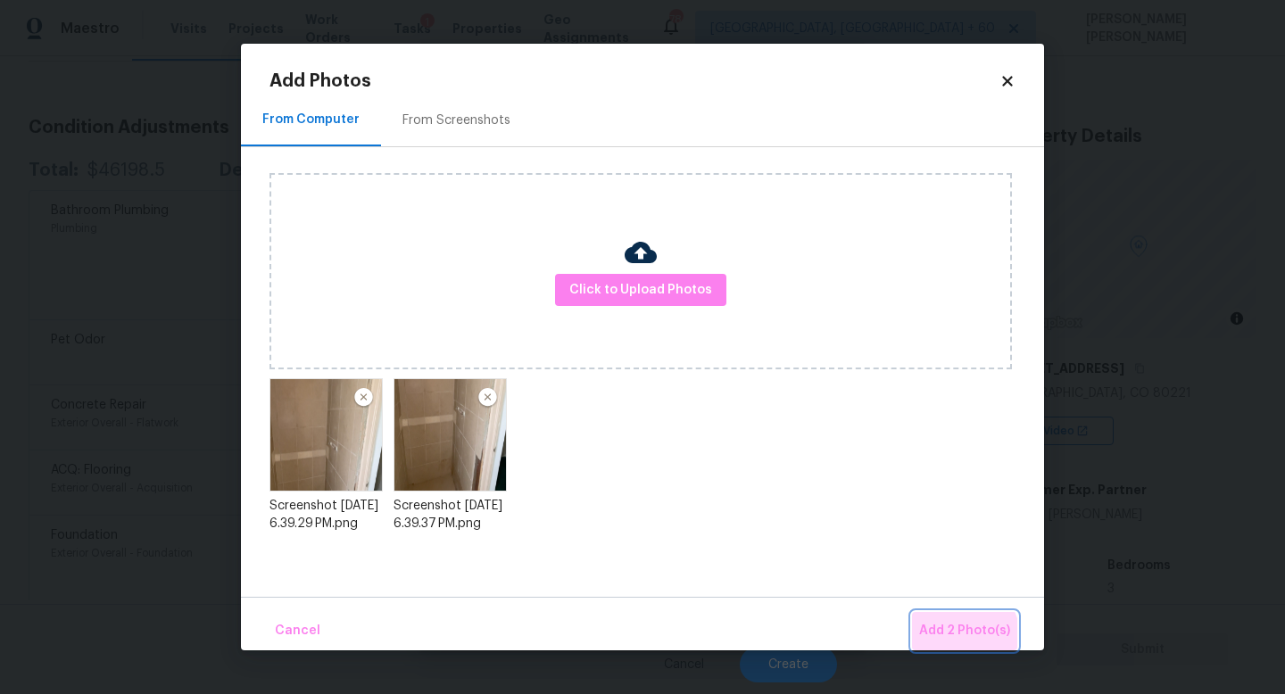
click at [948, 644] on button "Add 2 Photo(s)" at bounding box center [964, 631] width 105 height 38
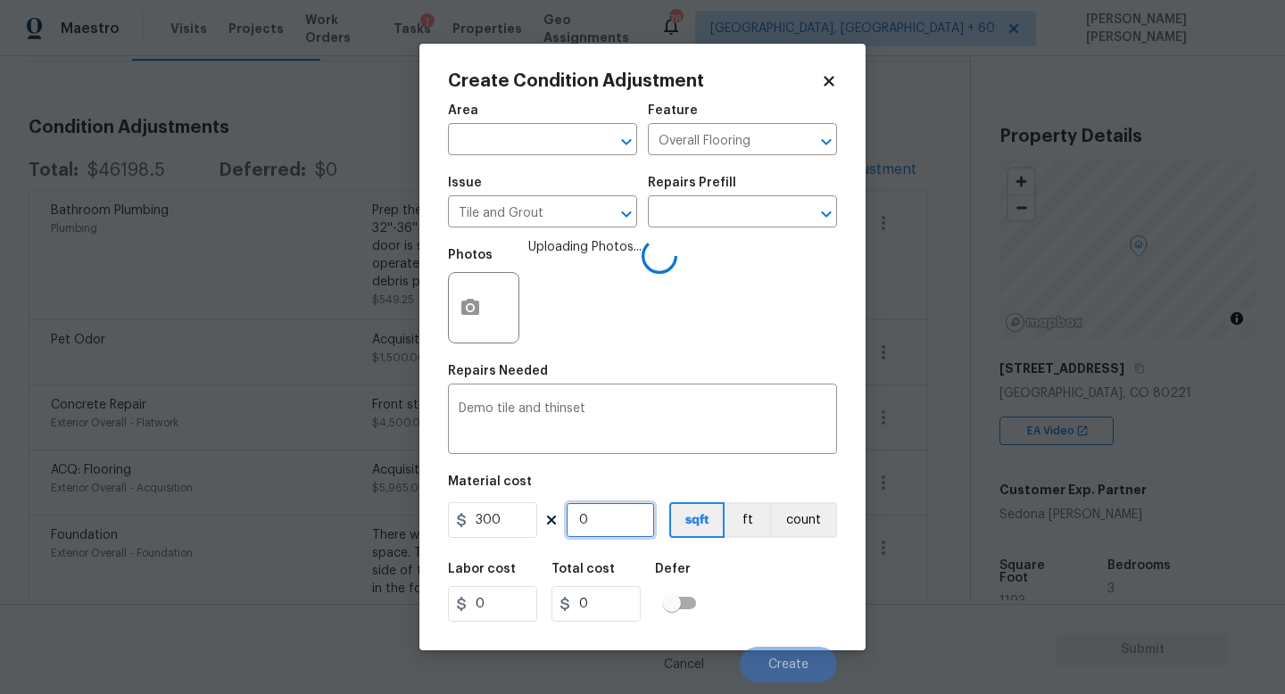
click at [620, 518] on input "0" at bounding box center [610, 520] width 89 height 36
type input "1"
type input "300"
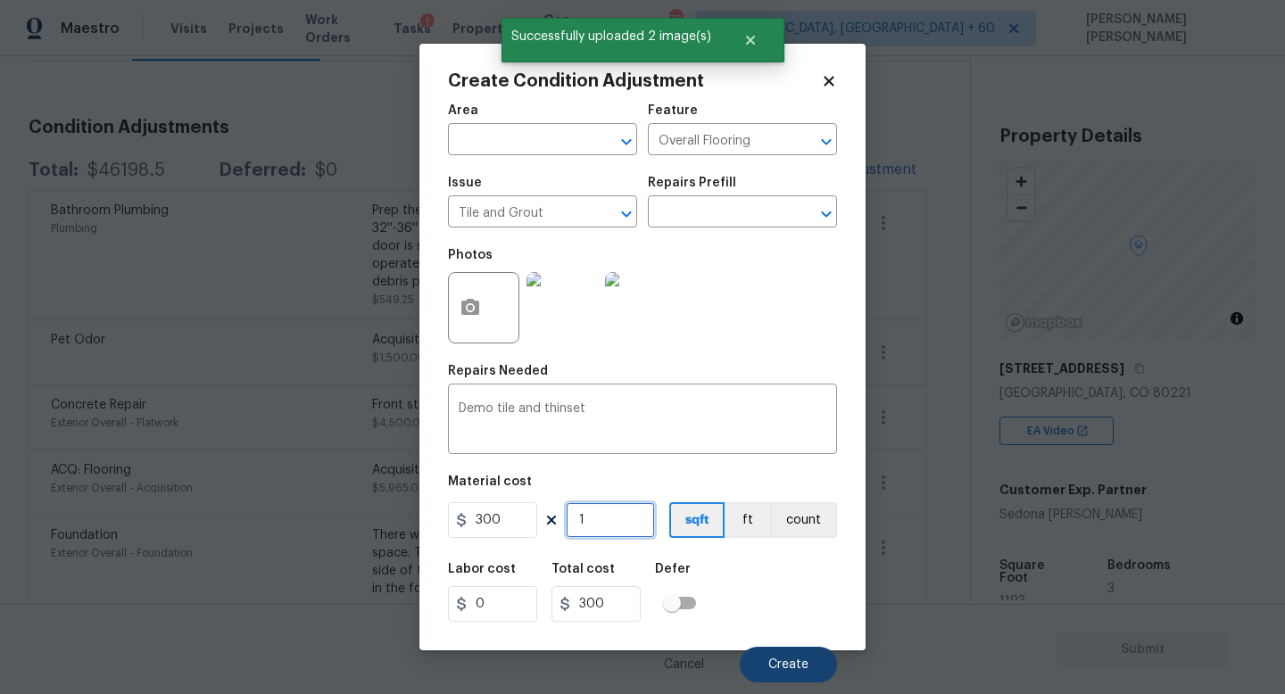
type input "1"
click at [783, 663] on span "Create" at bounding box center [788, 665] width 40 height 13
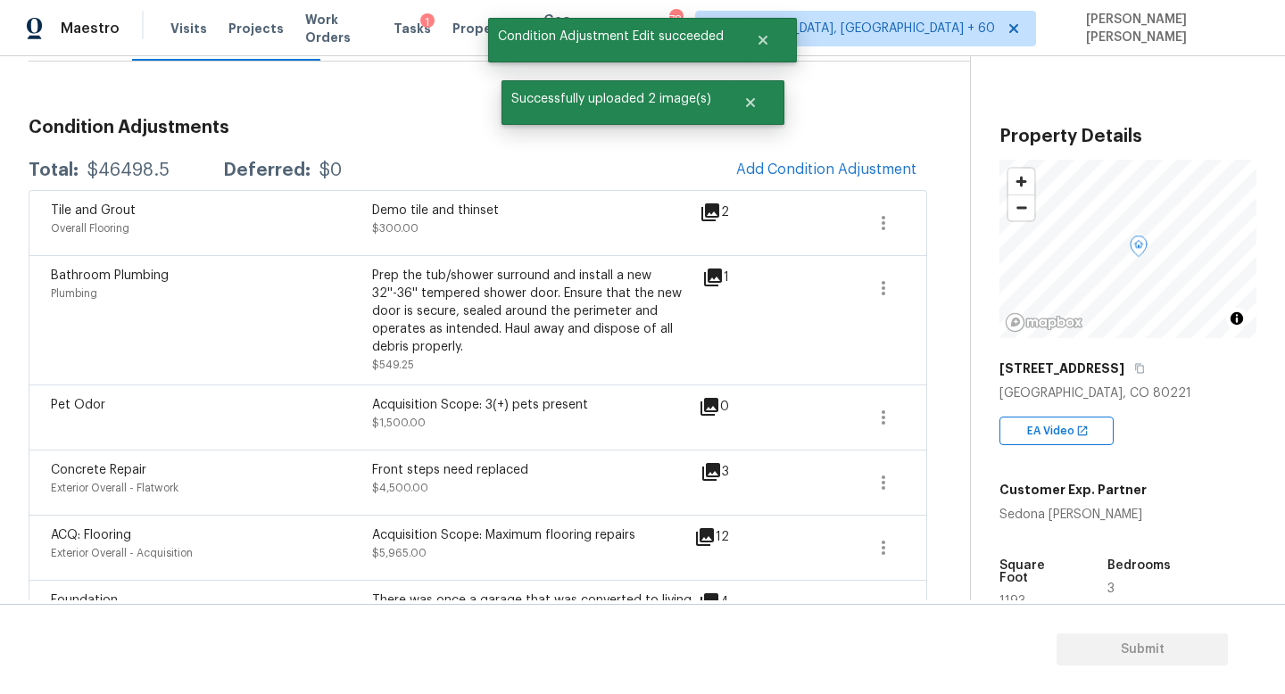
click at [701, 535] on icon at bounding box center [705, 537] width 18 height 18
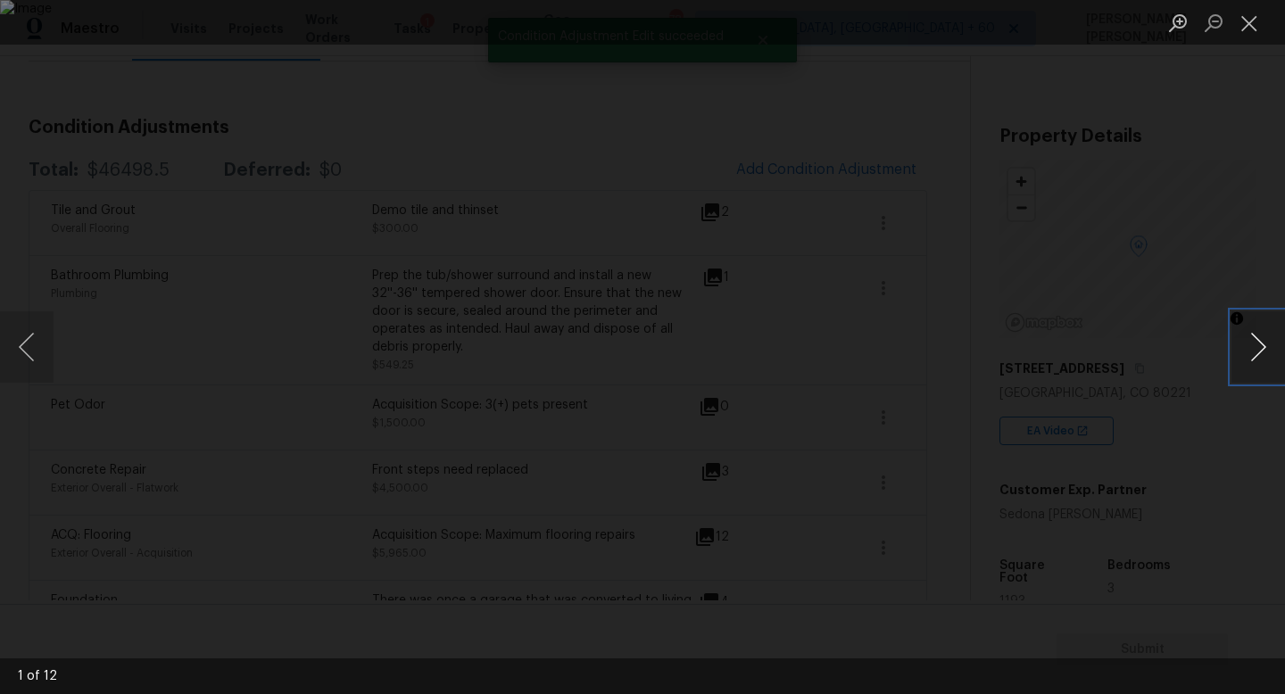
click at [1265, 341] on button "Next image" at bounding box center [1258, 346] width 54 height 71
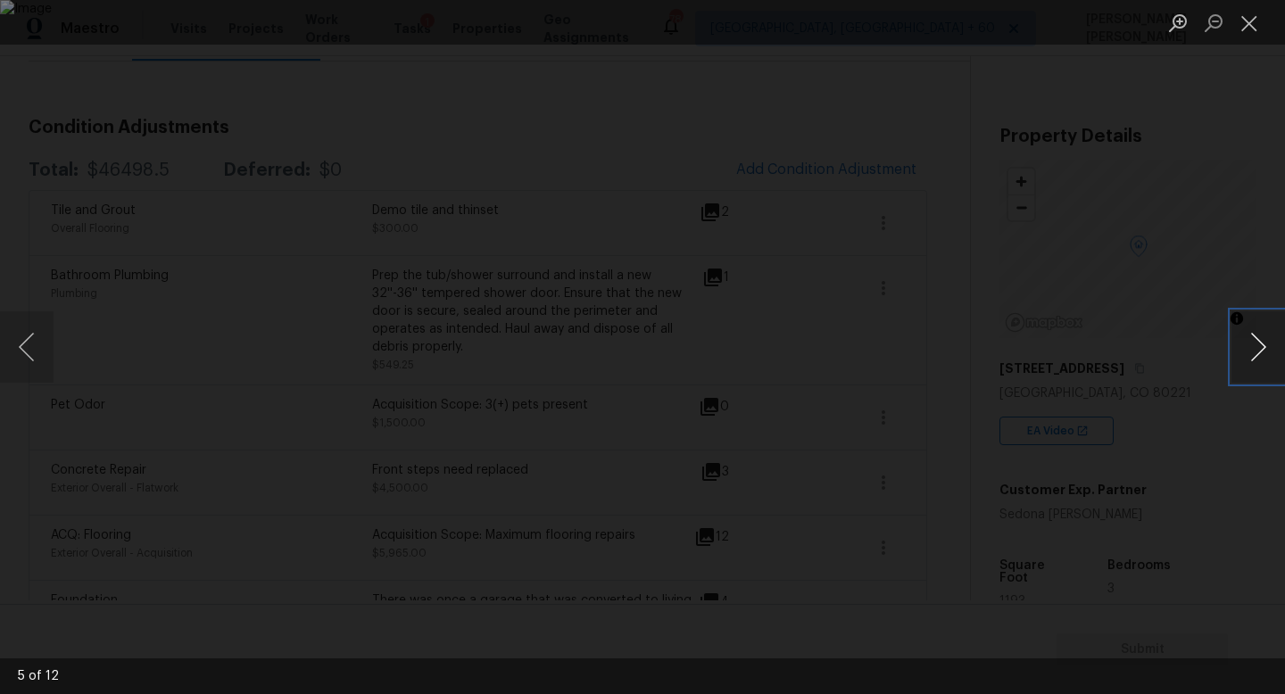
click at [1265, 341] on button "Next image" at bounding box center [1258, 346] width 54 height 71
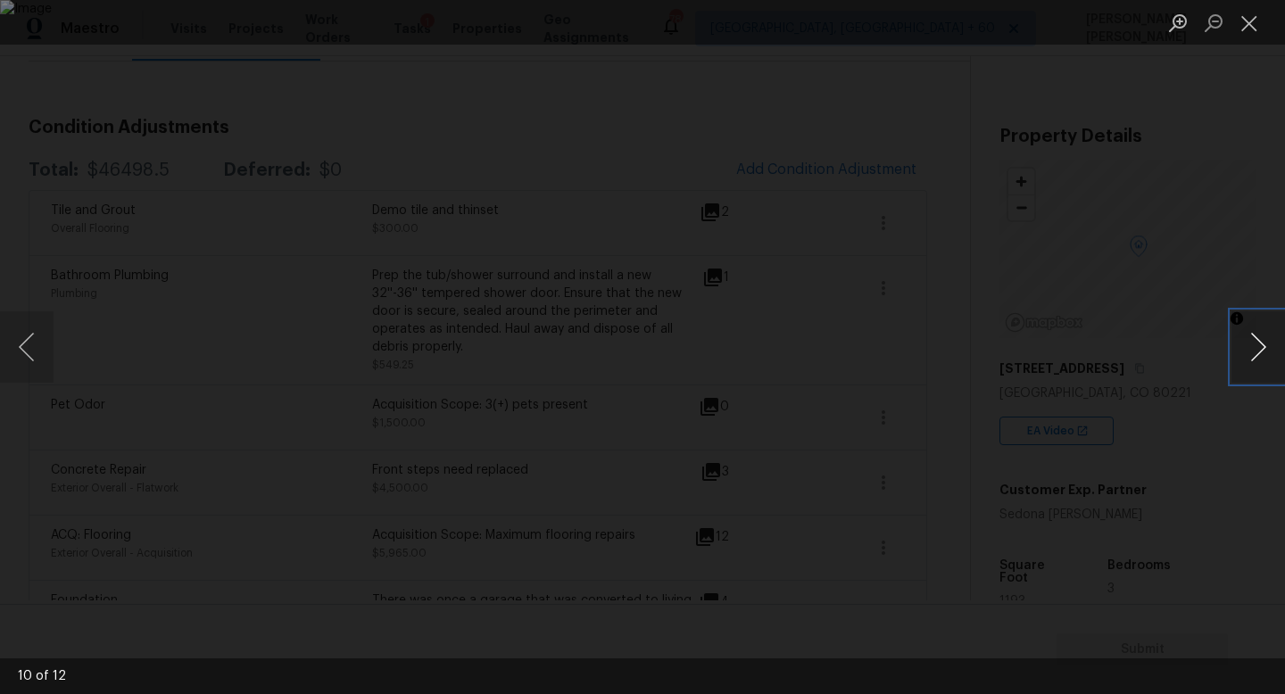
click at [1265, 341] on button "Next image" at bounding box center [1258, 346] width 54 height 71
click at [1221, 241] on div "Lightbox" at bounding box center [642, 347] width 1285 height 694
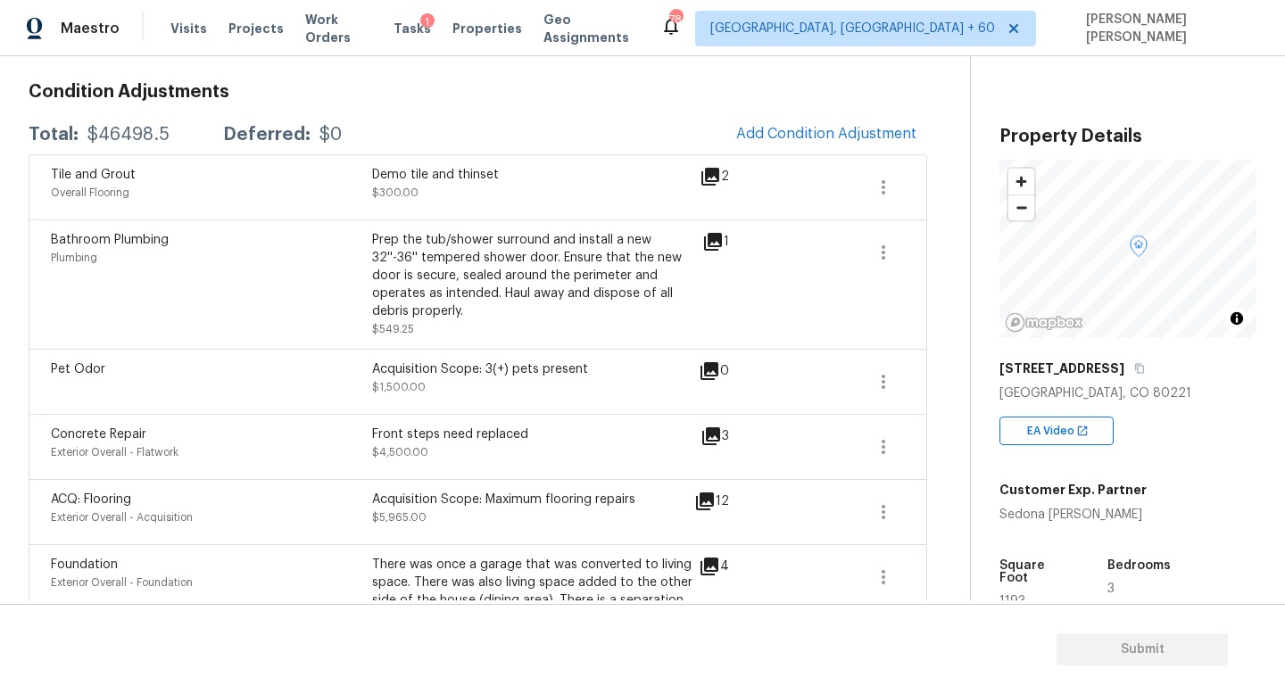
scroll to position [253, 0]
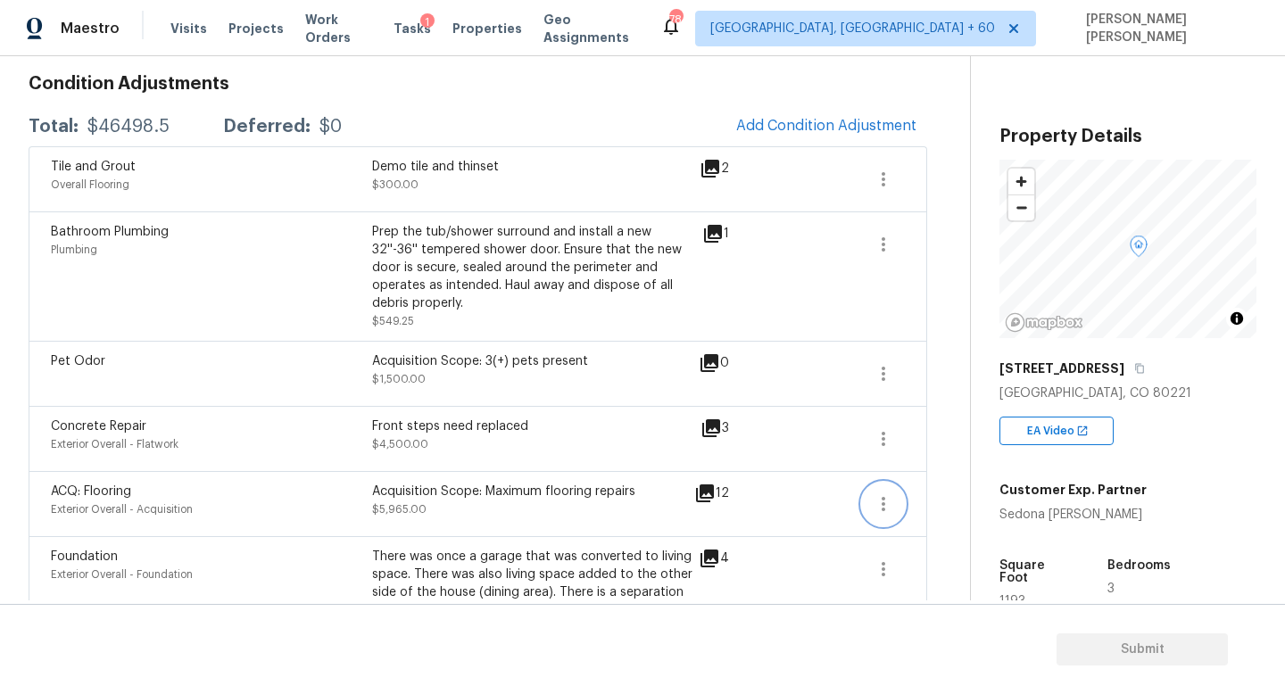
click at [879, 511] on icon "button" at bounding box center [883, 503] width 21 height 21
click at [947, 493] on div "Edit" at bounding box center [984, 501] width 139 height 18
click at [938, 360] on body "Maestro Visits Projects Work Orders Tasks 1 Properties Geo Assignments 784 Knox…" at bounding box center [642, 347] width 1285 height 694
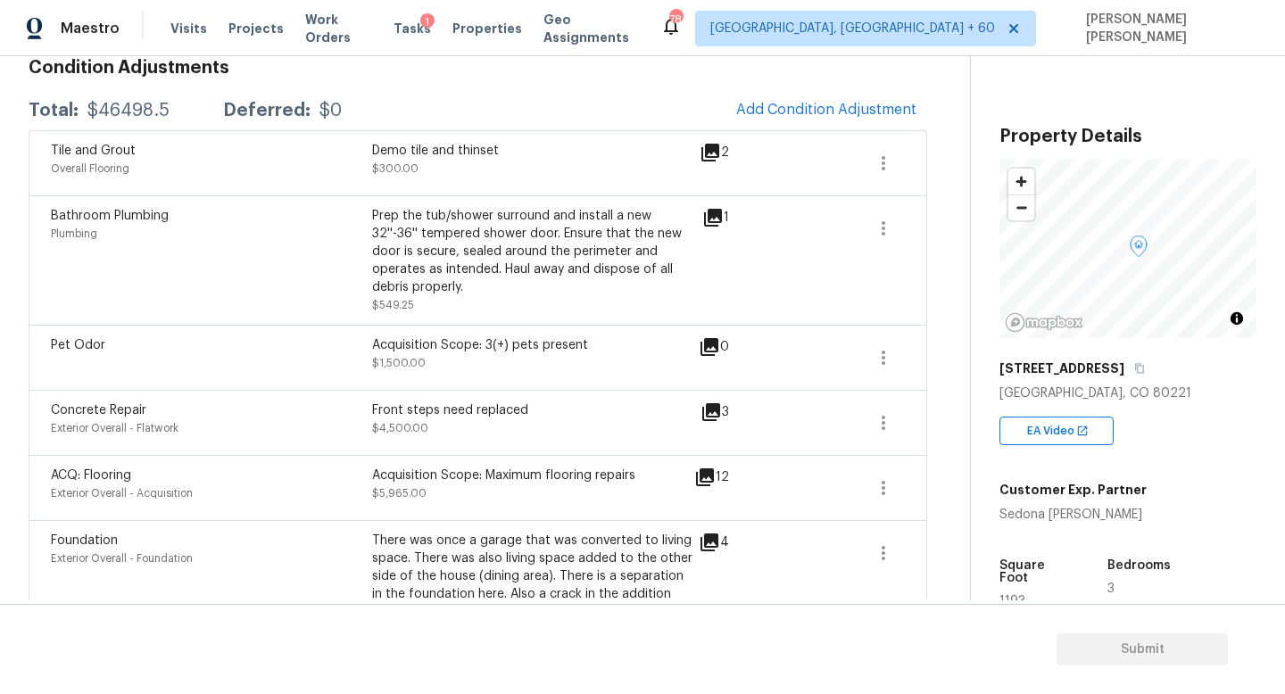
scroll to position [286, 0]
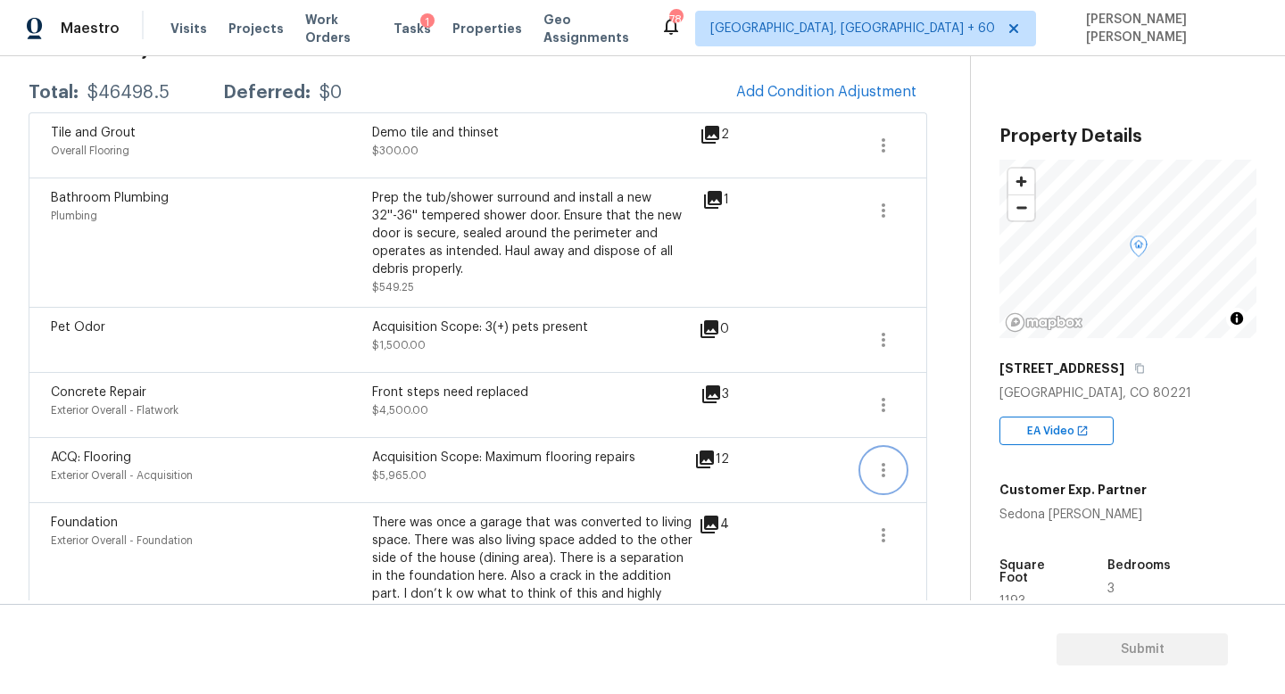
click at [876, 458] on button "button" at bounding box center [883, 470] width 43 height 43
click at [950, 459] on div "Edit" at bounding box center [984, 467] width 139 height 18
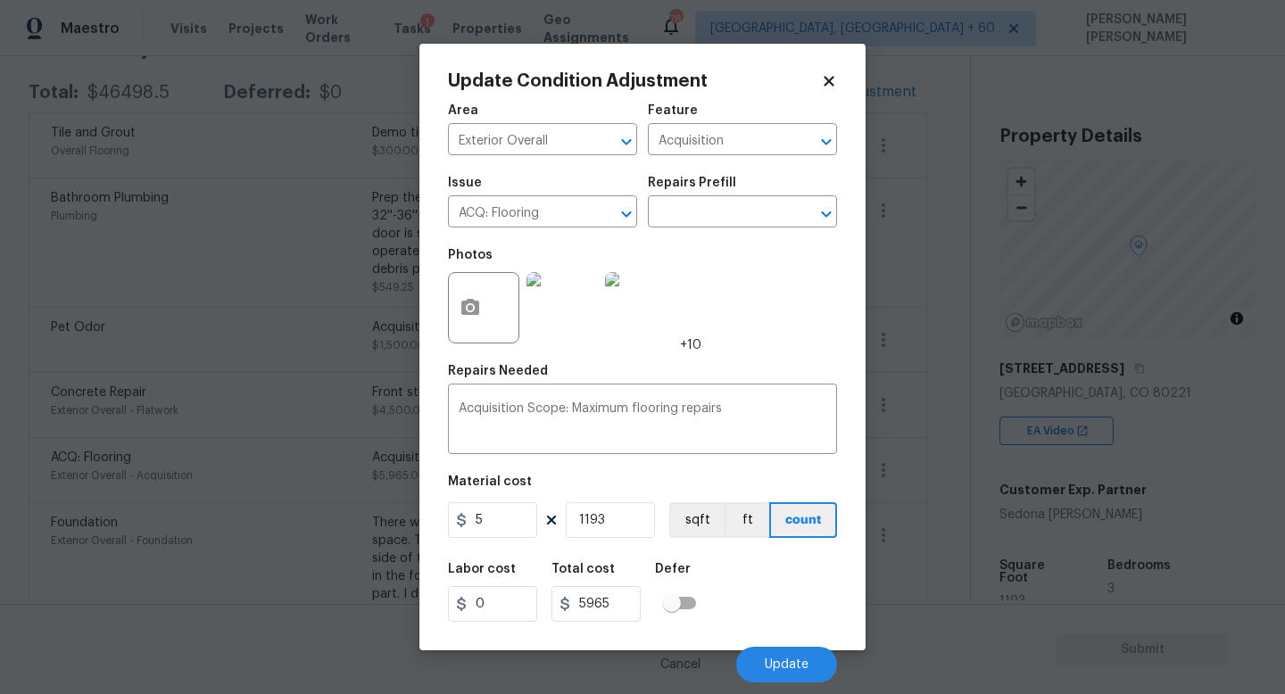
click at [957, 423] on body "Maestro Visits Projects Work Orders Tasks 1 Properties Geo Assignments 784 Knox…" at bounding box center [642, 347] width 1285 height 694
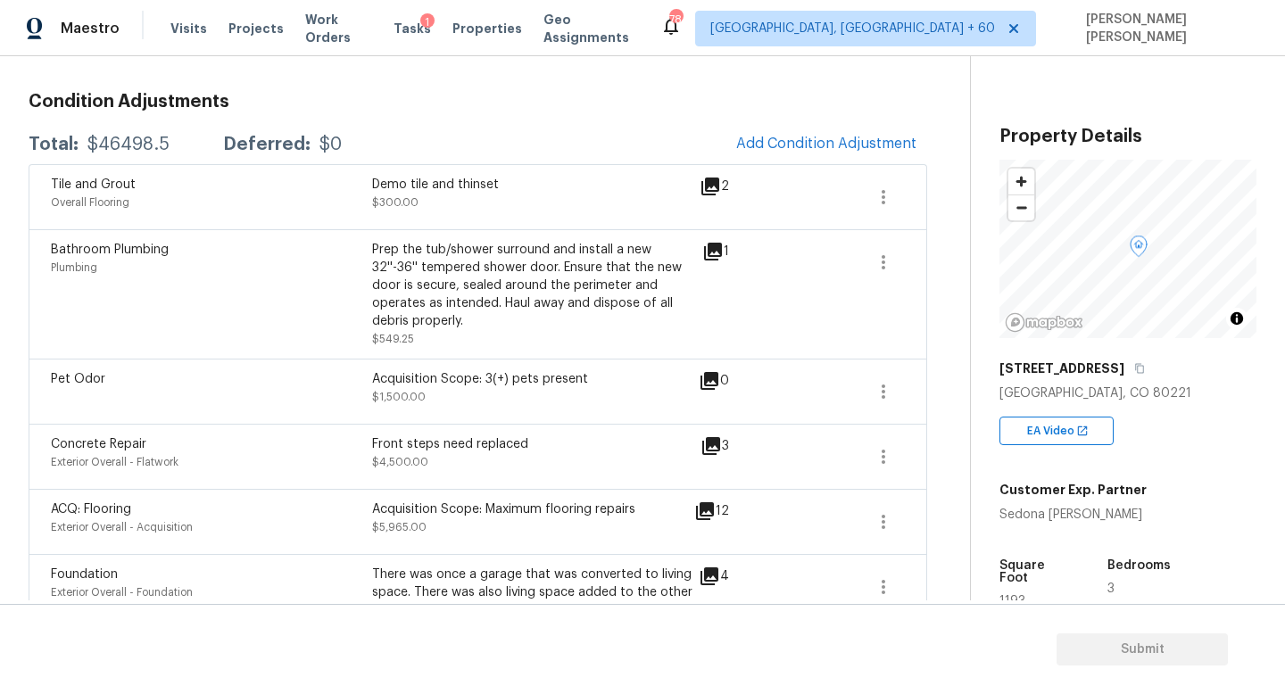
scroll to position [233, 0]
drag, startPoint x: 550, startPoint y: 377, endPoint x: 562, endPoint y: 357, distance: 23.3
click at [550, 377] on div "Acquisition Scope: 3(+) pets present" at bounding box center [532, 381] width 321 height 18
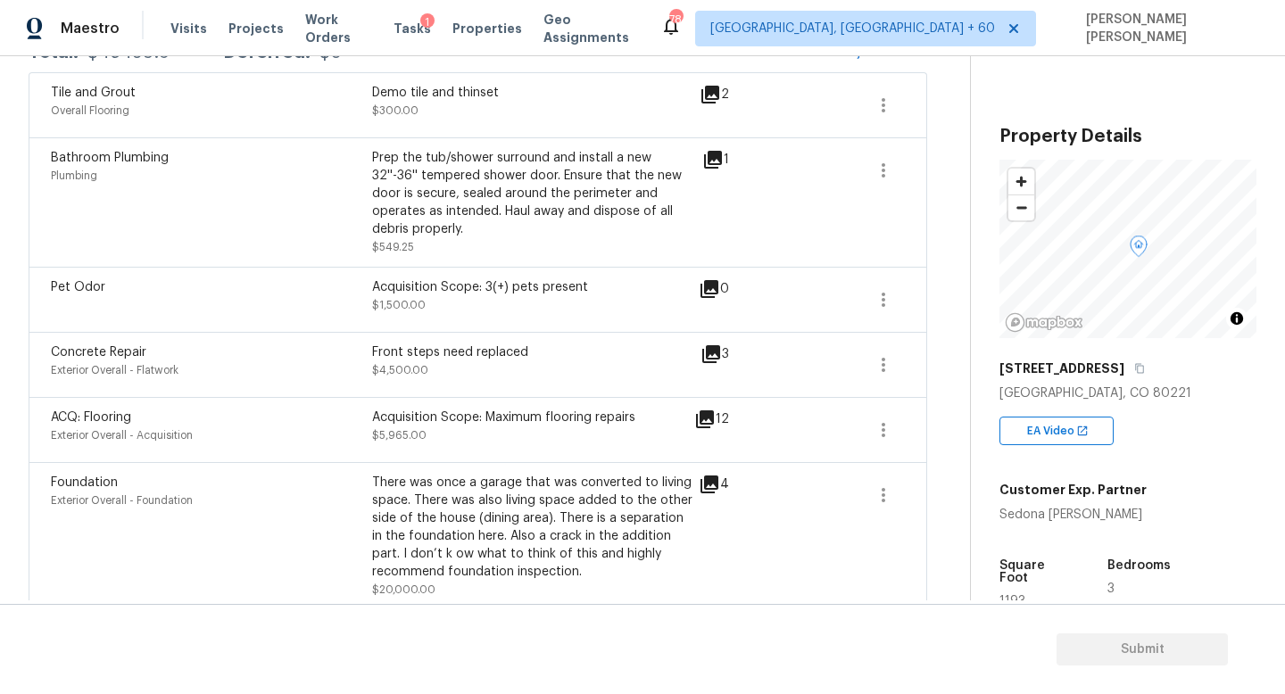
scroll to position [278, 0]
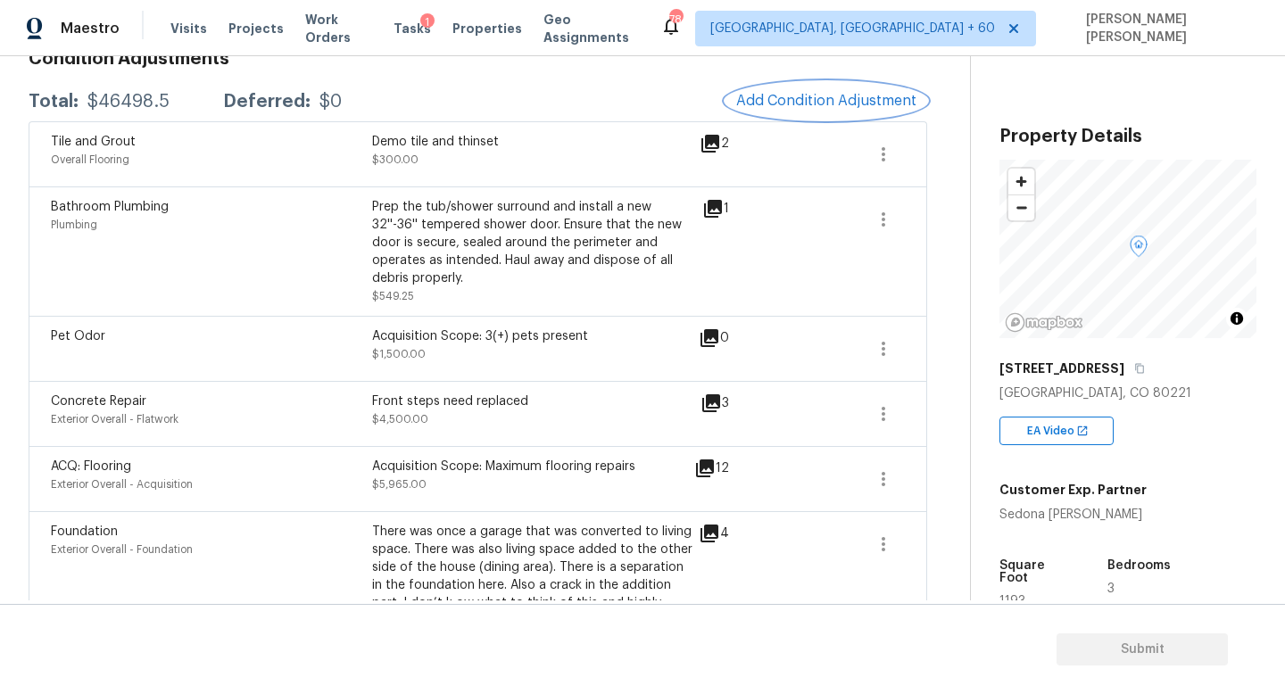
click at [817, 111] on button "Add Condition Adjustment" at bounding box center [826, 100] width 202 height 37
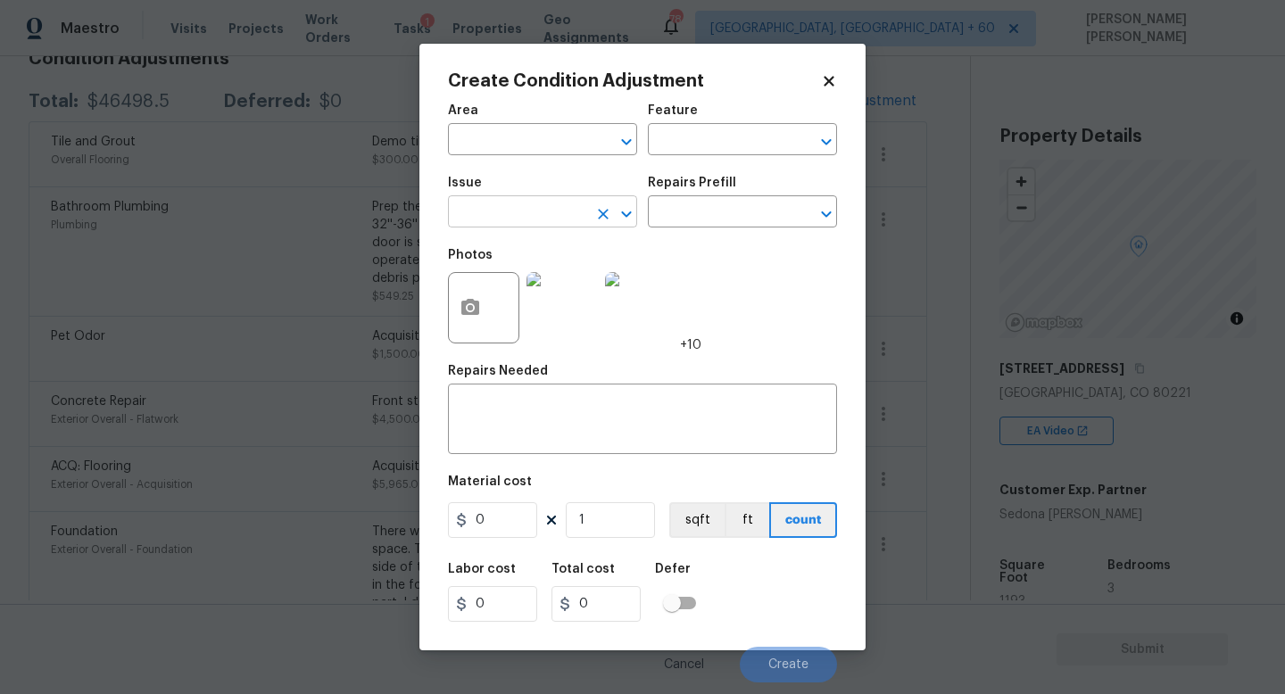
click at [554, 211] on input "text" at bounding box center [517, 214] width 139 height 28
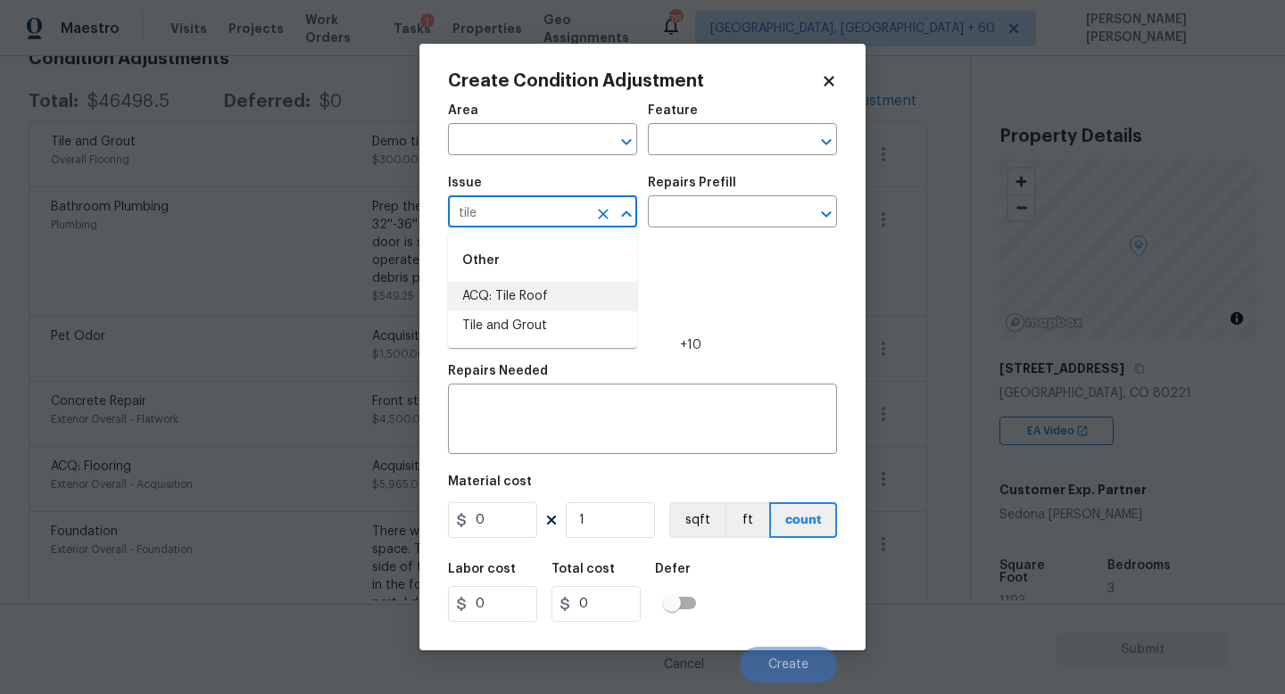
click at [537, 296] on li "ACQ: Tile Roof" at bounding box center [542, 296] width 189 height 29
type input "ACQ: Tile Roof"
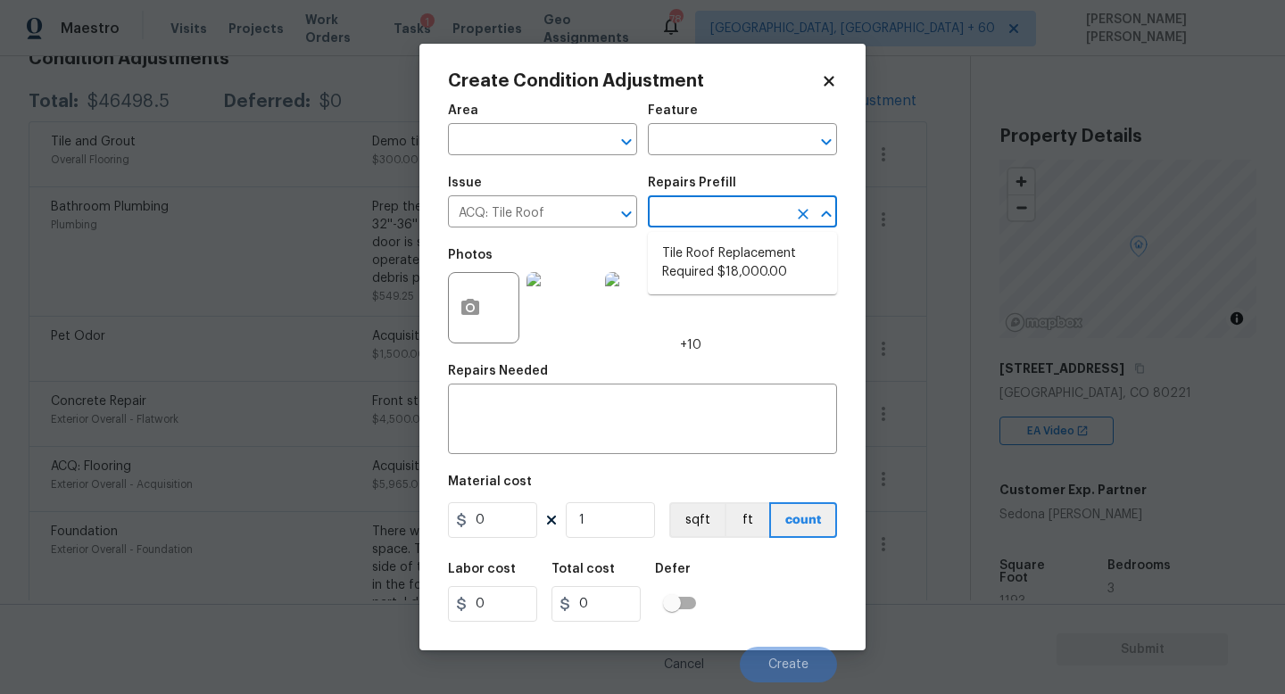
click at [727, 201] on input "text" at bounding box center [717, 214] width 139 height 28
click at [607, 211] on icon "Clear" at bounding box center [603, 214] width 11 height 11
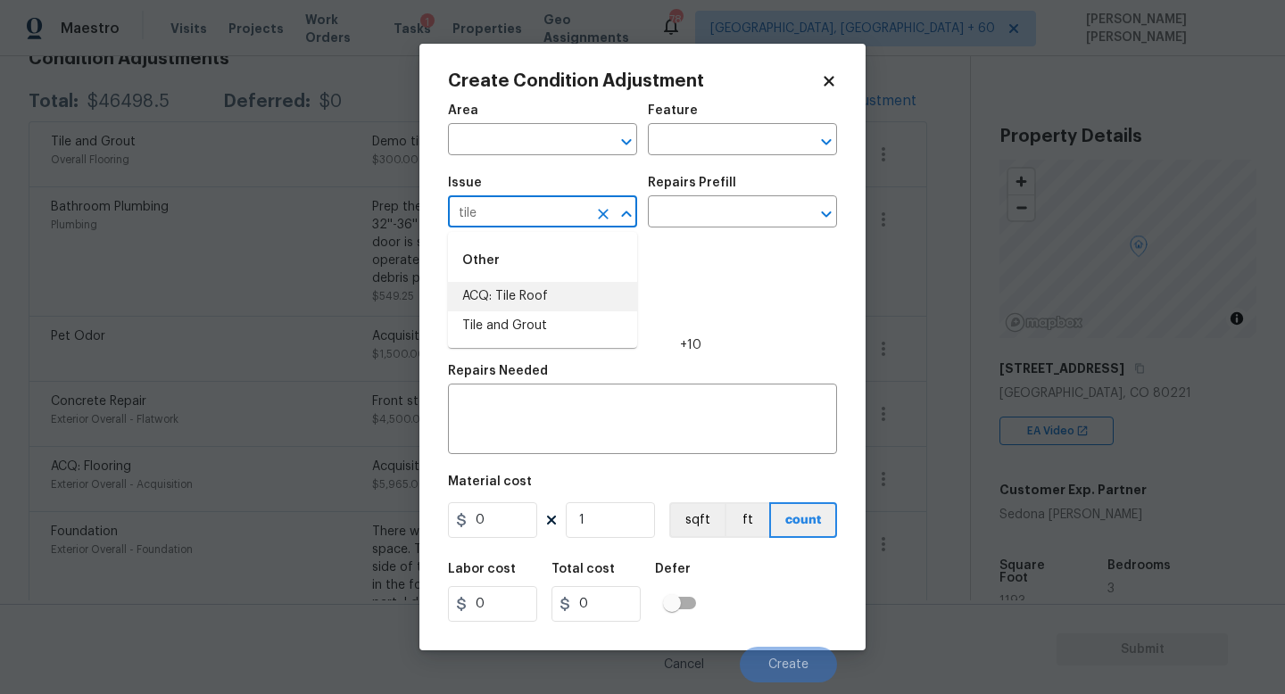
click at [576, 307] on li "ACQ: Tile Roof" at bounding box center [542, 296] width 189 height 29
type input "ACQ: Tile Roof"
click at [603, 220] on icon "Clear" at bounding box center [603, 214] width 18 height 18
click at [601, 320] on li "Tile and Grout" at bounding box center [542, 325] width 189 height 29
type input "Tile and Grout"
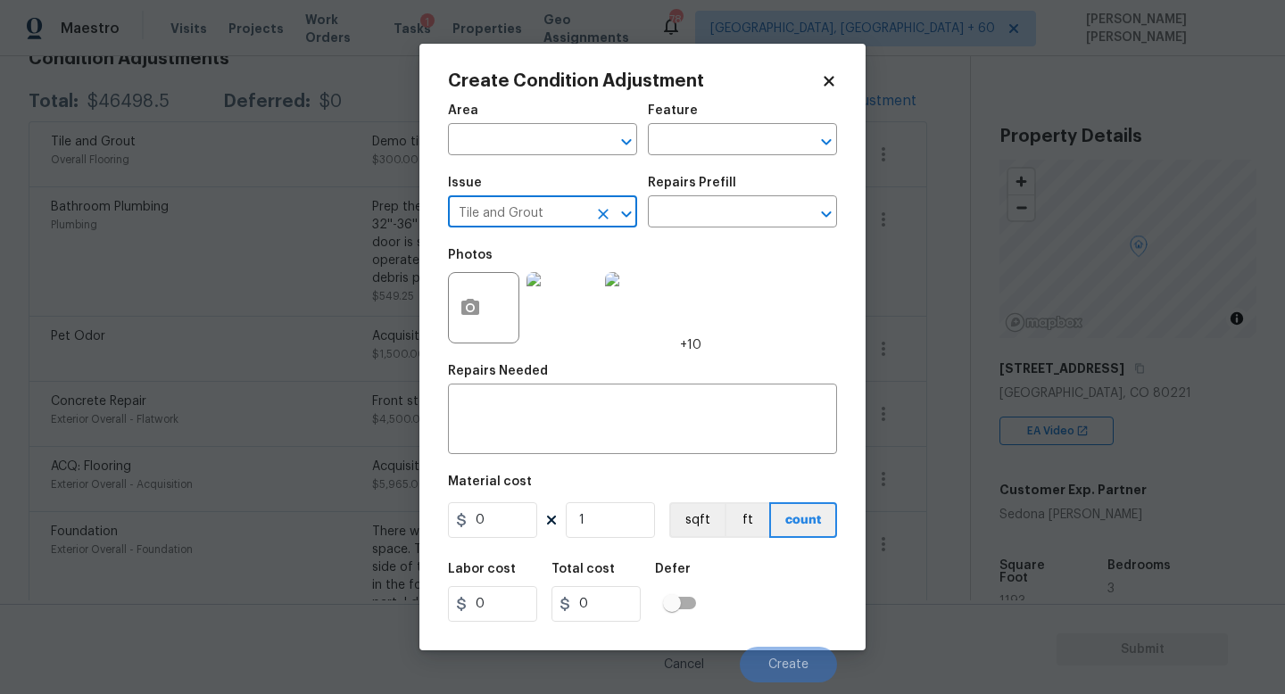
click at [760, 197] on div "Repairs Prefill" at bounding box center [742, 188] width 189 height 23
click at [750, 212] on input "text" at bounding box center [717, 214] width 139 height 28
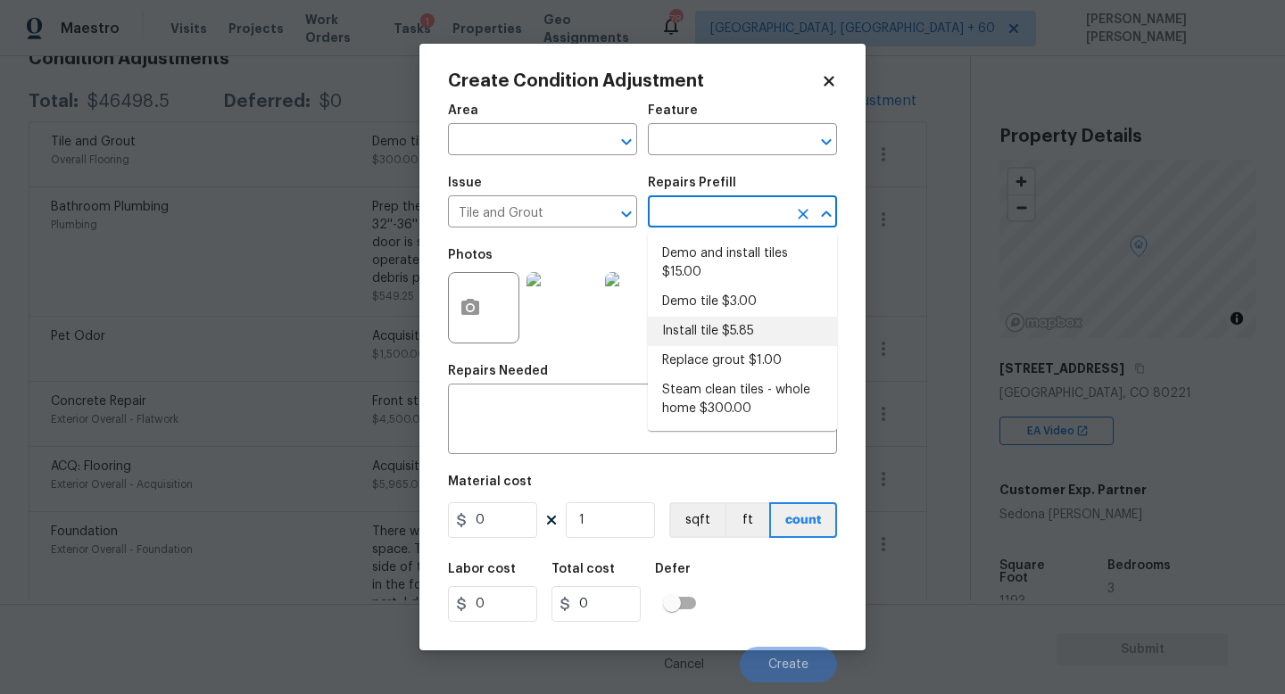
click at [715, 321] on li "Install tile $5.85" at bounding box center [742, 331] width 189 height 29
type input "Overall Flooring"
type textarea "Install tile flooring, float (level), and grout."
type input "5.85"
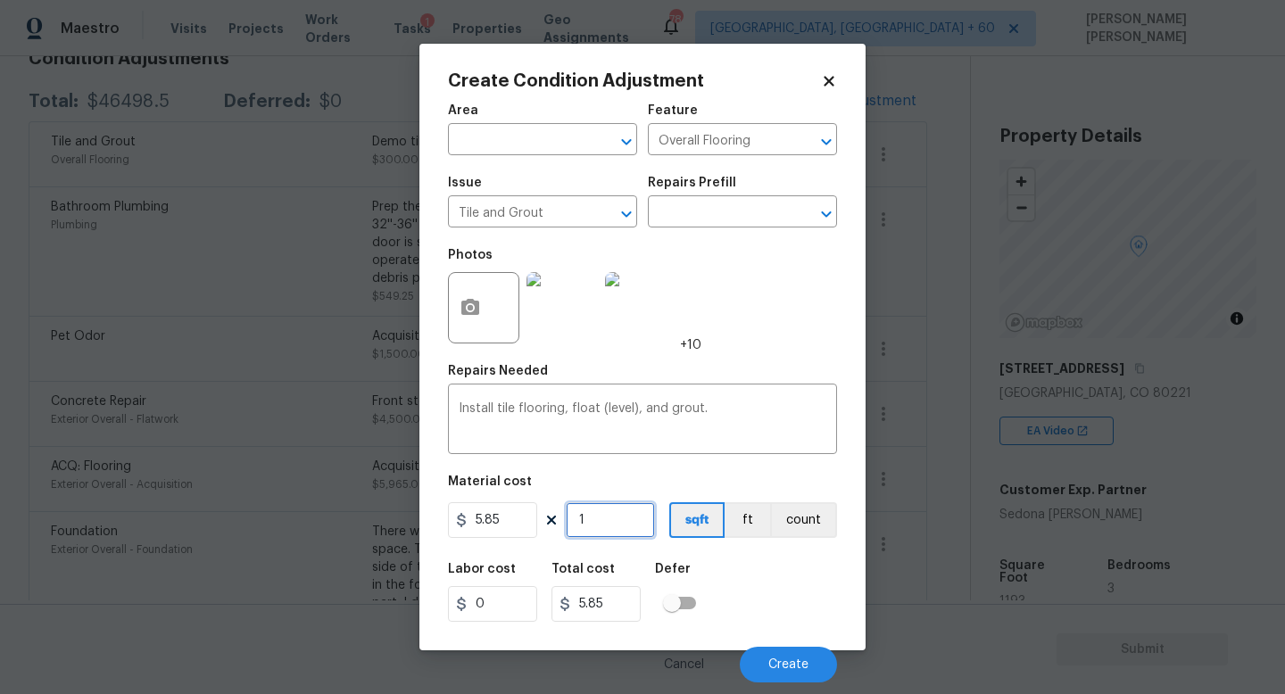
drag, startPoint x: 611, startPoint y: 523, endPoint x: 332, endPoint y: 514, distance: 279.4
click at [332, 514] on div "Create Condition Adjustment Area ​ Feature Overall Flooring ​ Issue Tile and Gr…" at bounding box center [642, 347] width 1285 height 694
type input "3"
type input "17.55"
type input "30"
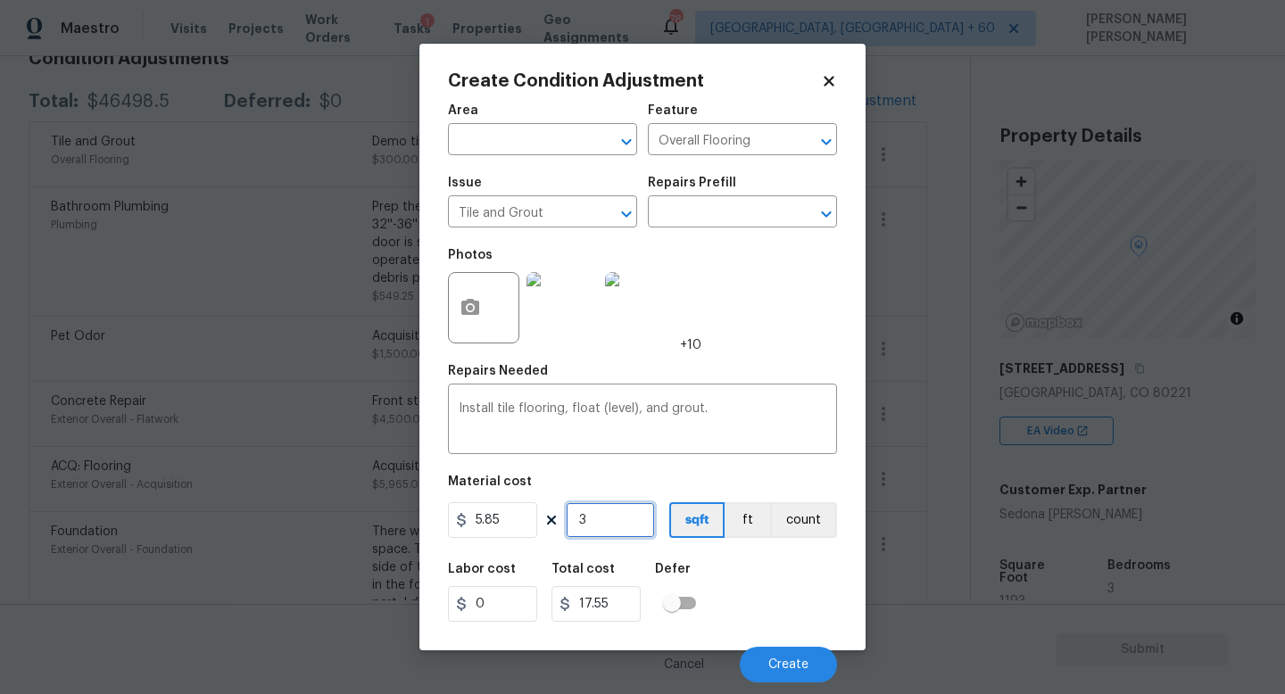
type input "175.5"
type input "300"
type input "1755"
type input "30"
type input "175.5"
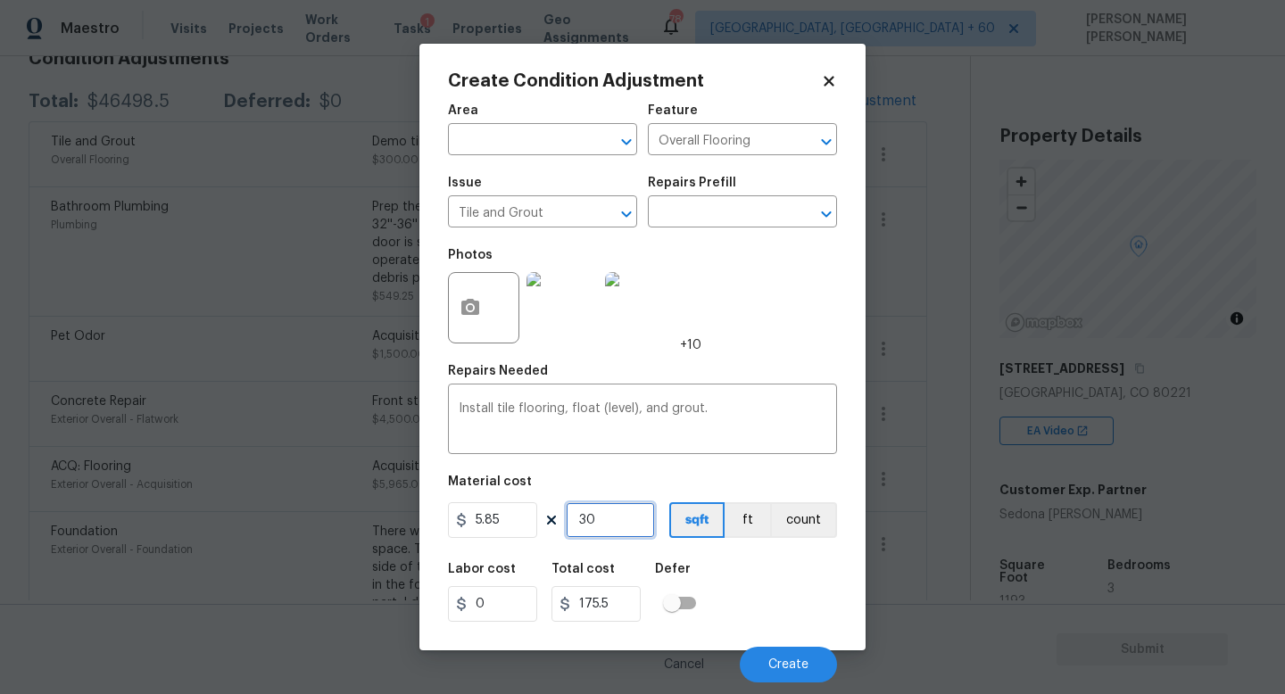
type input "3"
type input "17.55"
type input "0"
type input "1"
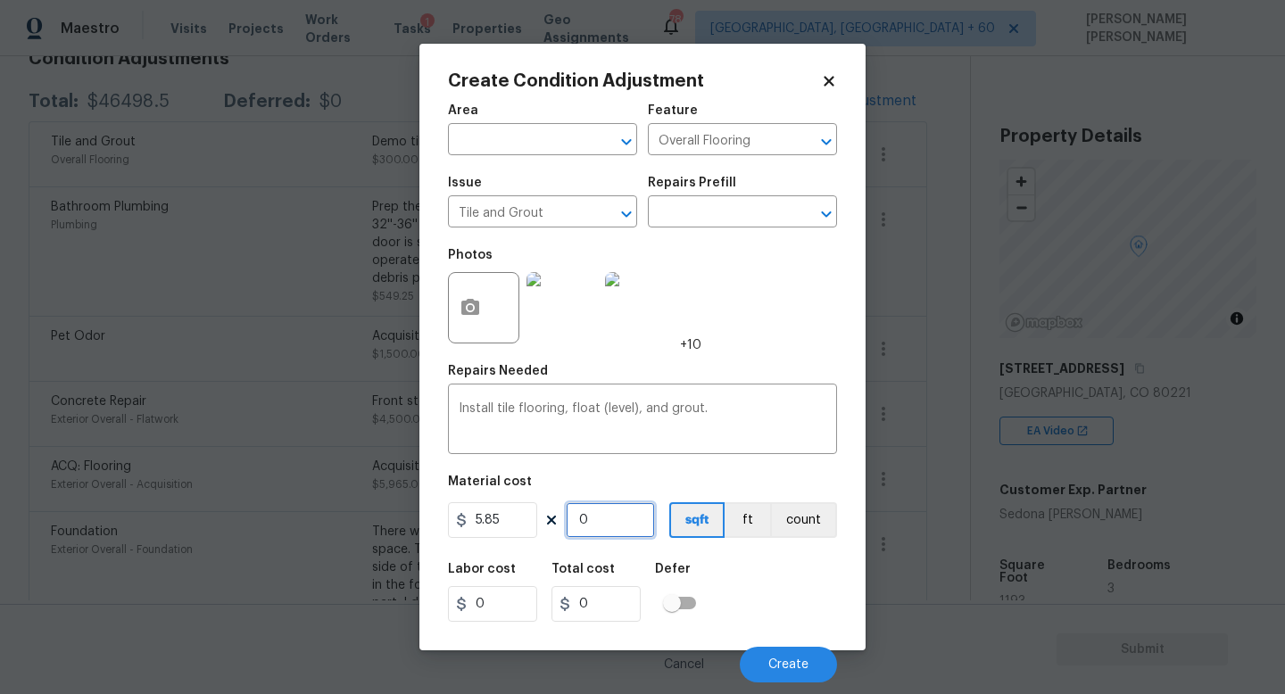
type input "5.85"
type input "10"
type input "58.5"
type input "100"
type input "585"
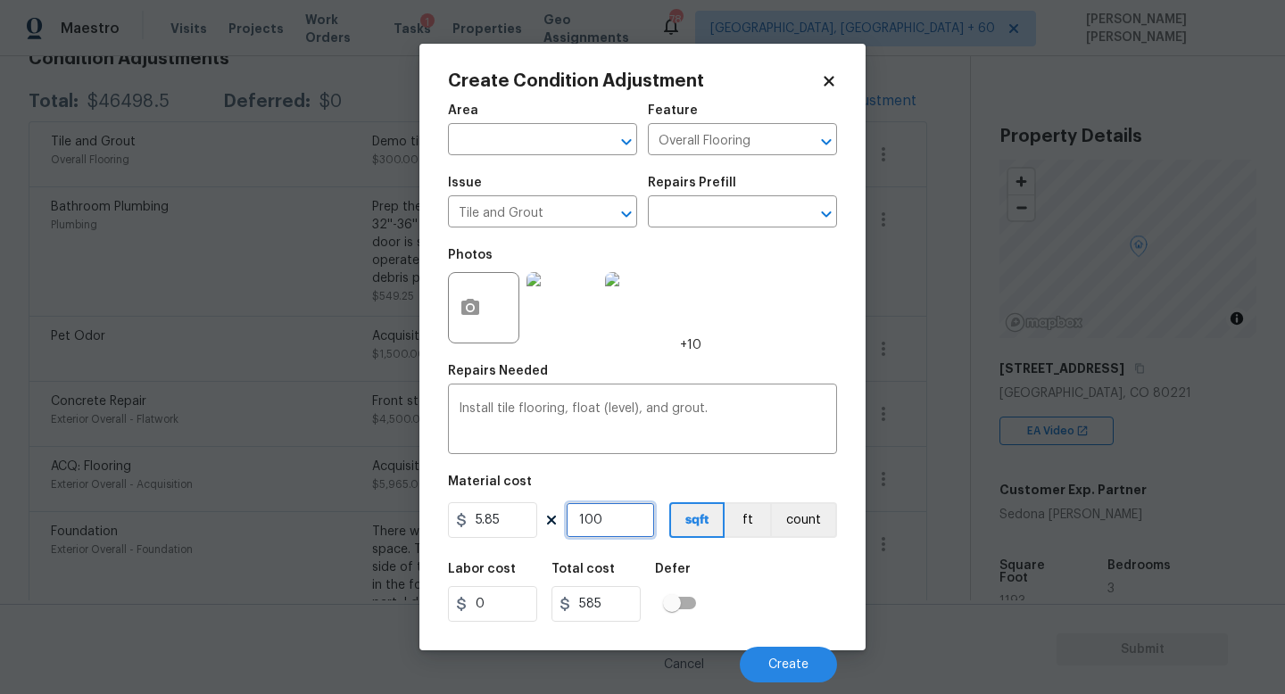
type input "100"
click at [468, 323] on button "button" at bounding box center [470, 308] width 43 height 70
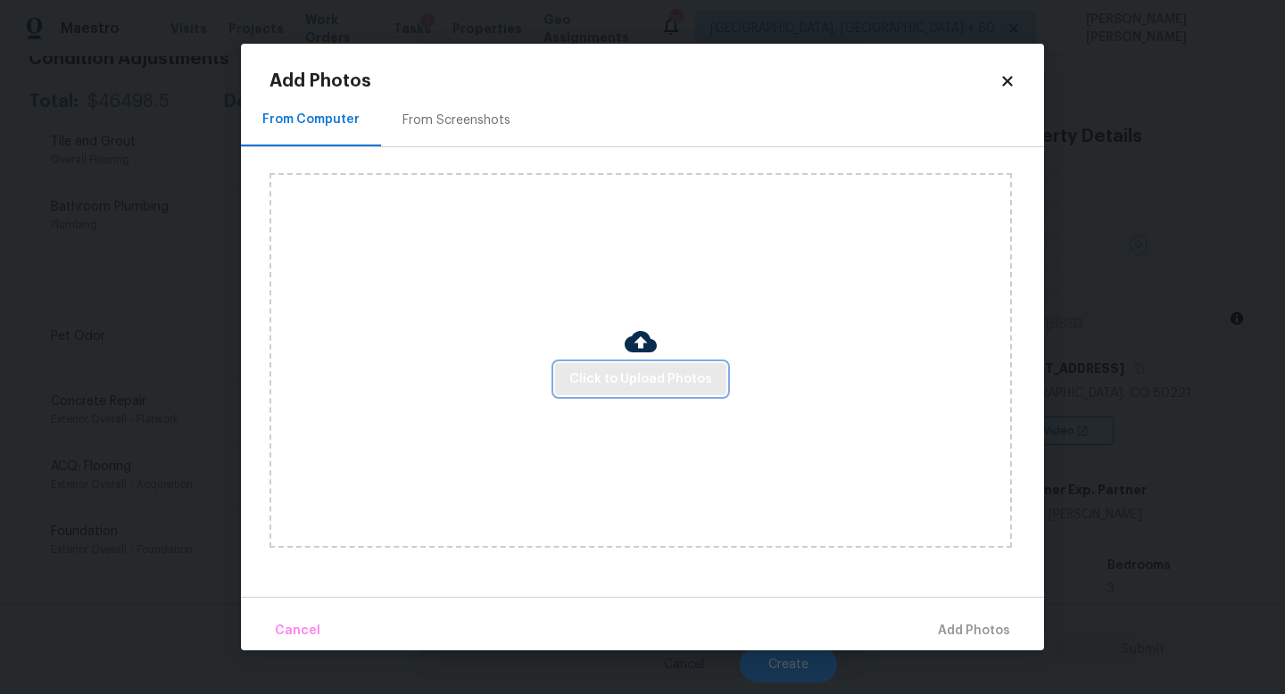
click at [613, 369] on span "Click to Upload Photos" at bounding box center [640, 380] width 143 height 22
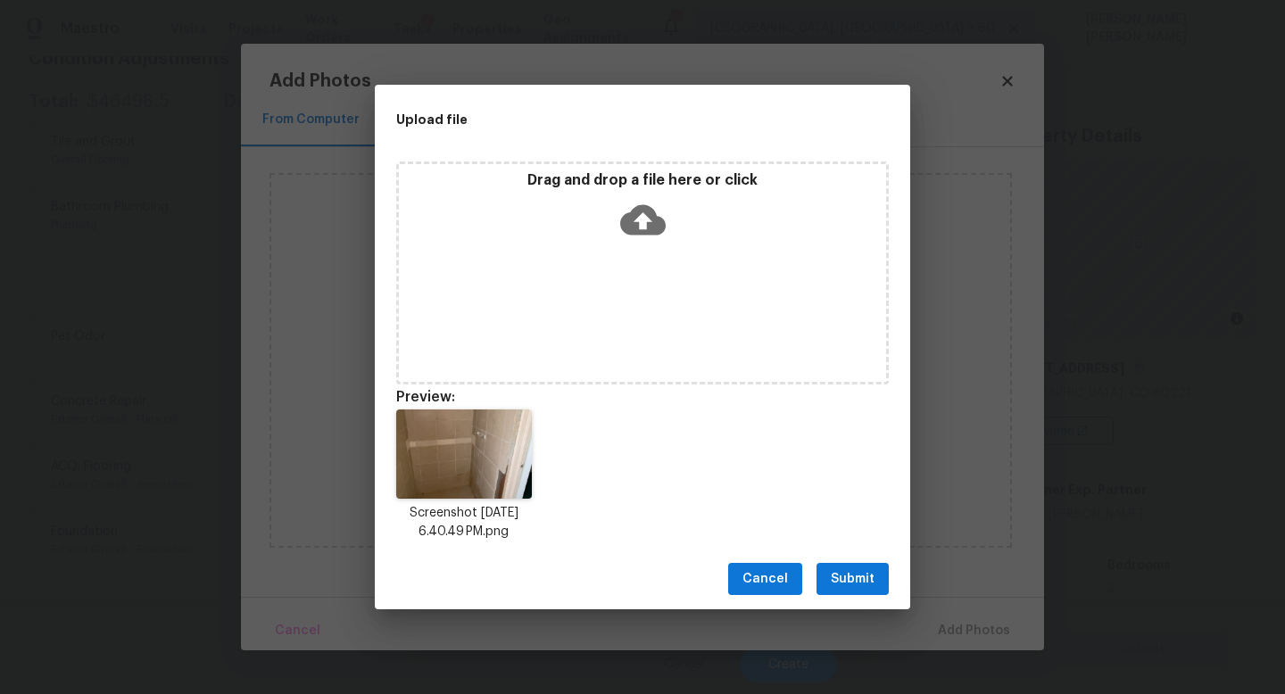
click at [850, 581] on span "Submit" at bounding box center [853, 579] width 44 height 22
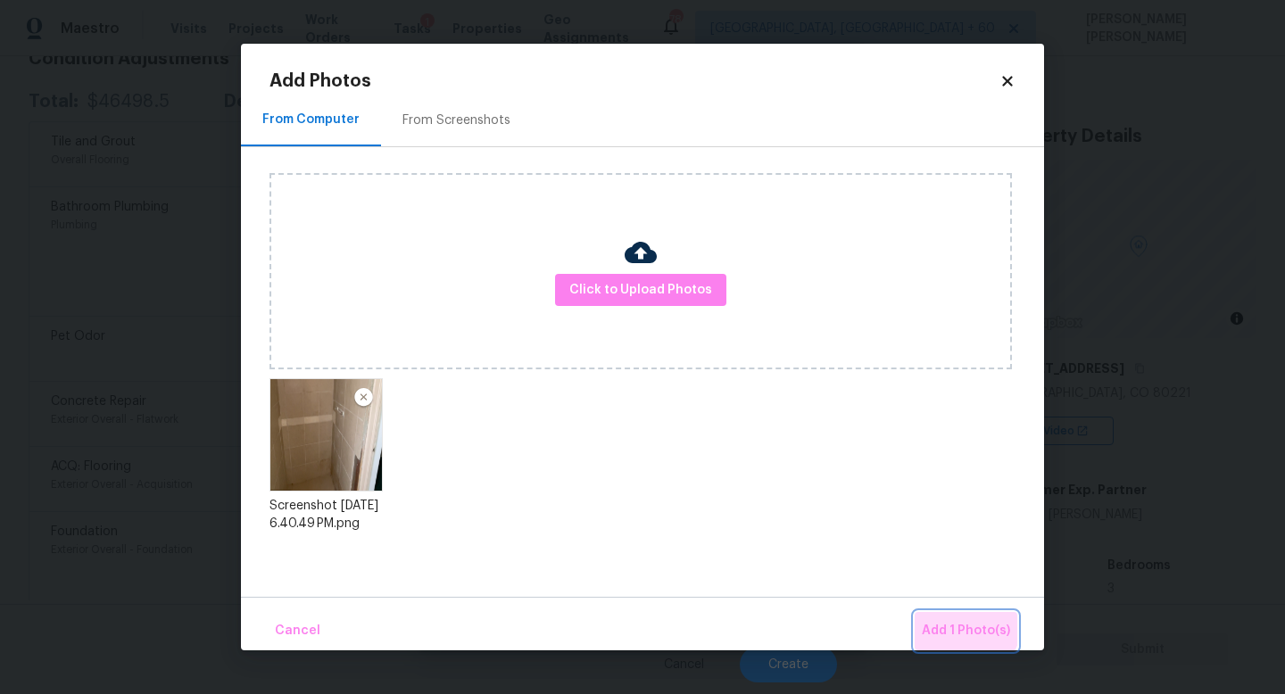
click at [946, 617] on button "Add 1 Photo(s)" at bounding box center [966, 631] width 103 height 38
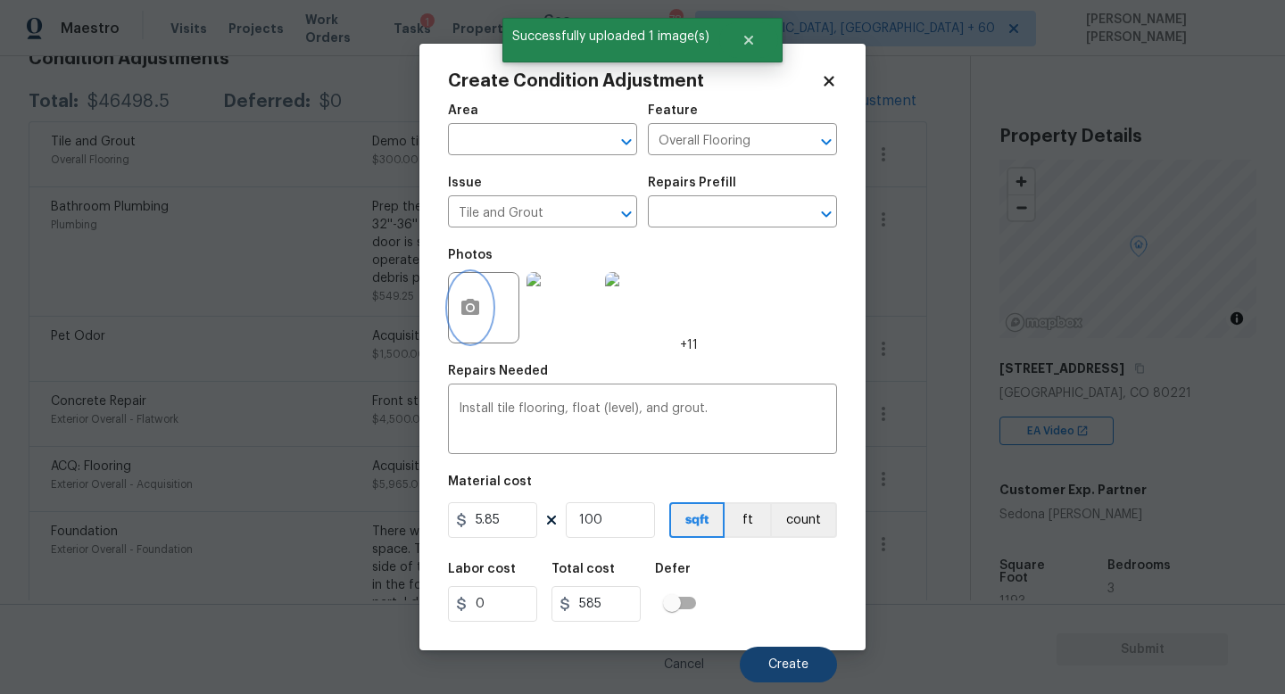
scroll to position [0, 0]
click at [777, 665] on span "Create" at bounding box center [788, 665] width 40 height 13
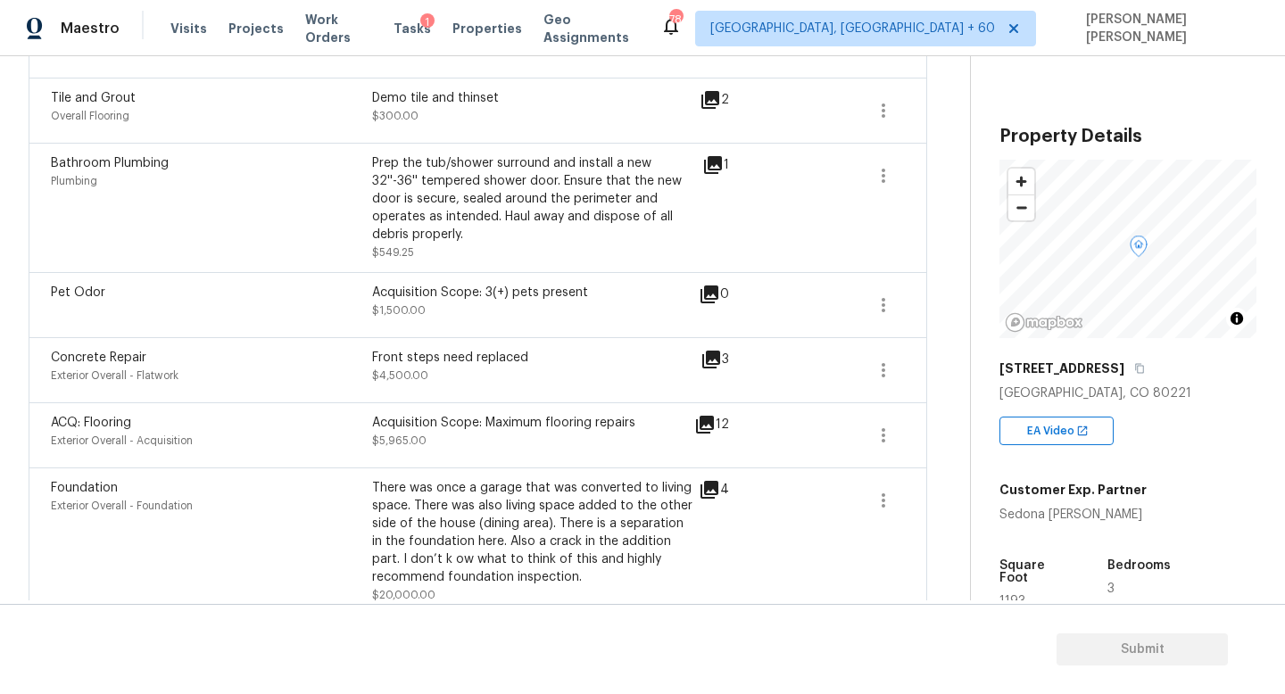
scroll to position [372, 0]
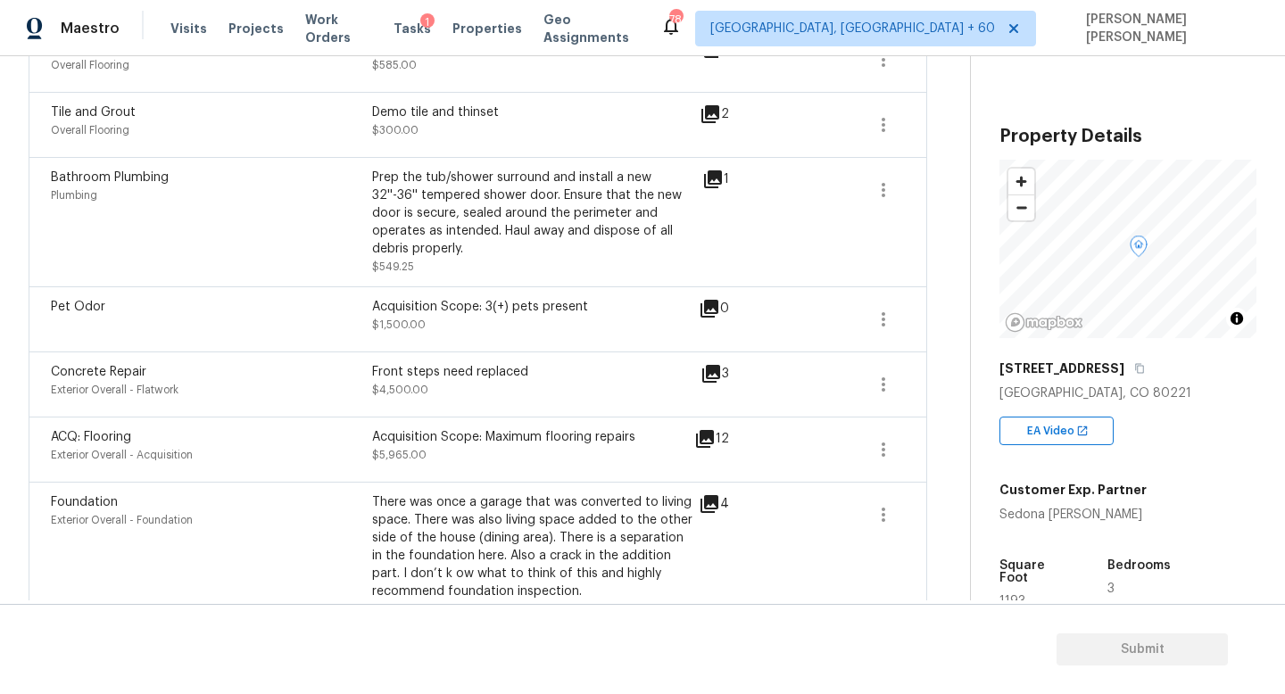
click at [333, 394] on div "Exterior Overall - Flatwork" at bounding box center [211, 390] width 321 height 18
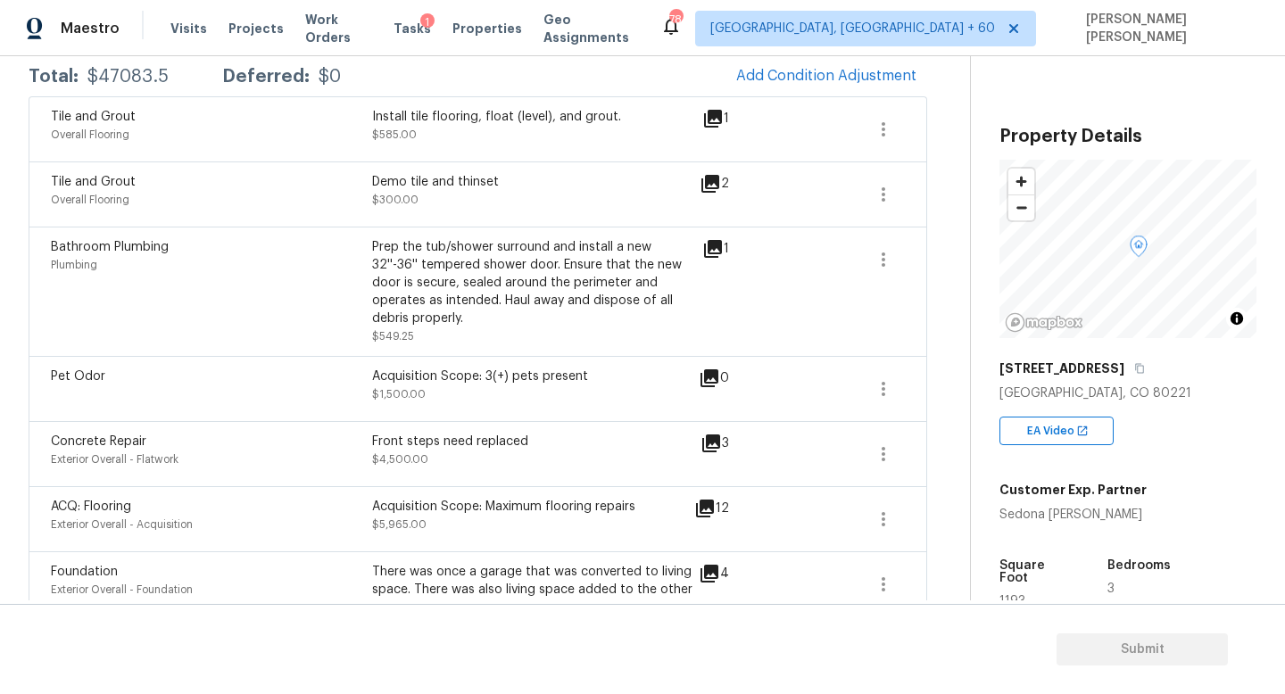
click at [717, 252] on icon at bounding box center [712, 248] width 21 height 21
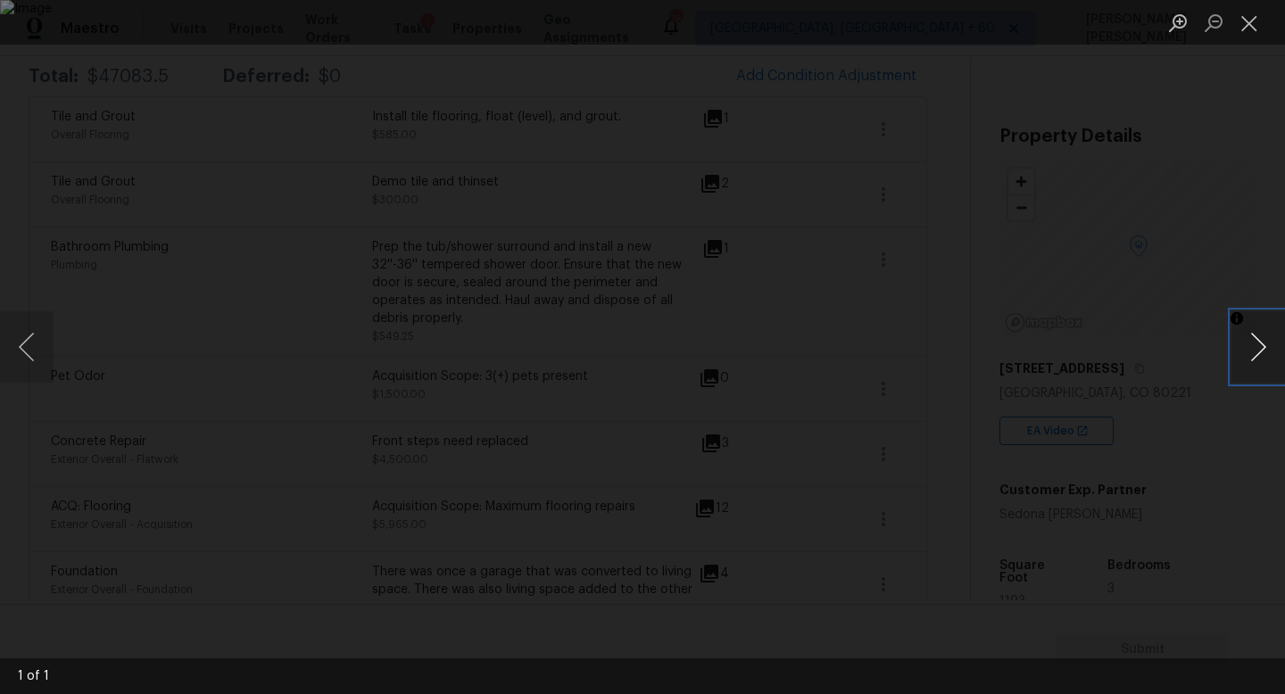
click at [1248, 329] on button "Next image" at bounding box center [1258, 346] width 54 height 71
click at [1176, 245] on div "Lightbox" at bounding box center [642, 347] width 1285 height 694
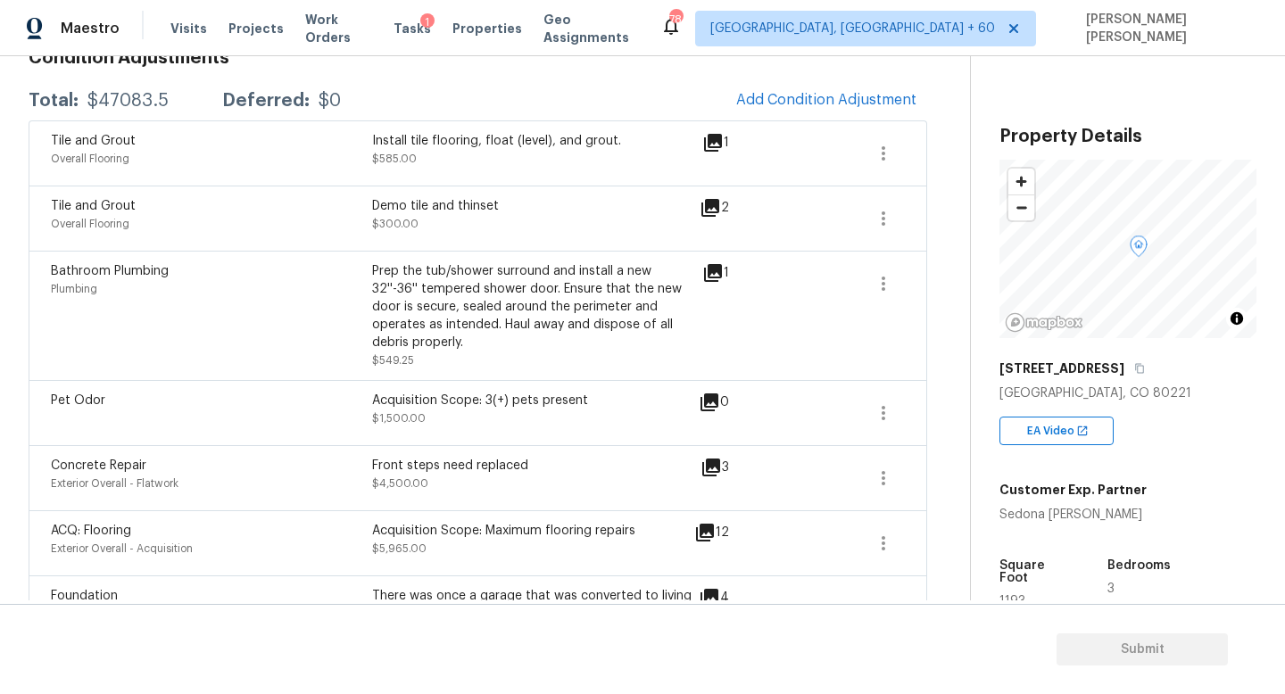
scroll to position [269, 0]
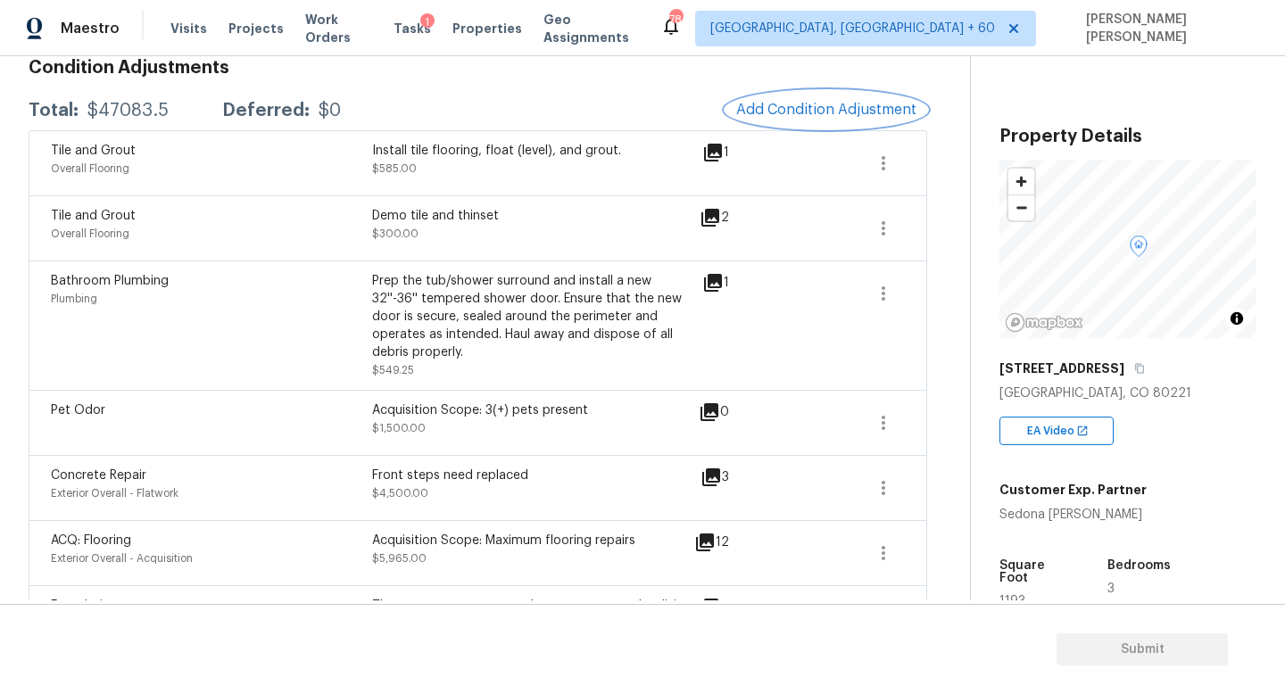
click at [861, 97] on button "Add Condition Adjustment" at bounding box center [826, 109] width 202 height 37
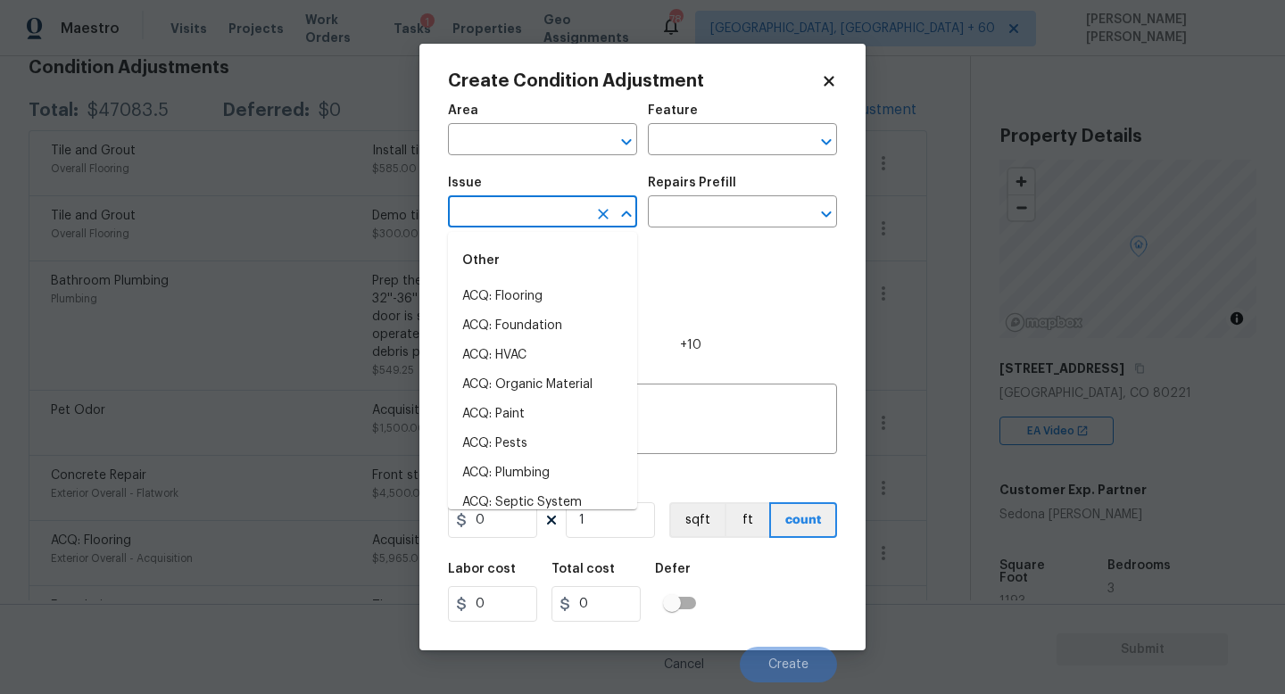
click at [542, 220] on input "text" at bounding box center [517, 214] width 139 height 28
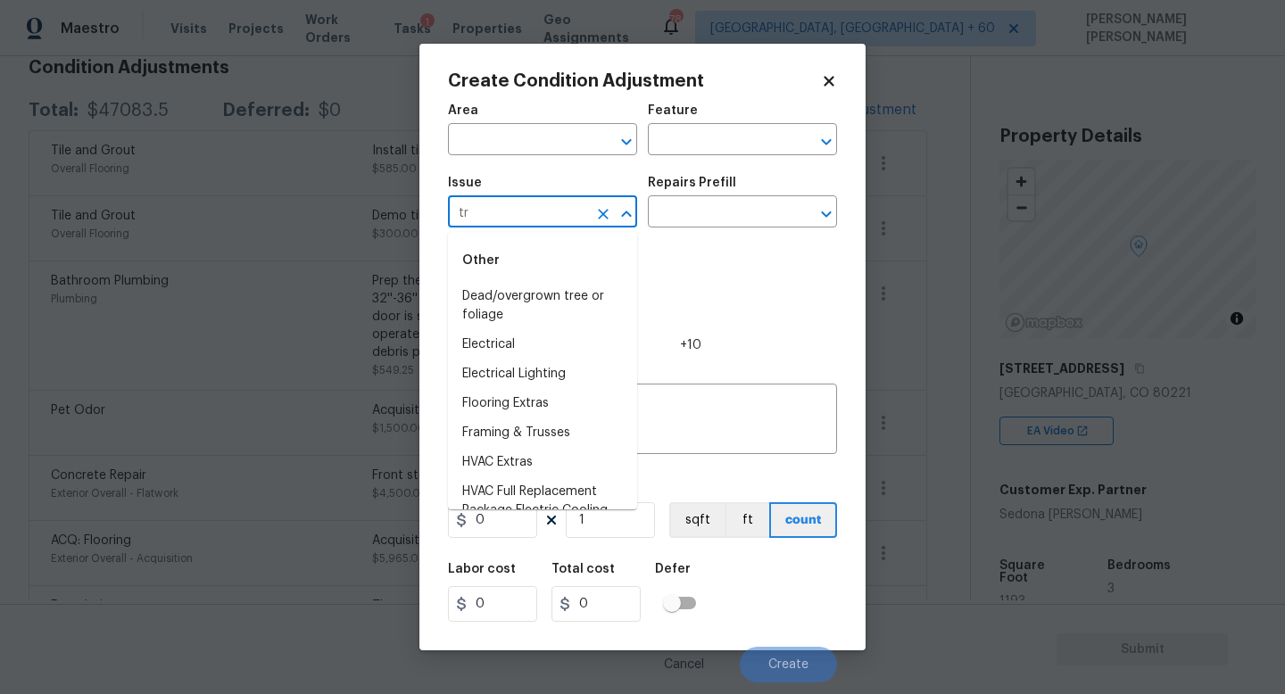
type input "t"
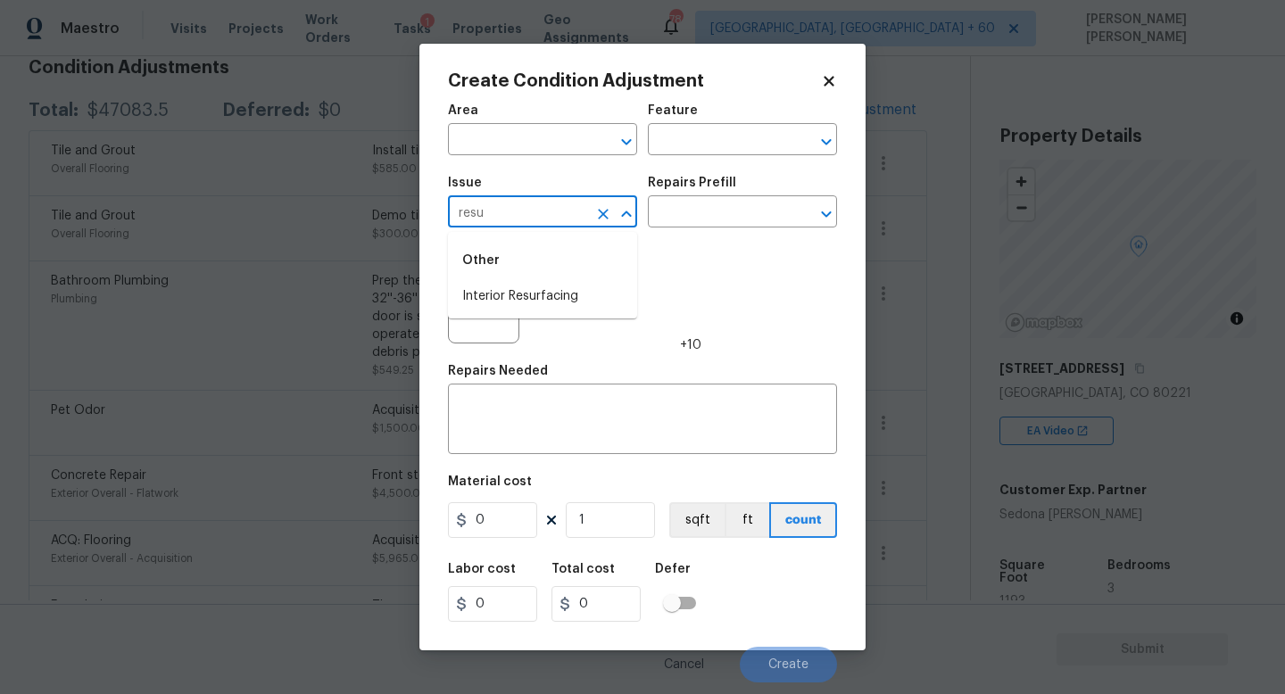
click at [514, 279] on div "Other" at bounding box center [542, 260] width 189 height 43
click at [535, 291] on li "Interior Resurfacing" at bounding box center [542, 296] width 189 height 29
type input "Interior Resurfacing"
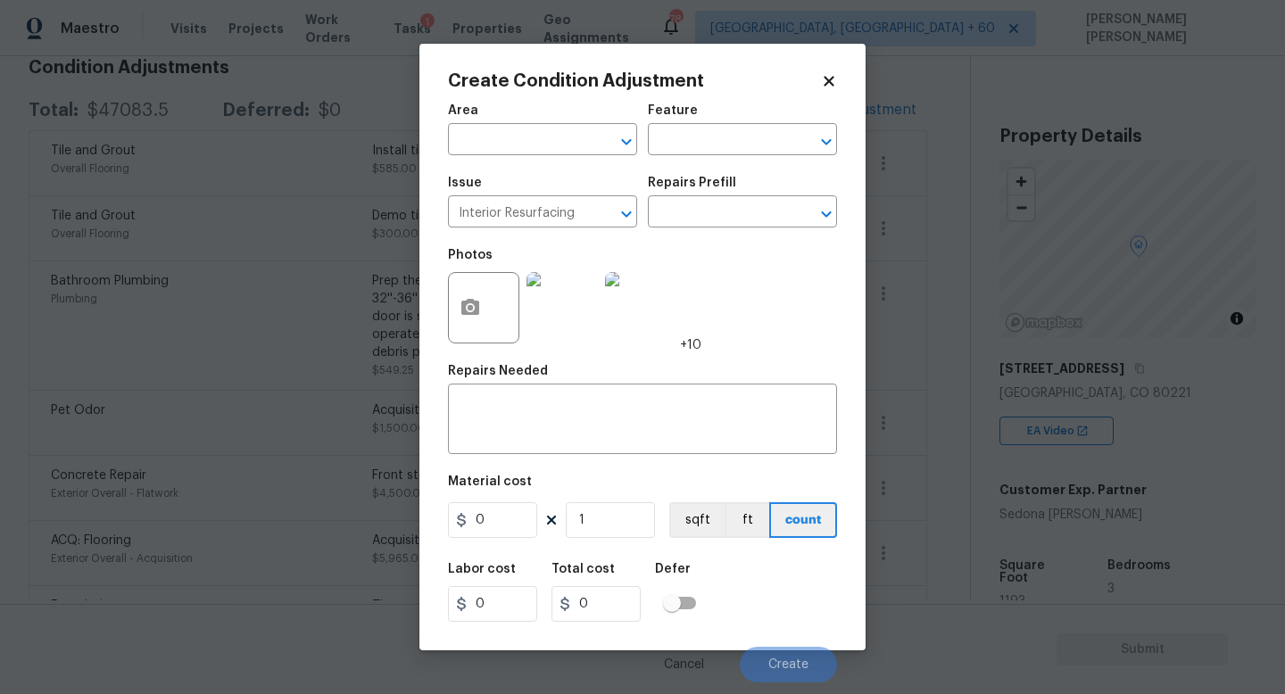
click at [748, 230] on div "Issue Interior Resurfacing ​ Repairs Prefill ​" at bounding box center [642, 202] width 389 height 72
click at [723, 220] on input "text" at bounding box center [717, 214] width 139 height 28
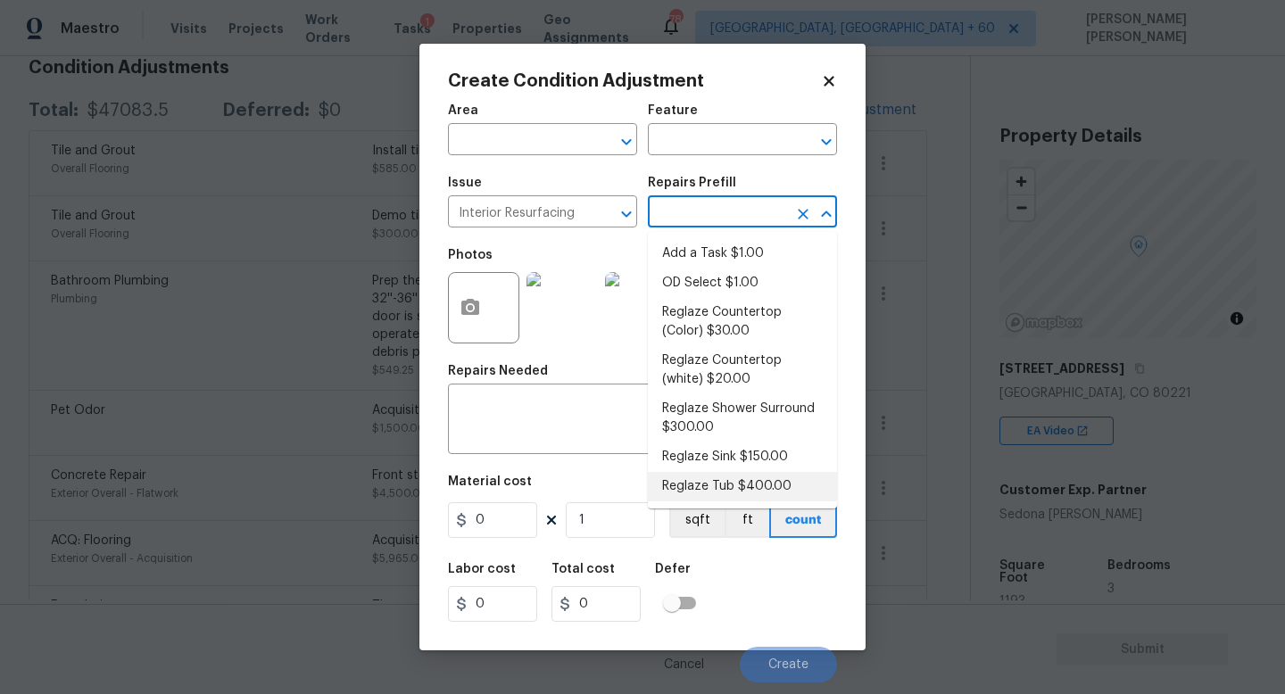
click at [778, 492] on li "Reglaze Tub $400.00" at bounding box center [742, 486] width 189 height 29
type textarea "Prep, mask, clean and reglaze the tub (white) both on the in and outer sides. H…"
type input "400"
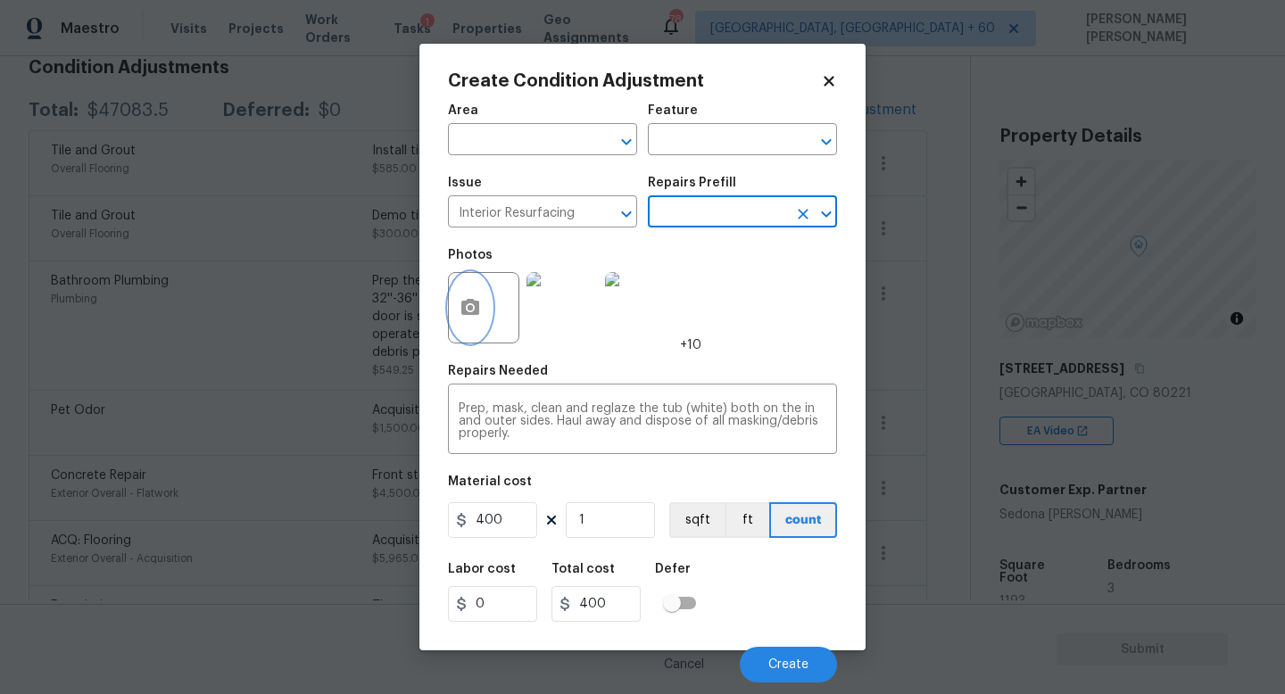
click at [474, 307] on icon "button" at bounding box center [470, 307] width 18 height 16
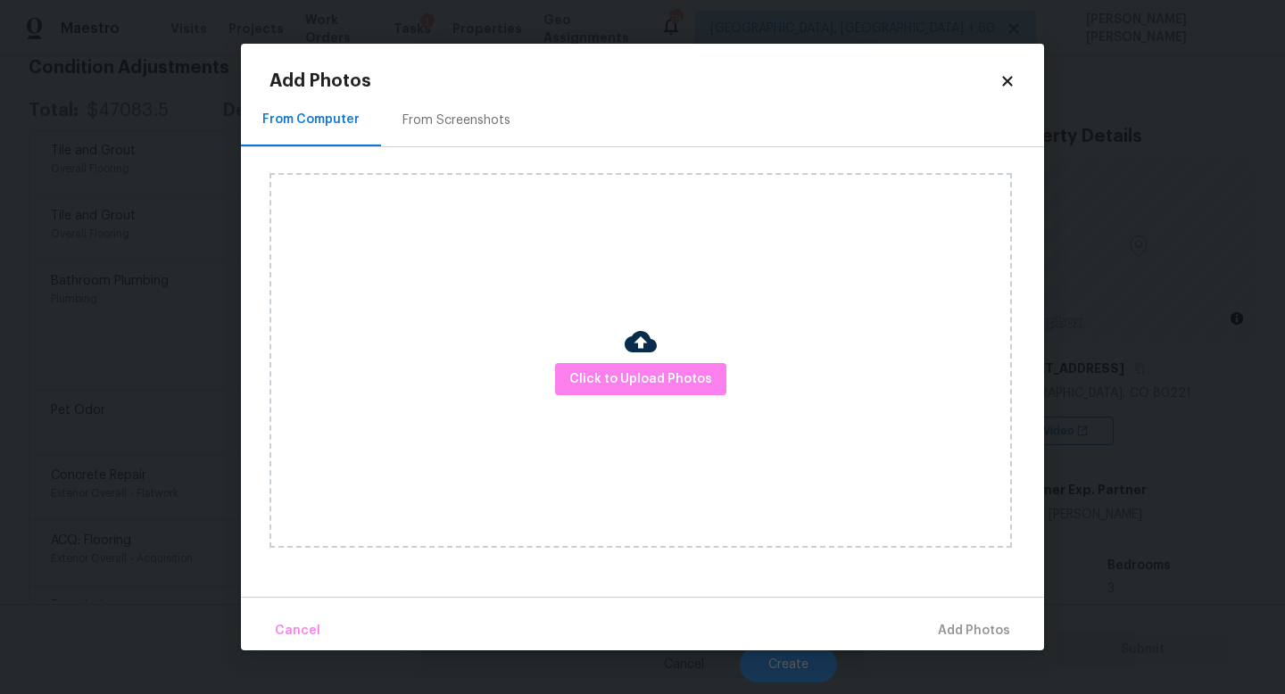
click at [652, 420] on div "Click to Upload Photos" at bounding box center [640, 360] width 742 height 375
click at [652, 385] on span "Click to Upload Photos" at bounding box center [640, 380] width 143 height 22
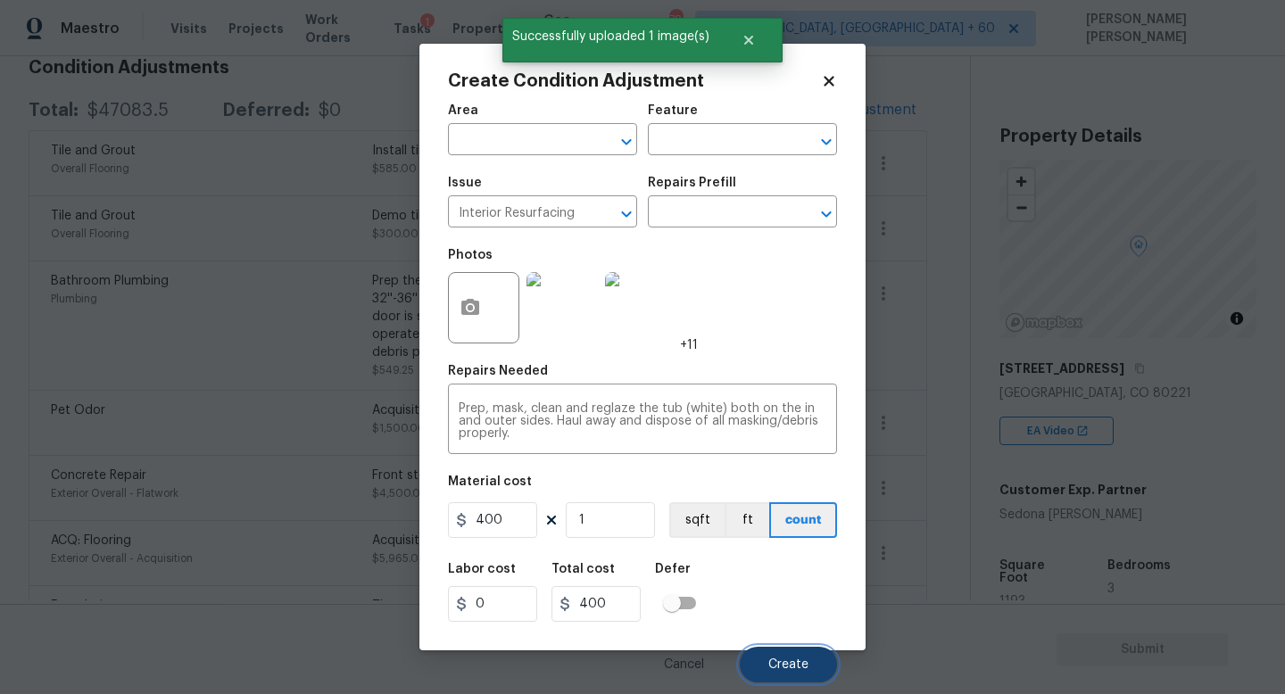
click at [791, 670] on span "Create" at bounding box center [788, 665] width 40 height 13
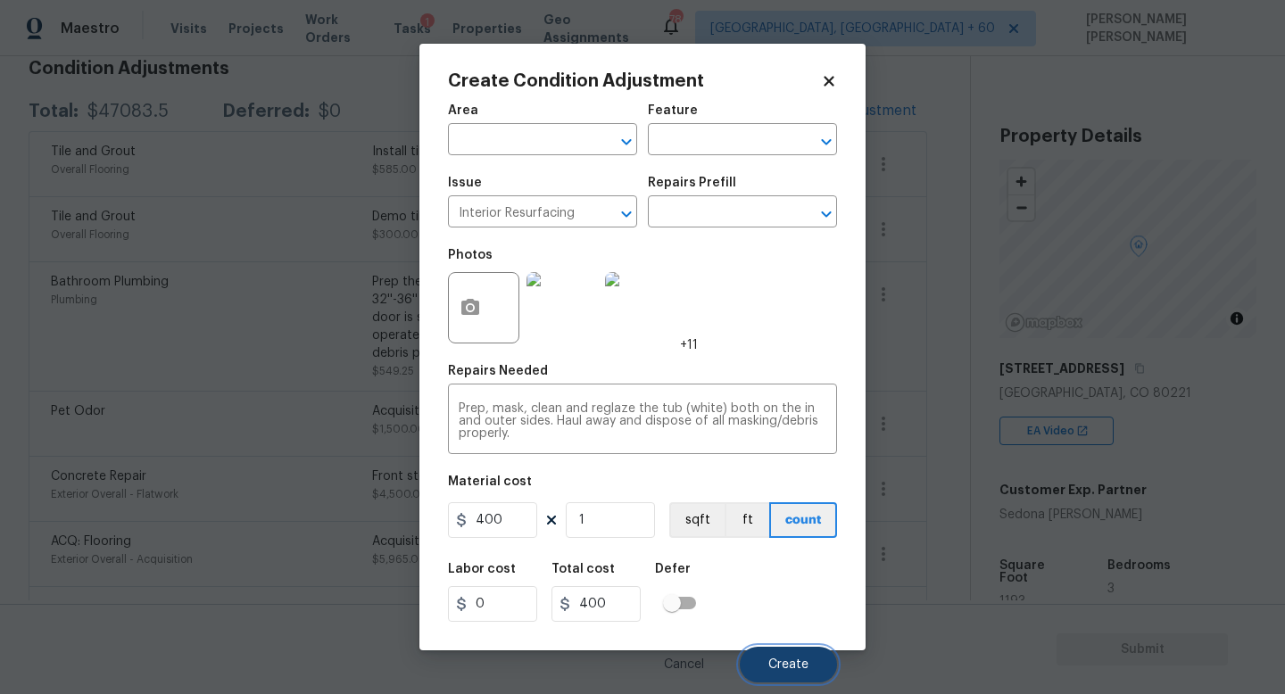
click at [799, 668] on span "Create" at bounding box center [788, 665] width 40 height 13
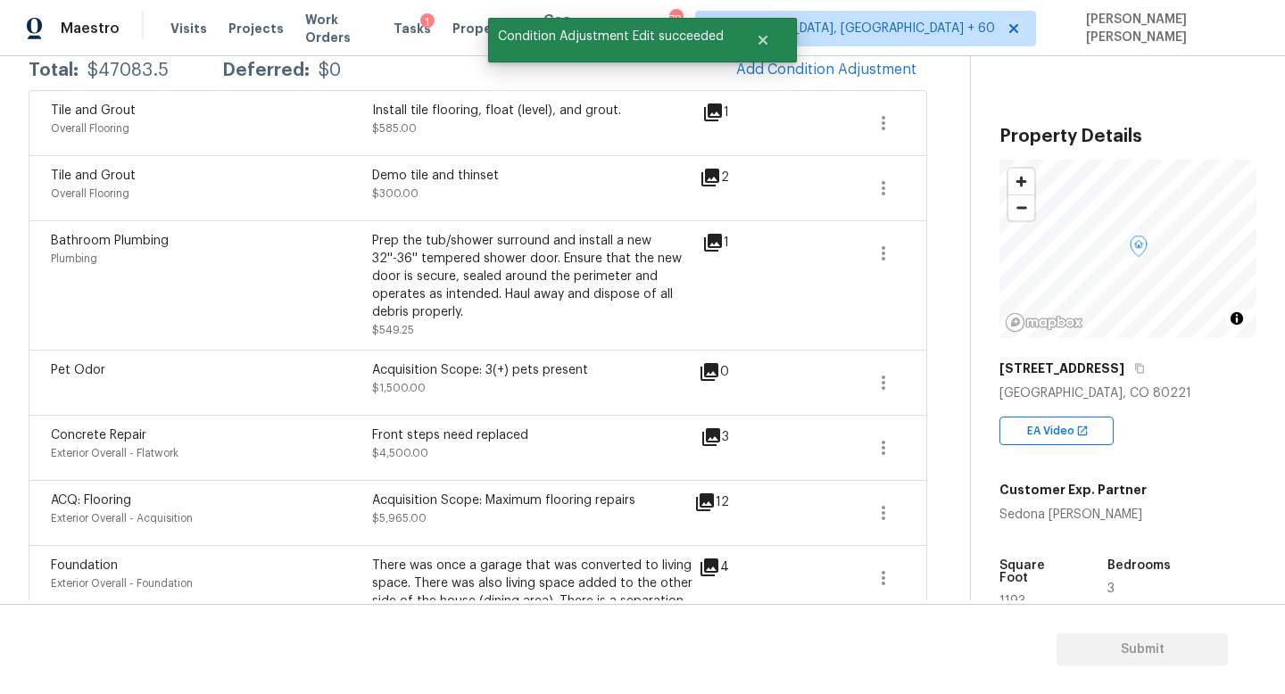
scroll to position [269, 0]
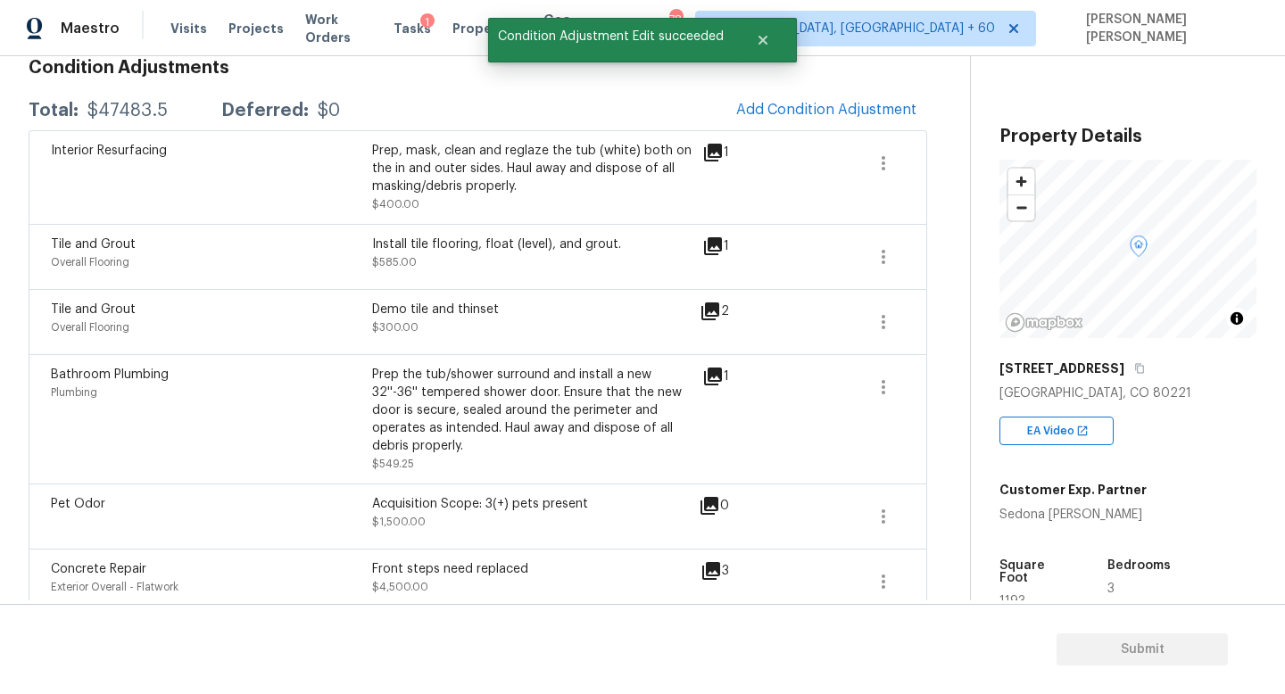
click at [491, 179] on div "Prep, mask, clean and reglaze the tub (white) both on the in and outer sides. H…" at bounding box center [532, 169] width 321 height 54
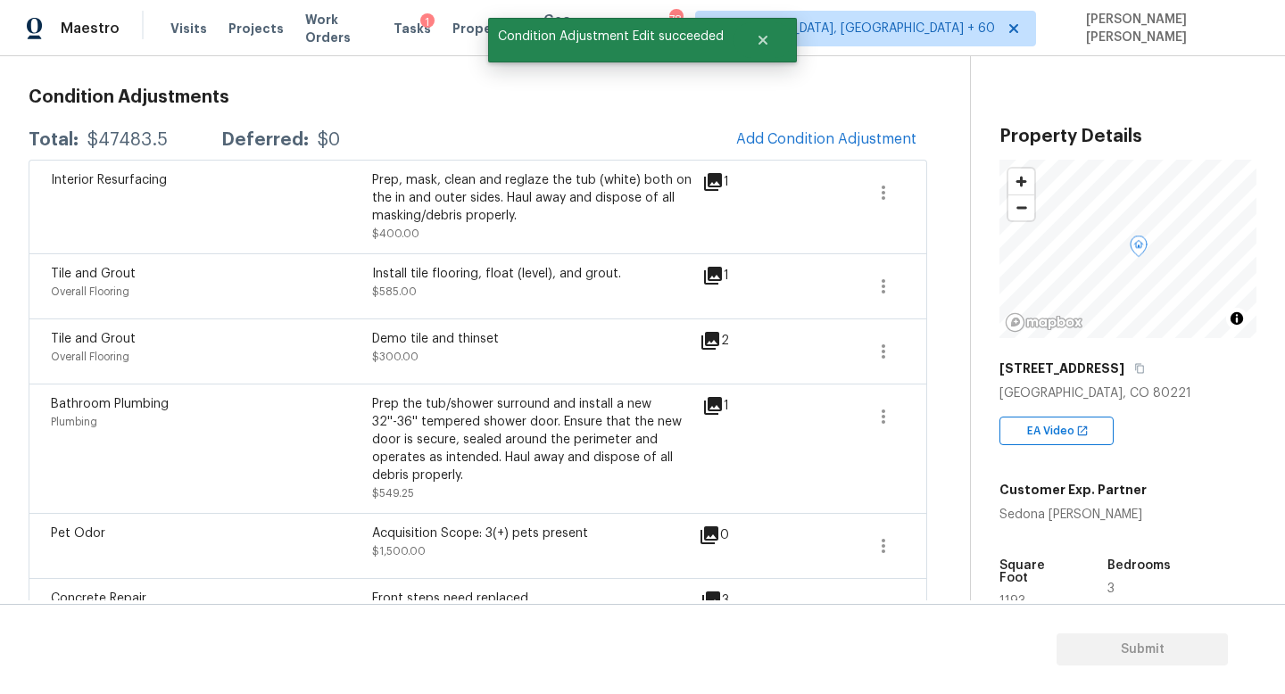
scroll to position [227, 0]
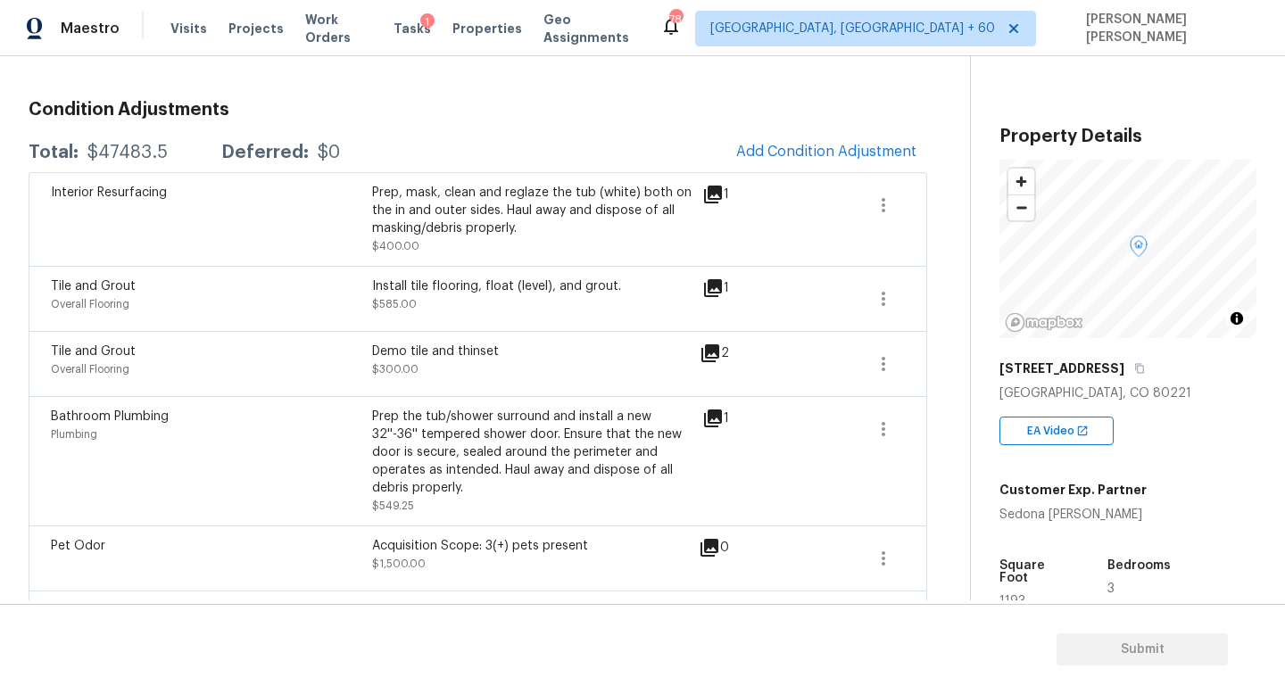
click at [101, 151] on div "$47483.5" at bounding box center [127, 153] width 80 height 18
copy div "$47483.5"
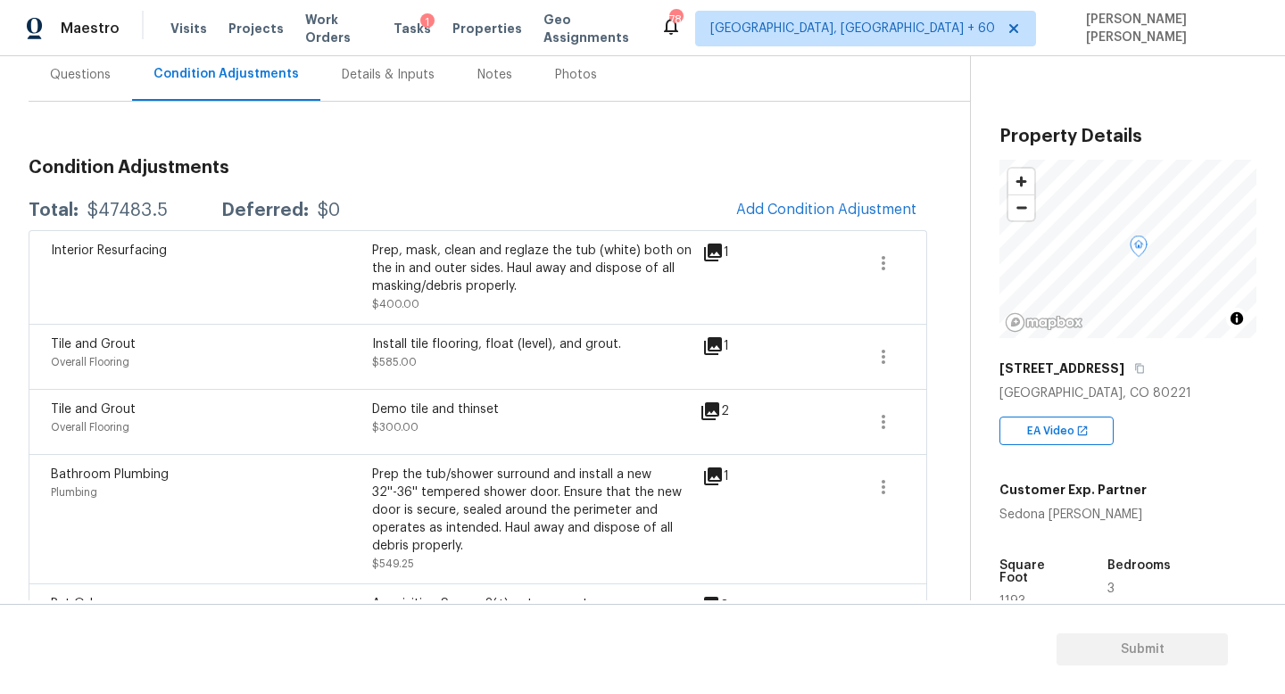
scroll to position [105, 0]
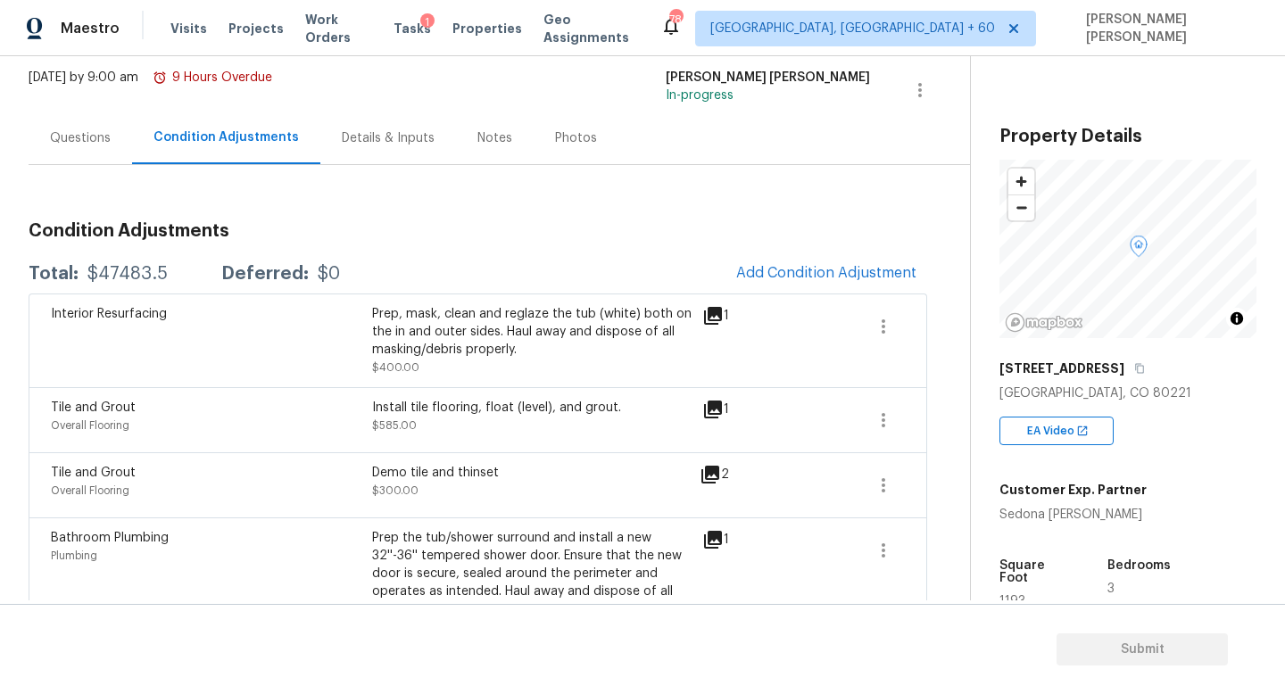
click at [85, 141] on div "Questions" at bounding box center [80, 138] width 61 height 18
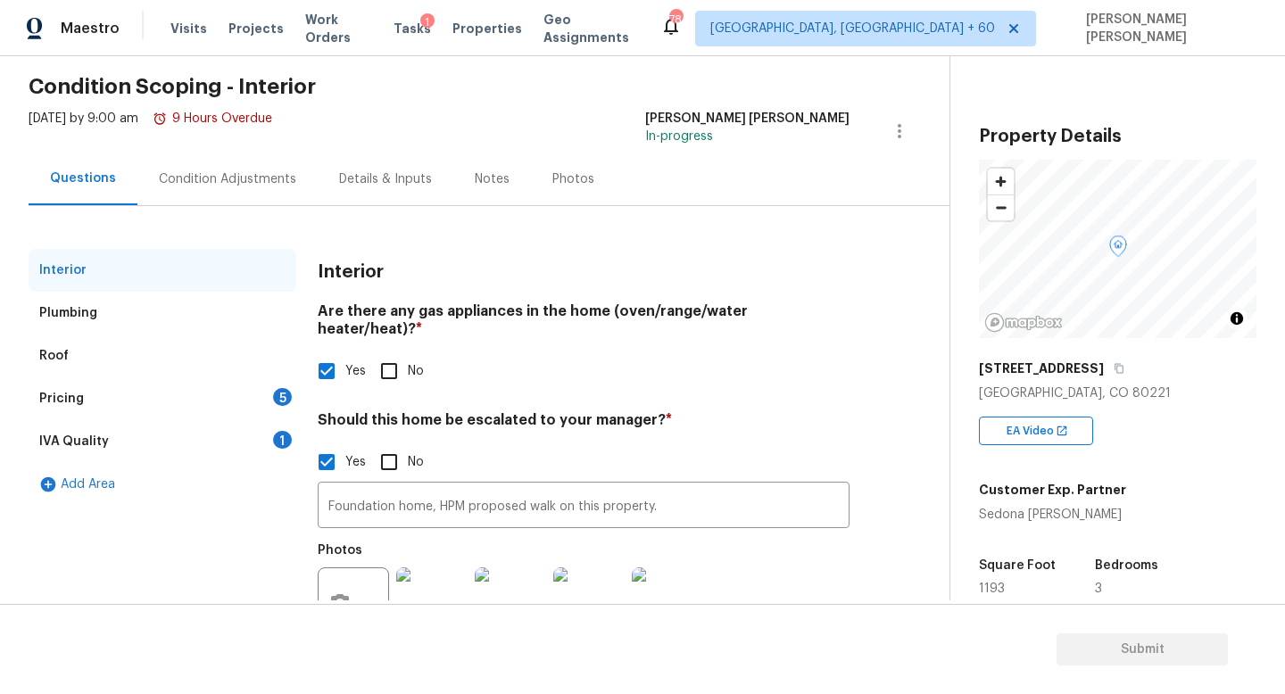
scroll to position [79, 0]
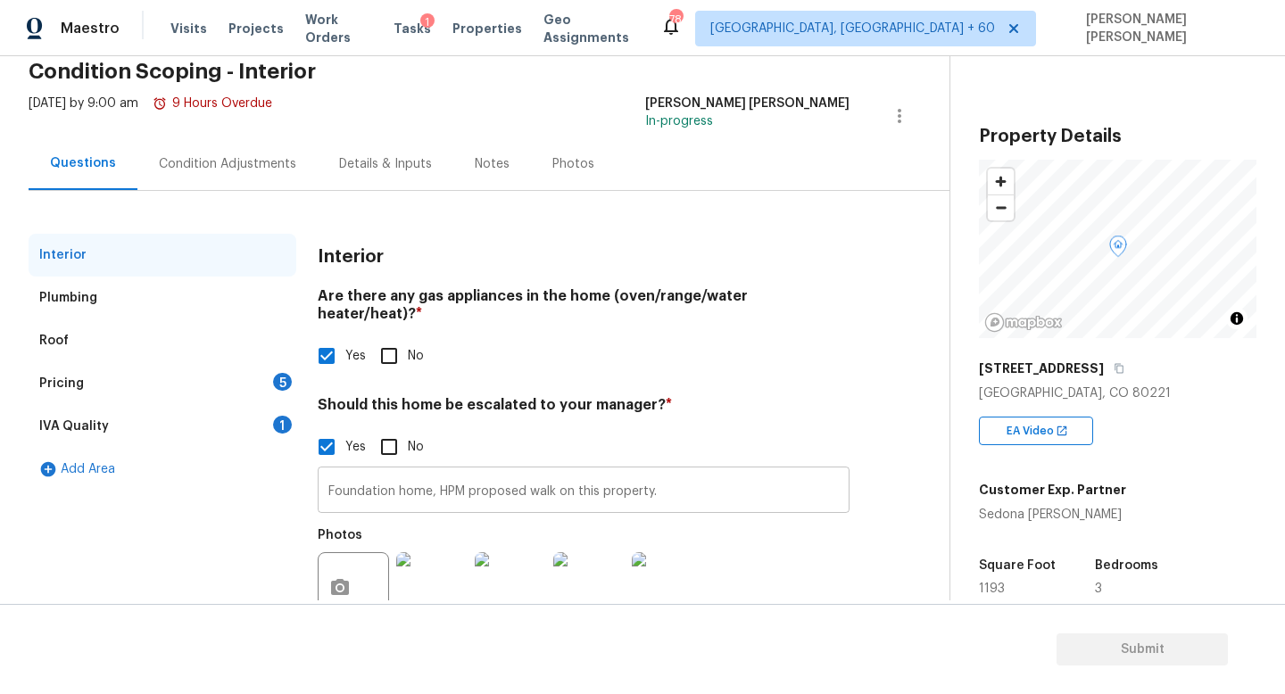
click at [723, 471] on input "Foundation home, HPM proposed walk on this property." at bounding box center [584, 492] width 532 height 42
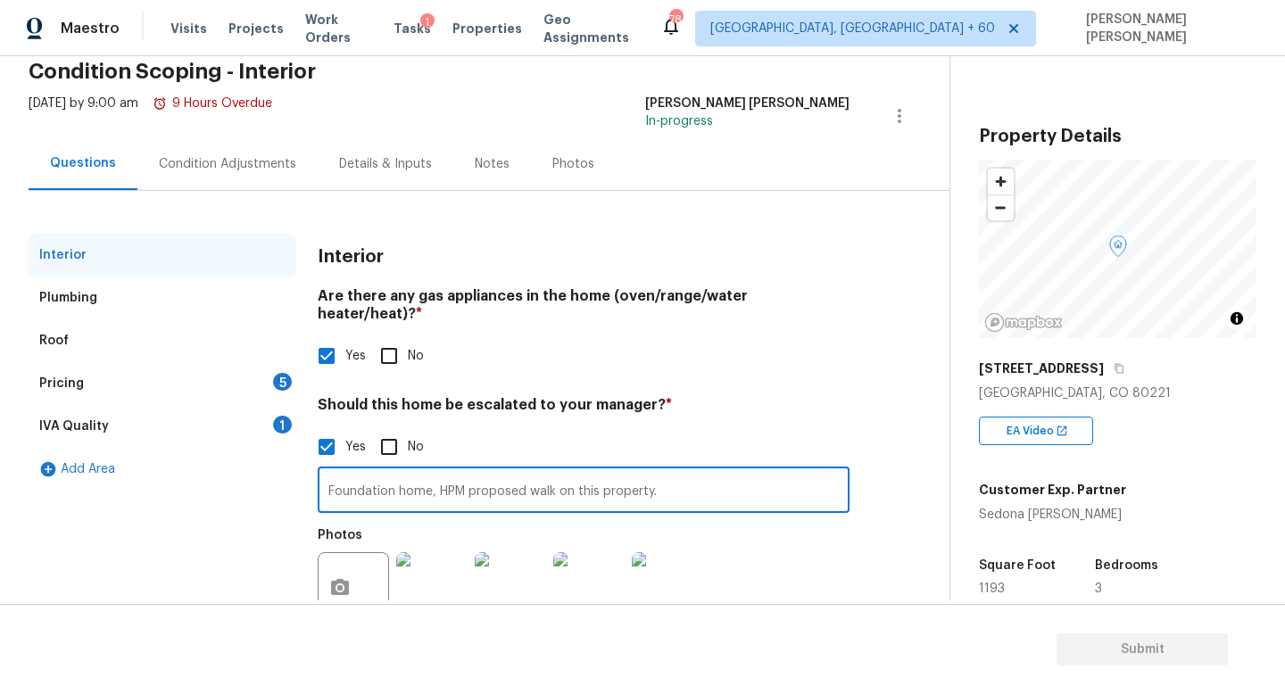
click at [175, 386] on div "Pricing 5" at bounding box center [163, 383] width 268 height 43
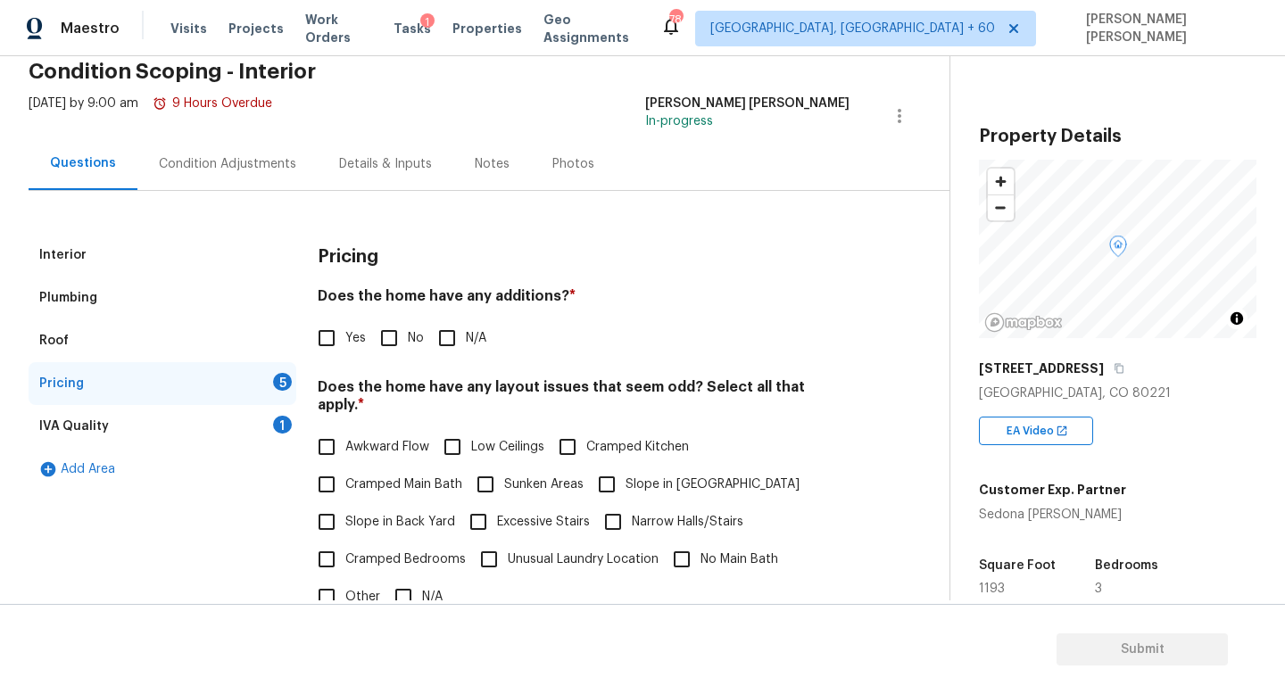
scroll to position [161, 0]
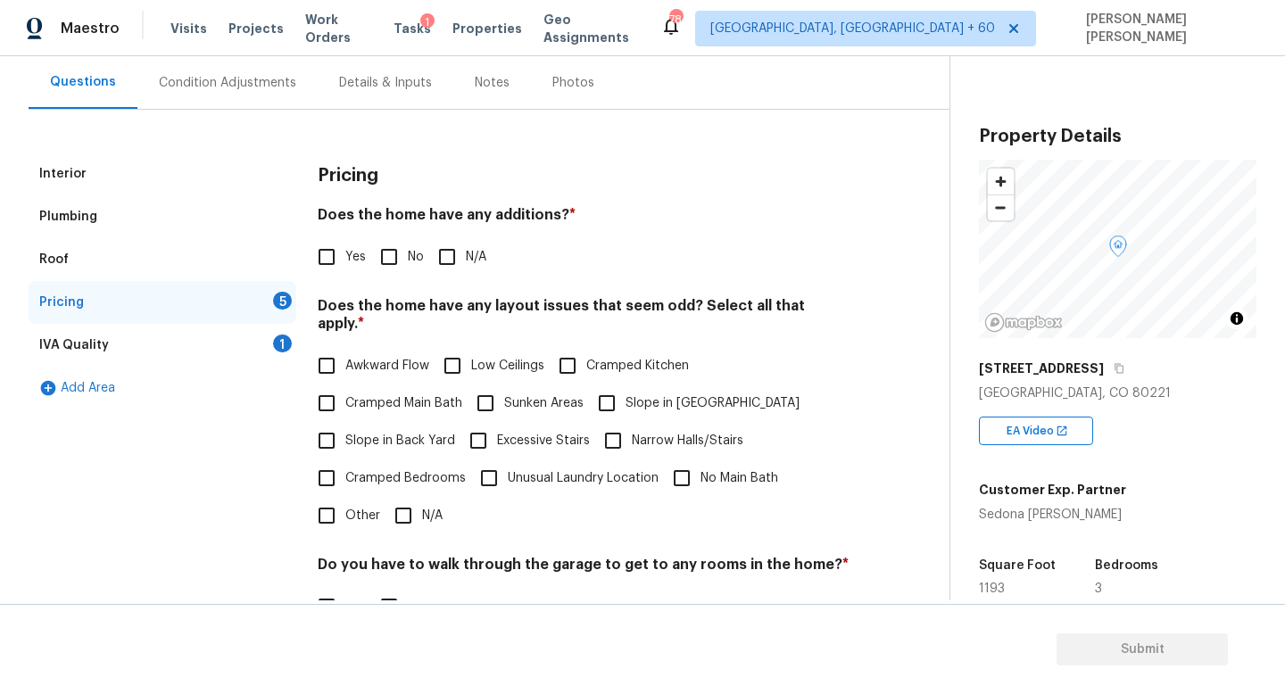
click at [324, 252] on input "Yes" at bounding box center [326, 256] width 37 height 37
checkbox input "true"
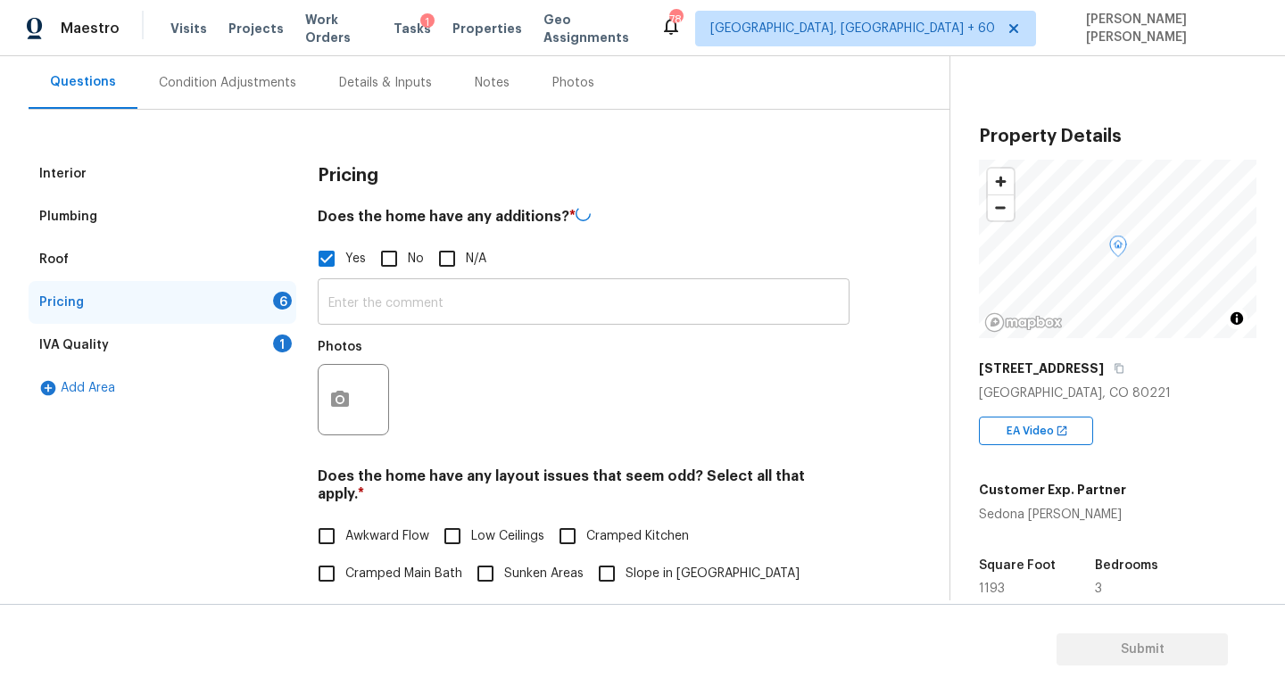
click at [357, 319] on input "text" at bounding box center [584, 304] width 532 height 42
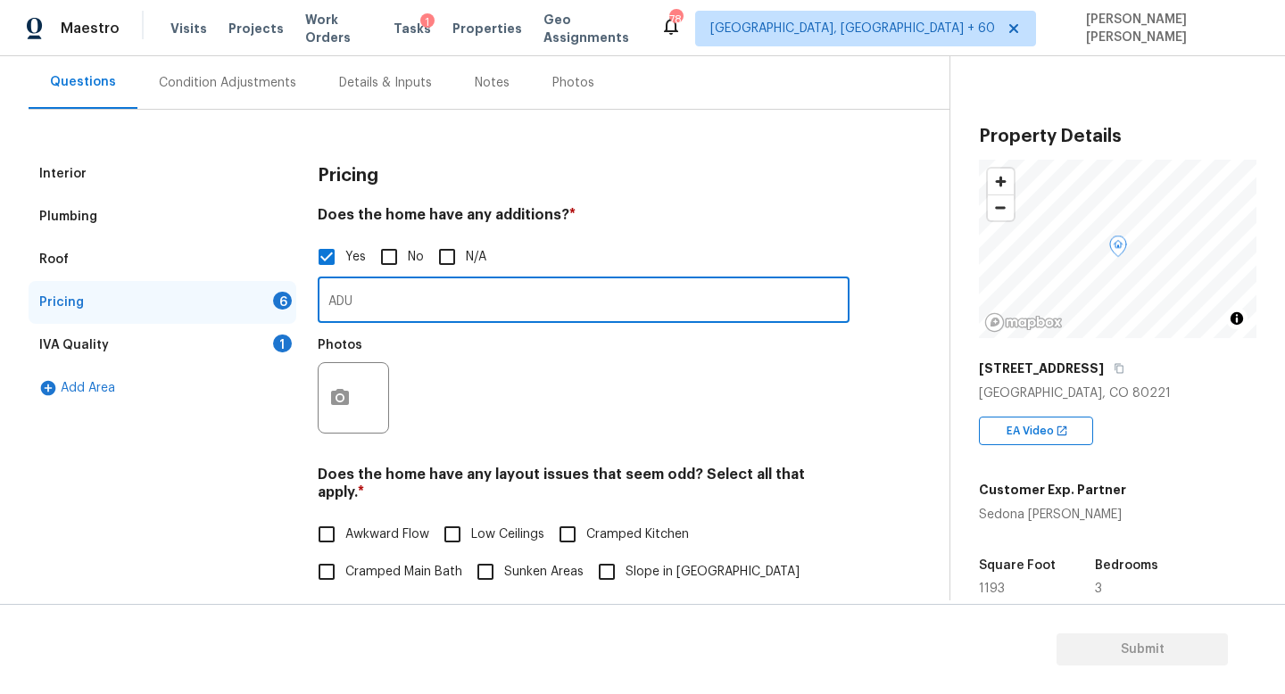
type input "ADU"
click at [322, 405] on button "button" at bounding box center [340, 398] width 43 height 70
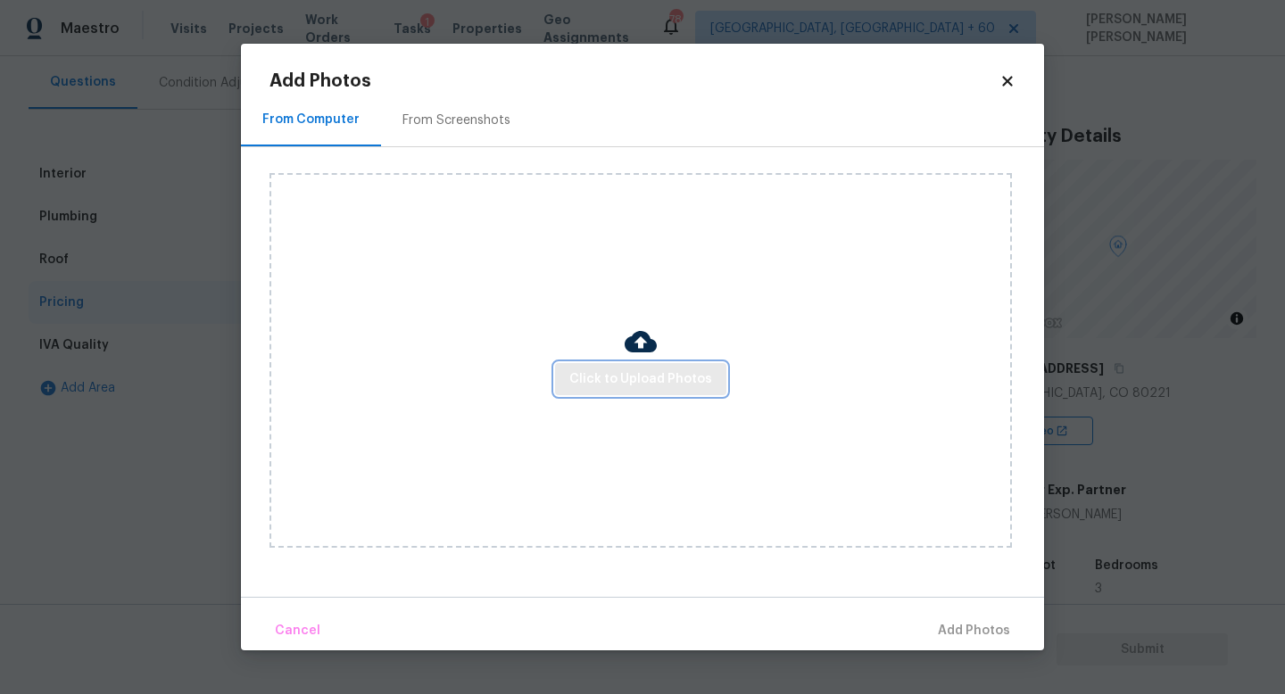
click at [581, 375] on span "Click to Upload Photos" at bounding box center [640, 380] width 143 height 22
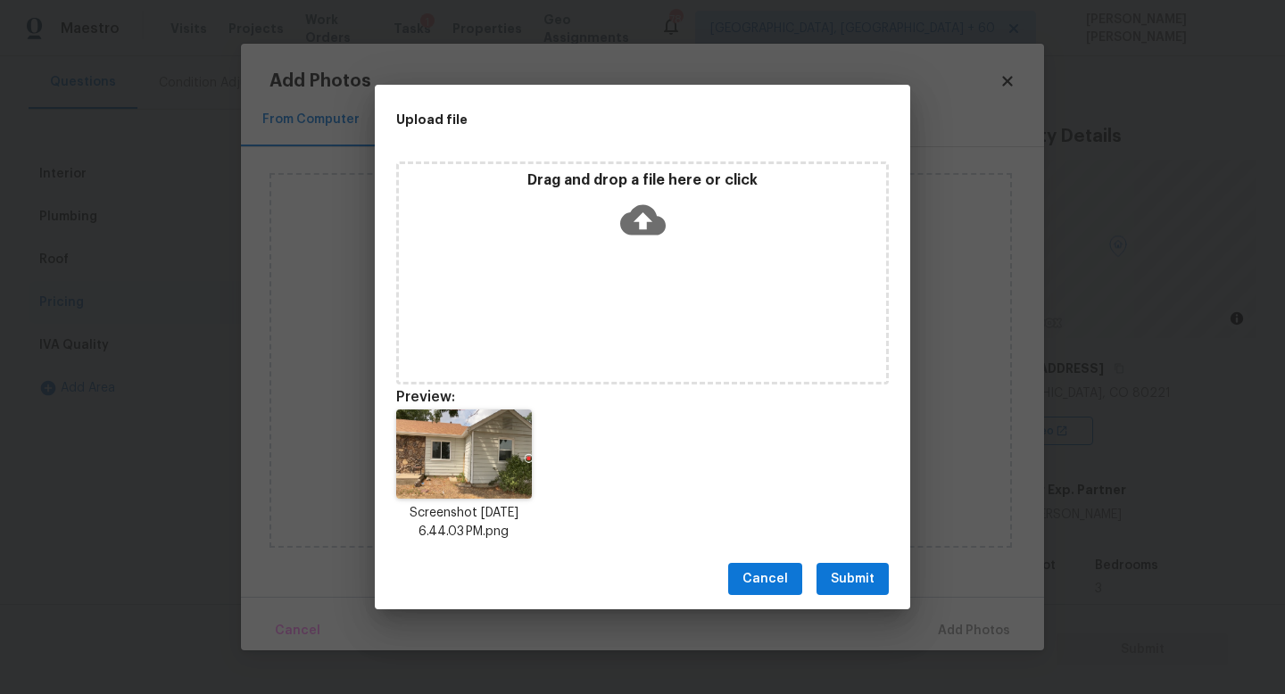
click at [831, 571] on button "Submit" at bounding box center [852, 579] width 72 height 33
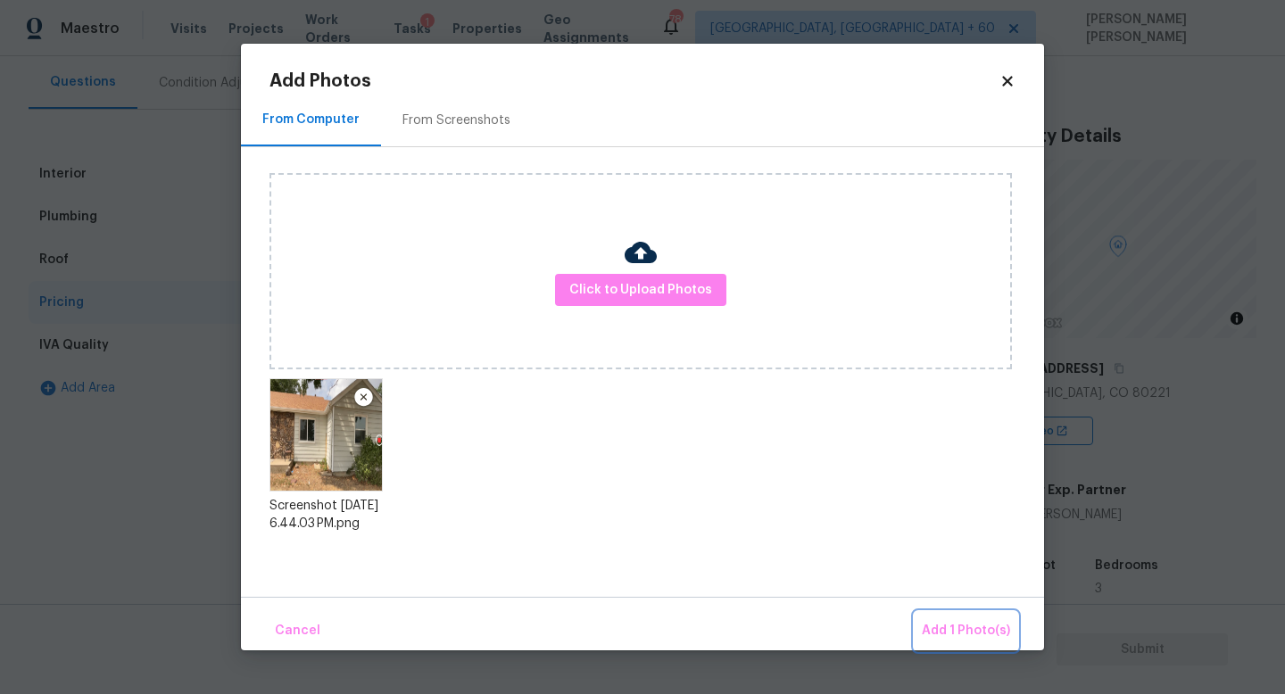
click at [960, 637] on span "Add 1 Photo(s)" at bounding box center [966, 631] width 88 height 22
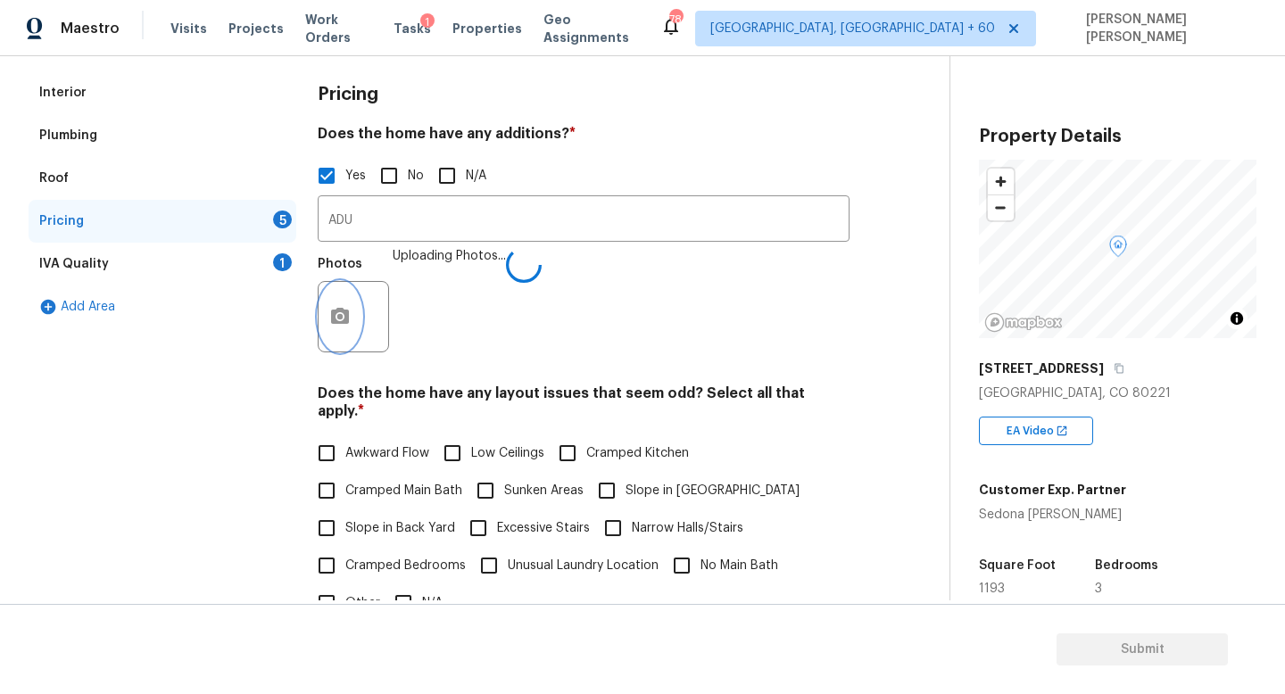
scroll to position [264, 0]
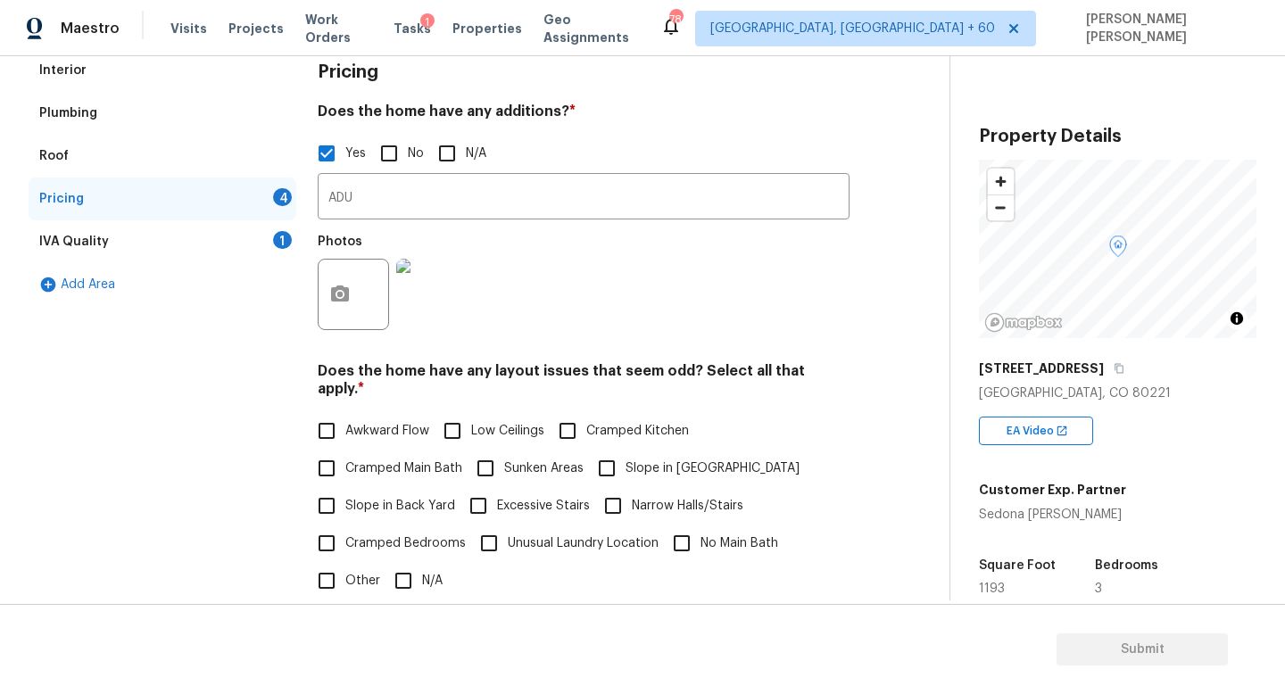
click at [198, 436] on div "Interior Plumbing Roof Pricing 4 IVA Quality 1 Add Area" at bounding box center [163, 471] width 268 height 845
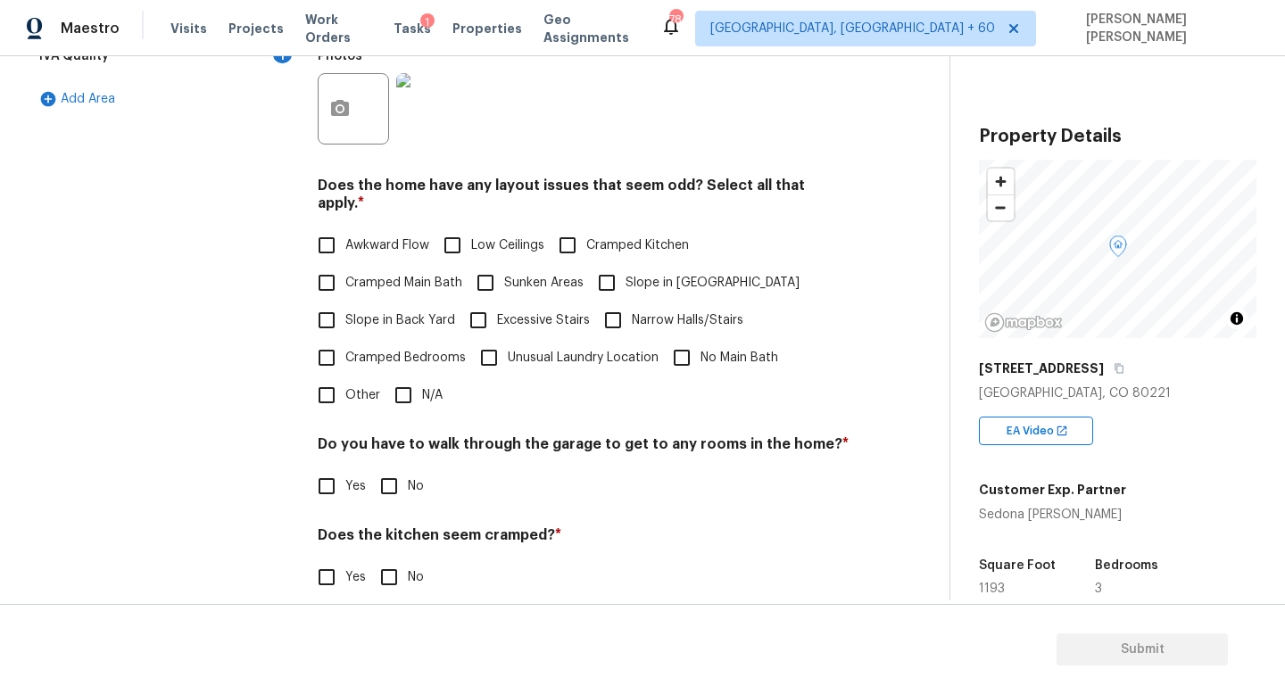
scroll to position [476, 0]
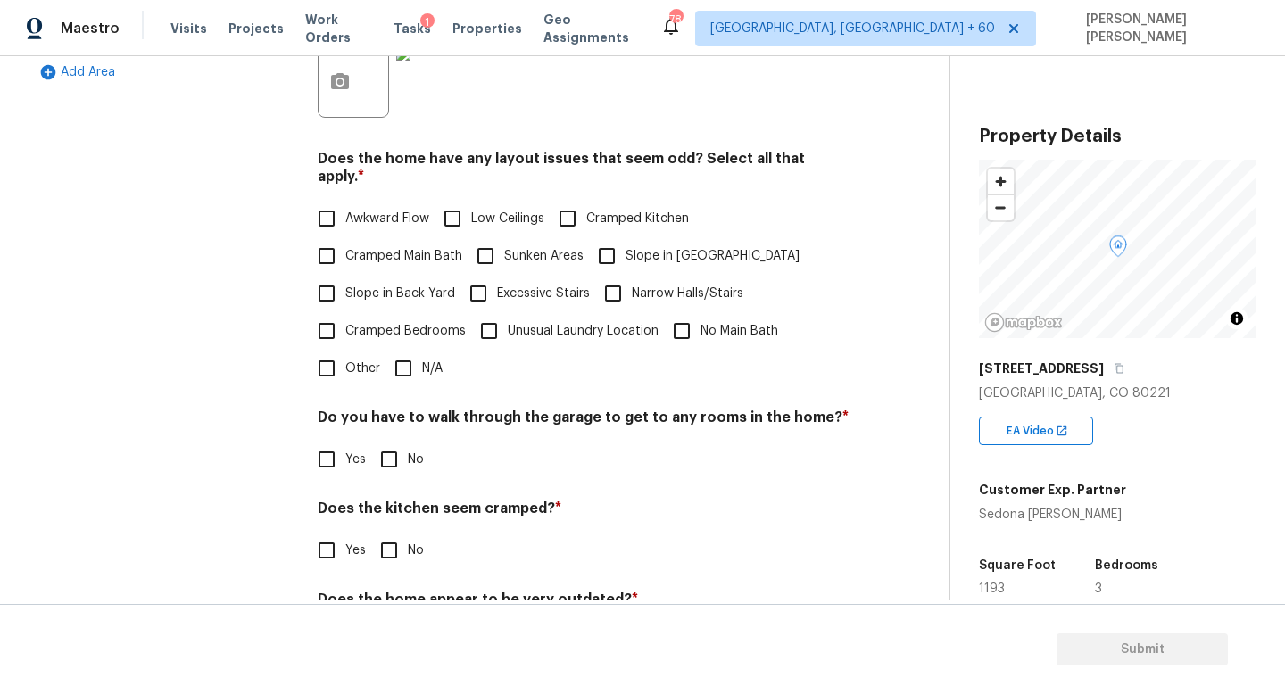
click at [415, 353] on input "N/A" at bounding box center [403, 368] width 37 height 37
checkbox input "true"
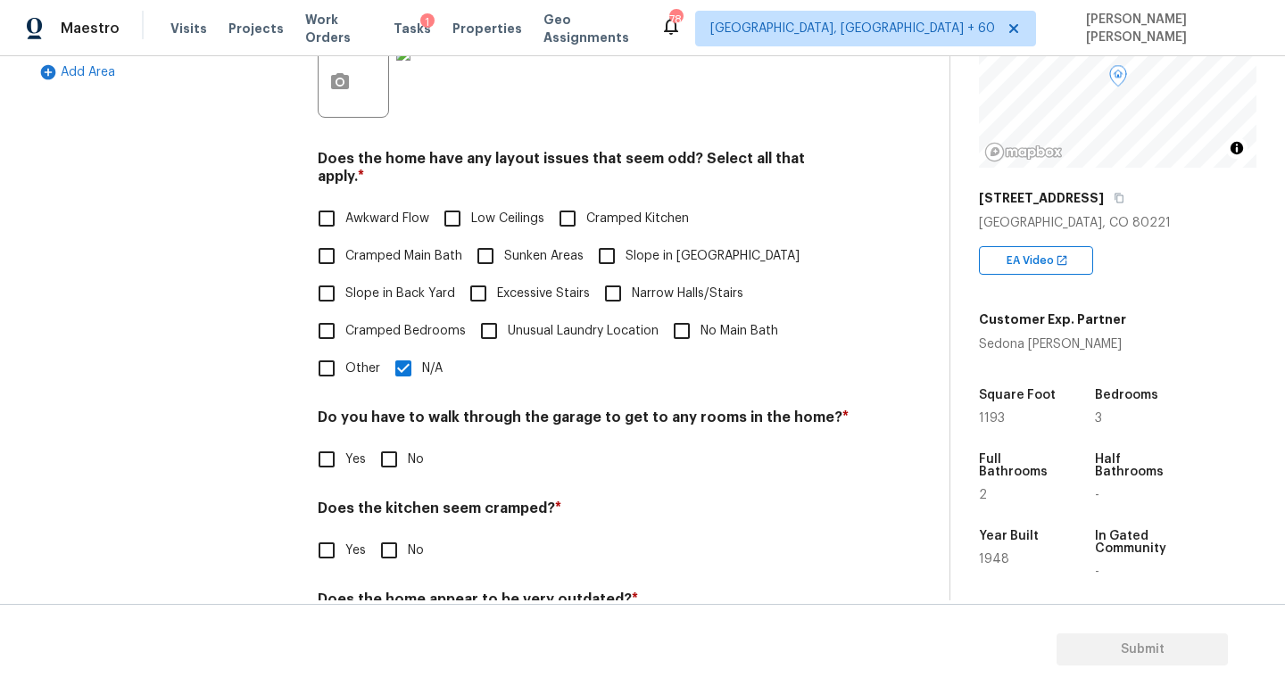
scroll to position [229, 0]
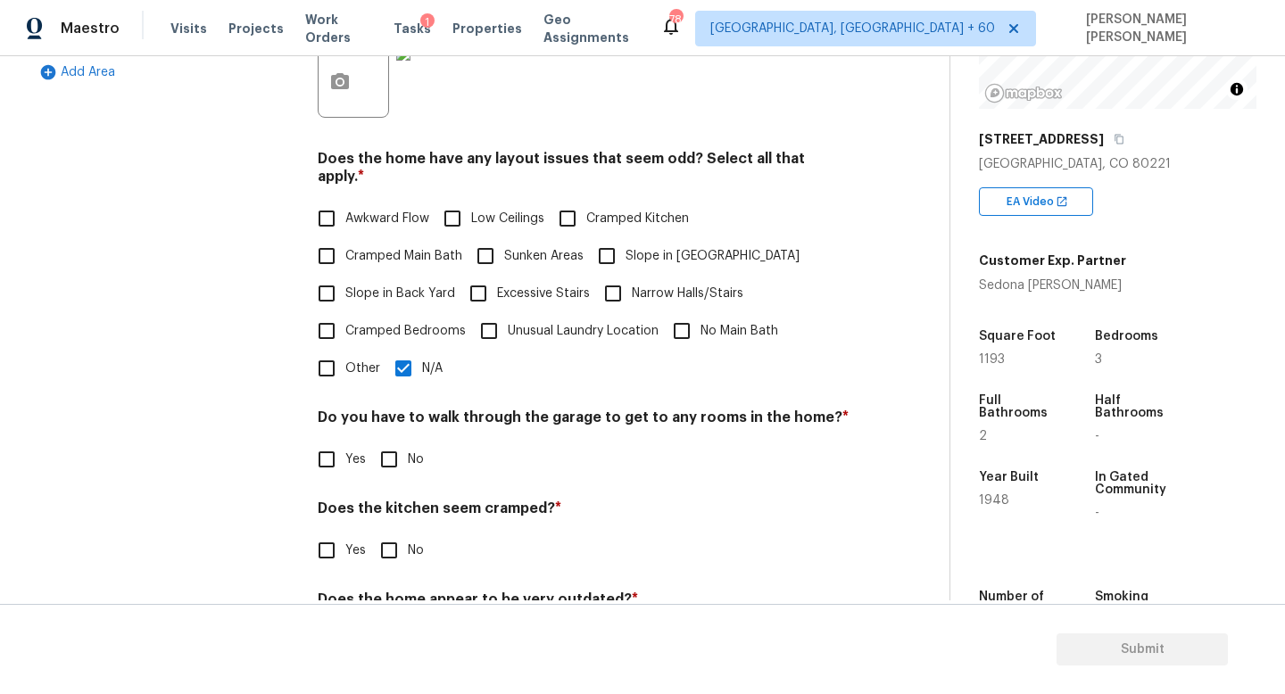
click at [360, 451] on span "Yes" at bounding box center [355, 460] width 21 height 19
click at [345, 446] on input "Yes" at bounding box center [326, 459] width 37 height 37
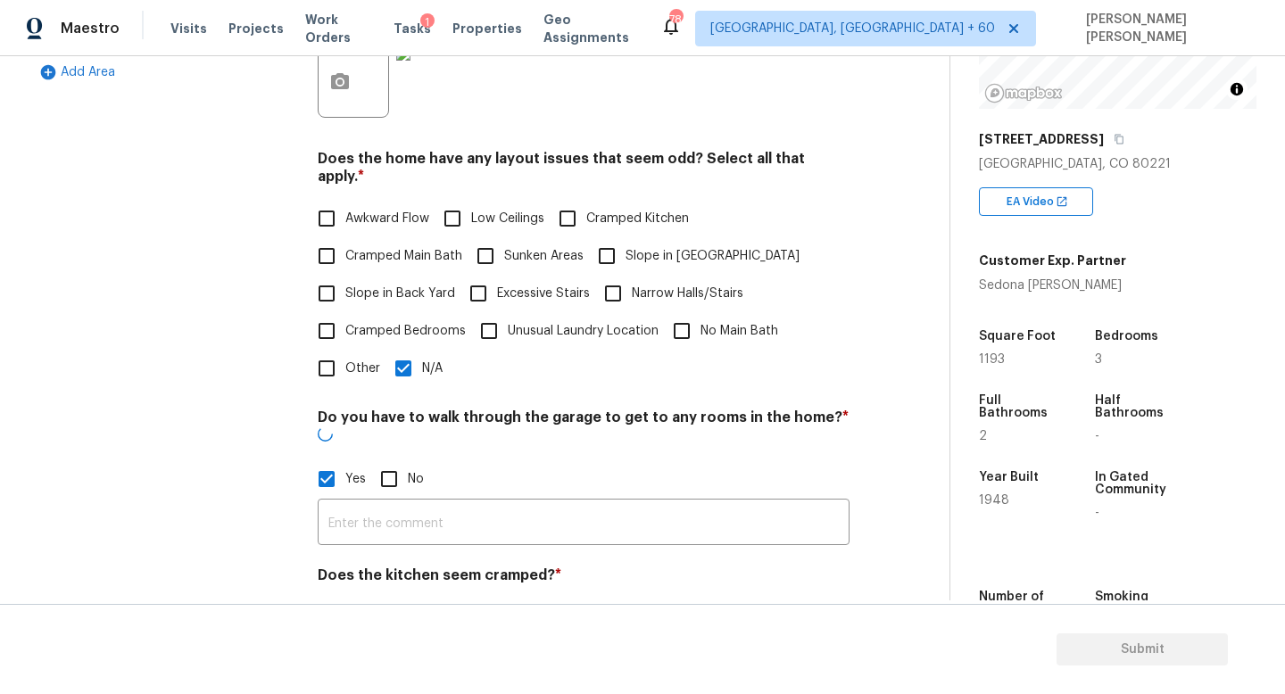
click at [360, 470] on span "Yes" at bounding box center [355, 479] width 21 height 19
click at [345, 460] on input "Yes" at bounding box center [326, 478] width 37 height 37
checkbox input "false"
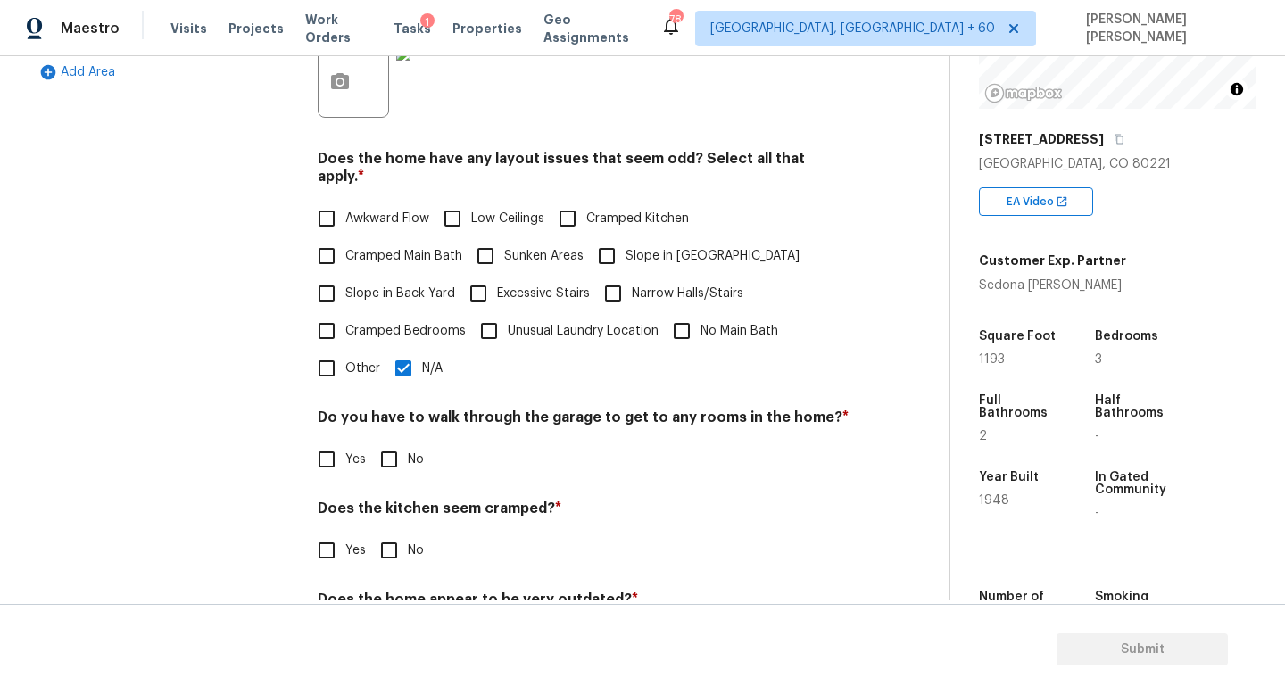
click at [388, 441] on input "No" at bounding box center [388, 459] width 37 height 37
checkbox input "true"
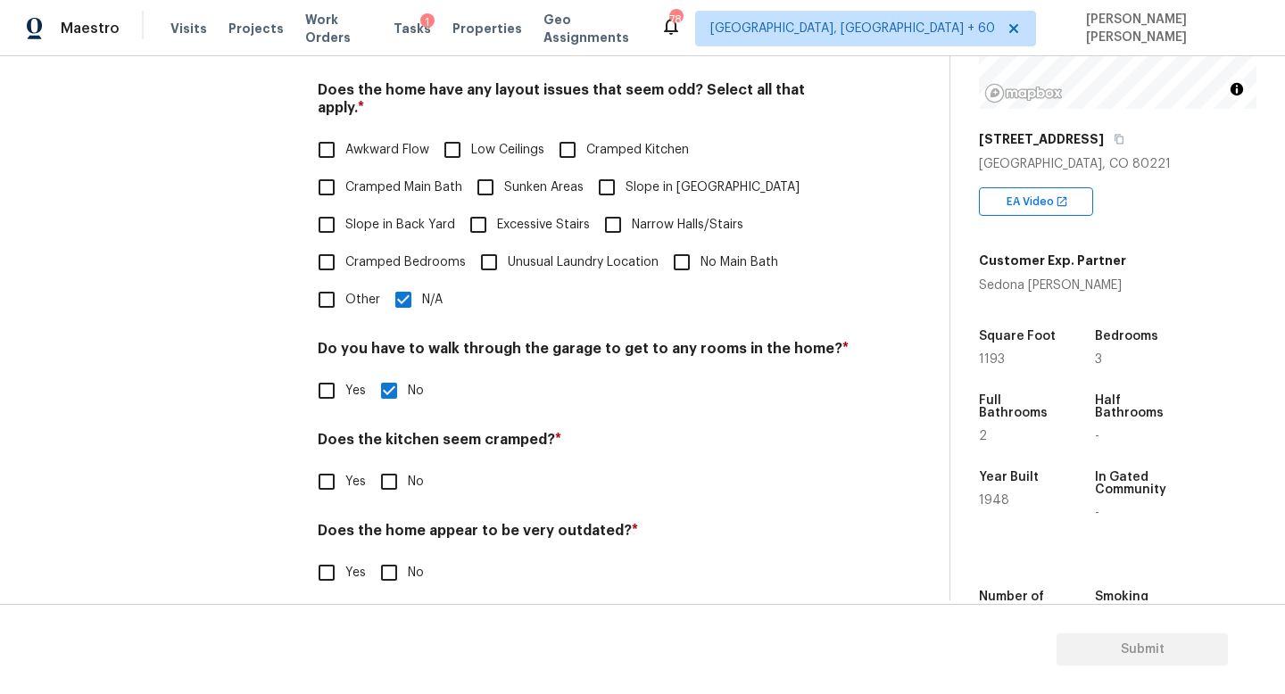
click at [401, 442] on div "Does the kitchen seem cramped? * Yes No" at bounding box center [584, 466] width 532 height 70
click at [394, 463] on input "No" at bounding box center [388, 481] width 37 height 37
checkbox input "true"
click at [394, 568] on input "No" at bounding box center [388, 574] width 37 height 37
checkbox input "true"
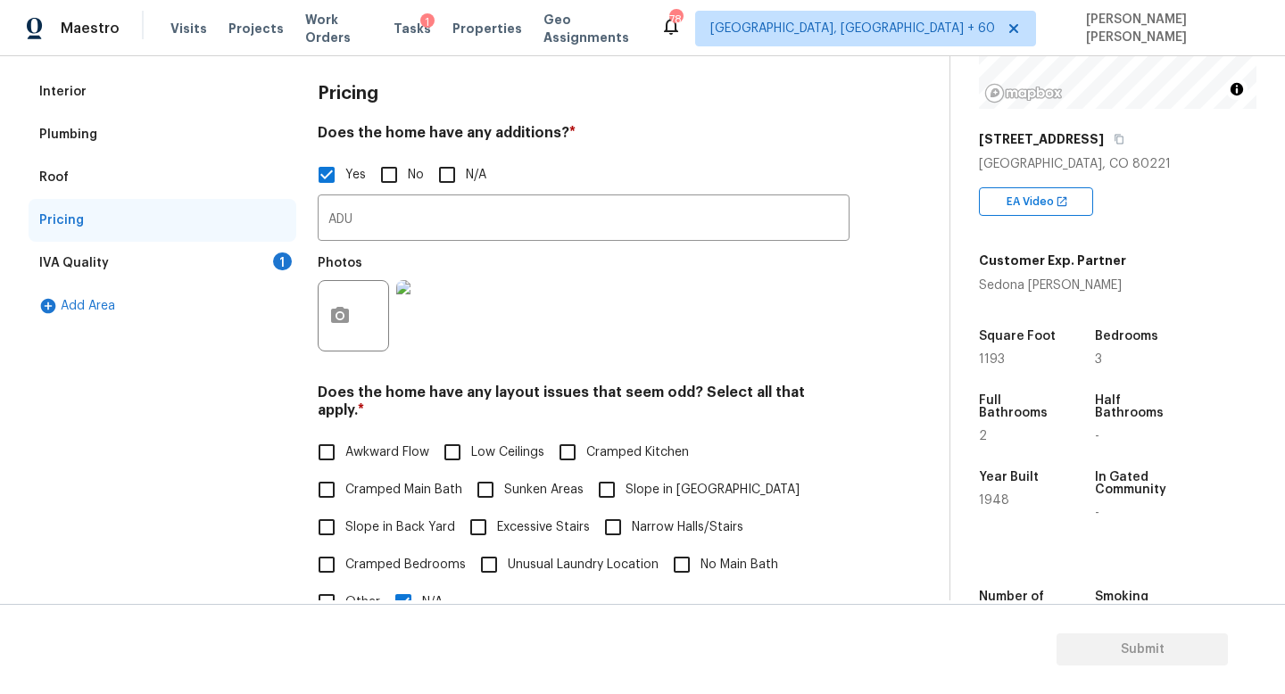
scroll to position [205, 0]
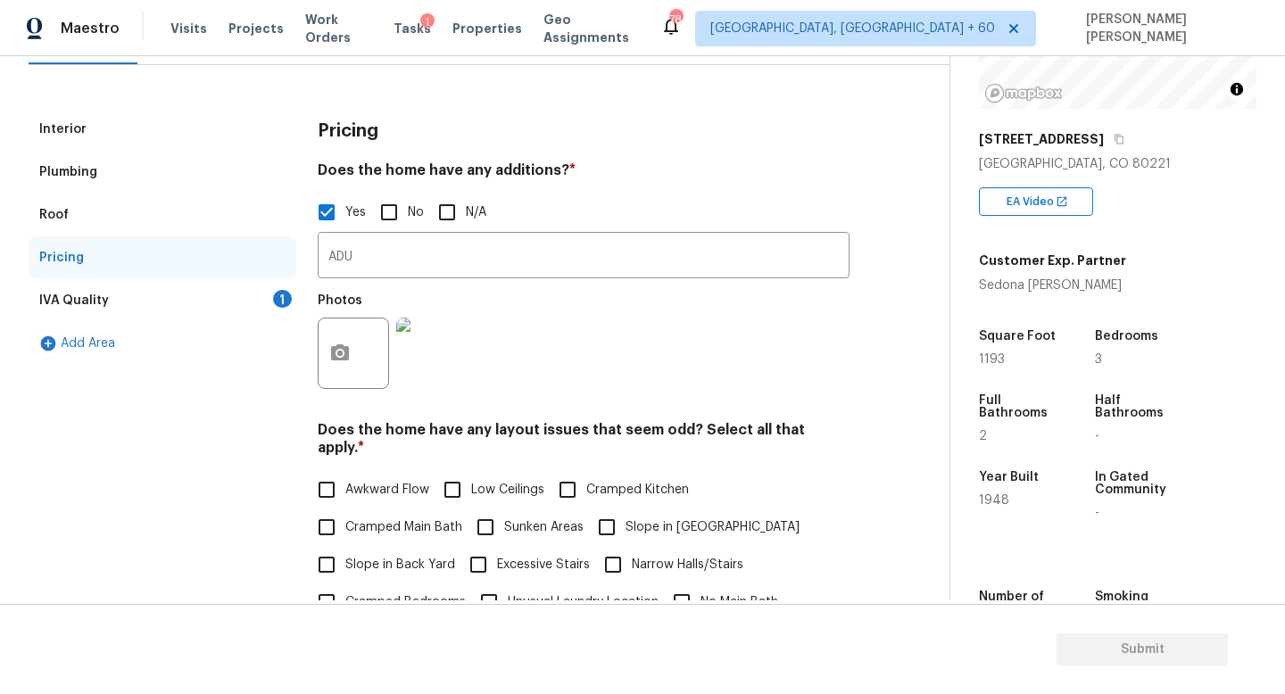
click at [231, 293] on div "IVA Quality 1" at bounding box center [163, 300] width 268 height 43
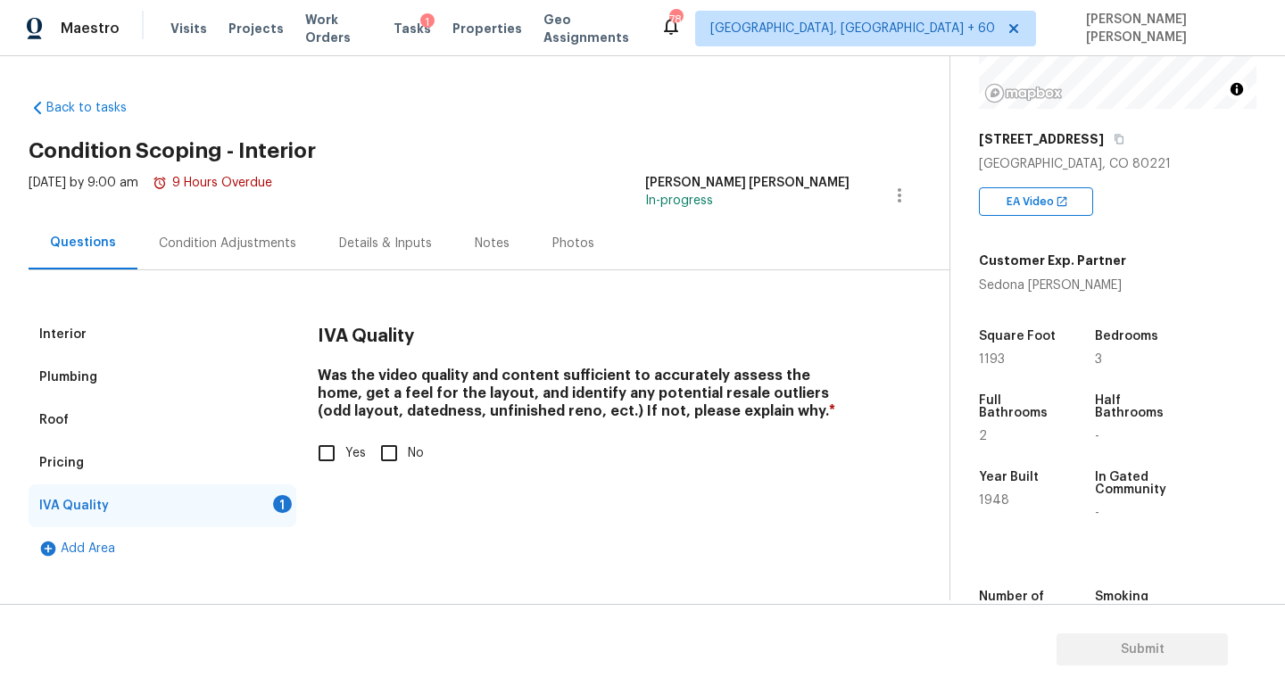
click at [327, 461] on input "Yes" at bounding box center [326, 453] width 37 height 37
checkbox input "true"
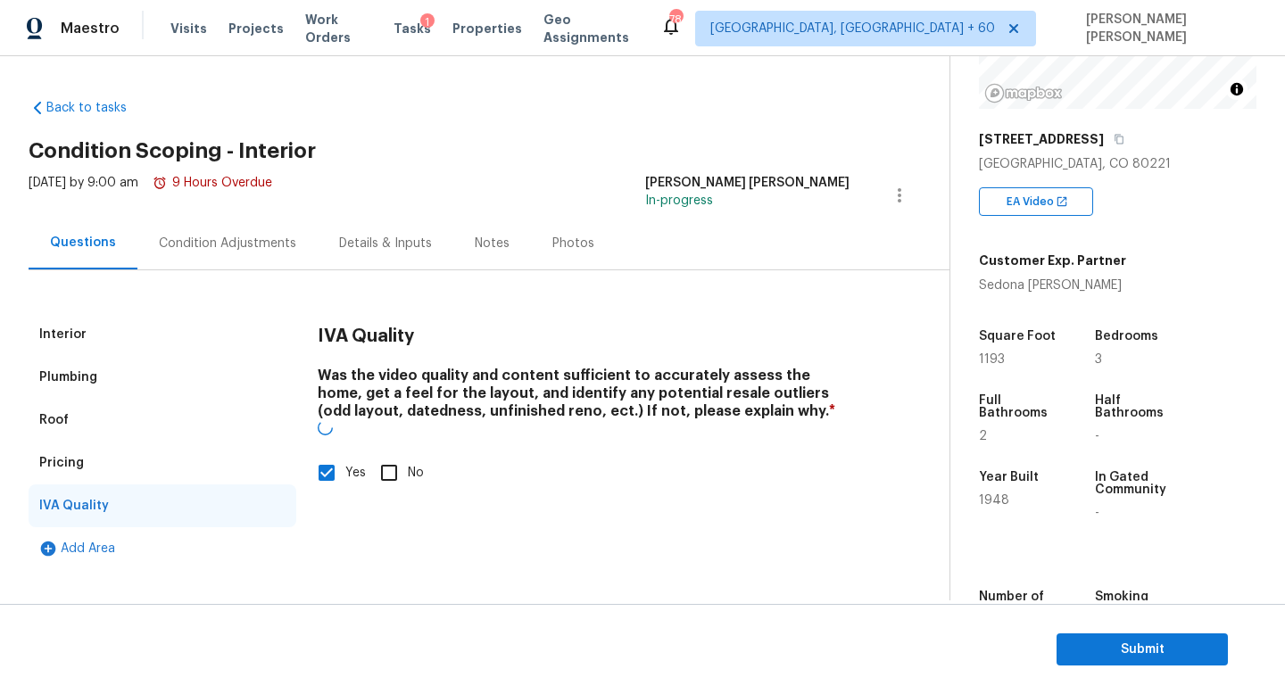
click at [178, 448] on div "Pricing" at bounding box center [163, 463] width 268 height 43
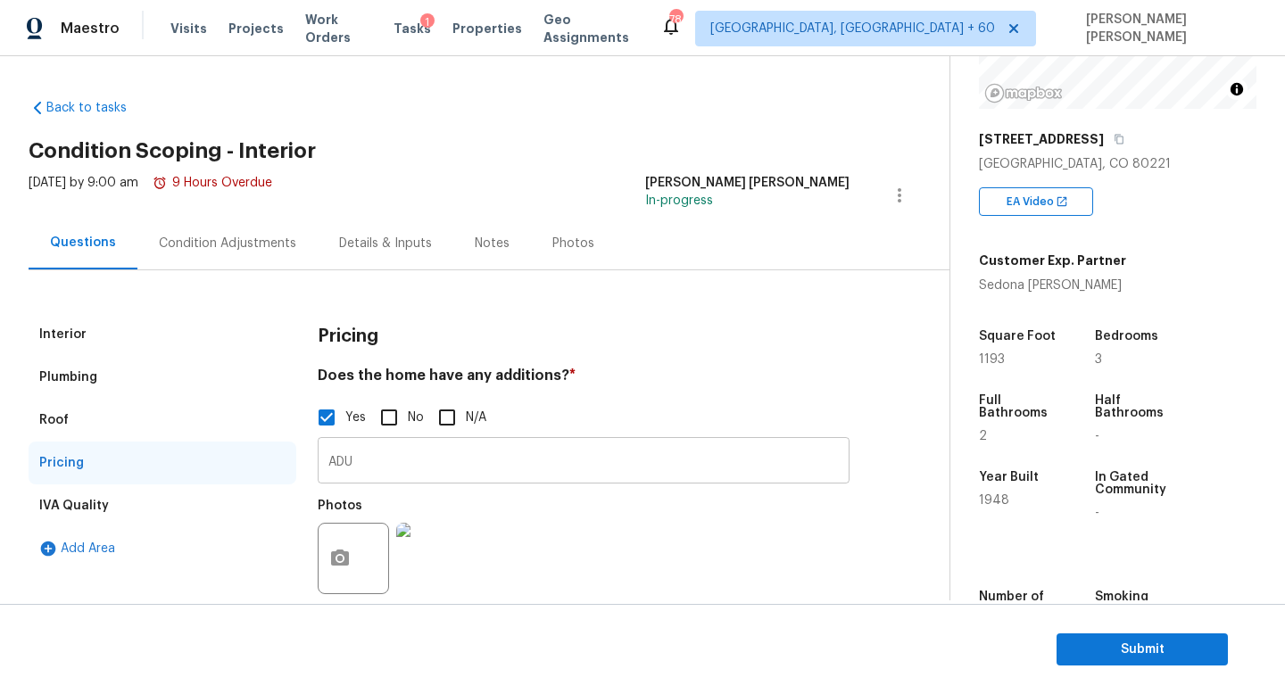
scroll to position [379, 0]
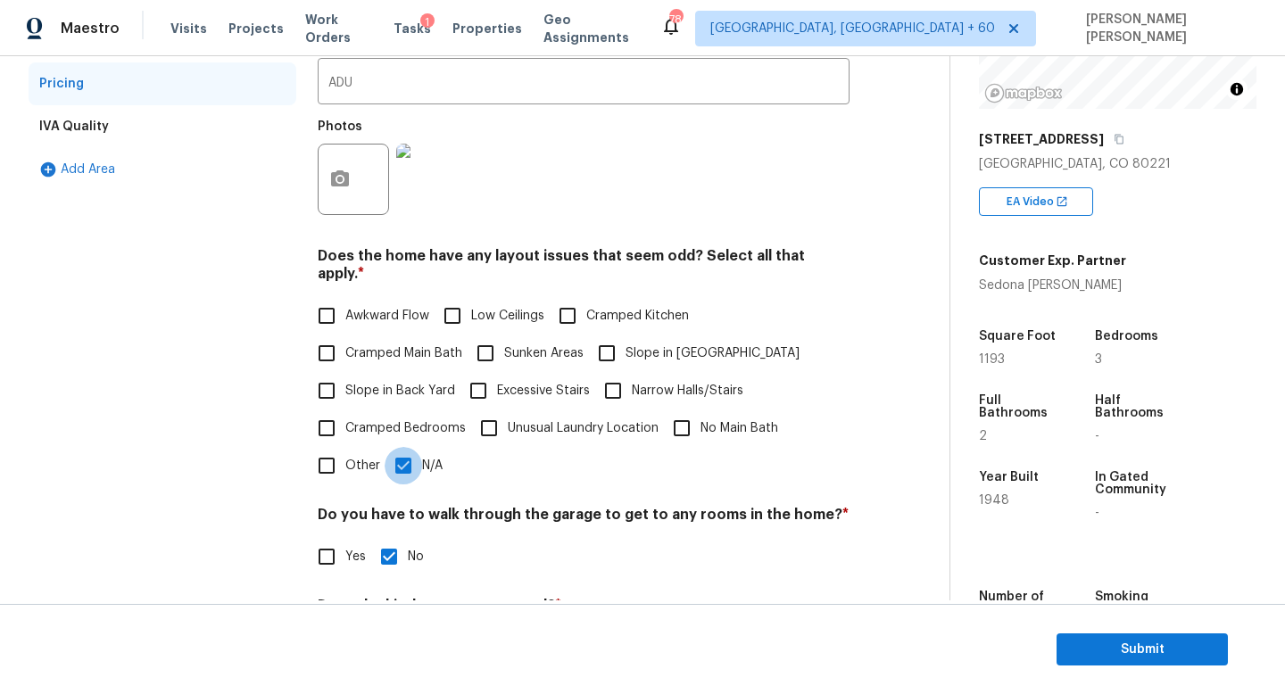
click at [407, 454] on input "N/A" at bounding box center [403, 465] width 37 height 37
checkbox input "false"
click at [608, 335] on input "Slope in [GEOGRAPHIC_DATA]" at bounding box center [606, 353] width 37 height 37
checkbox input "true"
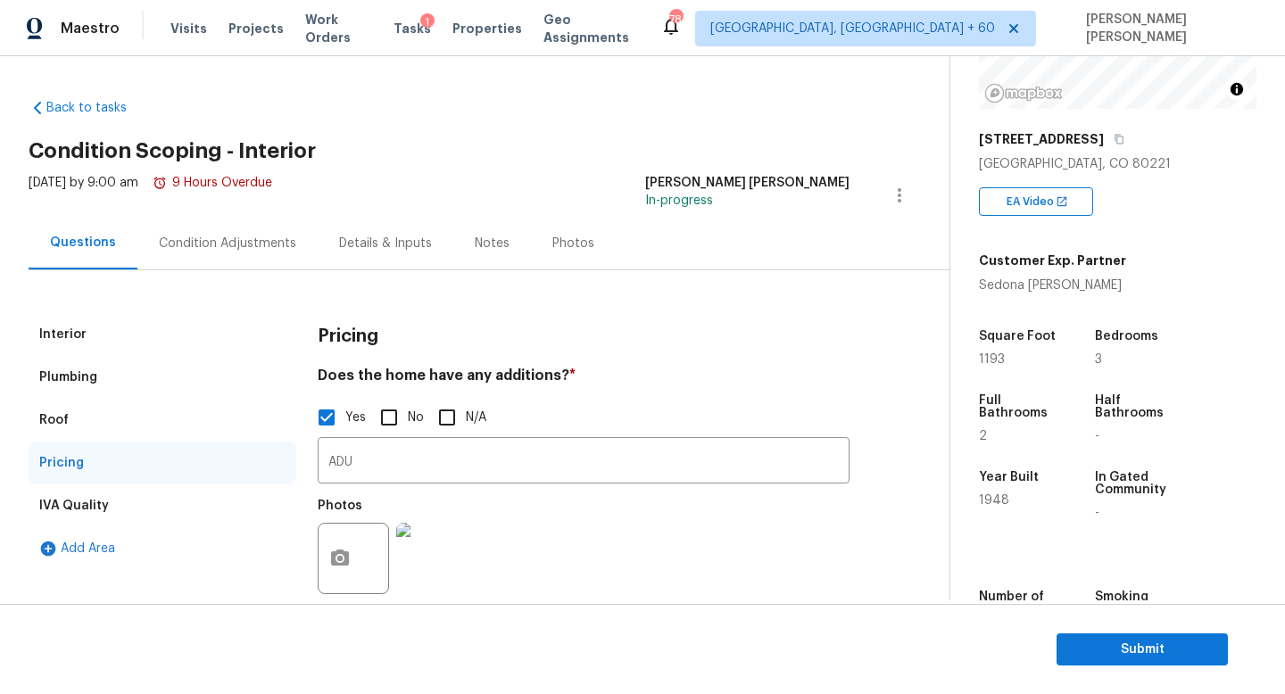
click at [218, 228] on div "Condition Adjustments" at bounding box center [227, 243] width 180 height 53
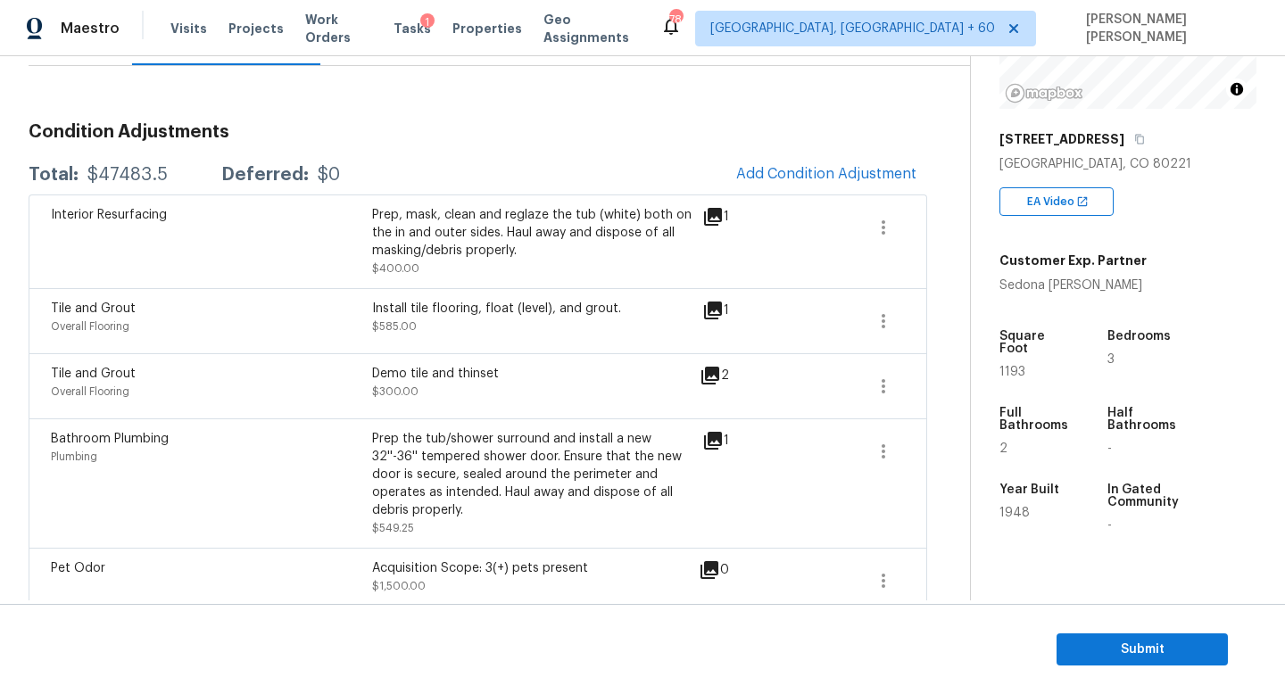
scroll to position [203, 0]
click at [112, 174] on div "$47483.5" at bounding box center [127, 176] width 80 height 18
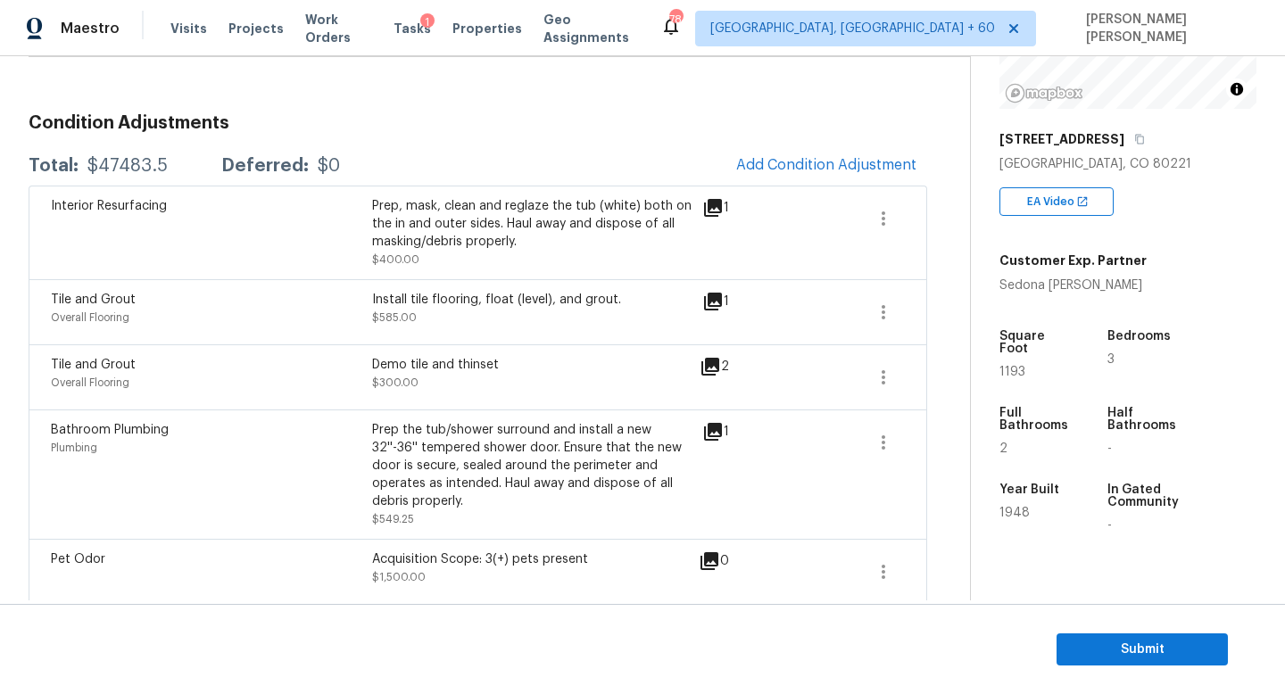
scroll to position [204, 0]
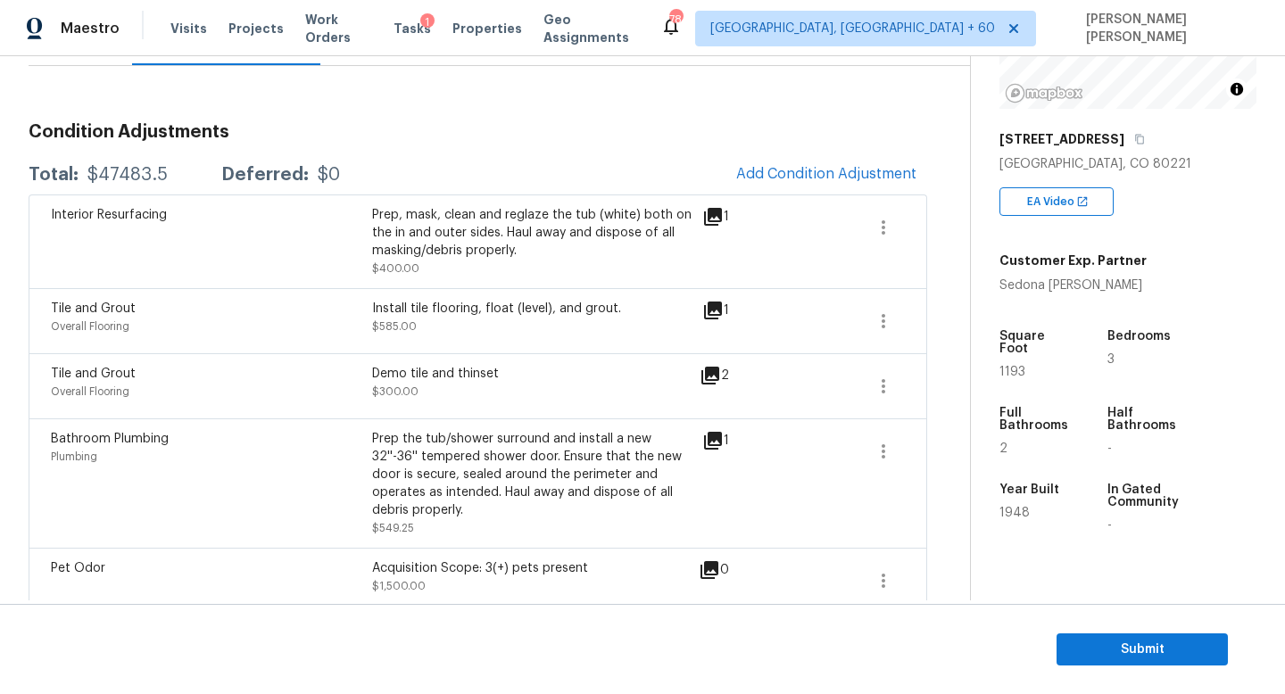
click at [124, 166] on div "$47483.5" at bounding box center [127, 175] width 80 height 18
copy div "$47483.5"
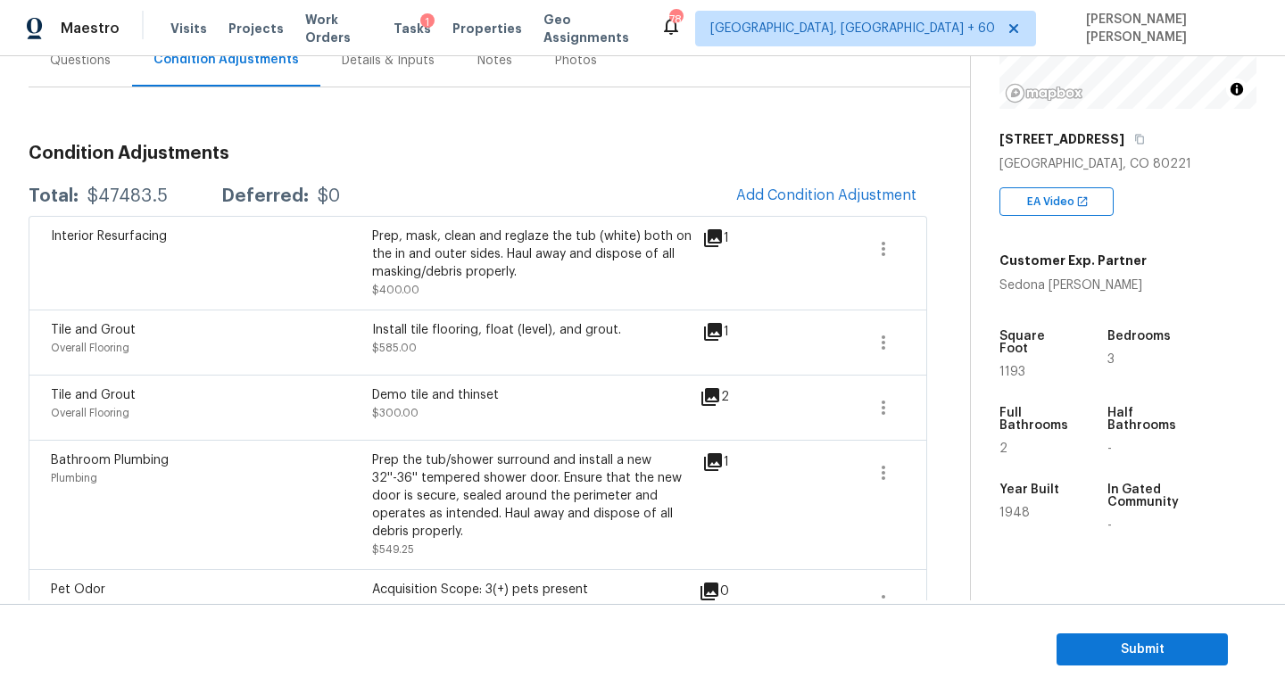
scroll to position [161, 0]
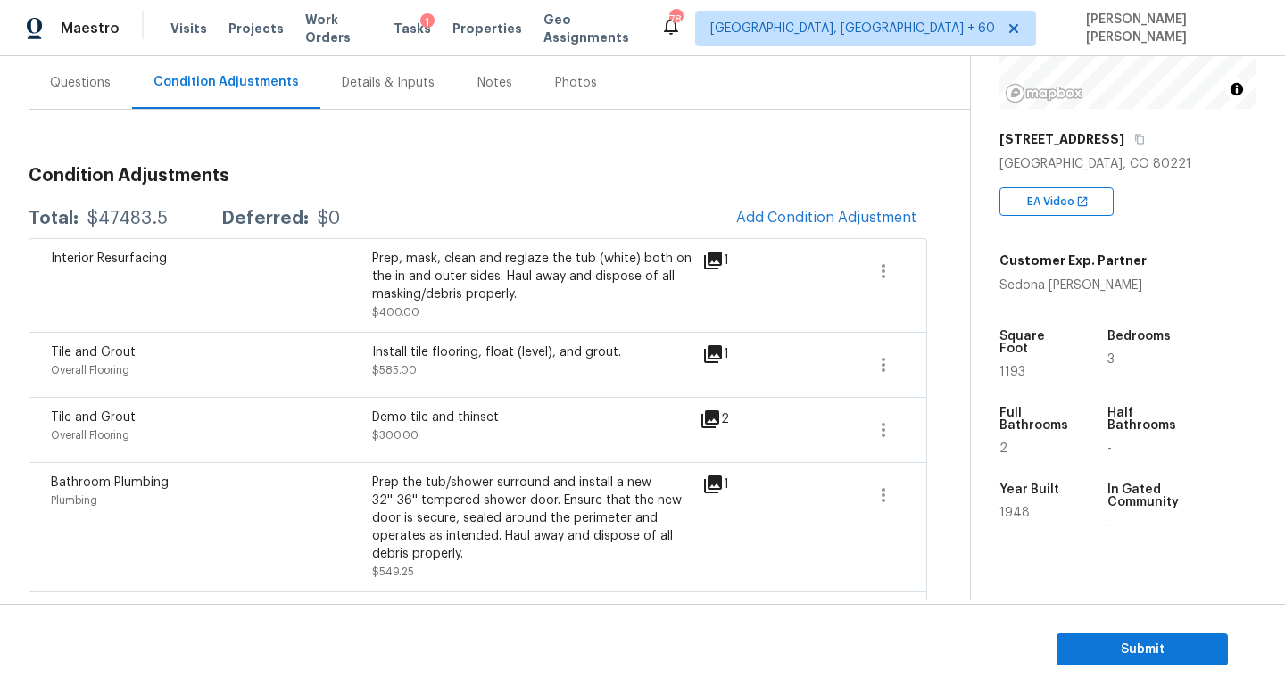
click at [84, 80] on div "Questions" at bounding box center [80, 83] width 61 height 18
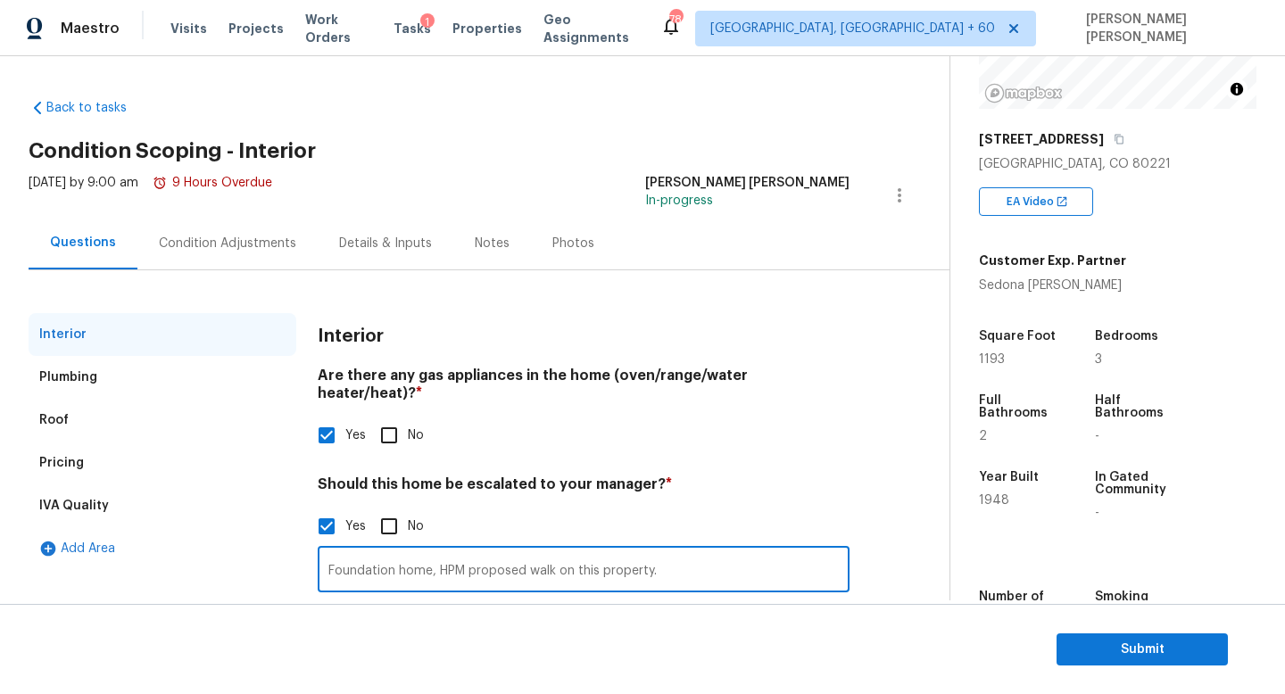
click at [466, 554] on input "Foundation home, HPM proposed walk on this property." at bounding box center [584, 572] width 532 height 42
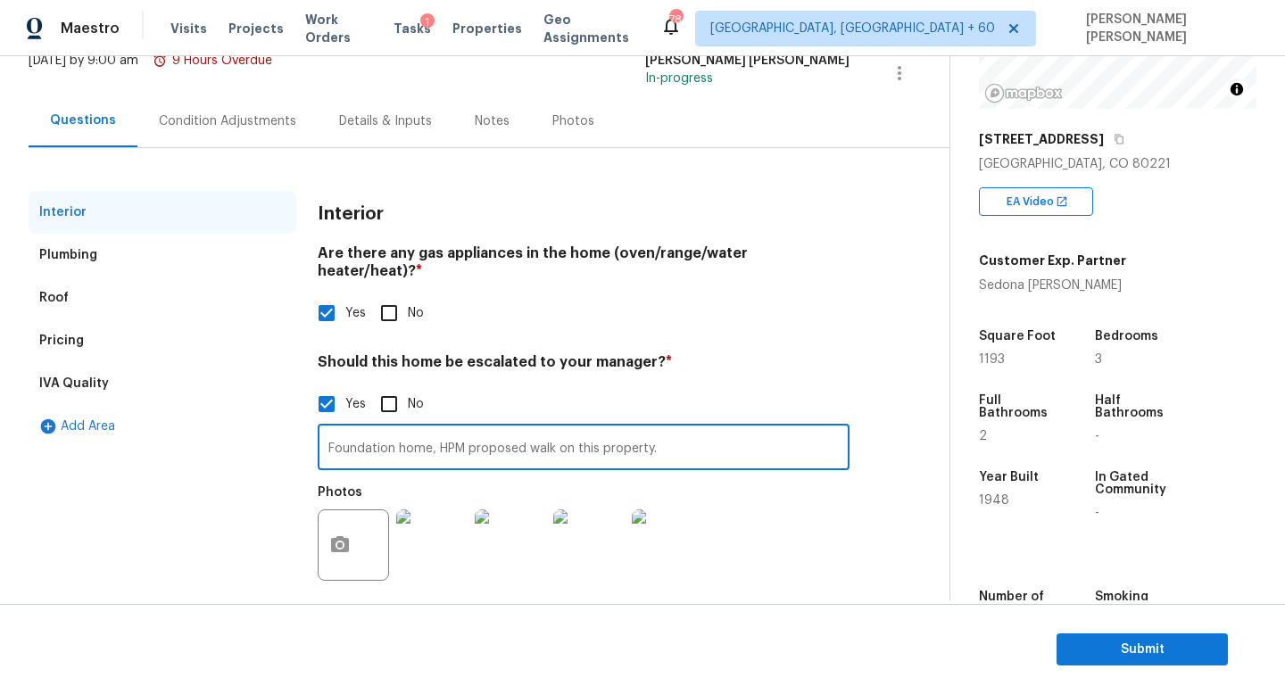
scroll to position [107, 0]
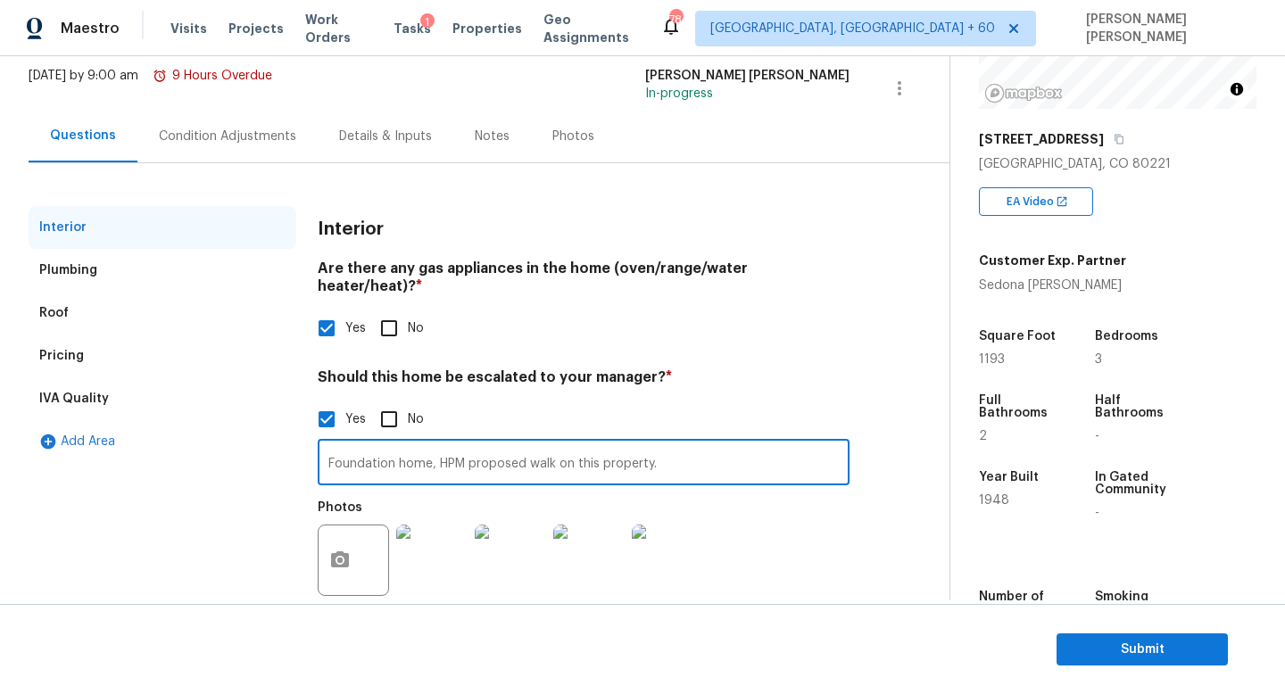
click at [696, 446] on input "Foundation home, HPM proposed walk on this property." at bounding box center [584, 464] width 532 height 42
click at [216, 130] on div "Condition Adjustments" at bounding box center [227, 137] width 137 height 18
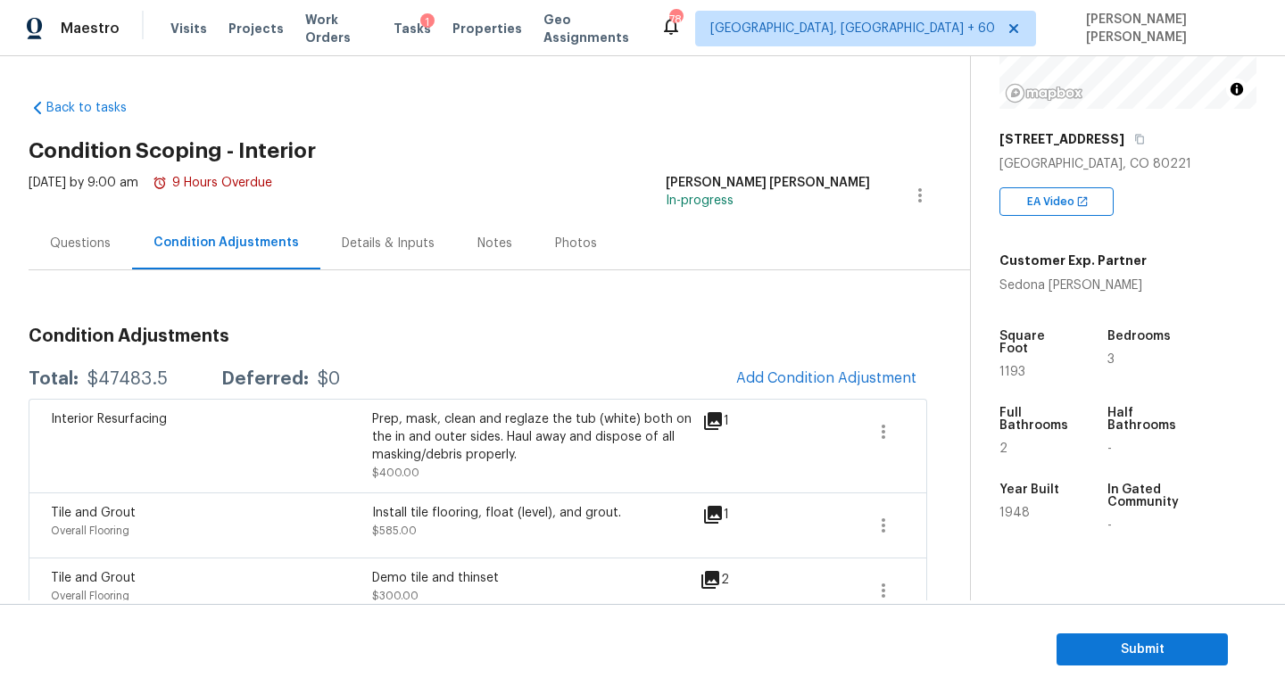
click at [70, 228] on div "Questions" at bounding box center [81, 243] width 104 height 53
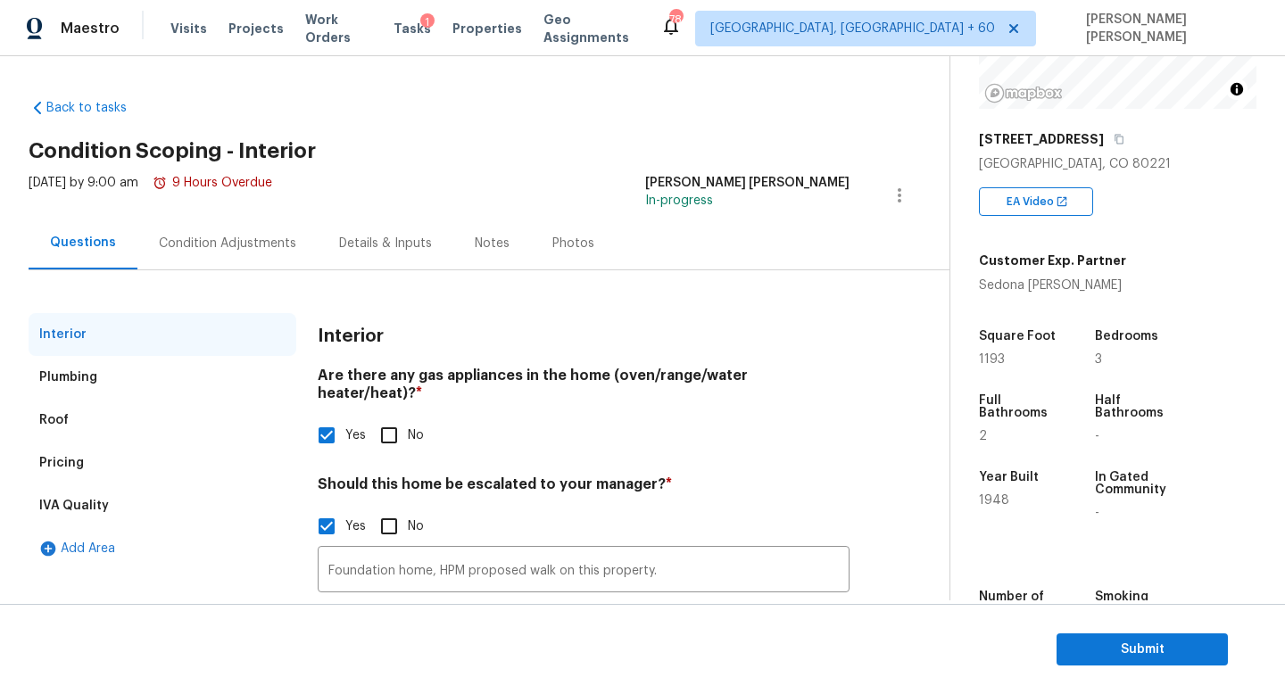
click at [219, 230] on div "Condition Adjustments" at bounding box center [227, 243] width 180 height 53
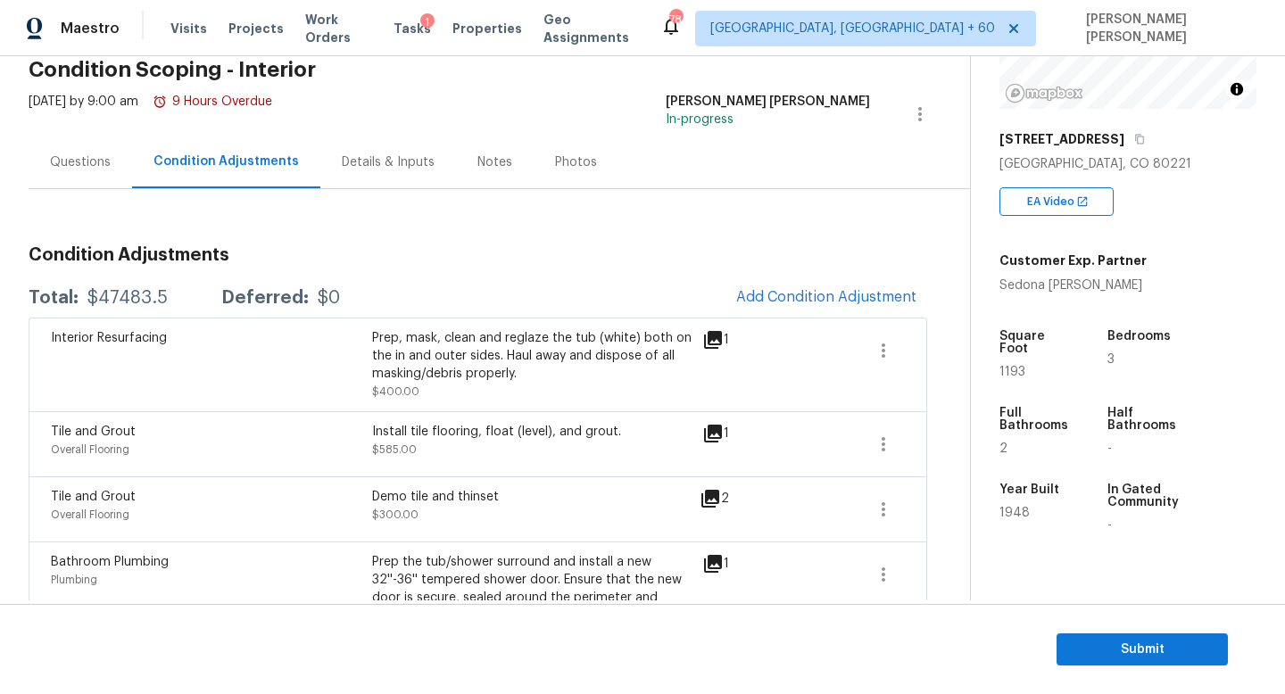
scroll to position [87, 0]
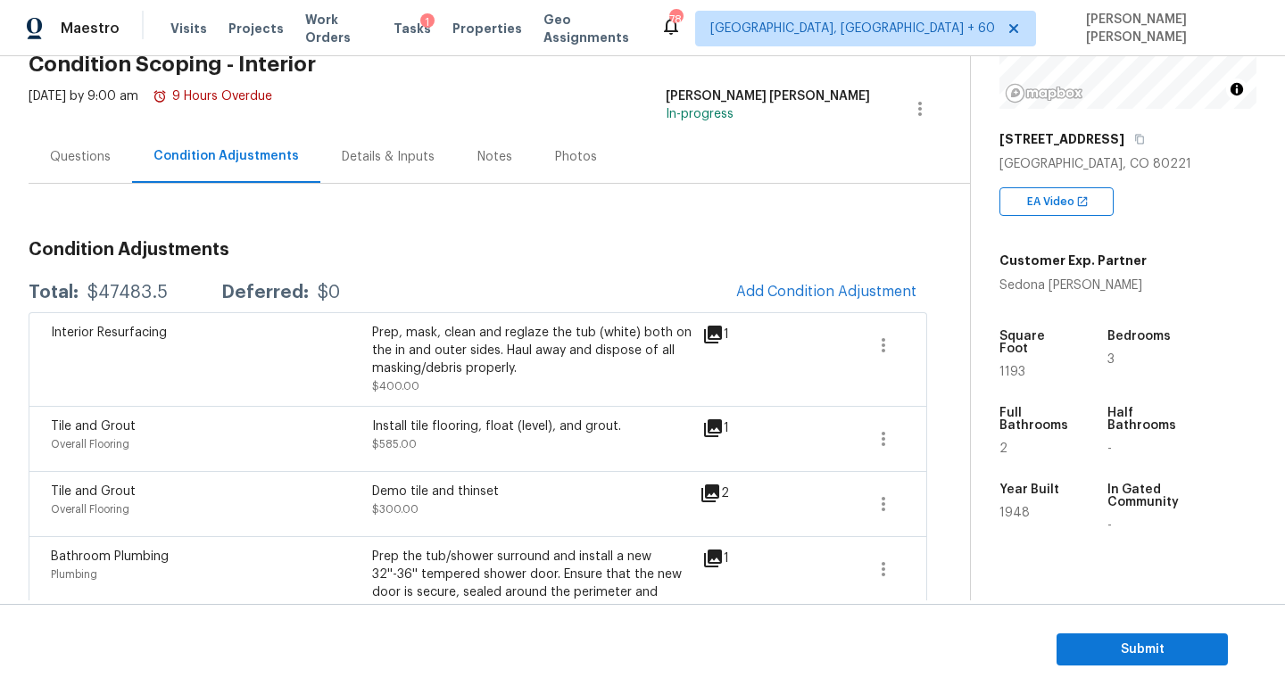
click at [141, 282] on div "Total: $47483.5 Deferred: $0 Add Condition Adjustment" at bounding box center [478, 292] width 899 height 39
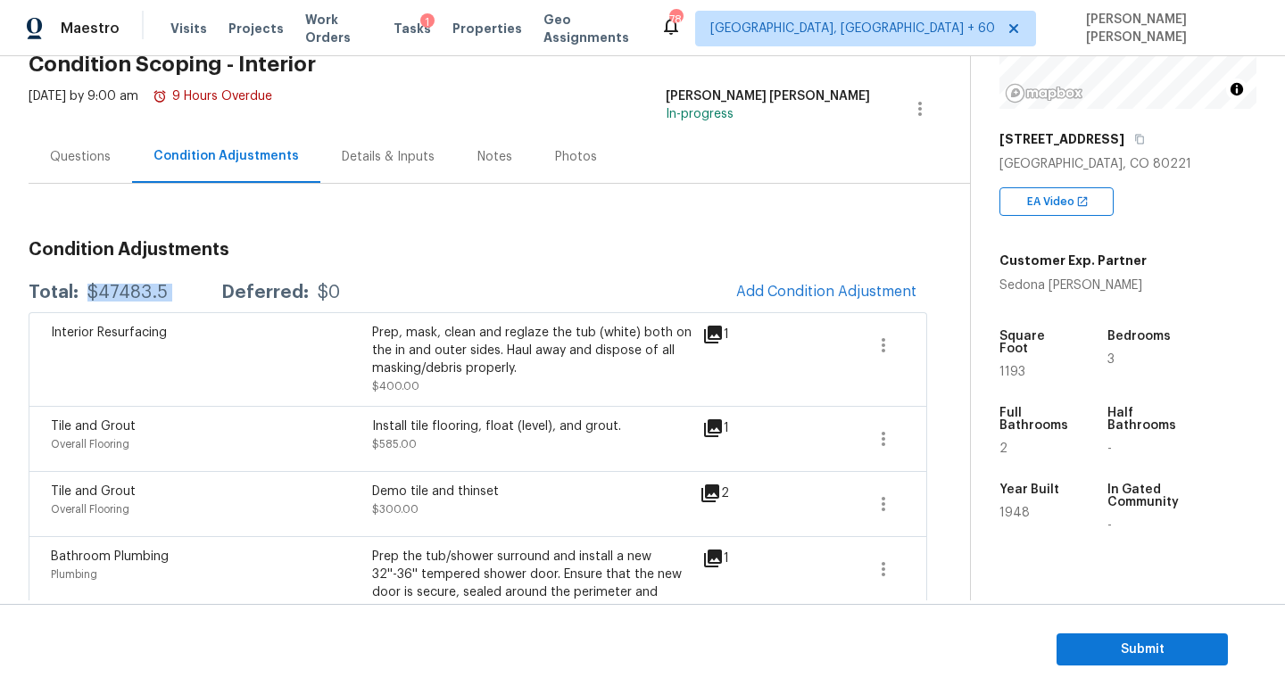
click at [141, 282] on div "Total: $47483.5 Deferred: $0 Add Condition Adjustment" at bounding box center [478, 292] width 899 height 39
copy div "$47483.5"
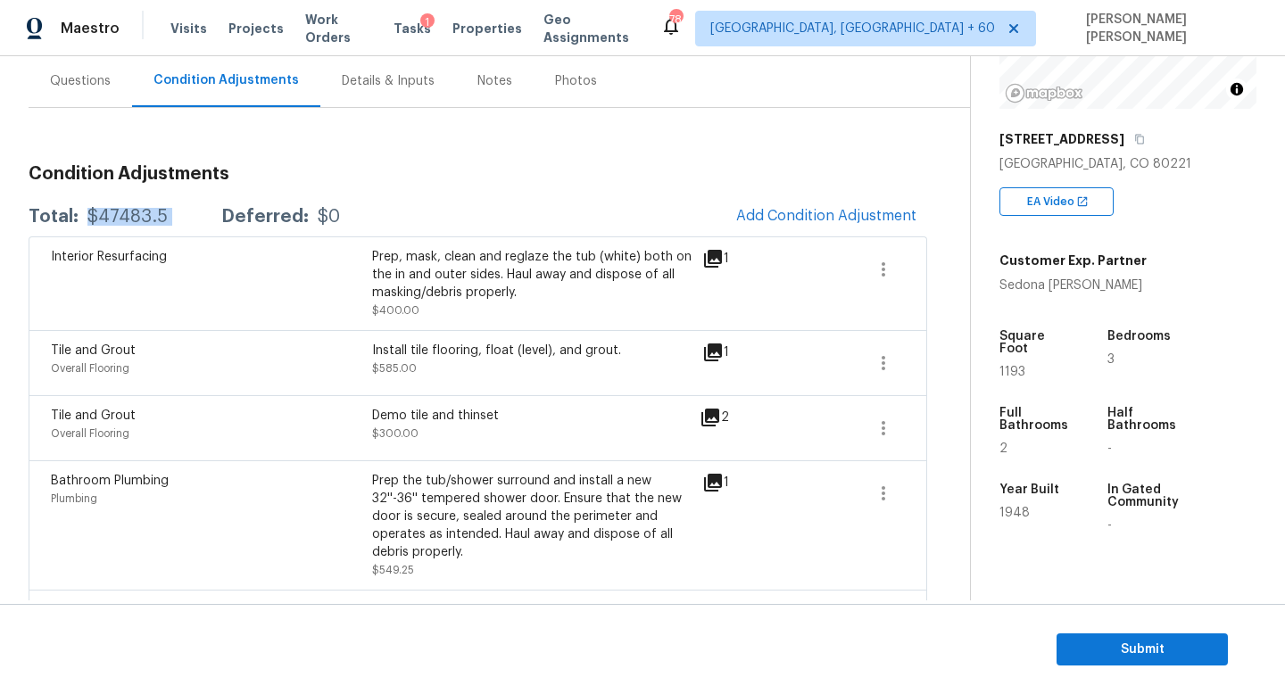
scroll to position [164, 0]
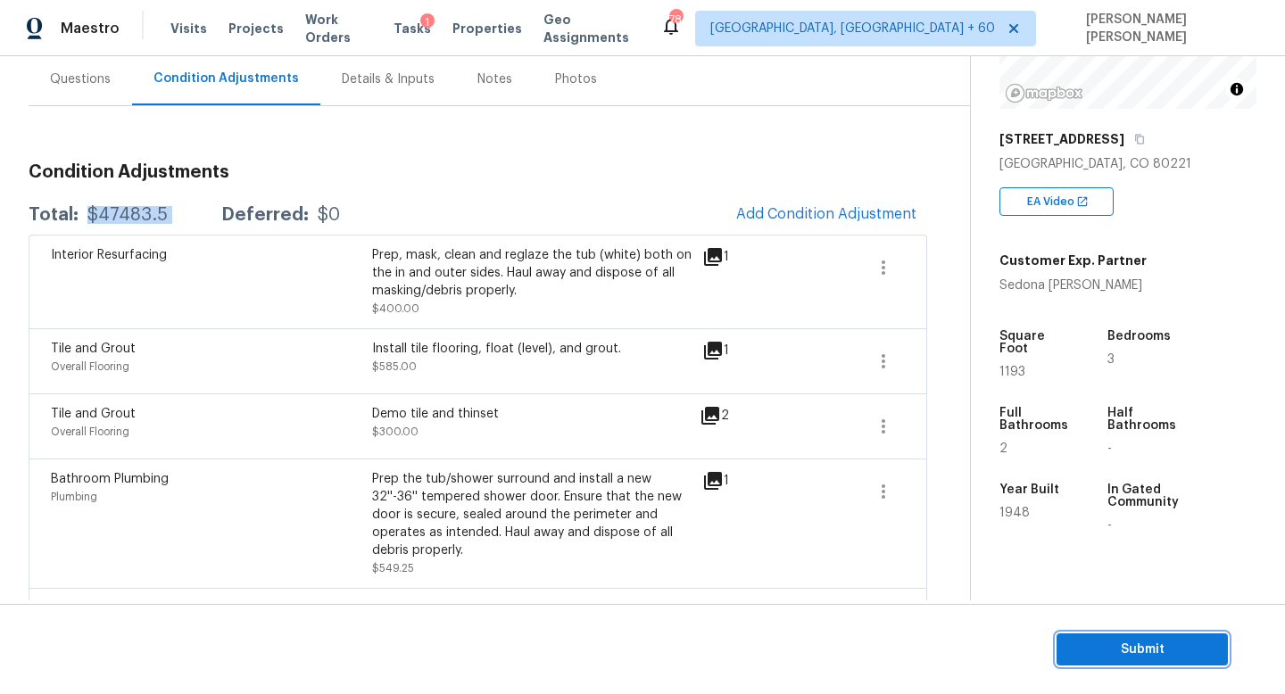
click at [1176, 663] on button "Submit" at bounding box center [1141, 650] width 171 height 33
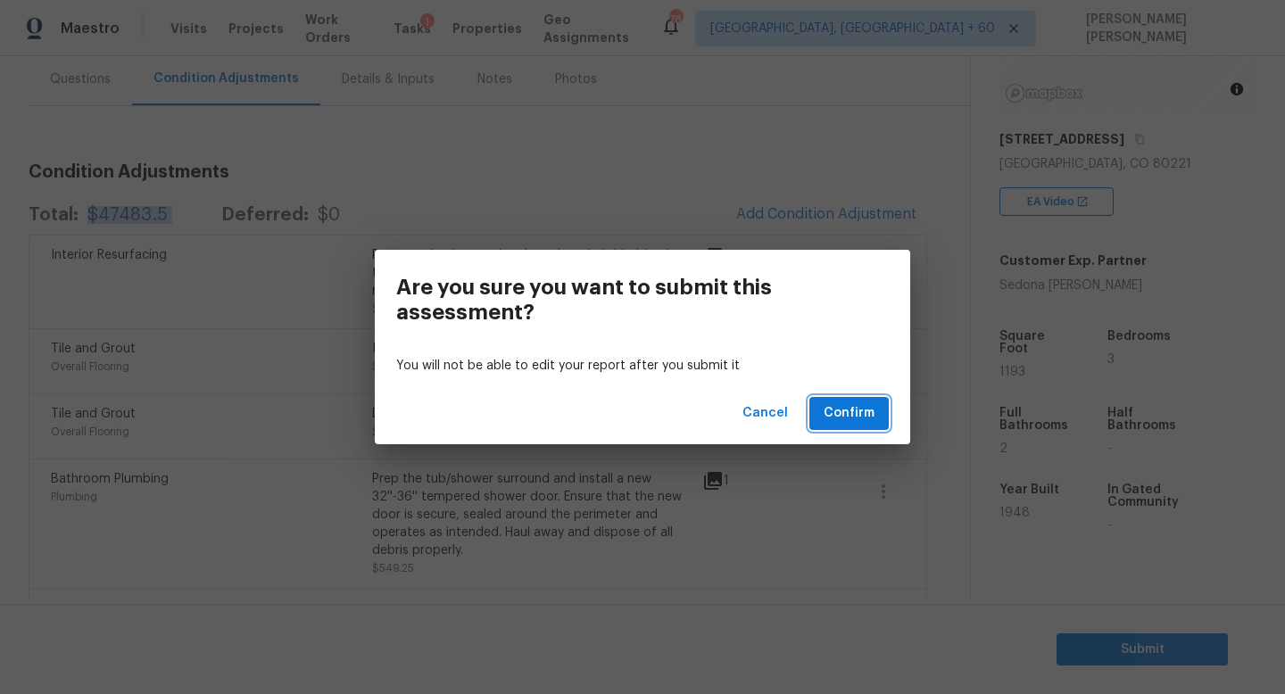
click at [866, 420] on span "Confirm" at bounding box center [849, 413] width 51 height 22
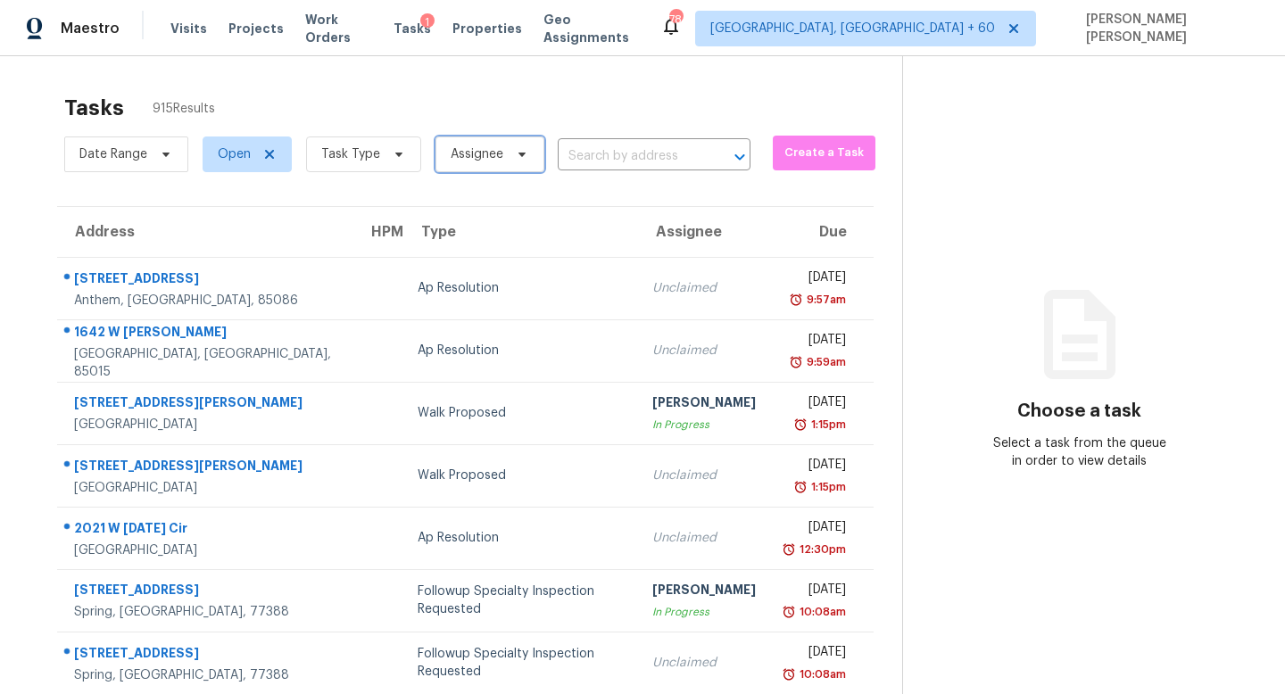
click at [479, 160] on span "Assignee" at bounding box center [477, 154] width 53 height 18
click at [399, 98] on div "Tasks 915 Results" at bounding box center [483, 108] width 838 height 46
click at [377, 142] on span "Task Type" at bounding box center [363, 155] width 115 height 36
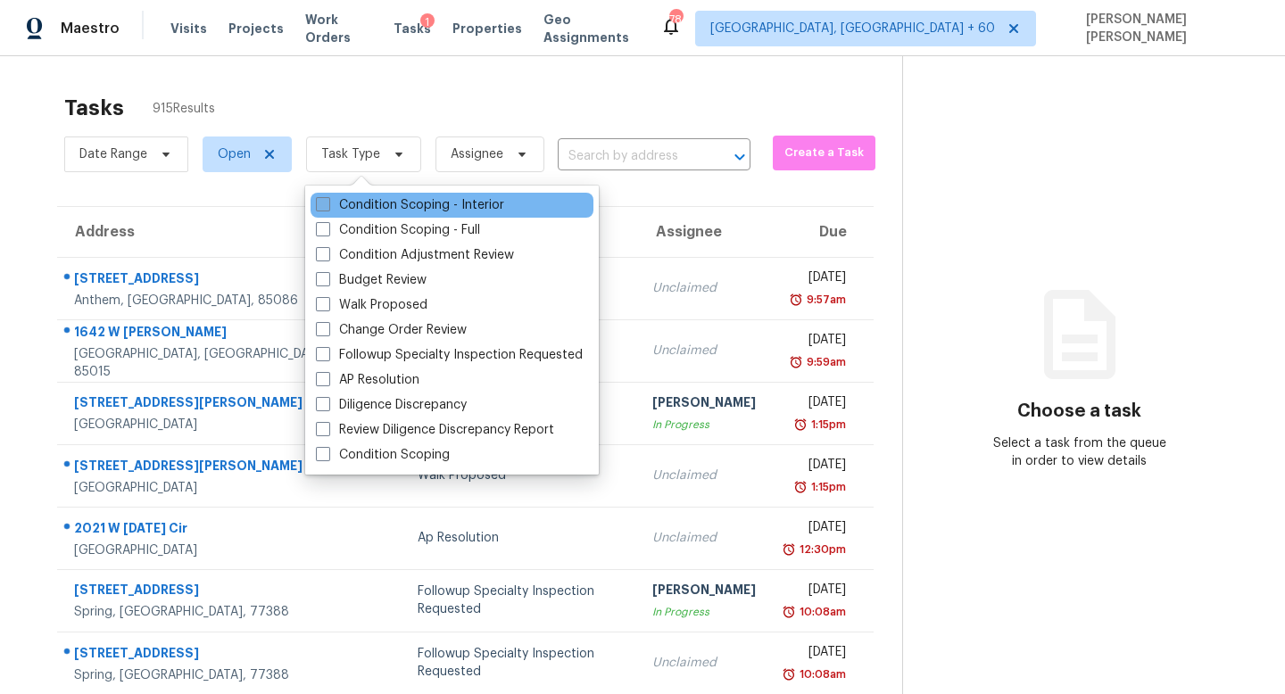
click at [375, 206] on label "Condition Scoping - Interior" at bounding box center [410, 205] width 188 height 18
click at [327, 206] on input "Condition Scoping - Interior" at bounding box center [322, 202] width 12 height 12
checkbox input "true"
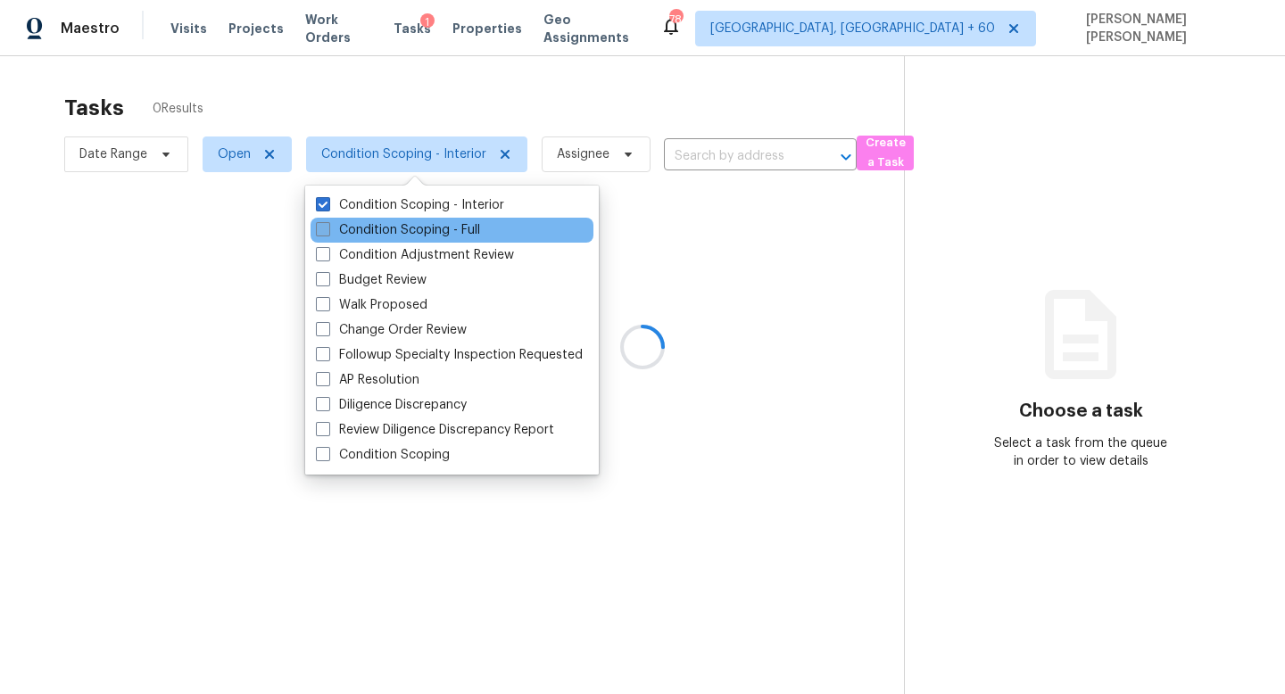
click at [372, 229] on label "Condition Scoping - Full" at bounding box center [398, 230] width 164 height 18
click at [327, 229] on input "Condition Scoping - Full" at bounding box center [322, 227] width 12 height 12
checkbox input "true"
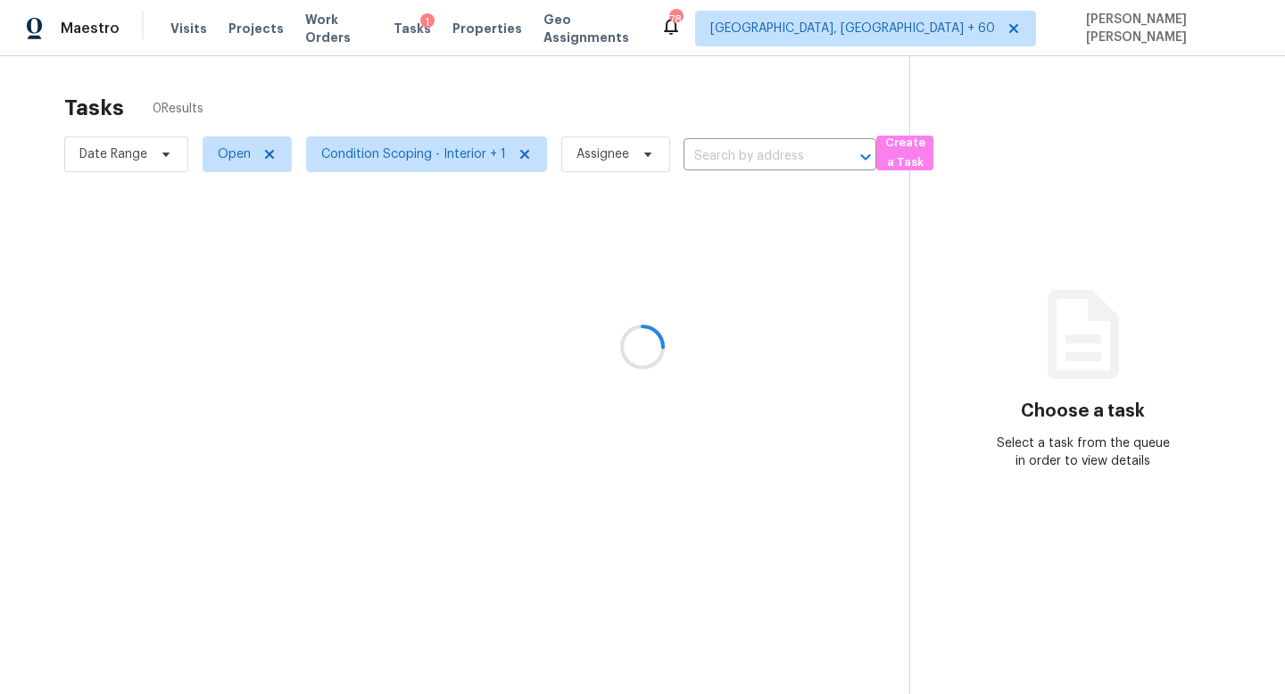
click at [374, 111] on div at bounding box center [642, 347] width 1285 height 694
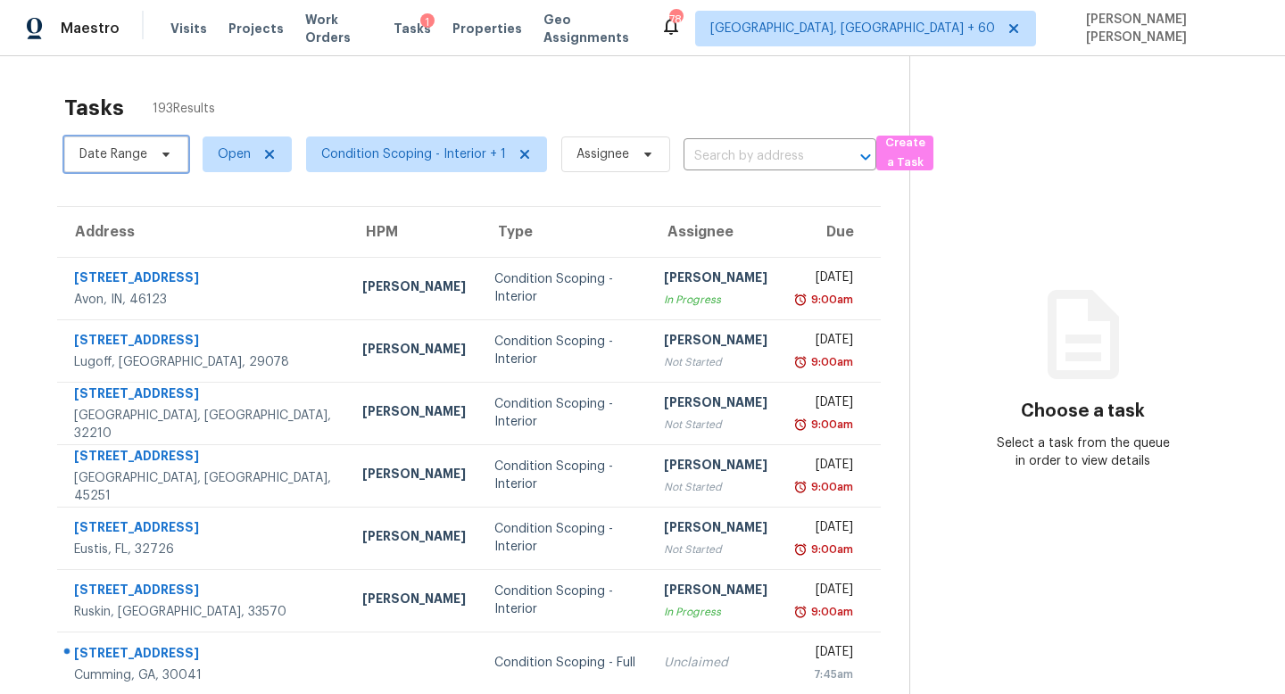
click at [157, 152] on span at bounding box center [163, 154] width 20 height 14
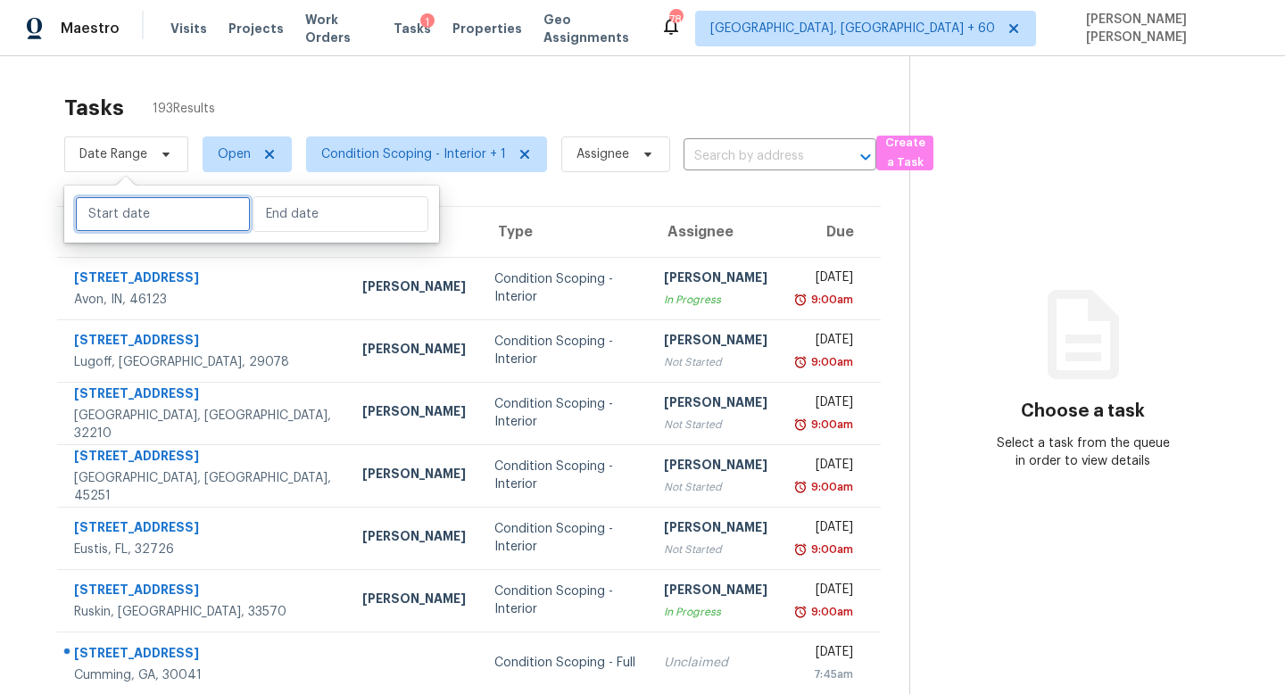
select select "7"
select select "2025"
select select "8"
select select "2025"
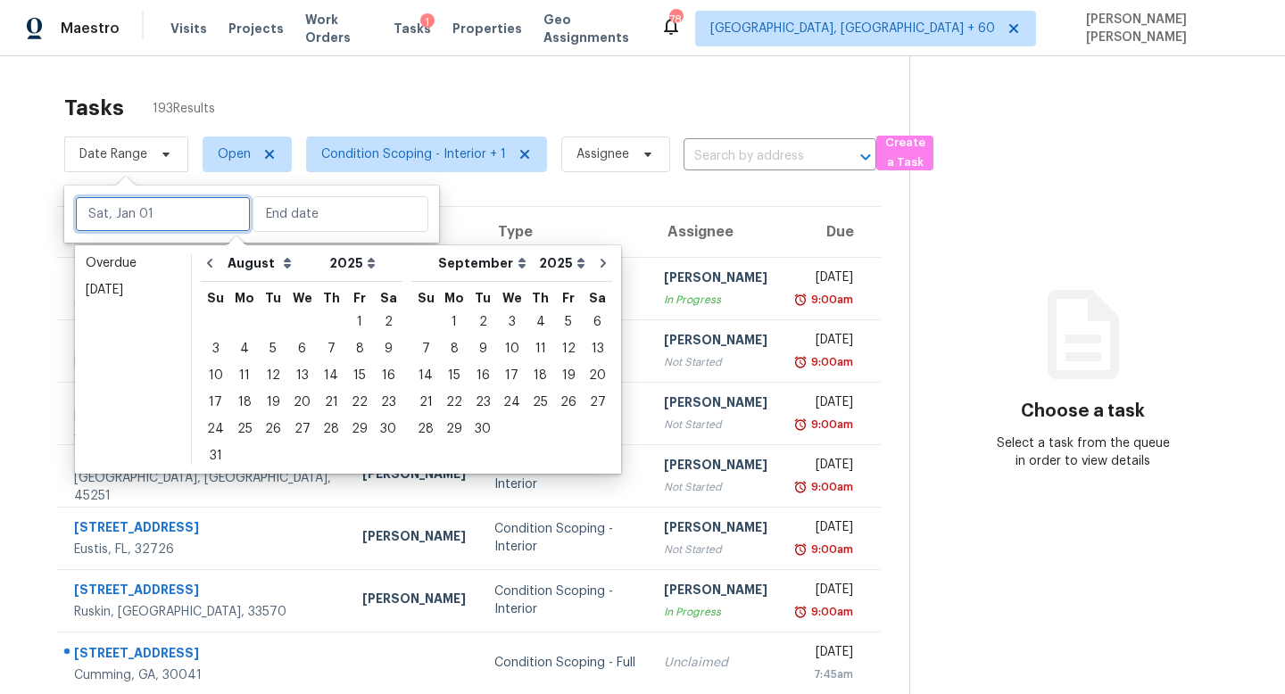
click at [153, 208] on input "text" at bounding box center [163, 214] width 176 height 36
type input "[DATE]"
click at [271, 427] on div "26" at bounding box center [273, 429] width 29 height 25
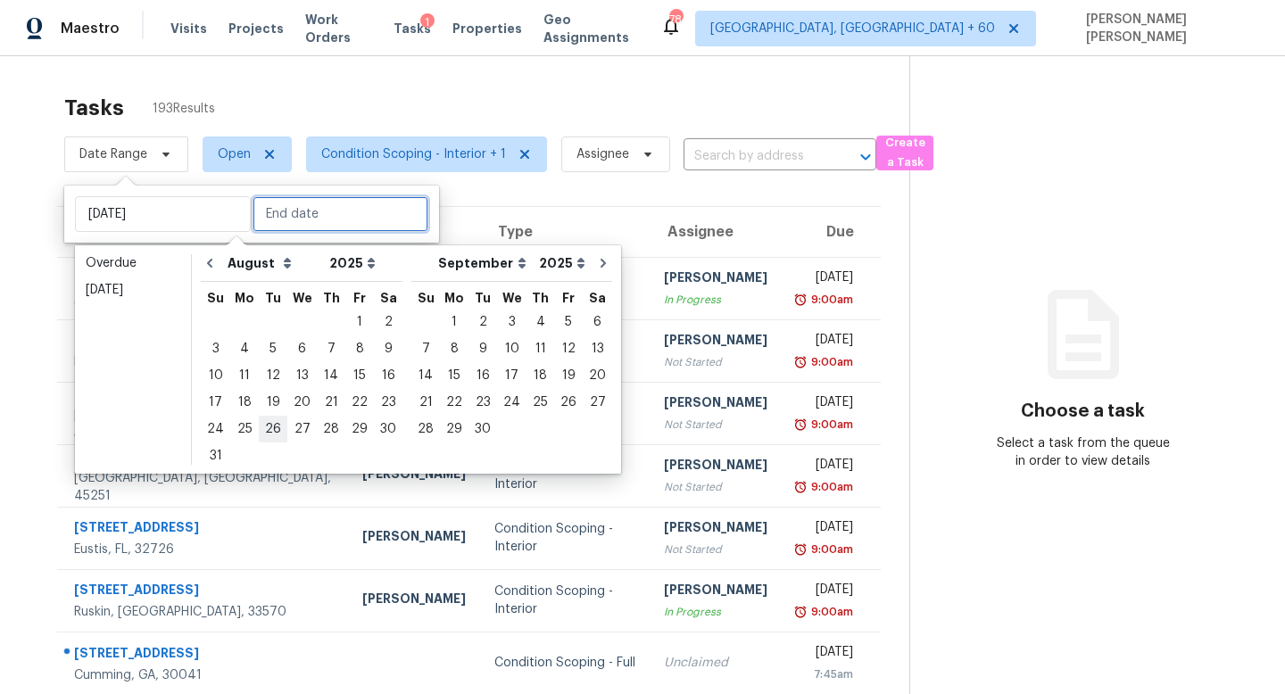
type input "[DATE]"
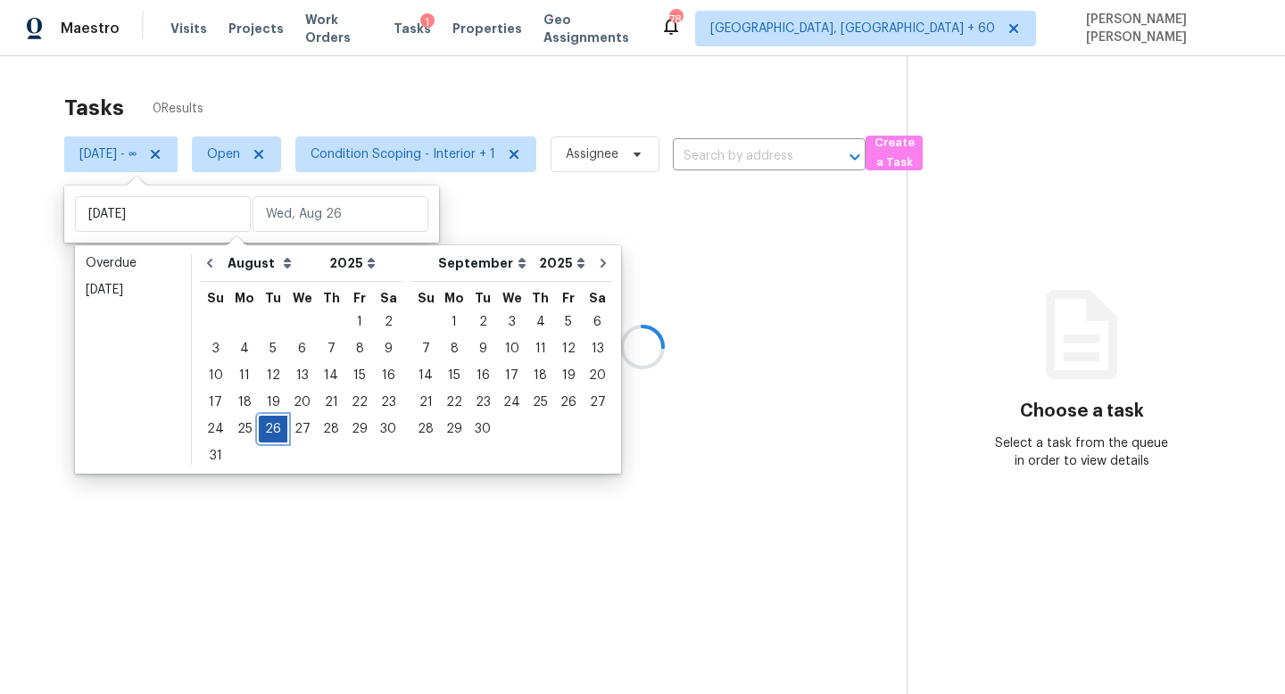
click at [271, 427] on div "26" at bounding box center [273, 429] width 29 height 25
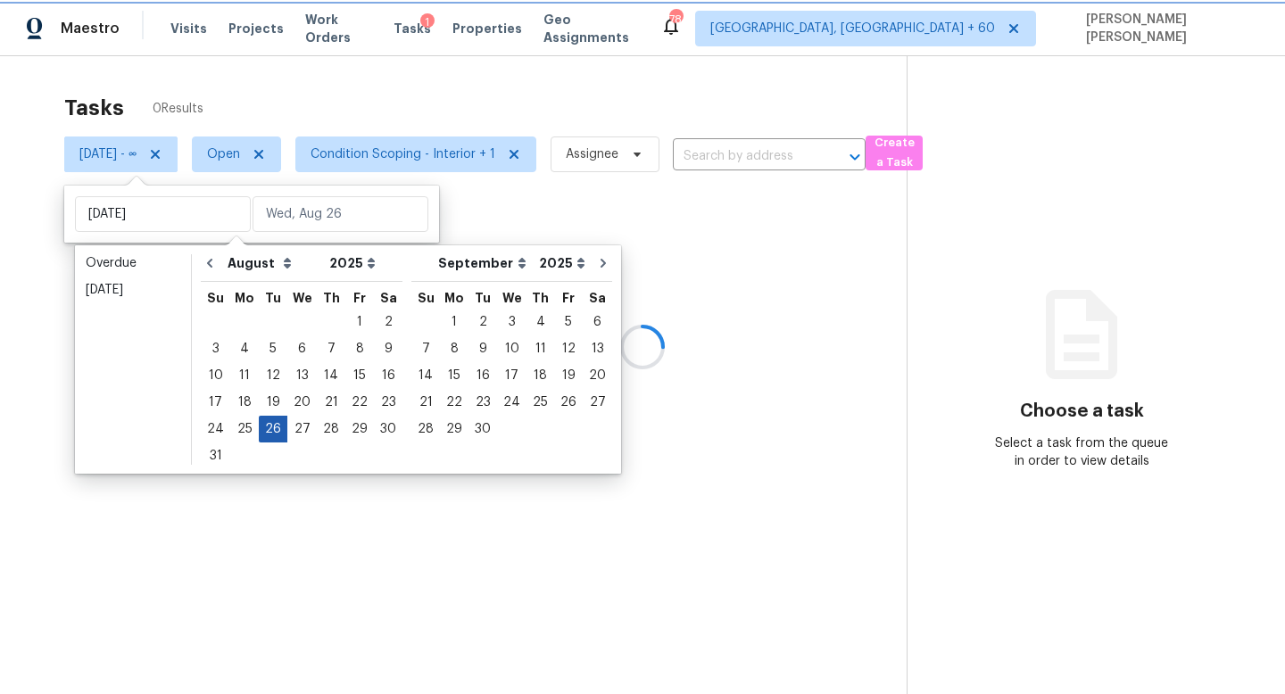
type input "[DATE]"
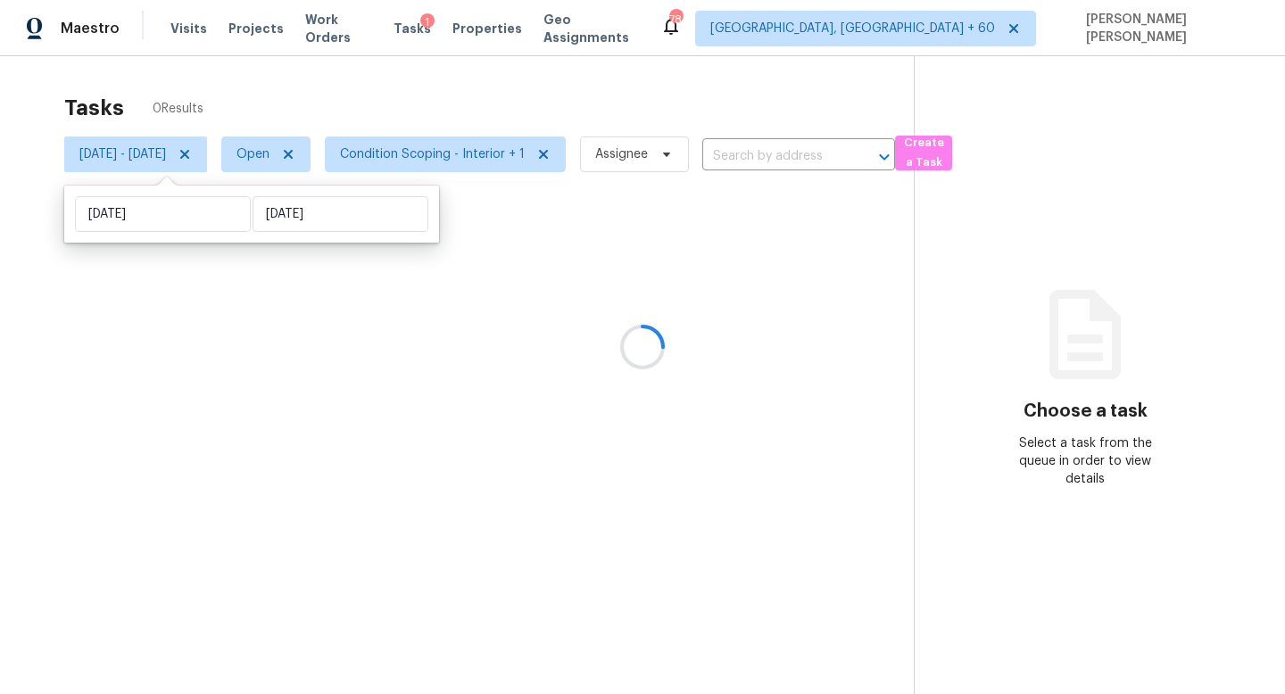
click at [420, 96] on div at bounding box center [642, 347] width 1285 height 694
